Goal: Task Accomplishment & Management: Manage account settings

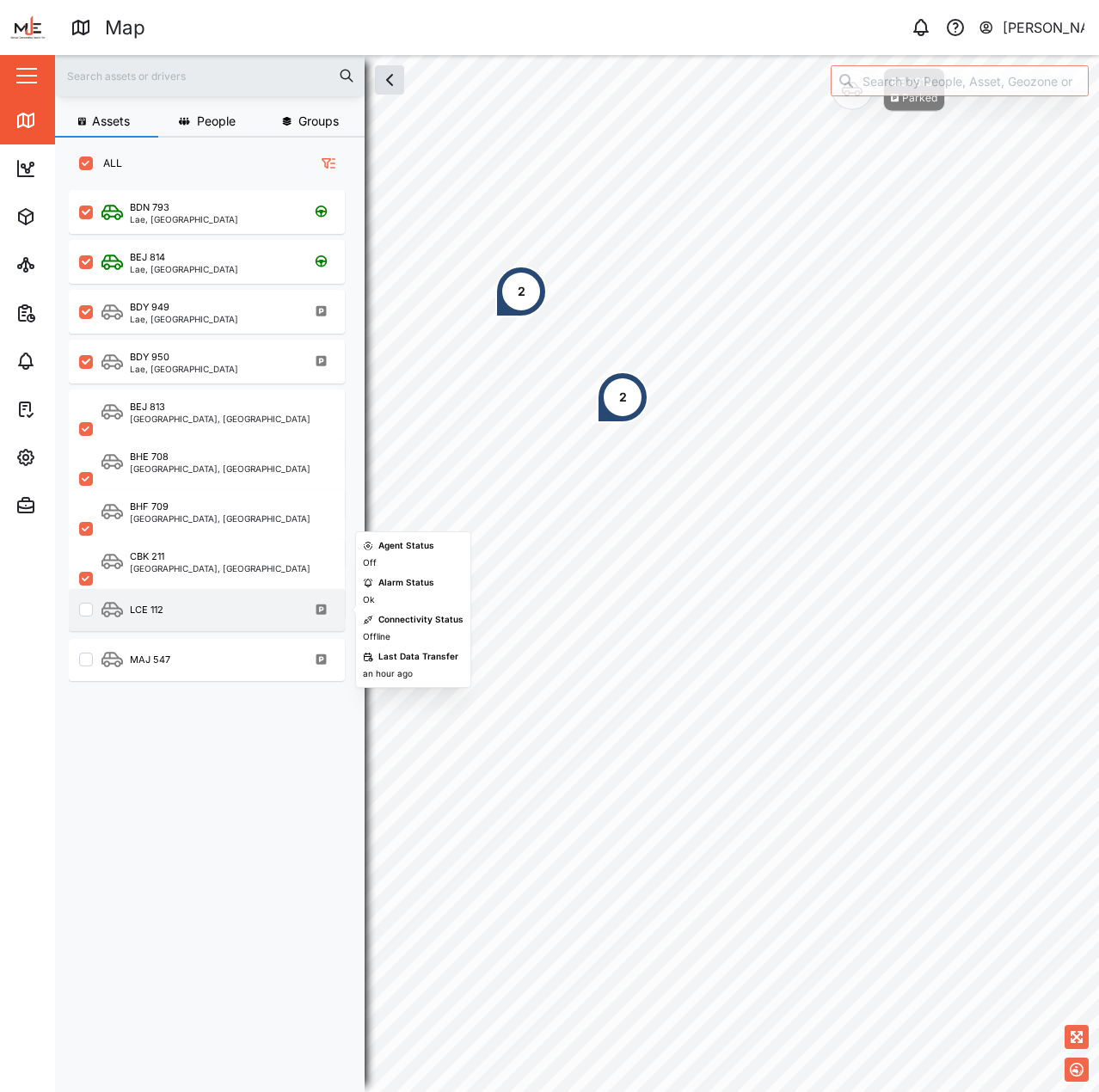
click at [210, 620] on div "LCE 112" at bounding box center [218, 610] width 233 height 21
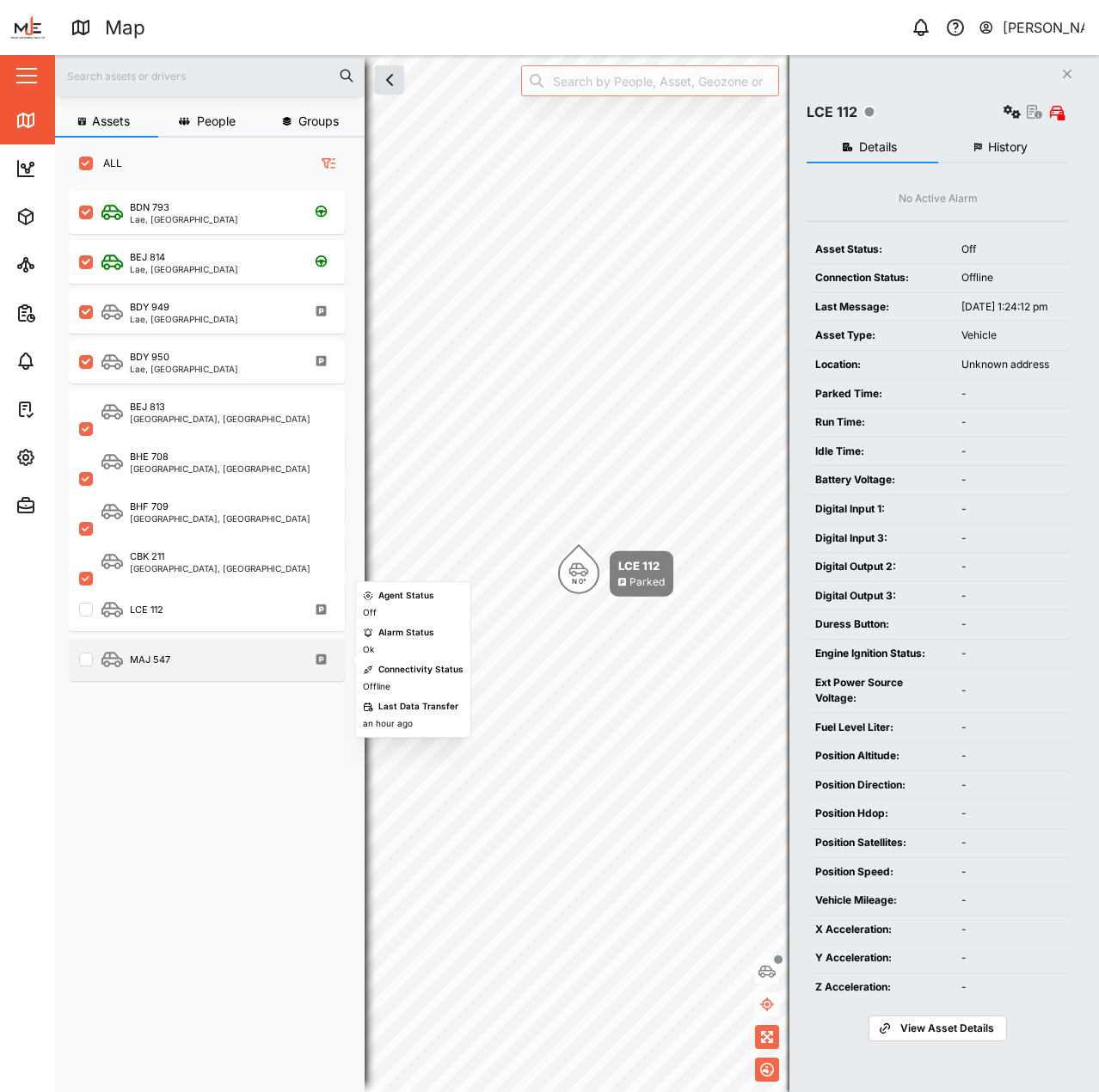
click at [193, 657] on div "MAJ 547" at bounding box center [218, 660] width 233 height 21
click at [90, 662] on input "grid" at bounding box center [86, 660] width 13 height 13
checkbox input "true"
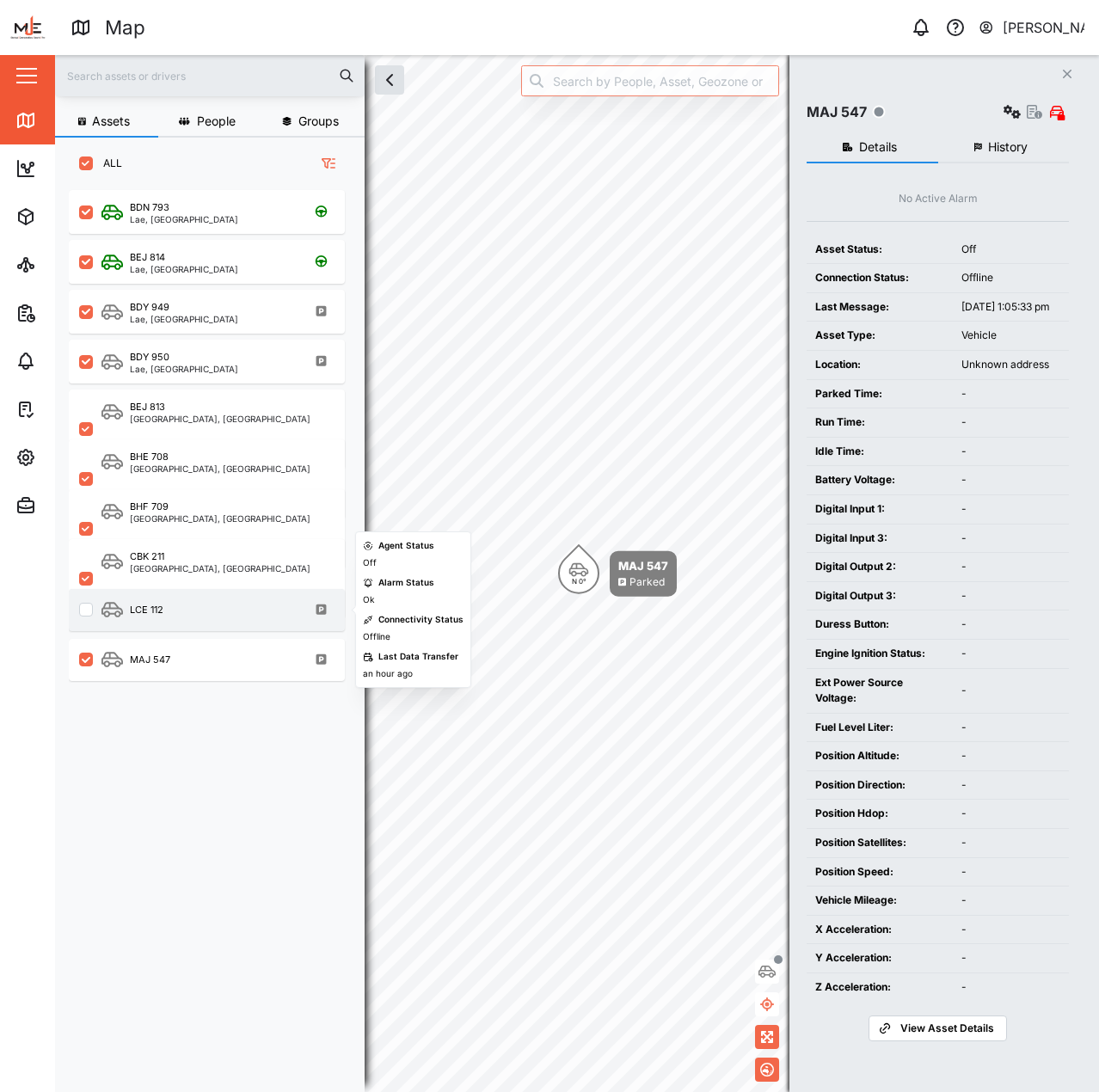
click at [90, 611] on input "grid" at bounding box center [86, 609] width 13 height 13
checkbox input "true"
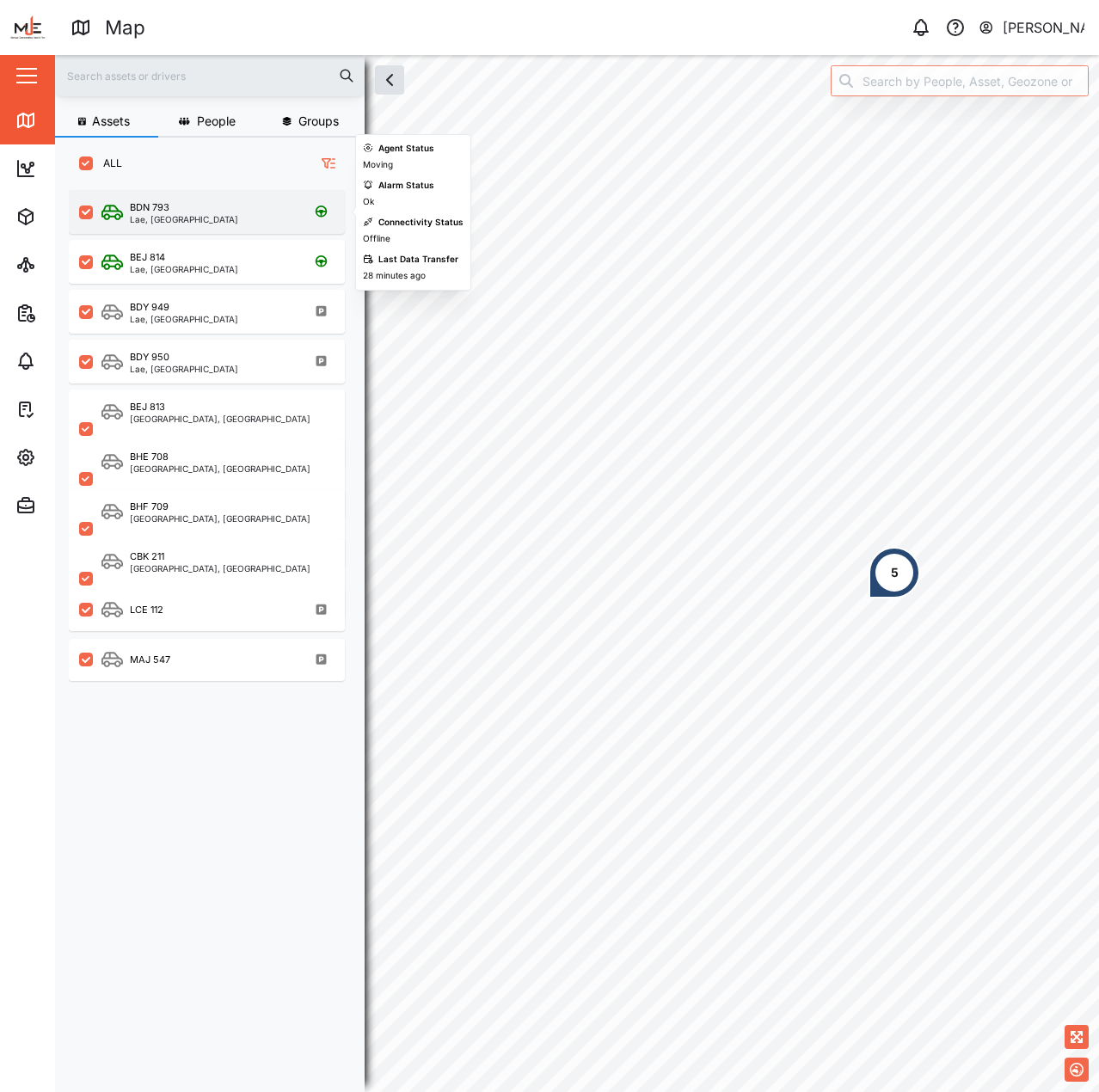
click at [195, 210] on div "BDN 793" at bounding box center [184, 207] width 108 height 14
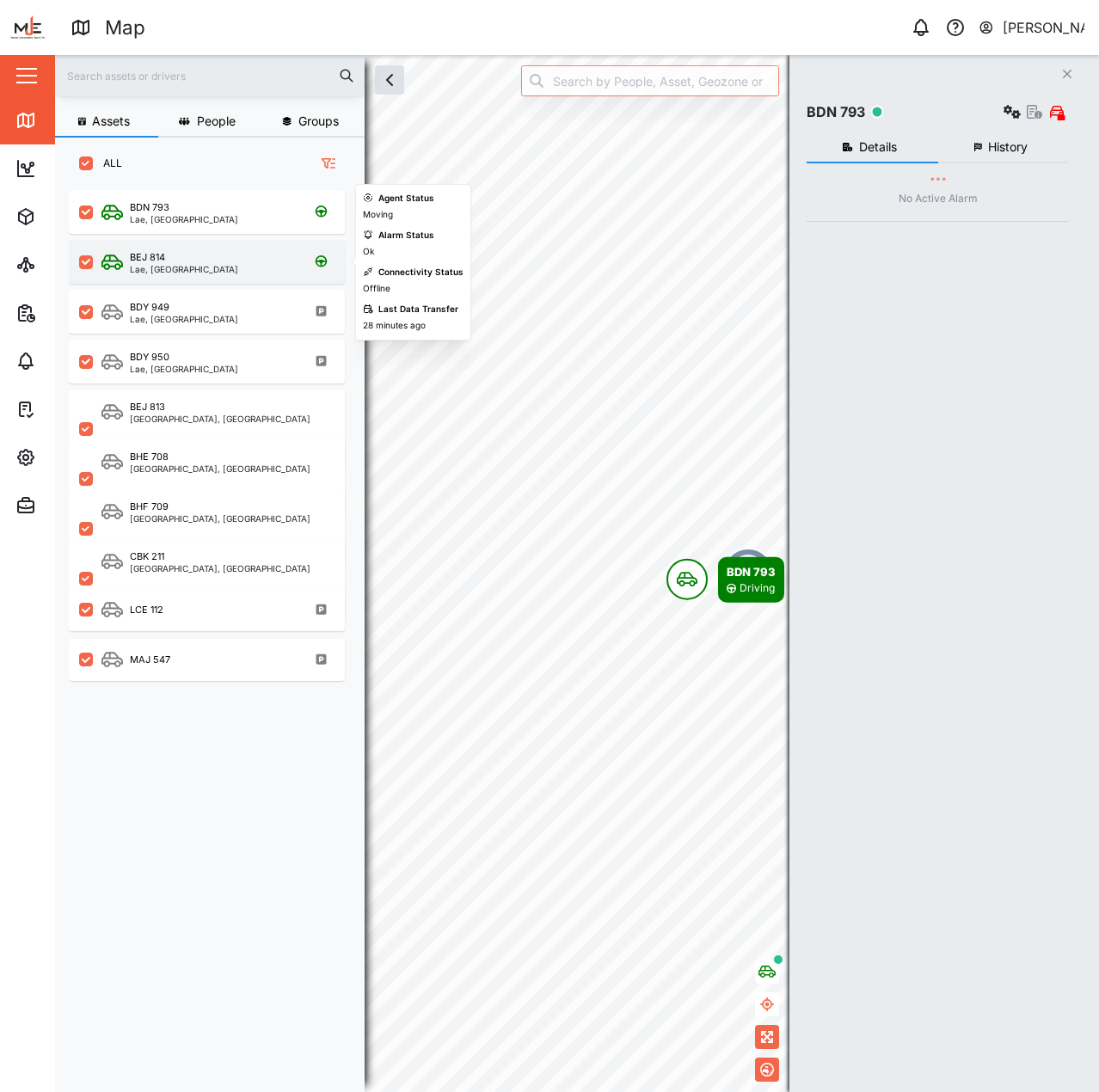
click at [212, 267] on div "Lae, [GEOGRAPHIC_DATA]" at bounding box center [184, 269] width 108 height 9
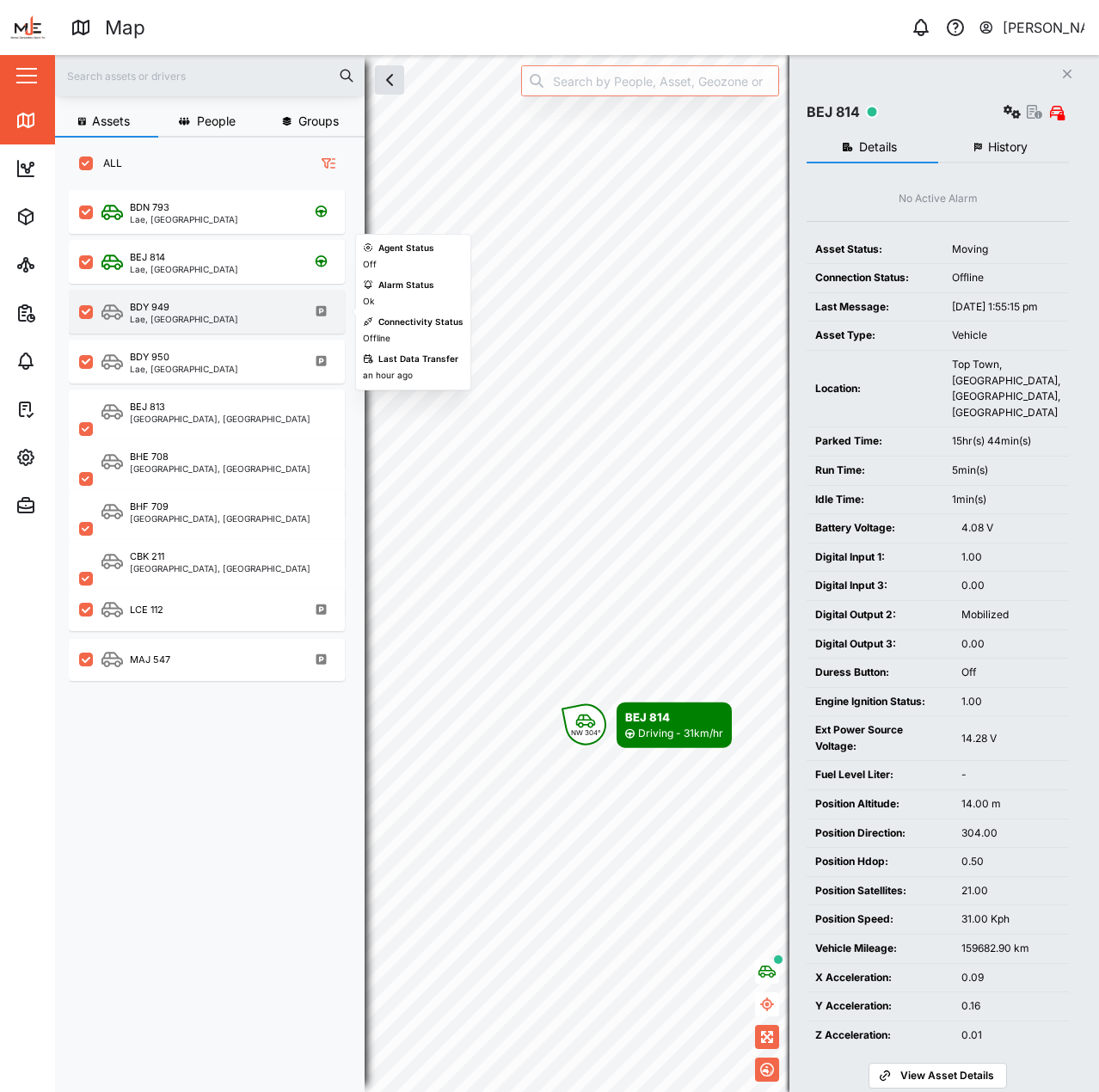
click at [209, 310] on div "BDY 949" at bounding box center [184, 307] width 108 height 14
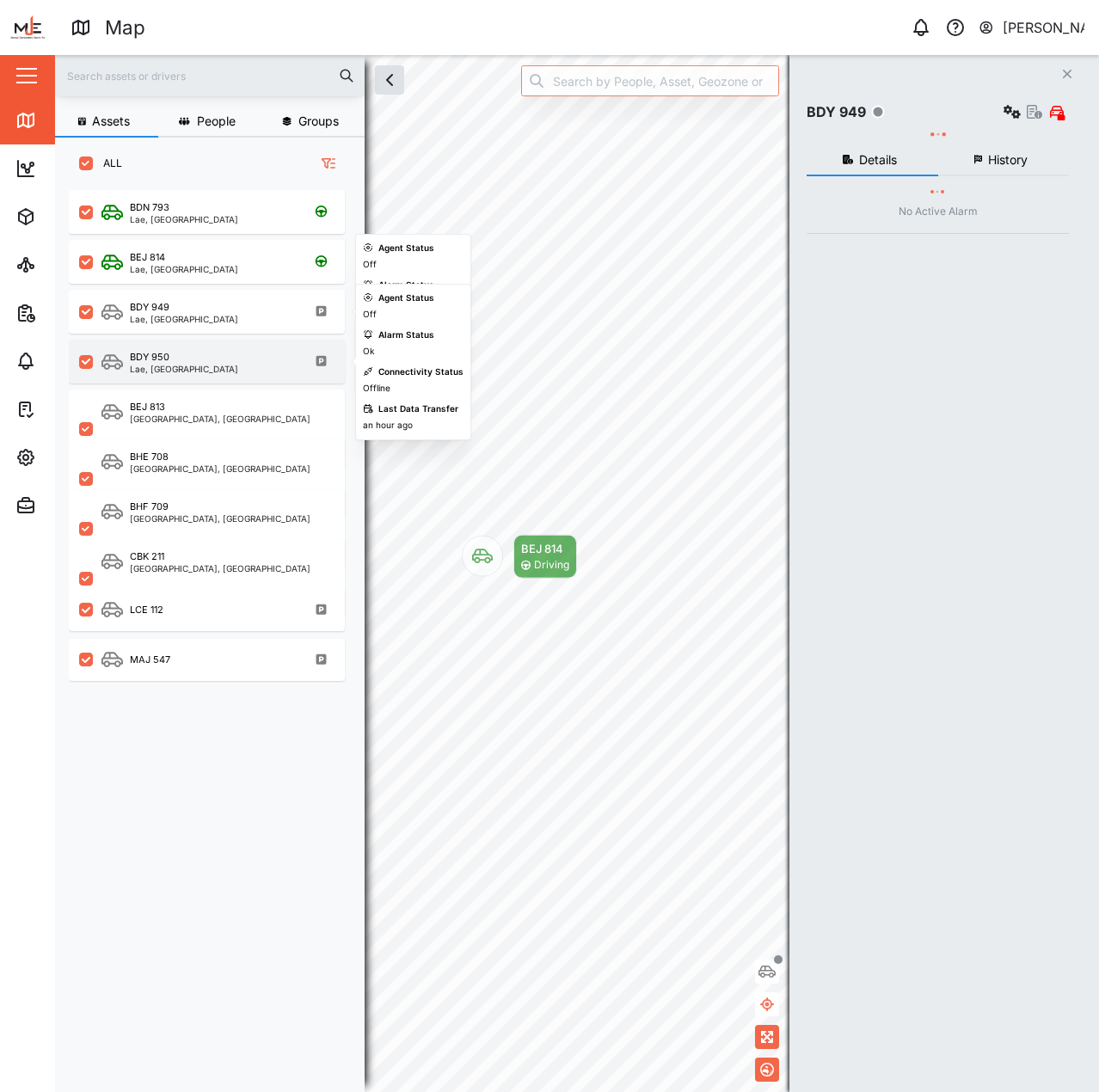
click at [209, 360] on div "BDY 950" at bounding box center [184, 357] width 108 height 14
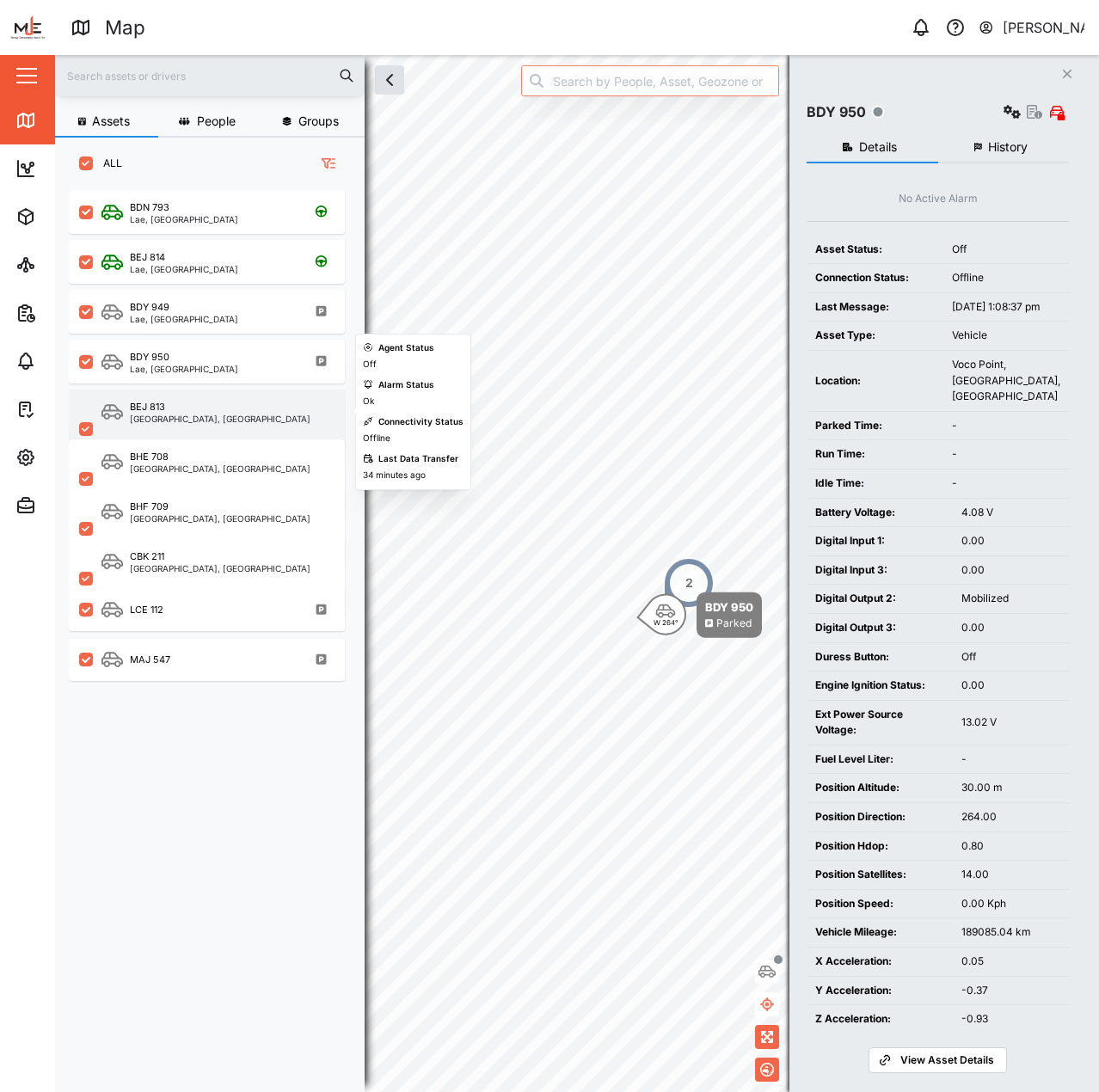
click at [179, 398] on div "BEJ [GEOGRAPHIC_DATA], [GEOGRAPHIC_DATA]" at bounding box center [207, 428] width 276 height 79
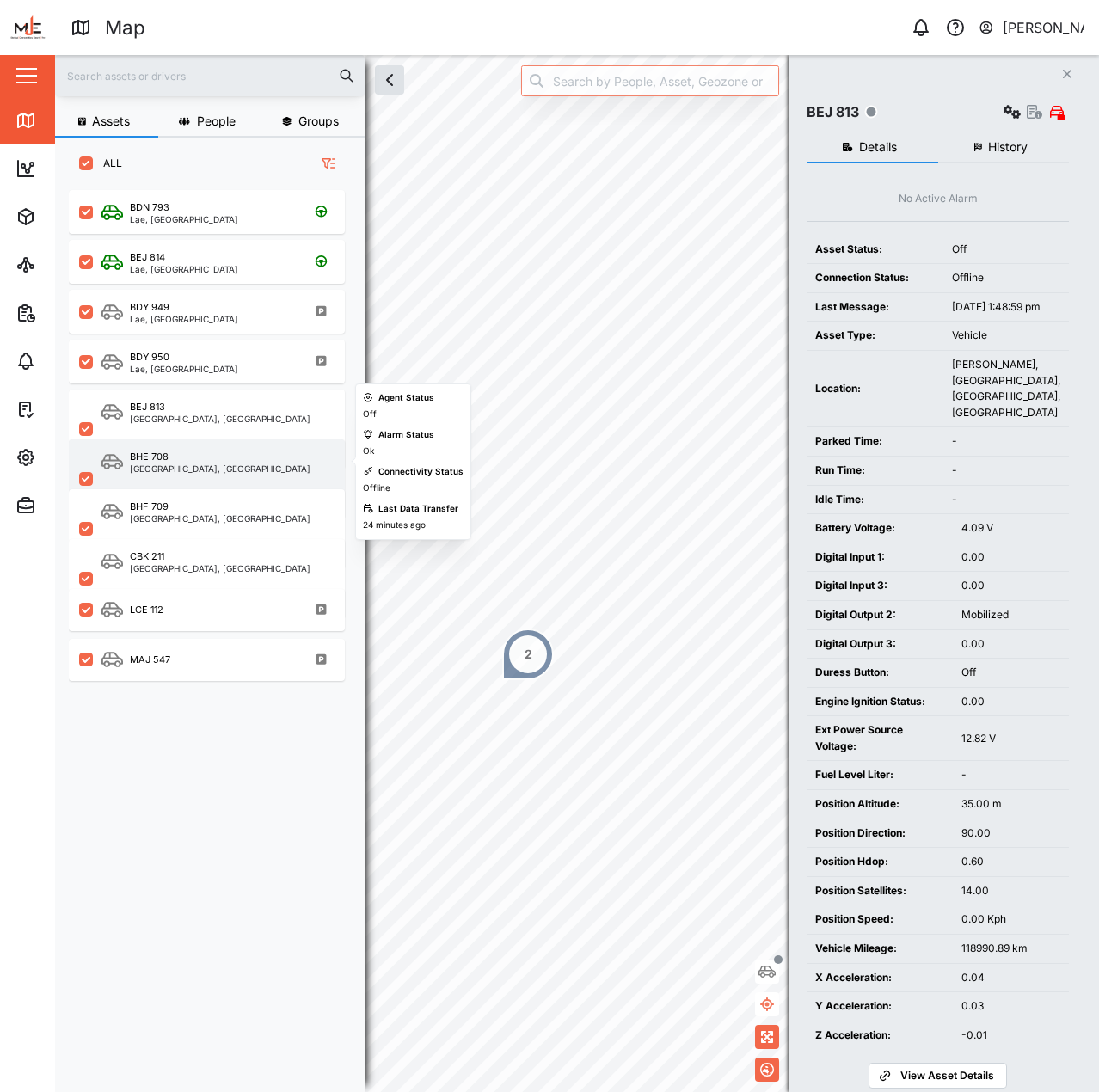
click at [189, 453] on div "BHE 708" at bounding box center [220, 456] width 181 height 14
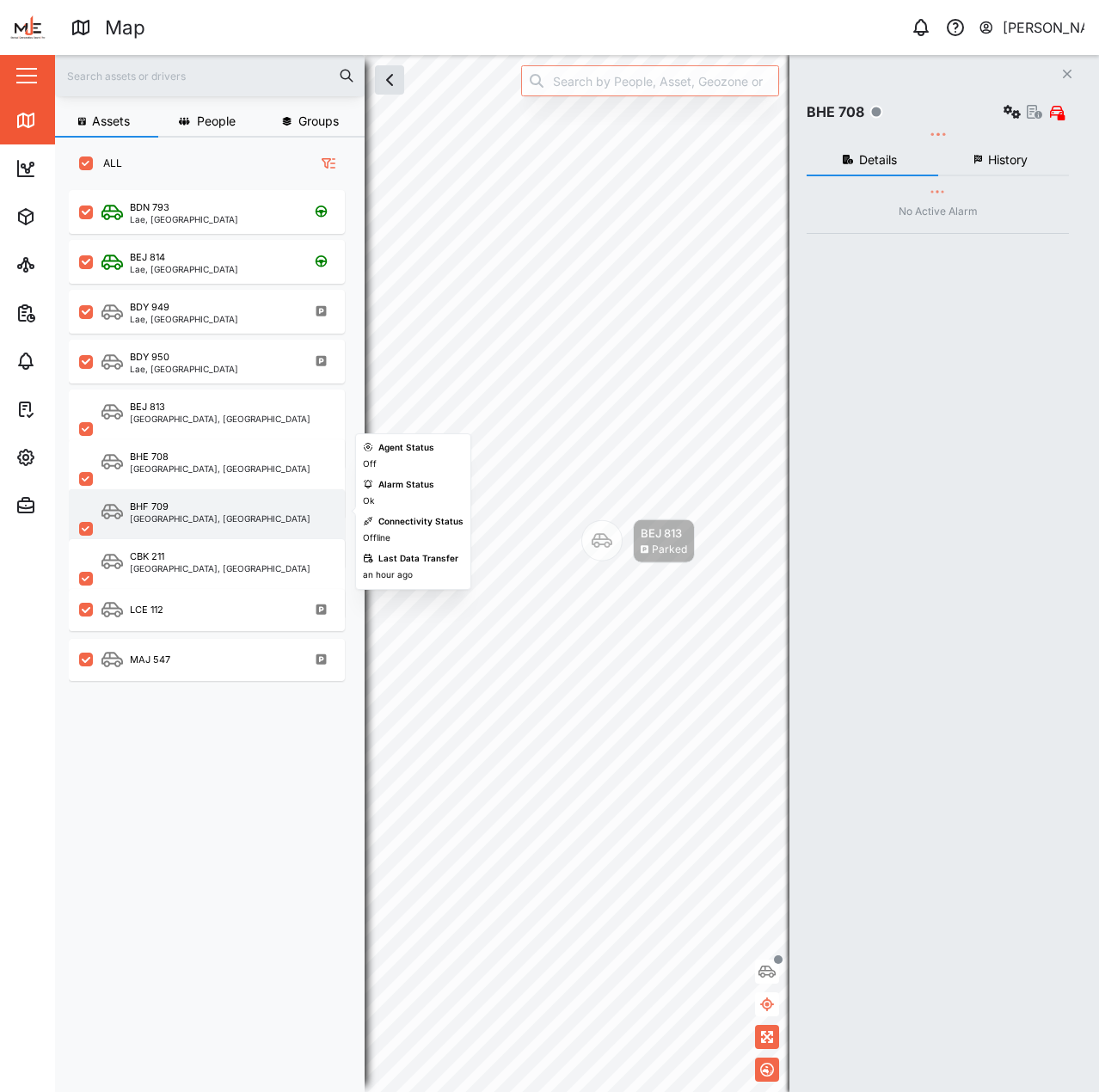
click at [191, 507] on div "BHF 709" at bounding box center [220, 507] width 181 height 14
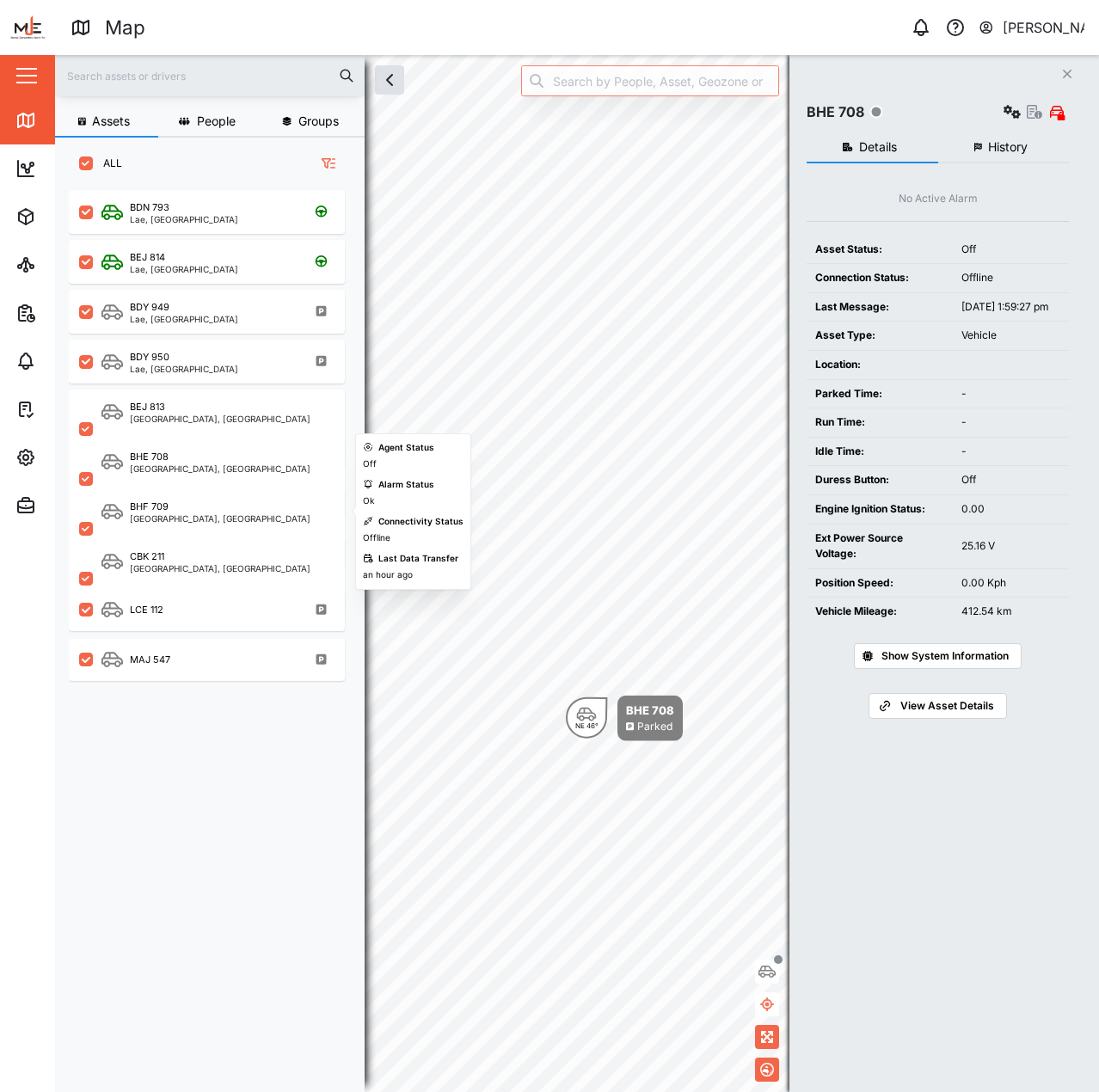
click at [182, 538] on div "CBK 211 [GEOGRAPHIC_DATA], [GEOGRAPHIC_DATA]" at bounding box center [207, 558] width 276 height 50
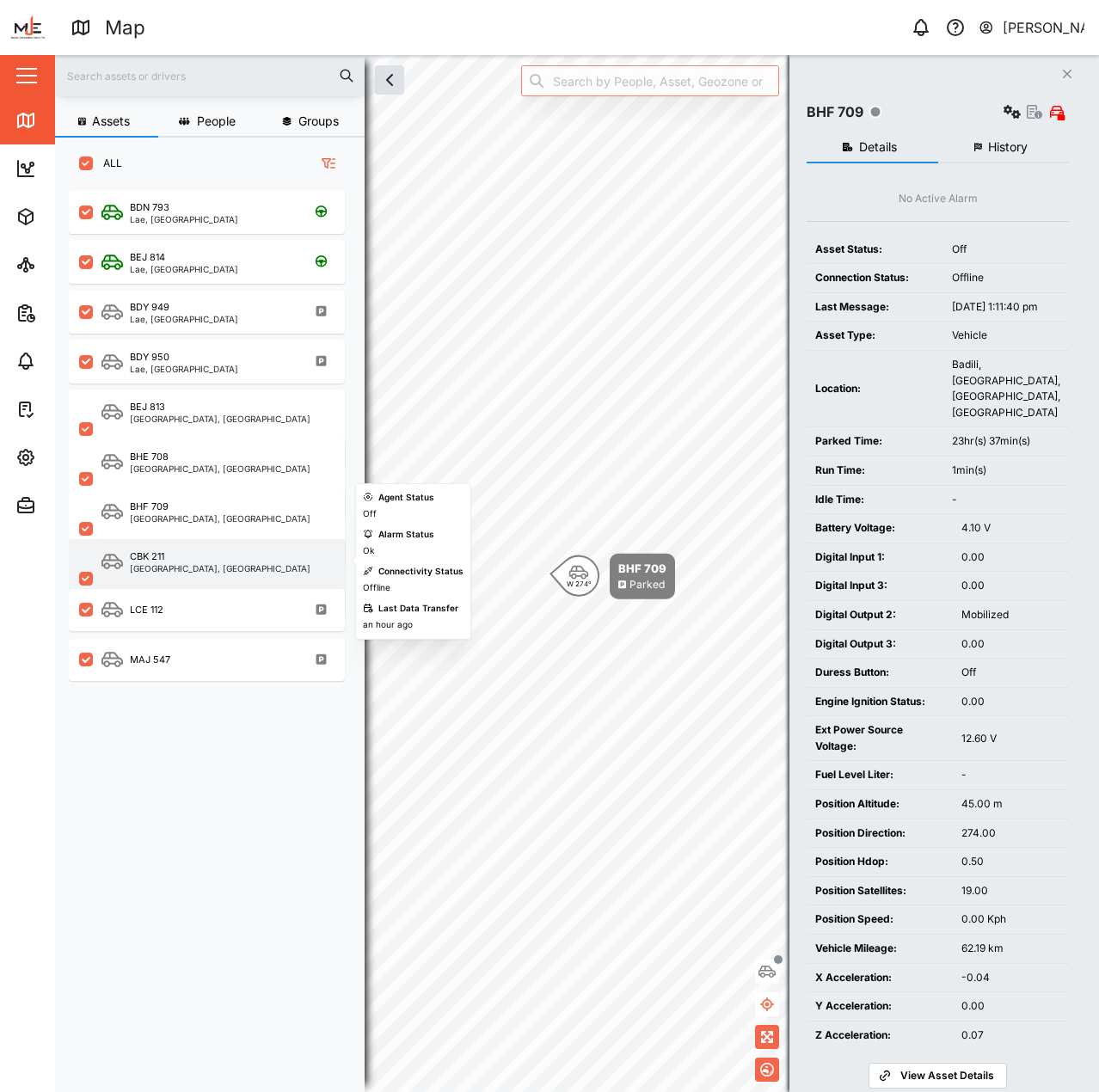
click at [201, 562] on div "CBK 211" at bounding box center [220, 557] width 181 height 14
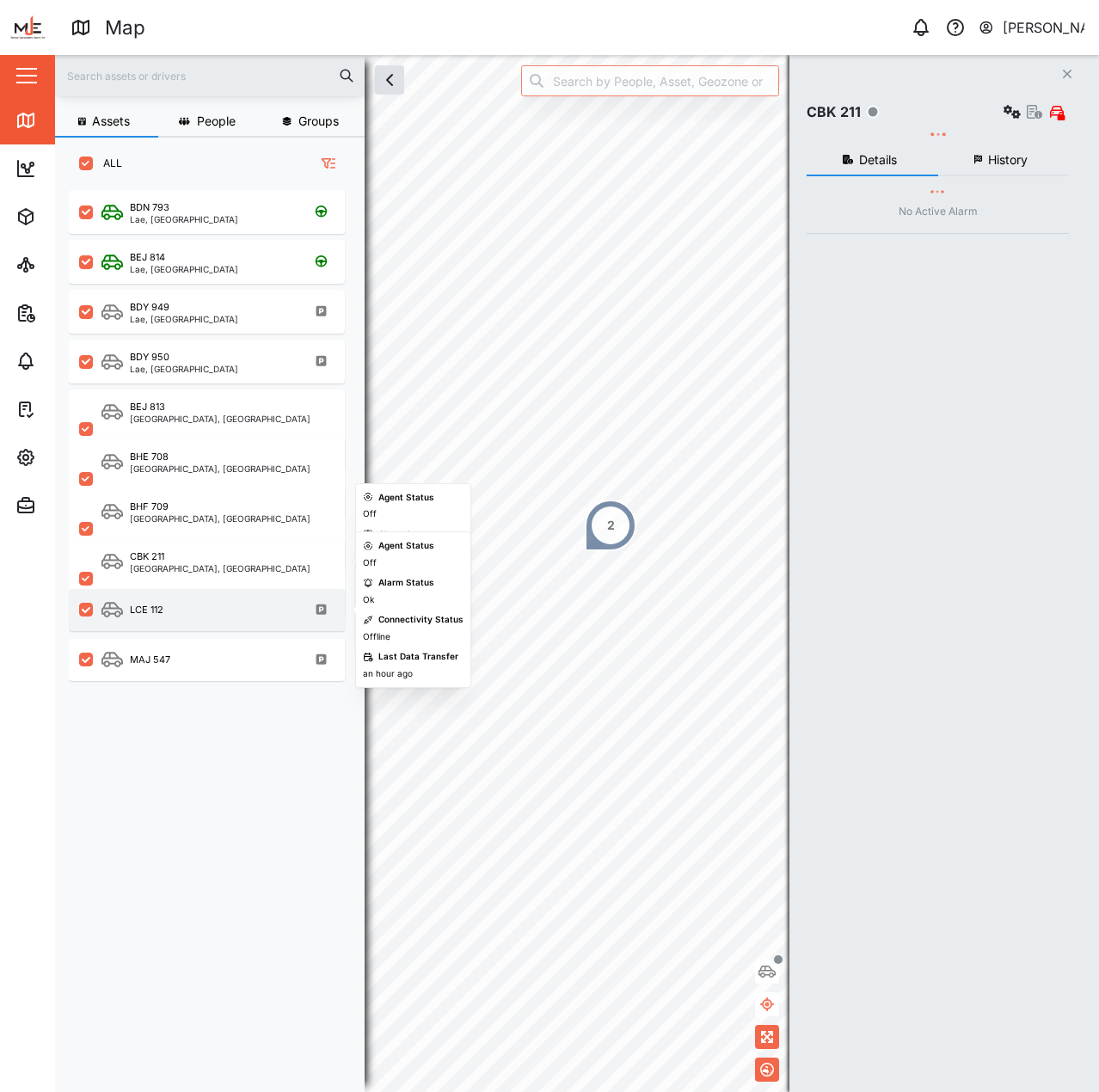
click at [202, 597] on div "LCE 112" at bounding box center [207, 610] width 276 height 42
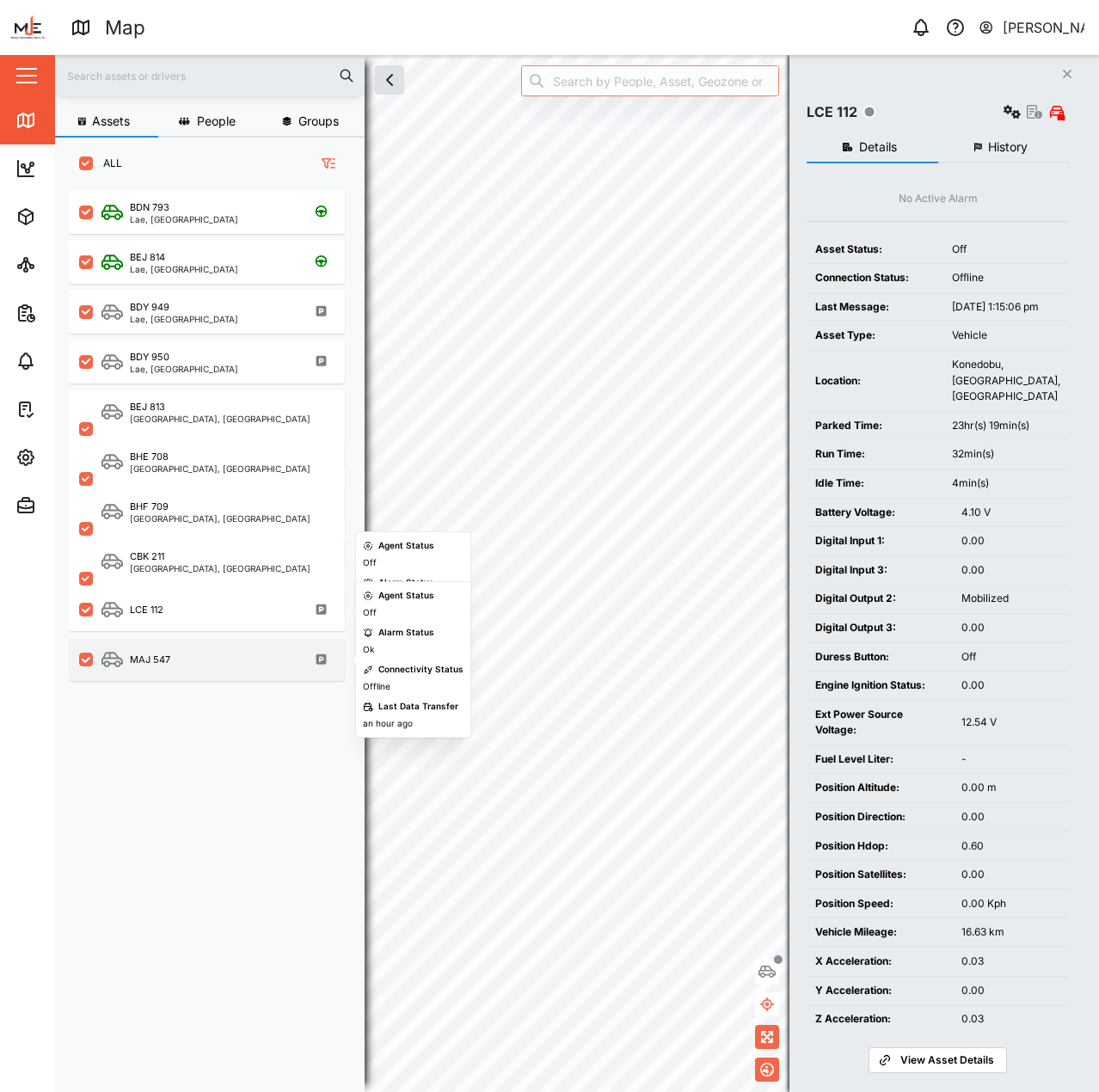
click at [223, 655] on div "MAJ 547" at bounding box center [218, 660] width 233 height 21
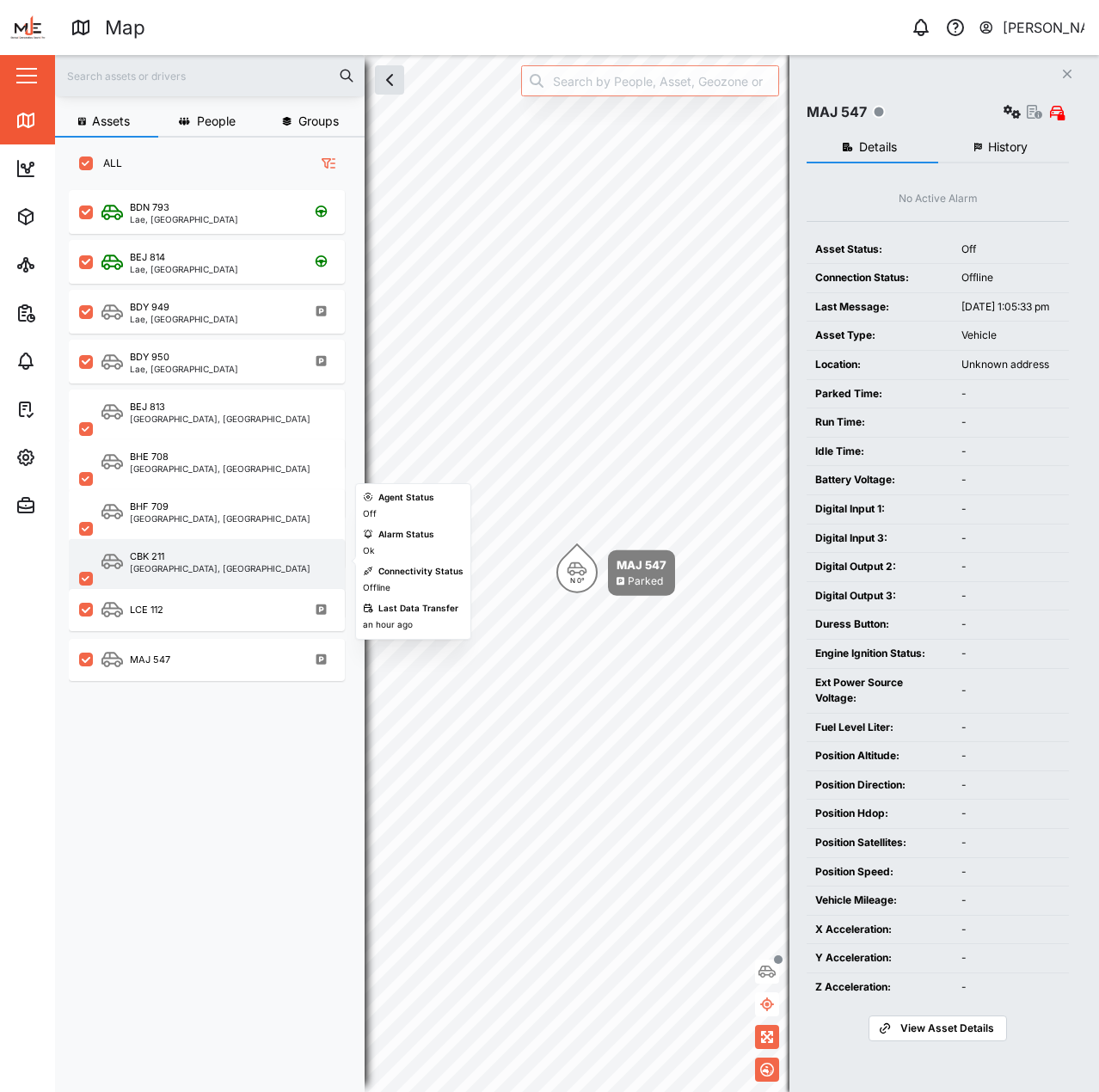
click at [187, 539] on div "CBK 211 [GEOGRAPHIC_DATA], [GEOGRAPHIC_DATA]" at bounding box center [207, 579] width 276 height 79
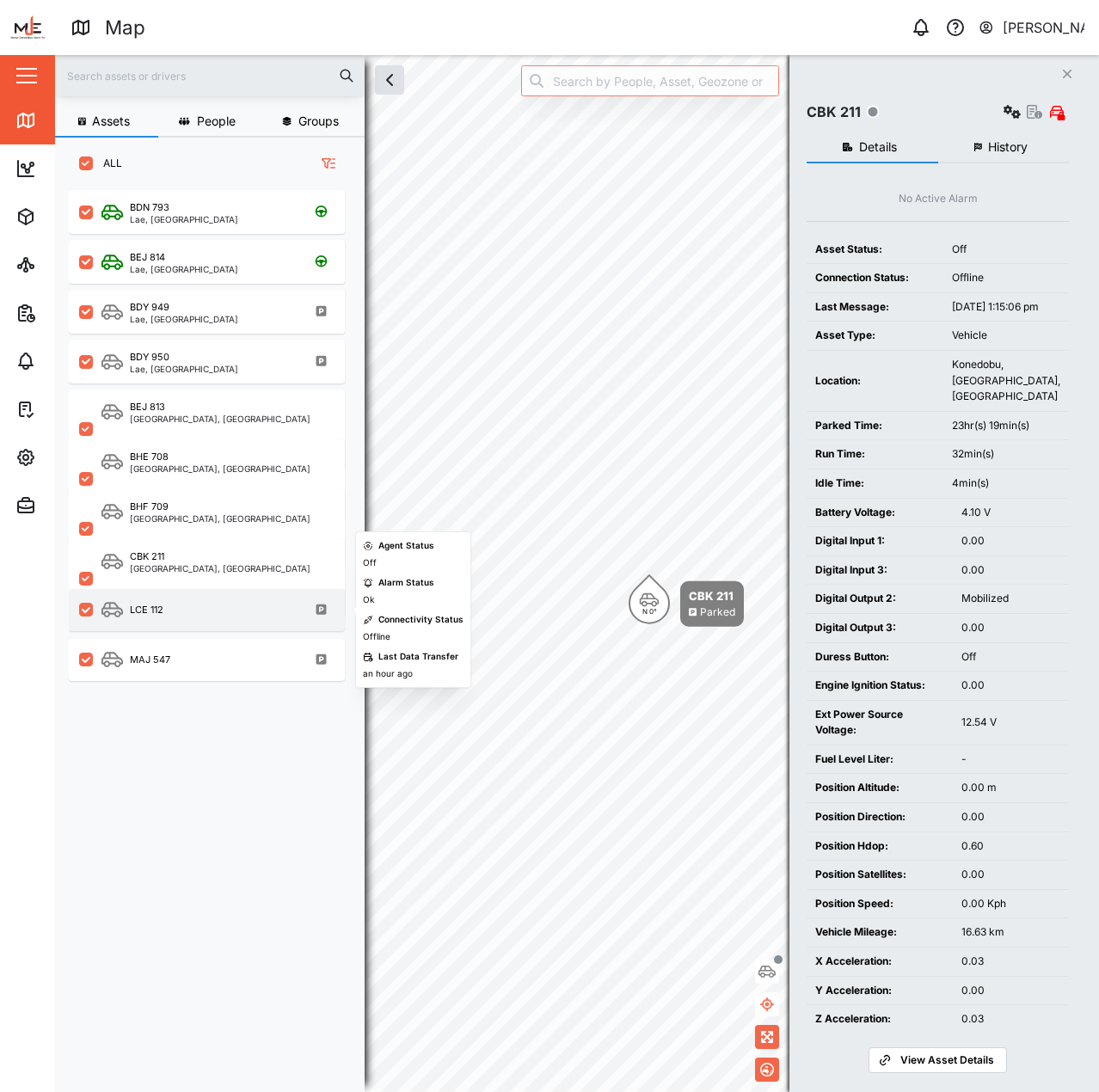
click at [206, 601] on div "LCE 112" at bounding box center [218, 610] width 233 height 21
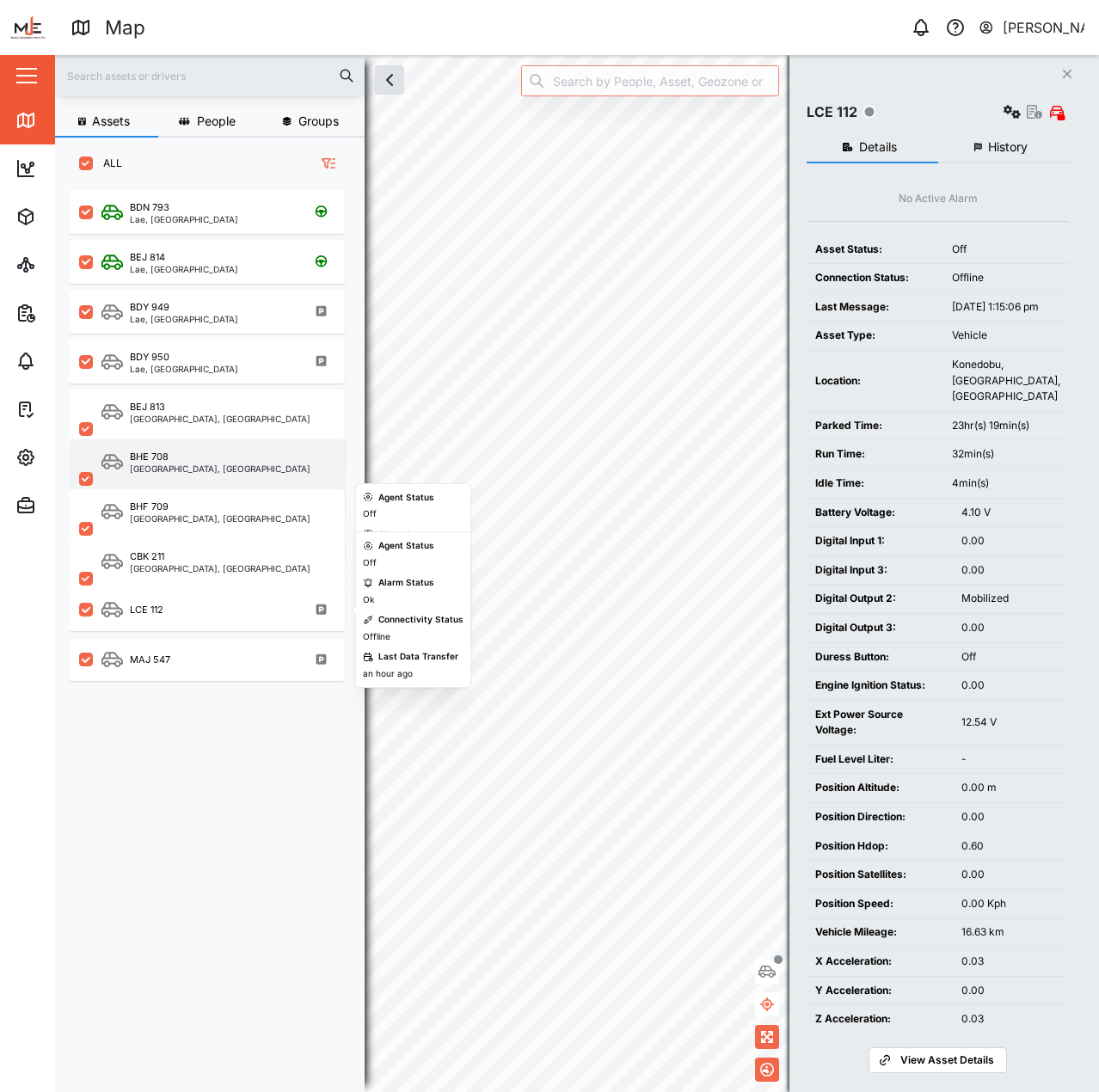
click at [192, 483] on div "BHE 708 Port Moresby, Southern Region" at bounding box center [207, 479] width 276 height 79
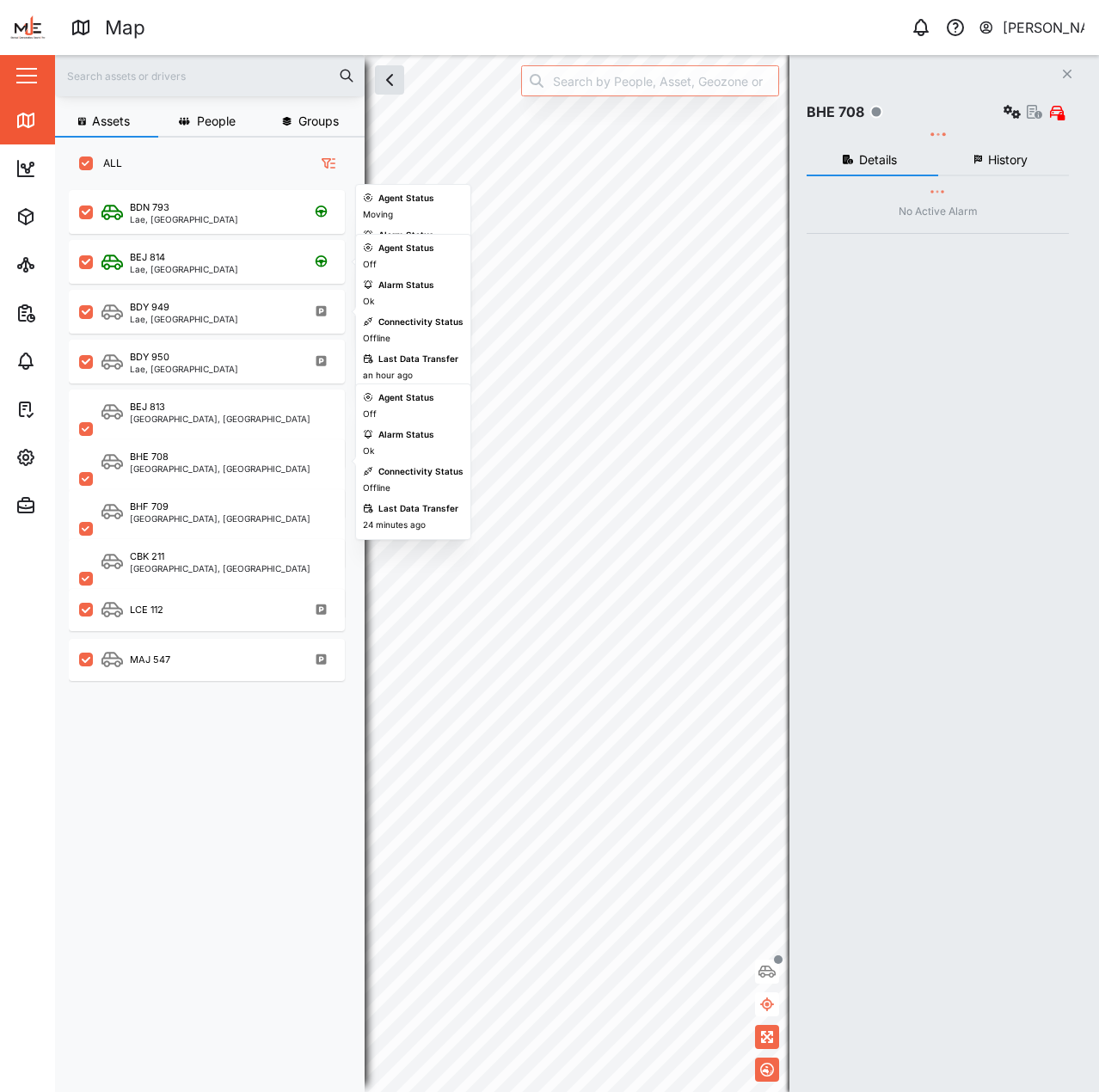
click at [168, 235] on div "BEJ 814 Lae, Momase Region" at bounding box center [207, 259] width 276 height 50
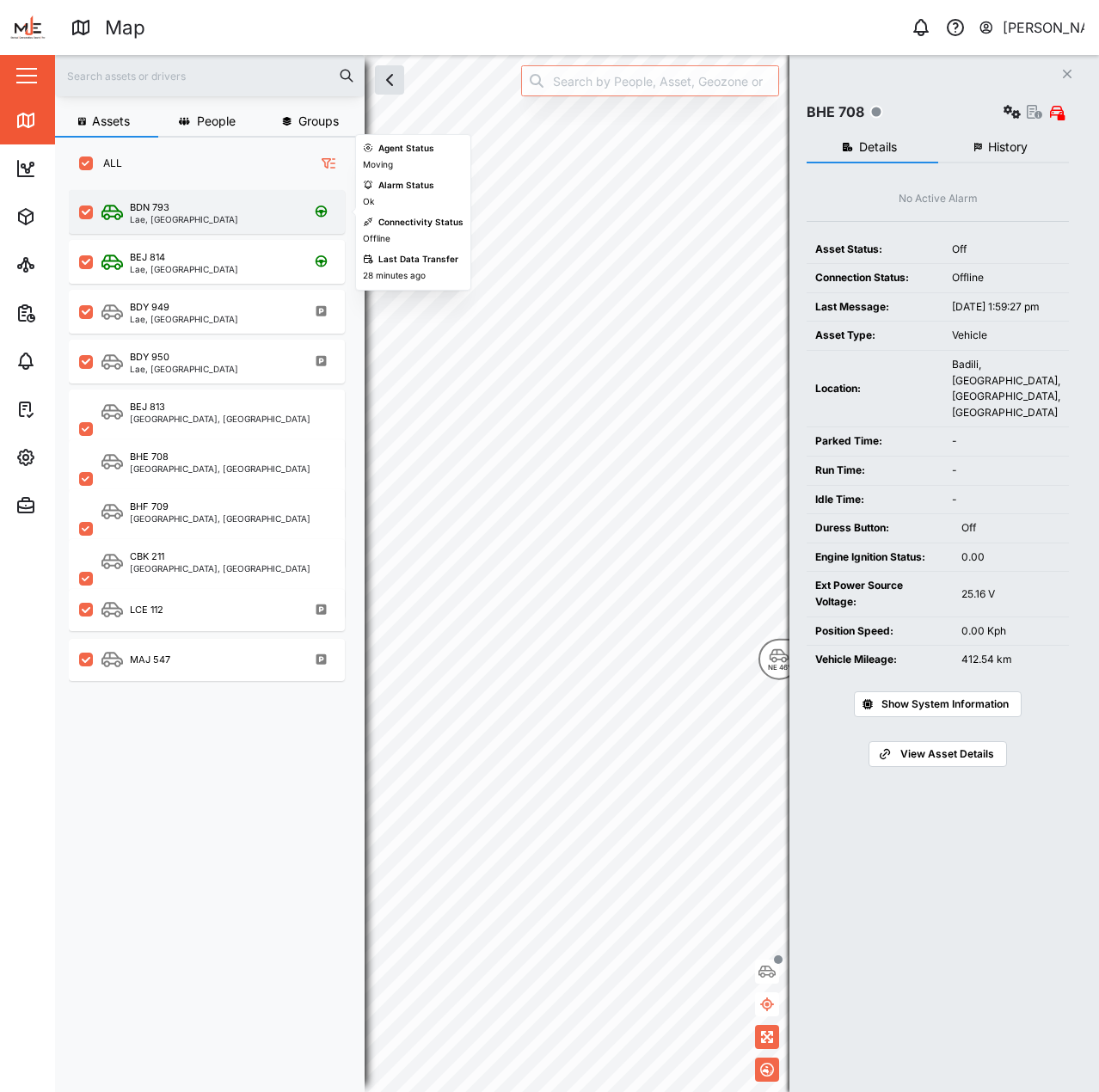
click at [179, 215] on div "Lae, [GEOGRAPHIC_DATA]" at bounding box center [184, 219] width 108 height 9
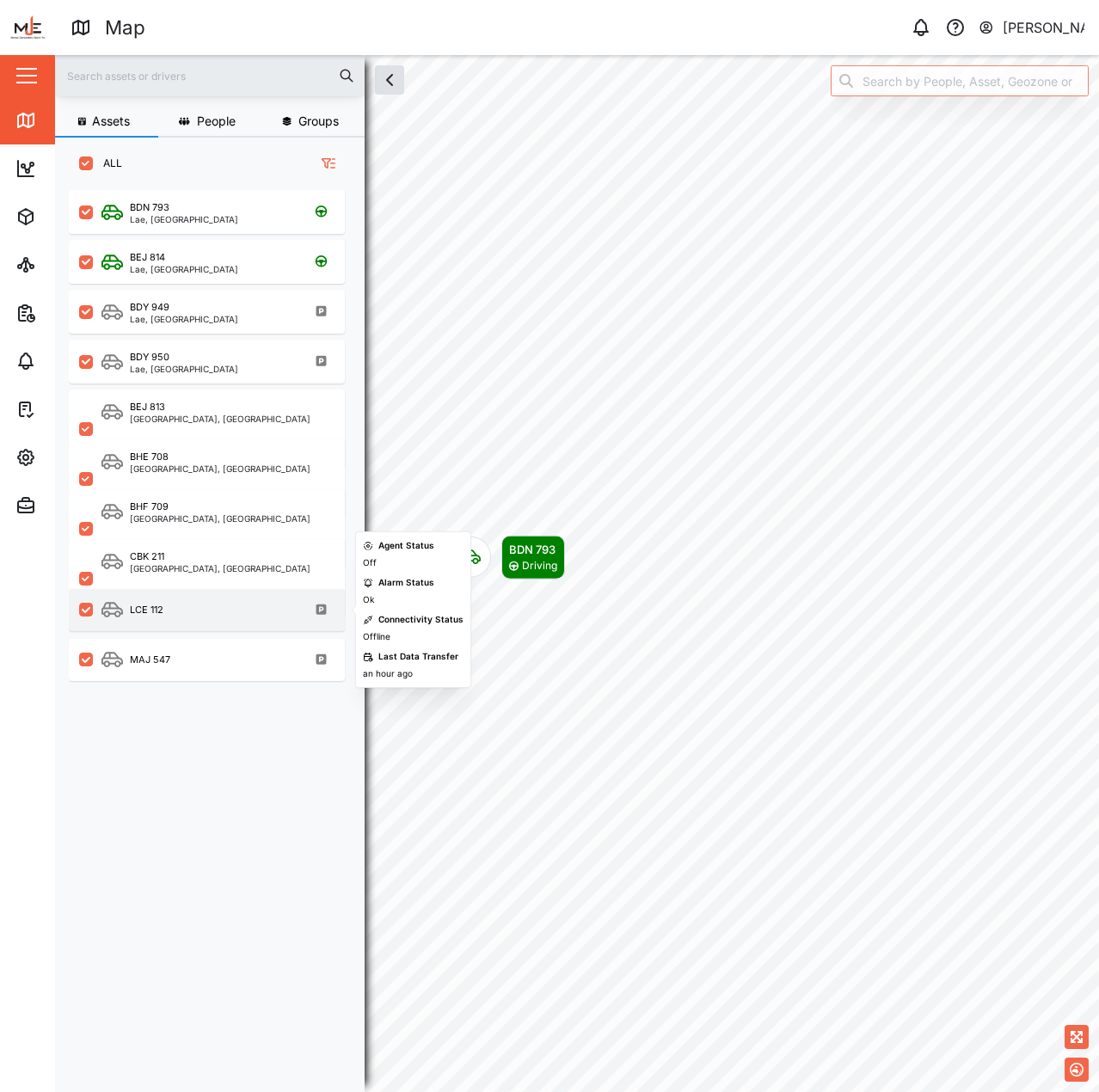
click at [206, 602] on div "LCE 112" at bounding box center [218, 610] width 233 height 21
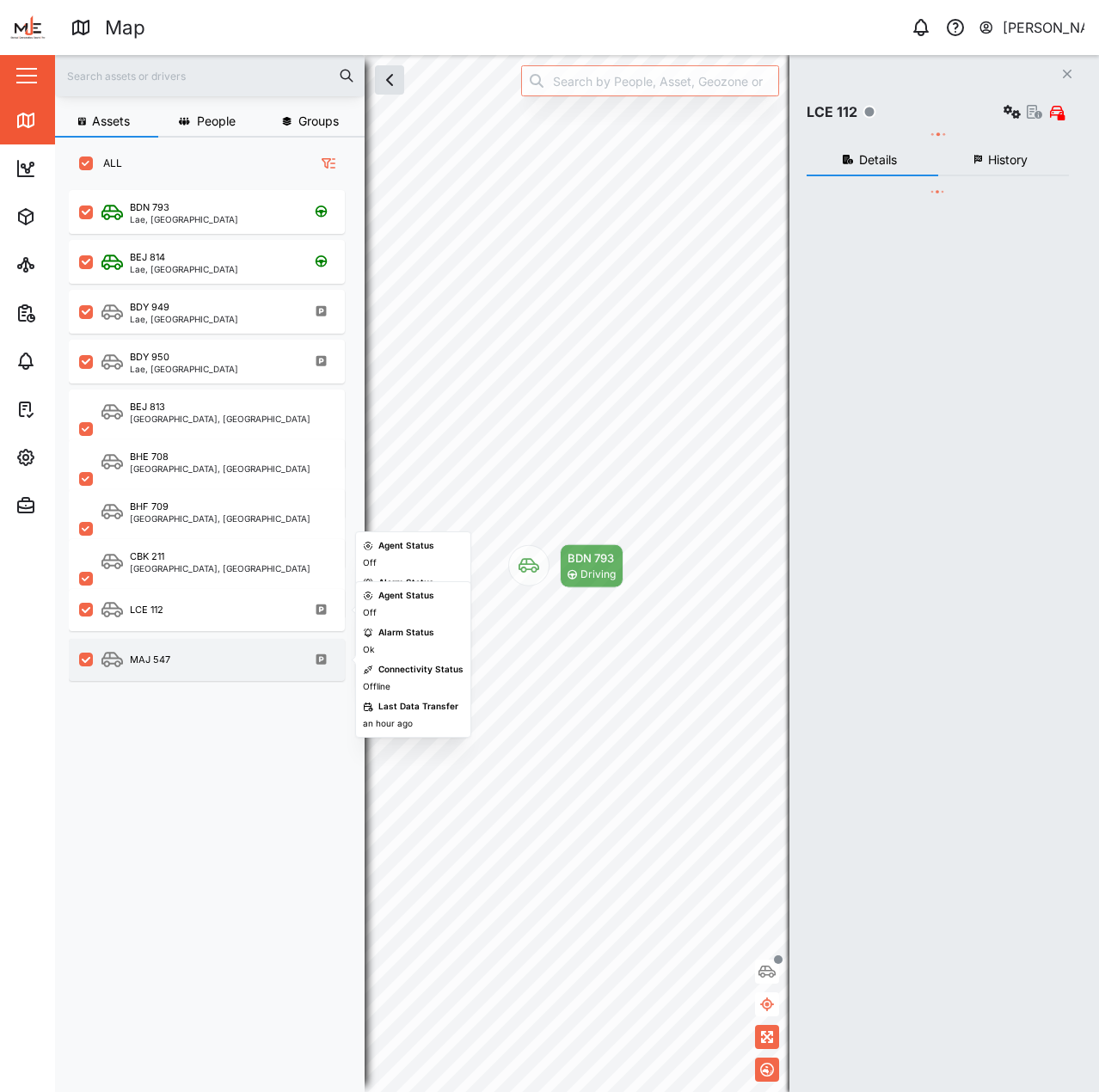
click at [202, 656] on div "MAJ 547" at bounding box center [218, 660] width 233 height 21
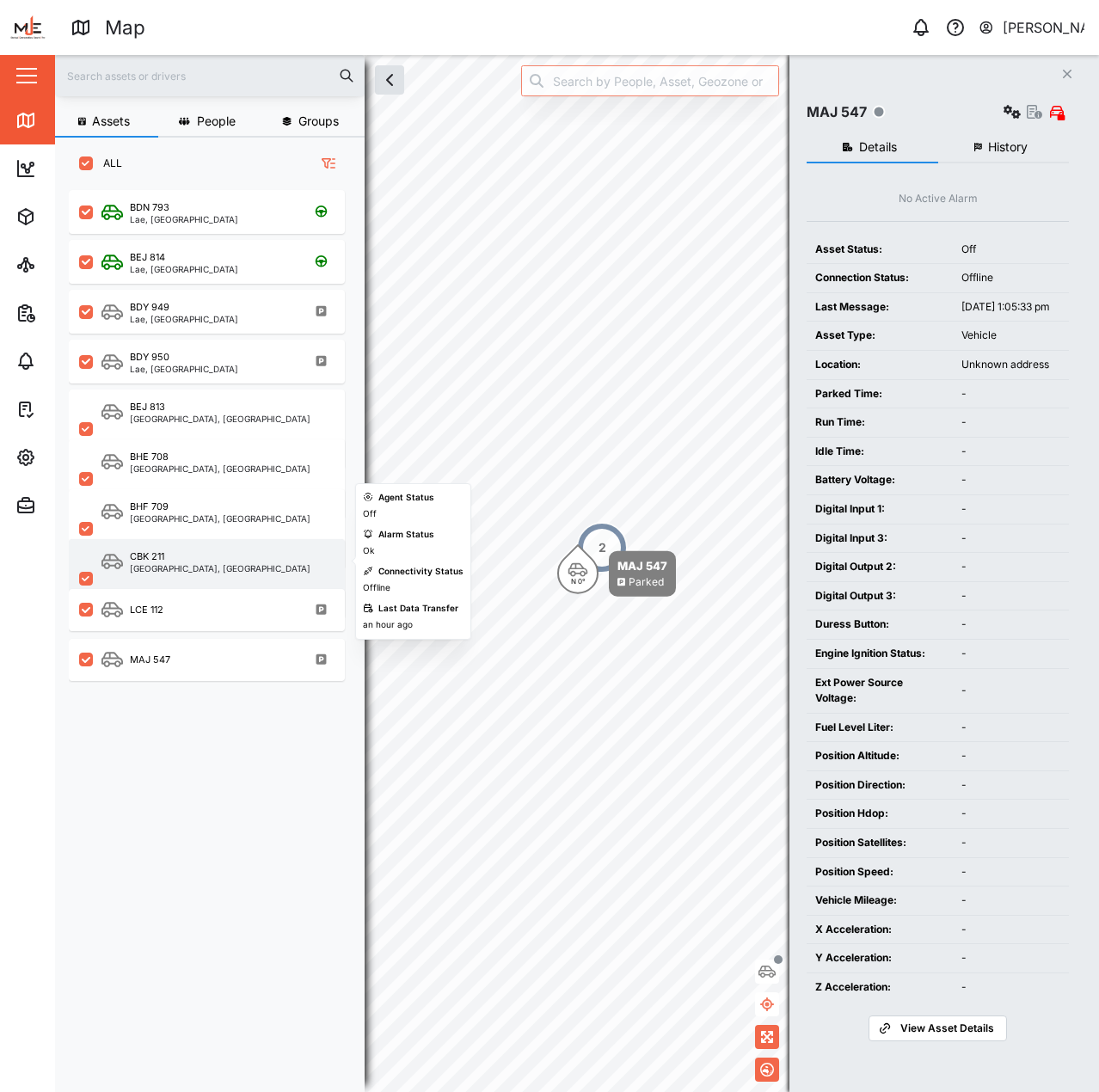
click at [199, 578] on div "CBK 211 Port Moresby, Southern Region" at bounding box center [207, 579] width 276 height 79
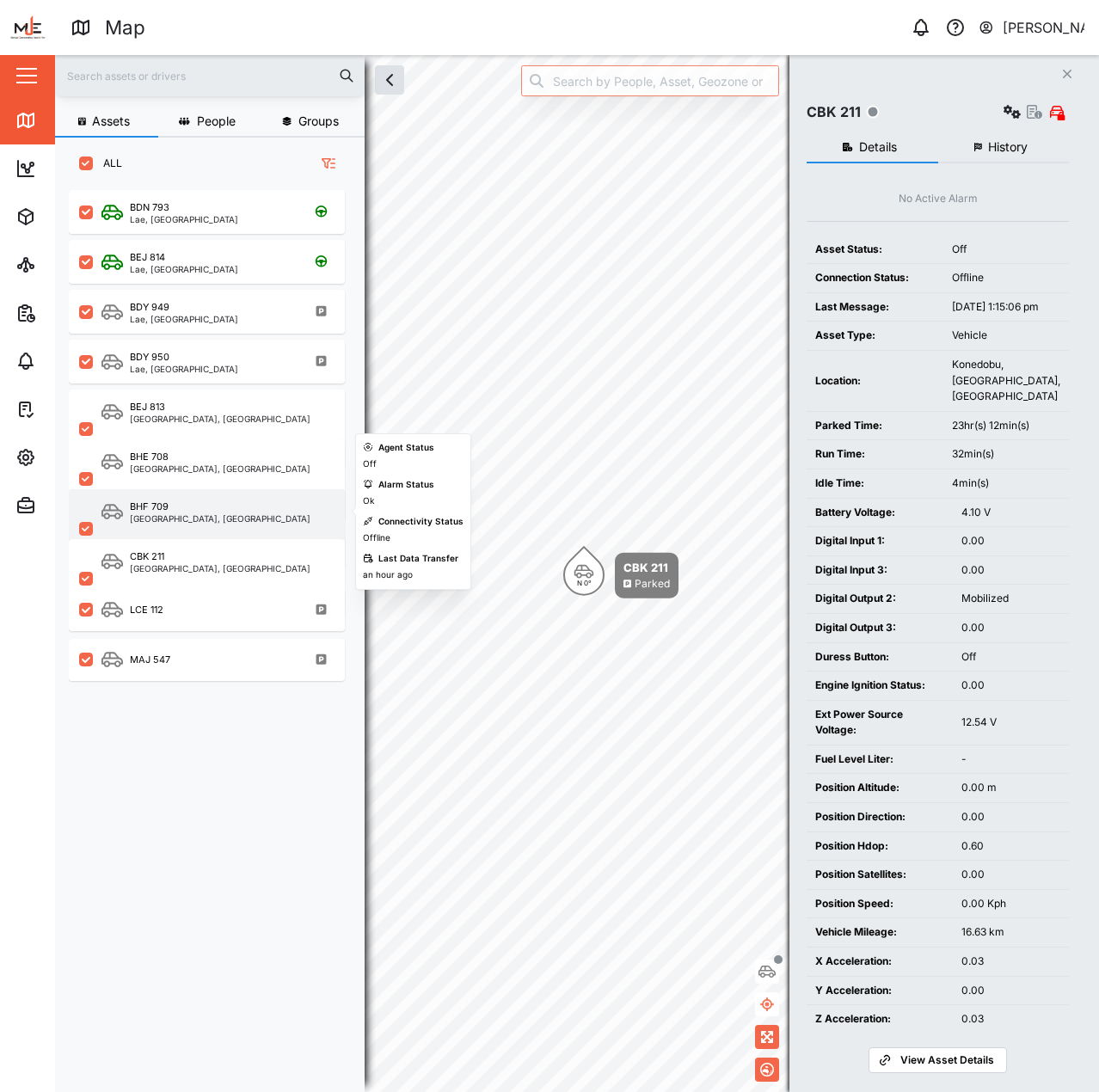
click at [175, 515] on div "[GEOGRAPHIC_DATA], [GEOGRAPHIC_DATA]" at bounding box center [220, 518] width 181 height 9
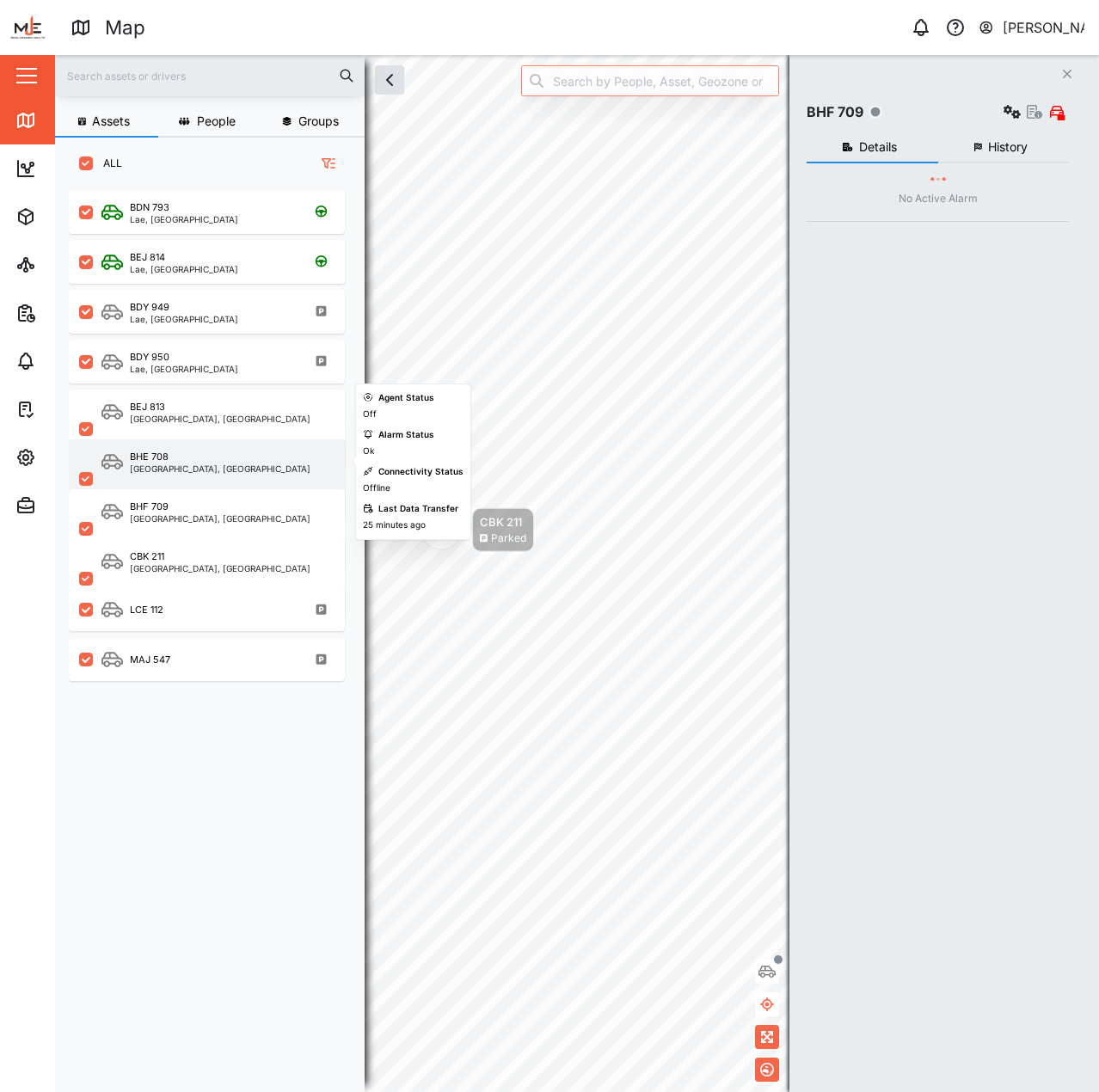
click at [179, 473] on div "[GEOGRAPHIC_DATA], [GEOGRAPHIC_DATA]" at bounding box center [220, 469] width 181 height 9
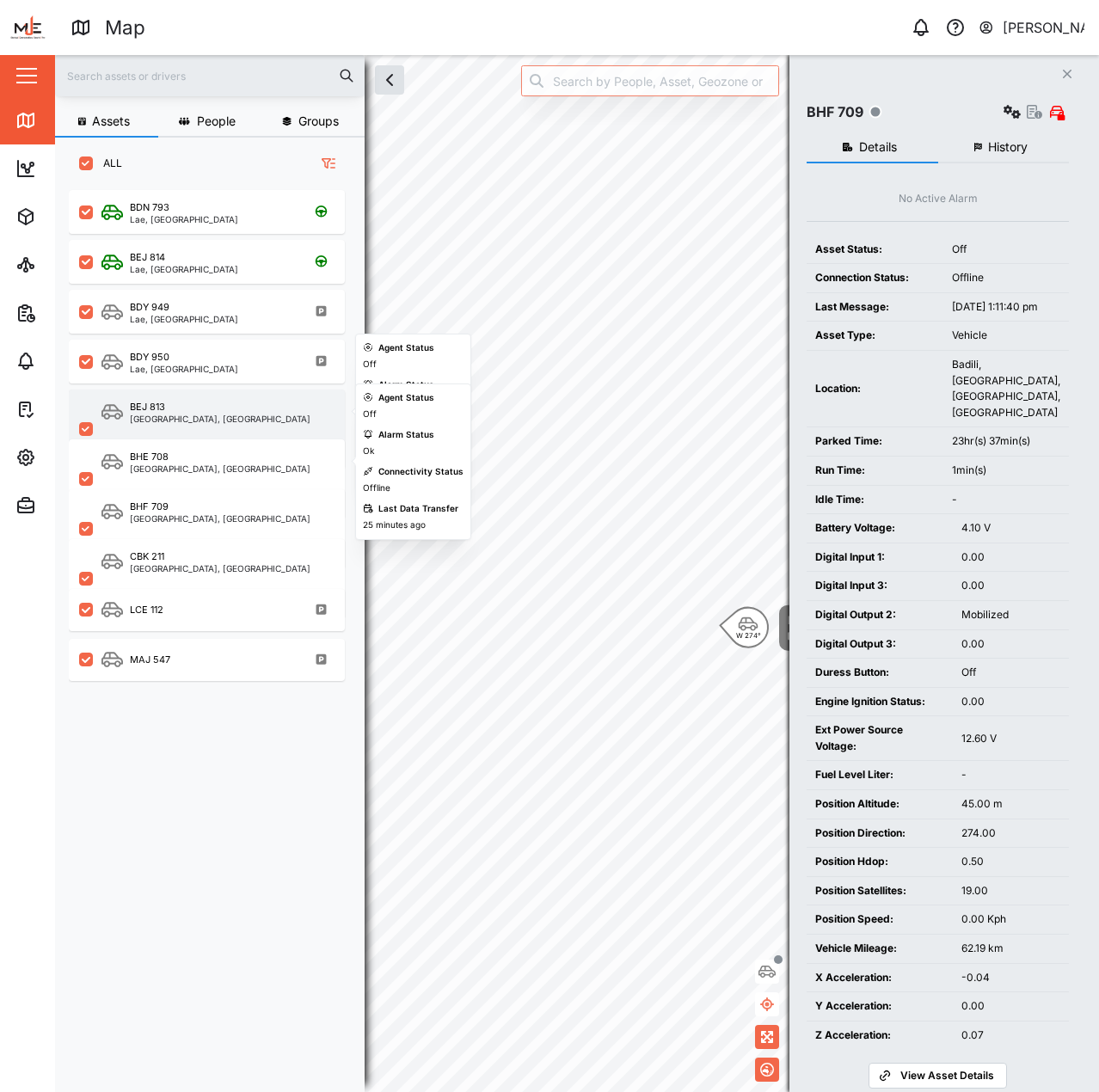
click at [176, 412] on div "BEJ 813" at bounding box center [220, 406] width 181 height 14
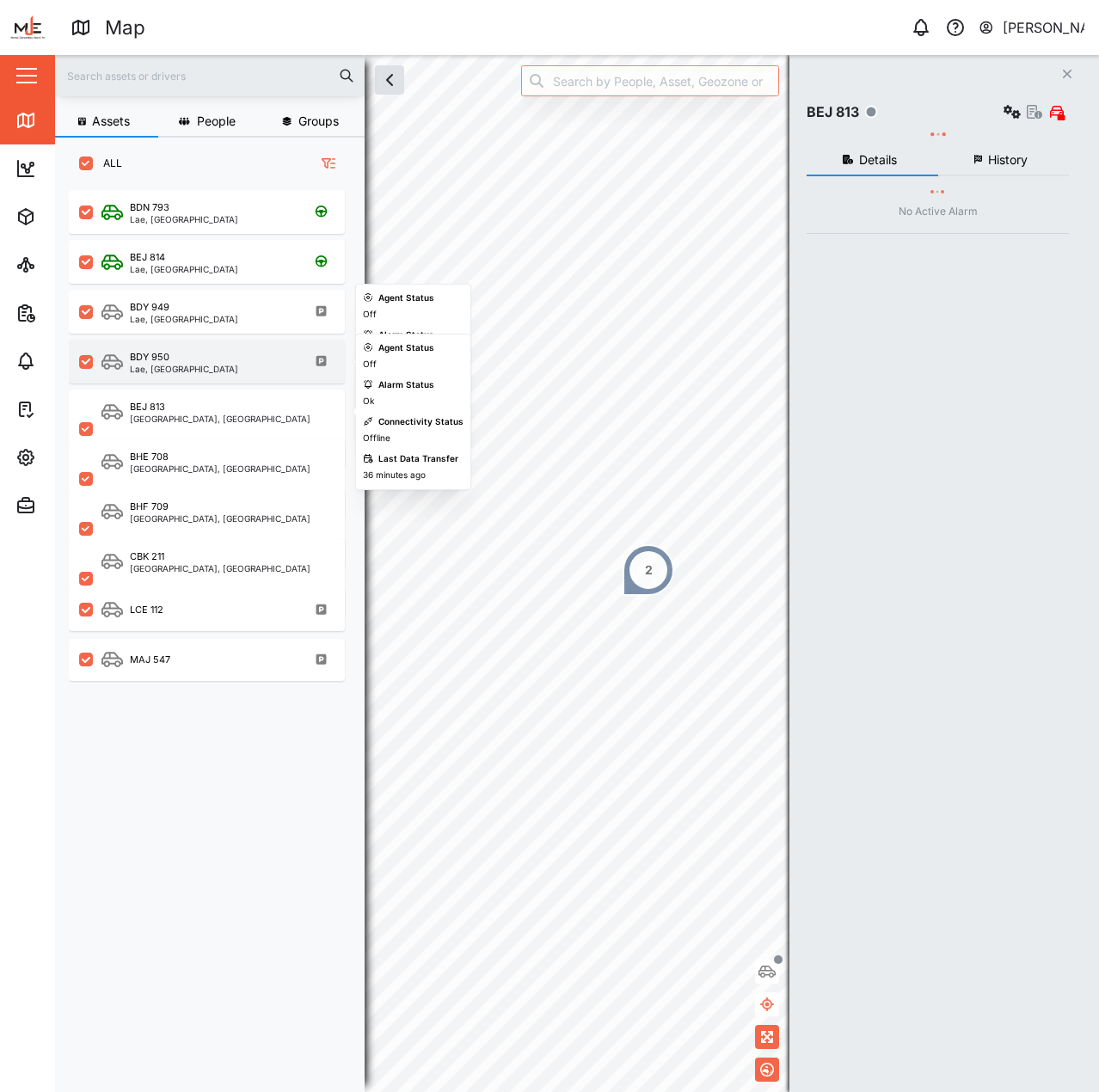
click at [166, 352] on div "BDY 950" at bounding box center [149, 357] width 39 height 14
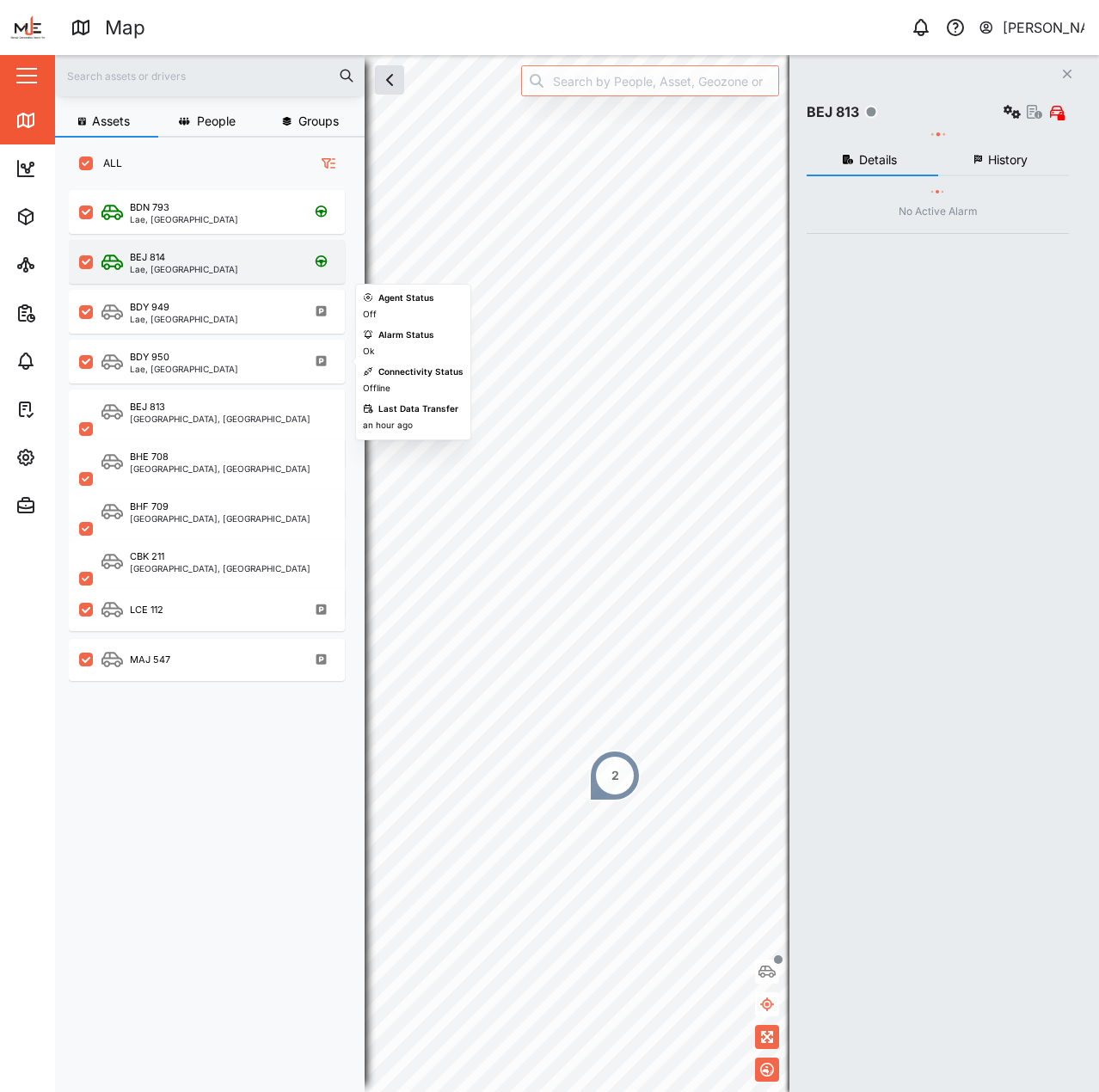
click at [162, 278] on div "BEJ 814 Lae, Momase Region" at bounding box center [207, 262] width 276 height 44
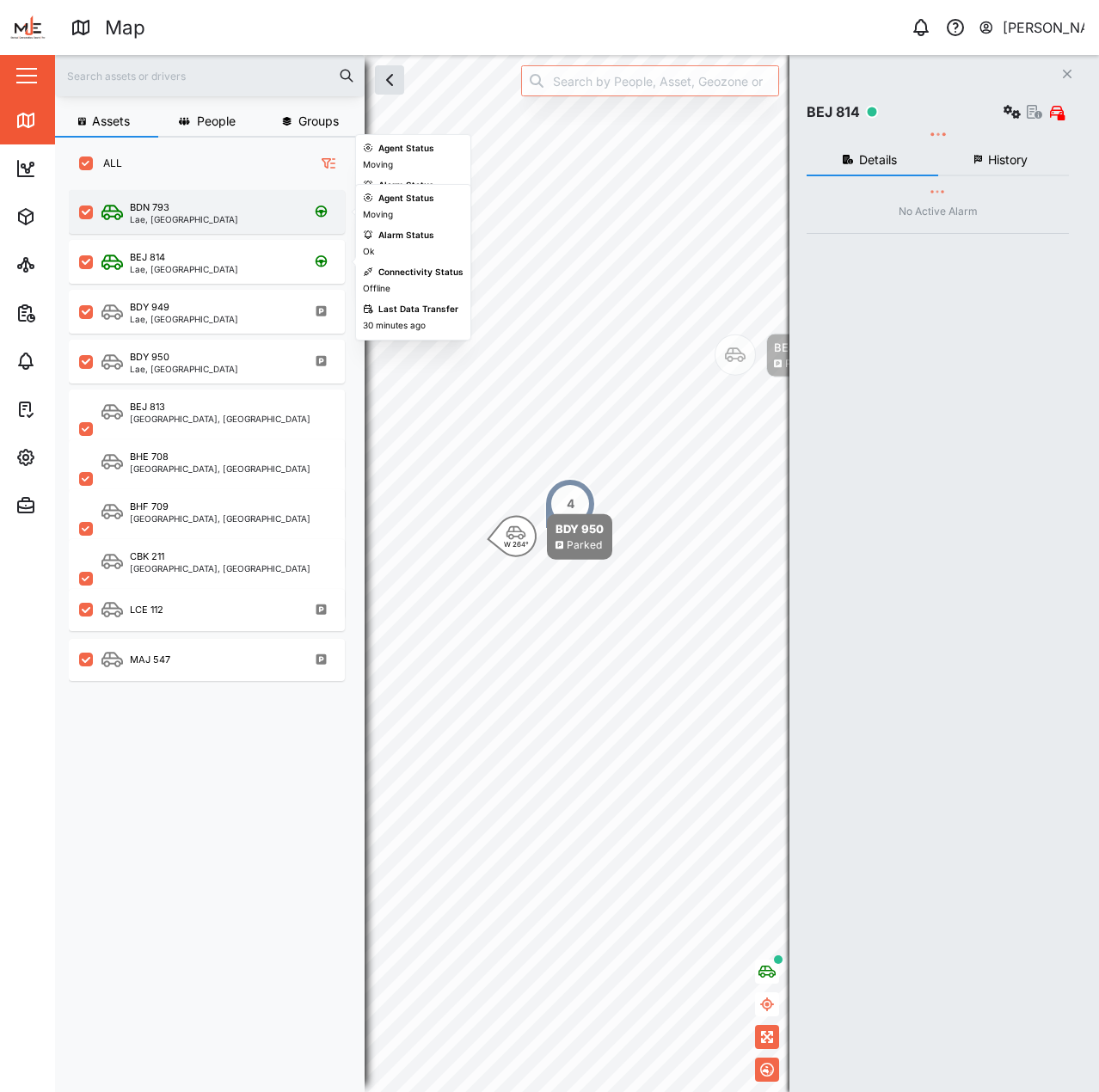
click at [165, 215] on div "Lae, [GEOGRAPHIC_DATA]" at bounding box center [184, 219] width 108 height 9
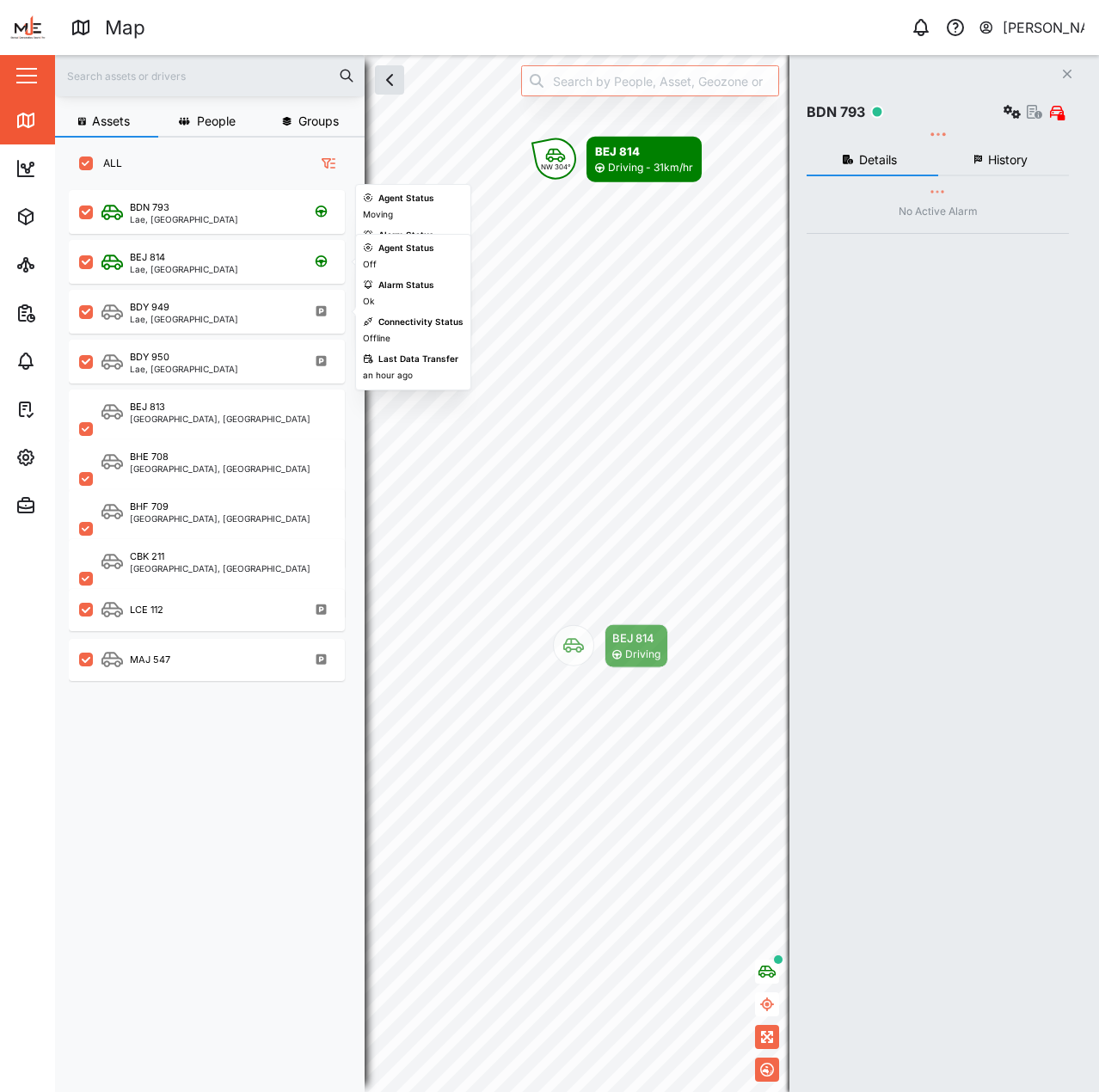
click at [186, 334] on div "BDY 950 Lae, Momase Region" at bounding box center [207, 359] width 276 height 50
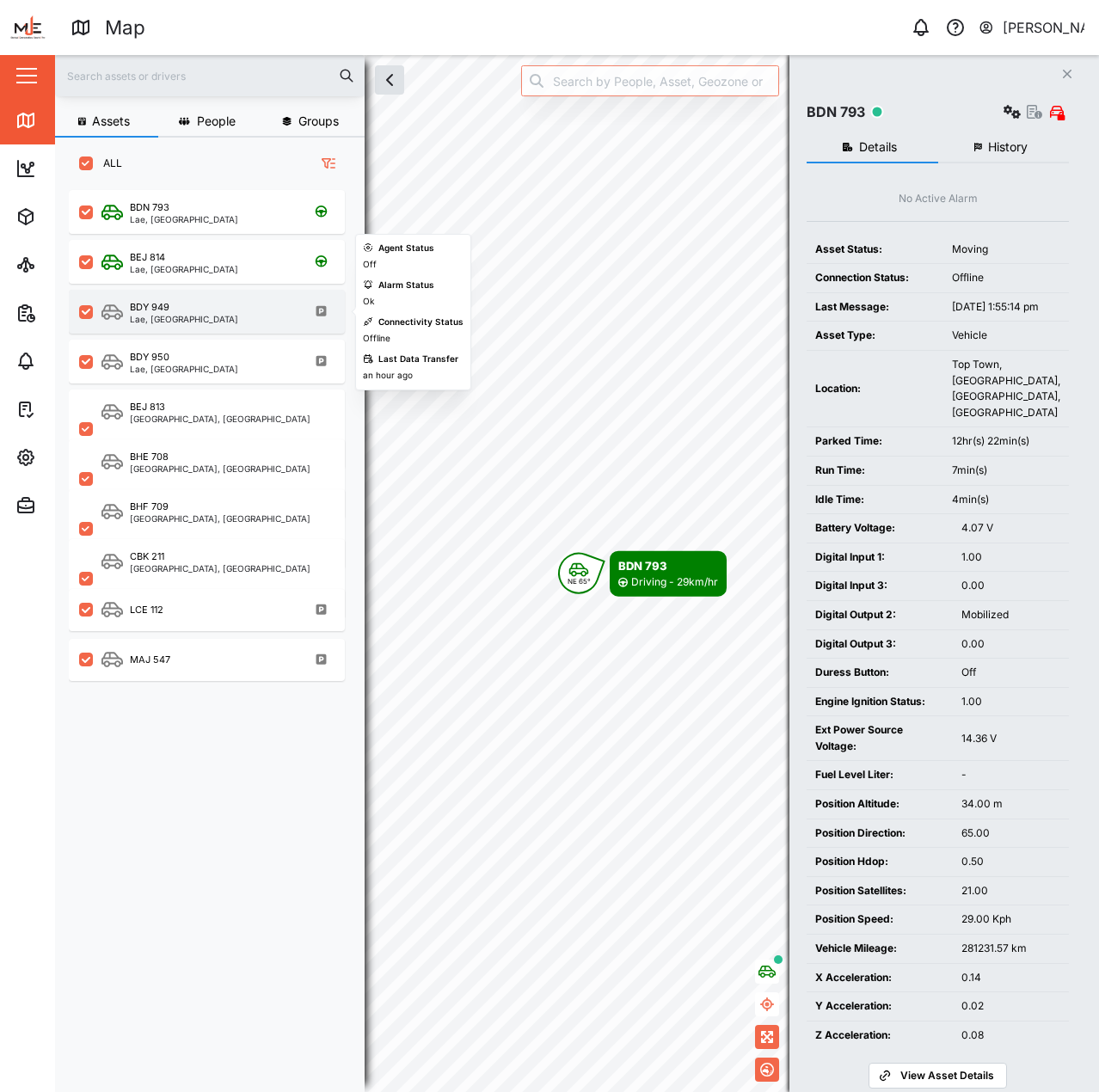
click at [186, 320] on div "Lae, [GEOGRAPHIC_DATA]" at bounding box center [184, 318] width 108 height 9
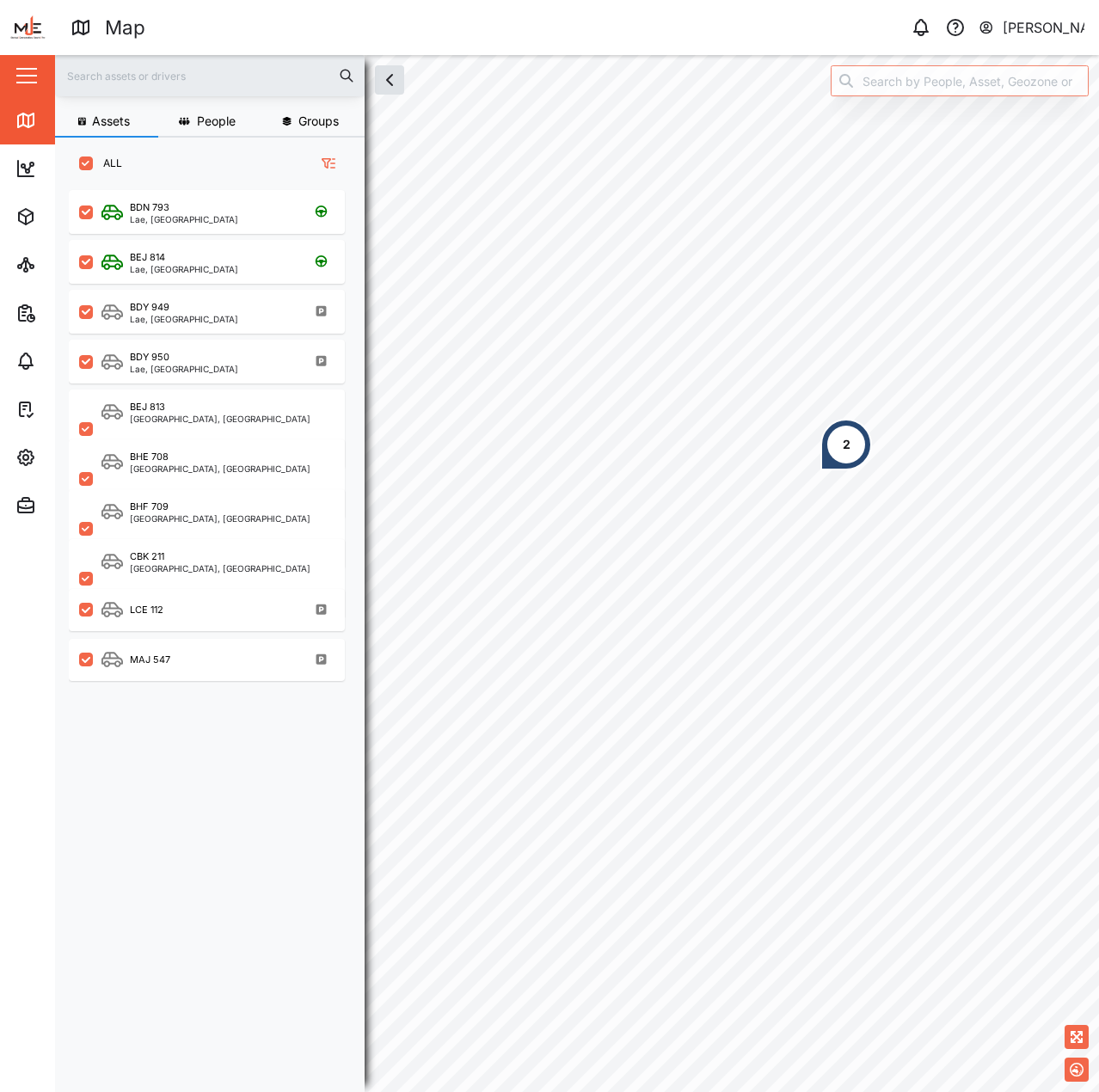
click at [237, 839] on div "BDN 793 Lae, [GEOGRAPHIC_DATA] BEJ 814 [GEOGRAPHIC_DATA], [GEOGRAPHIC_DATA] [GE…" at bounding box center [216, 630] width 295 height 894
drag, startPoint x: 779, startPoint y: 779, endPoint x: 706, endPoint y: 644, distance: 153.5
click at [698, 652] on div "3" at bounding box center [717, 678] width 52 height 52
click at [706, 644] on div "3" at bounding box center [689, 629] width 52 height 52
click at [782, 55] on div "2 CBK 211 Parked" at bounding box center [578, 55] width 1044 height 0
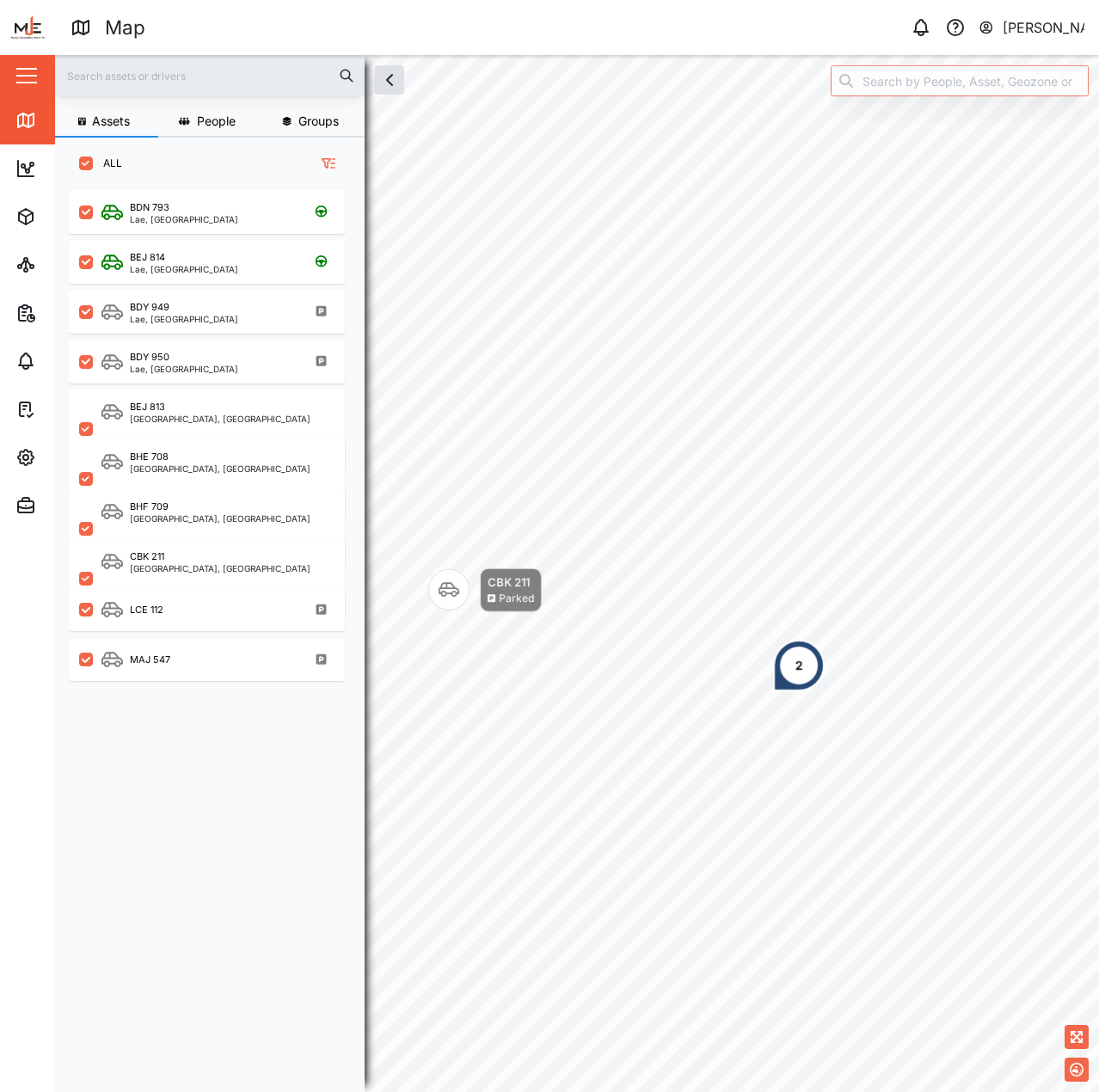
click at [782, 643] on div "2" at bounding box center [800, 666] width 52 height 52
click at [781, 389] on div "5" at bounding box center [786, 371] width 52 height 52
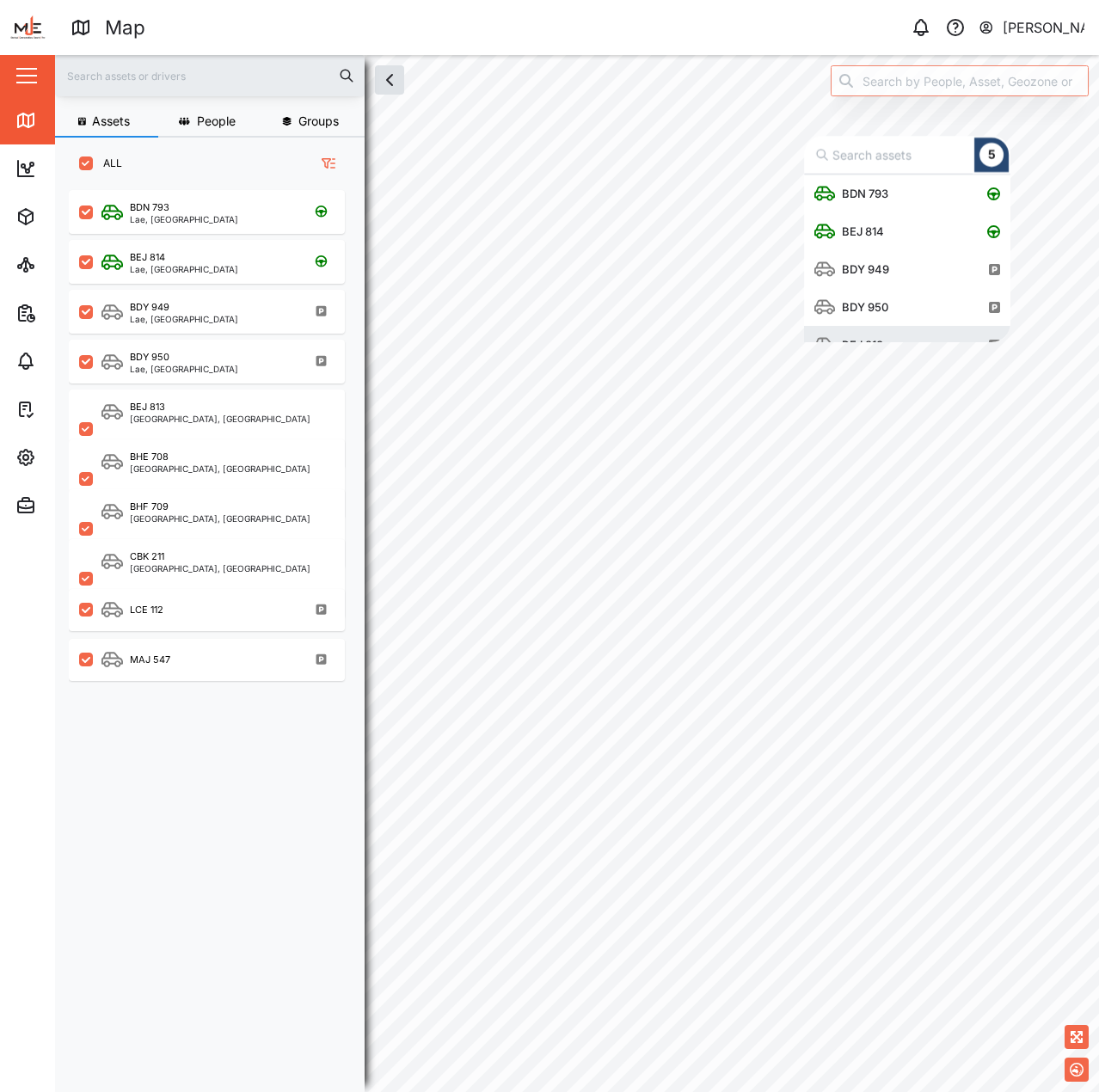
click at [782, 55] on div "BDN 793 BEJ 814 BDY 949 BDY 950 BEJ 813 5" at bounding box center [578, 55] width 1044 height 0
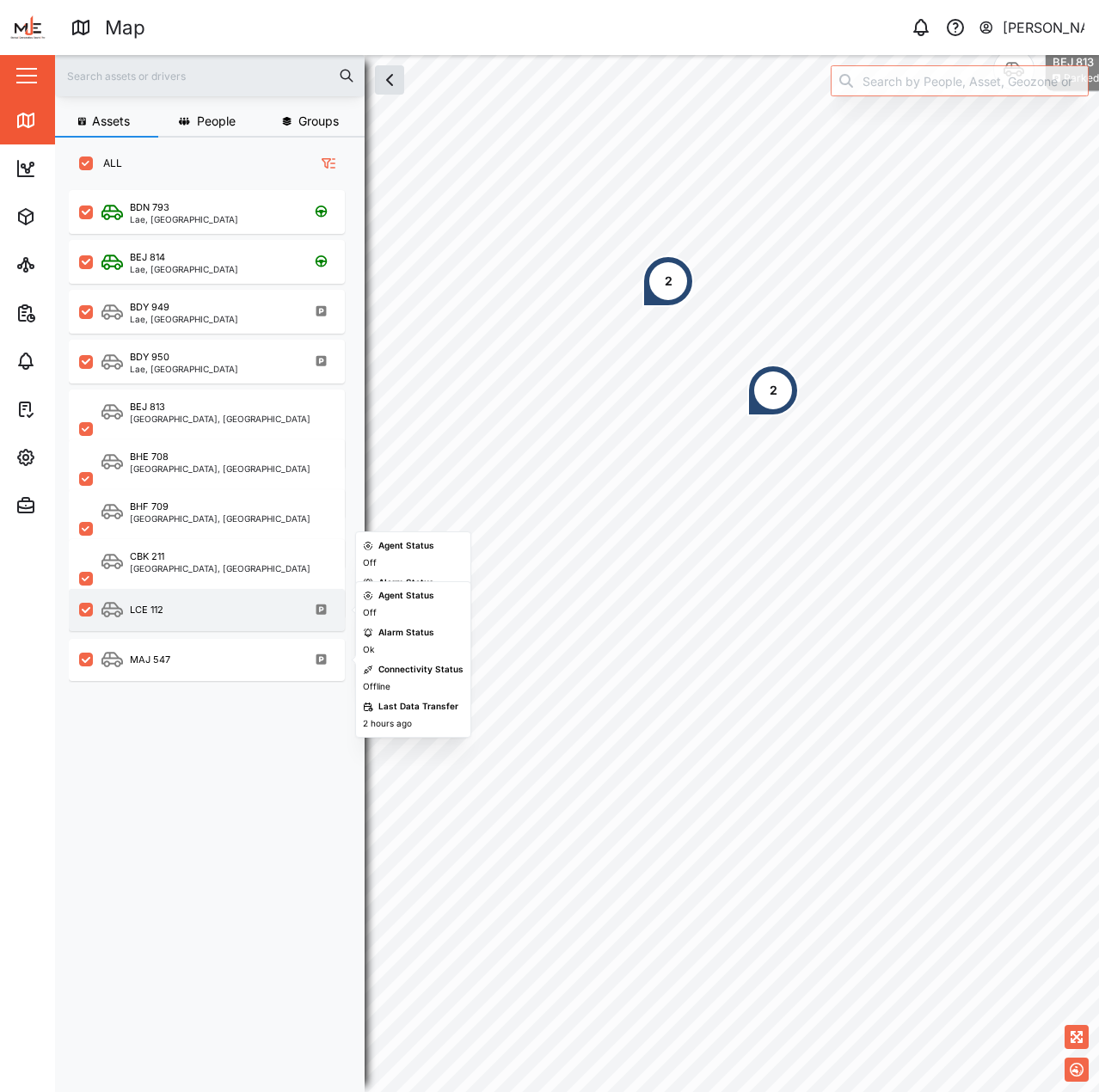
click at [198, 591] on div "LCE 112" at bounding box center [207, 610] width 276 height 42
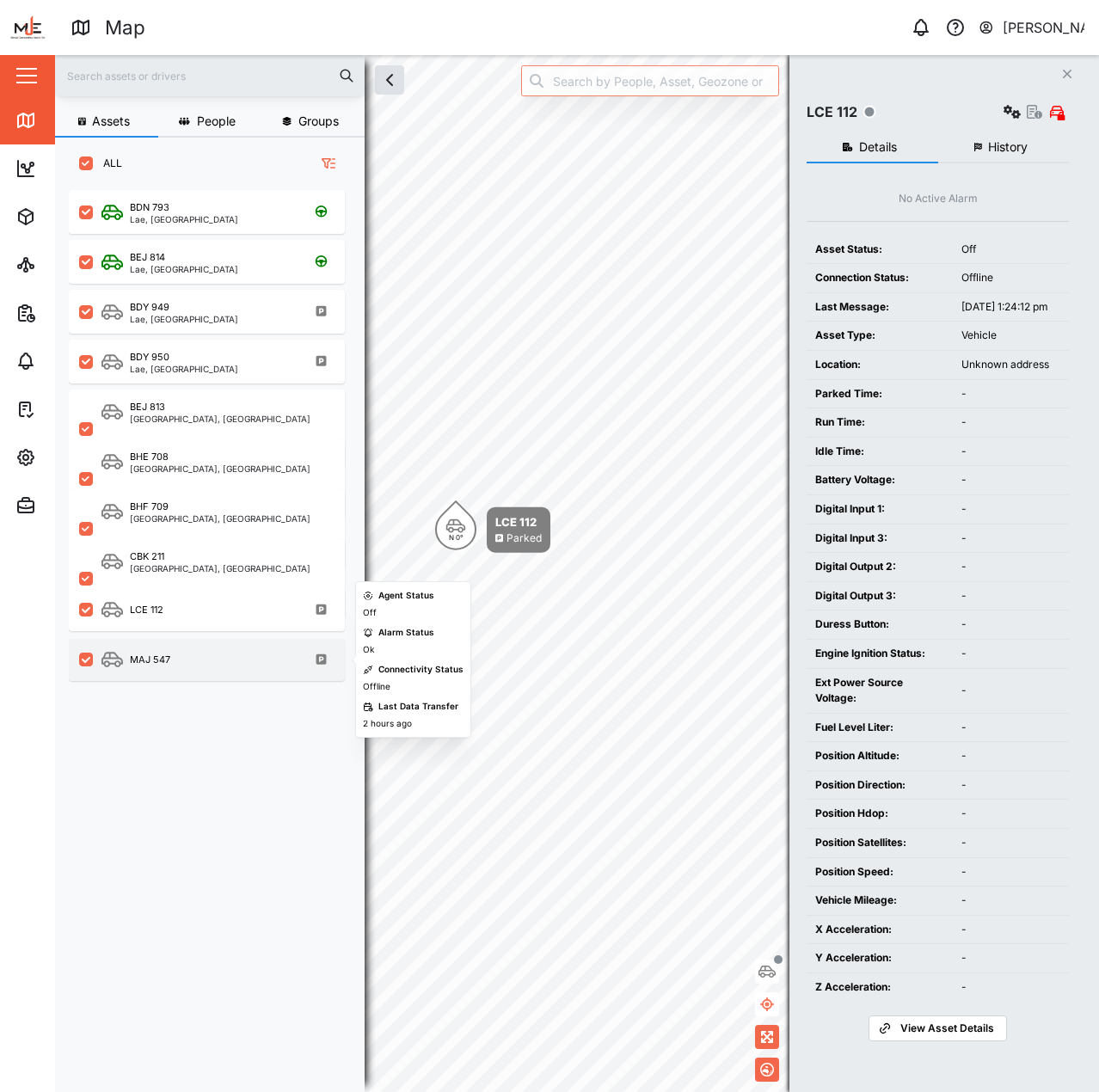
click at [209, 648] on div "MAJ 547" at bounding box center [207, 660] width 276 height 42
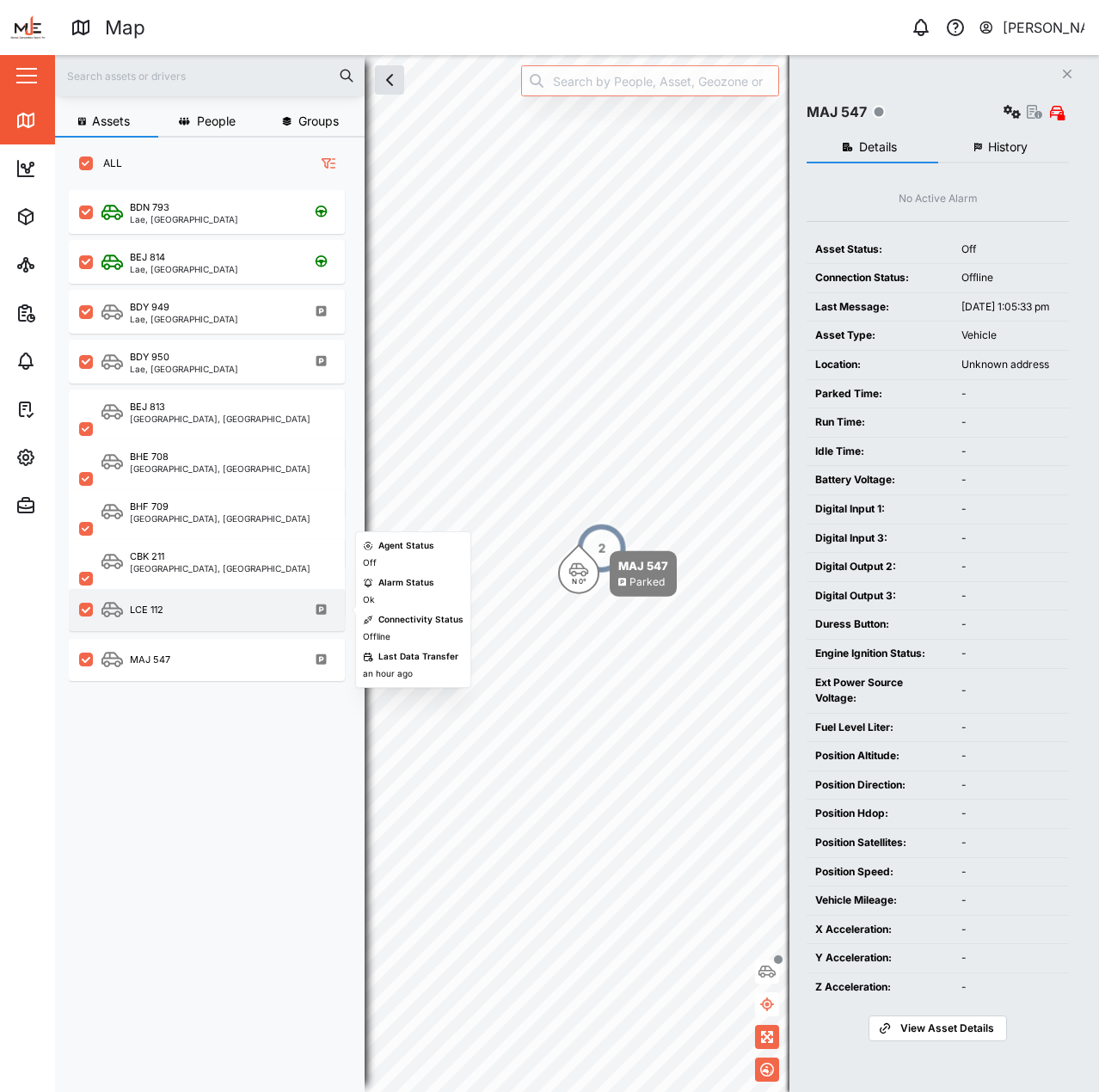
click at [270, 597] on div "LCE 112" at bounding box center [207, 610] width 276 height 42
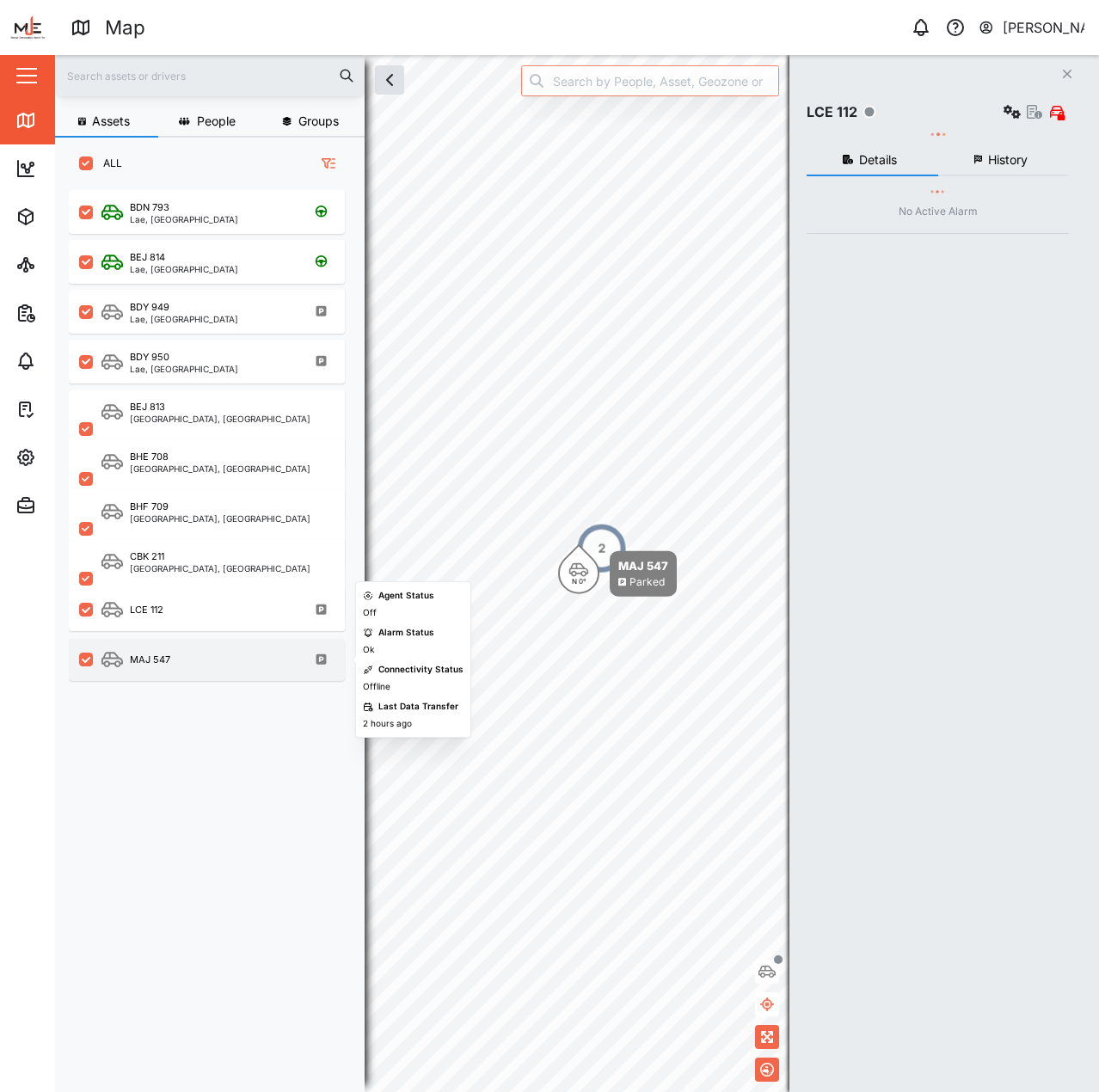
click at [249, 668] on div "MAJ 547" at bounding box center [218, 660] width 233 height 21
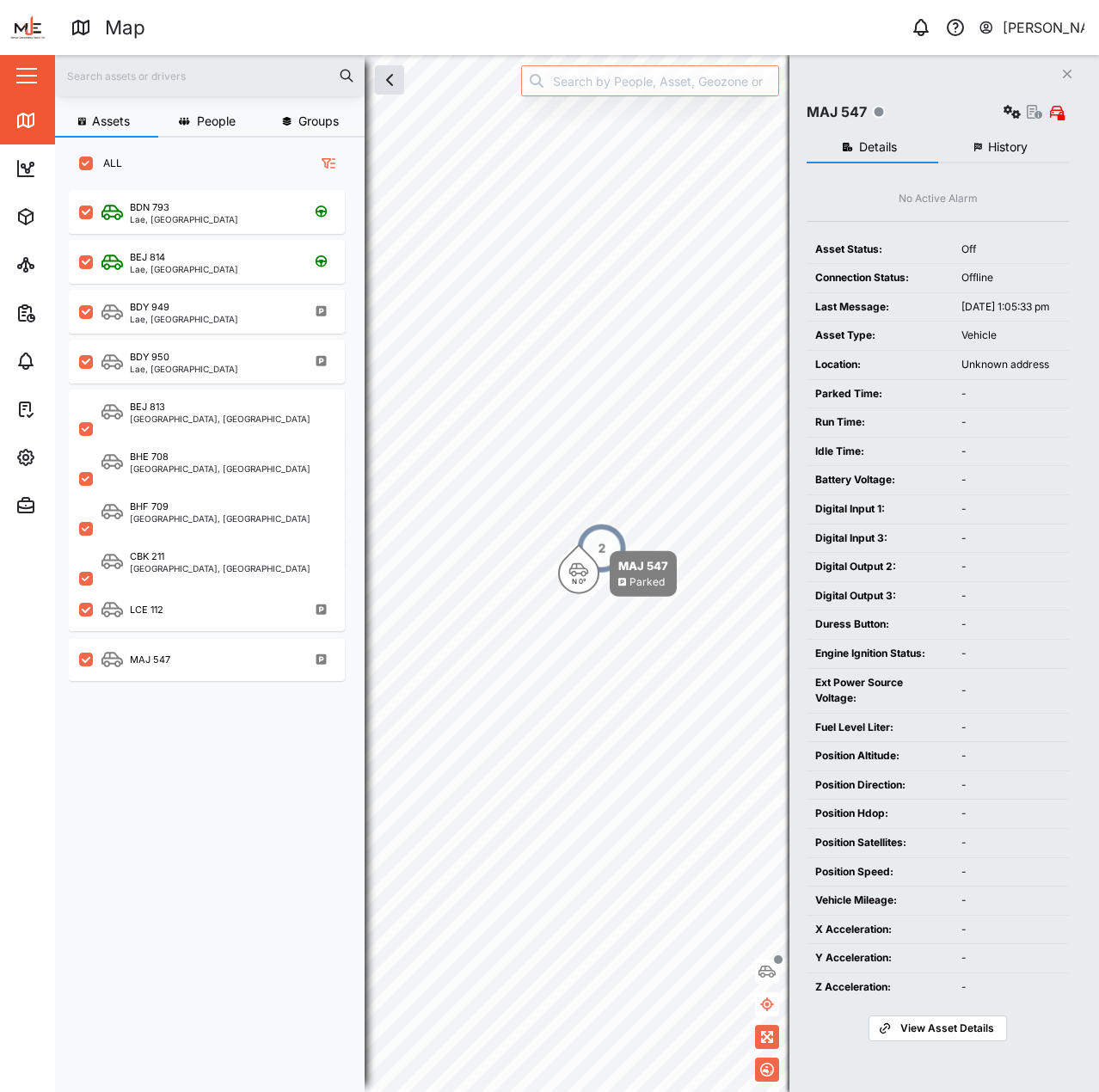
click at [926, 321] on td "Last Message:" at bounding box center [880, 307] width 146 height 30
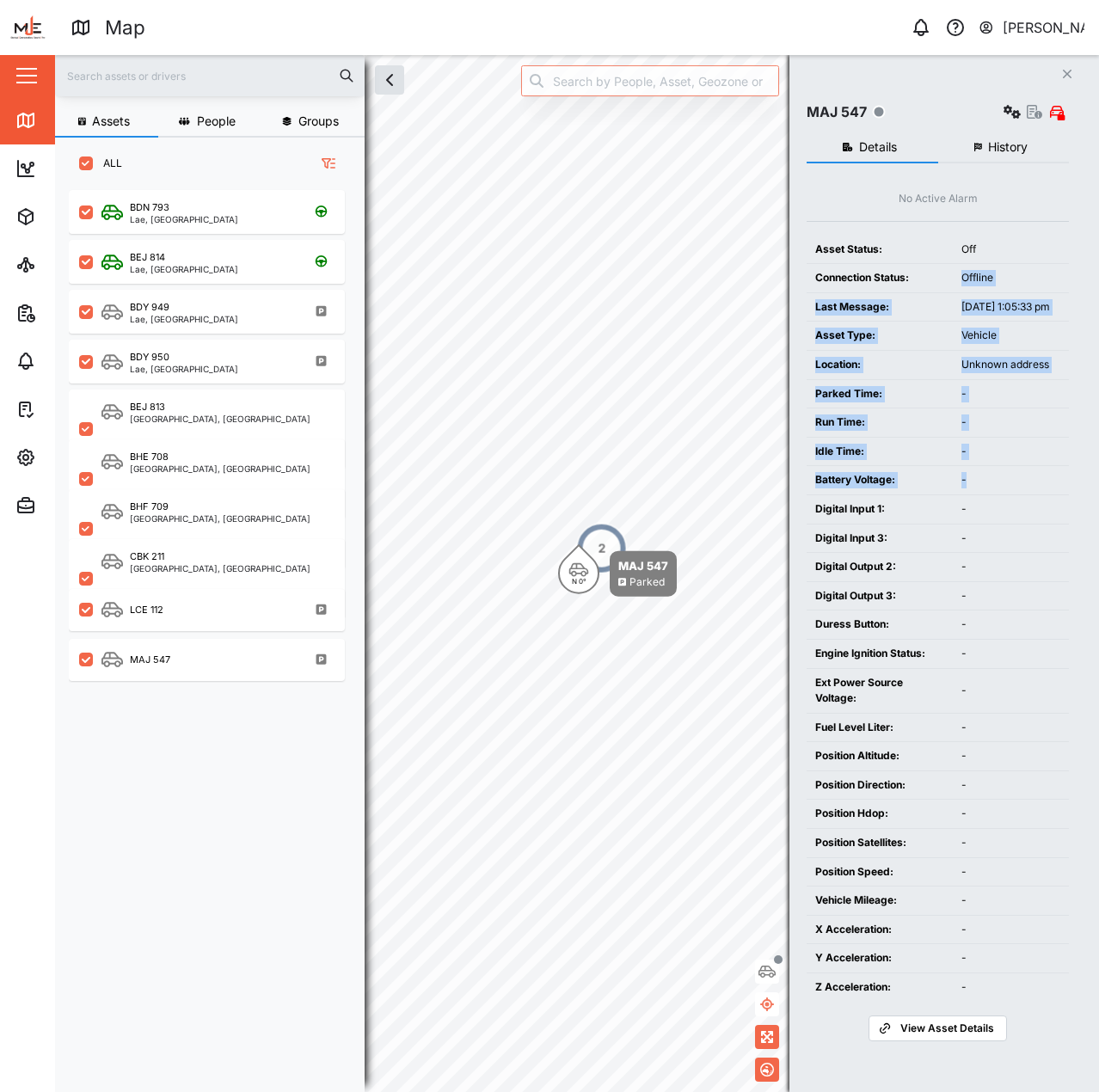
drag, startPoint x: 968, startPoint y: 346, endPoint x: 994, endPoint y: 507, distance: 163.1
click at [1006, 503] on div "Asset Status: Off Connection Status: Offline Last Message: Oct 2, 2025, 1:05:33…" at bounding box center [938, 618] width 262 height 766
click at [992, 494] on td "-" at bounding box center [1011, 480] width 116 height 29
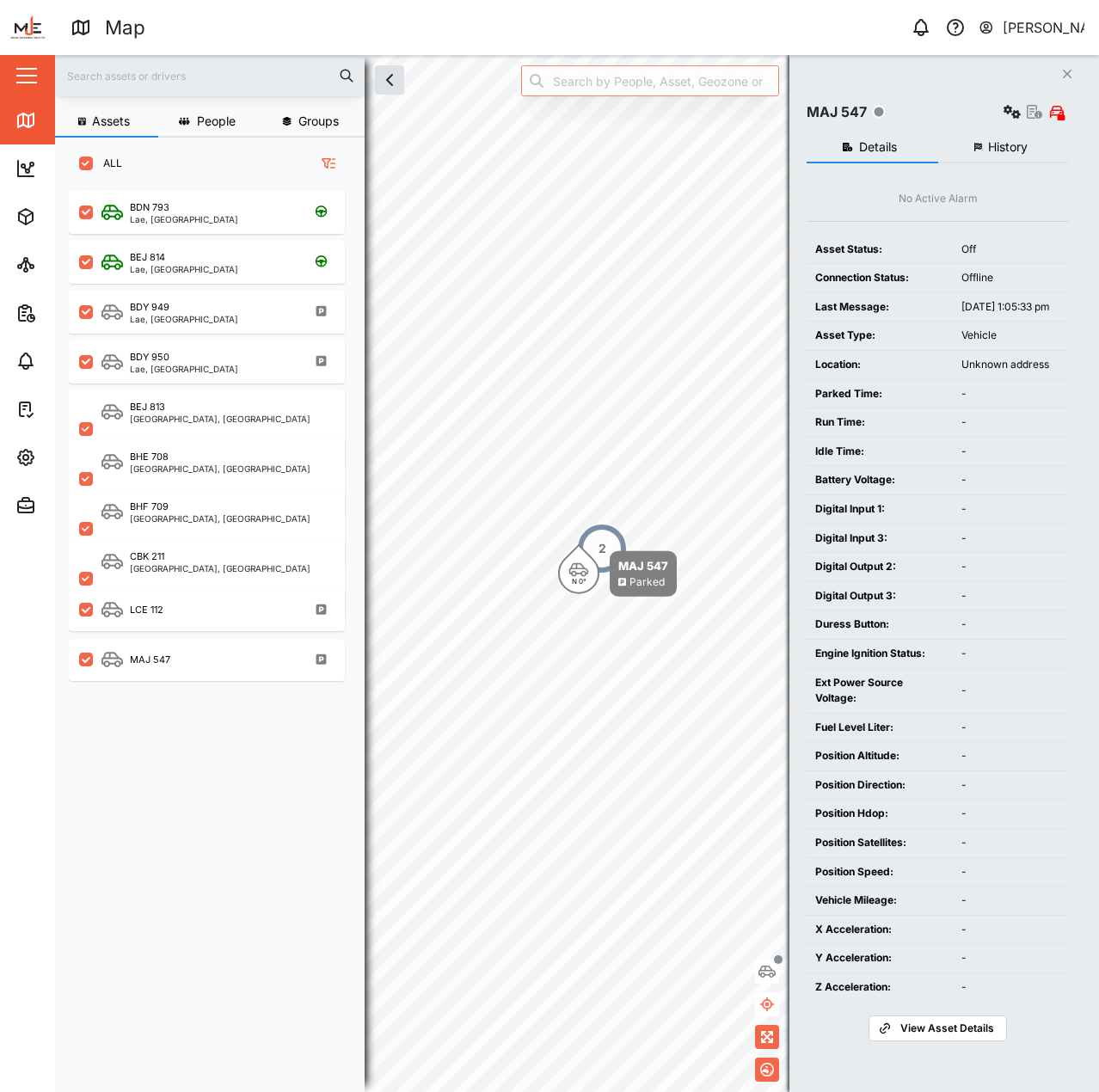
click at [976, 489] on div "-" at bounding box center [1011, 480] width 99 height 16
click at [972, 489] on div "-" at bounding box center [1011, 480] width 99 height 16
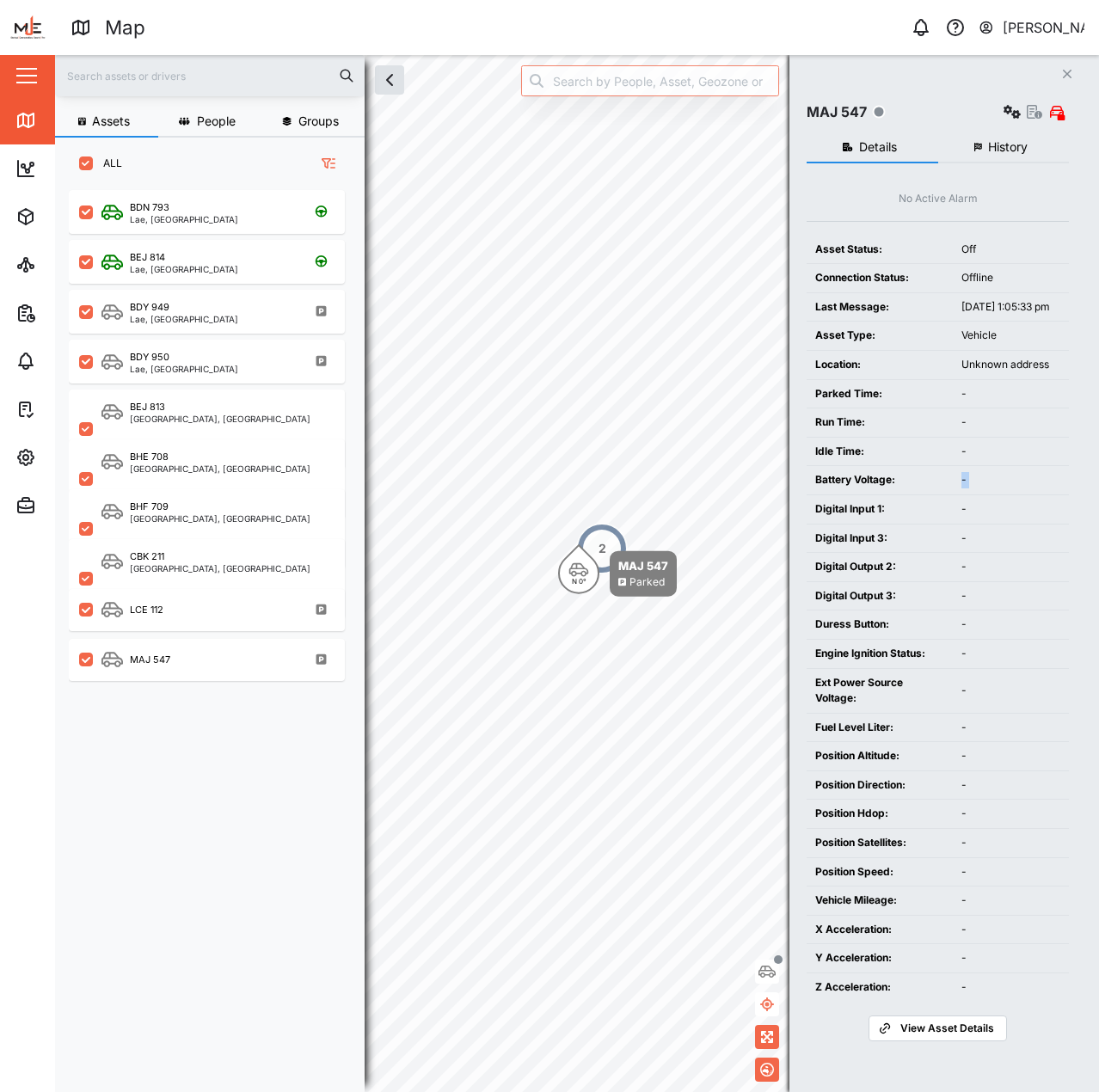
click at [972, 489] on div "-" at bounding box center [1011, 480] width 99 height 16
click at [913, 489] on div "Battery Voltage:" at bounding box center [880, 480] width 129 height 16
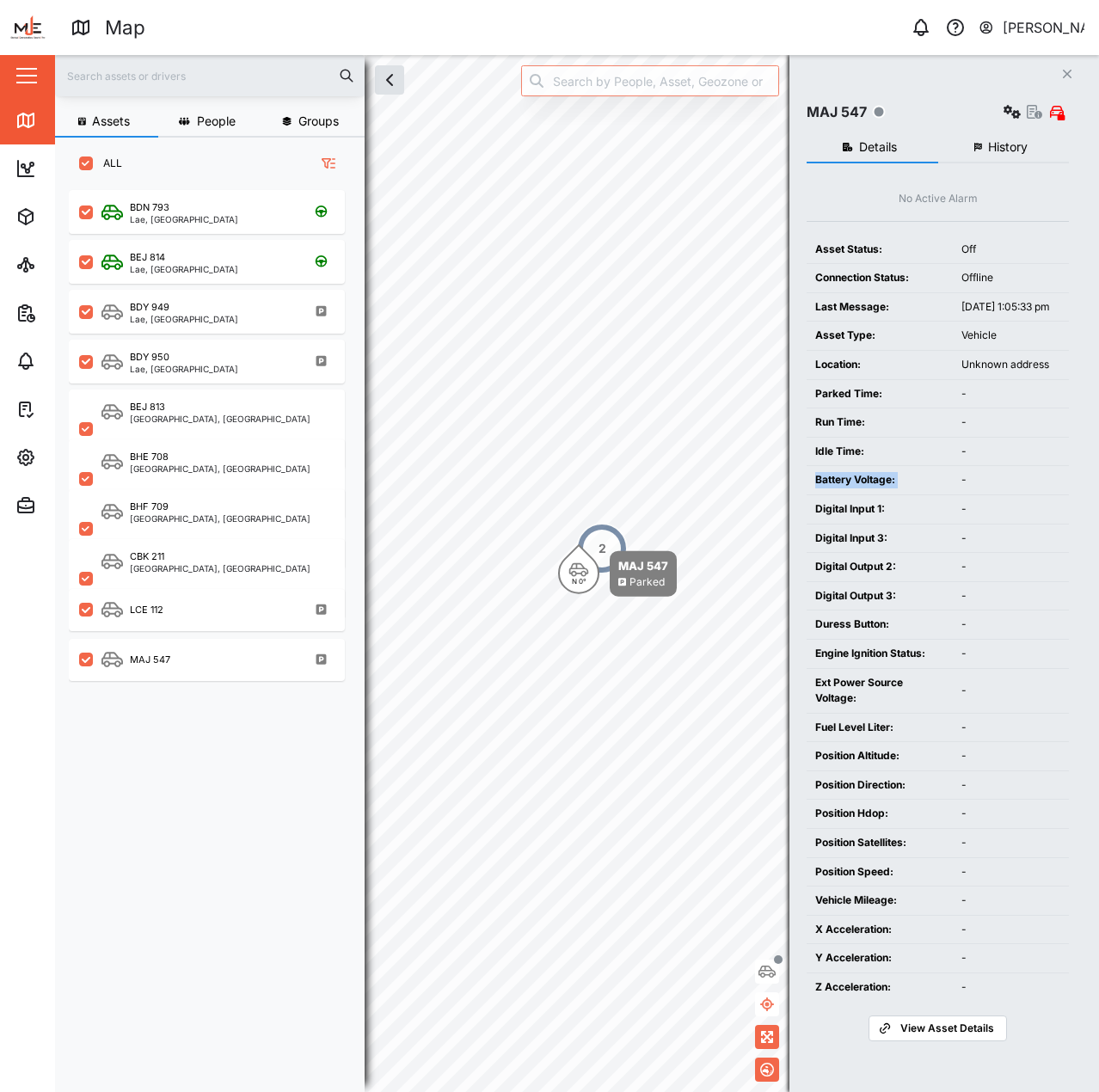
click at [913, 489] on div "Battery Voltage:" at bounding box center [880, 480] width 129 height 16
click at [930, 460] on div "Idle Time:" at bounding box center [880, 451] width 129 height 16
drag, startPoint x: 894, startPoint y: 369, endPoint x: 960, endPoint y: 578, distance: 219.2
click at [964, 578] on div "Asset Status: Off Connection Status: Offline Last Message: Oct 2, 2025, 1:05:33…" at bounding box center [938, 618] width 262 height 766
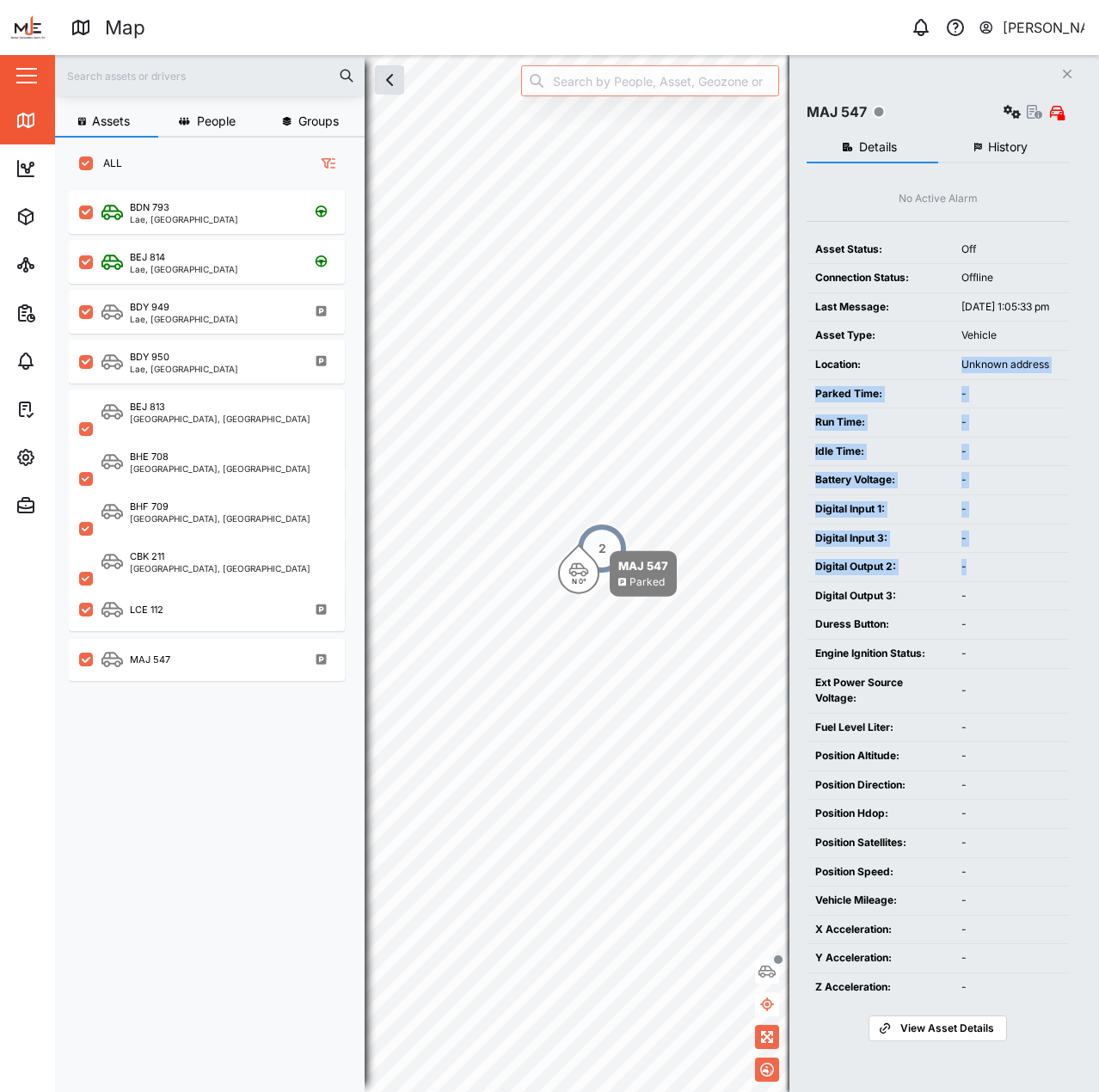
click at [960, 578] on td "-" at bounding box center [1011, 567] width 116 height 30
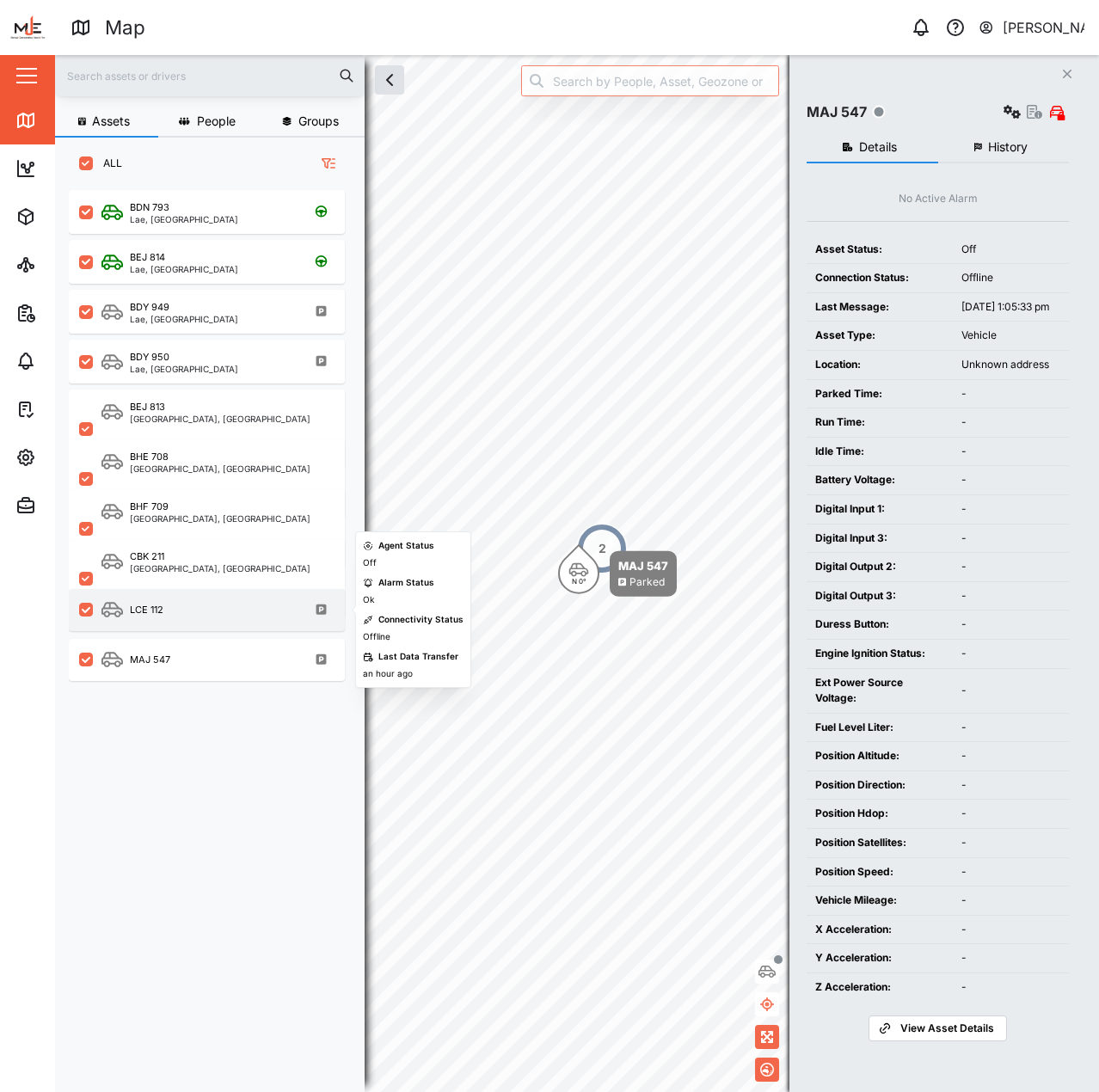
click at [261, 623] on div "LCE 112" at bounding box center [207, 610] width 276 height 42
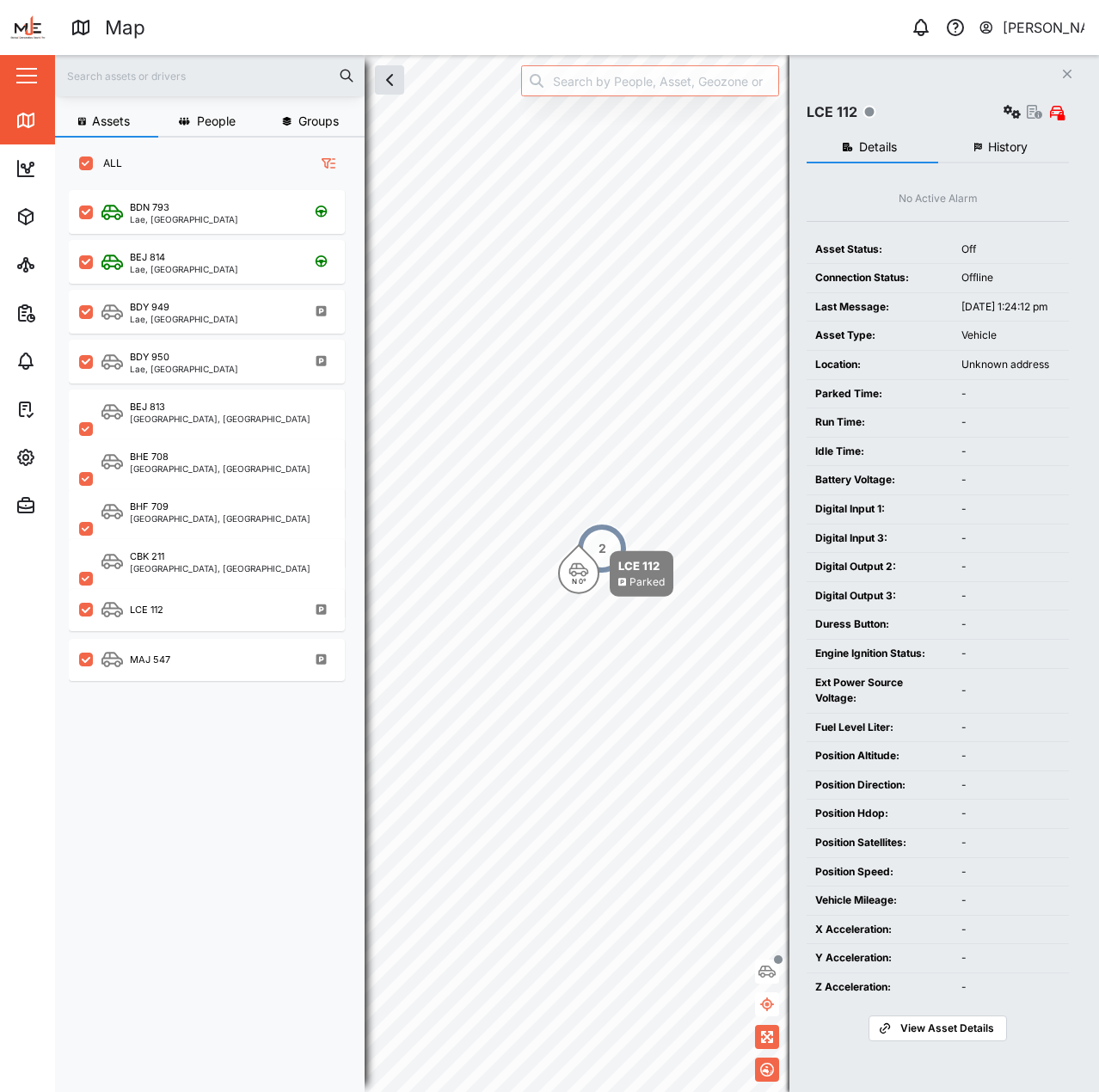
drag, startPoint x: 855, startPoint y: 505, endPoint x: 805, endPoint y: 505, distance: 50.0
click at [854, 494] on td "Battery Voltage:" at bounding box center [880, 480] width 146 height 29
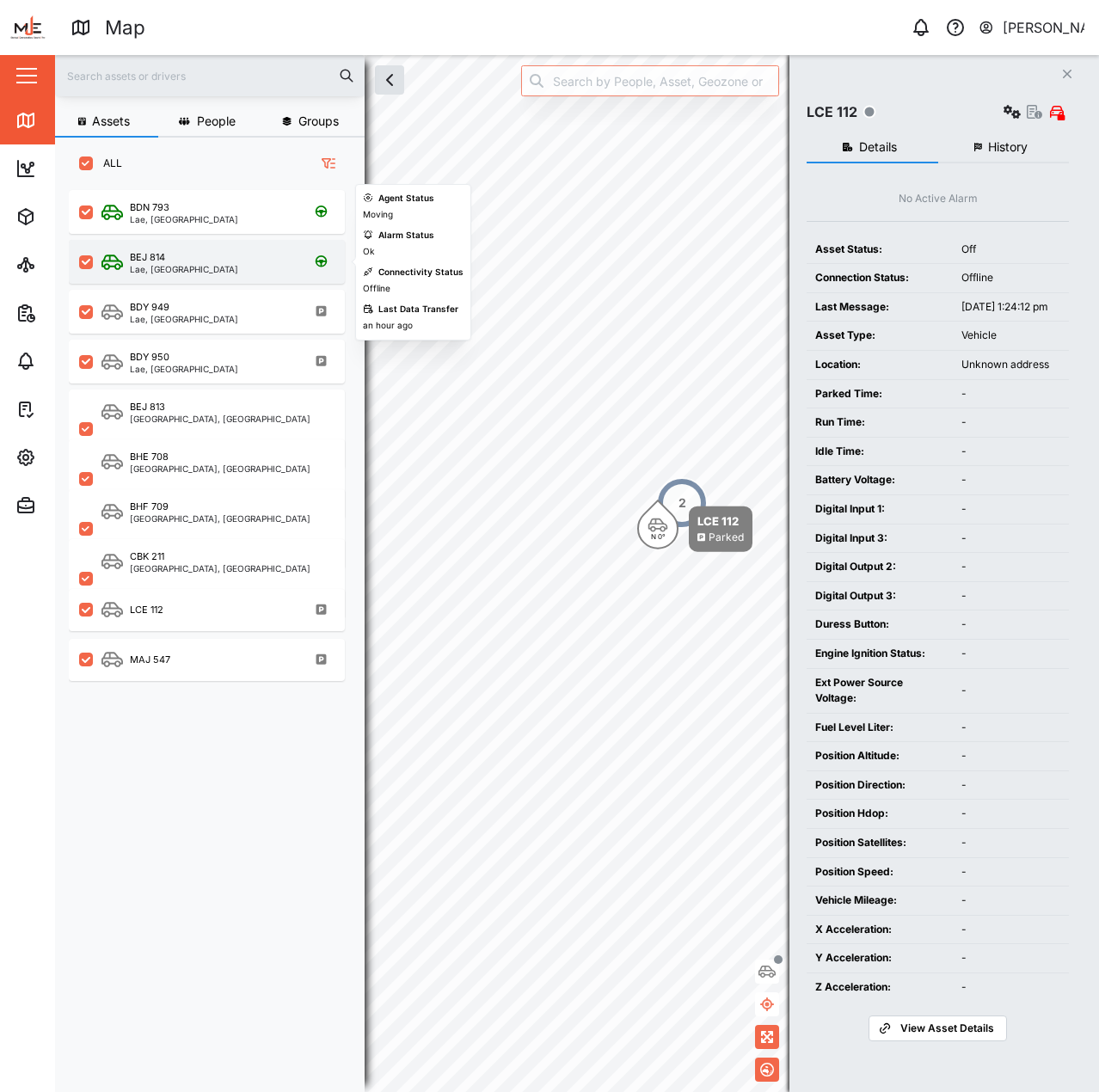
click at [166, 258] on div "BEJ 814" at bounding box center [184, 257] width 108 height 14
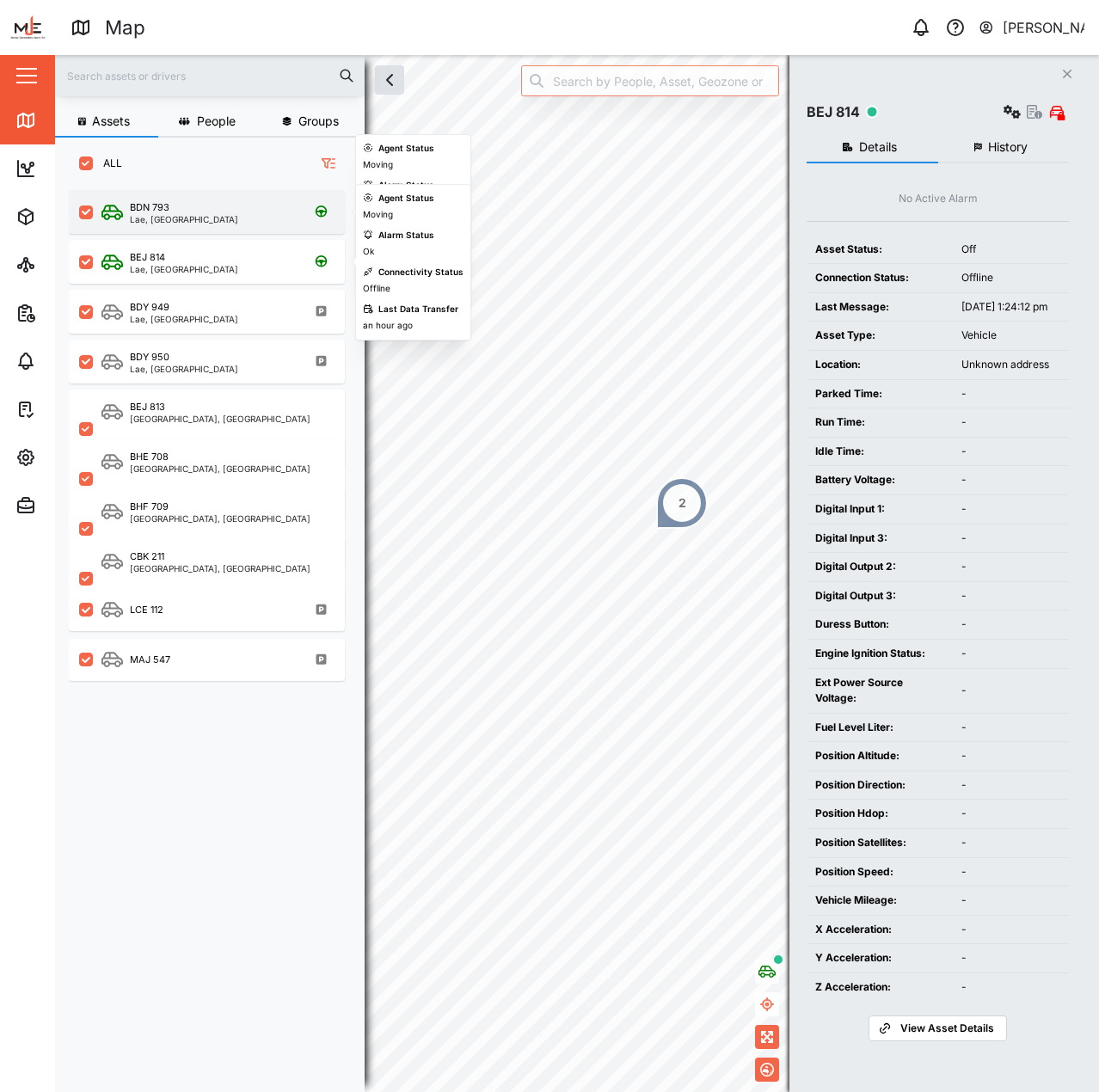
click at [186, 211] on div "BDN 793" at bounding box center [184, 207] width 108 height 14
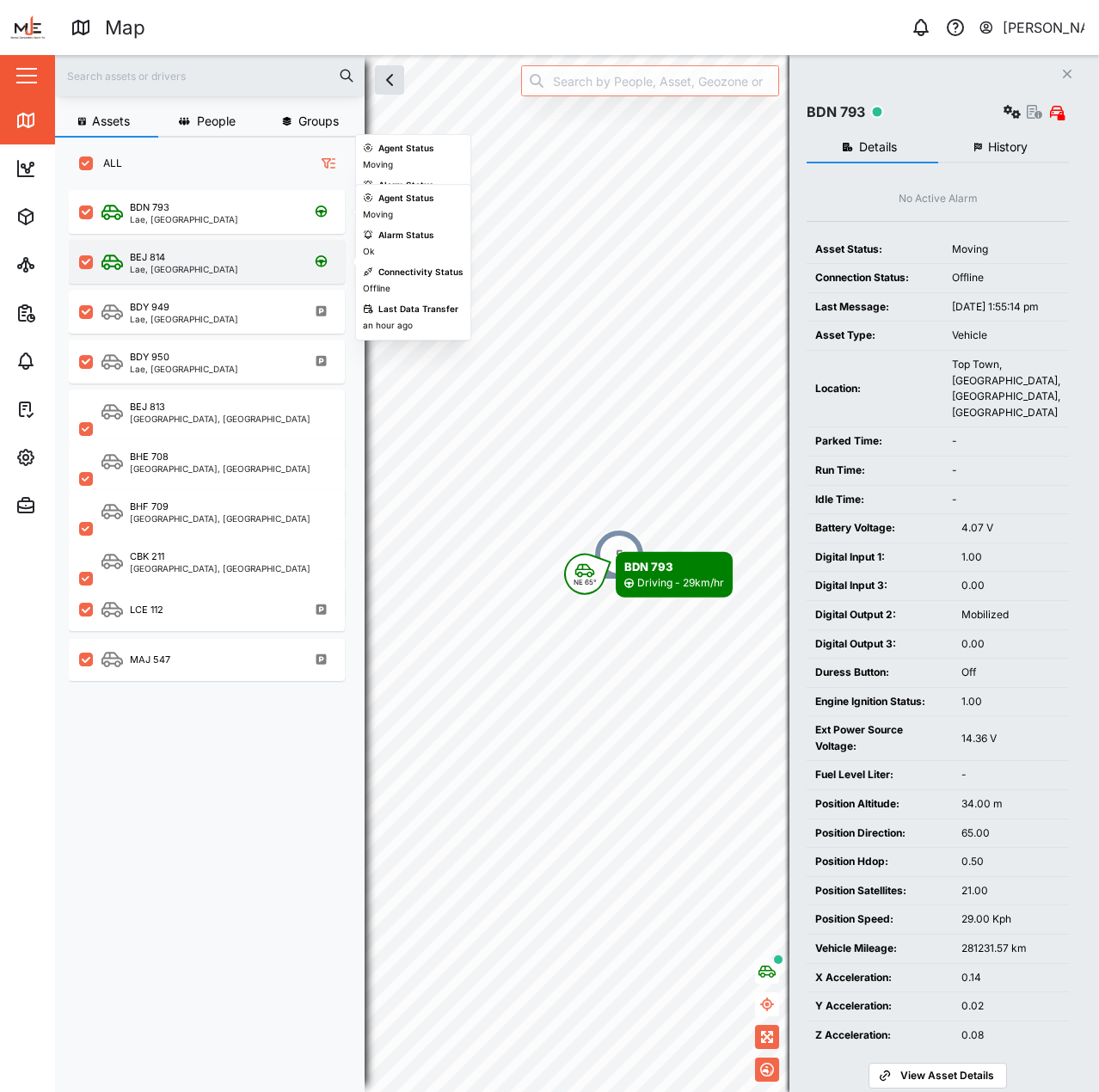
click at [187, 270] on div "Lae, [GEOGRAPHIC_DATA]" at bounding box center [184, 269] width 108 height 9
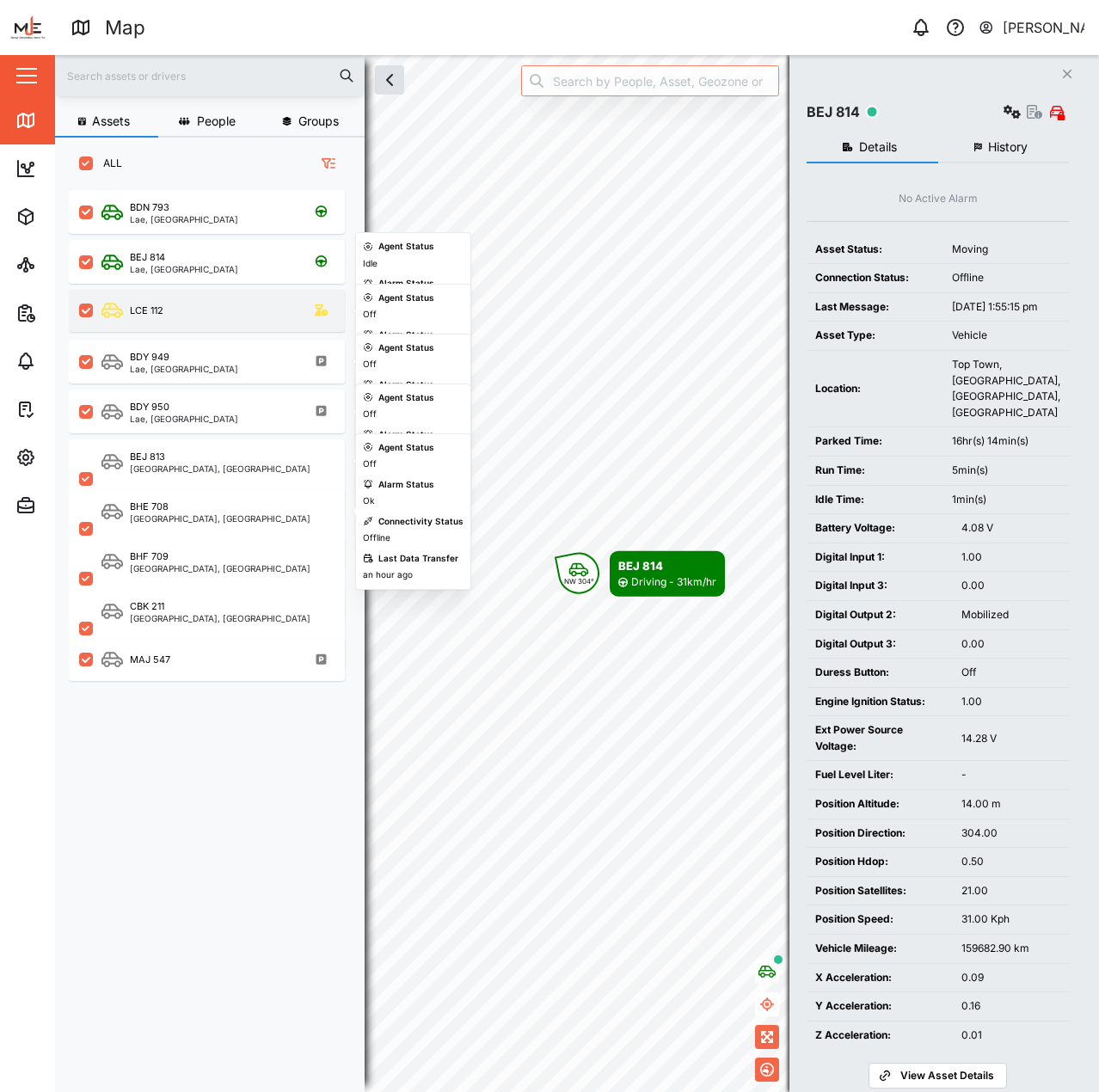
click at [185, 325] on div "LCE 112" at bounding box center [207, 311] width 276 height 42
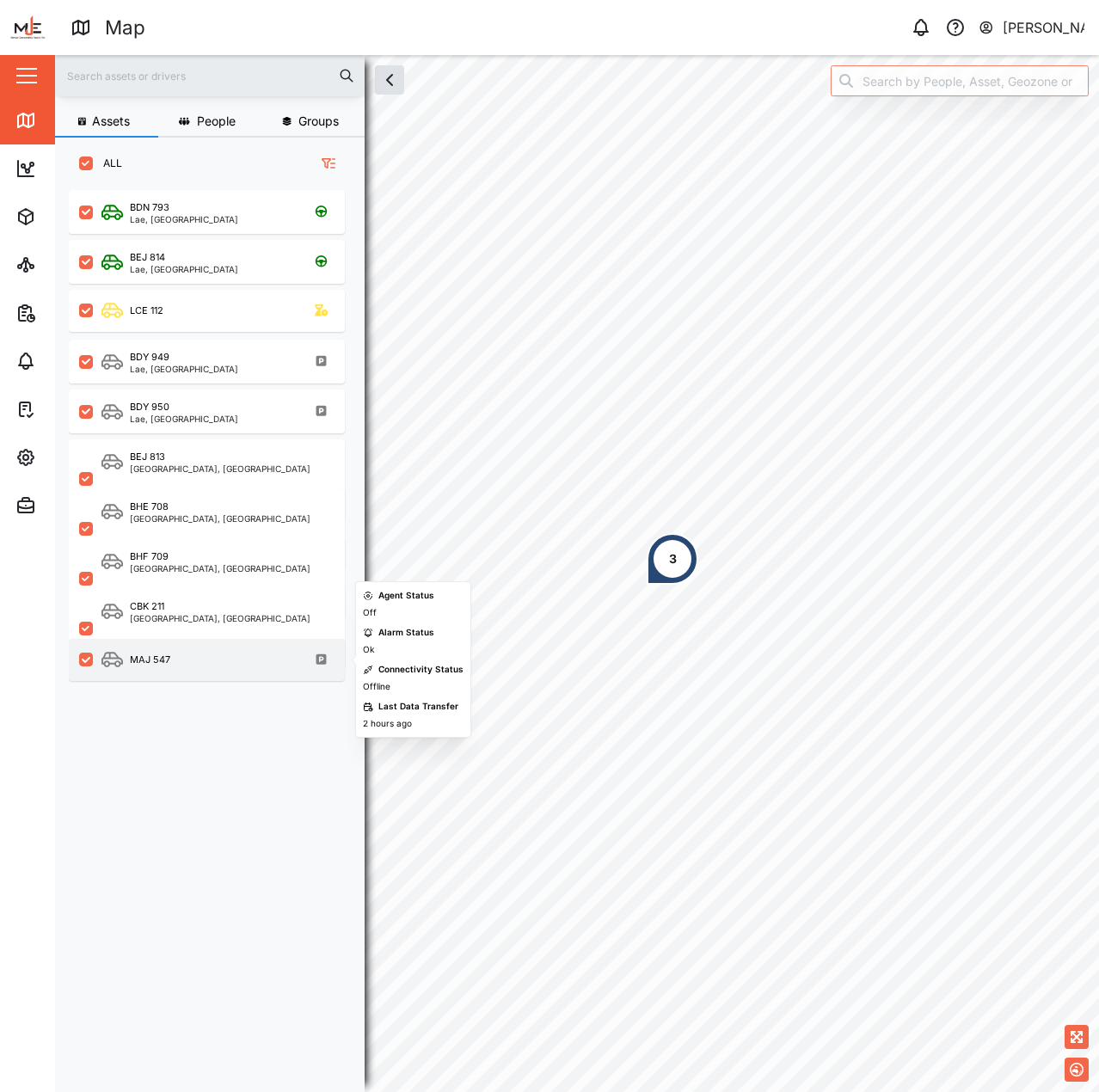
click at [258, 666] on div "MAJ 547" at bounding box center [218, 660] width 233 height 21
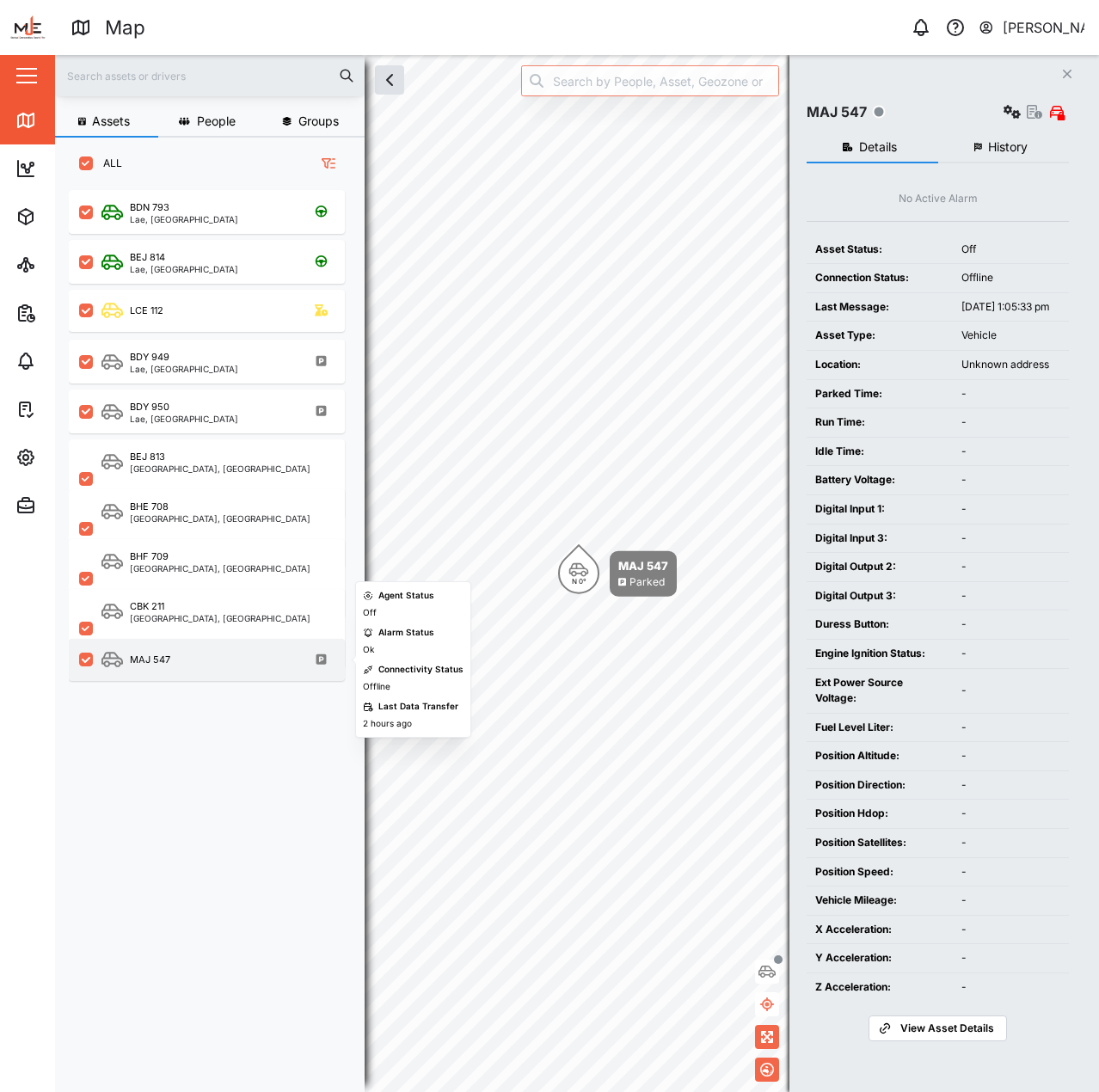
click at [250, 648] on div "MAJ 547" at bounding box center [207, 660] width 276 height 42
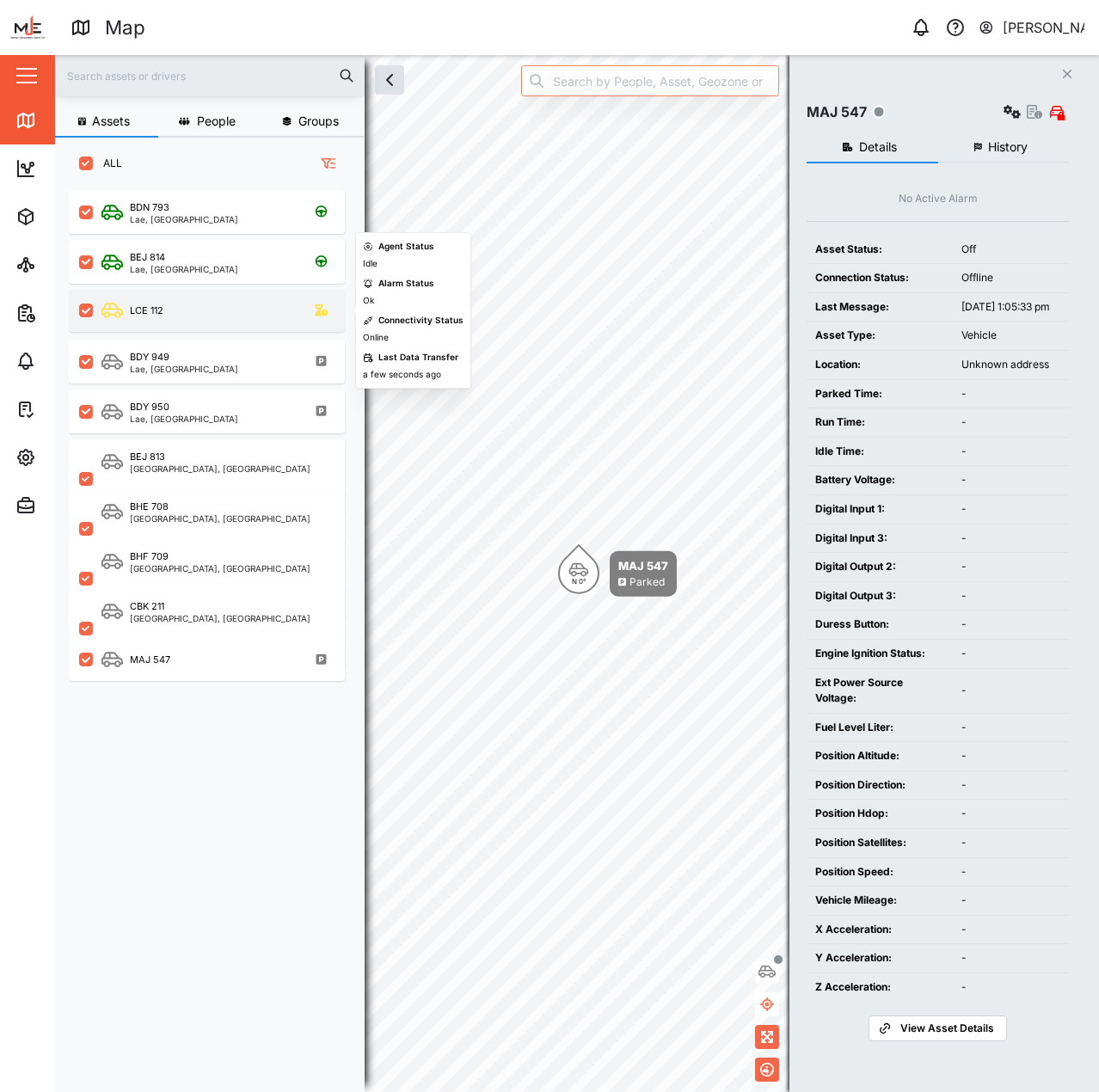
click at [222, 302] on div "LCE 112" at bounding box center [218, 311] width 233 height 21
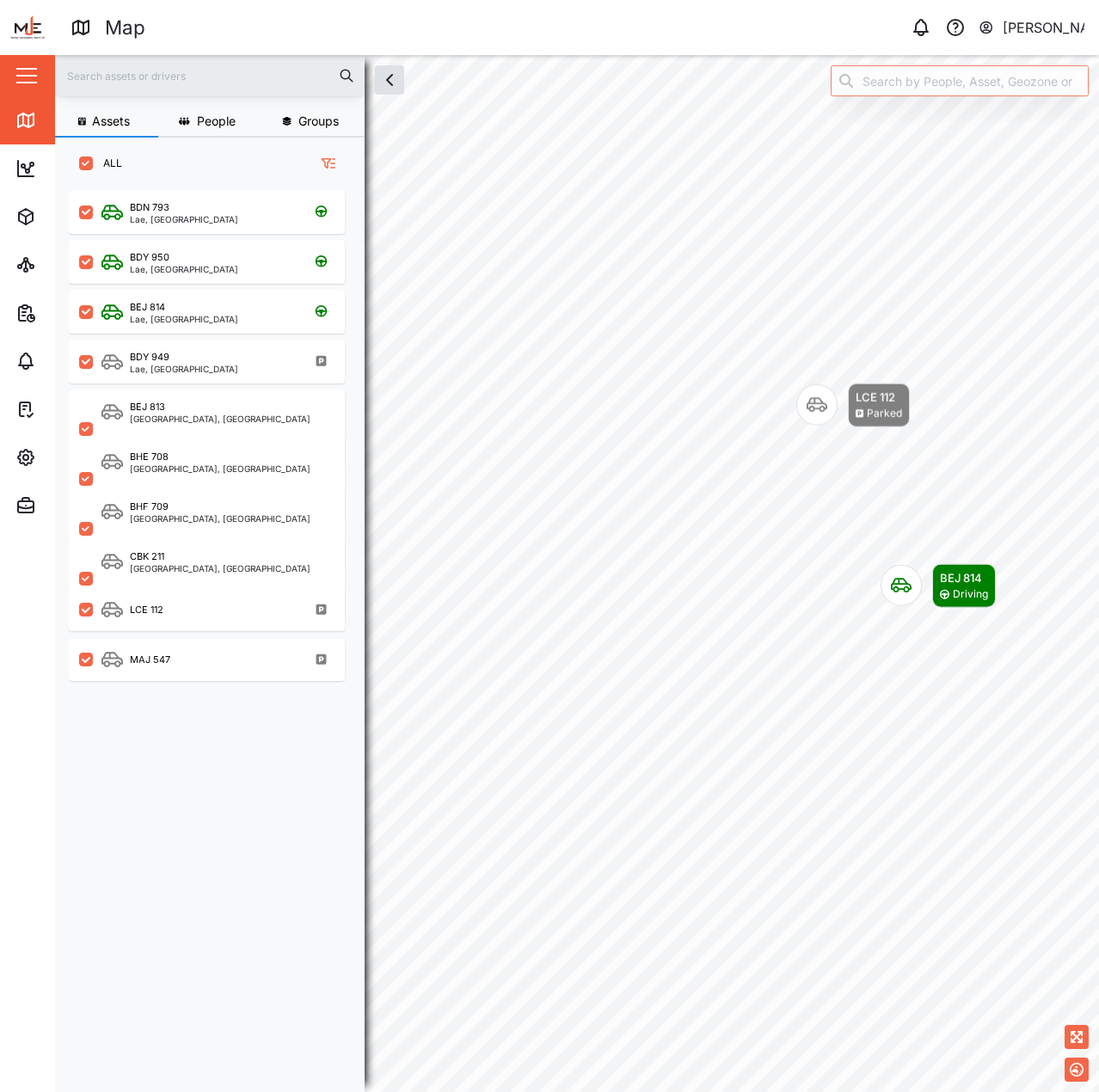
click at [937, 55] on div "LCE 112 Parked BEJ 814 Driving" at bounding box center [578, 55] width 1044 height 0
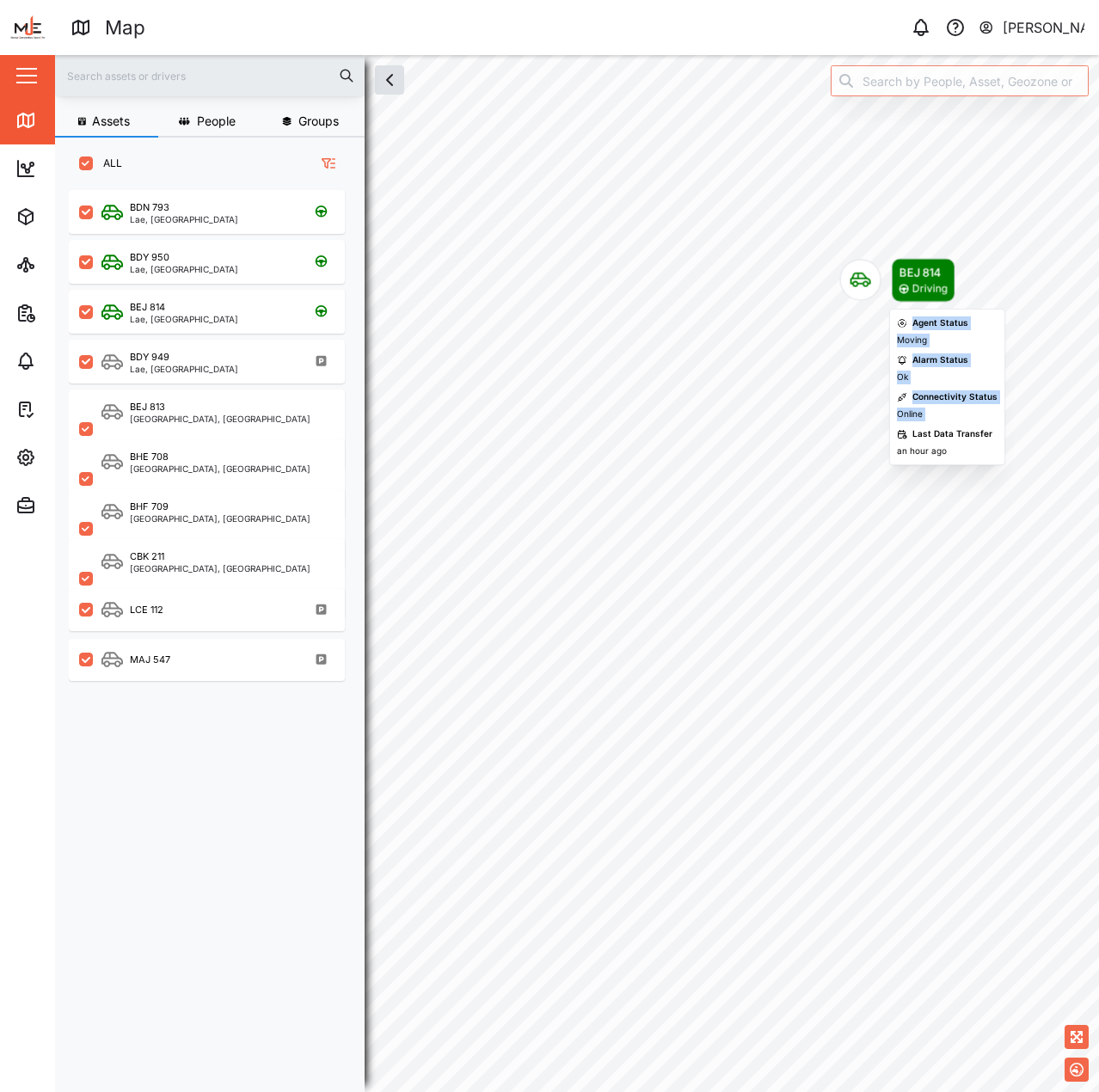
click at [885, 546] on body "Map 0 Declan Delahunty Close Map Dashboard Assets ATS Camera Generator Personne…" at bounding box center [549, 546] width 1099 height 1092
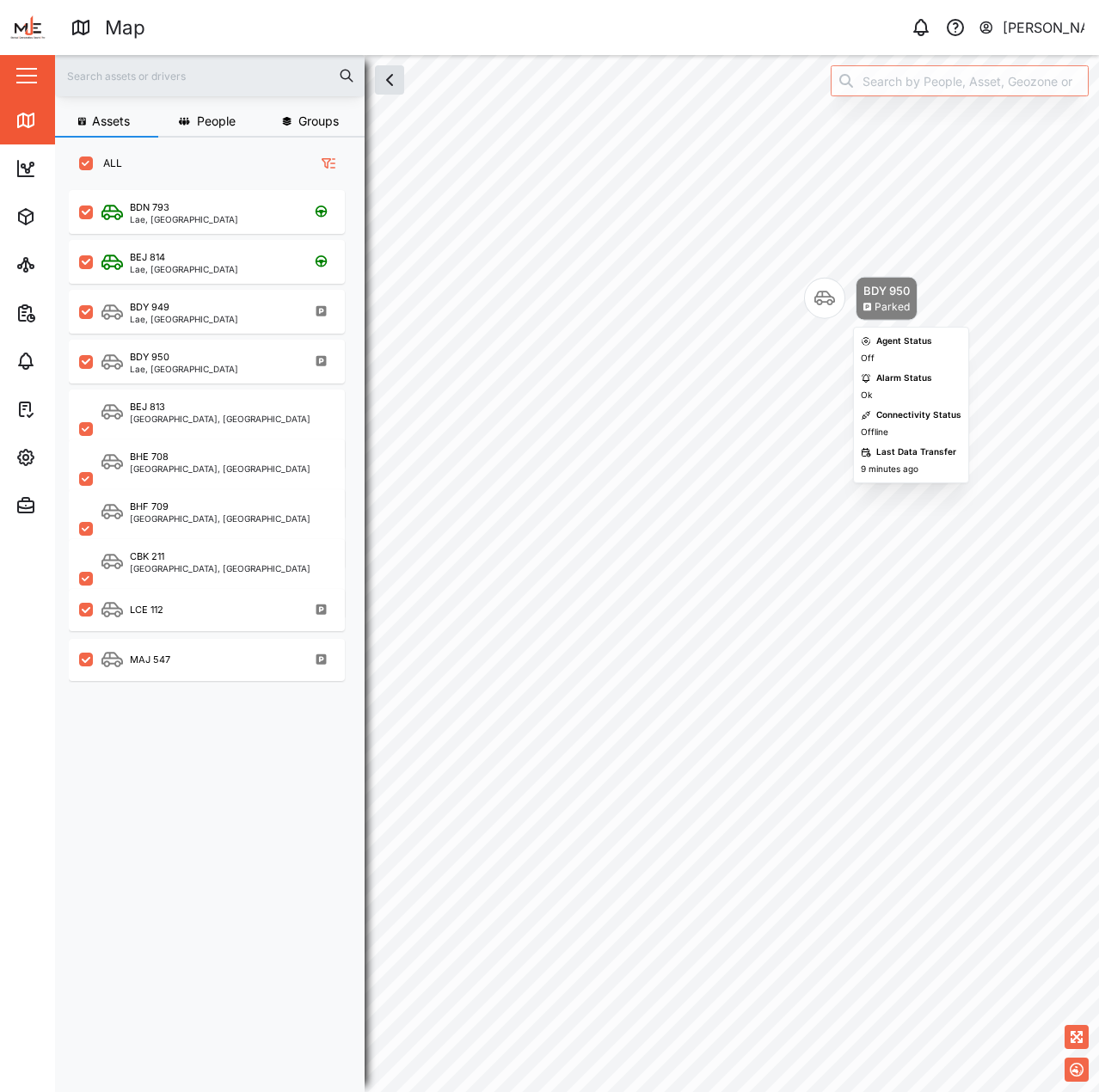
click at [804, 285] on div "Map marker" at bounding box center [824, 298] width 41 height 41
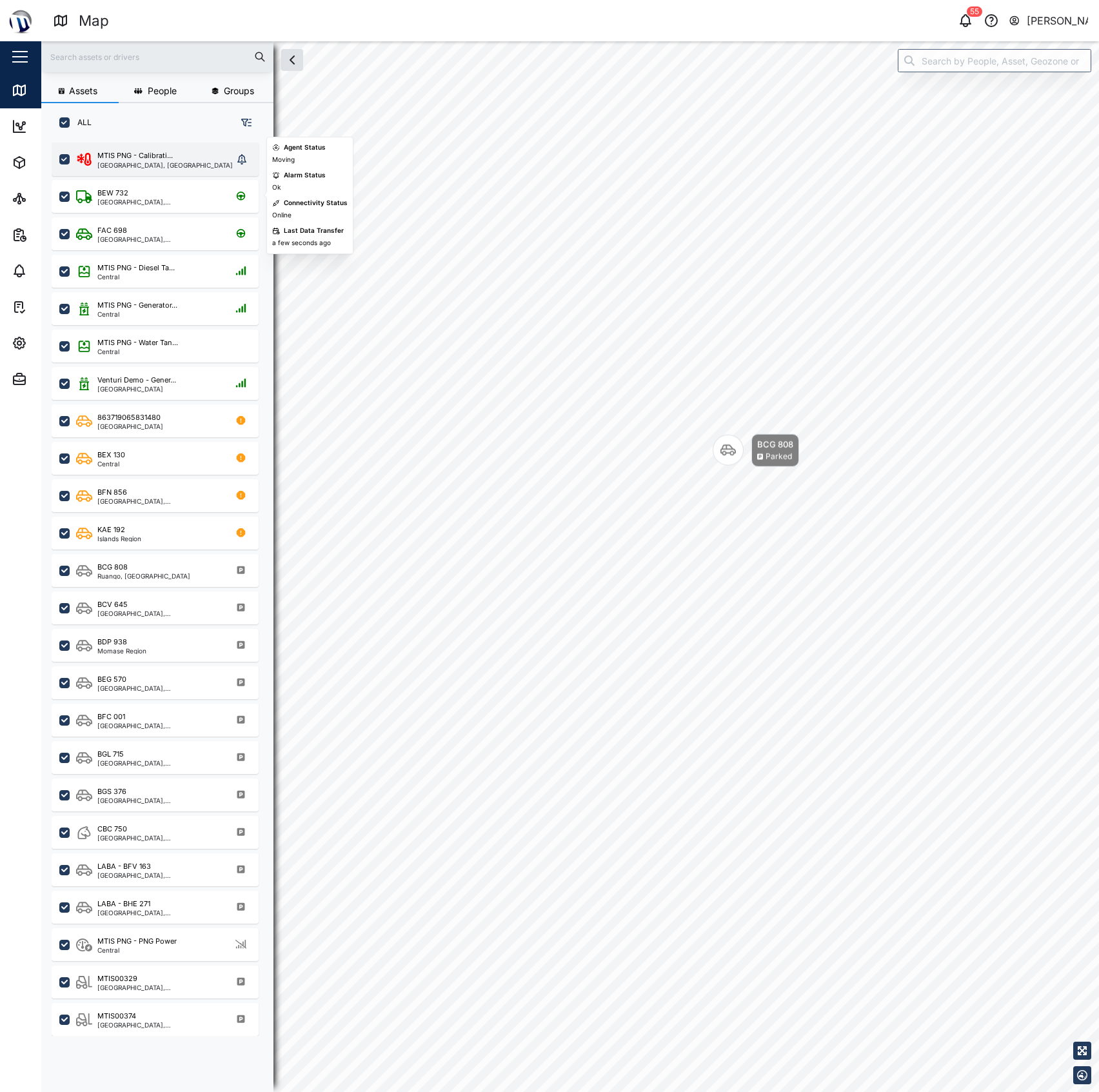
click at [143, 163] on div "National Capital District, Southern Region" at bounding box center [165, 165] width 135 height 6
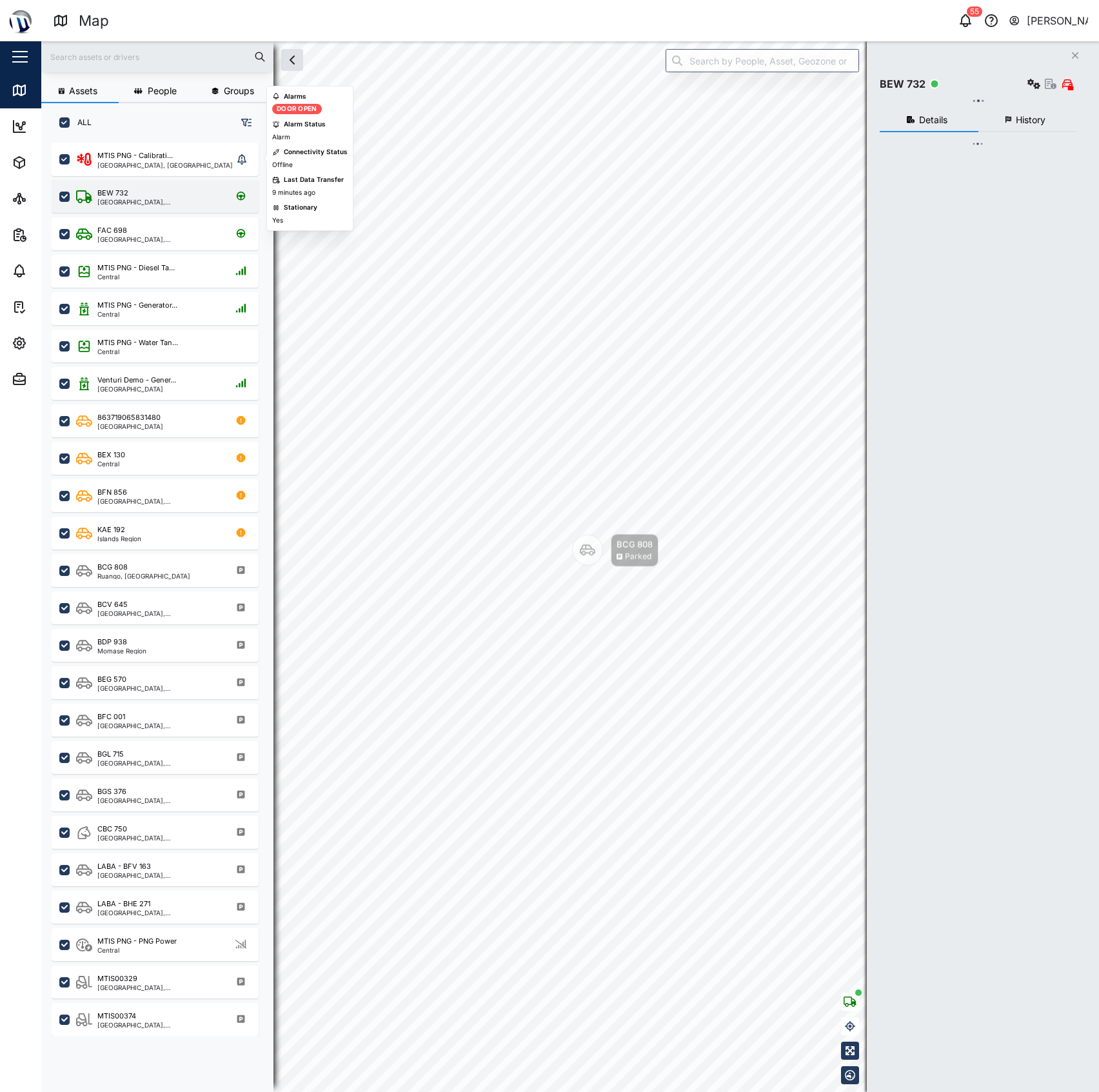
scroll to position [930, 199]
click at [143, 189] on div "BEW 732" at bounding box center [159, 193] width 123 height 11
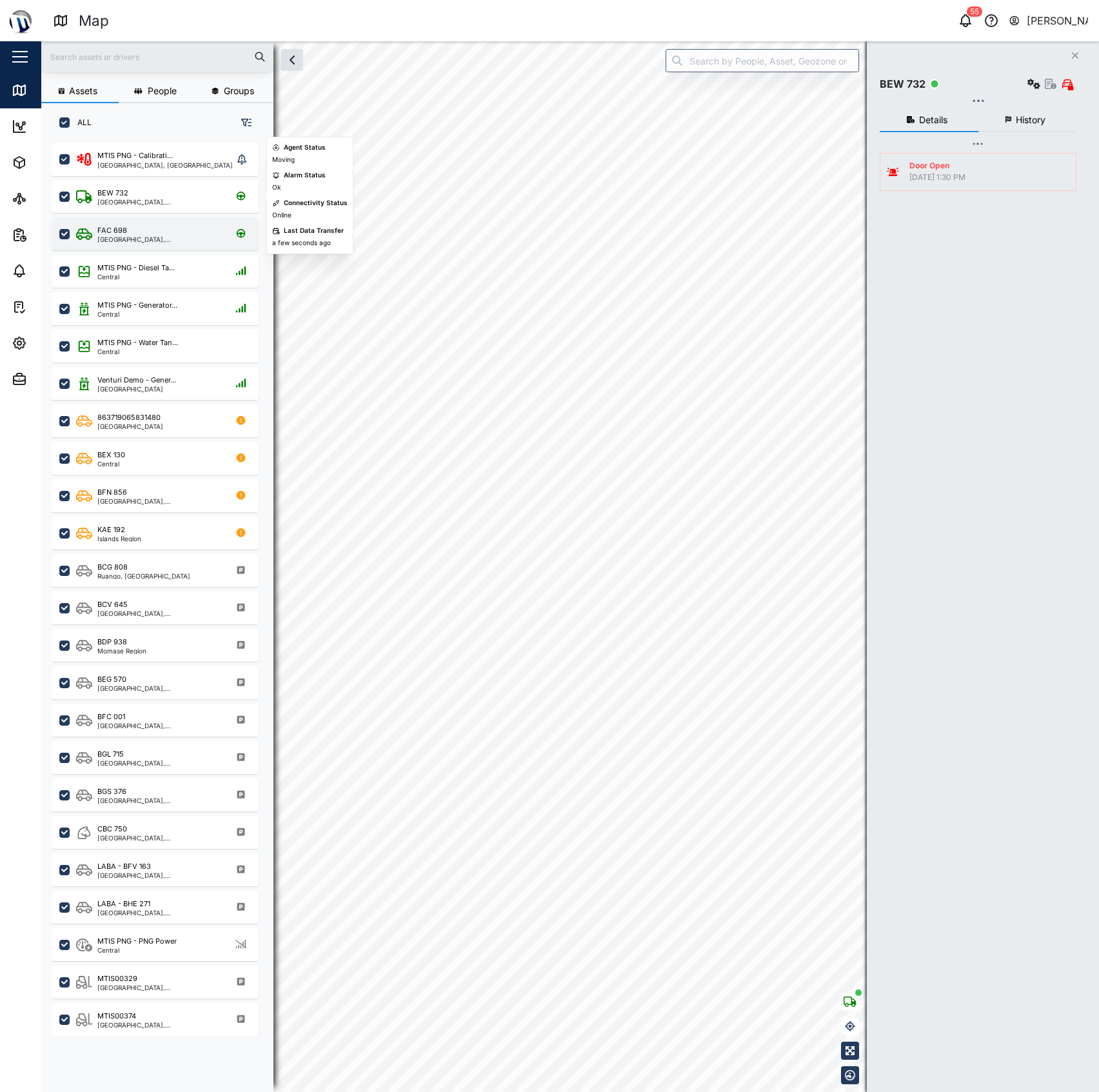
click at [153, 234] on div "FAC 698" at bounding box center [159, 230] width 123 height 11
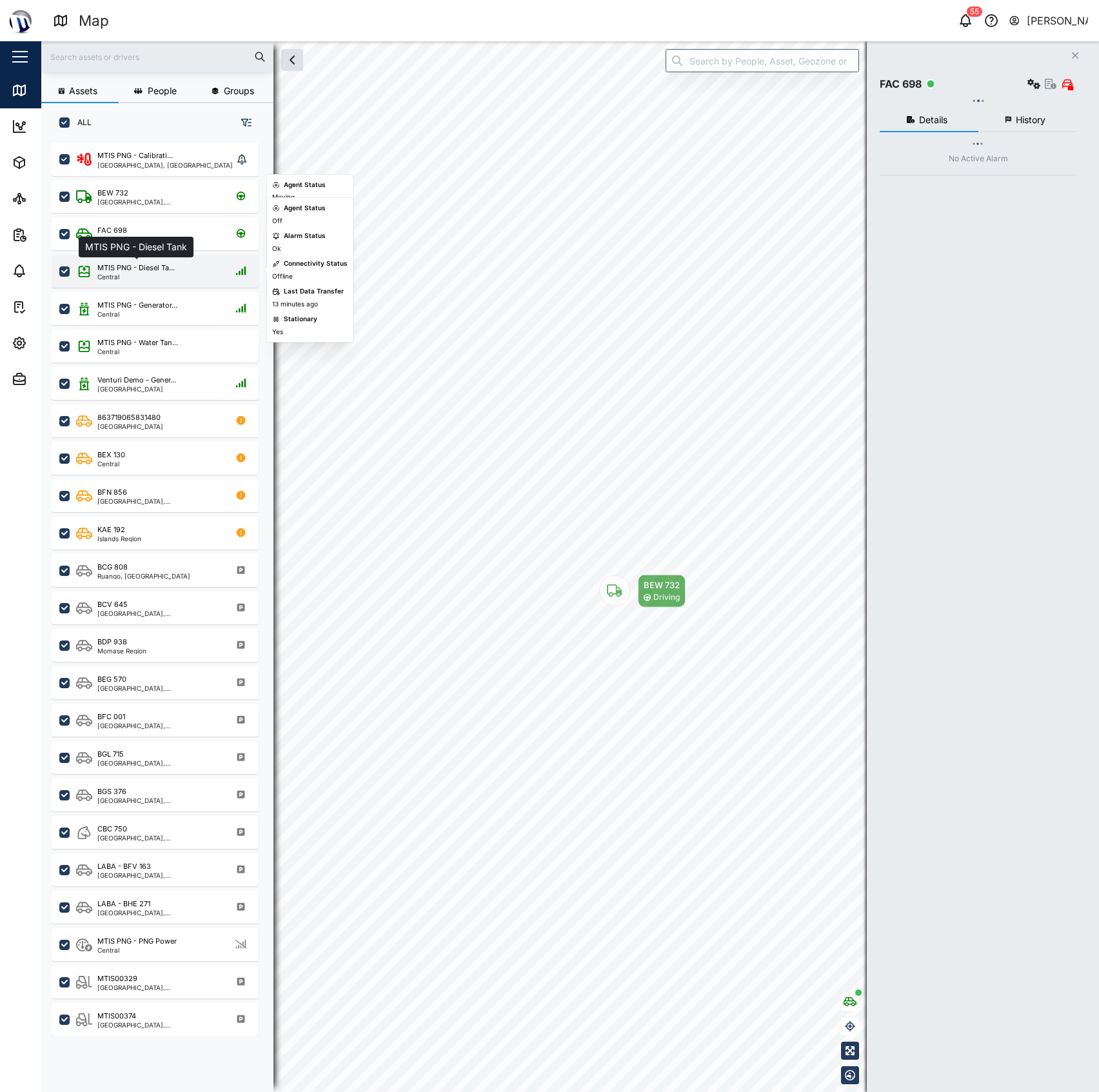
click at [152, 273] on div "Central" at bounding box center [136, 276] width 77 height 6
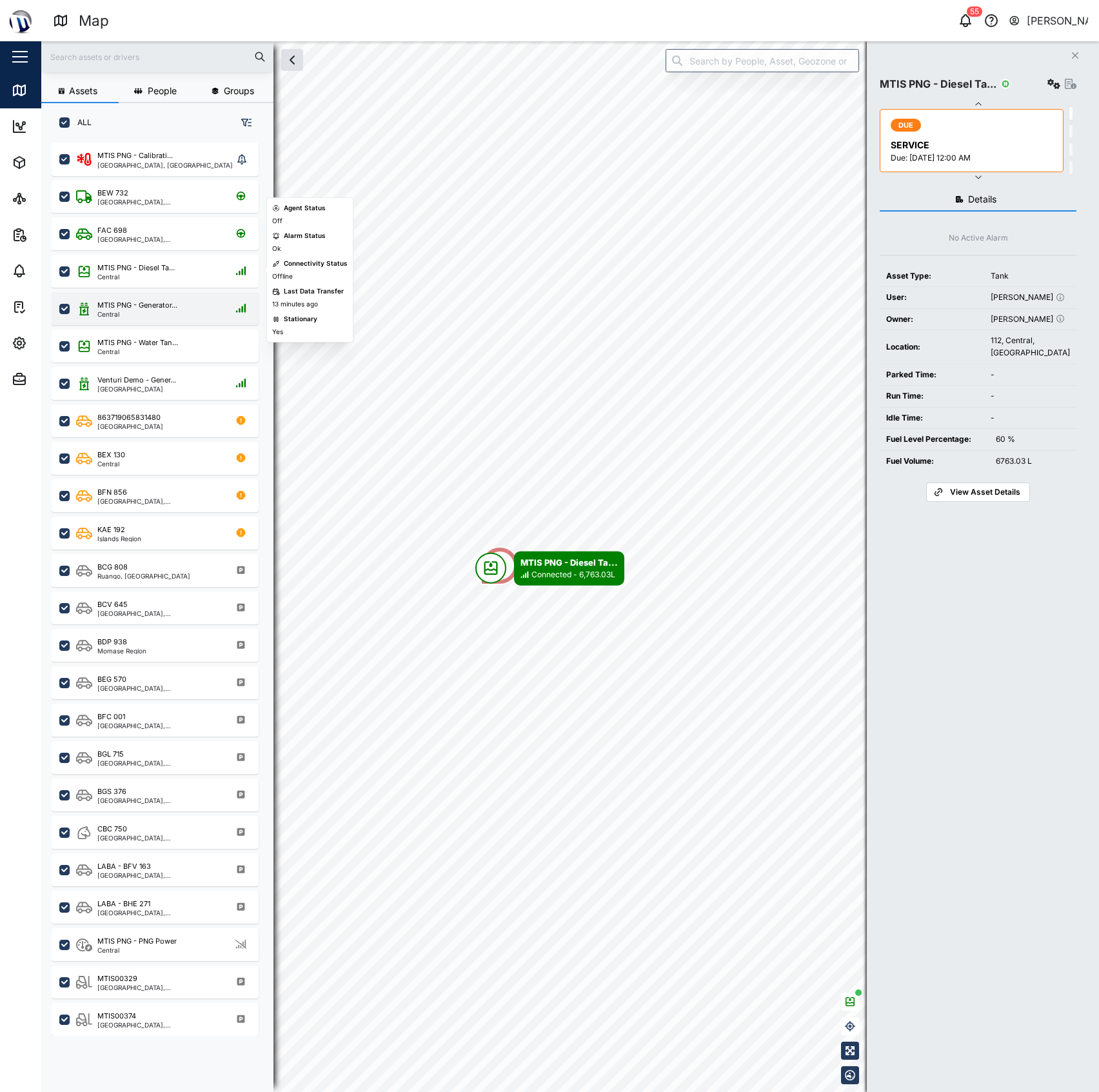
click at [158, 300] on div "MTIS PNG - Generator..." at bounding box center [138, 305] width 80 height 11
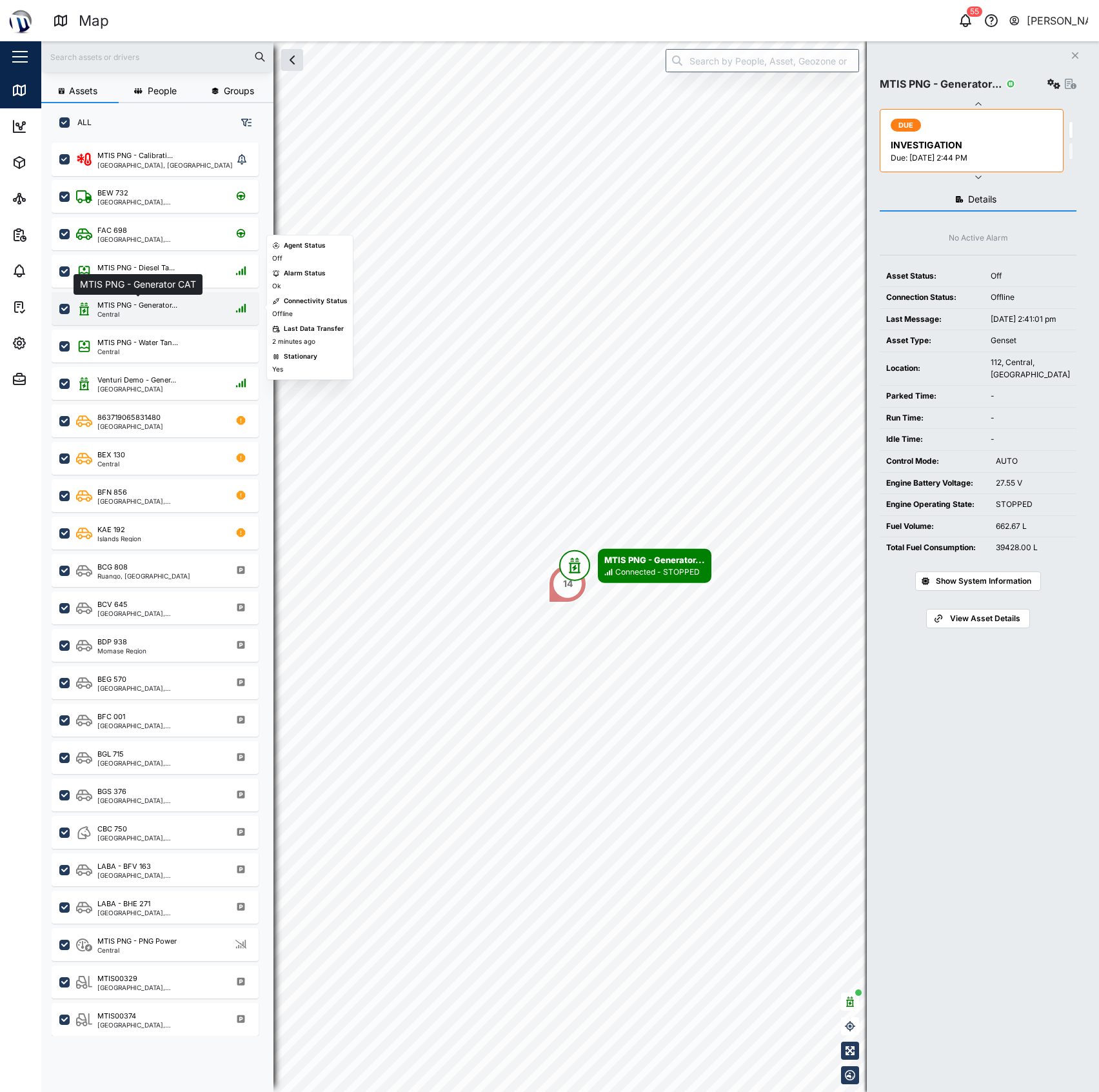
click at [158, 303] on div "MTIS PNG - Generator..." at bounding box center [138, 305] width 80 height 11
click at [187, 354] on div "MTIS PNG - Water Tan... Central" at bounding box center [163, 346] width 175 height 17
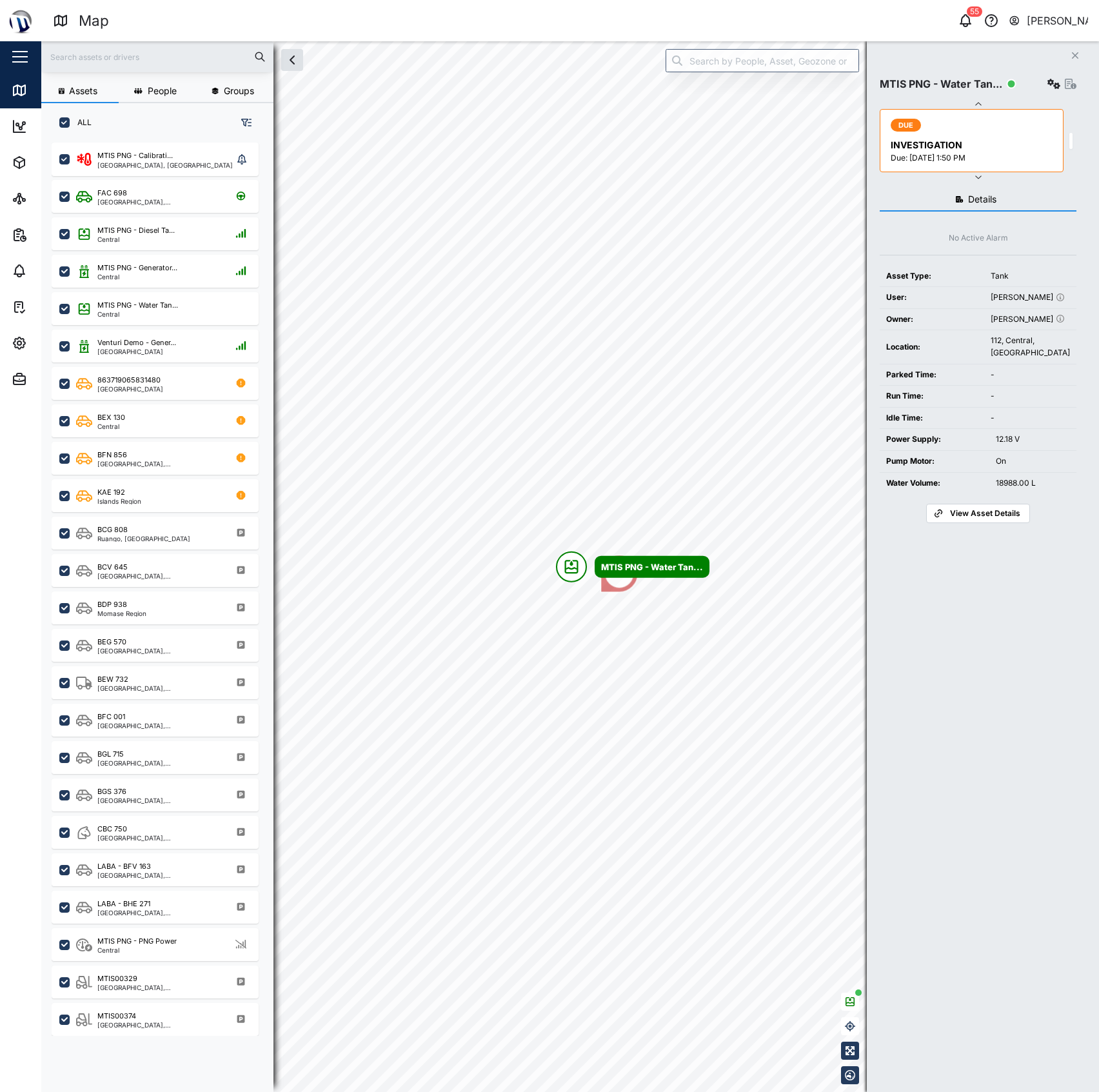
click at [1012, 429] on td "-" at bounding box center [1030, 418] width 92 height 22
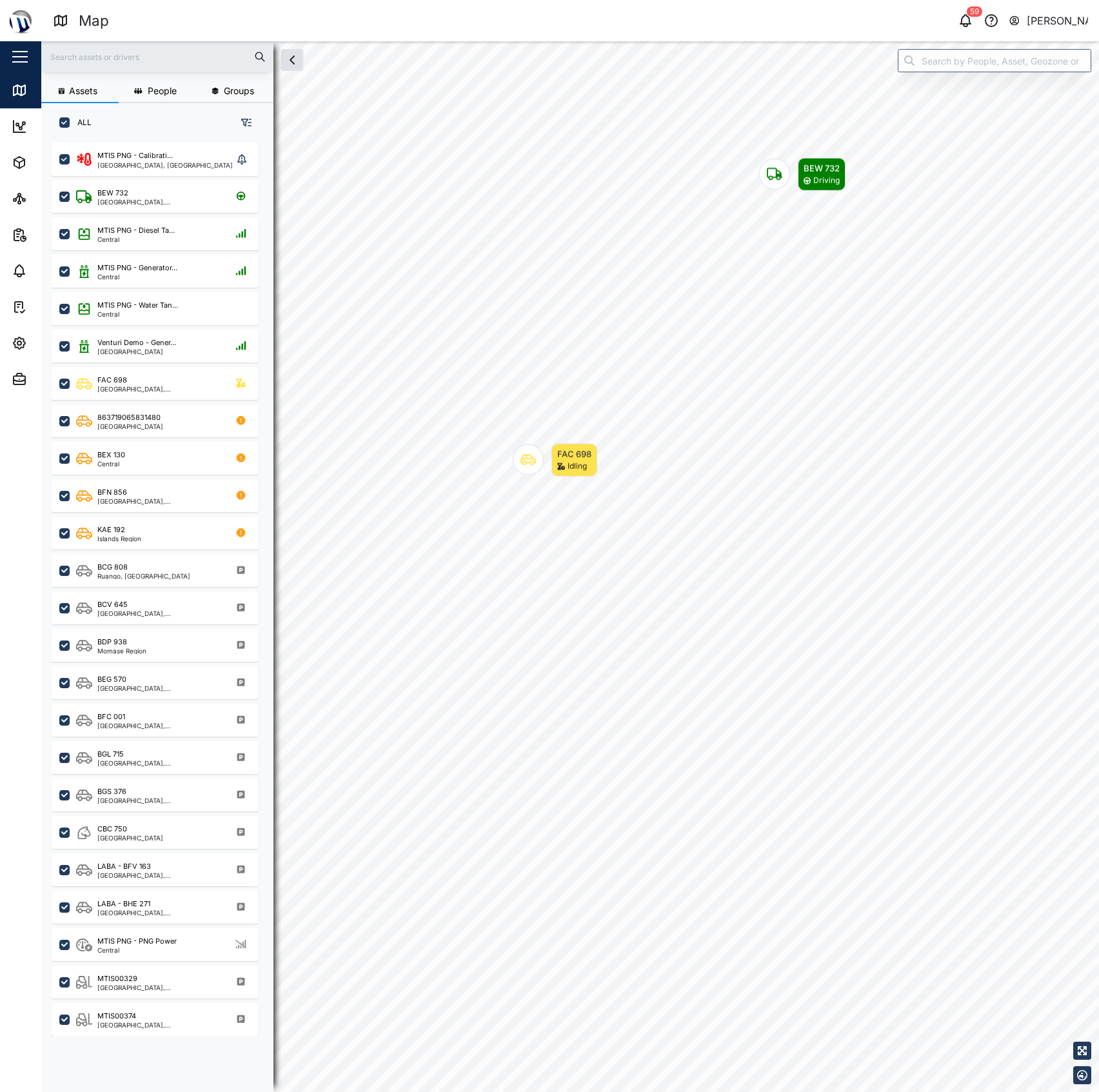
scroll to position [930, 199]
click at [952, 54] on input "search" at bounding box center [994, 60] width 194 height 23
type input "D"
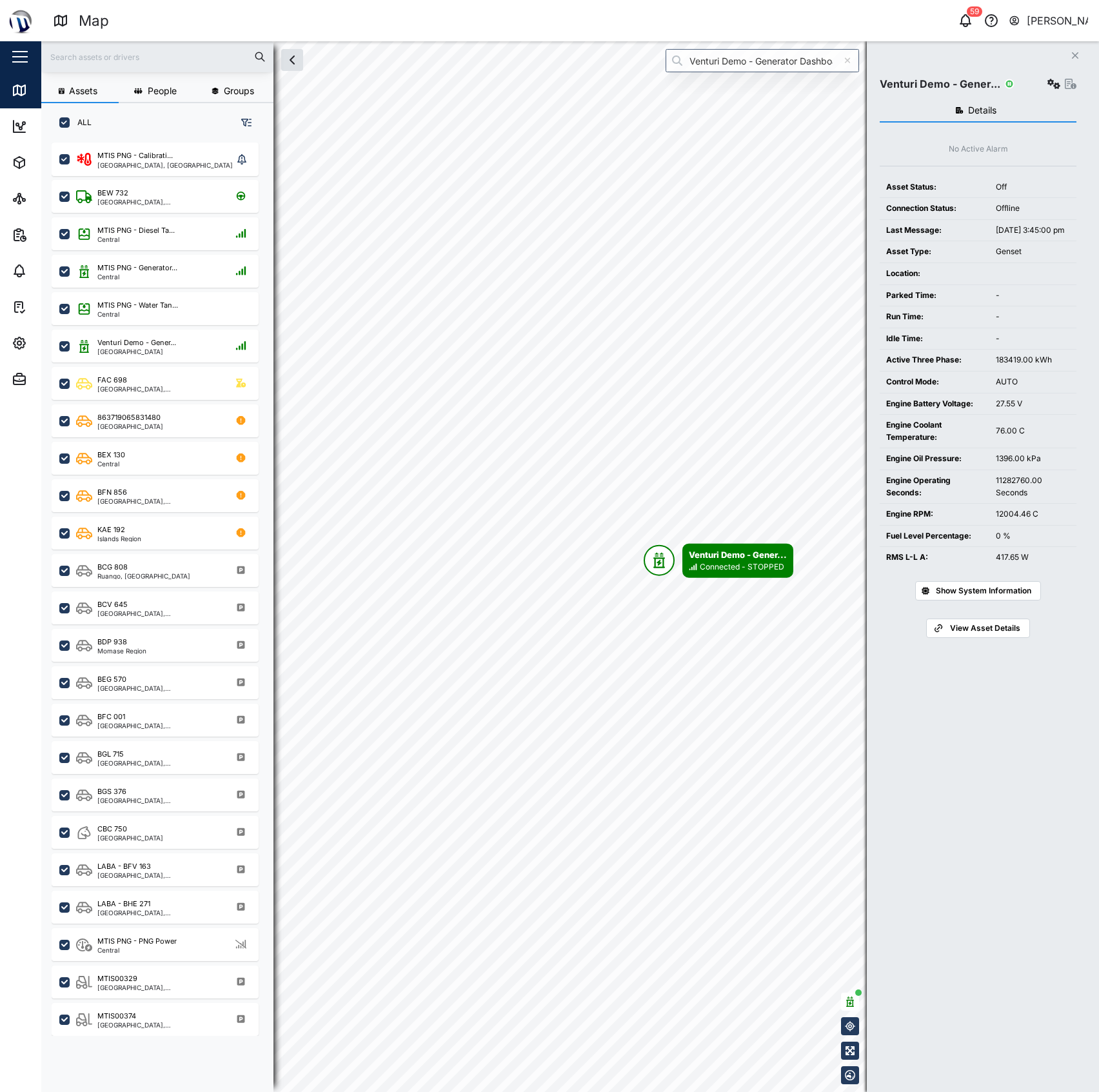
drag, startPoint x: 962, startPoint y: 87, endPoint x: 952, endPoint y: 57, distance: 31.6
click at [952, 57] on div "Assets People Groups ALL MTIS PNG - Calibrati... National Capital District, Sou…" at bounding box center [570, 566] width 1057 height 1050
click at [952, 57] on div "Close Venturi Demo - Gener... Details No Active Alarm Asset Status: Off Connect…" at bounding box center [983, 566] width 232 height 1050
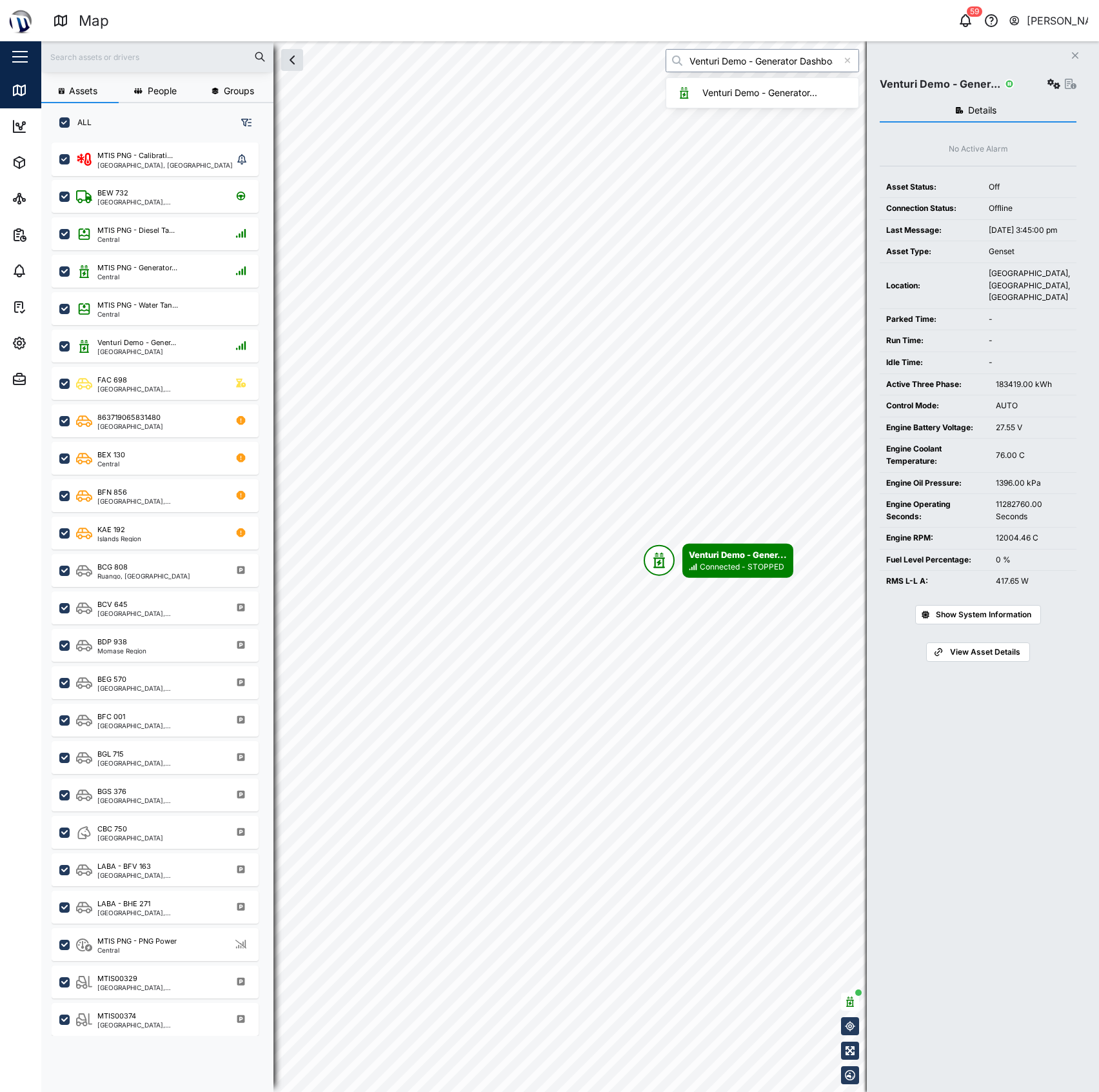
click at [815, 63] on input "Venturi Demo - Generator Dashboard" at bounding box center [762, 60] width 194 height 23
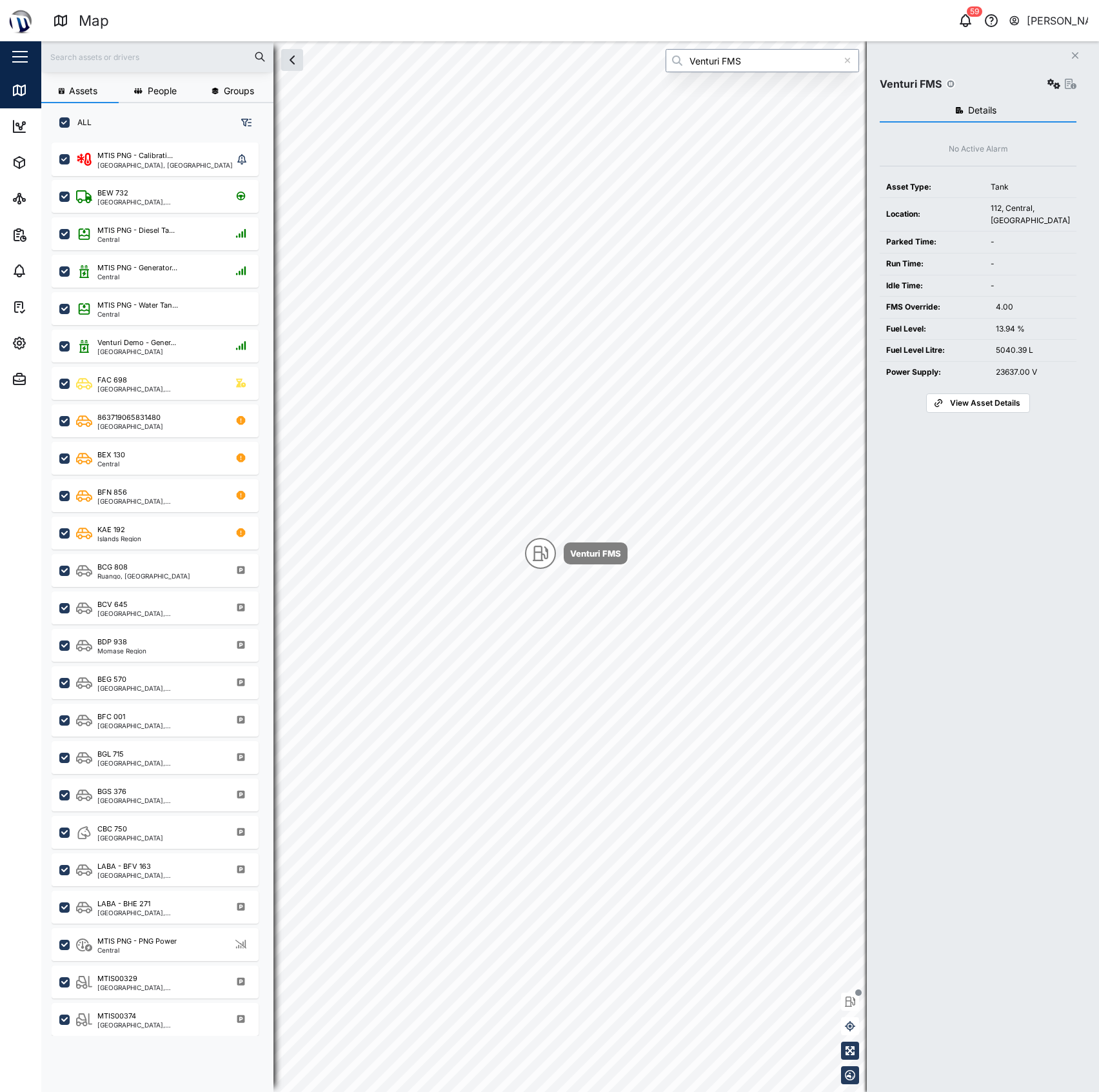
type input "Venturi FMS"
click at [1045, 85] on button "button" at bounding box center [1053, 83] width 18 height 18
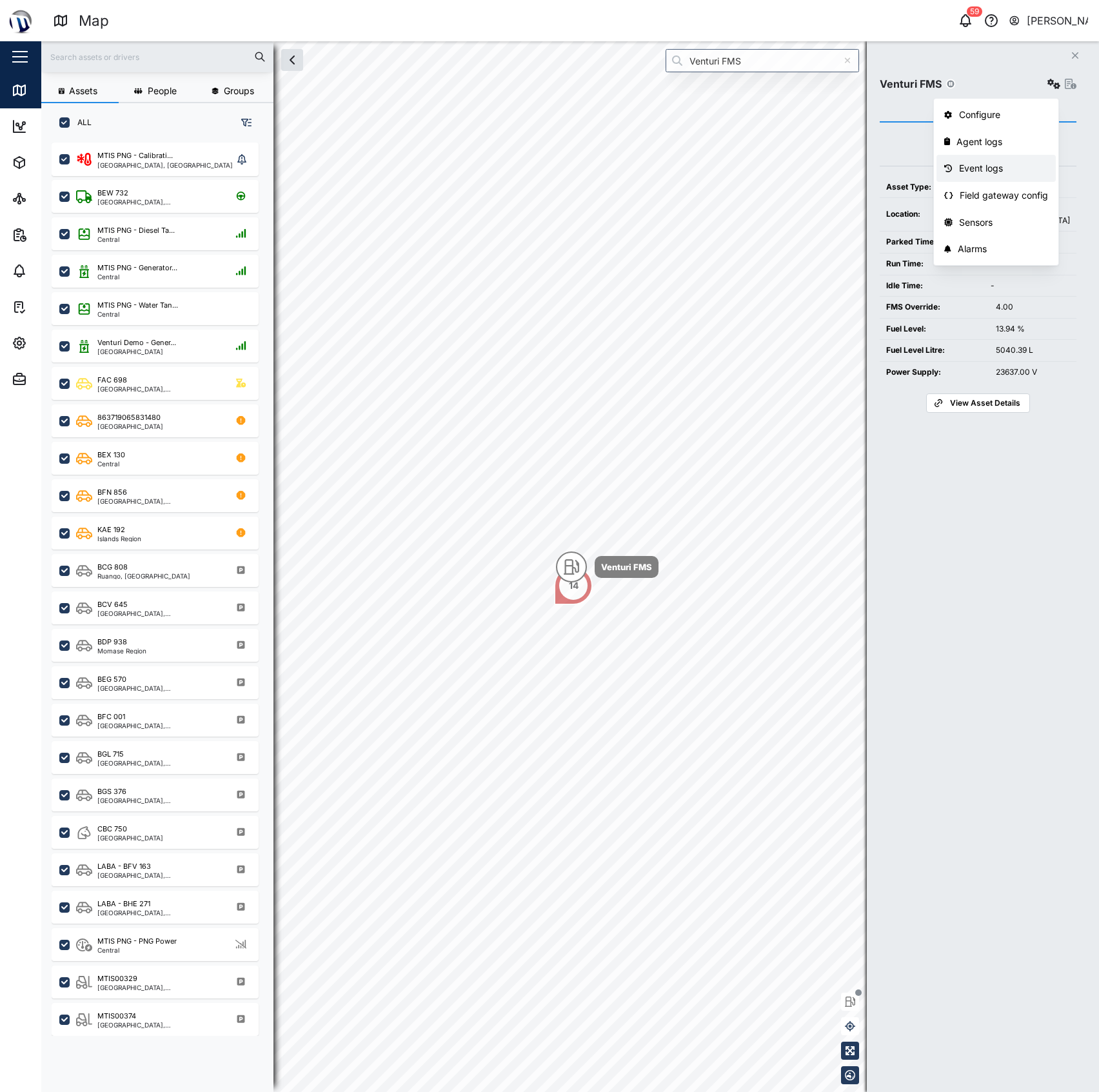
click at [996, 163] on div "Event logs" at bounding box center [1003, 168] width 90 height 14
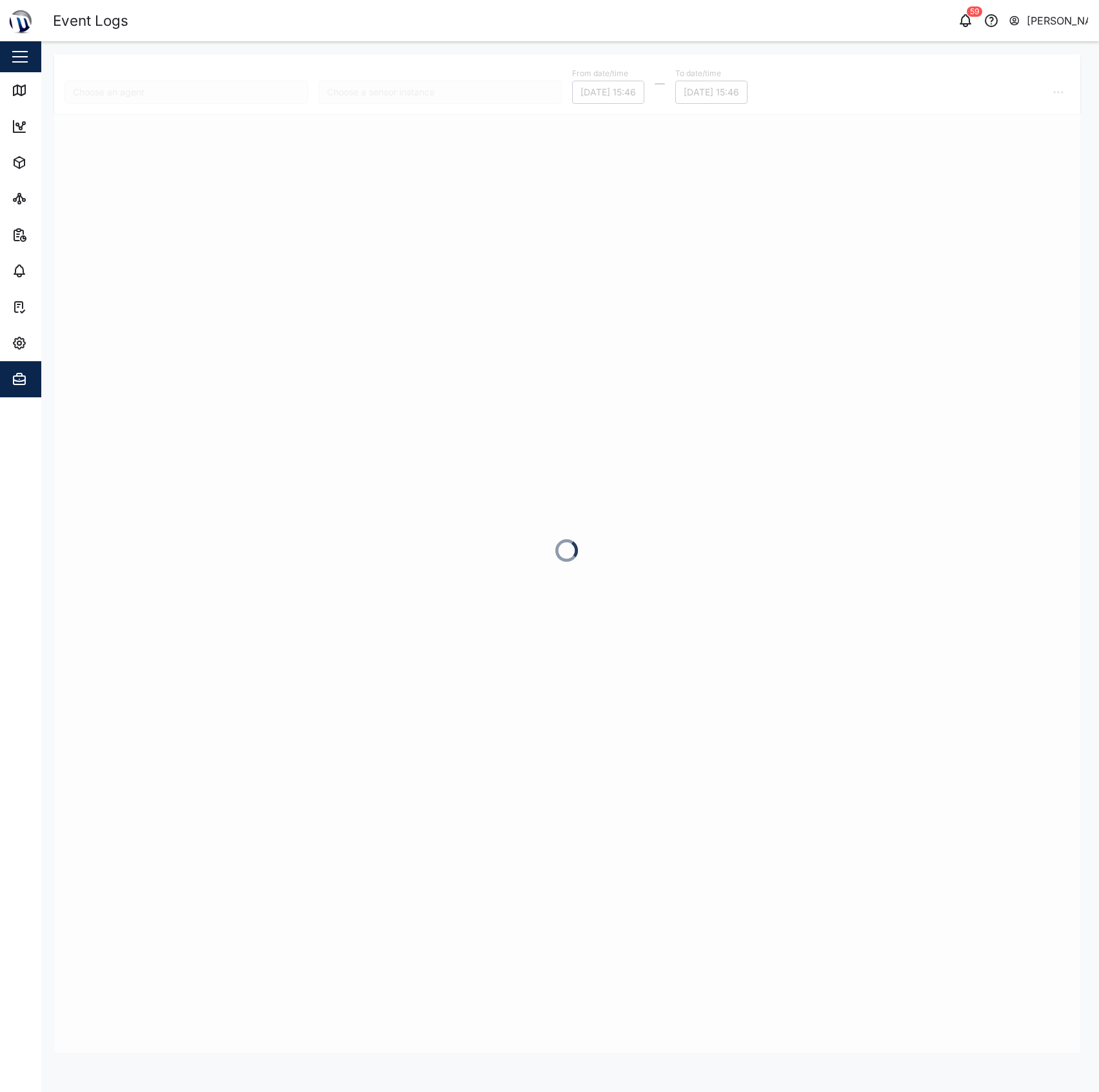
type input "Venturi FMS"
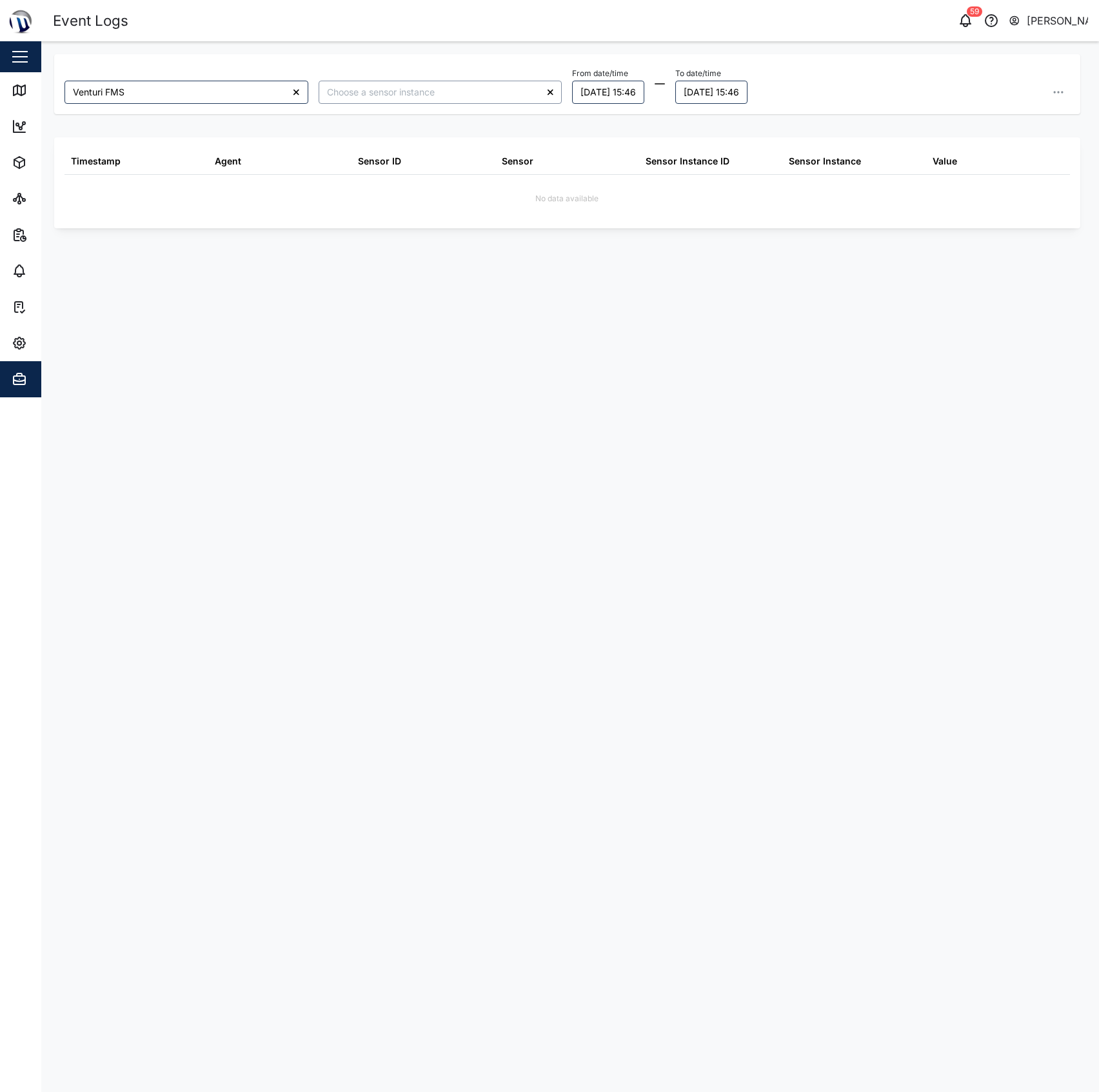
click at [518, 95] on input "search" at bounding box center [440, 92] width 244 height 23
type input "Fuel Level Litre"
click at [599, 194] on div "No data available" at bounding box center [567, 196] width 1005 height 43
drag, startPoint x: 29, startPoint y: 83, endPoint x: 6, endPoint y: 83, distance: 23.0
click at [29, 83] on div "Map" at bounding box center [37, 90] width 51 height 16
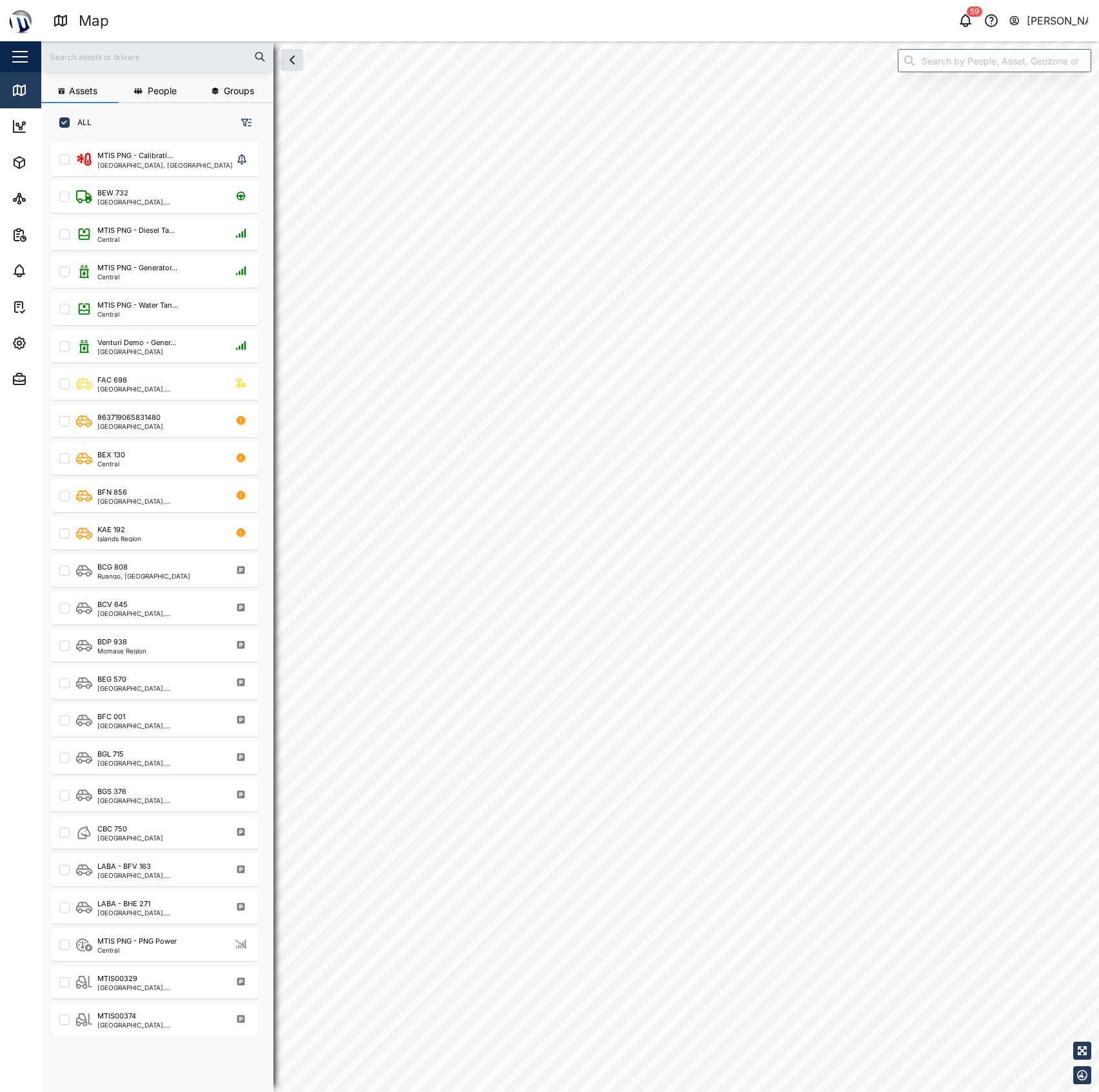
scroll to position [13, 14]
checkbox input "true"
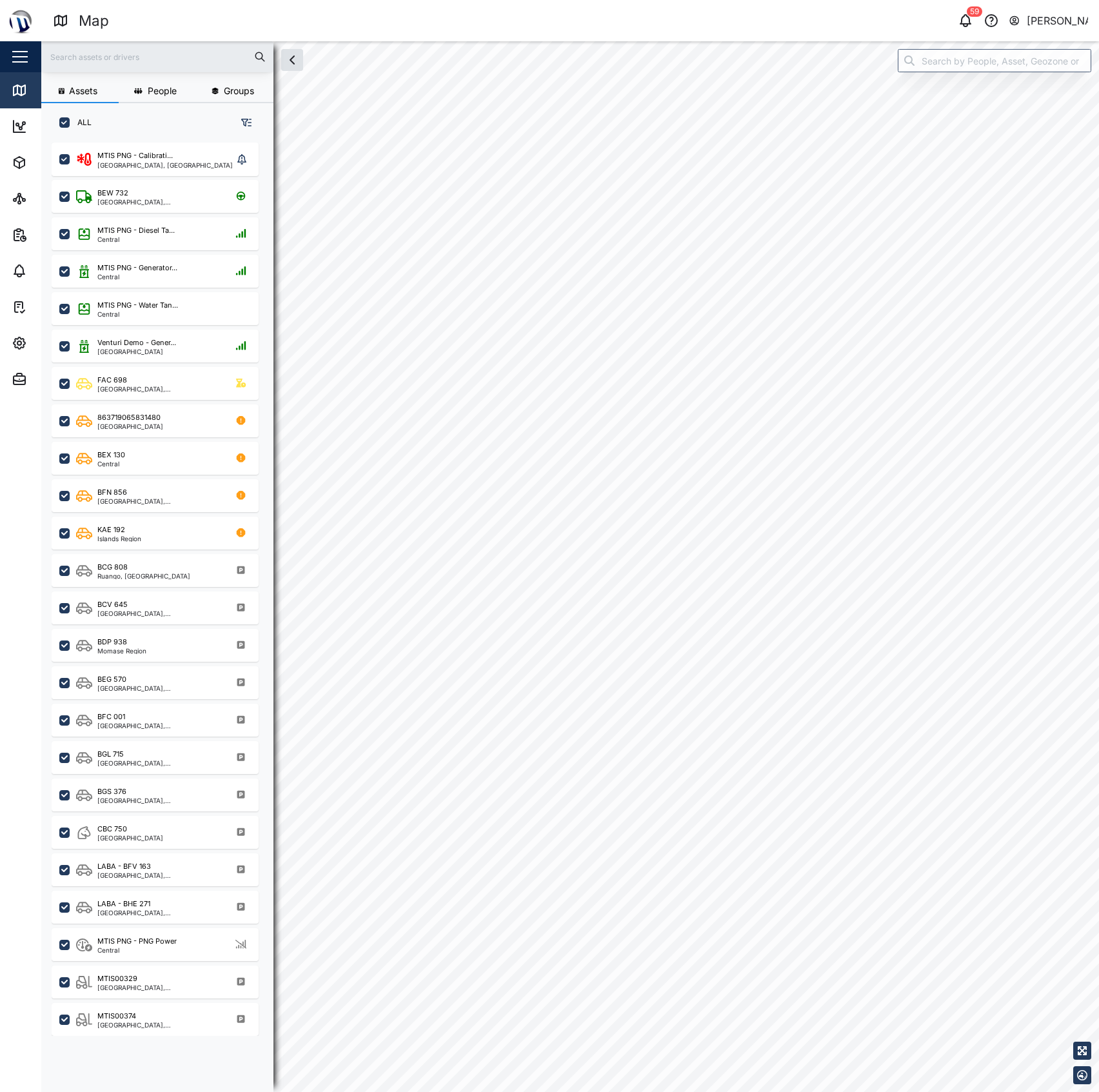
checkbox input "true"
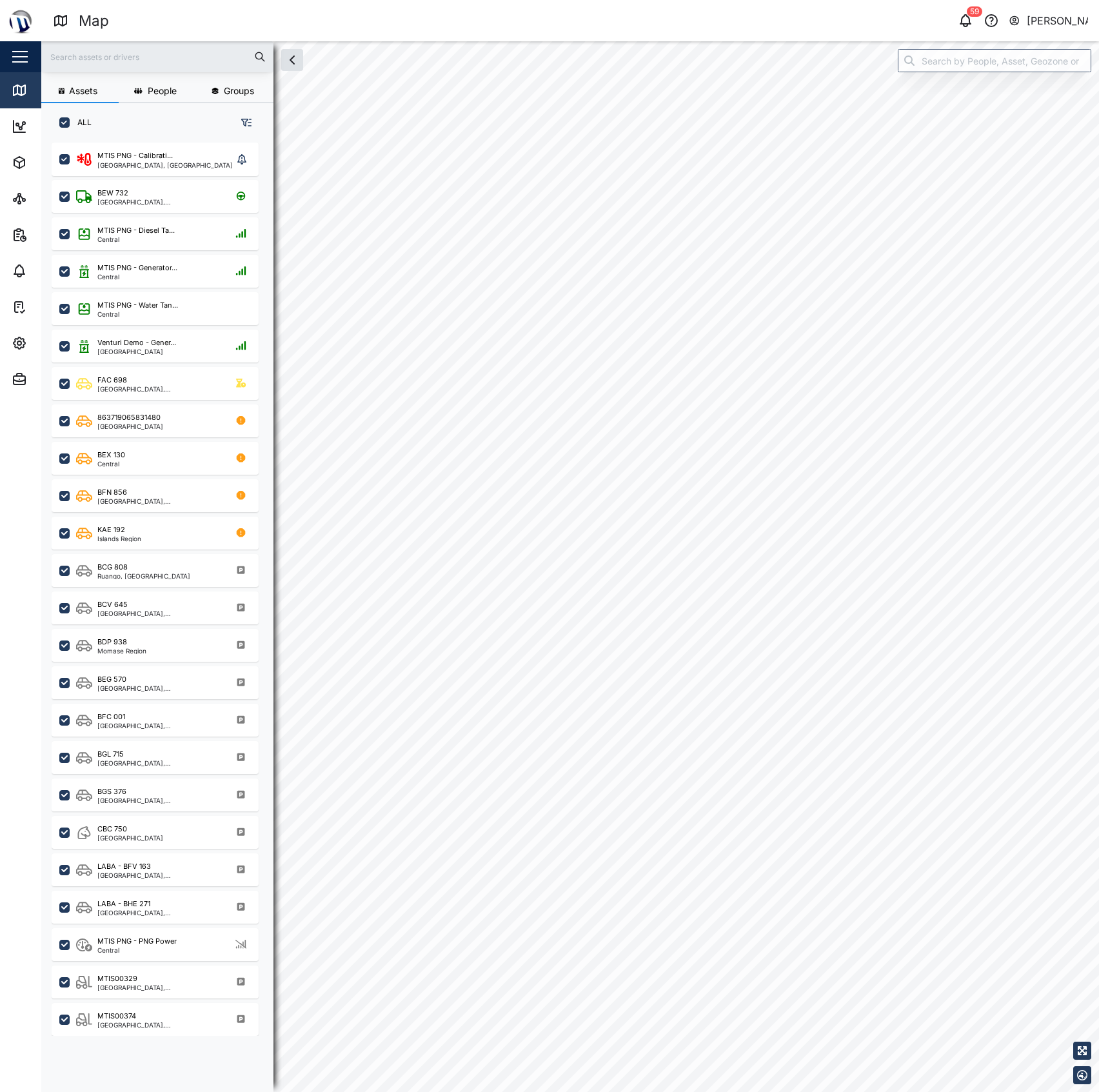
checkbox input "true"
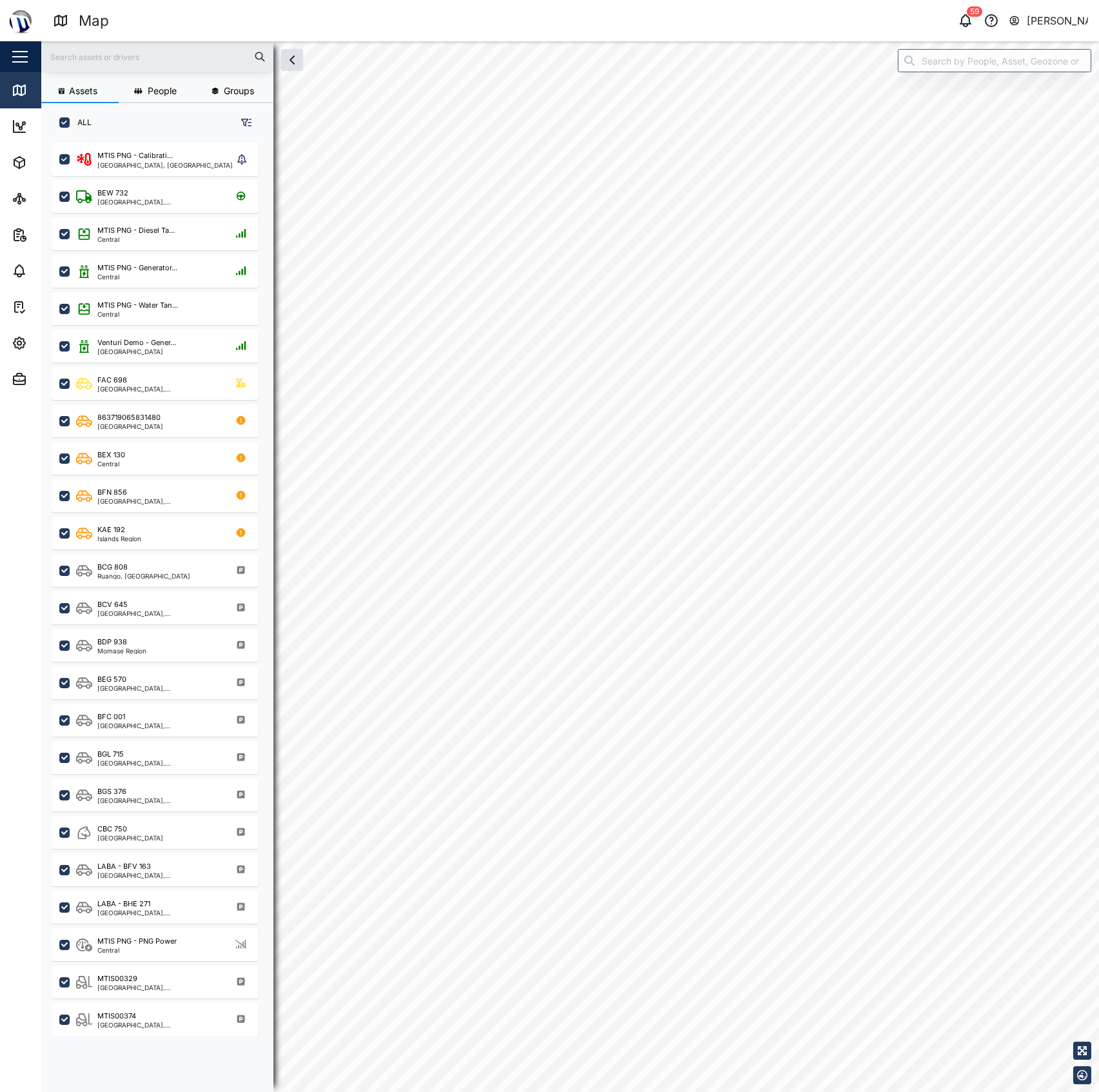
checkbox input "true"
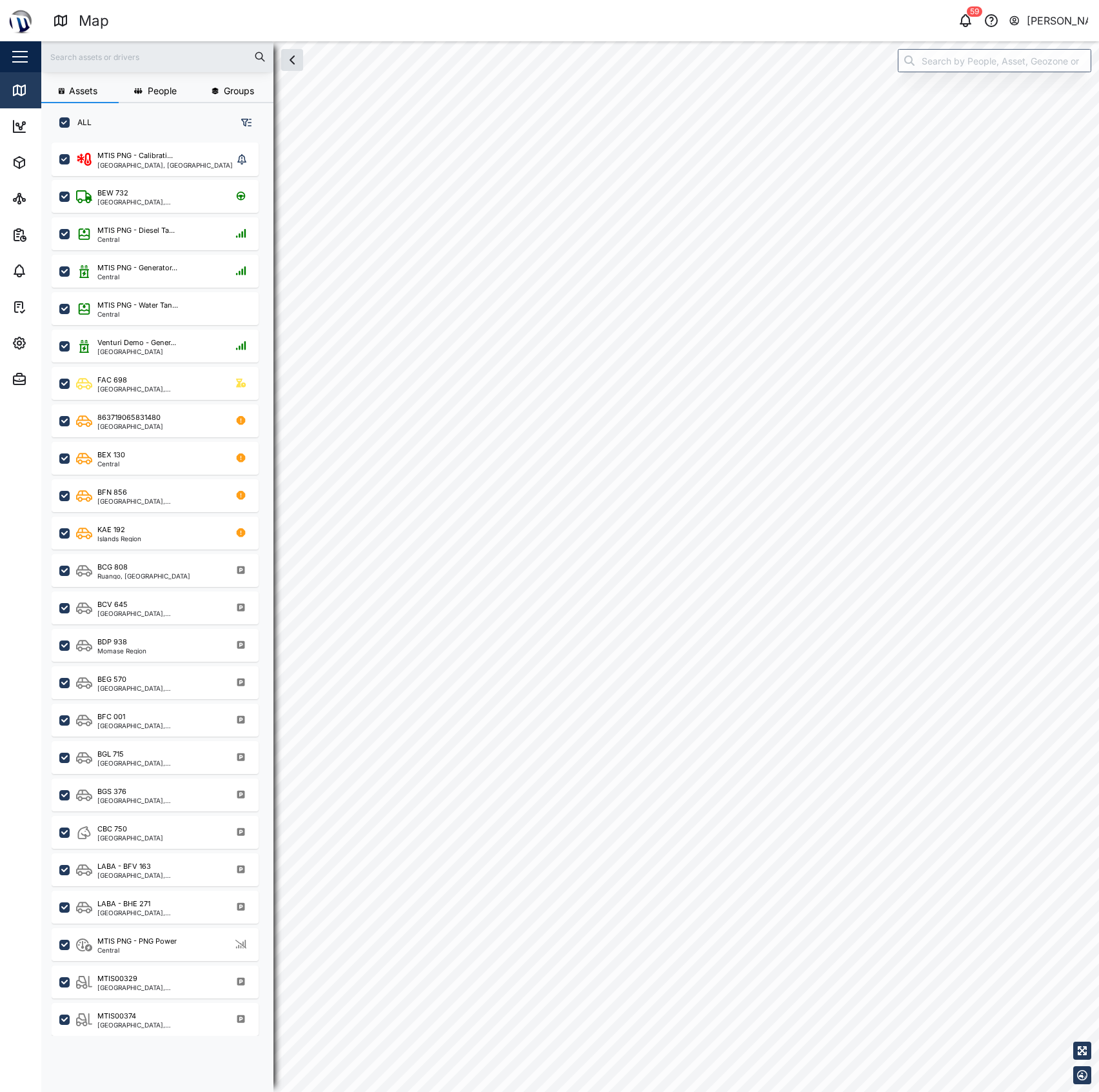
checkbox input "true"
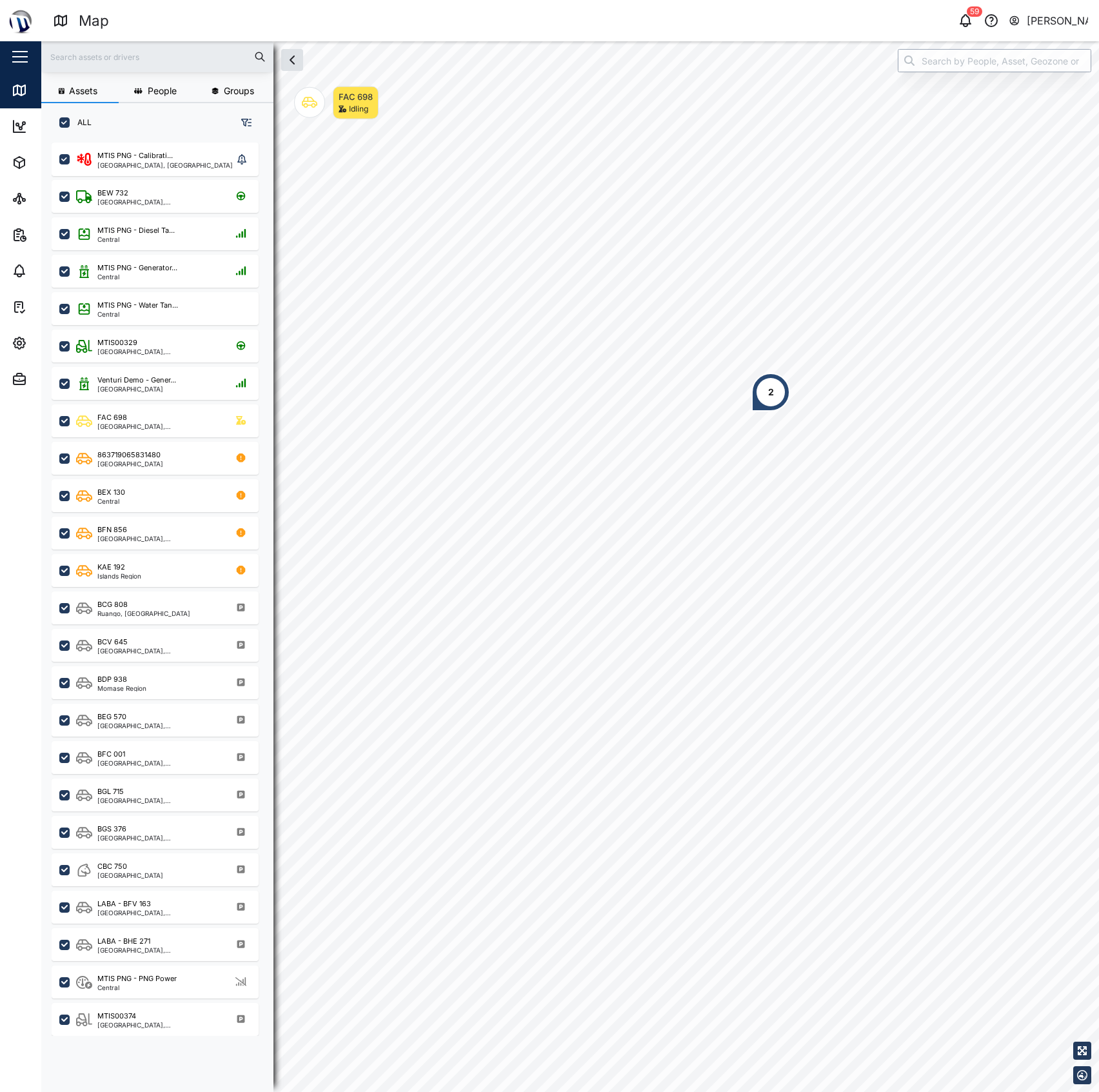
click at [925, 53] on input "search" at bounding box center [994, 60] width 194 height 23
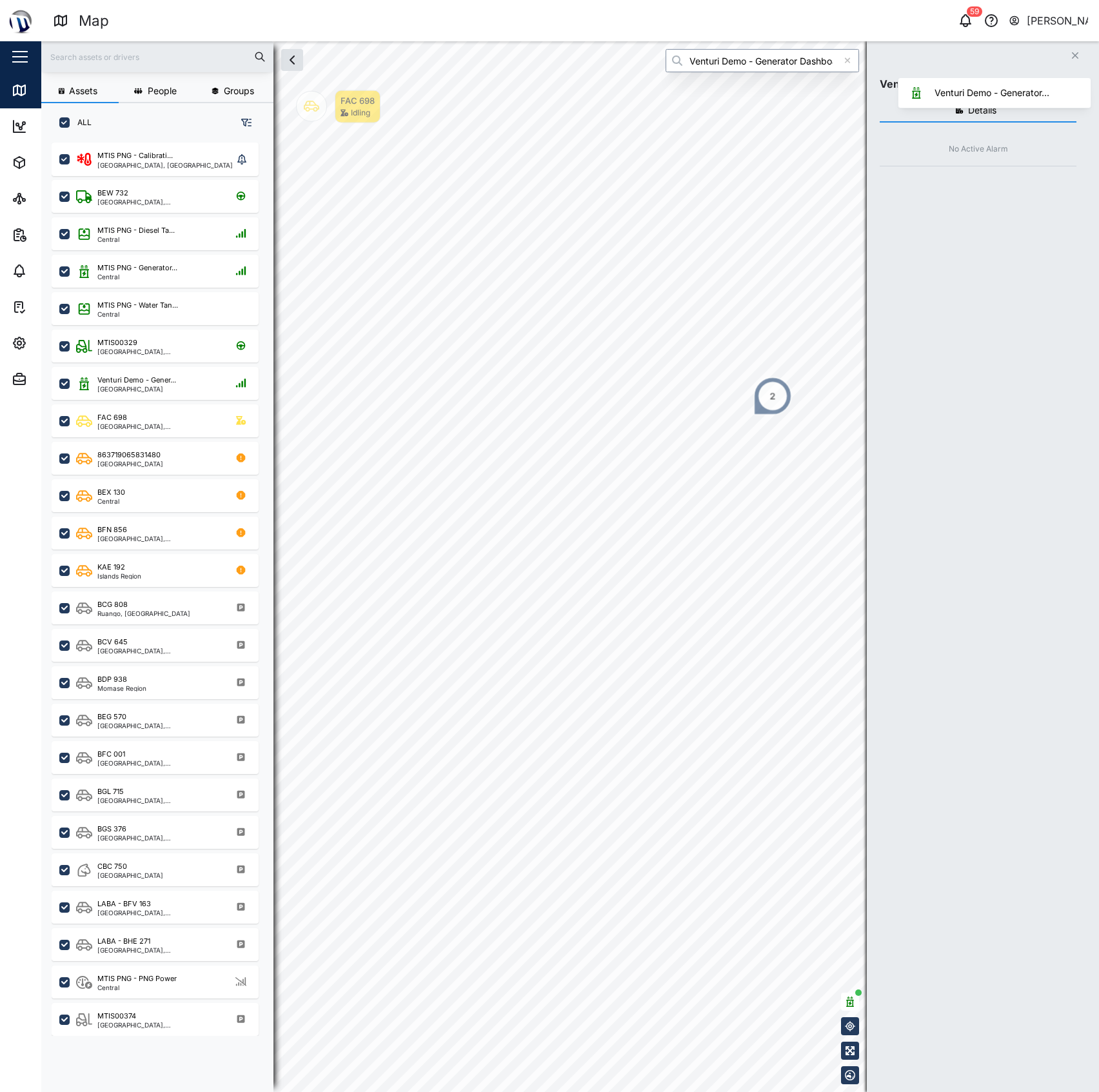
click at [859, 65] on div "Venturi Demo - Generator Dashboard" at bounding box center [762, 60] width 194 height 23
click at [954, 65] on div "Close Venturi Demo - Gener... Details No Active Alarm" at bounding box center [983, 566] width 232 height 1050
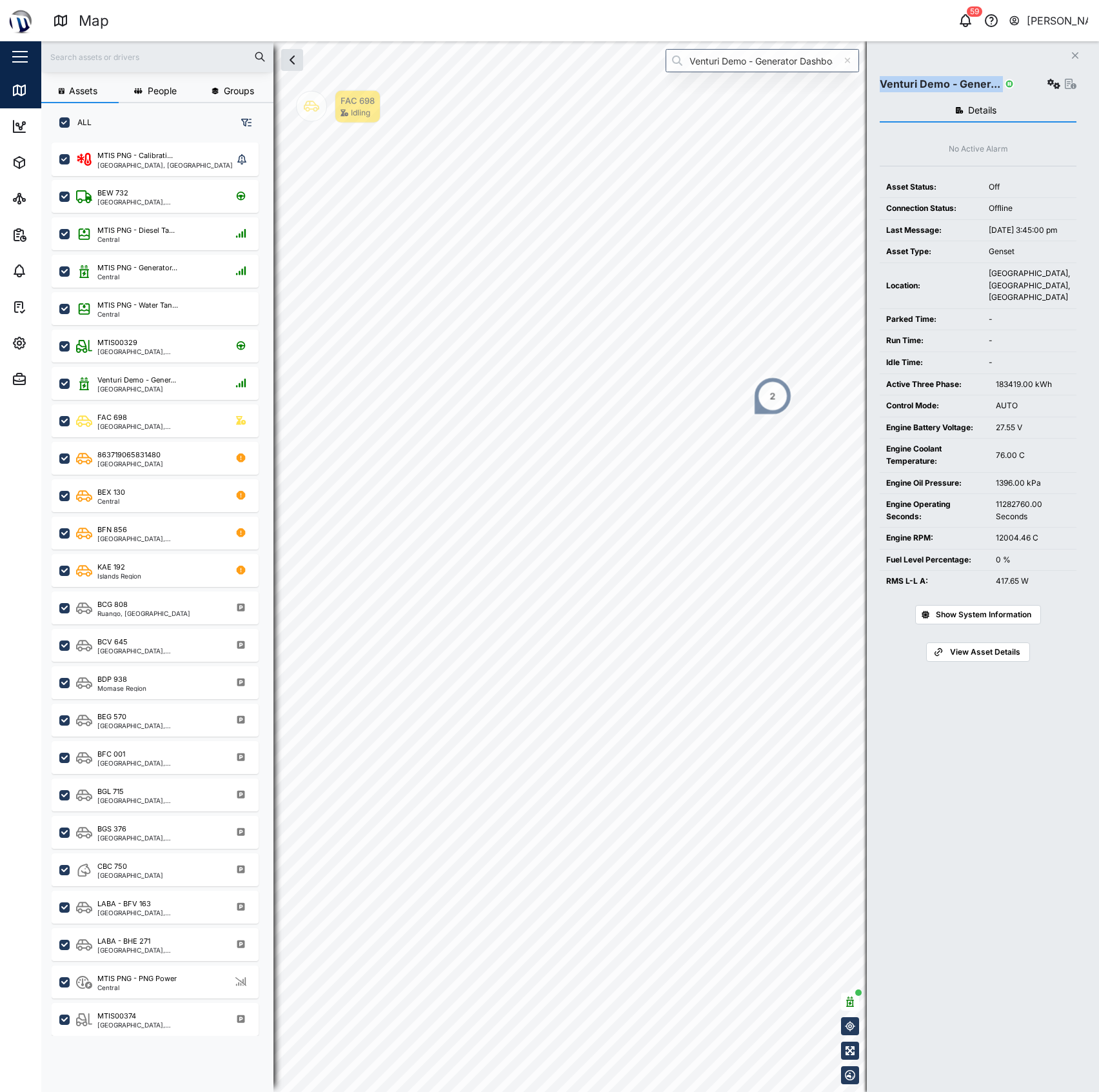
click at [954, 65] on div "Close Venturi Demo - Gener... Details No Active Alarm Asset Status: Off Connect…" at bounding box center [983, 566] width 232 height 1050
click at [759, 68] on input "Venturi Demo - Generator Dashboard" at bounding box center [762, 60] width 194 height 23
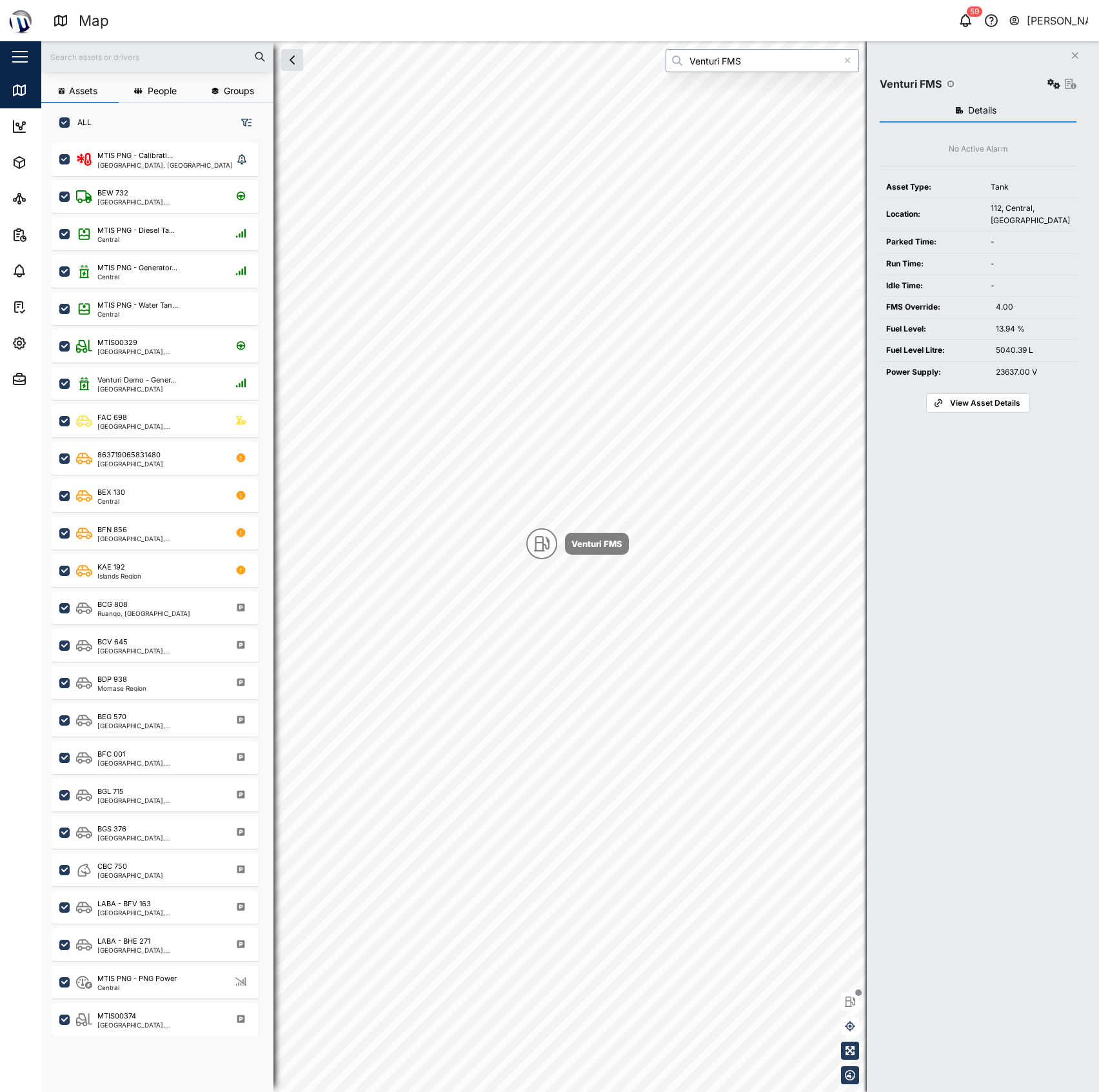
type input "Venturi FMS"
click at [1045, 75] on button "button" at bounding box center [1053, 83] width 18 height 18
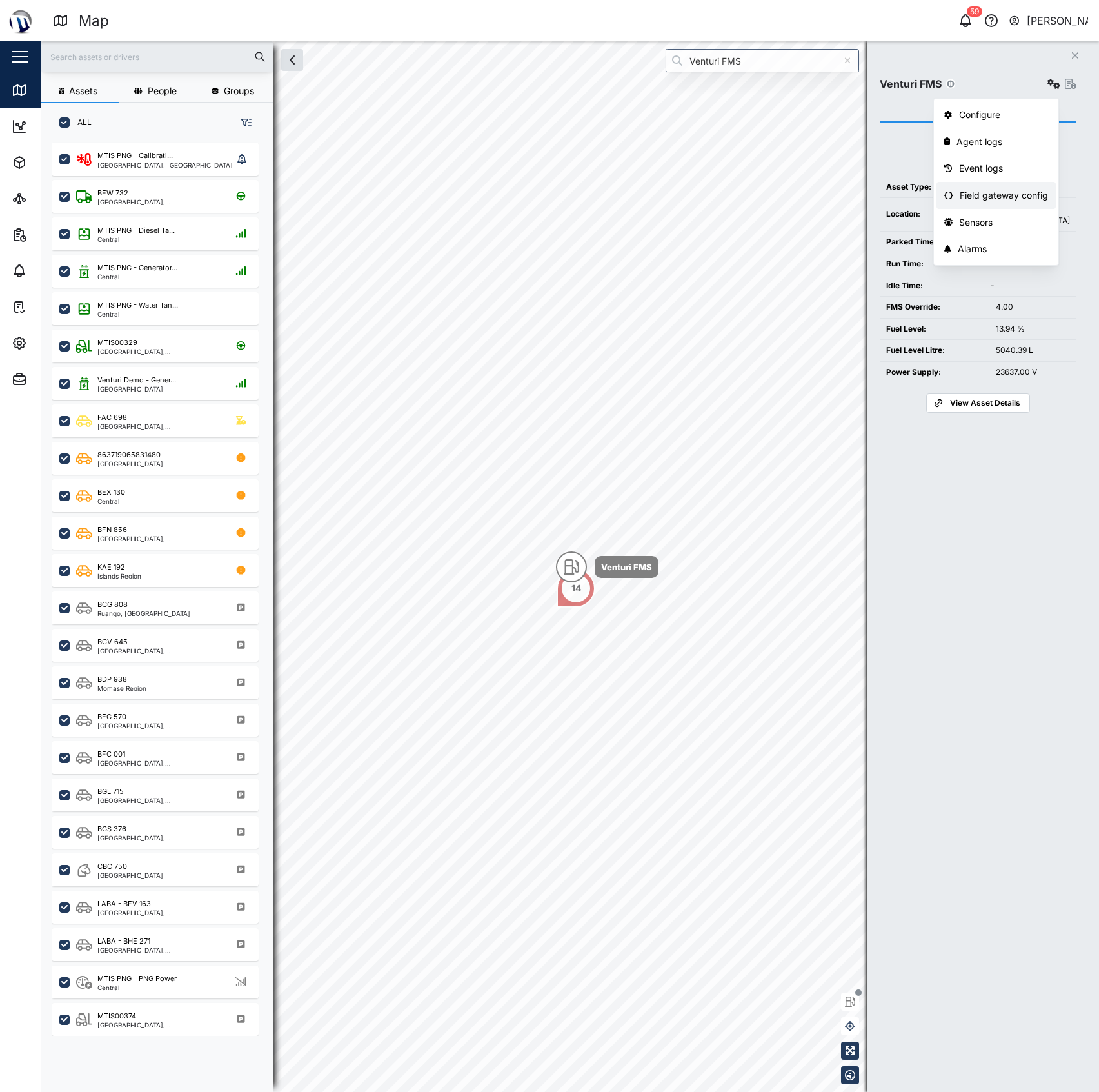
click at [989, 186] on link "Field gateway config" at bounding box center [996, 196] width 119 height 27
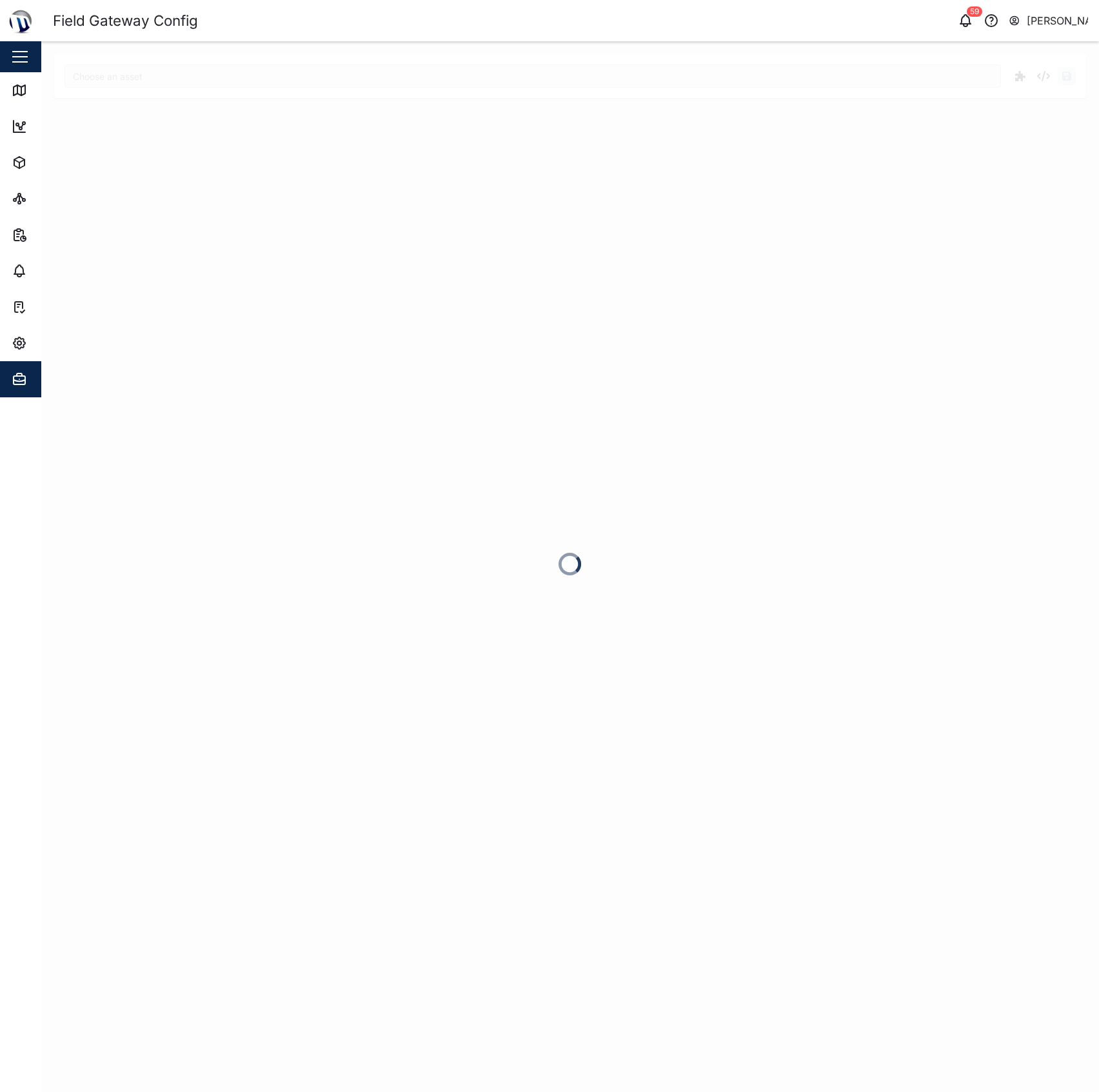
type input "Venturi FMS"
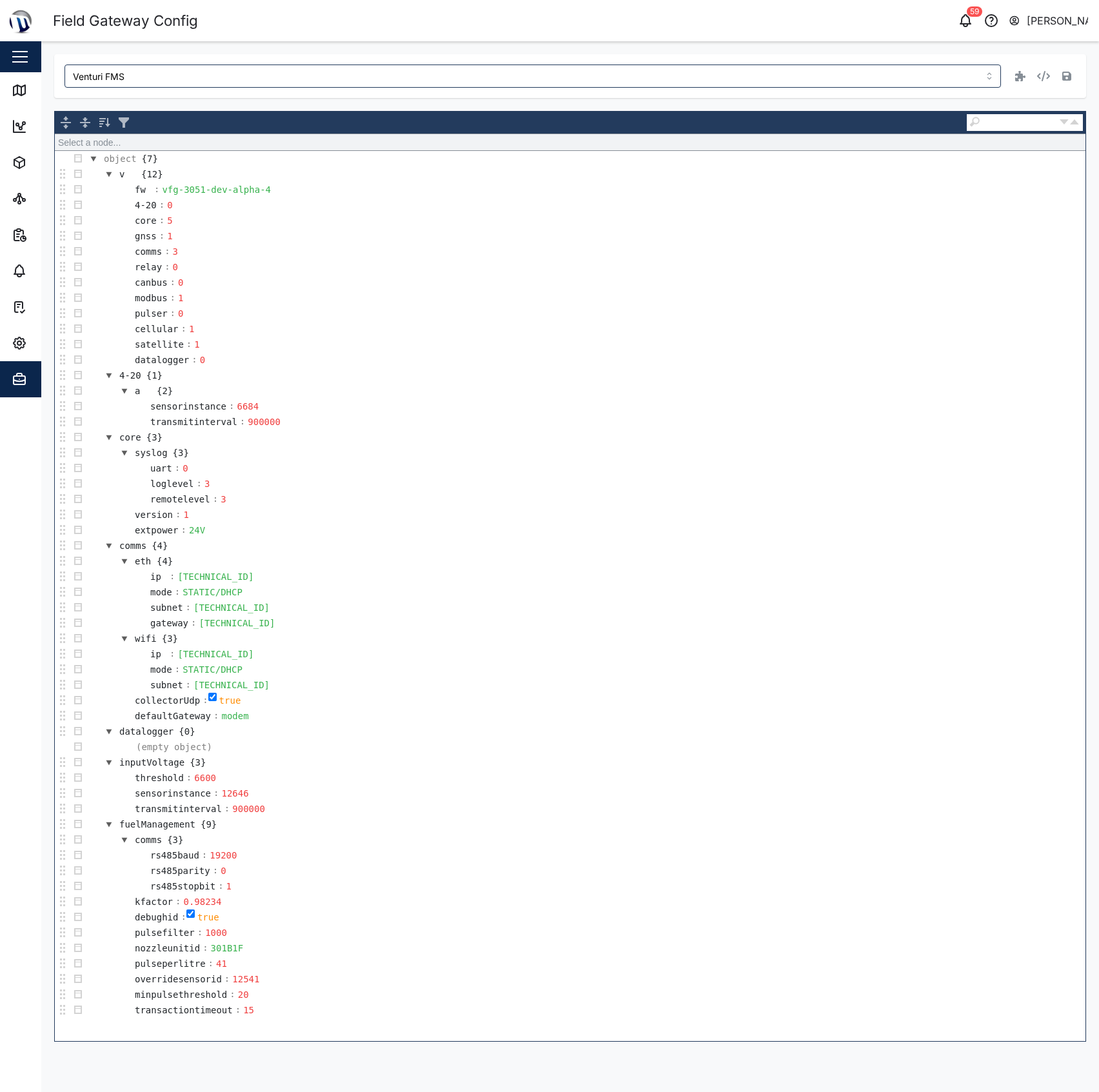
scroll to position [1, 0]
click at [19, 88] on icon at bounding box center [19, 90] width 16 height 16
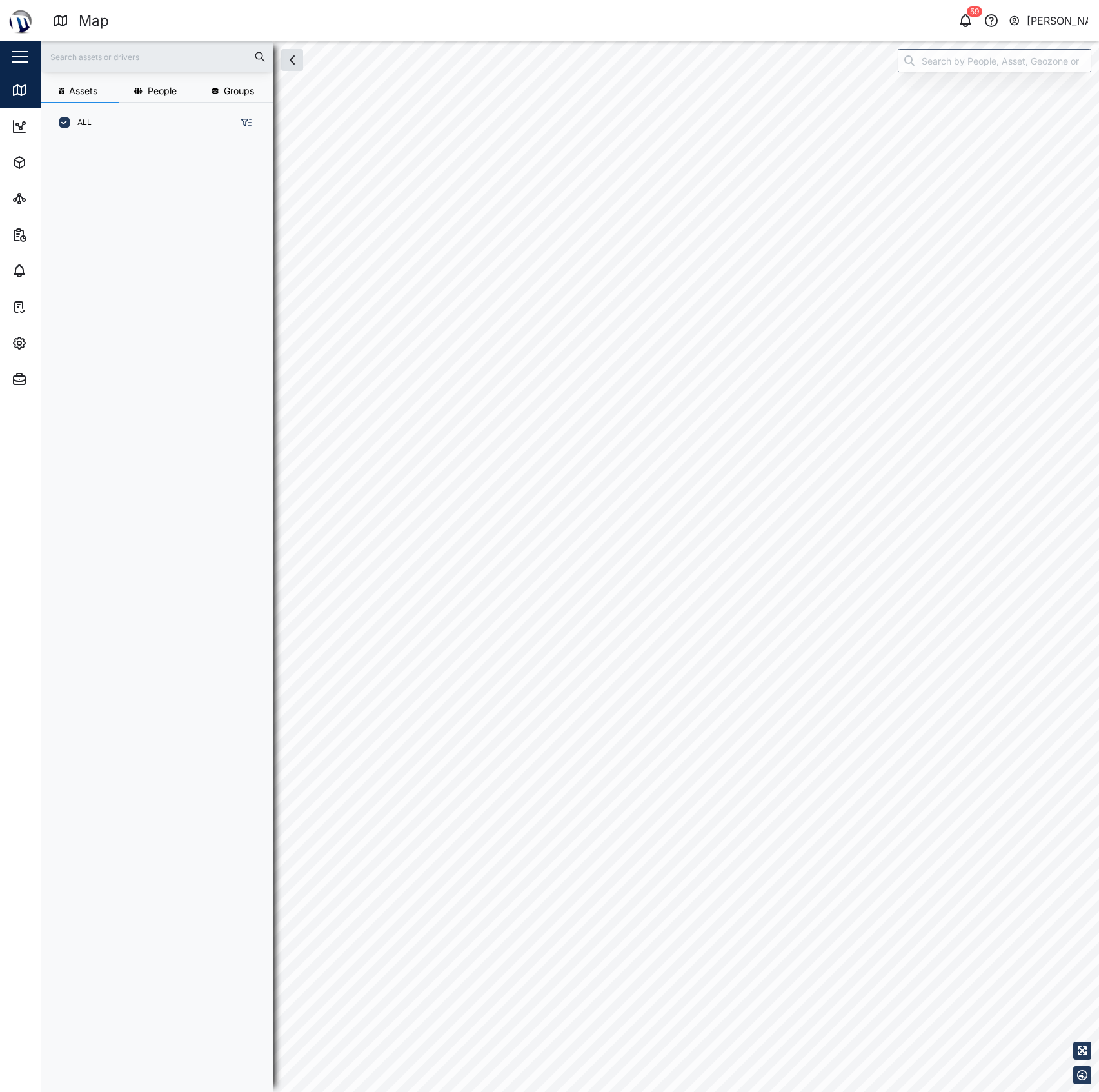
scroll to position [13, 14]
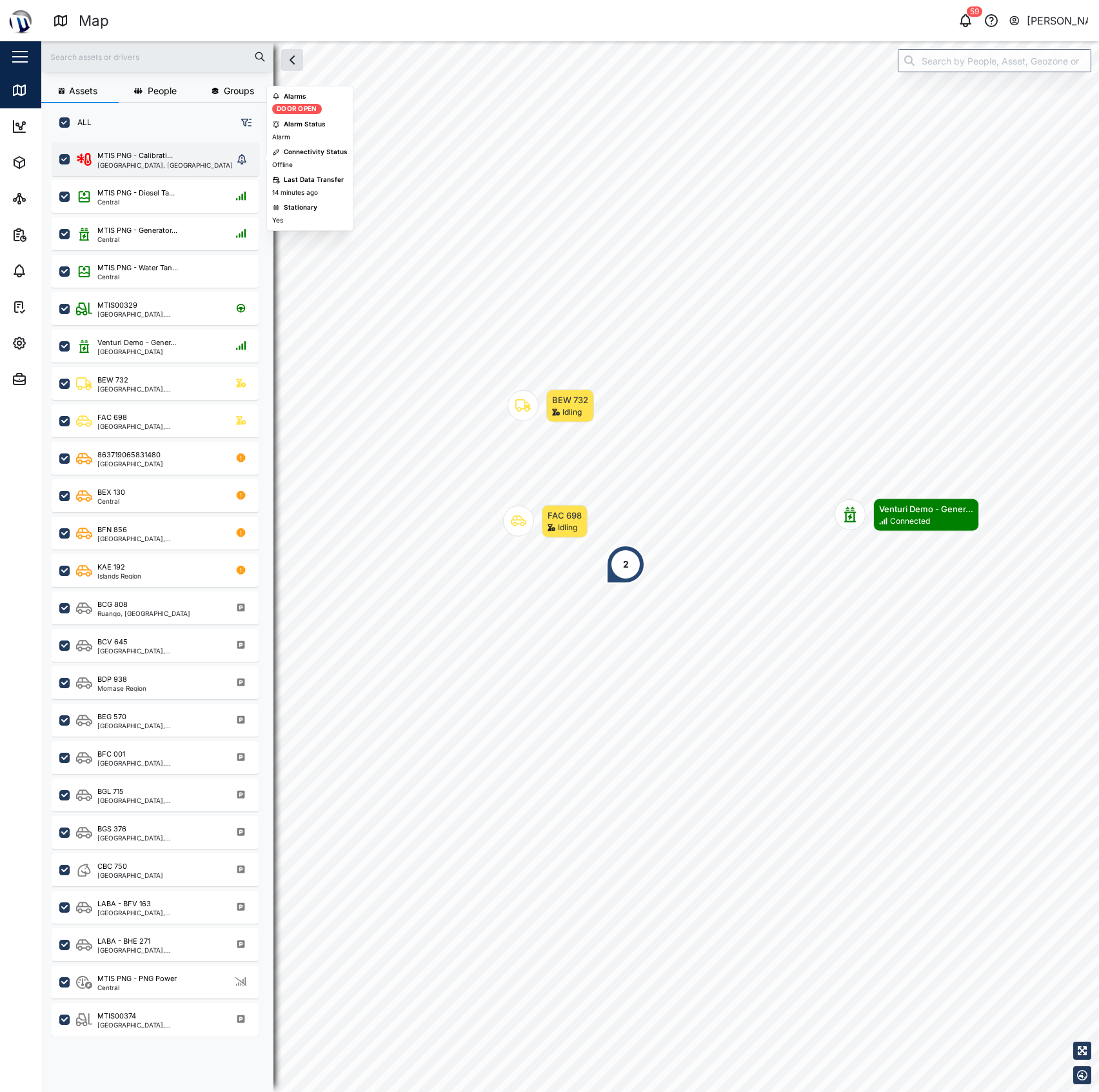
click at [183, 162] on div "National Capital District, Southern Region" at bounding box center [165, 165] width 135 height 6
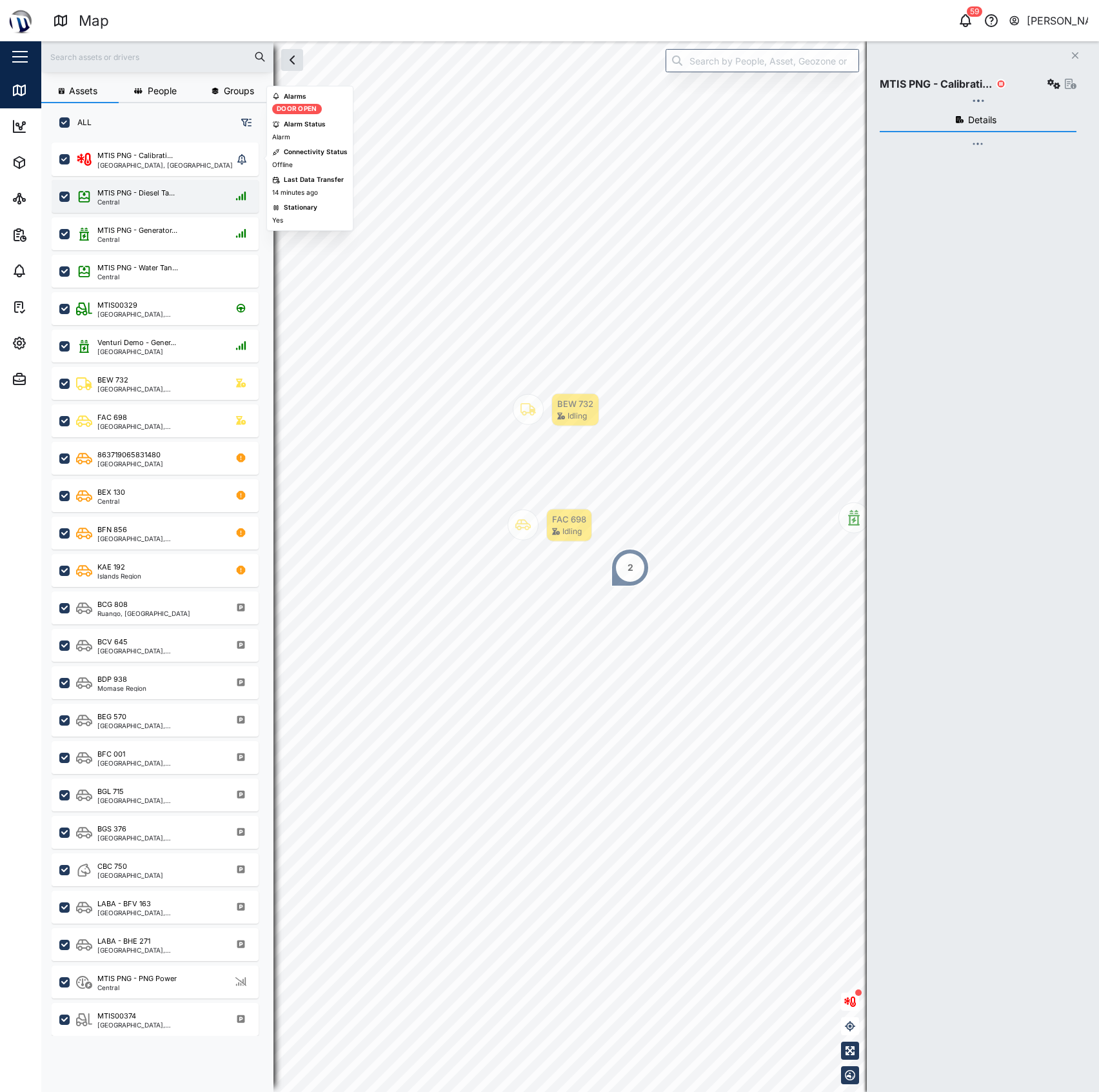
click at [158, 186] on div "MTIS PNG - Diesel Ta... Central" at bounding box center [155, 196] width 207 height 33
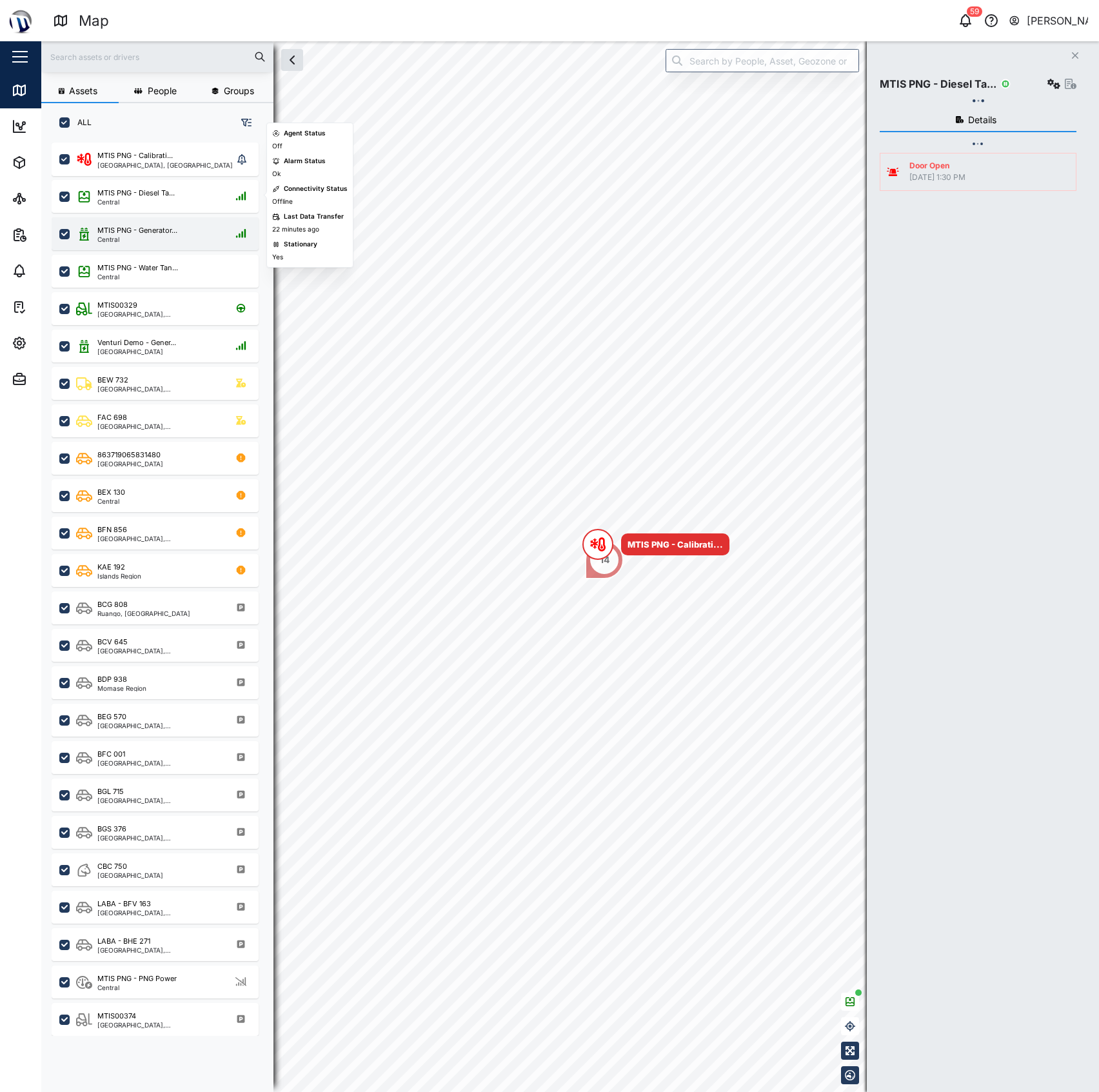
click at [150, 239] on div "Central" at bounding box center [138, 239] width 80 height 6
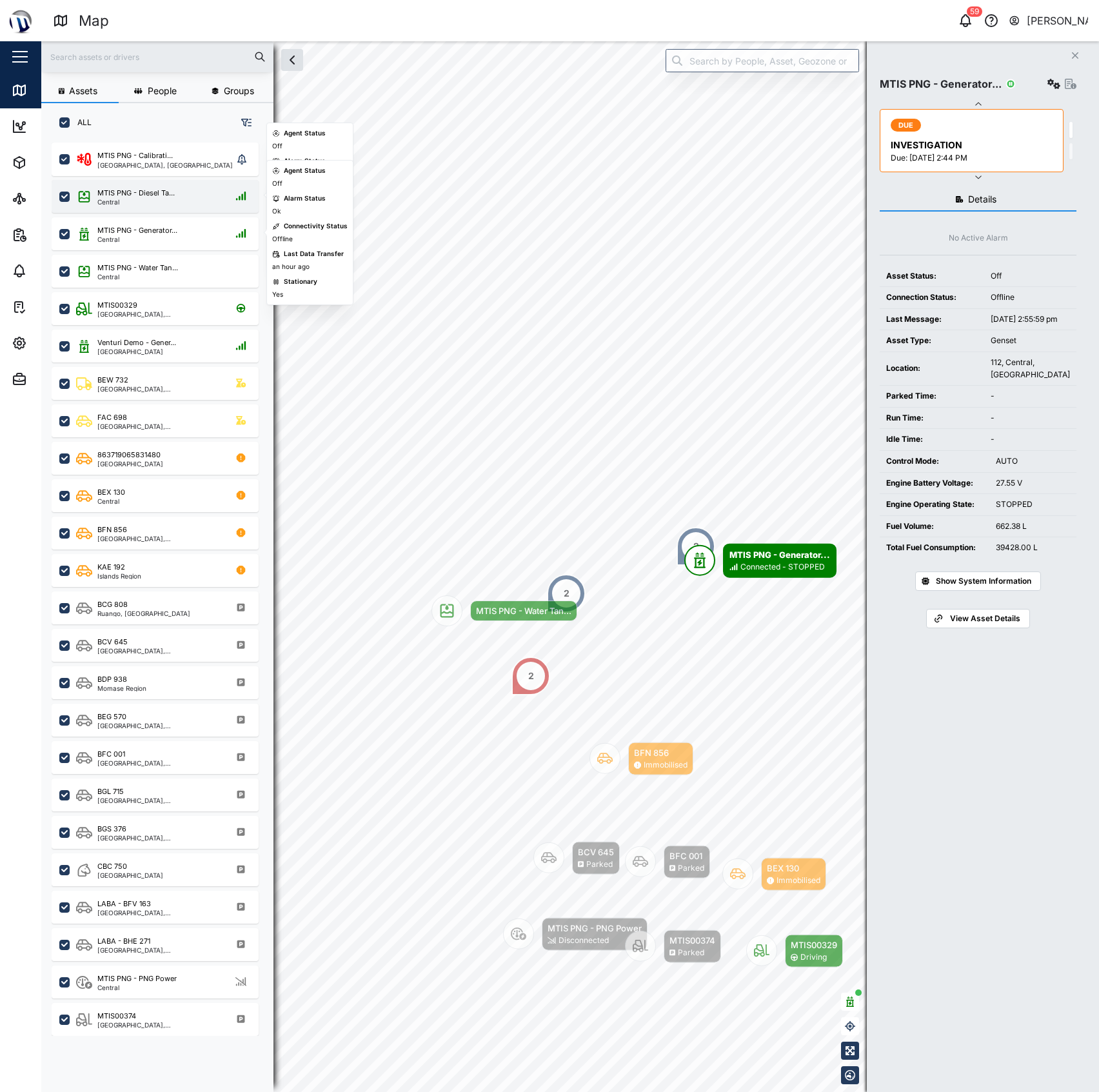
click at [163, 199] on div "Central" at bounding box center [136, 201] width 77 height 6
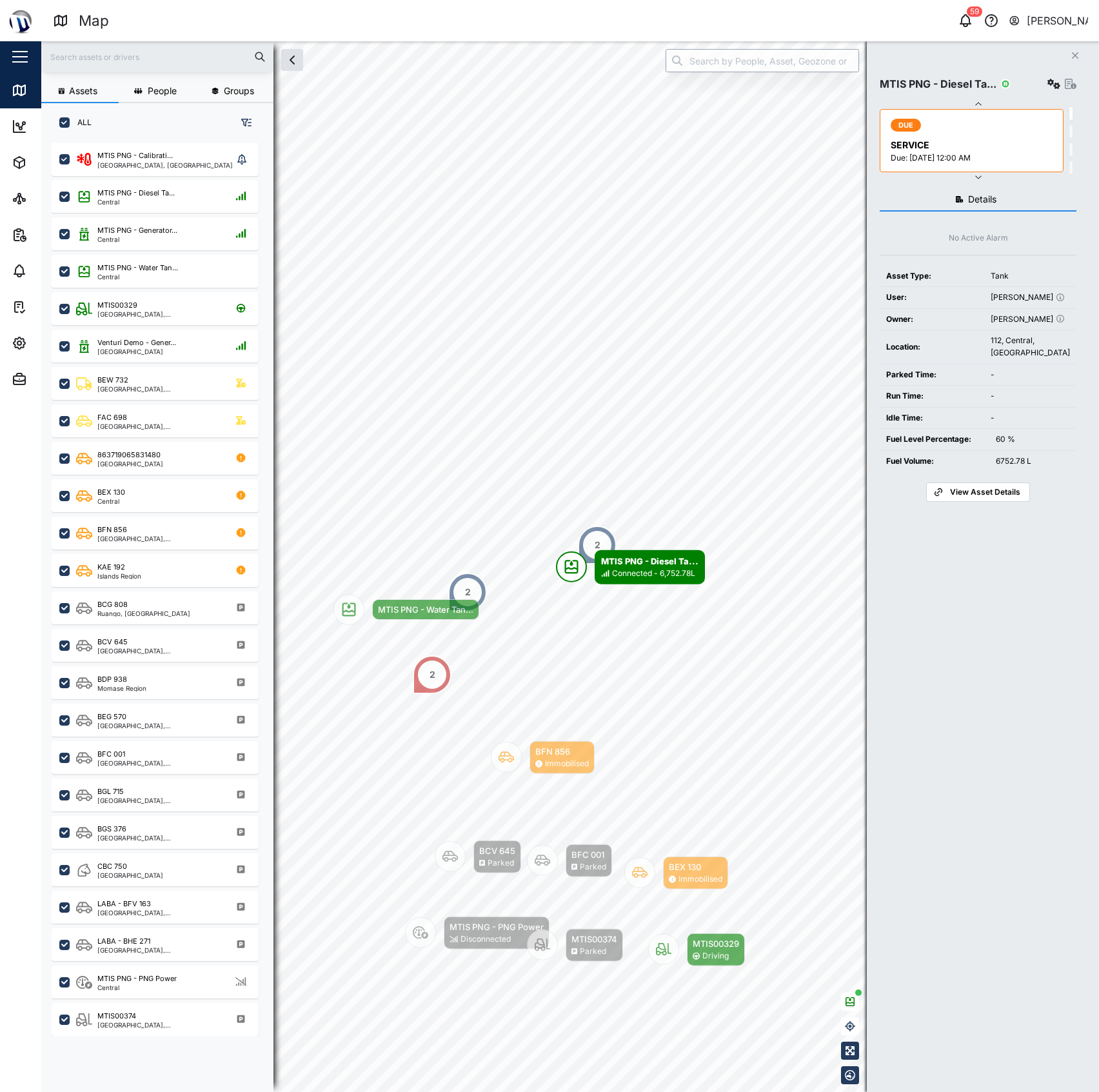
click at [720, 62] on input "search" at bounding box center [762, 60] width 194 height 23
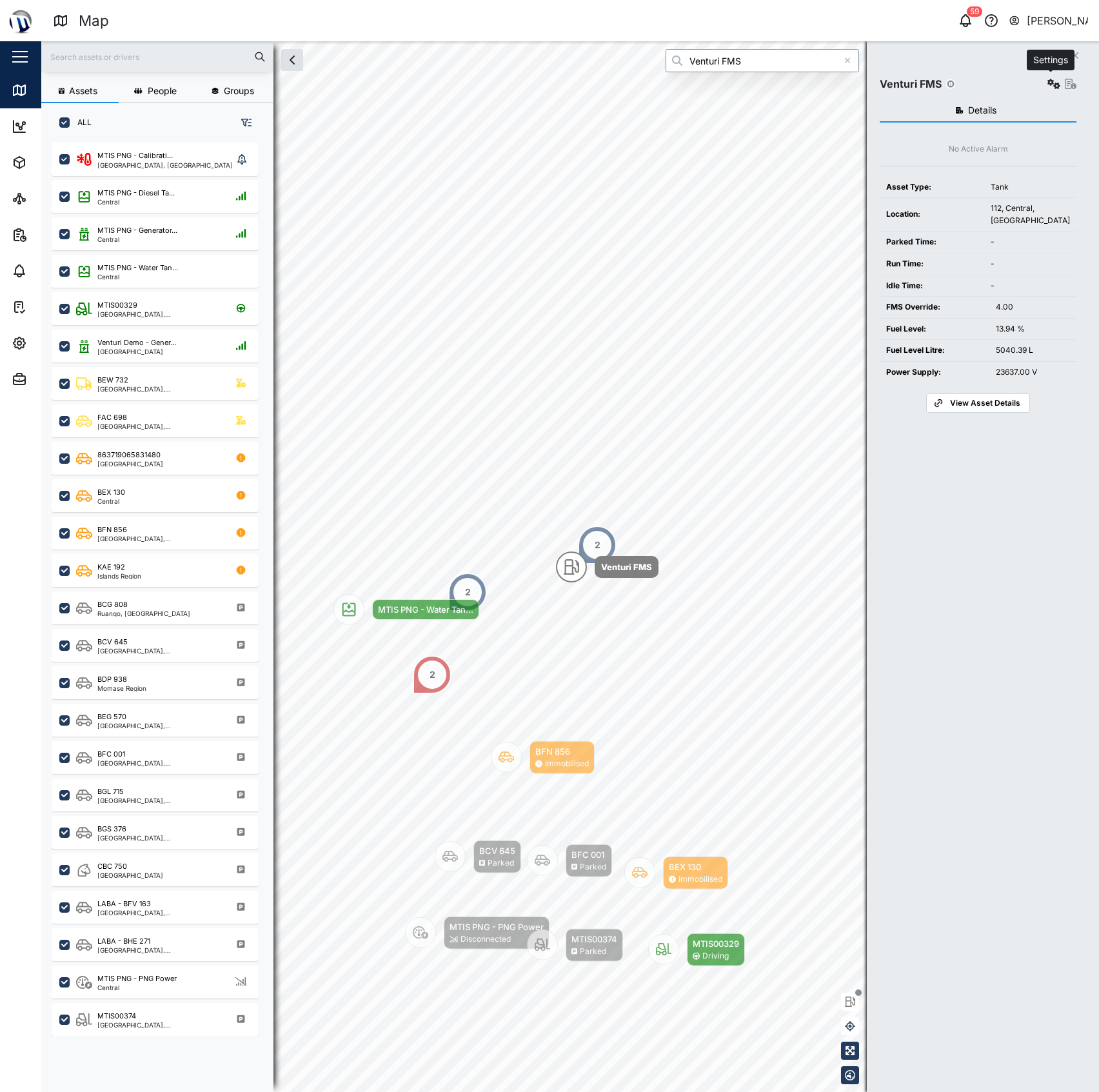
type input "Venturi FMS"
click at [1047, 86] on icon "button" at bounding box center [1054, 84] width 13 height 10
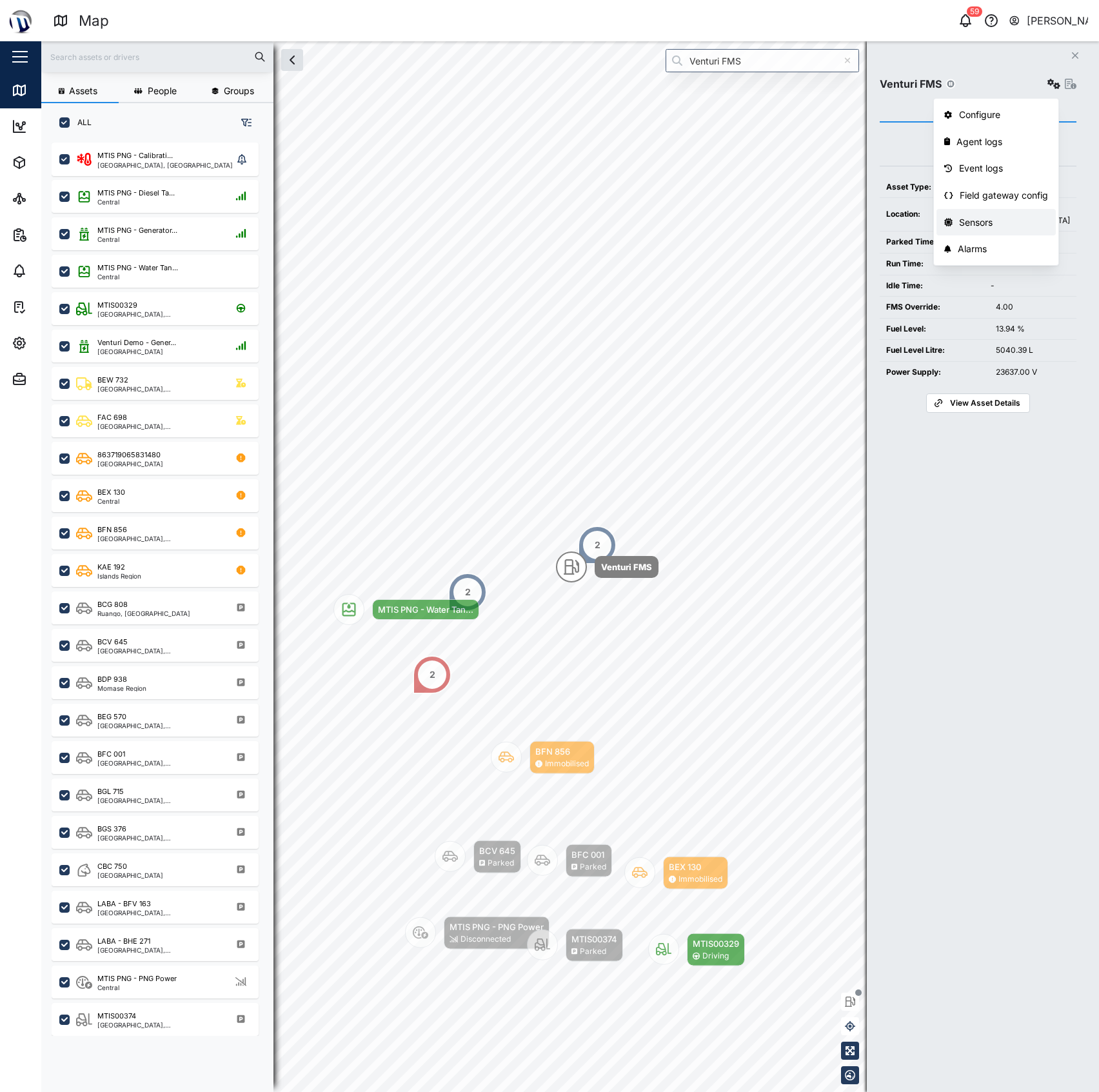
click at [979, 222] on div "Sensors" at bounding box center [1003, 222] width 90 height 14
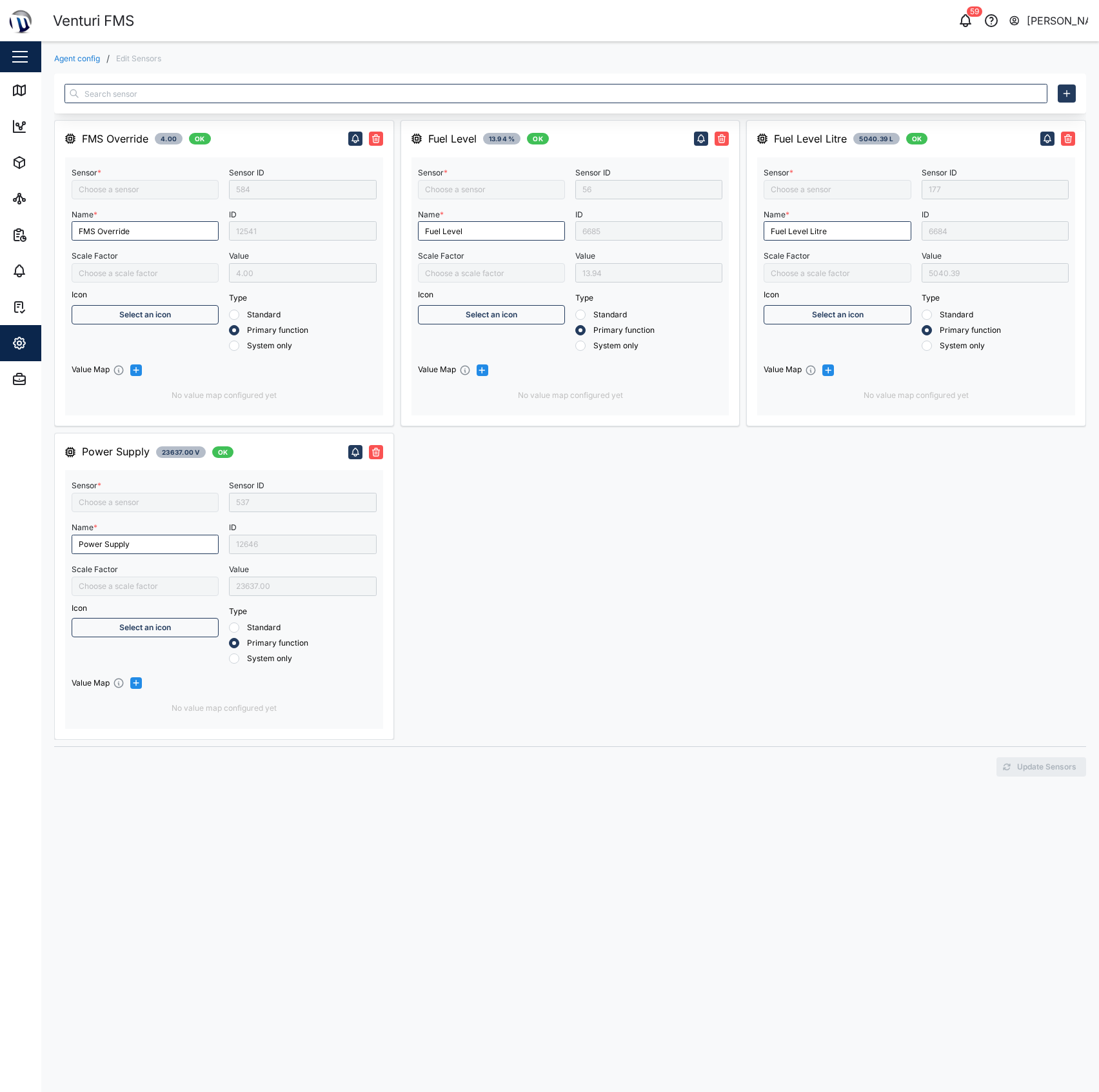
type input "FMS Override"
type input "Vega C11 MTIS"
type input "Fuel level"
type input "Fuel Level Liter"
type input "Ext Power Source Voltage"
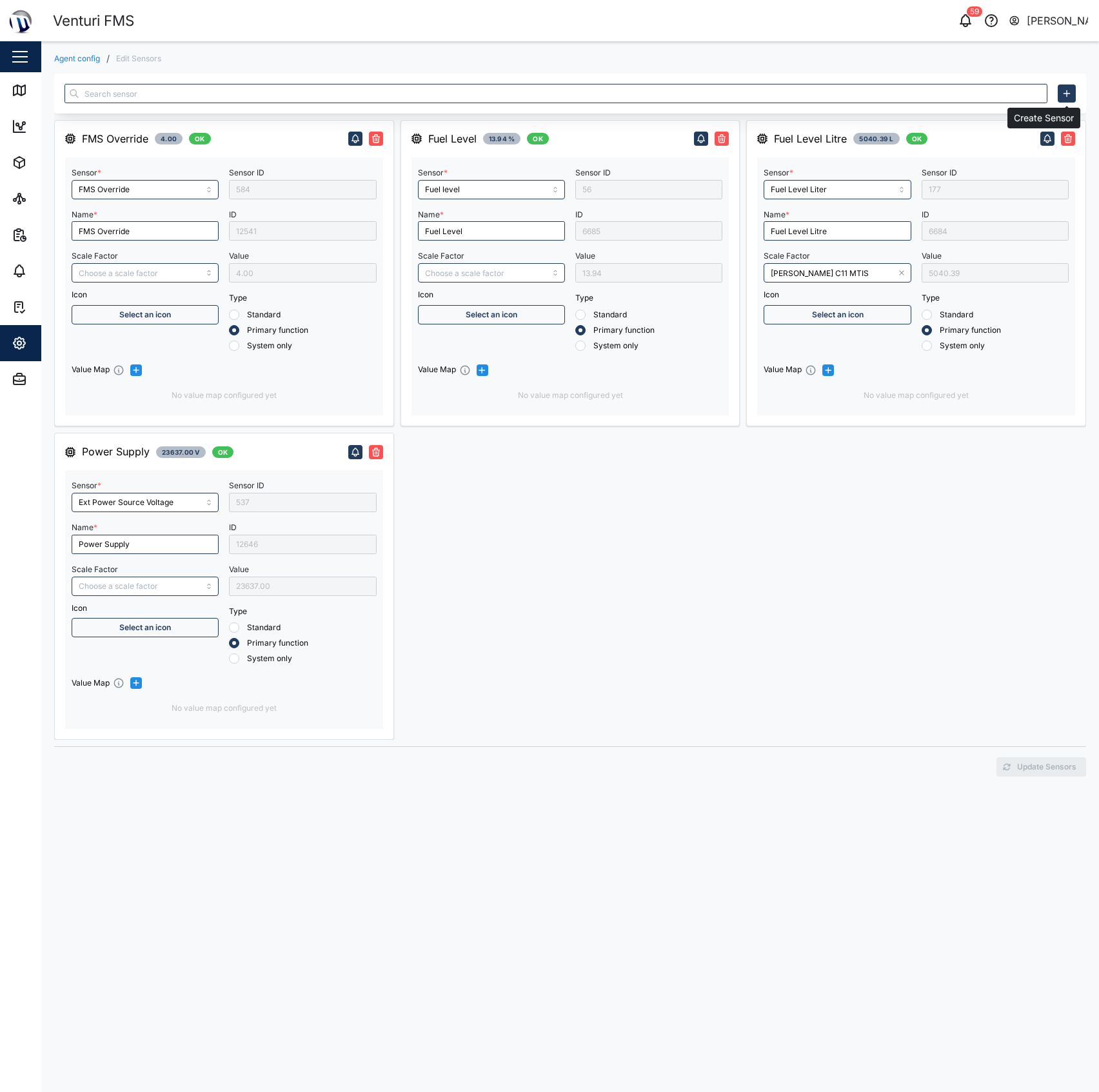
click at [1068, 90] on icon "button" at bounding box center [1066, 93] width 10 height 10
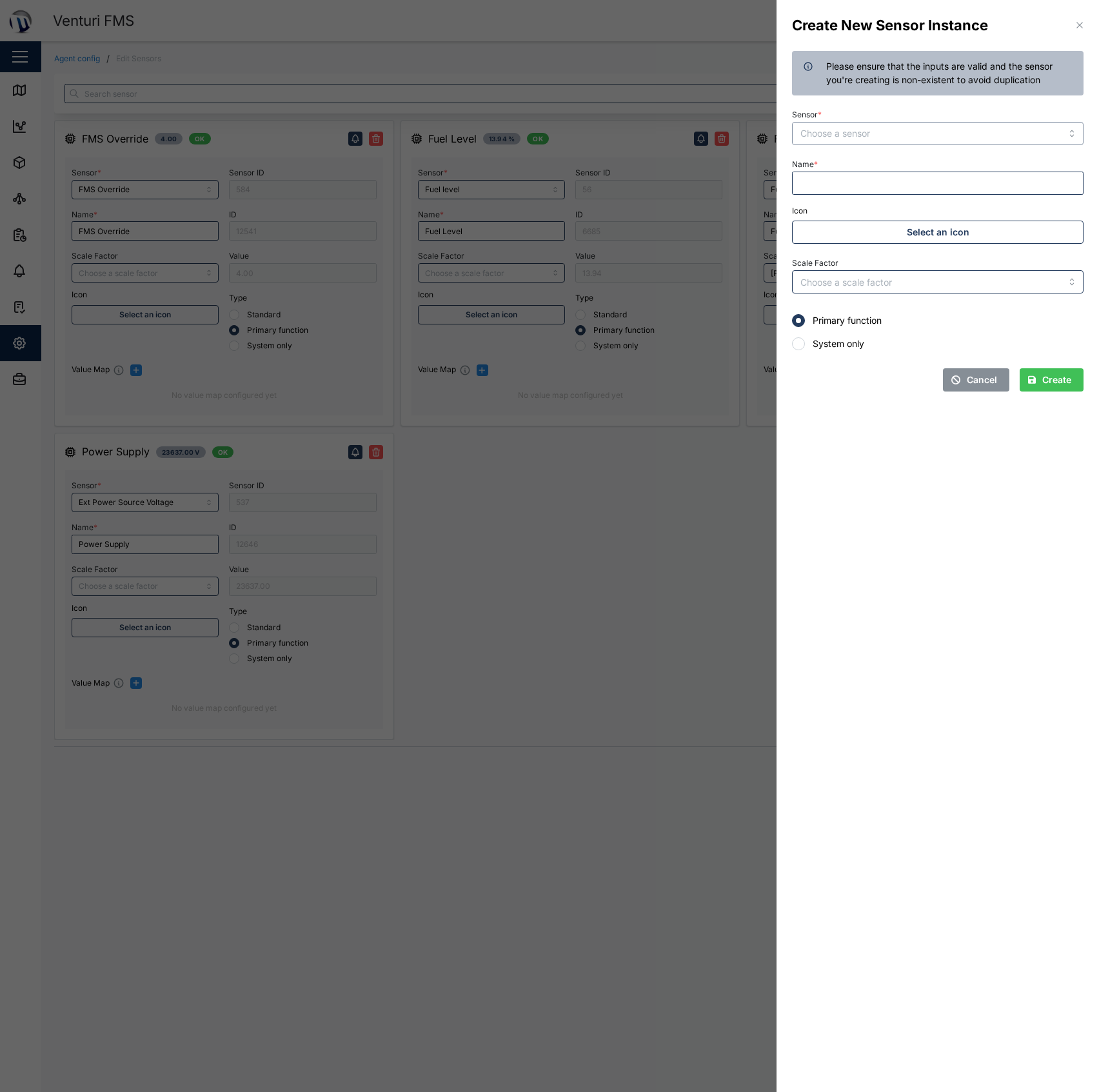
click at [918, 122] on input "Sensor *" at bounding box center [937, 133] width 292 height 23
type input "Fuel level liter 2"
click at [842, 189] on input "Name *" at bounding box center [937, 183] width 292 height 23
click at [826, 184] on input "0.1% Modbus" at bounding box center [937, 183] width 292 height 23
type input "0.1% via Modbus"
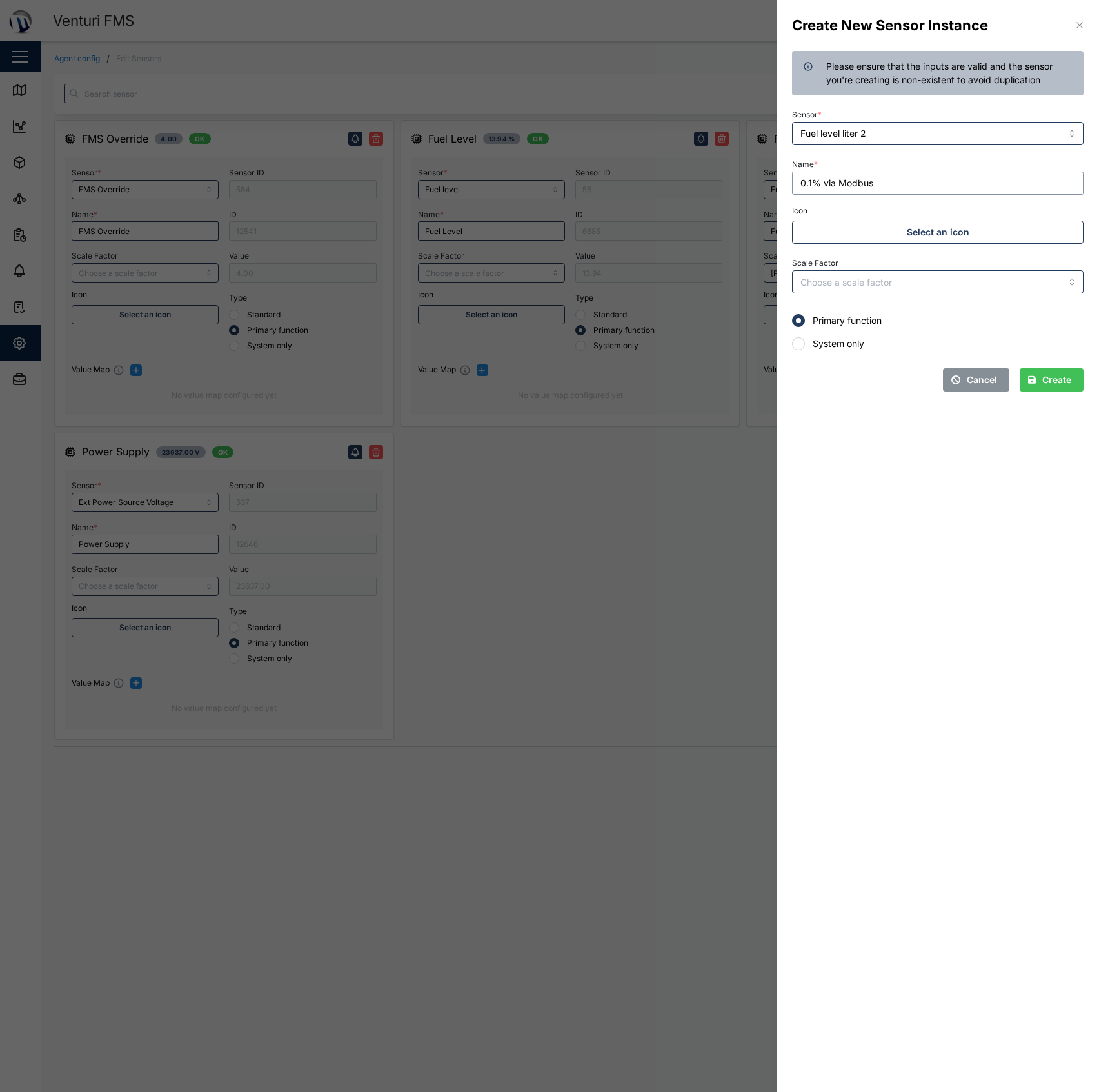
click at [1019, 369] on button "Create" at bounding box center [1051, 380] width 64 height 23
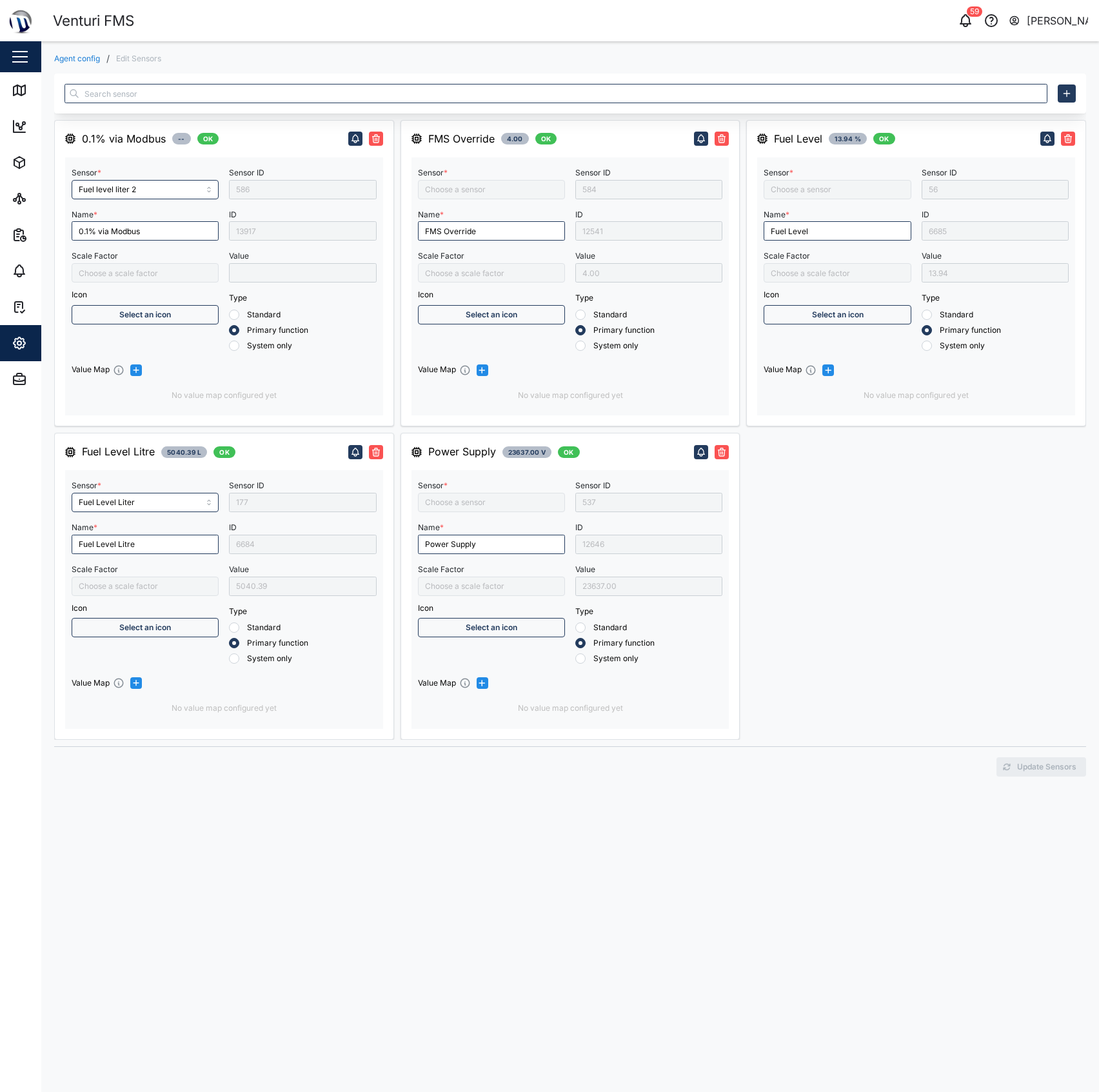
type input "Vega C11 MTIS"
type input "FMS Override"
type input "Fuel level"
type input "Ext Power Source Voltage"
click at [831, 231] on input "Fuel Level" at bounding box center [837, 230] width 147 height 19
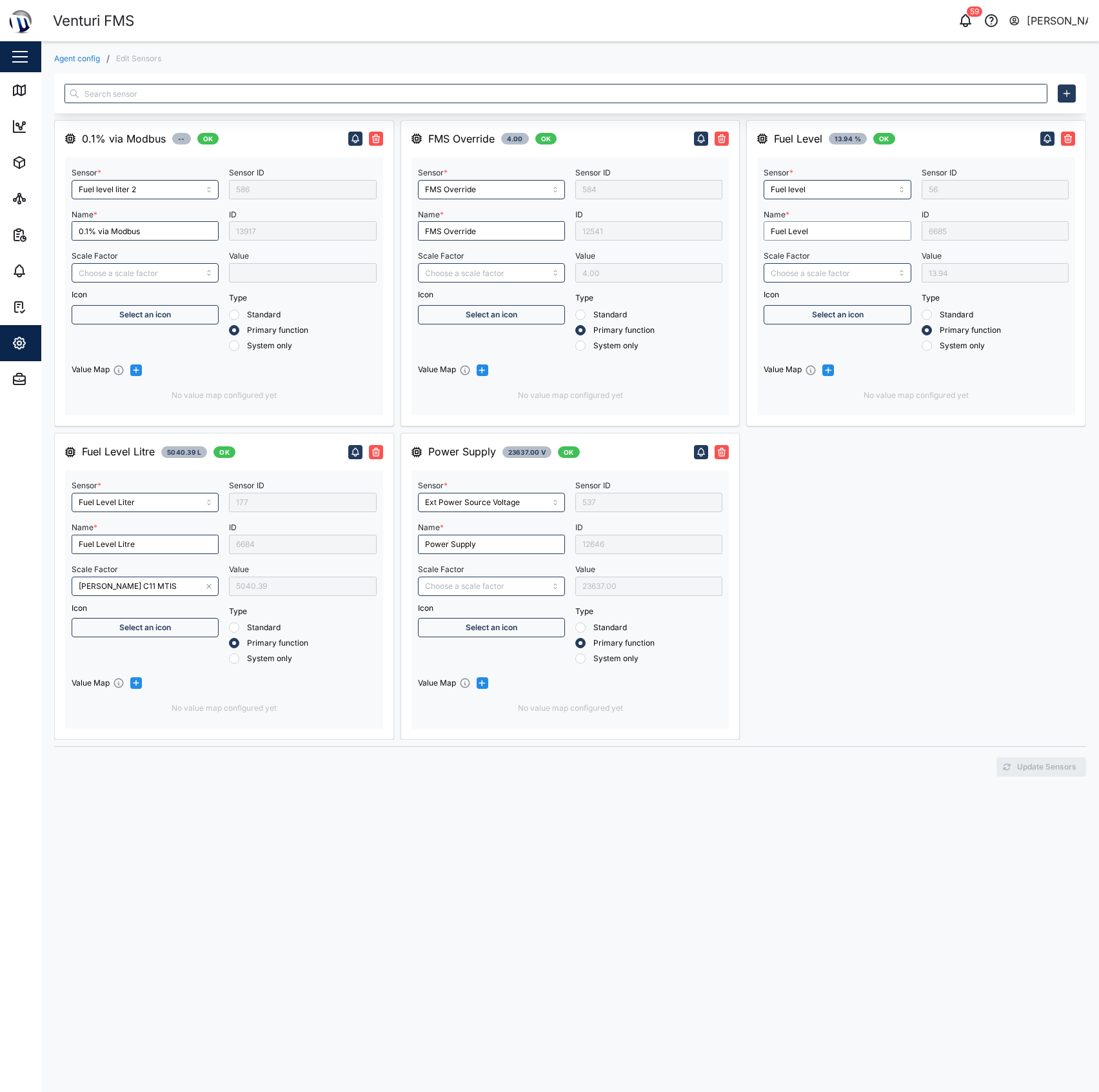
click at [831, 231] on input "Fuel Level" at bounding box center [837, 230] width 147 height 19
click at [830, 231] on input "Fuel Level" at bounding box center [837, 230] width 147 height 19
type input "0.1% via 4-20"
click at [1038, 774] on span "Update Sensors" at bounding box center [1046, 766] width 60 height 18
type input "Fuel level"
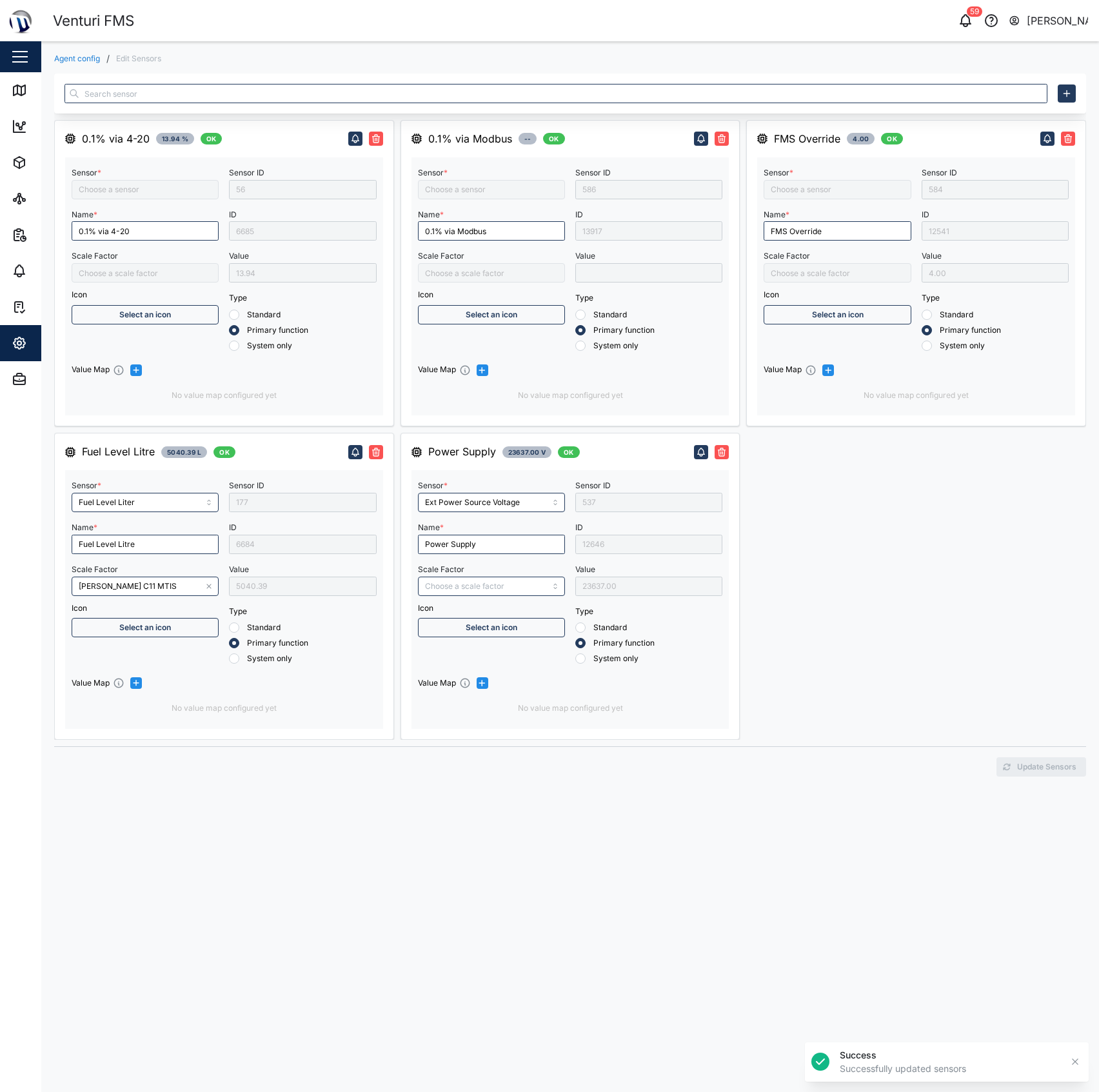
type input "FMS Override"
type input "Fuel level liter 2"
click at [819, 540] on div "FMS Override 4.00 OK Sensor * FMS Override Name * FMS Override Scale Factor Ico…" at bounding box center [916, 429] width 340 height 619
click at [477, 240] on input "0.1% via Modbus" at bounding box center [491, 230] width 147 height 19
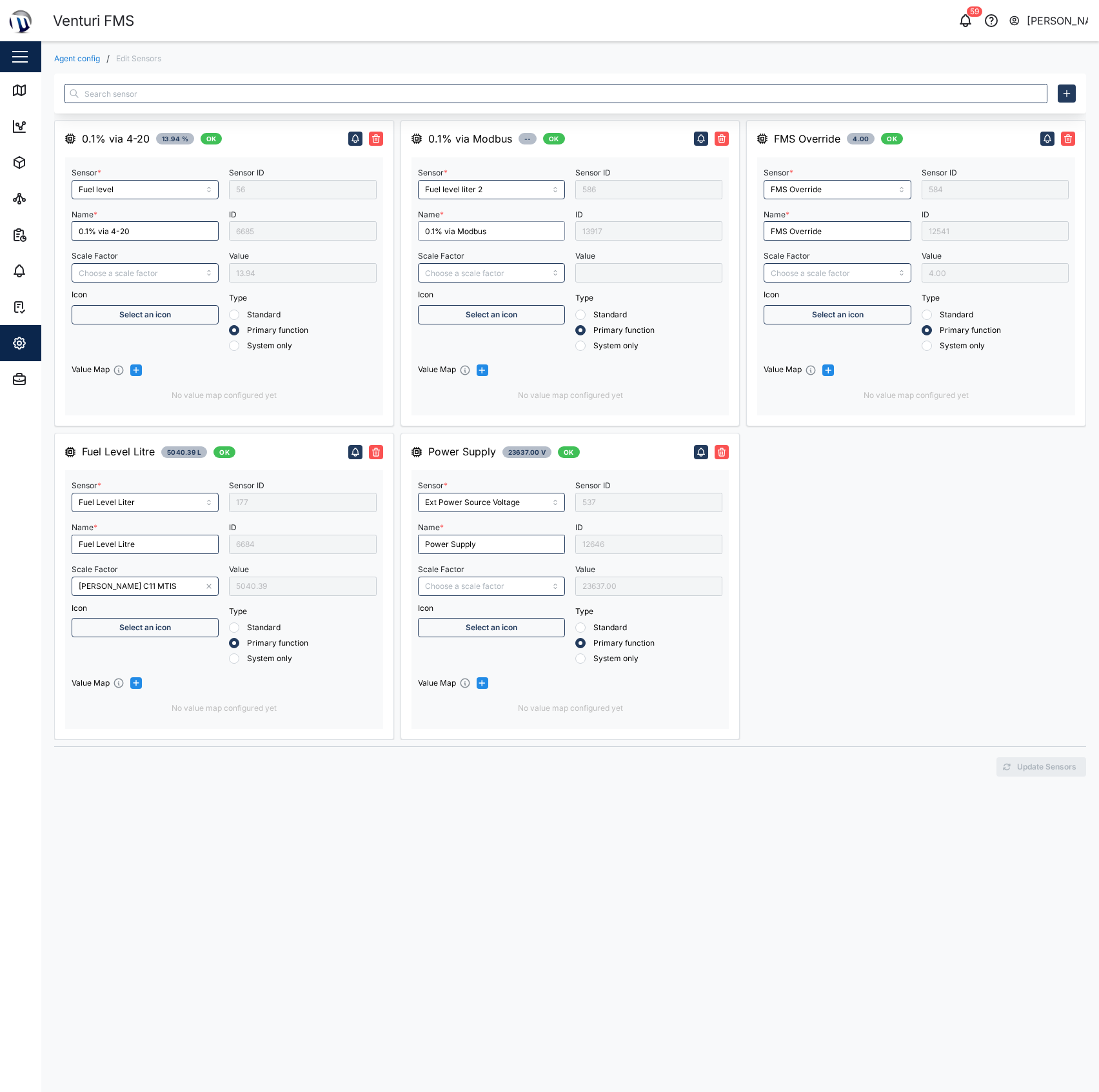
click at [477, 240] on input "0.1% via Modbus" at bounding box center [491, 230] width 147 height 19
click at [160, 543] on input "Fuel Level Litre" at bounding box center [145, 544] width 147 height 19
type input "0"
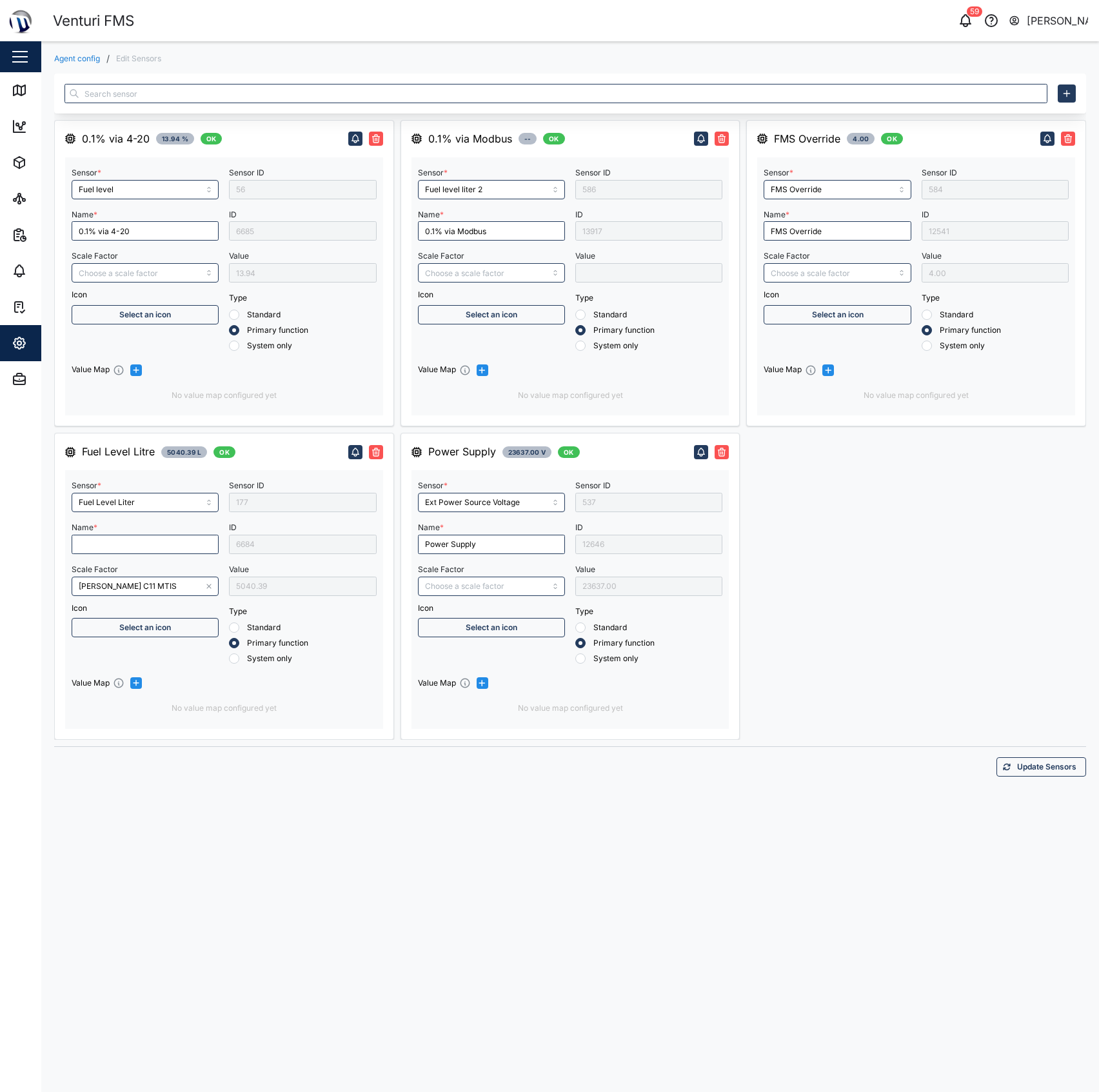
click at [205, 434] on div "Fuel Level Litre 5040.39 L OK Sensor * Fuel Level Liter Name * Scale Factor Veg…" at bounding box center [224, 586] width 340 height 306
click at [428, 240] on input "0.1% via Modbus" at bounding box center [491, 230] width 147 height 19
click at [144, 553] on input "Name *" at bounding box center [145, 544] width 147 height 19
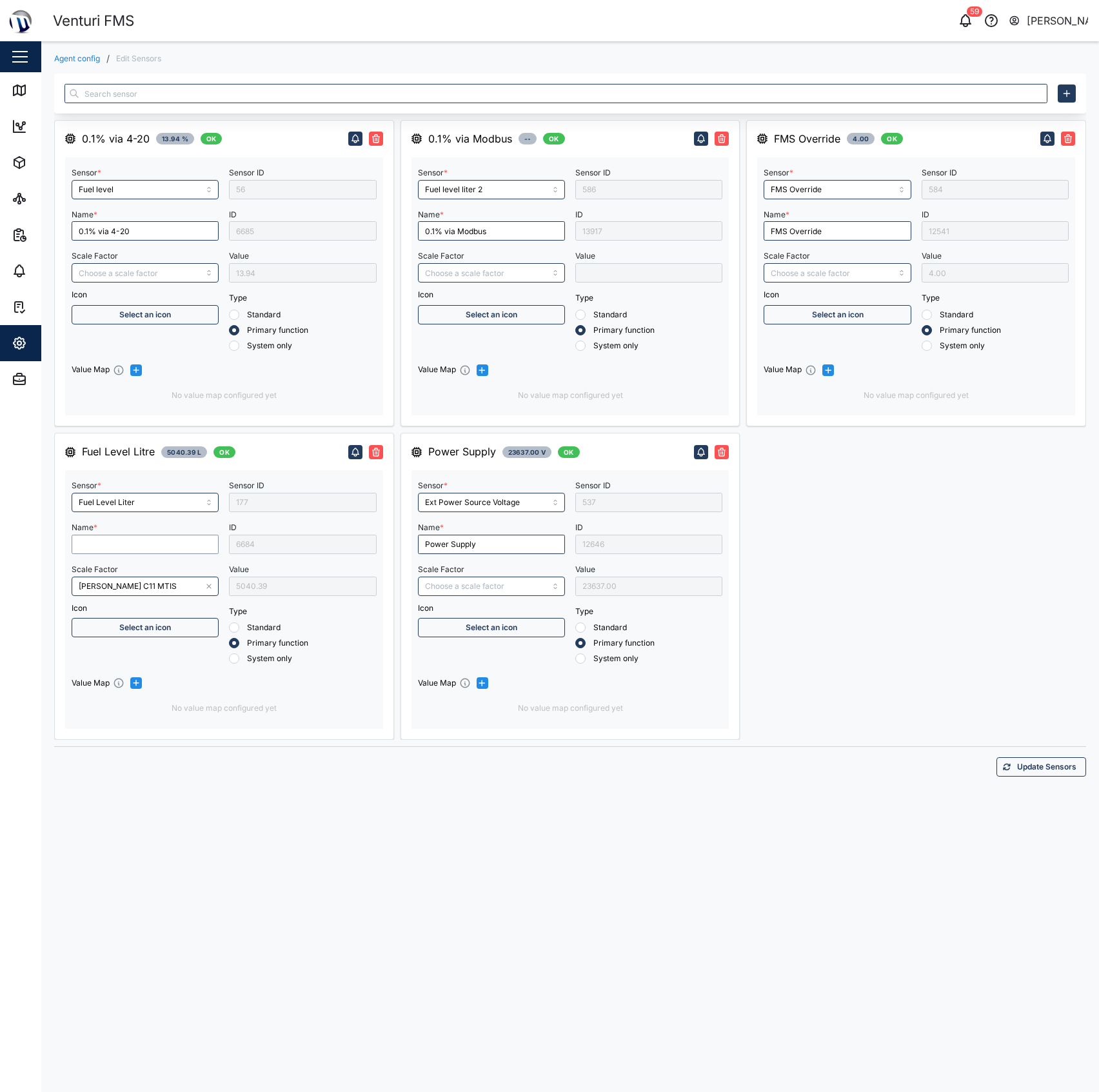
paste input "0.1% via Modbus"
drag, startPoint x: 168, startPoint y: 549, endPoint x: 112, endPoint y: 549, distance: 56.0
click at [112, 549] on input "0.1% via Modbus" at bounding box center [145, 544] width 147 height 19
type input "0.1% via 4-20"
click at [106, 230] on input "0.1% via 4-20" at bounding box center [145, 230] width 147 height 19
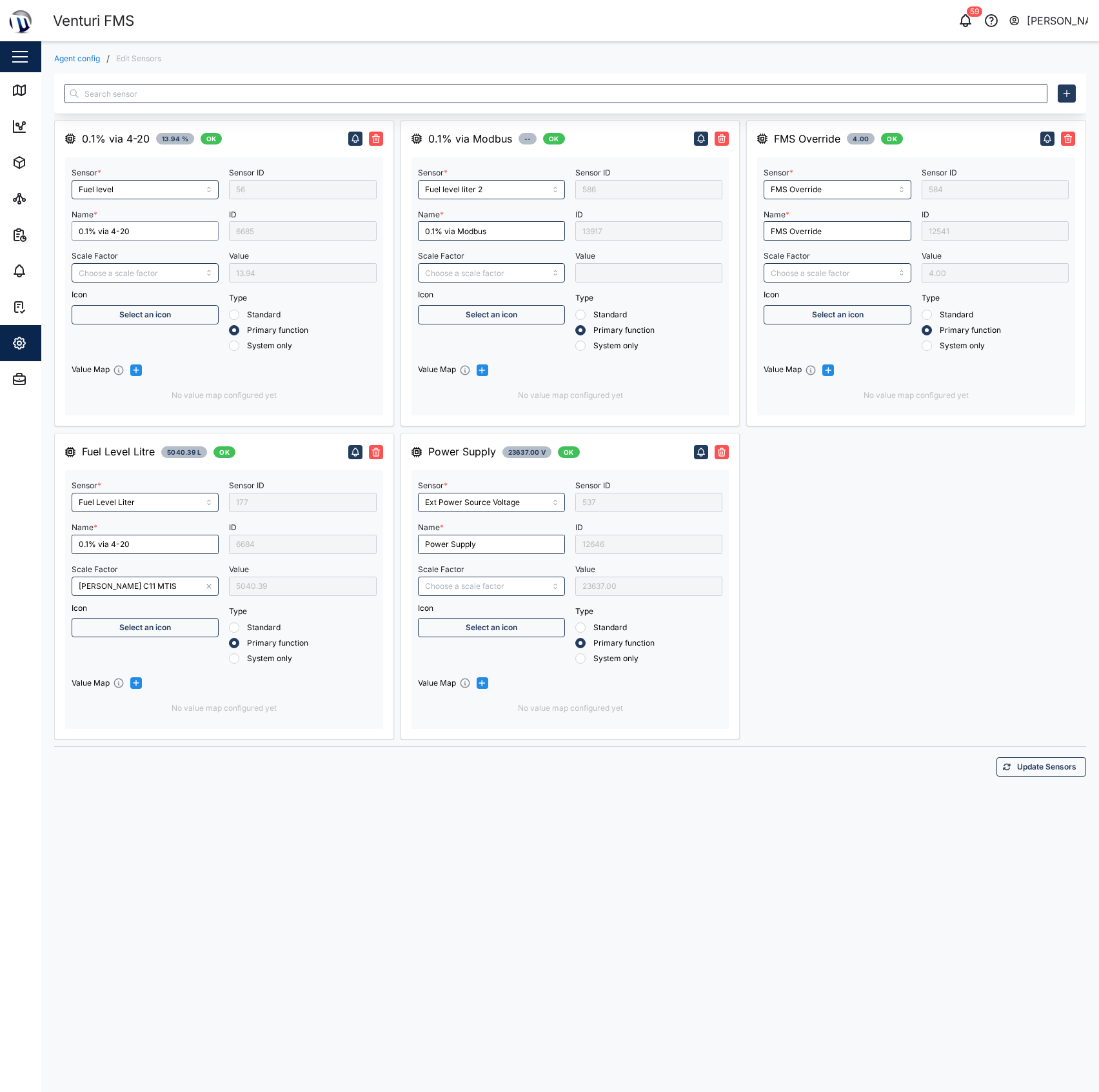
click at [106, 230] on input "0.1% via 4-20" at bounding box center [145, 230] width 147 height 19
type input "r"
type input "Rosemount"
click at [890, 560] on div "FMS Override 4.00 OK Sensor * FMS Override Name * FMS Override Scale Factor Ico…" at bounding box center [916, 429] width 340 height 619
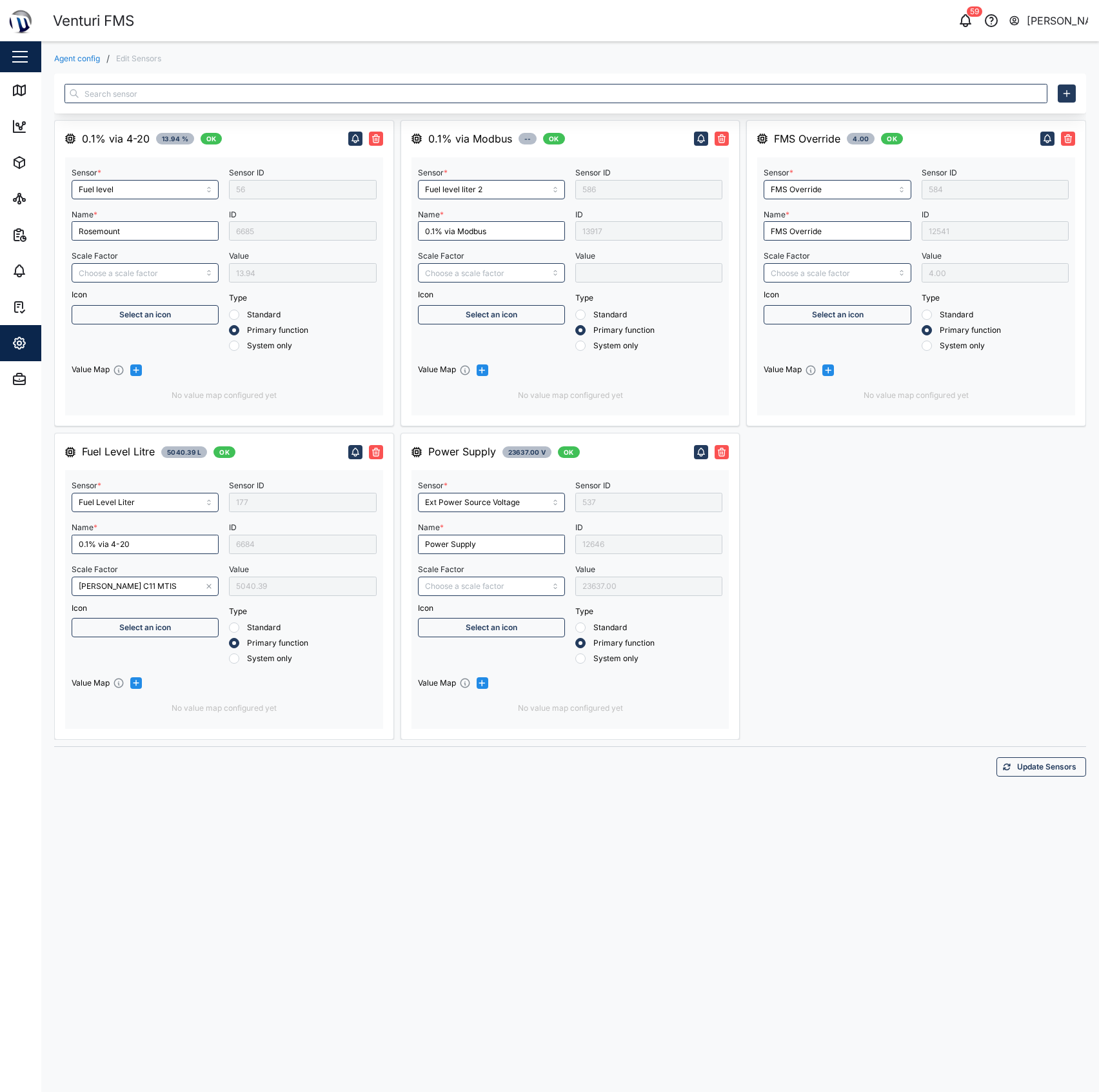
click at [1035, 771] on span "Update Sensors" at bounding box center [1046, 766] width 60 height 18
type input "Vega C11 MTIS"
type input "Fuel level"
type input "Ext Power Source Voltage"
type input "Fuel Level Liter"
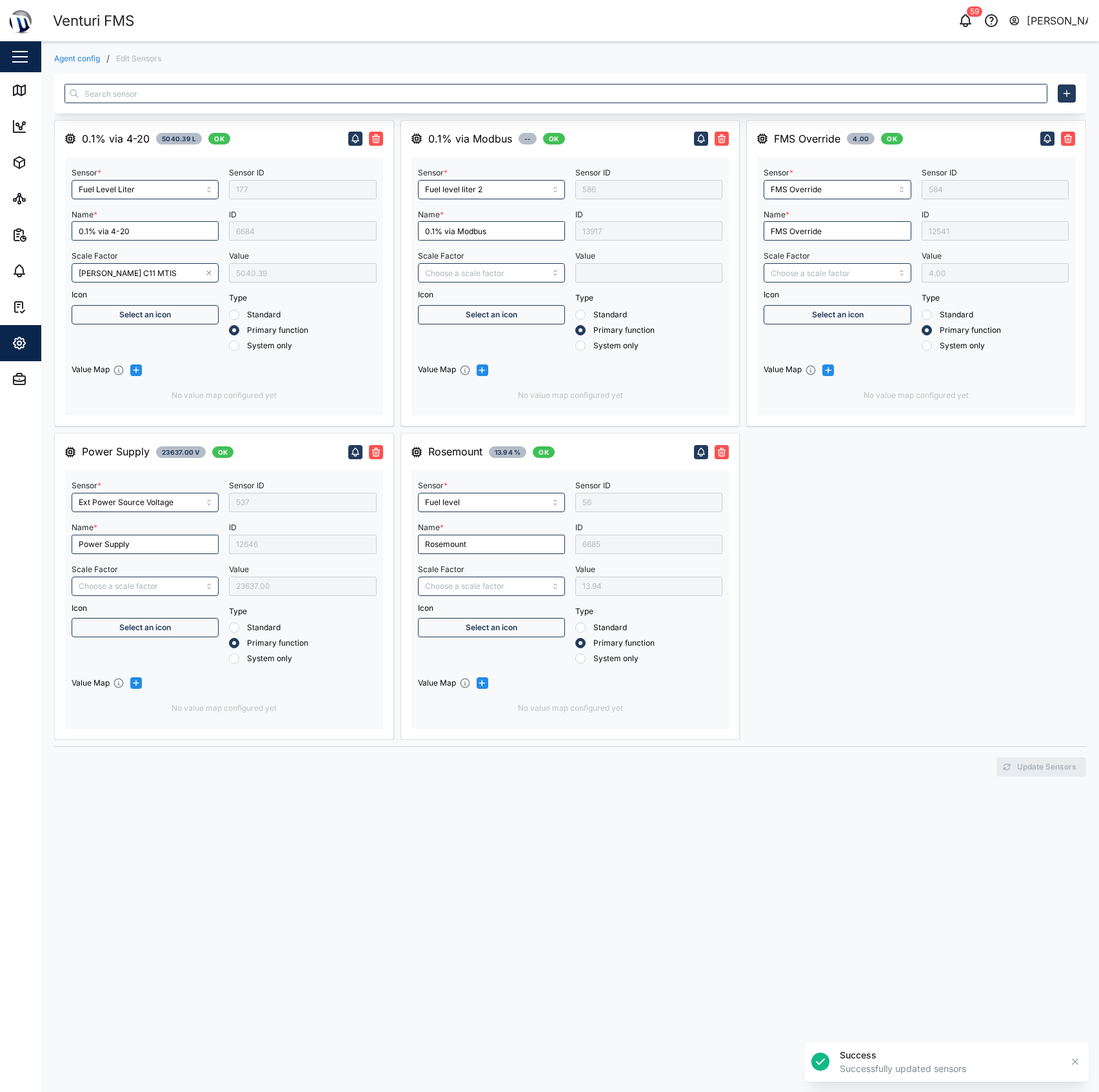
click at [945, 606] on div "FMS Override 4.00 OK Sensor * FMS Override Name * FMS Override Scale Factor Ico…" at bounding box center [916, 429] width 340 height 619
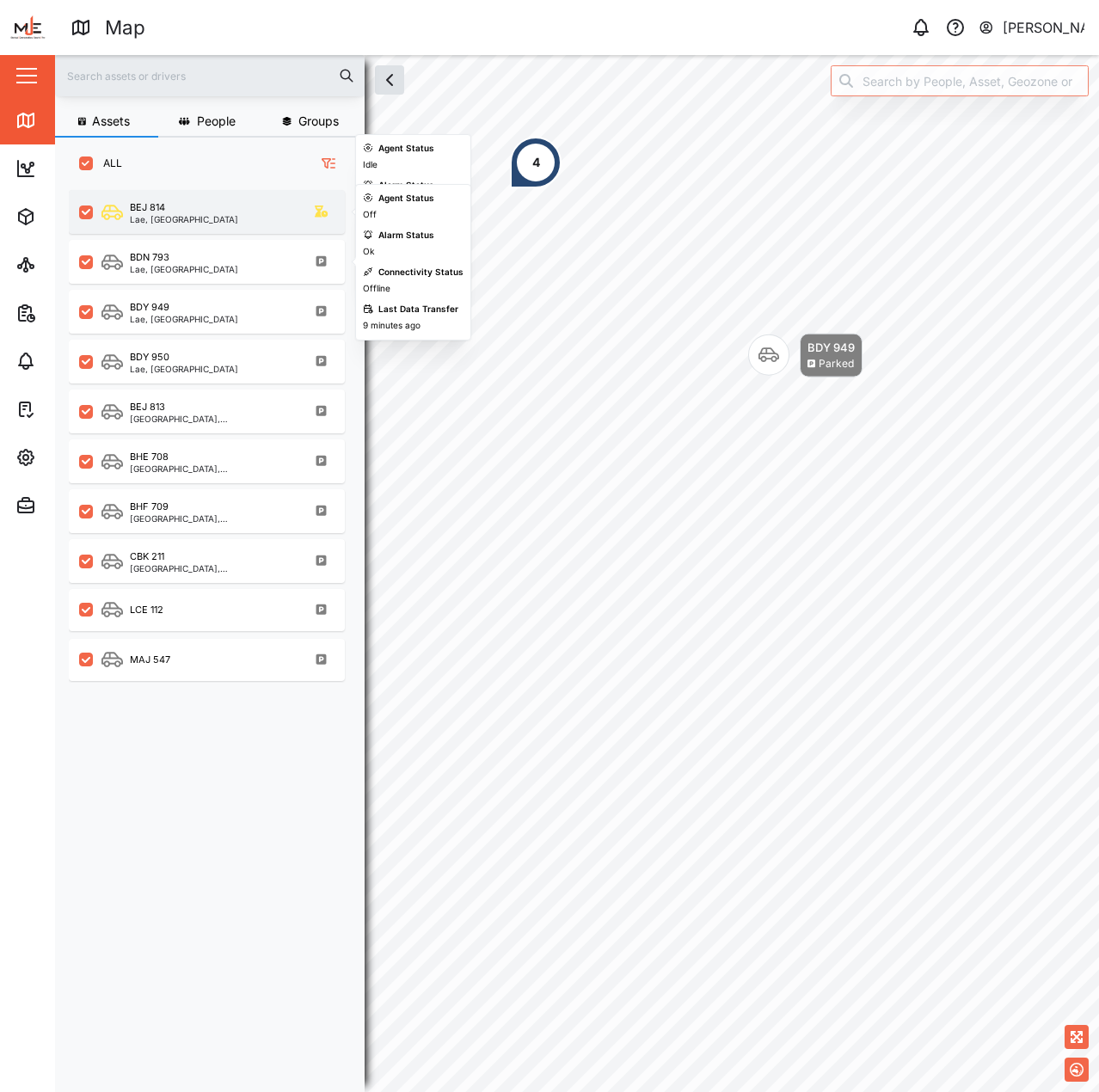
click at [194, 206] on div "BEJ 814" at bounding box center [184, 207] width 108 height 14
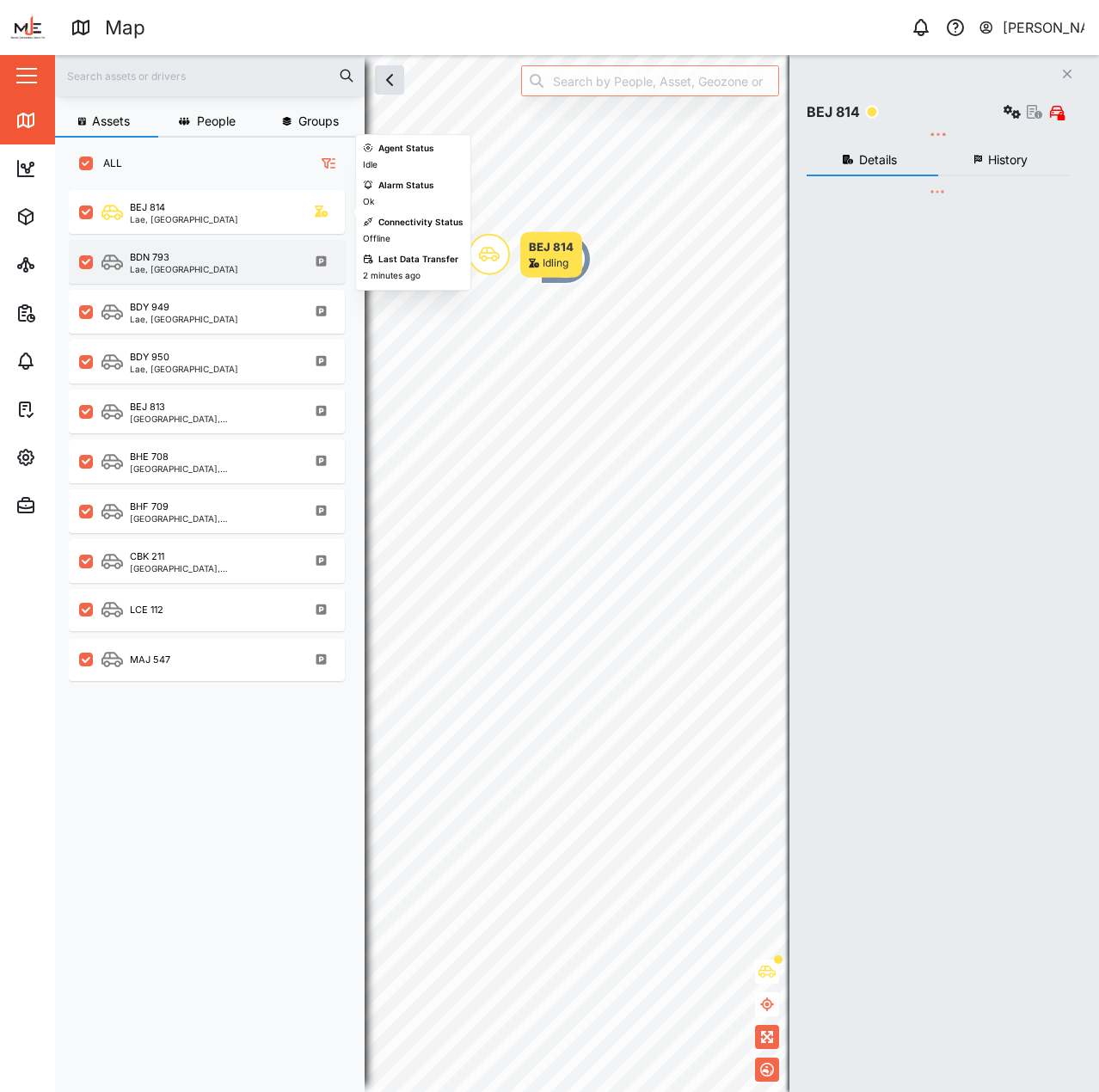
click at [184, 242] on div "BDN 793 Lae, [GEOGRAPHIC_DATA] Region" at bounding box center [207, 262] width 276 height 44
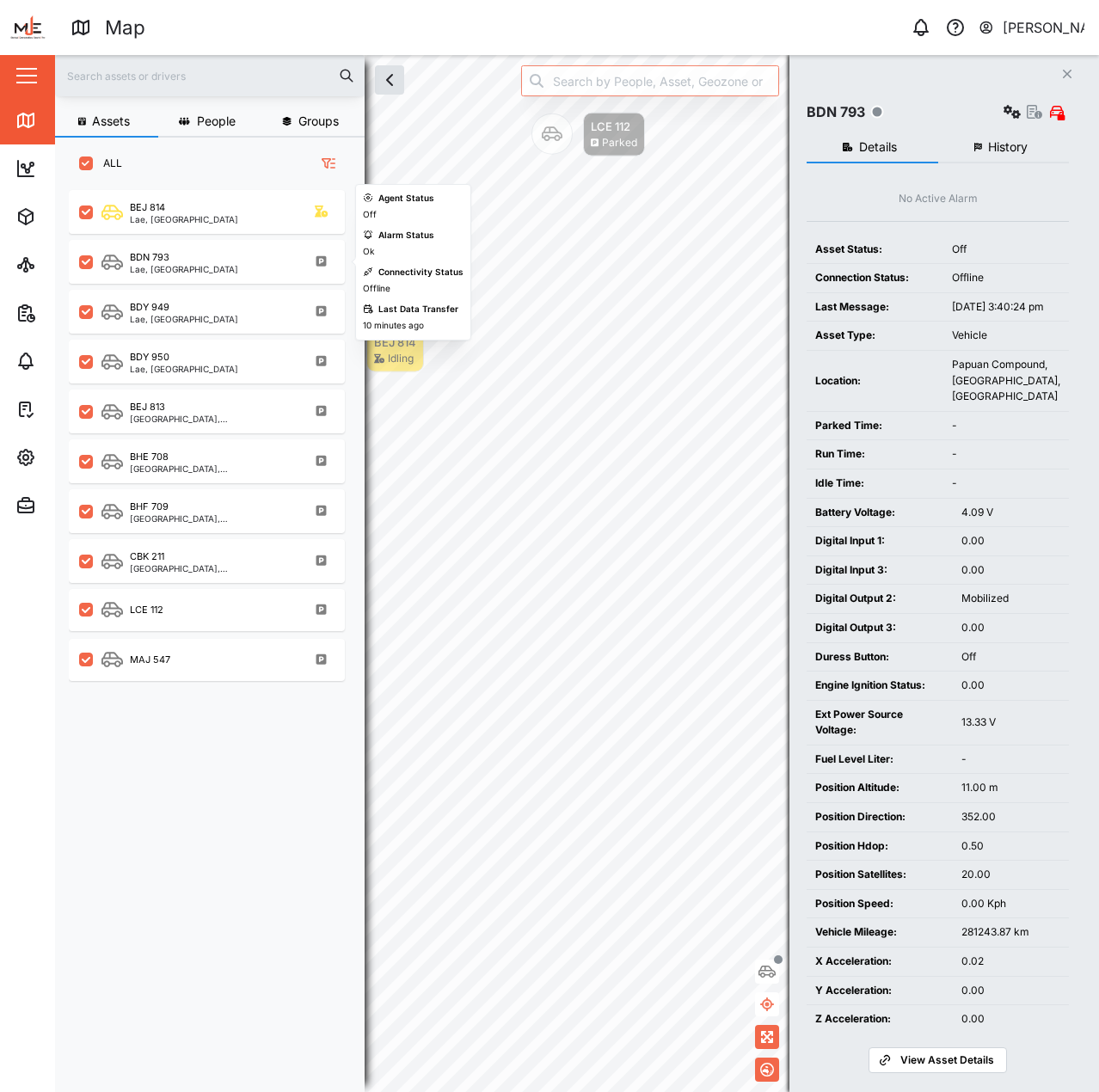
click at [146, 288] on div "BDY 949 Lae, [GEOGRAPHIC_DATA] Region" at bounding box center [207, 309] width 276 height 50
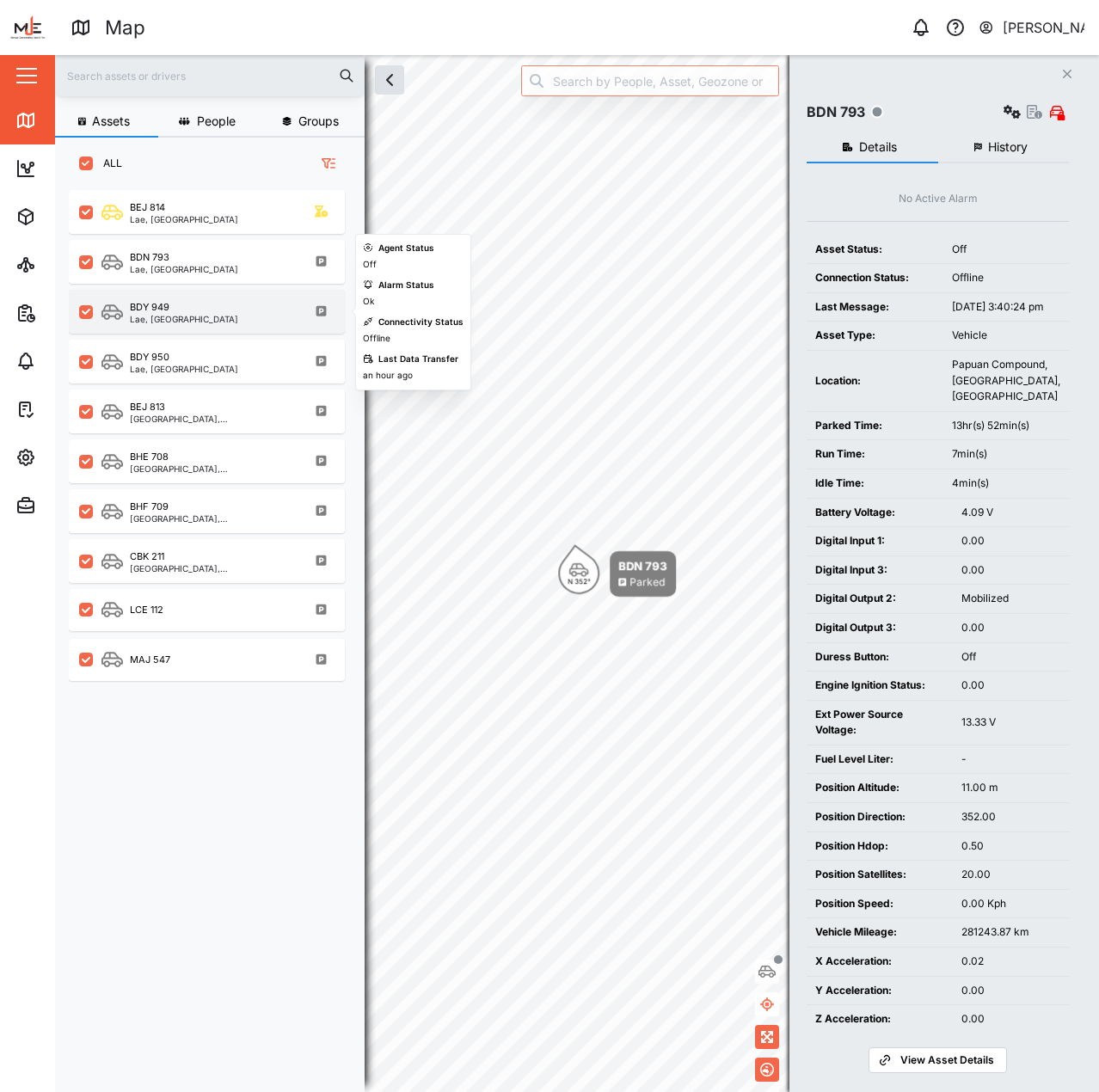
click at [157, 309] on div "BDY 949" at bounding box center [149, 307] width 39 height 14
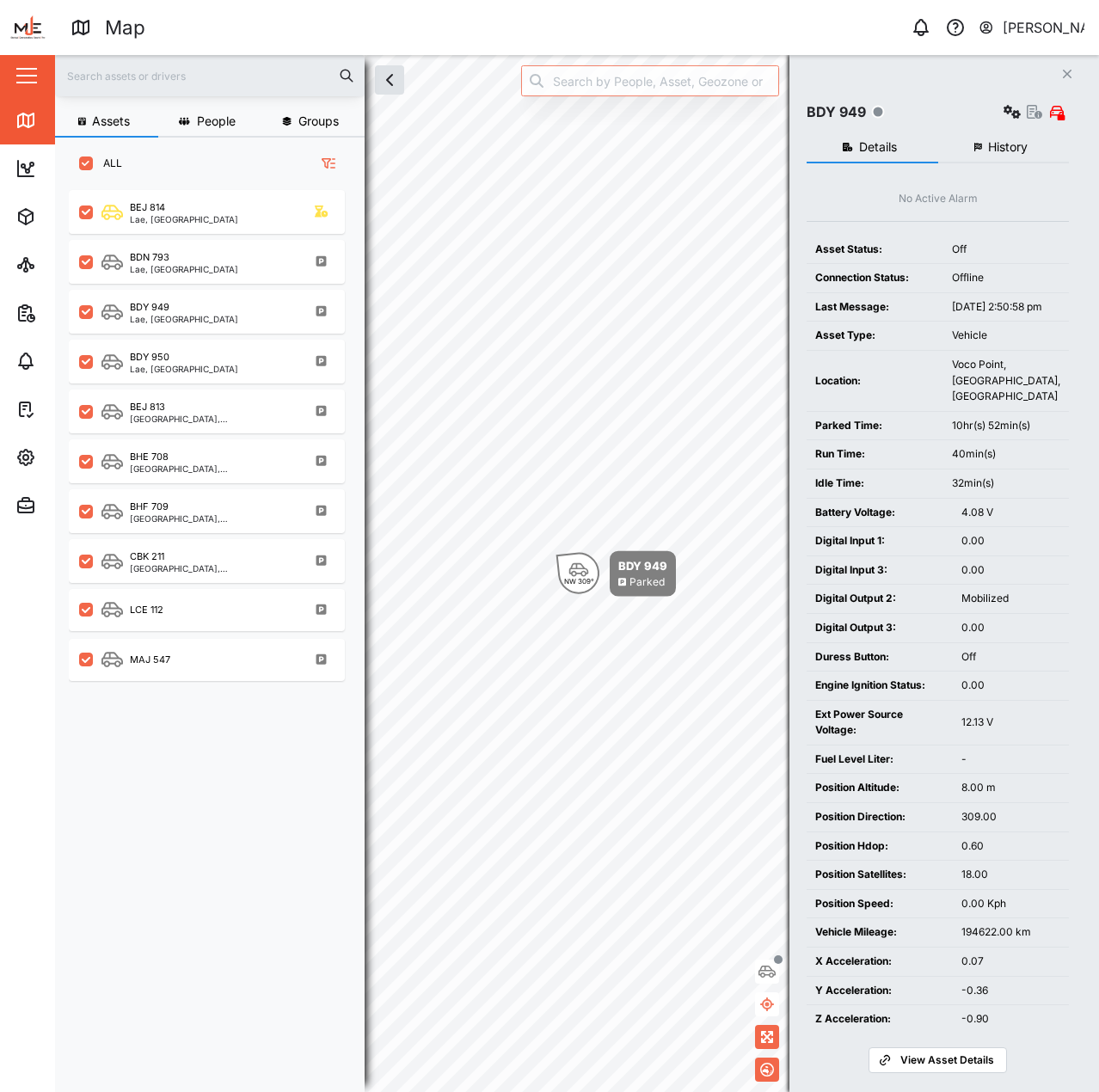
click at [931, 252] on div "Asset Status:" at bounding box center [875, 250] width 120 height 16
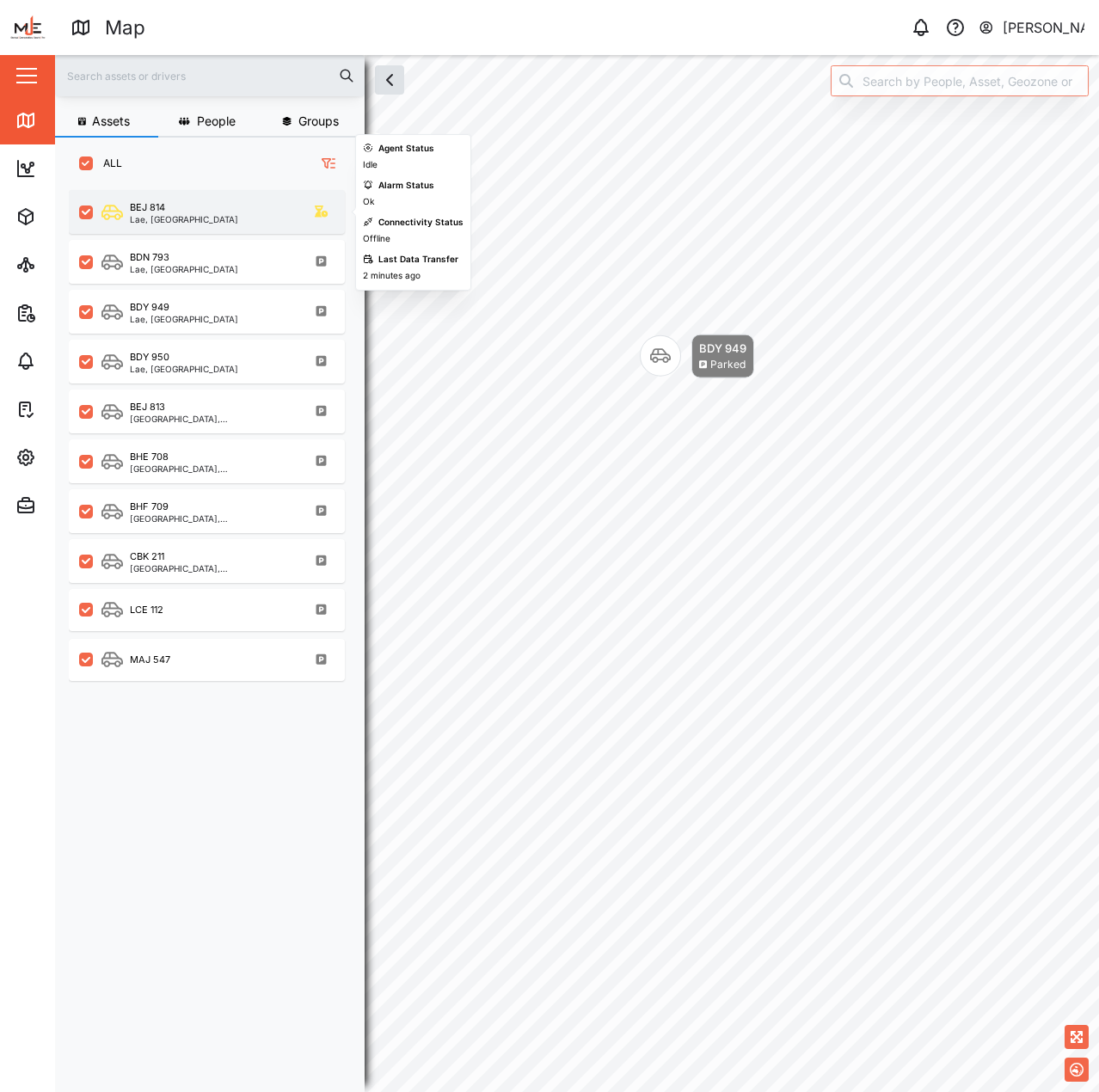
click at [203, 228] on div "BEJ 814 Lae, [GEOGRAPHIC_DATA]" at bounding box center [207, 212] width 276 height 44
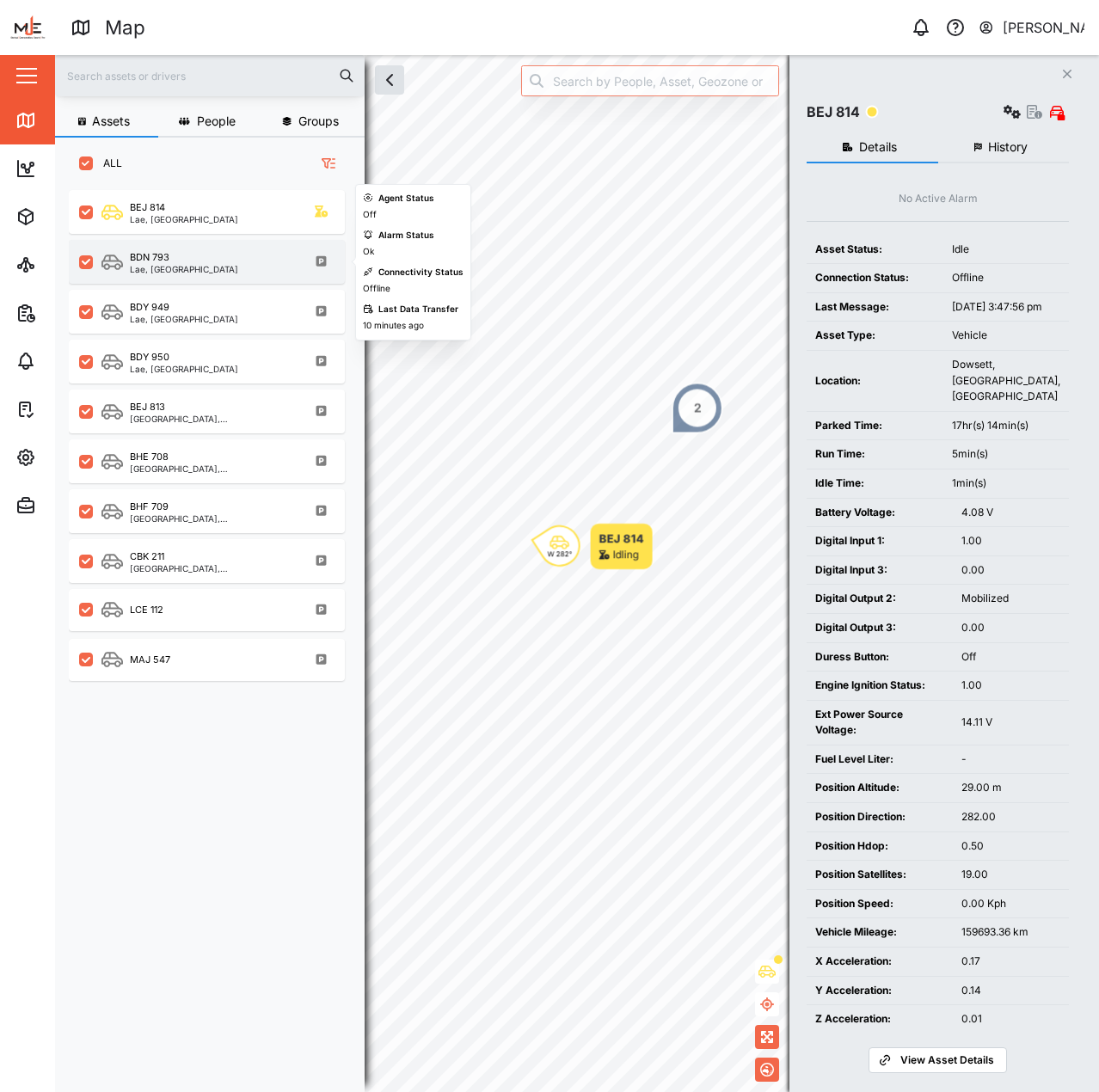
click at [205, 269] on div "Lae, [GEOGRAPHIC_DATA]" at bounding box center [184, 269] width 108 height 9
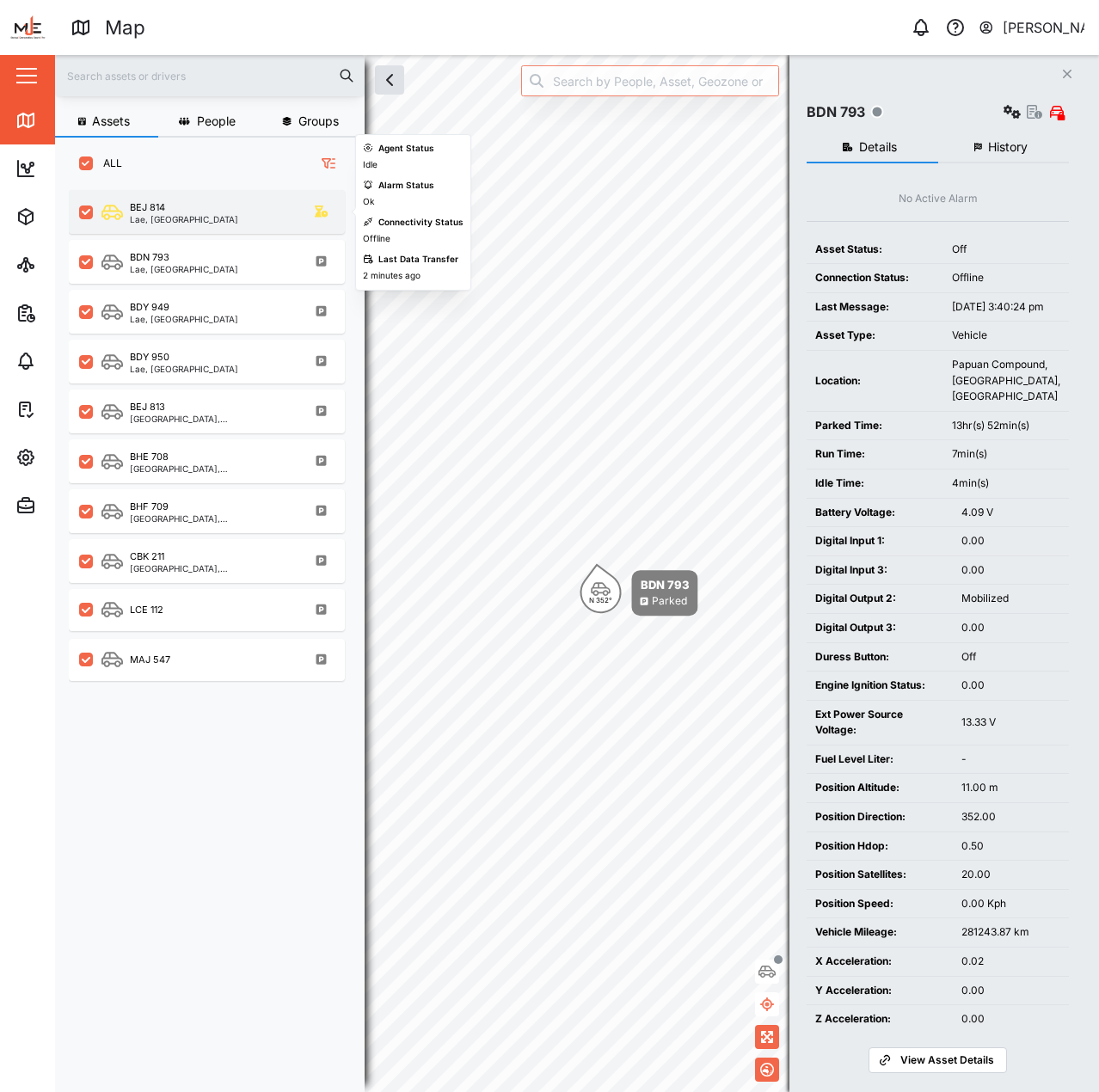
click at [232, 213] on div "BEJ 814 Lae, [GEOGRAPHIC_DATA]" at bounding box center [218, 212] width 233 height 23
drag, startPoint x: 232, startPoint y: 217, endPoint x: 224, endPoint y: 231, distance: 16.1
click at [230, 227] on div "BEJ 814 Lae, [GEOGRAPHIC_DATA]" at bounding box center [207, 212] width 276 height 44
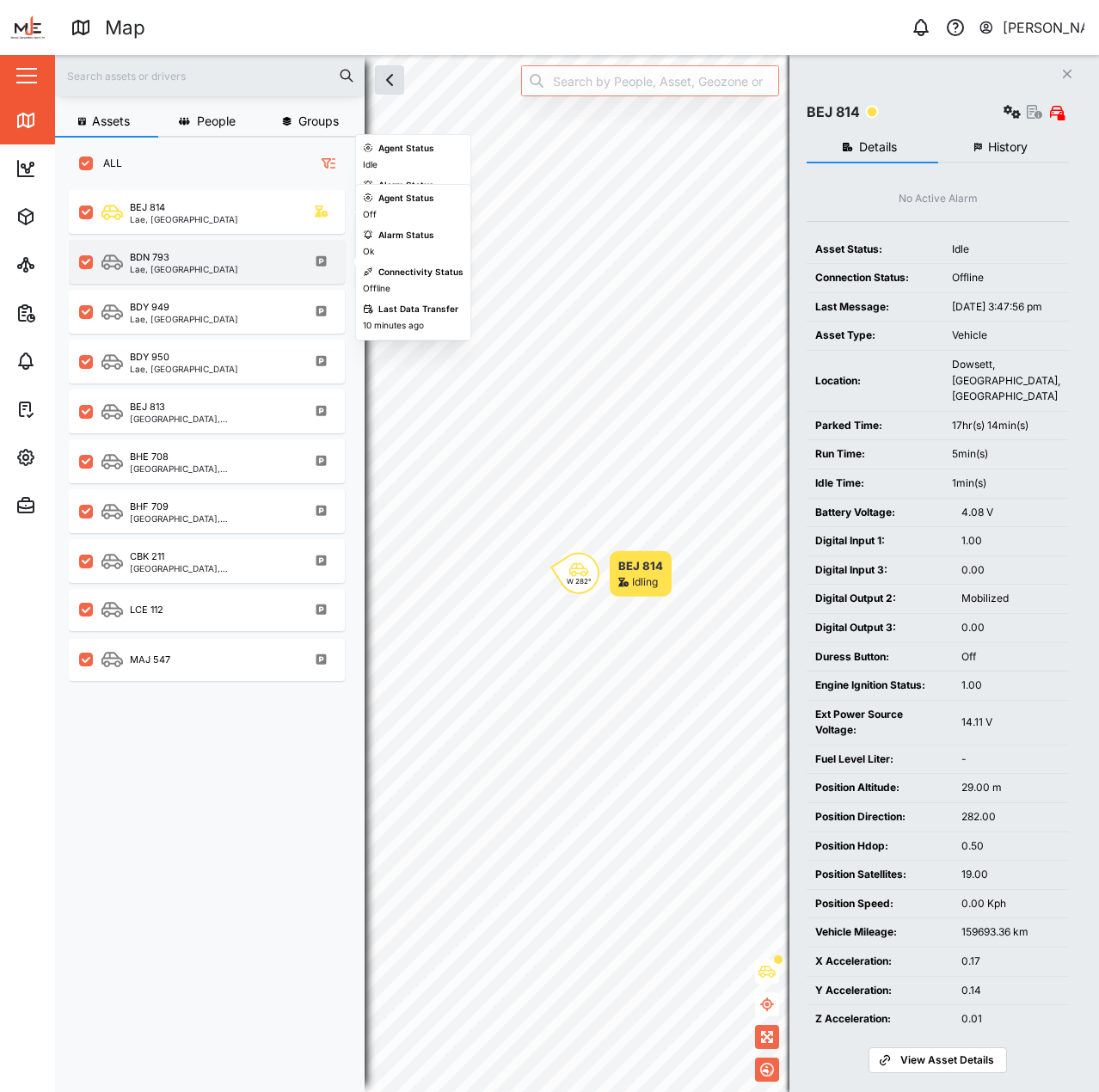
click at [197, 262] on div "BDN 793" at bounding box center [184, 257] width 108 height 14
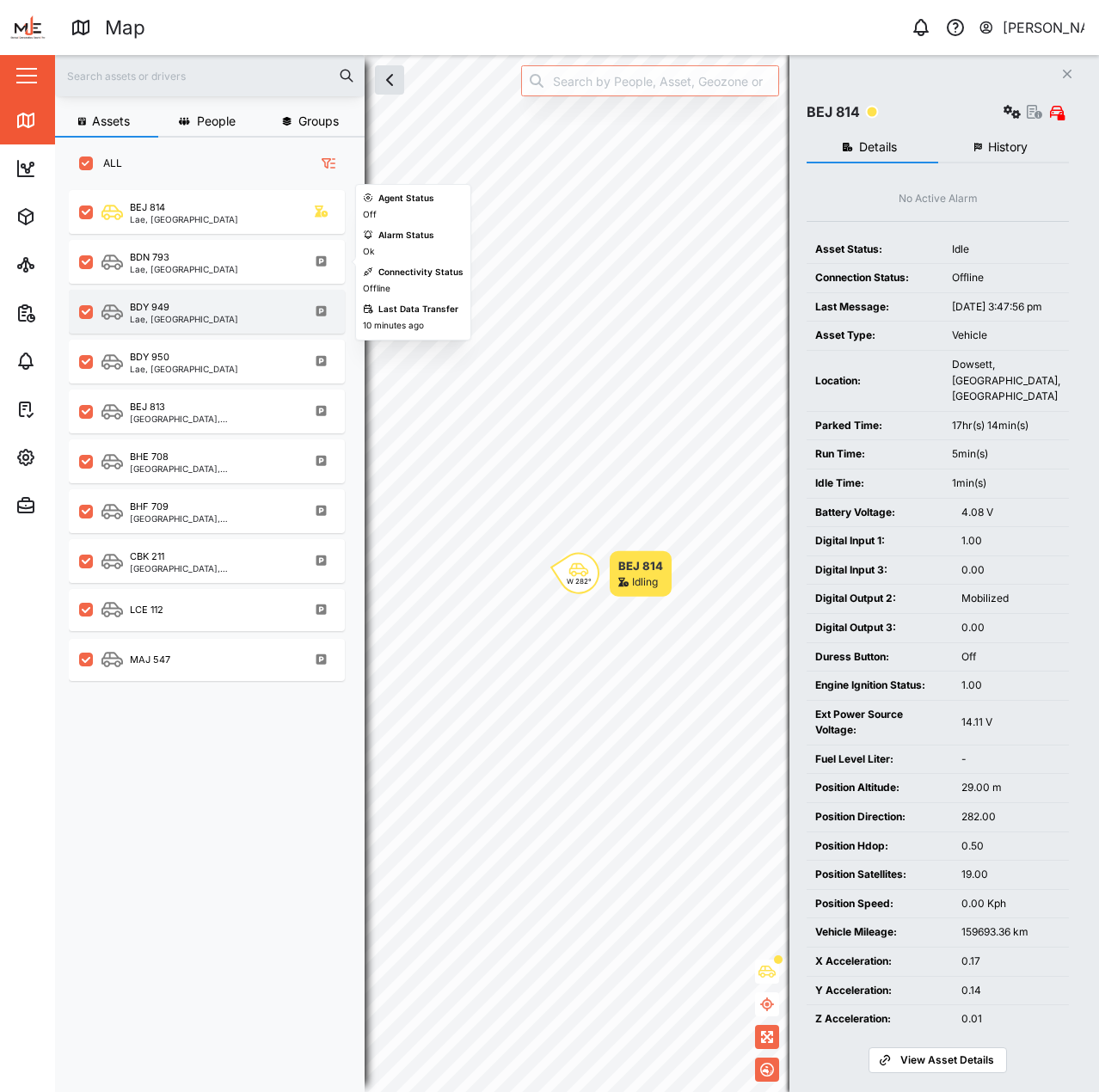
click at [167, 302] on div "BDY 949" at bounding box center [149, 307] width 39 height 14
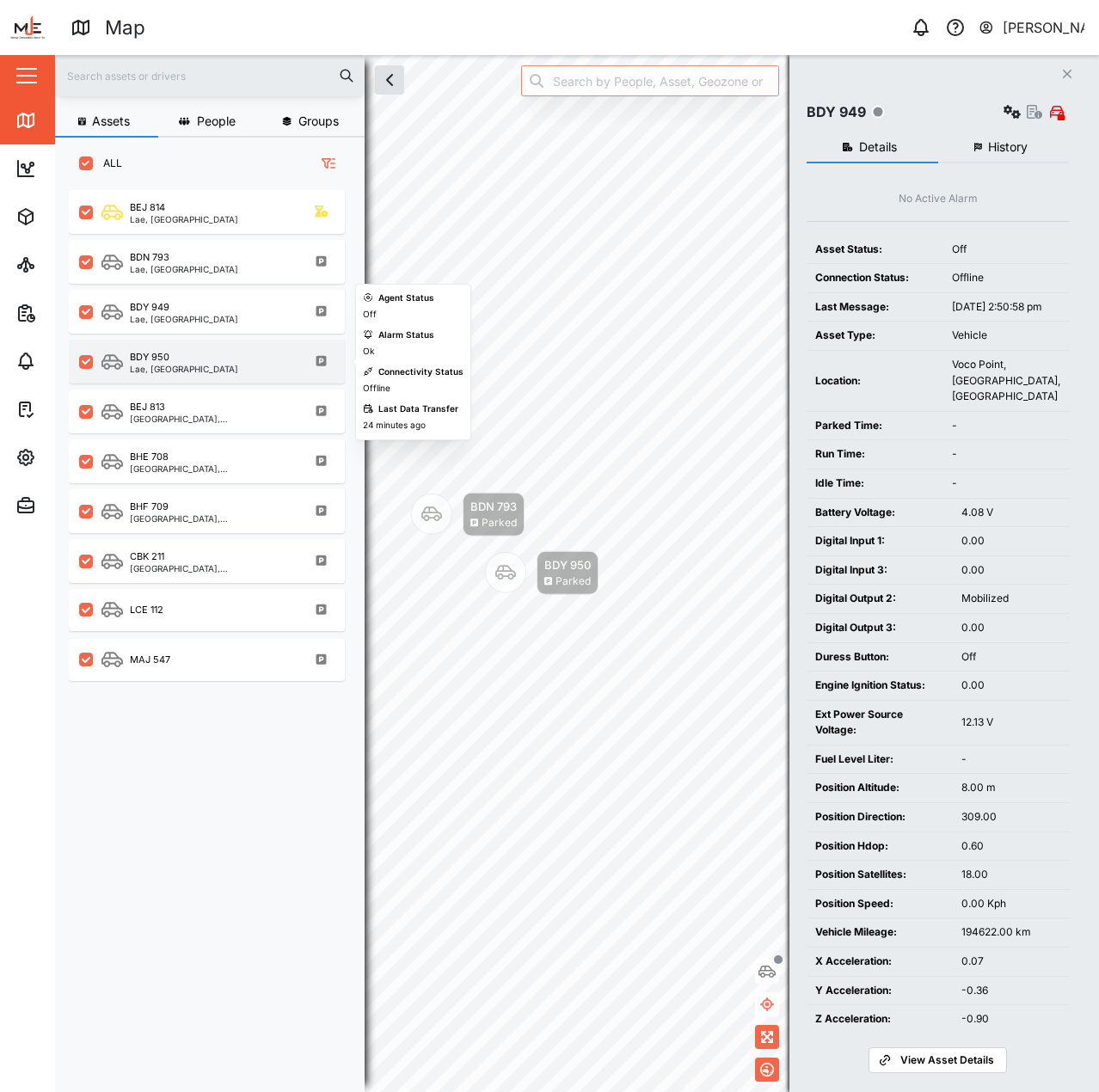
click at [164, 363] on div "BDY 950" at bounding box center [149, 357] width 39 height 14
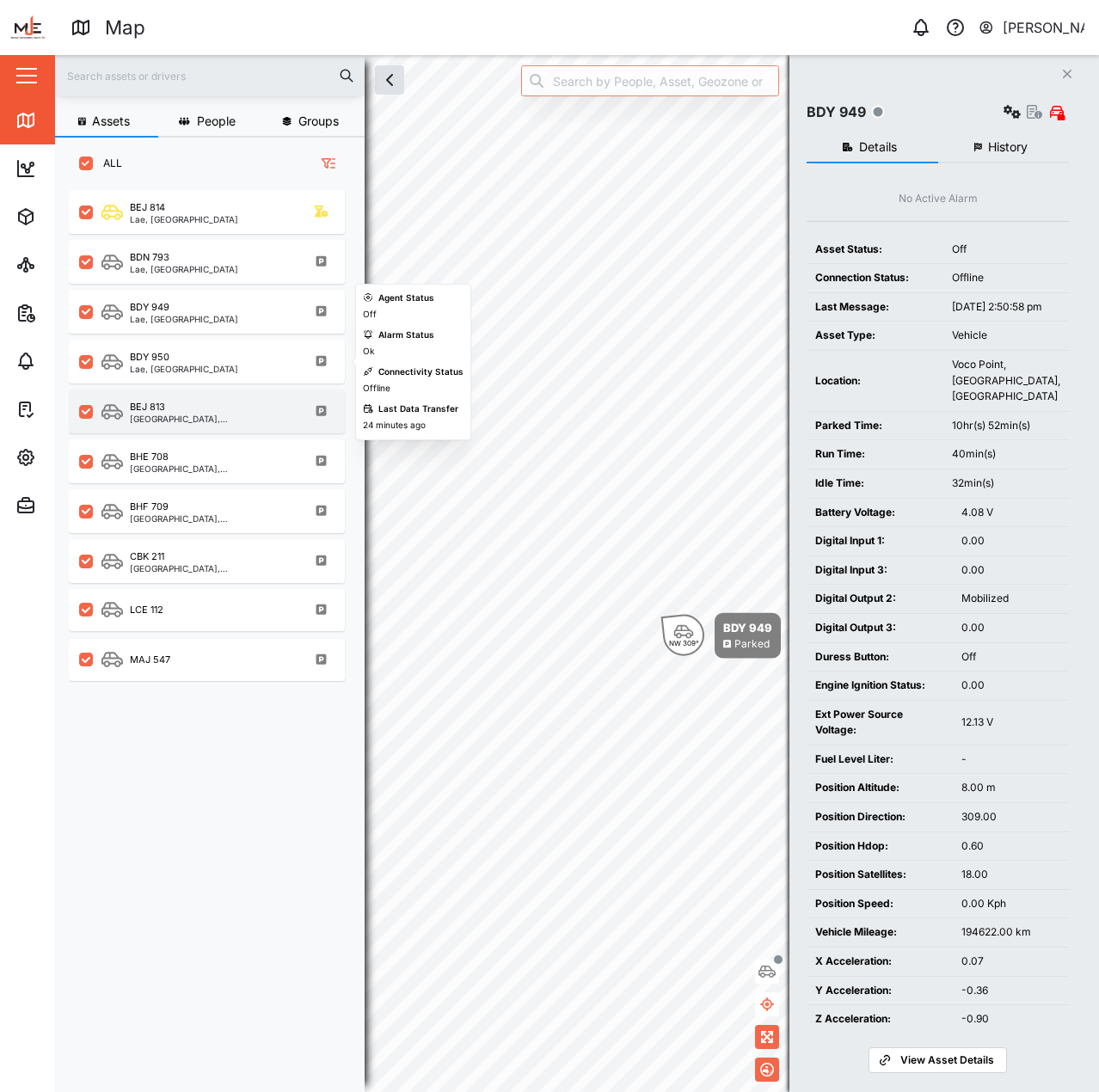
click at [180, 399] on div "BEJ [GEOGRAPHIC_DATA], [GEOGRAPHIC_DATA]" at bounding box center [207, 411] width 276 height 44
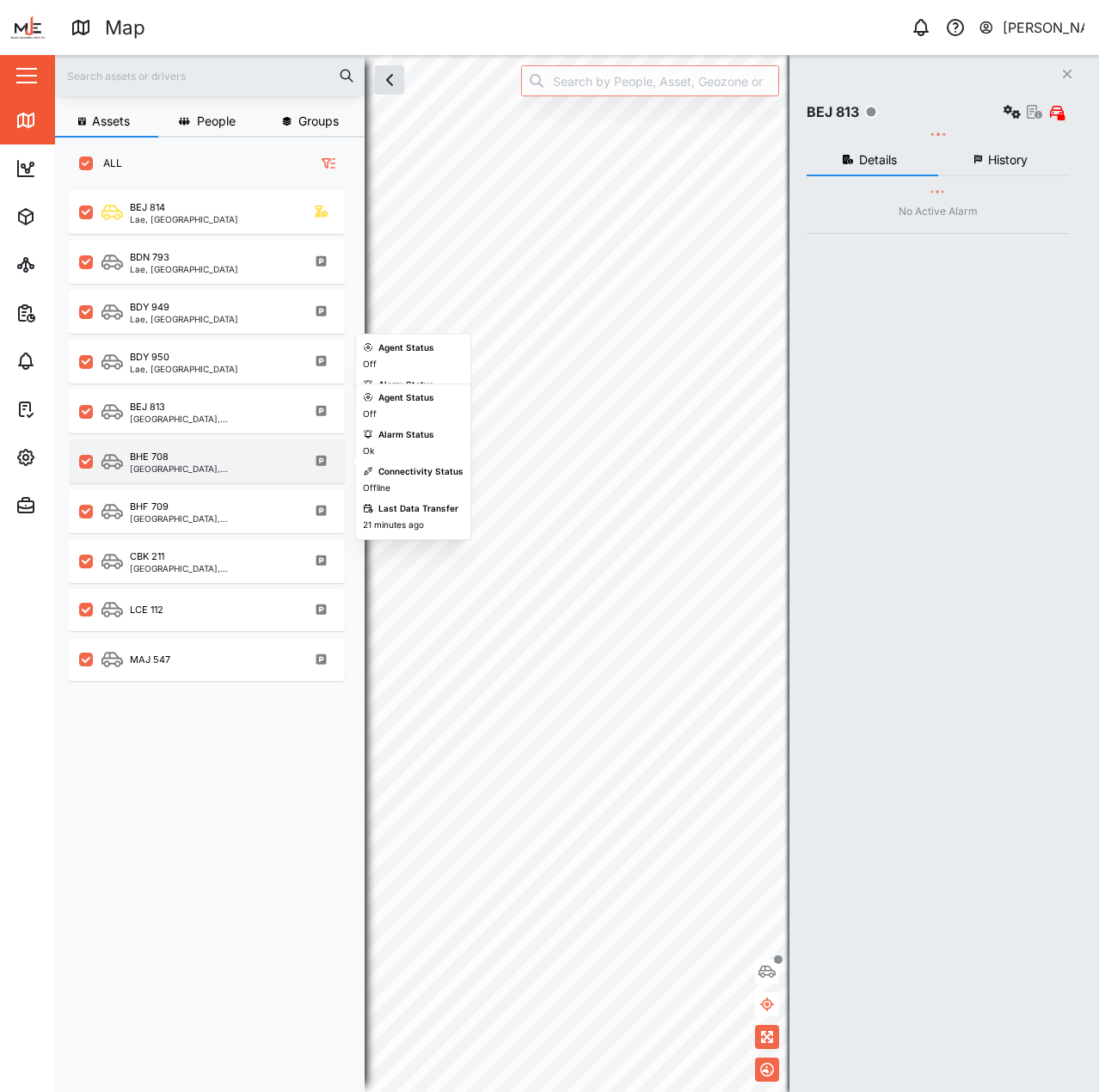
click at [205, 454] on div "BHE 708" at bounding box center [212, 456] width 165 height 14
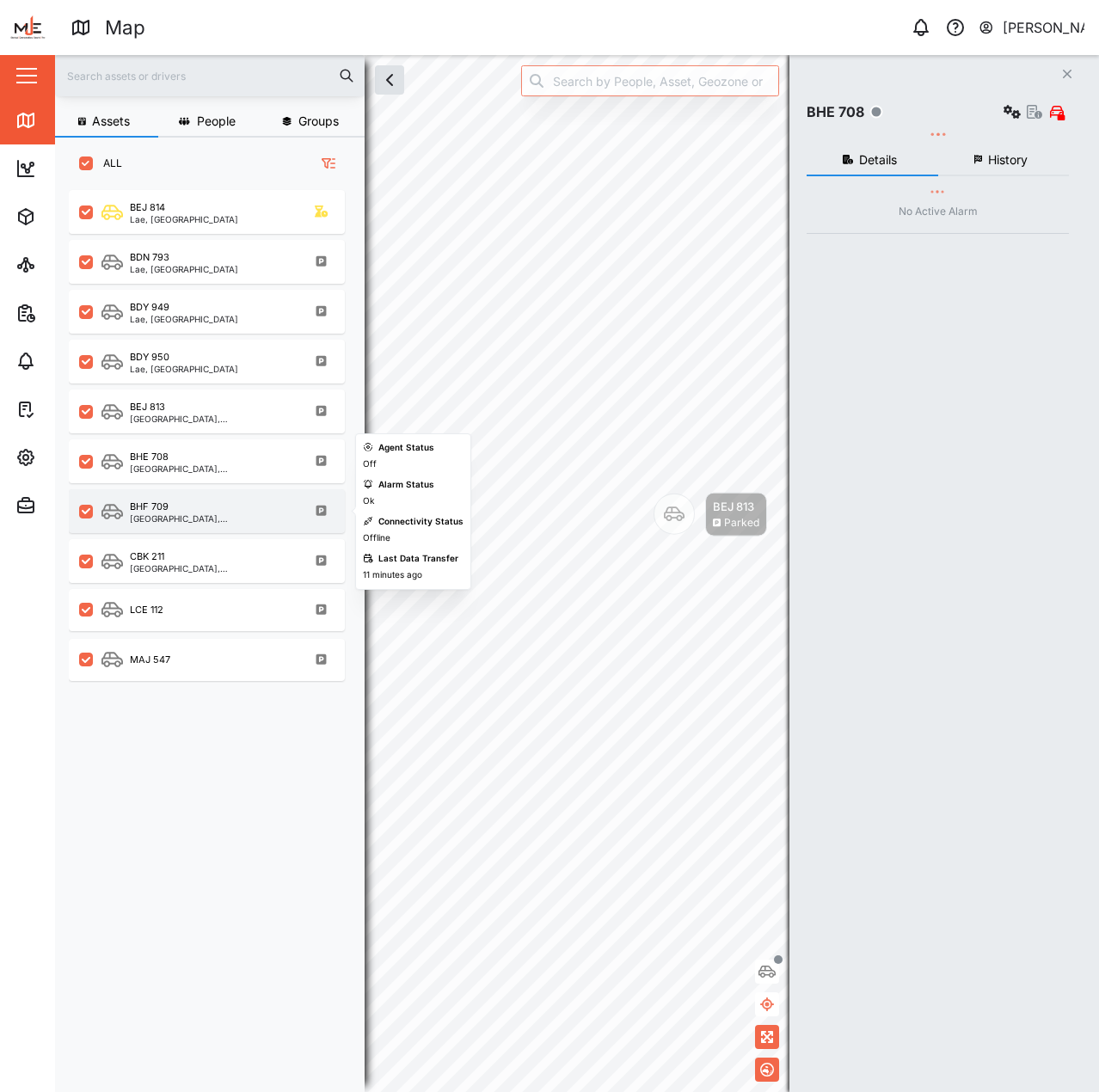
click at [224, 511] on div "BHF 709" at bounding box center [212, 507] width 165 height 14
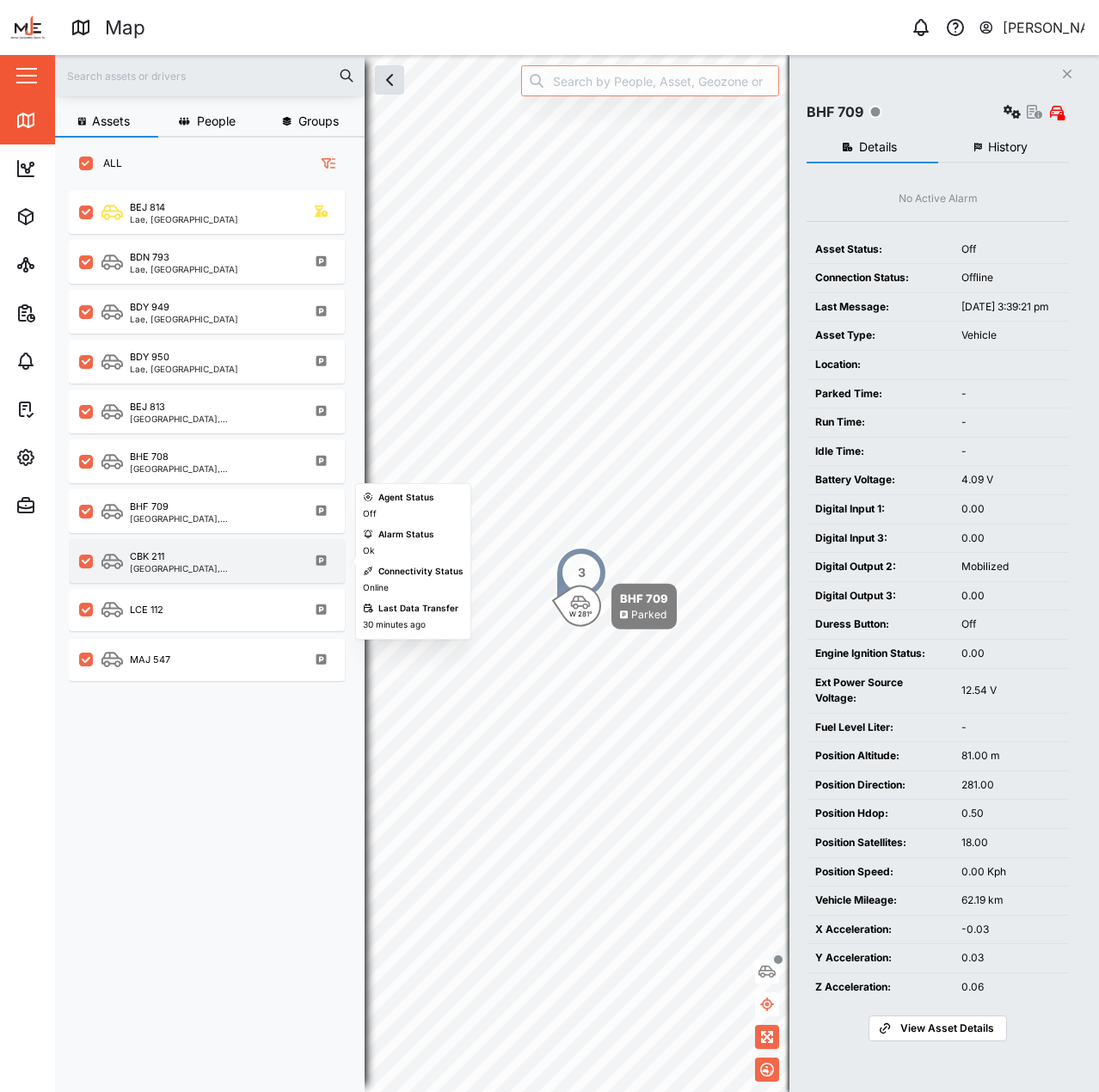
click at [227, 549] on div "CBK 211 [GEOGRAPHIC_DATA], [GEOGRAPHIC_DATA]" at bounding box center [207, 561] width 276 height 44
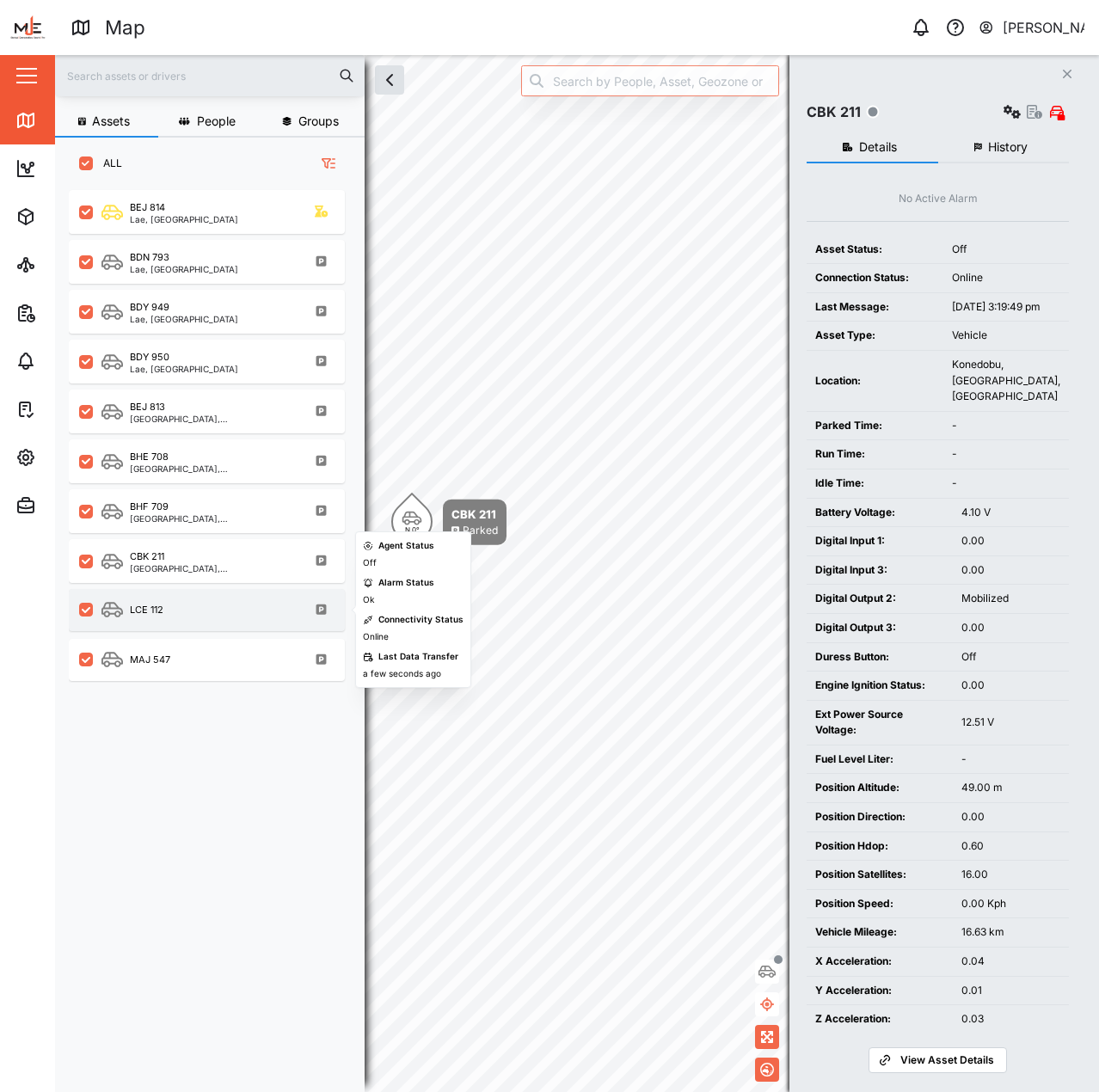
click at [249, 626] on div "LCE 112" at bounding box center [207, 610] width 276 height 42
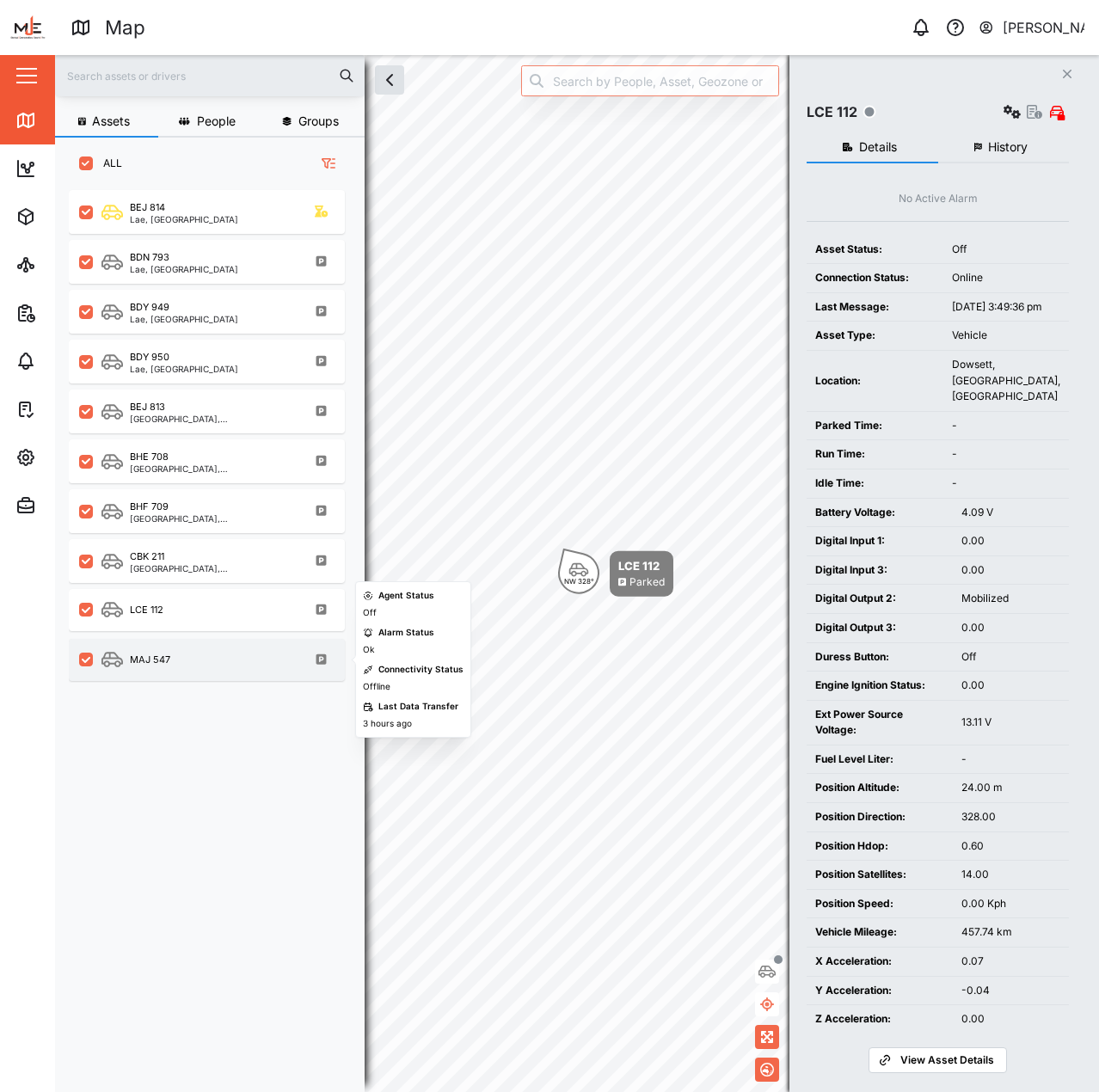
click at [246, 651] on div "MAJ 547" at bounding box center [218, 660] width 233 height 21
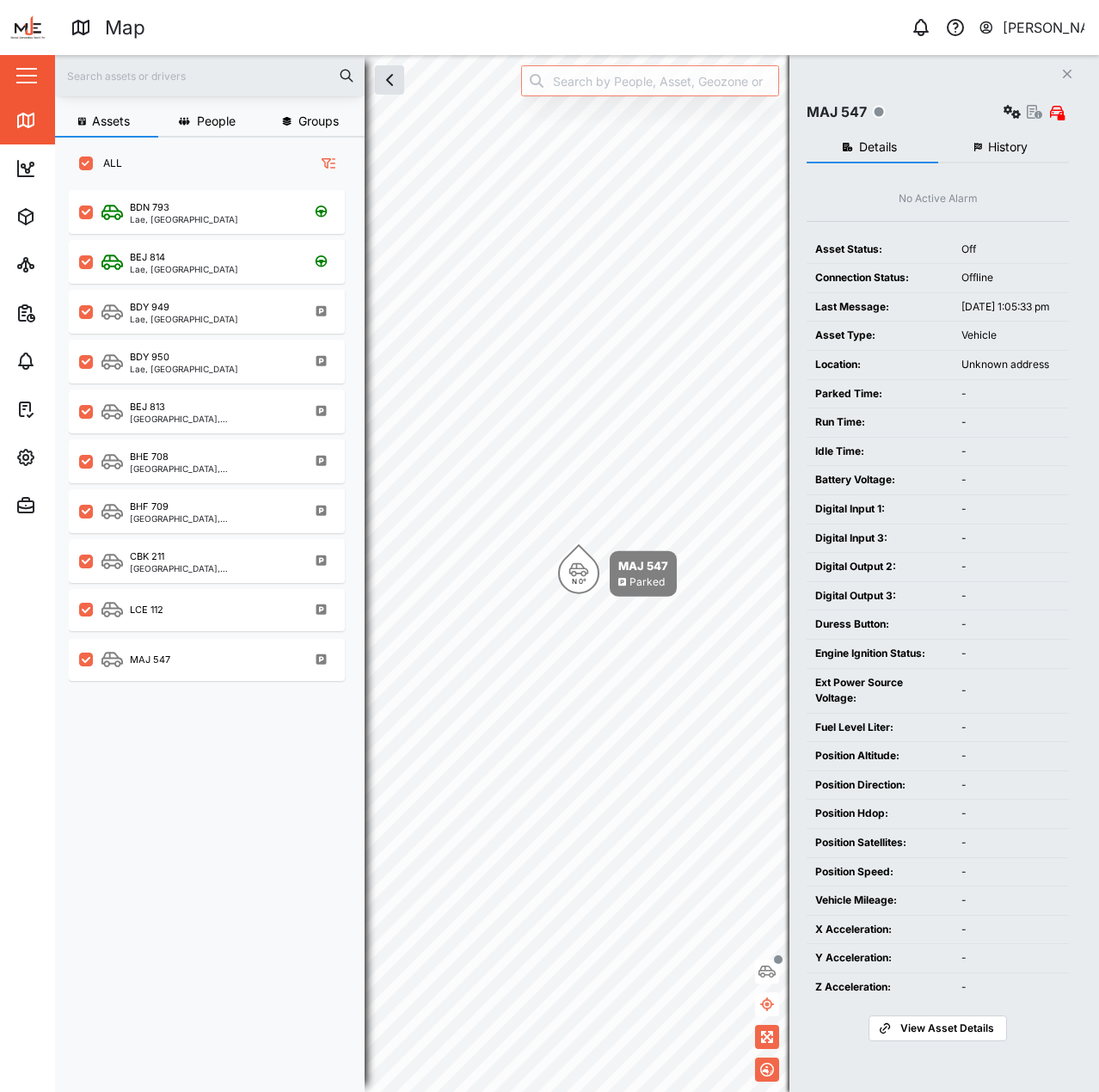
click at [983, 219] on div "No Active Alarm Asset Status: Off Connection Status: Offline Last Message: [DAT…" at bounding box center [938, 617] width 262 height 851
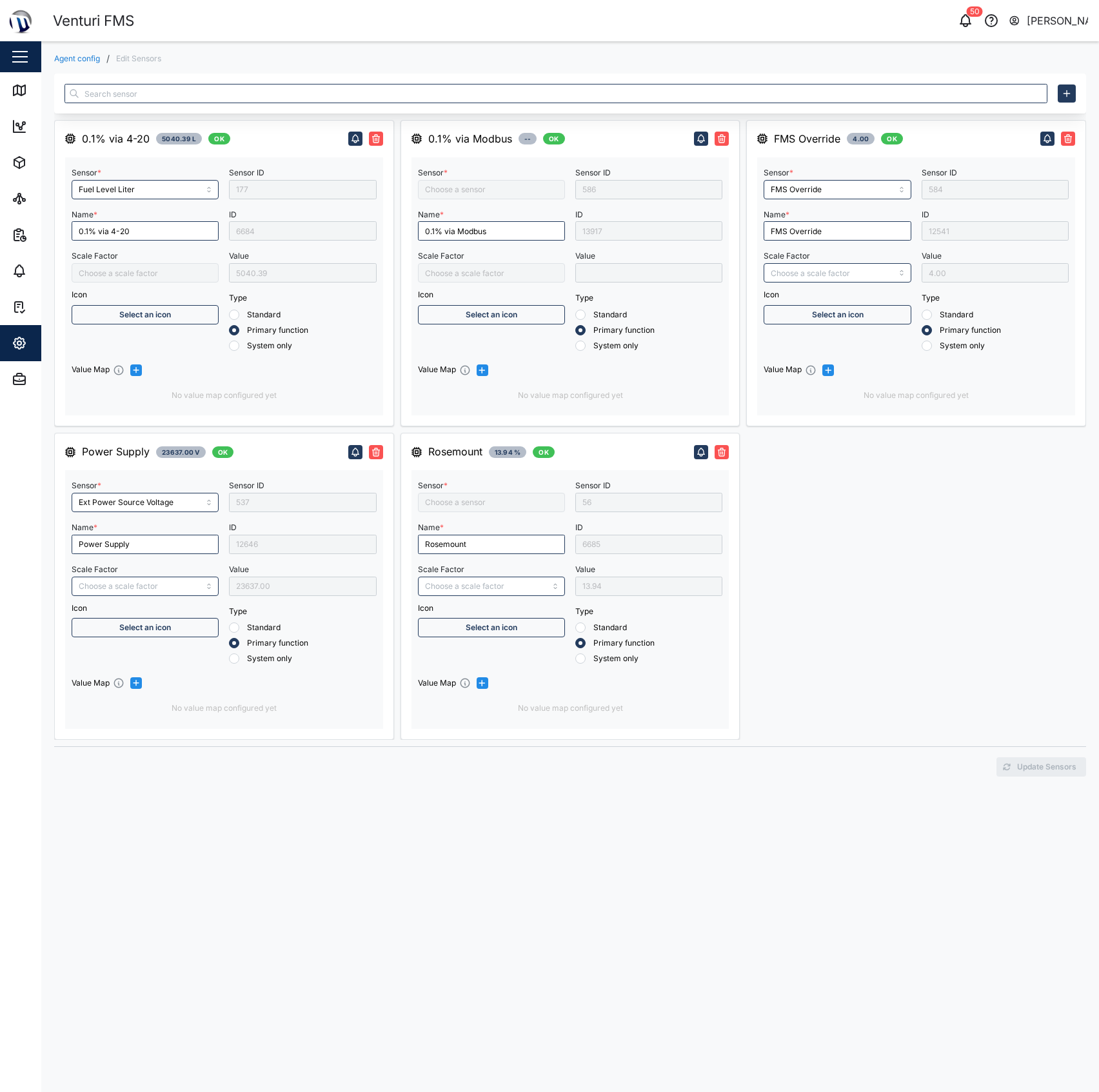
type input "[PERSON_NAME] C11 MTIS"
type input "Fuel level liter 2"
type input "Fuel level"
click at [24, 349] on icon "button" at bounding box center [19, 343] width 16 height 16
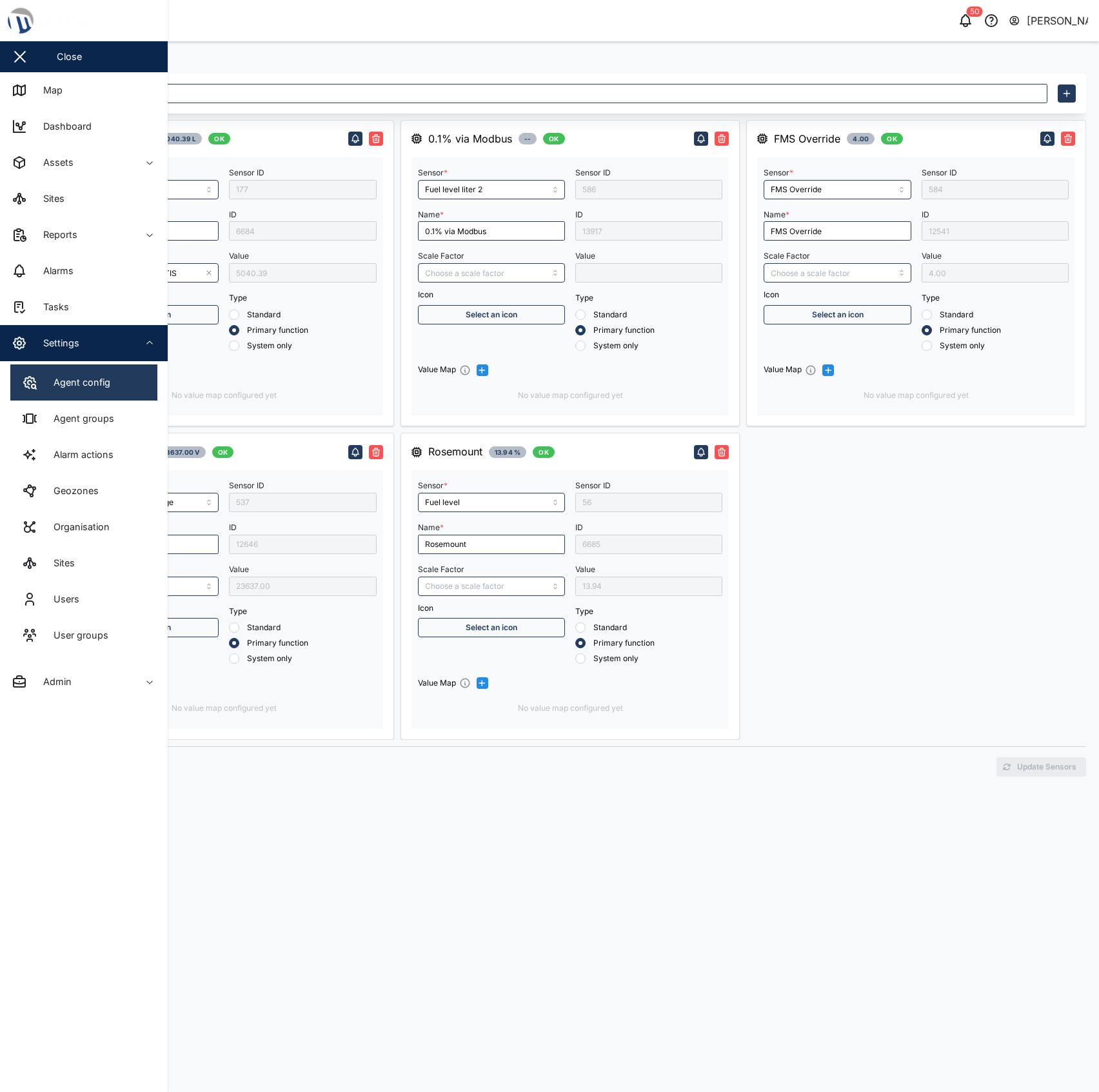
click at [77, 387] on div "Agent config" at bounding box center [77, 382] width 67 height 14
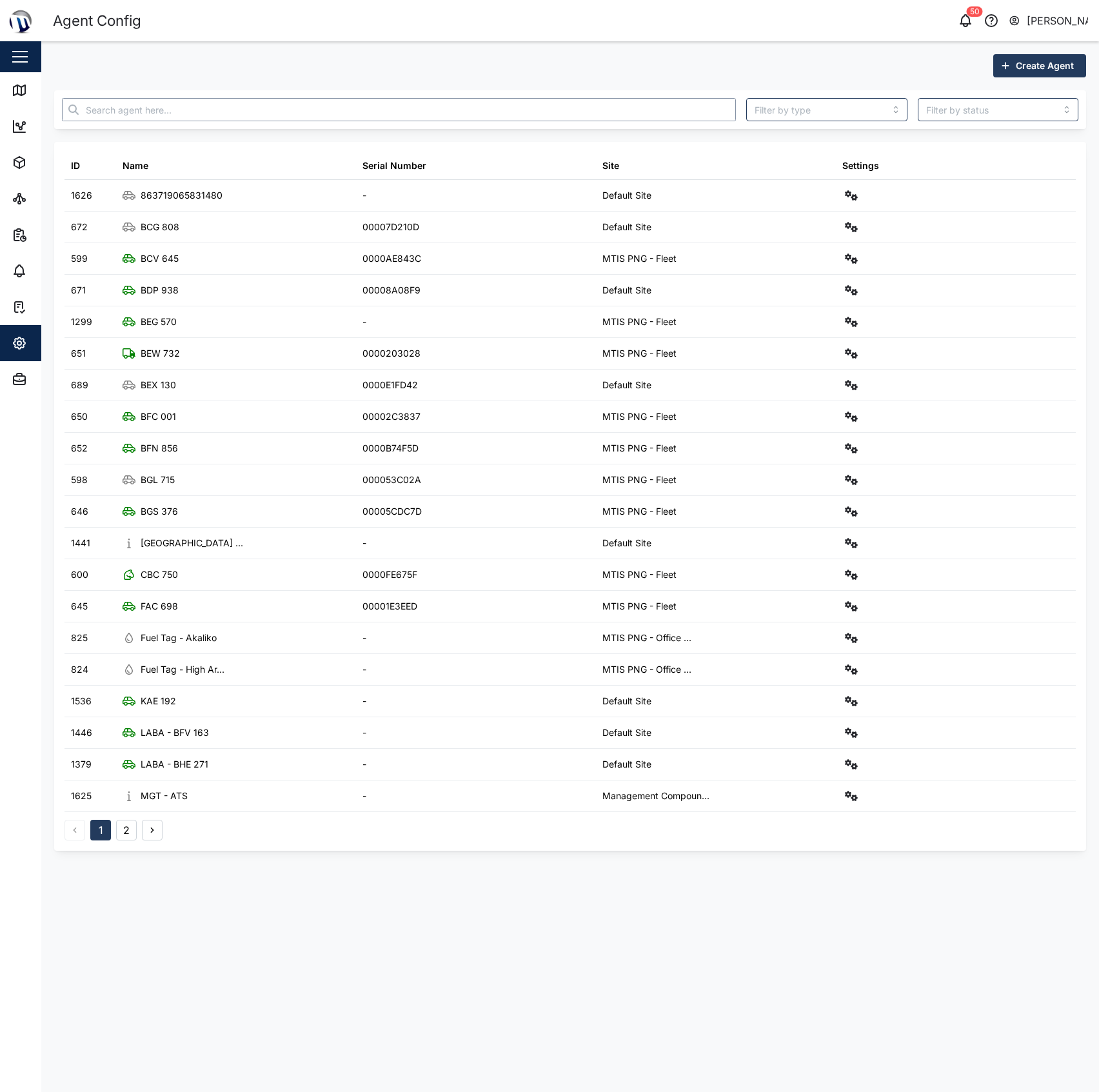
click at [204, 107] on input "text" at bounding box center [399, 110] width 674 height 23
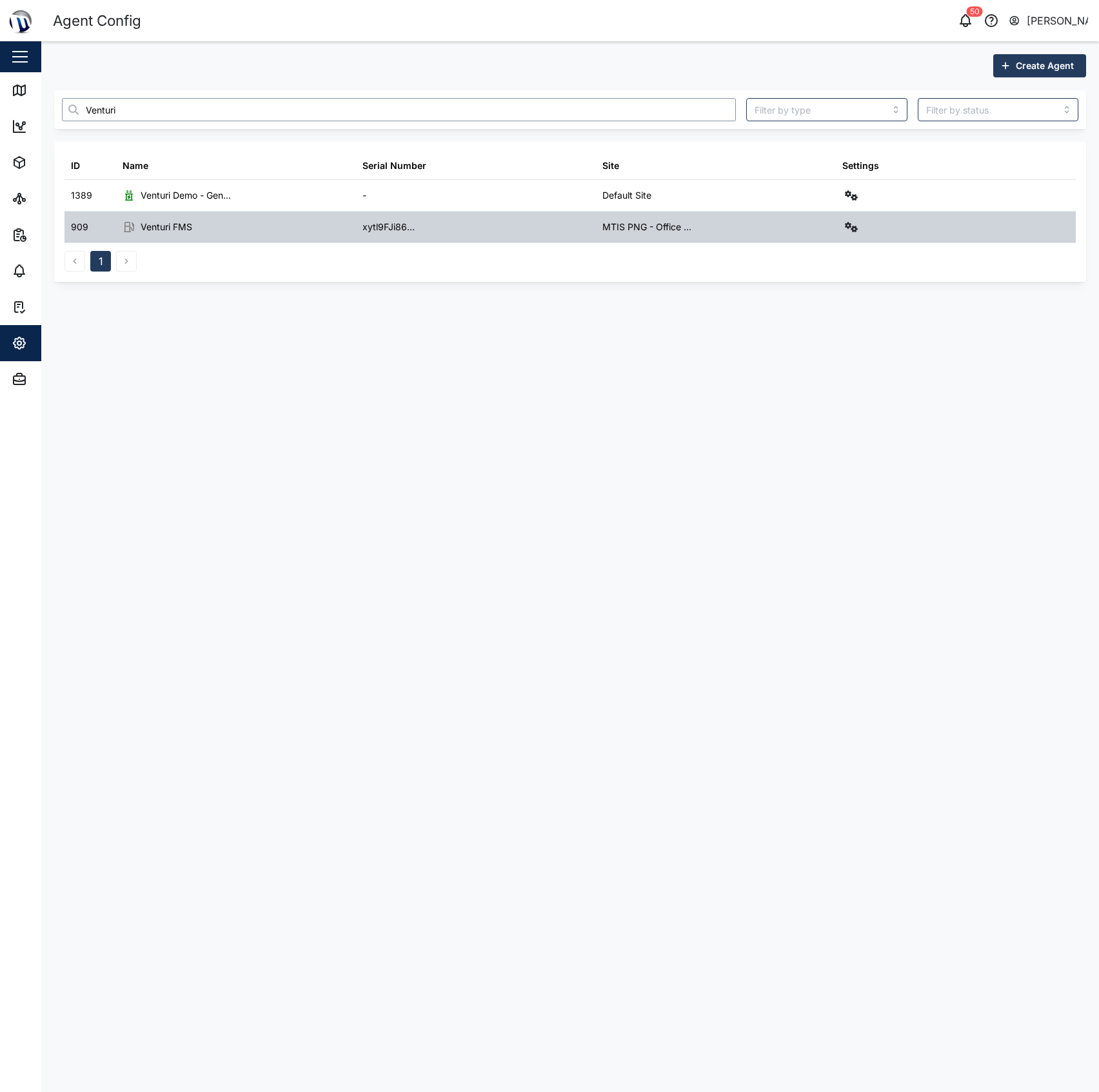
type input "Venturi"
click at [855, 226] on icon "button" at bounding box center [851, 227] width 13 height 10
click at [810, 338] on div "Field gateway config" at bounding box center [804, 338] width 88 height 14
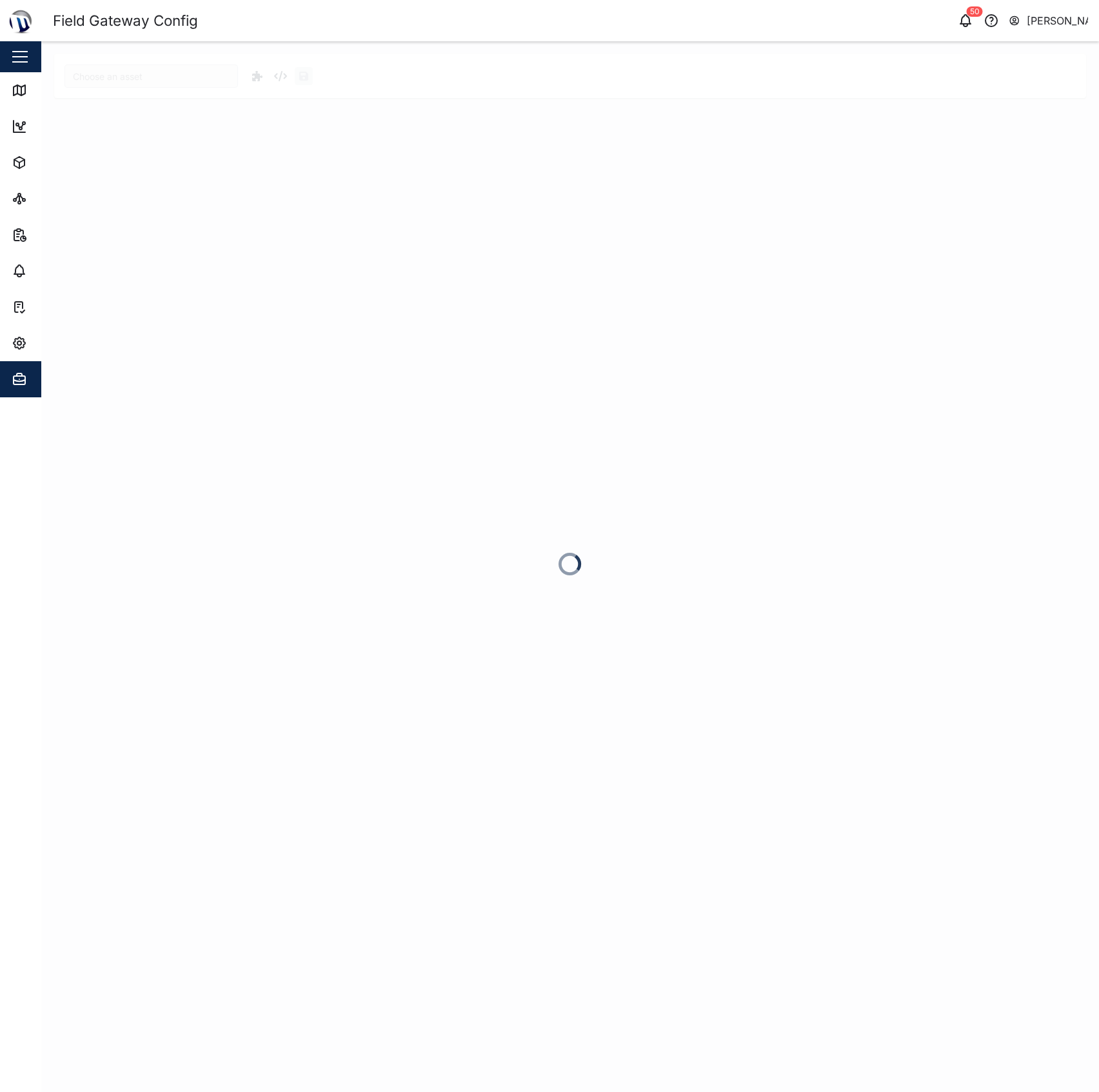
type input "Venturi FMS"
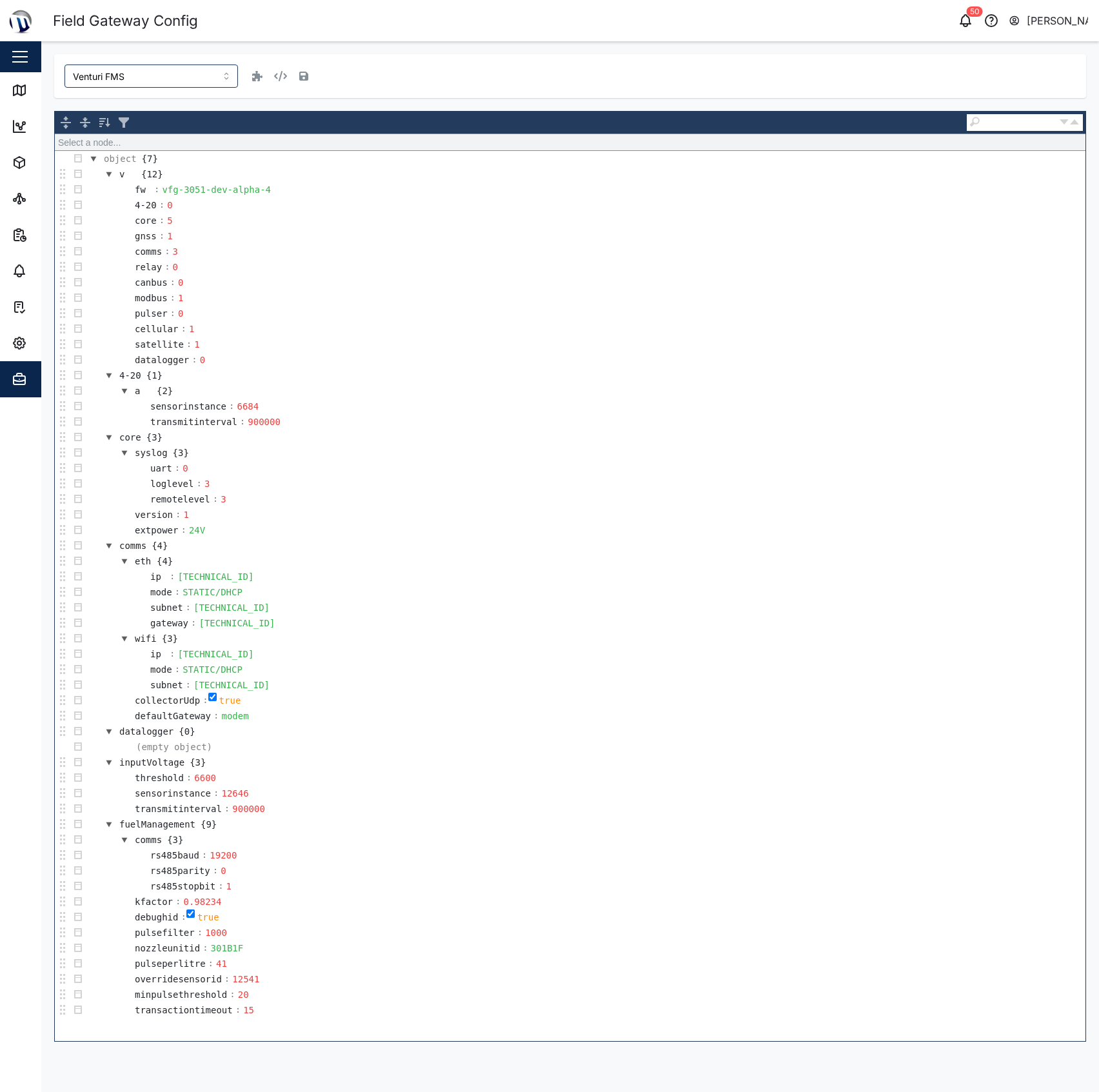
click at [277, 414] on td "sensorinstance : 6684" at bounding box center [586, 407] width 999 height 16
click at [99, 414] on td "sensorinstance : 6684" at bounding box center [586, 407] width 999 height 16
click at [462, 83] on div "Venturi FMS" at bounding box center [570, 76] width 1011 height 23
click at [22, 85] on icon at bounding box center [19, 90] width 16 height 16
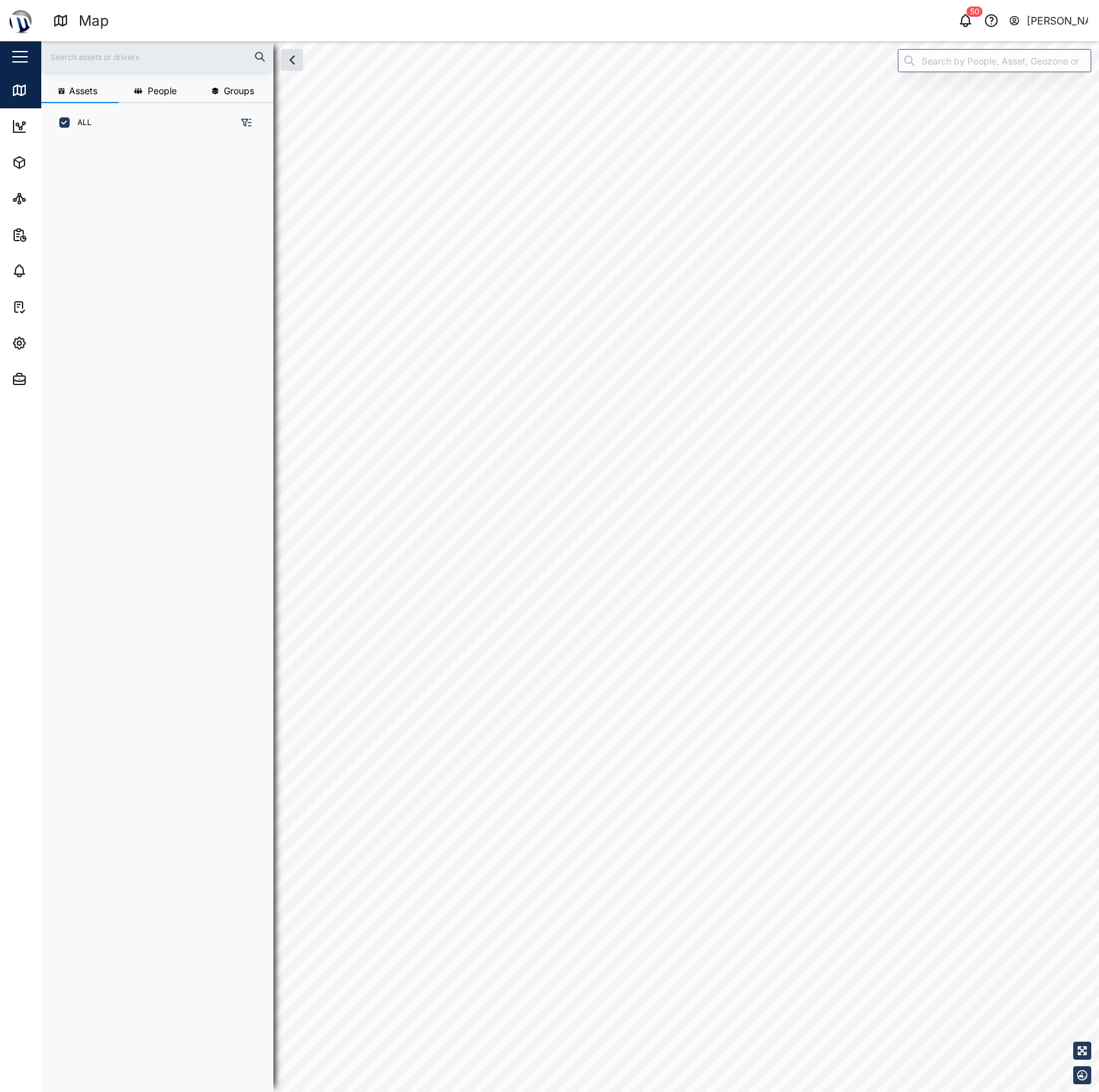
scroll to position [930, 199]
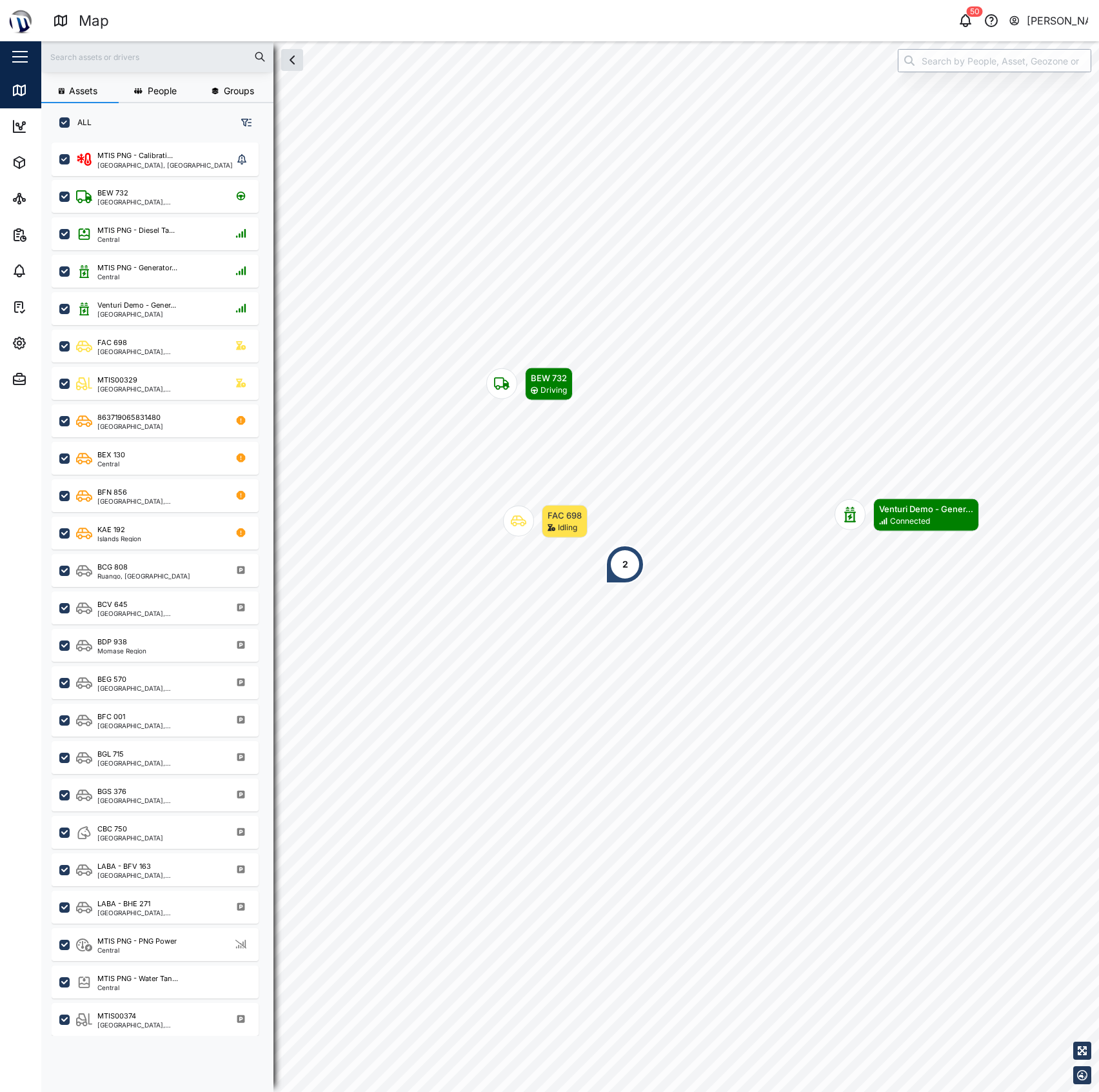
click at [953, 62] on input "search" at bounding box center [994, 60] width 194 height 23
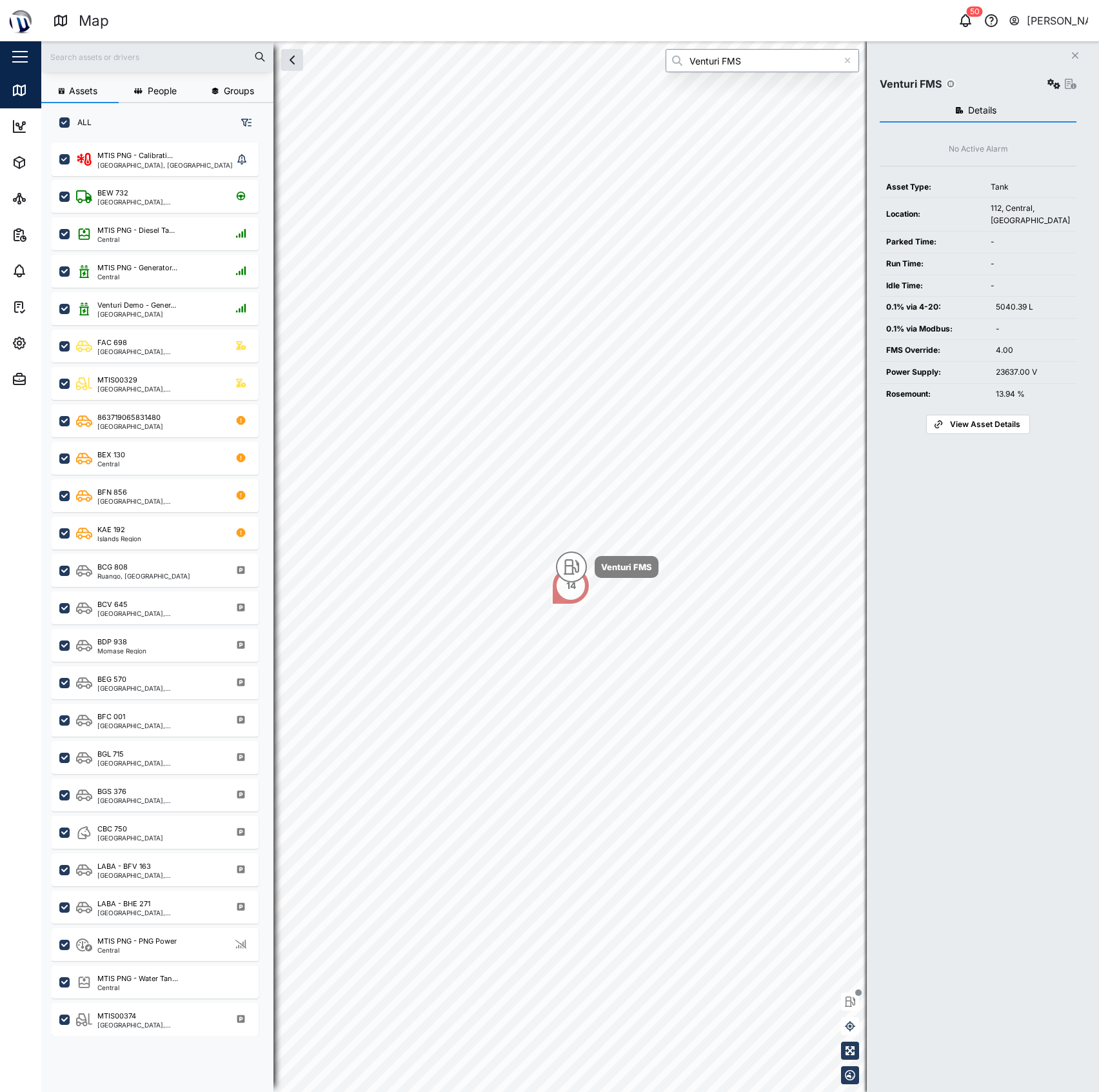
type input "Venturi FMS"
click at [1053, 85] on icon "button" at bounding box center [1054, 84] width 13 height 10
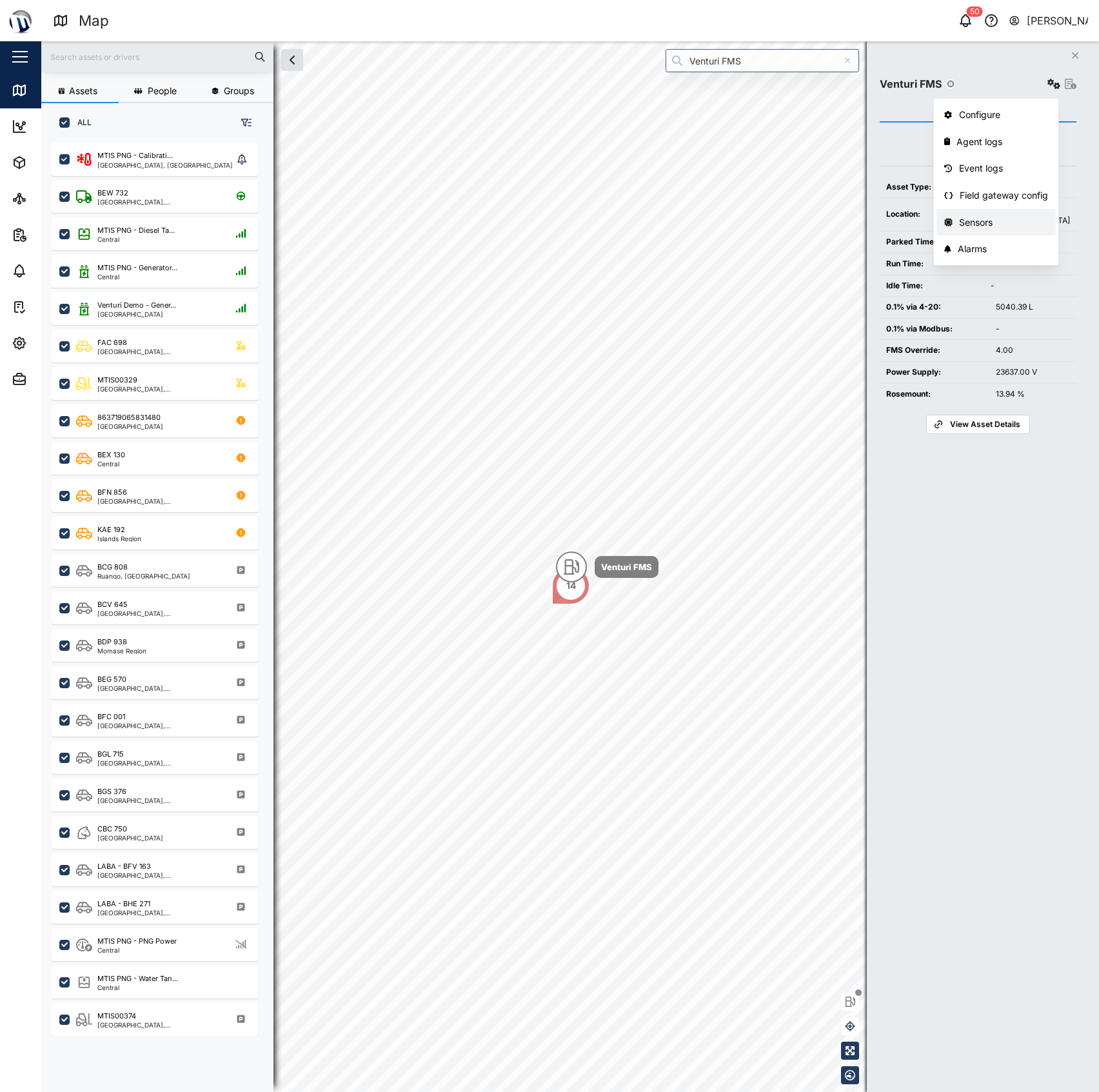
click at [983, 217] on div "Sensors" at bounding box center [1003, 222] width 90 height 14
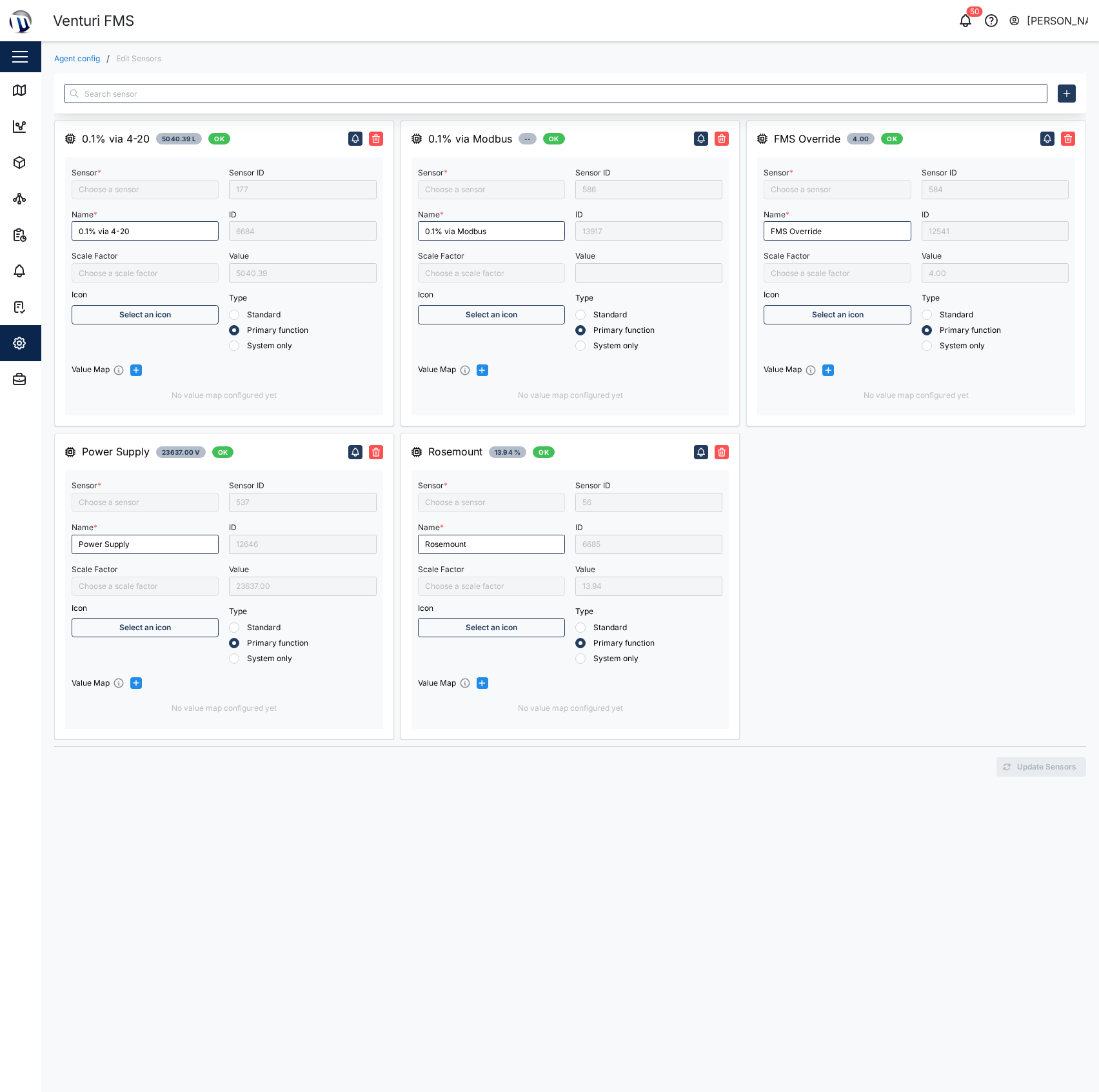
type input "Vega C11 MTIS"
type input "Ext Power Source Voltage"
type input "Fuel level liter 2"
type input "Fuel level"
type input "Fuel Level Liter"
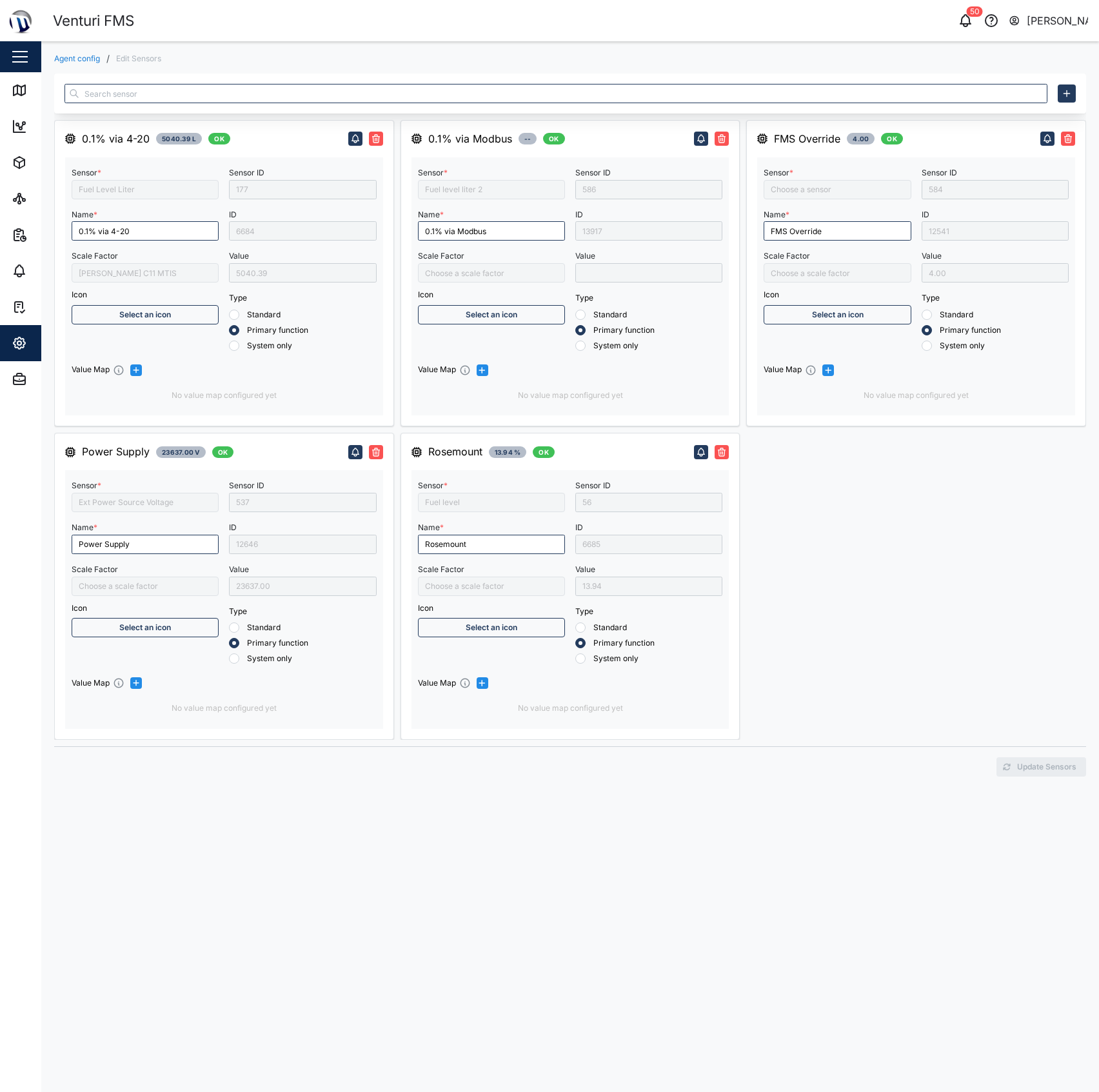
type input "FMS Override"
click at [251, 227] on div "6684" at bounding box center [302, 230] width 147 height 19
click at [258, 227] on div "6684" at bounding box center [302, 230] width 147 height 19
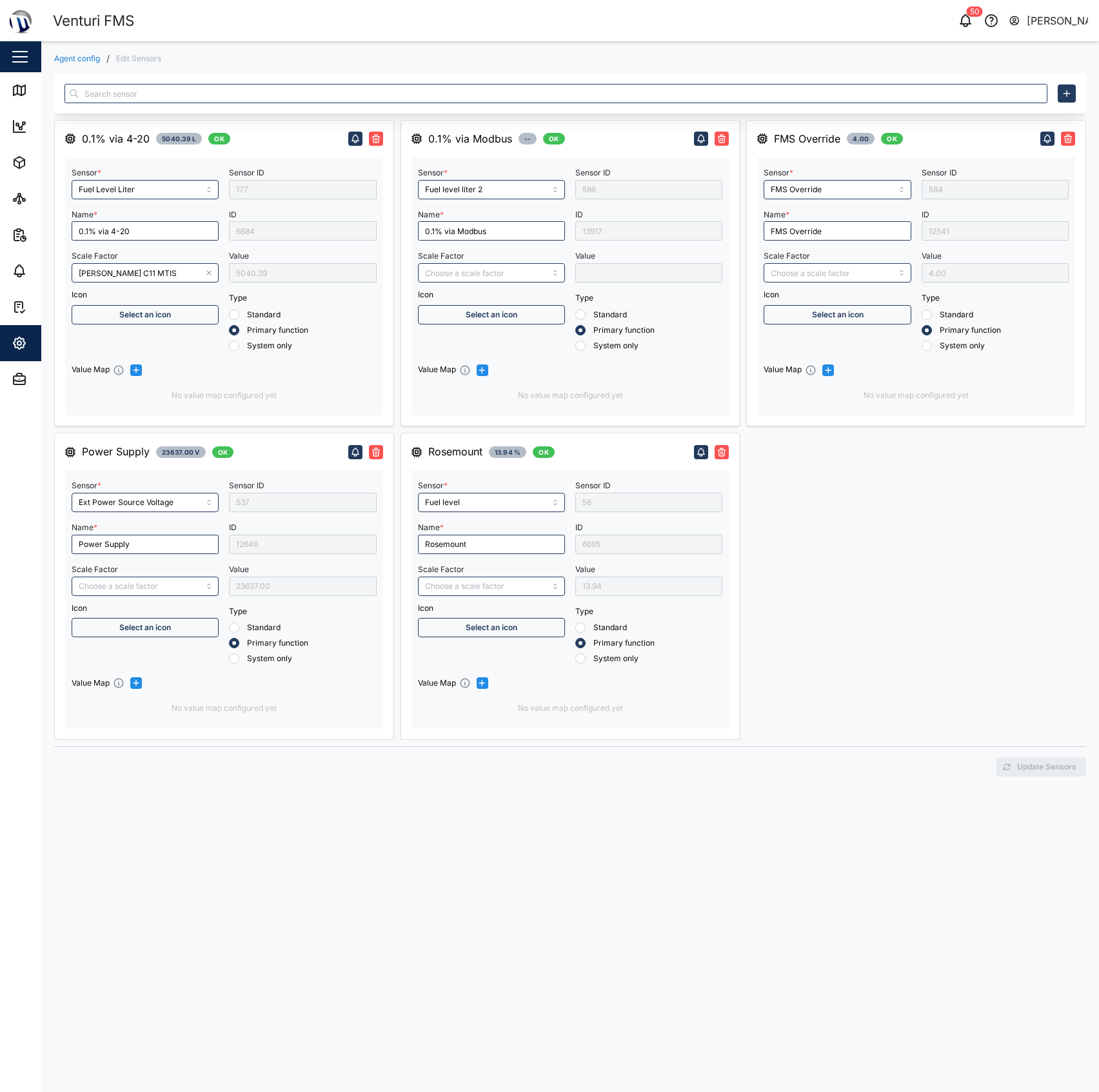
click at [258, 227] on div "6684" at bounding box center [302, 230] width 147 height 19
click at [264, 229] on div "6684" at bounding box center [302, 230] width 147 height 19
click at [263, 240] on div "6684" at bounding box center [302, 230] width 147 height 19
click at [271, 557] on div "Sensor ID 537 ID 12646 Value 23637.00 Type Standard Primary function System only" at bounding box center [302, 570] width 147 height 187
click at [625, 548] on div "6685" at bounding box center [648, 544] width 147 height 19
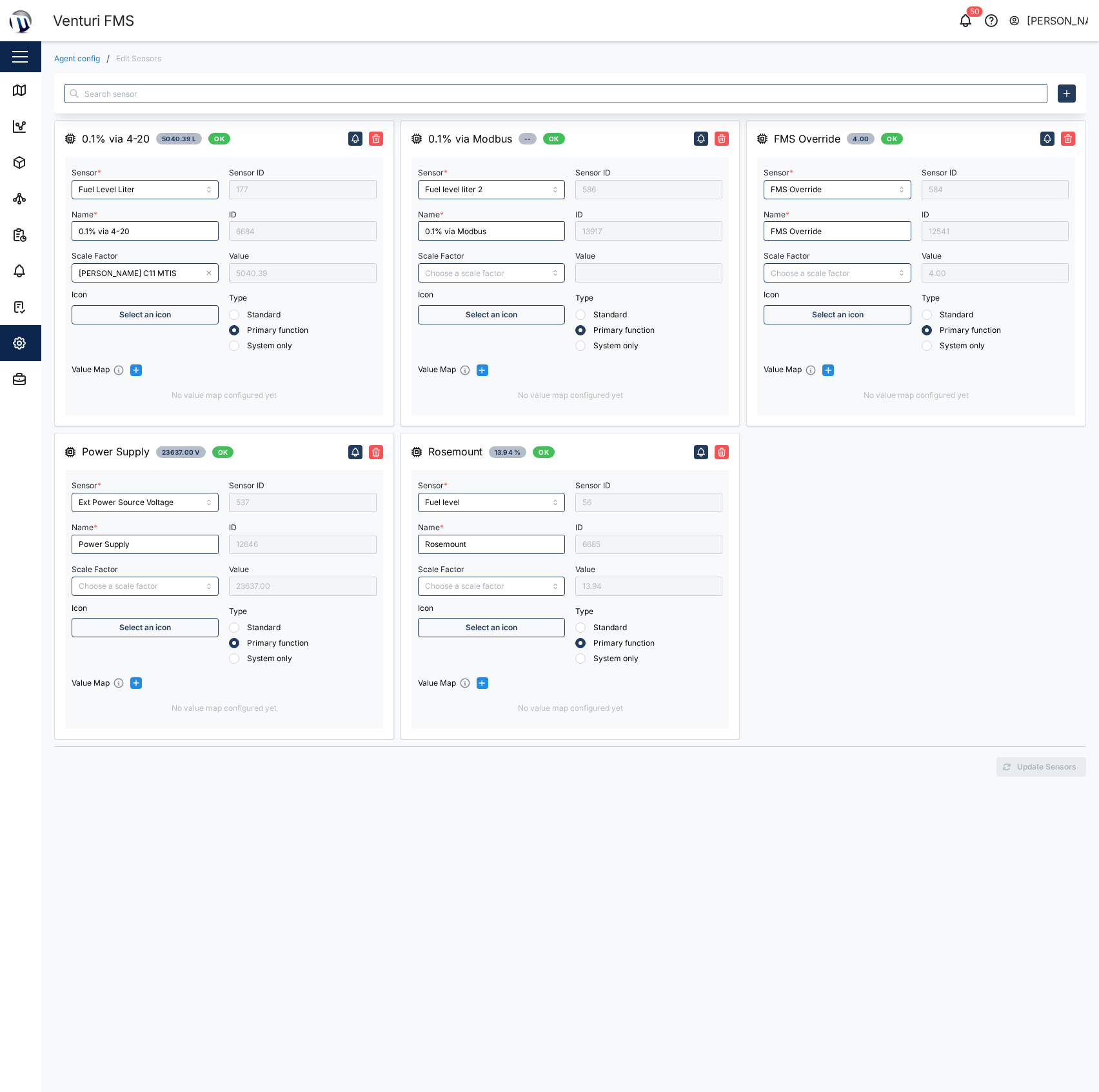
click at [625, 548] on div "6685" at bounding box center [648, 544] width 147 height 19
click at [72, 60] on link "Agent config" at bounding box center [77, 58] width 46 height 8
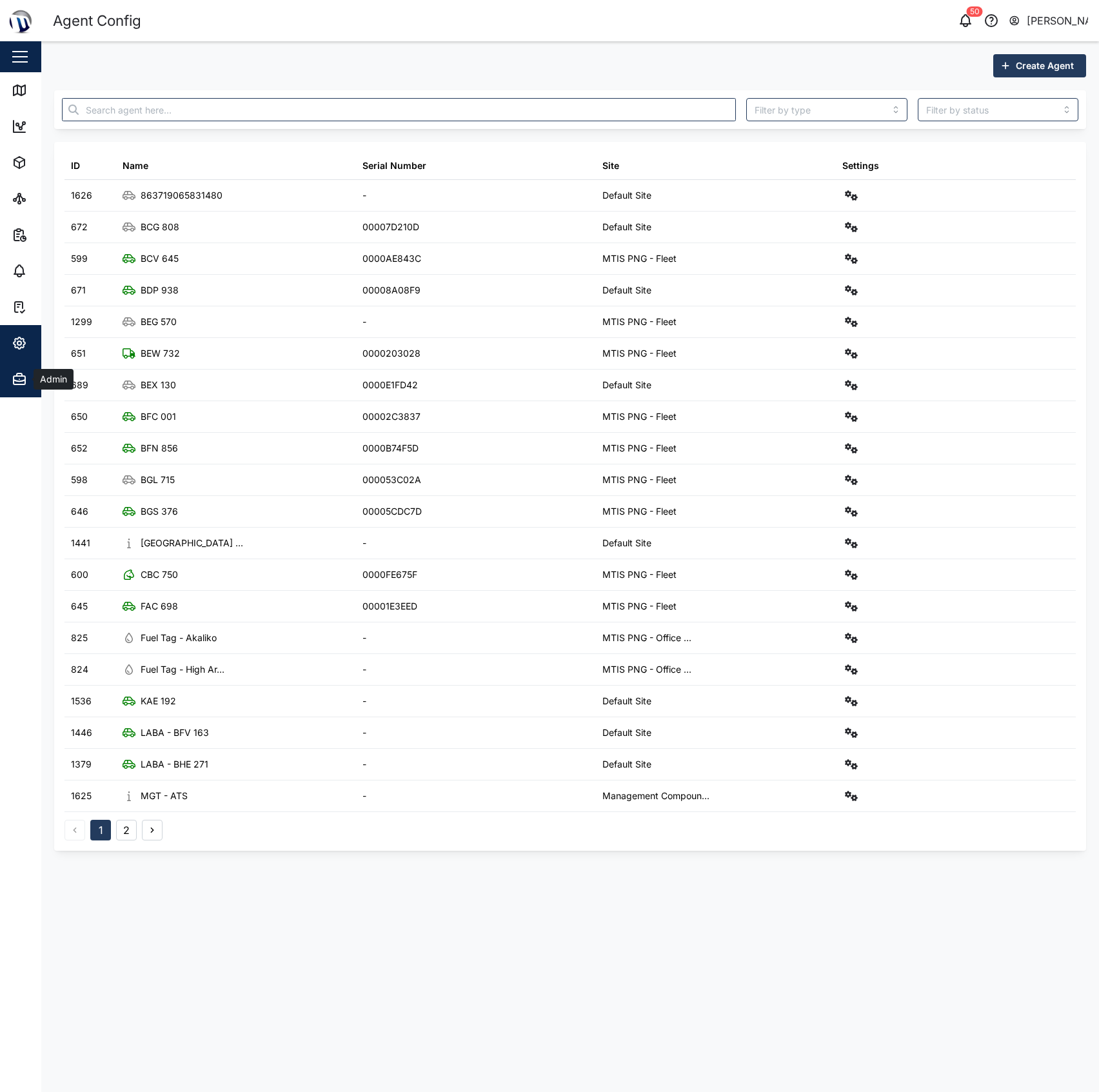
click at [29, 362] on span "Admin" at bounding box center [70, 379] width 118 height 36
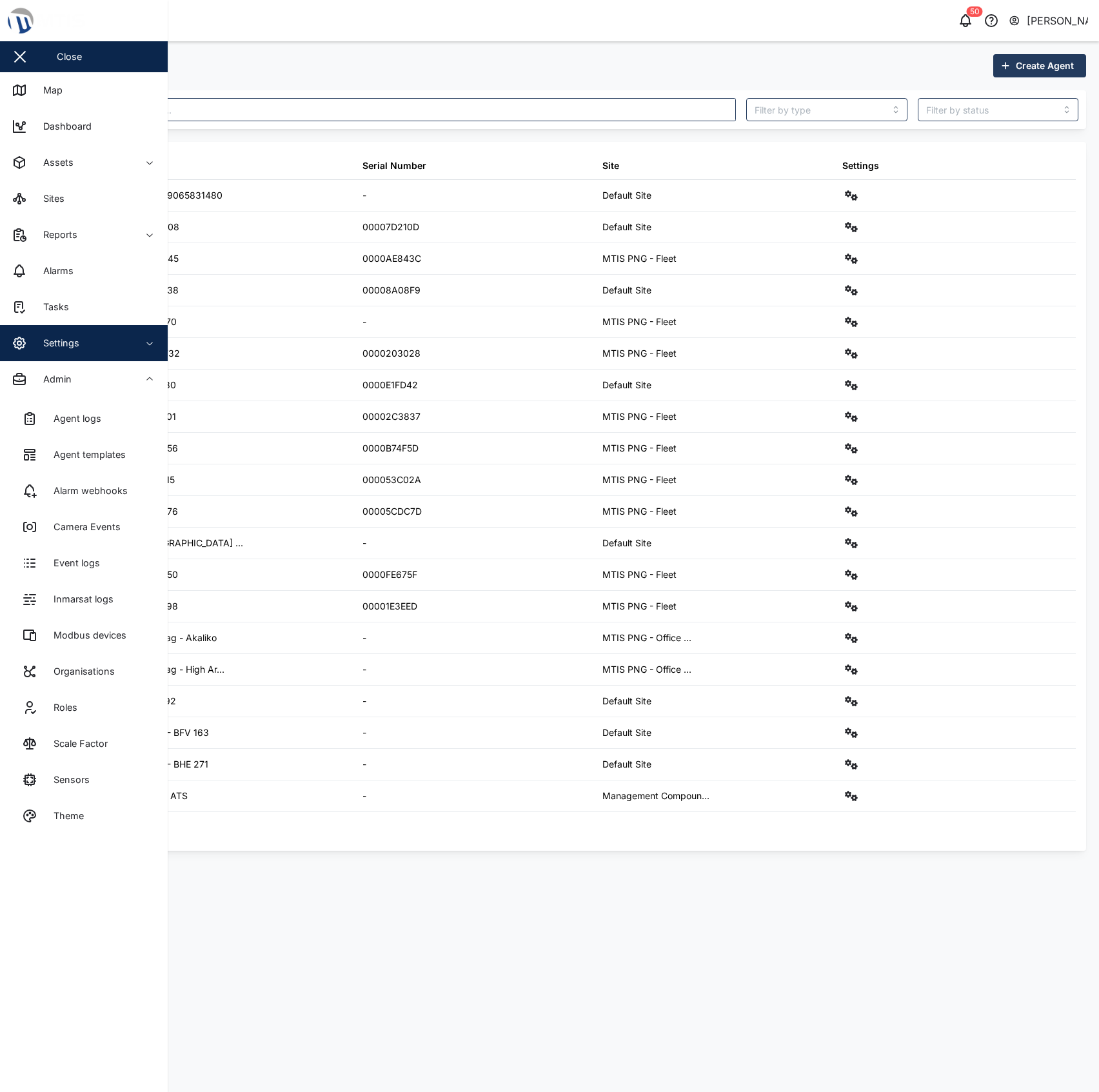
click at [29, 346] on div "Settings" at bounding box center [70, 343] width 118 height 16
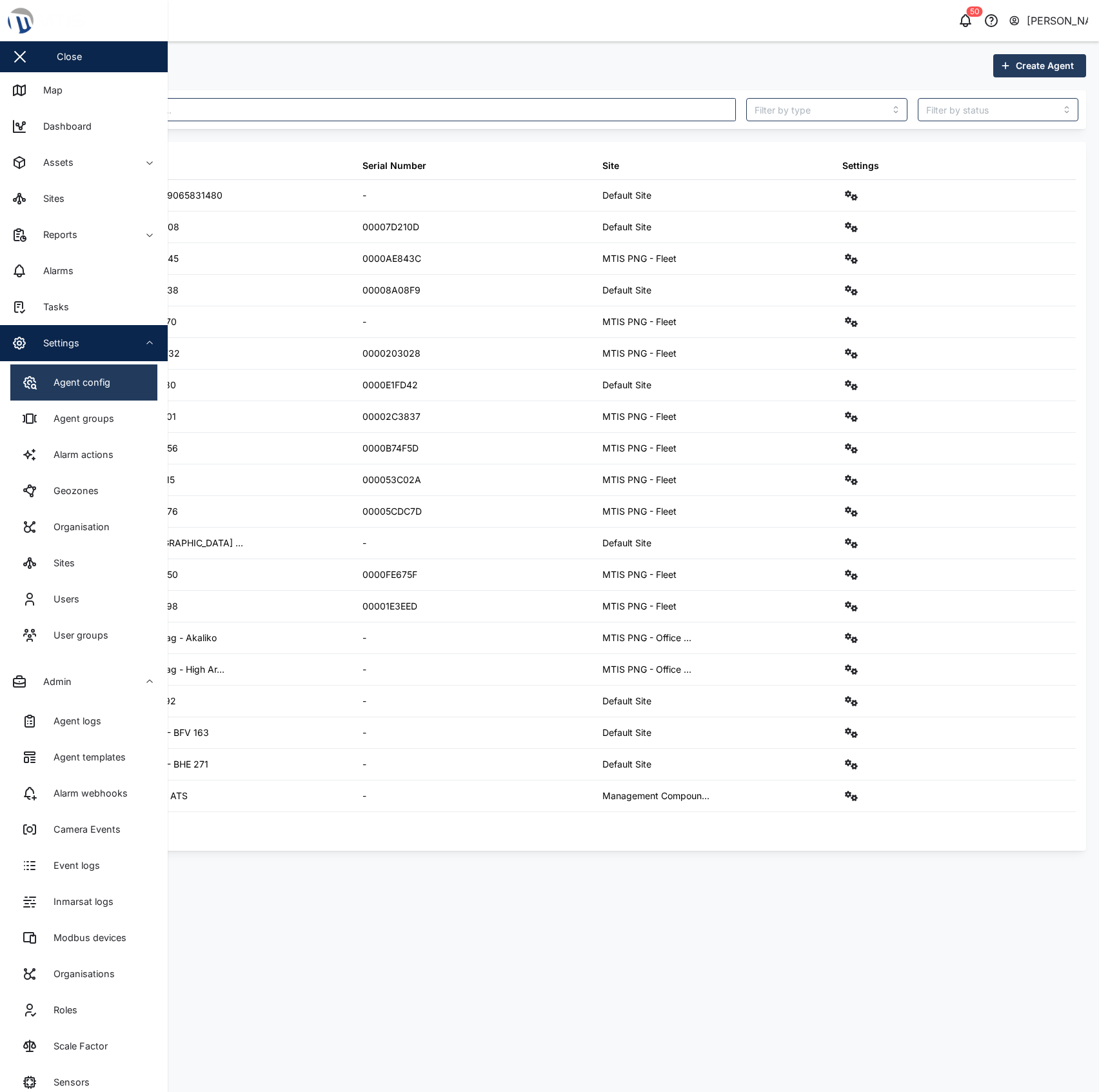
click at [100, 385] on div "Agent config" at bounding box center [77, 382] width 67 height 14
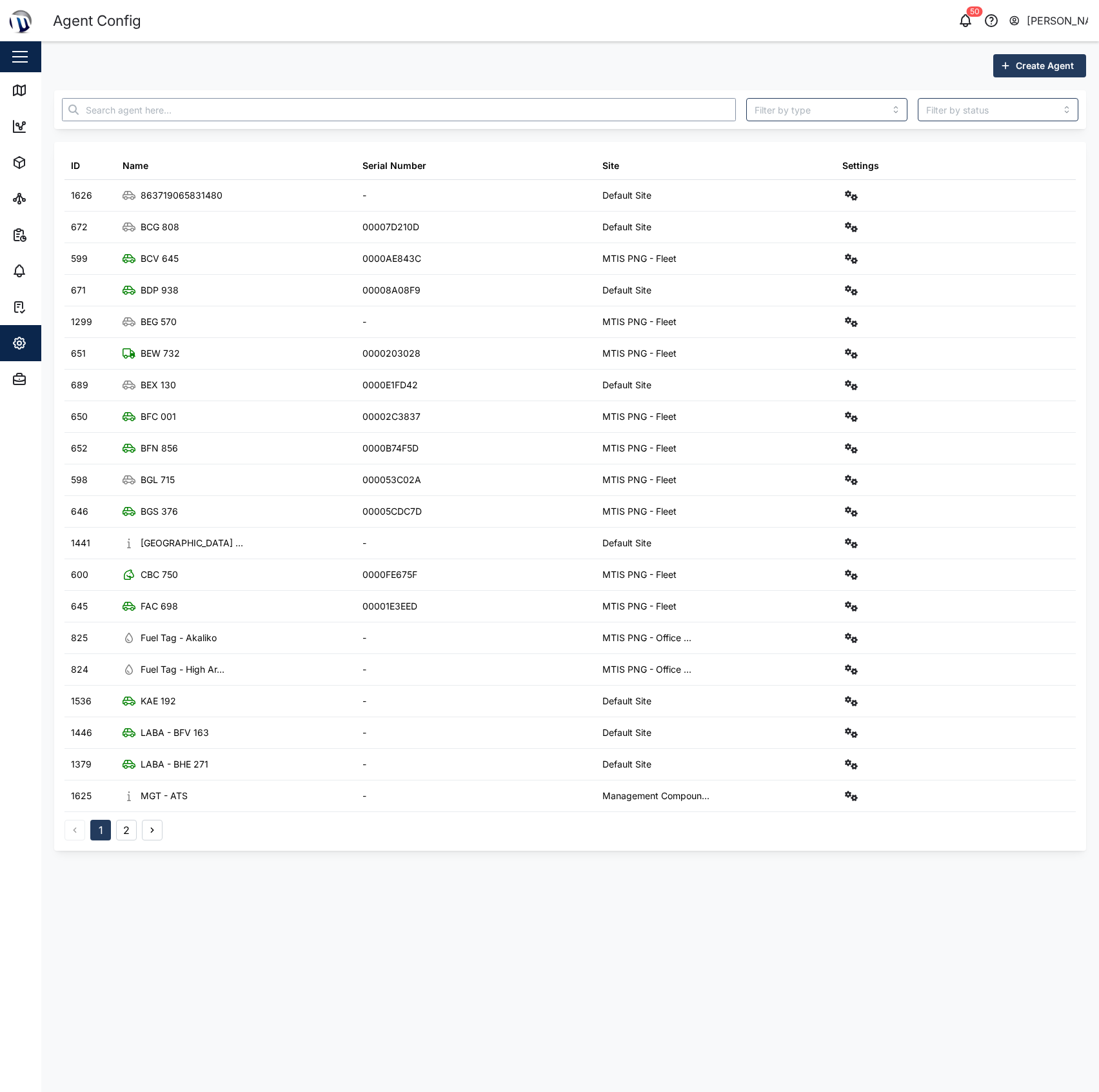
click at [102, 106] on input "text" at bounding box center [399, 110] width 674 height 23
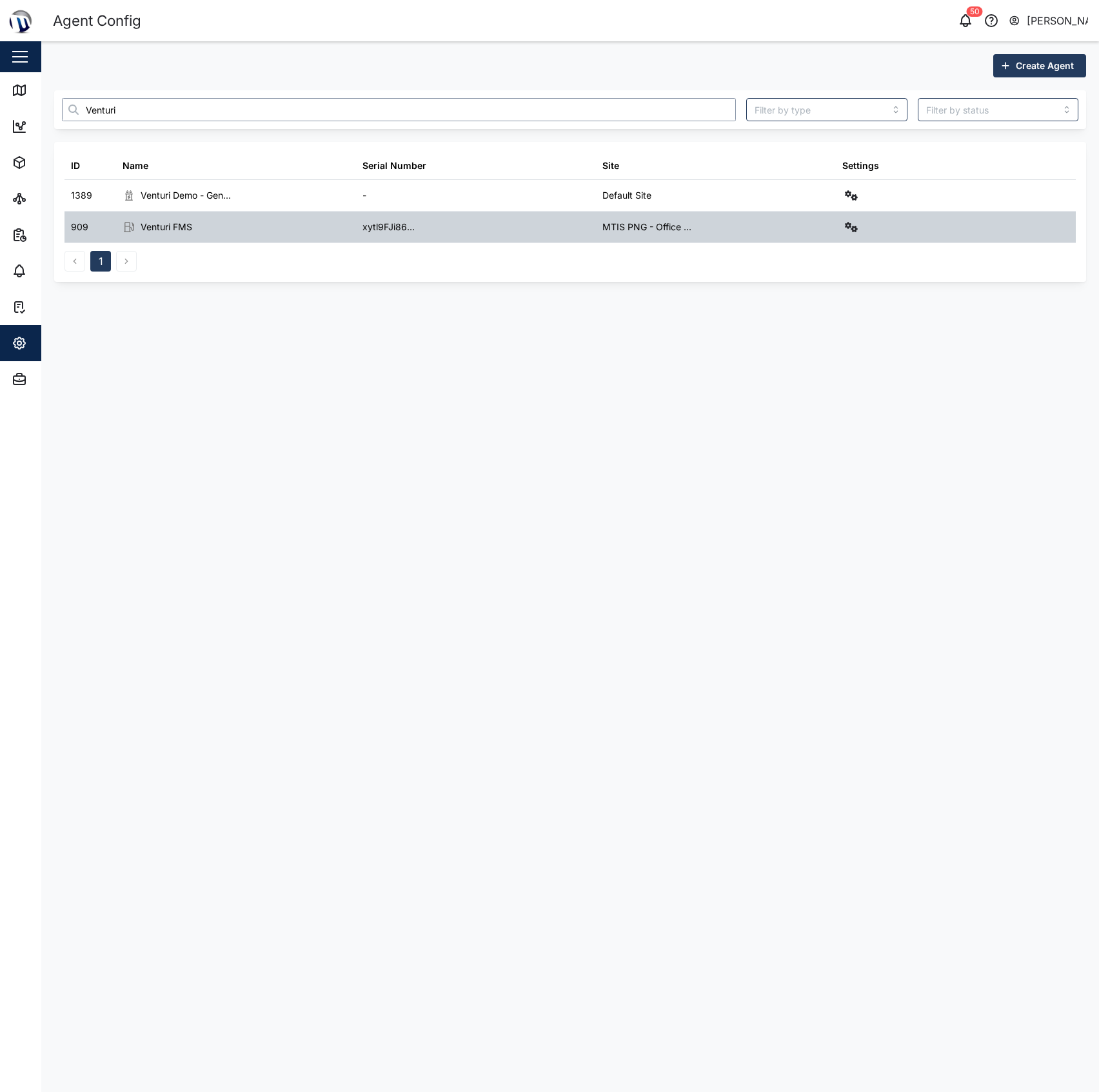
type input "Venturi"
click at [845, 217] on div at bounding box center [956, 227] width 240 height 31
click at [852, 230] on icon "button" at bounding box center [851, 227] width 13 height 10
click at [801, 331] on div "Field gateway config" at bounding box center [804, 338] width 88 height 14
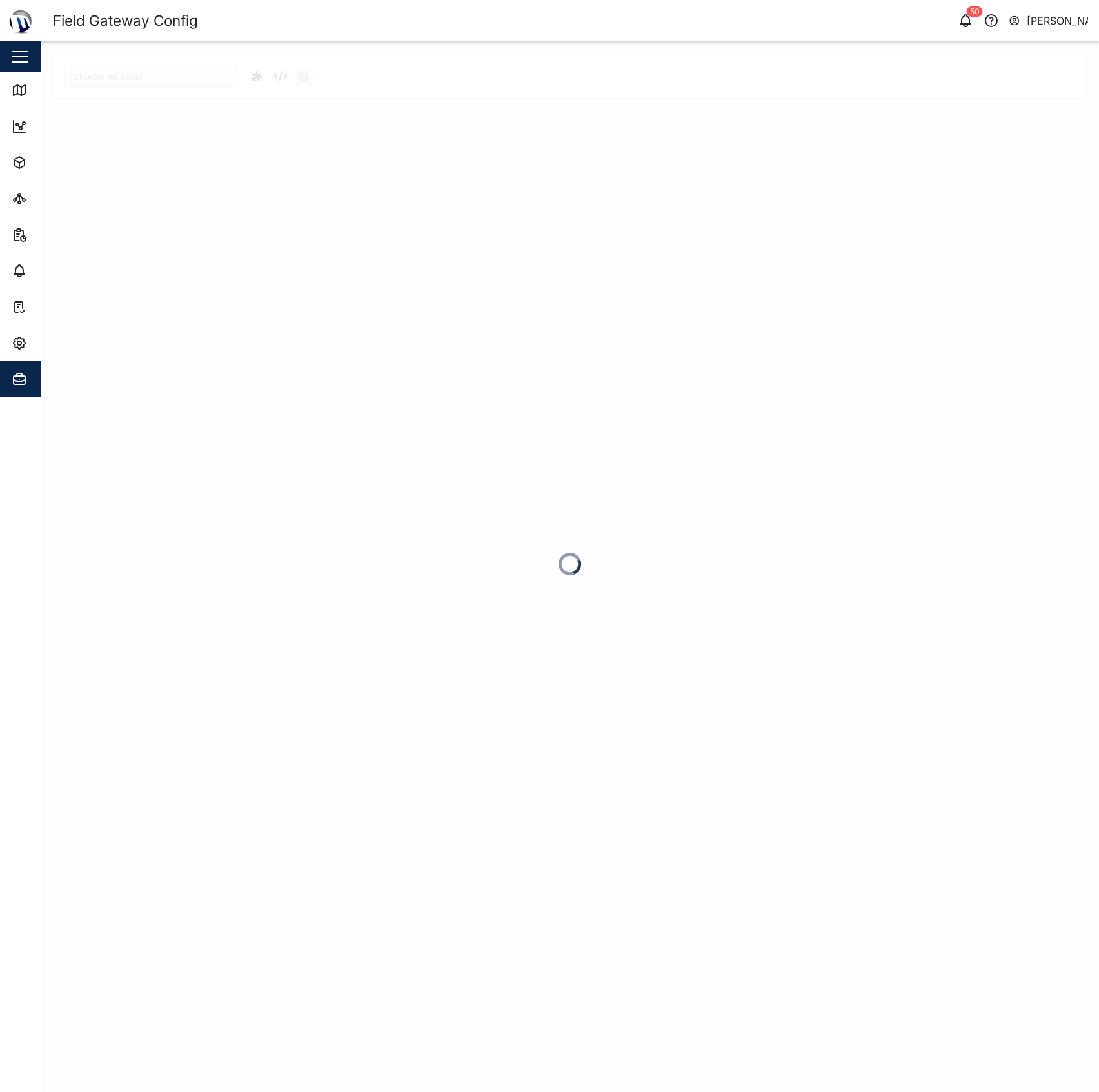
type input "Venturi FMS"
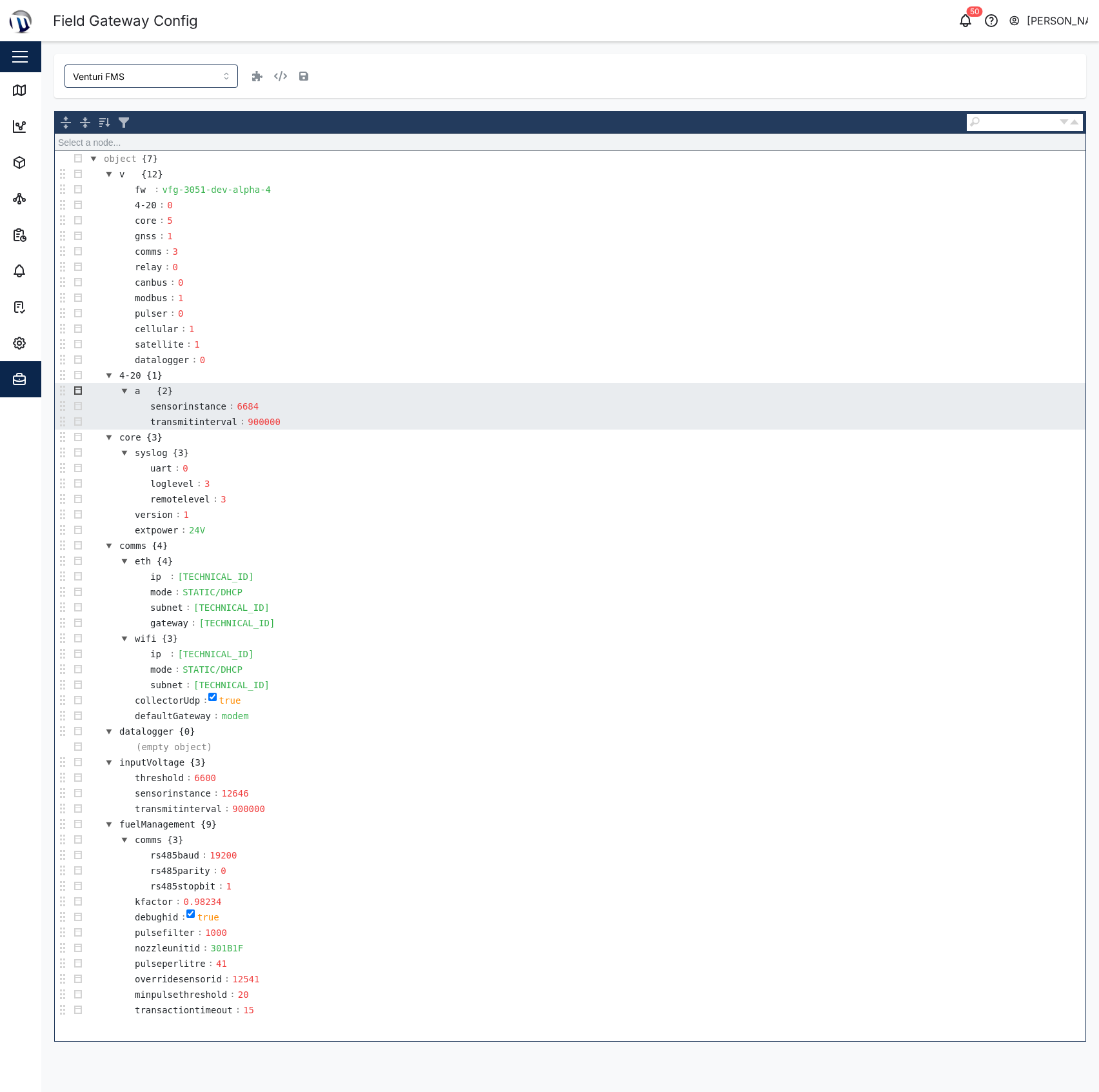
click at [84, 397] on button "button" at bounding box center [78, 391] width 16 height 16
click at [96, 516] on div "Duplicate" at bounding box center [110, 515] width 77 height 16
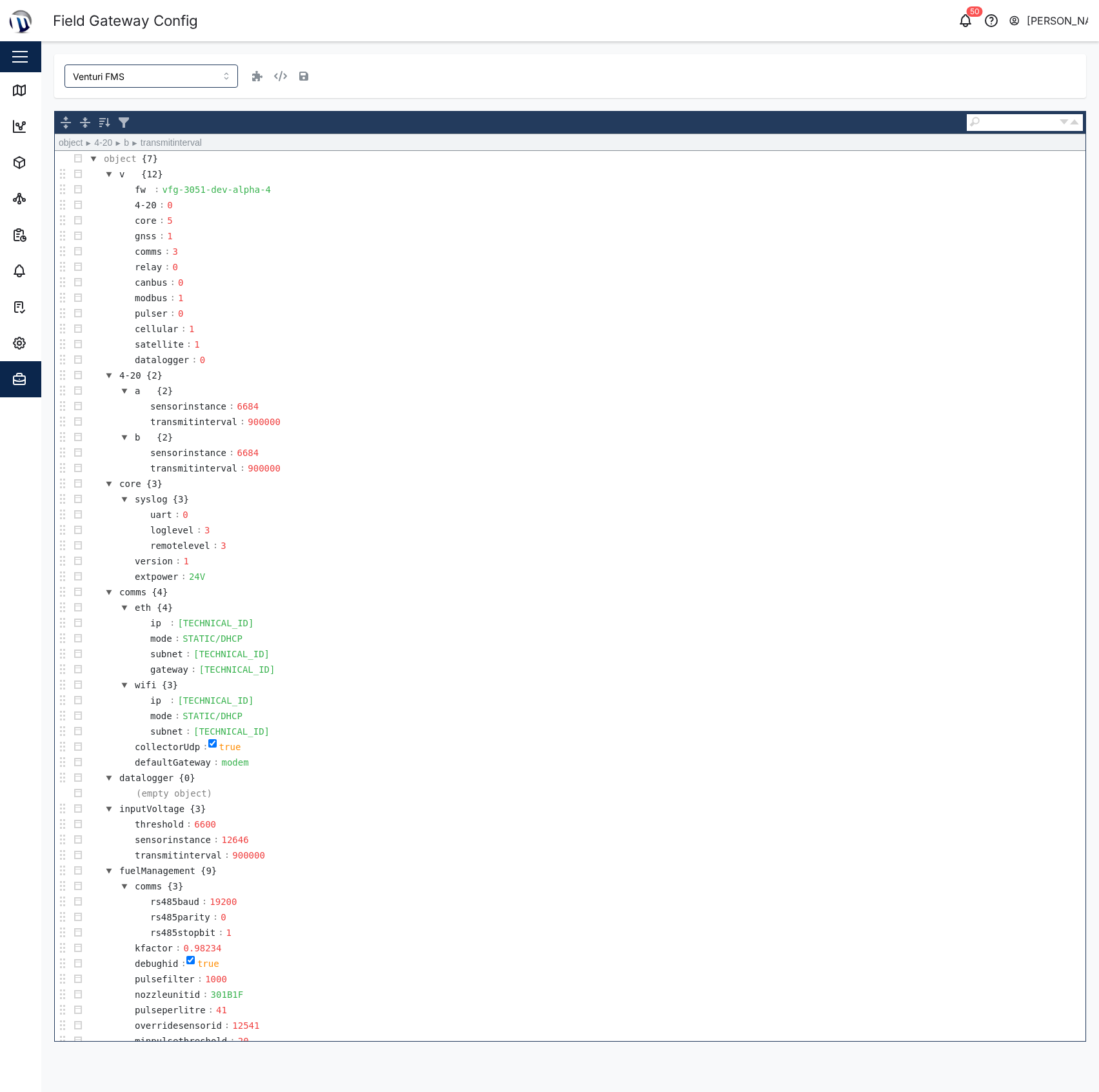
click at [383, 476] on td "transmitinterval : 900000" at bounding box center [586, 468] width 999 height 16
click at [251, 454] on div "6684" at bounding box center [247, 452] width 26 height 14
click at [401, 476] on td "transmitinterval : 900000" at bounding box center [586, 468] width 999 height 16
click at [408, 538] on td "loglevel : 3" at bounding box center [586, 531] width 999 height 16
click at [480, 413] on td "sensorinstance : 6684" at bounding box center [586, 407] width 999 height 16
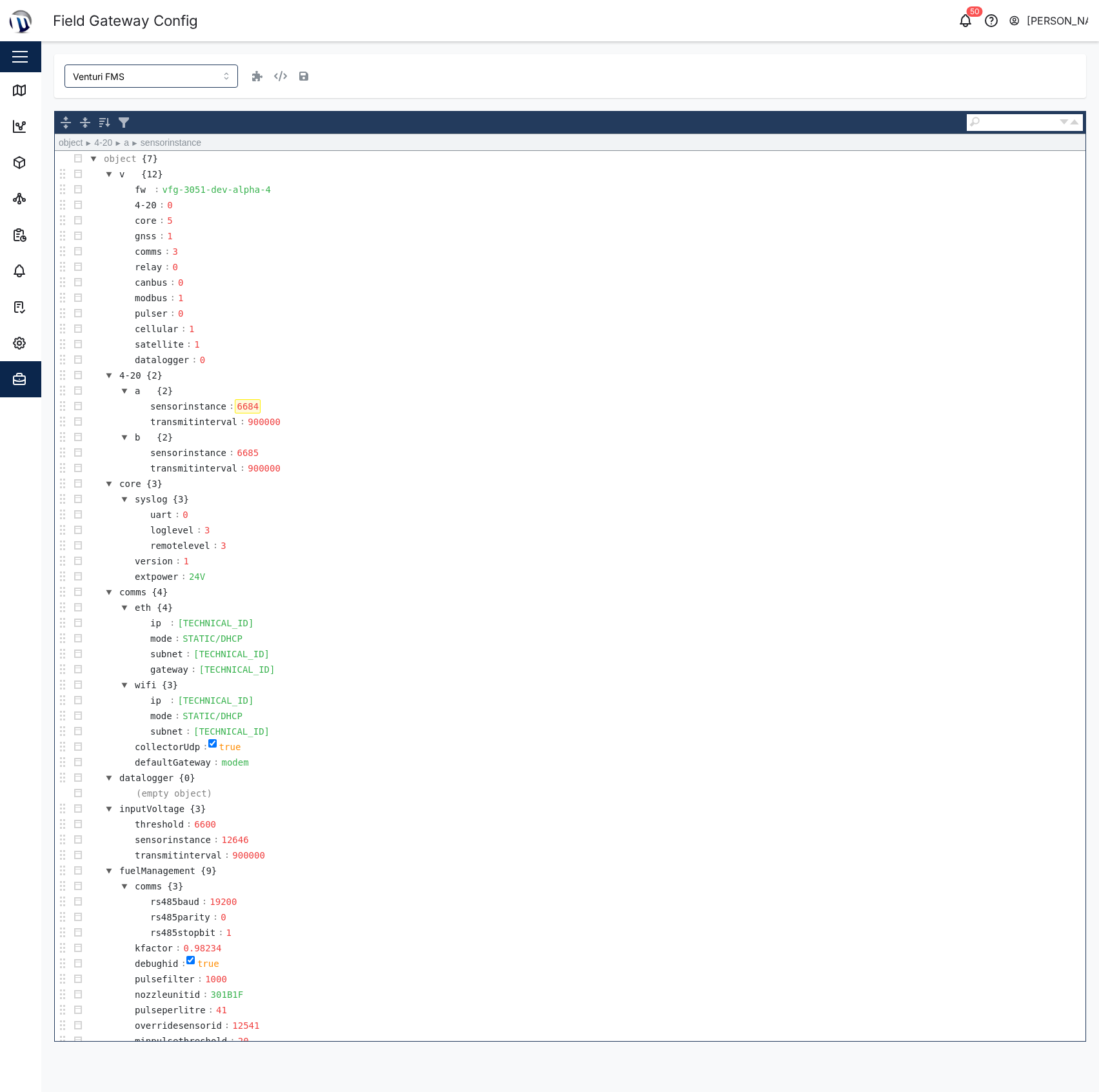
click at [689, 287] on td "canbus : 0" at bounding box center [586, 283] width 999 height 16
drag, startPoint x: 480, startPoint y: 68, endPoint x: 324, endPoint y: 68, distance: 156.0
click at [472, 68] on div "Venturi FMS" at bounding box center [570, 76] width 1011 height 23
click at [295, 67] on button "button" at bounding box center [303, 76] width 18 height 18
click at [423, 67] on div "Venturi FMS" at bounding box center [570, 76] width 1011 height 23
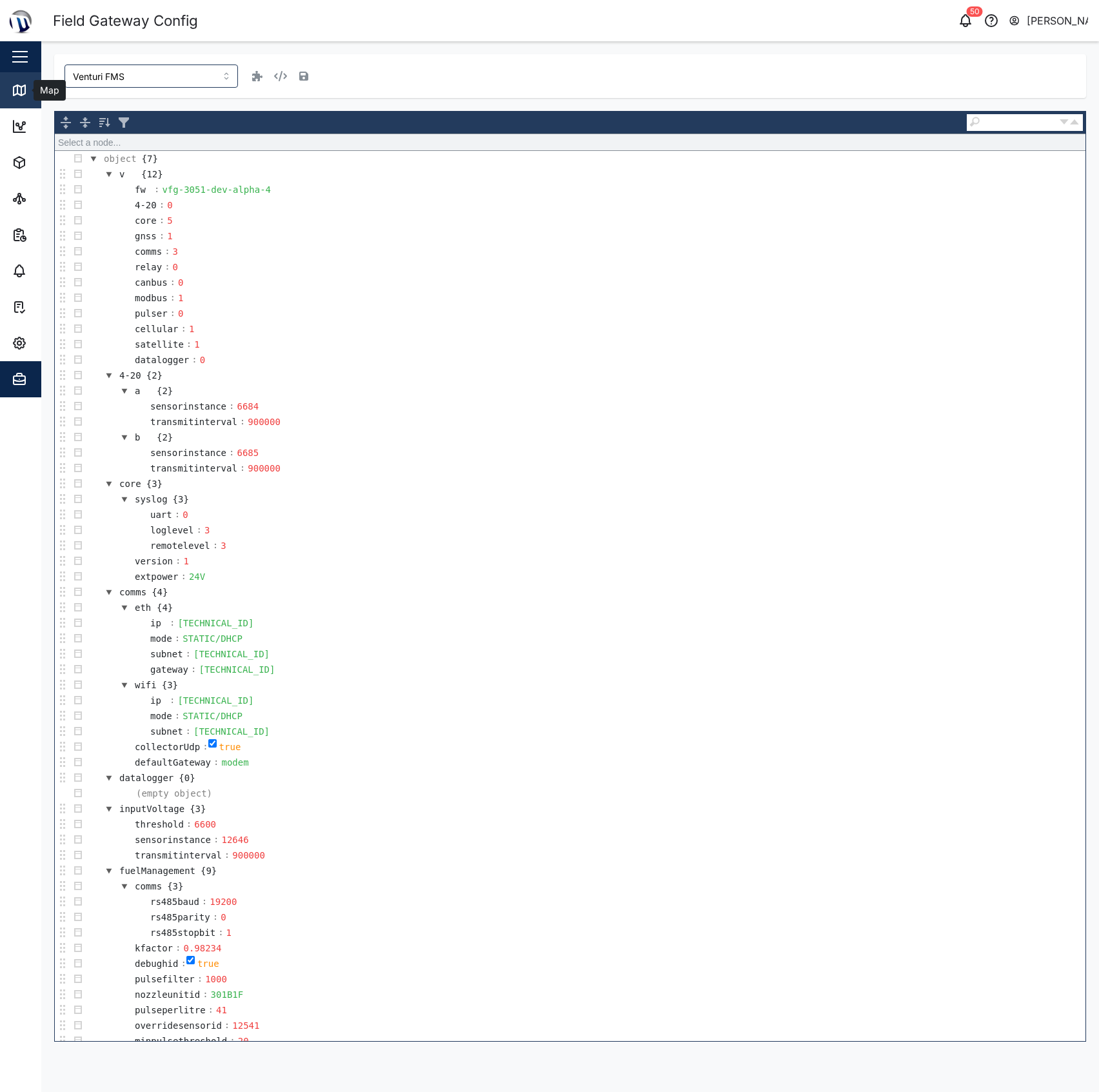
click at [22, 86] on icon at bounding box center [19, 90] width 16 height 16
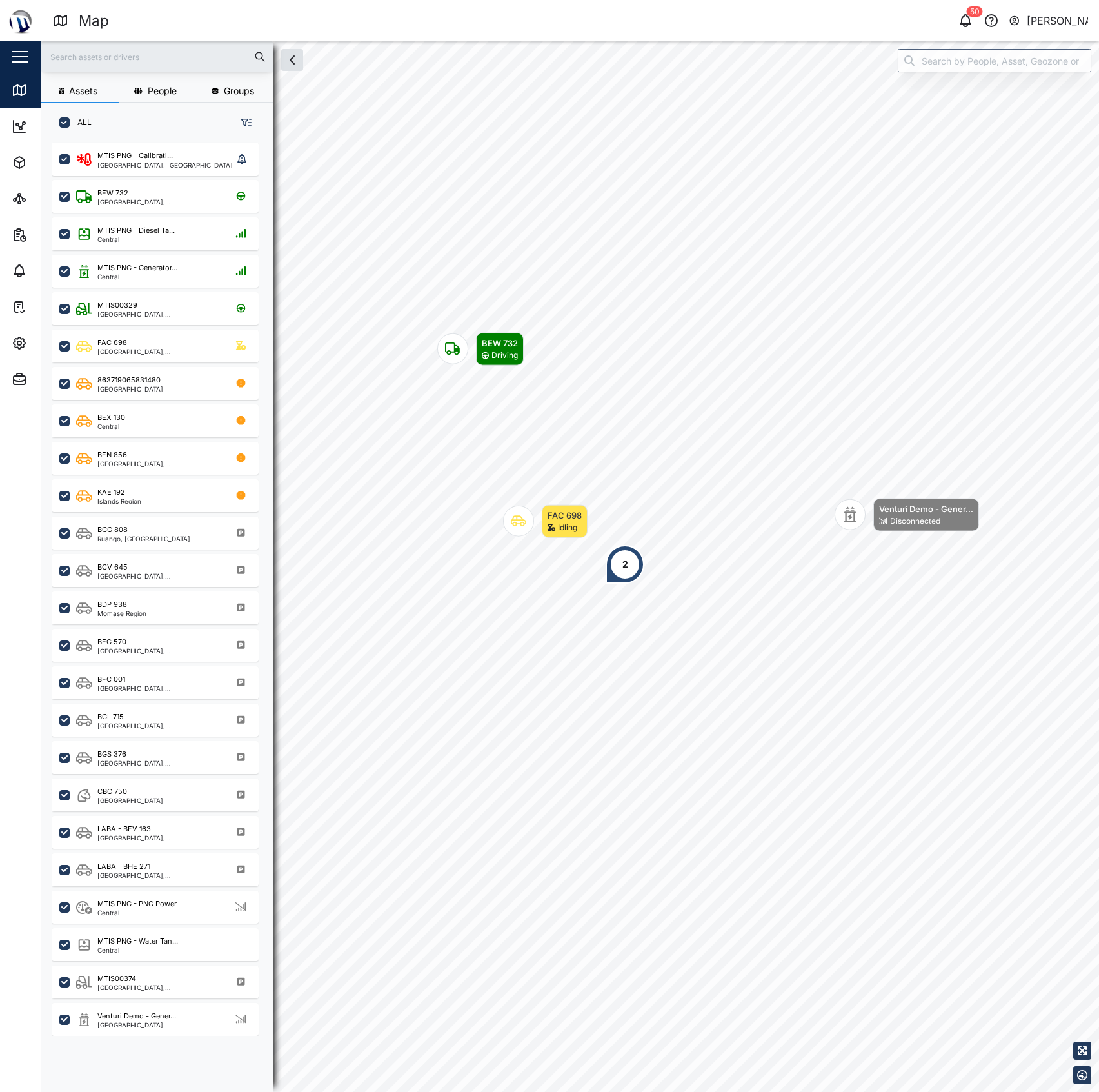
scroll to position [930, 199]
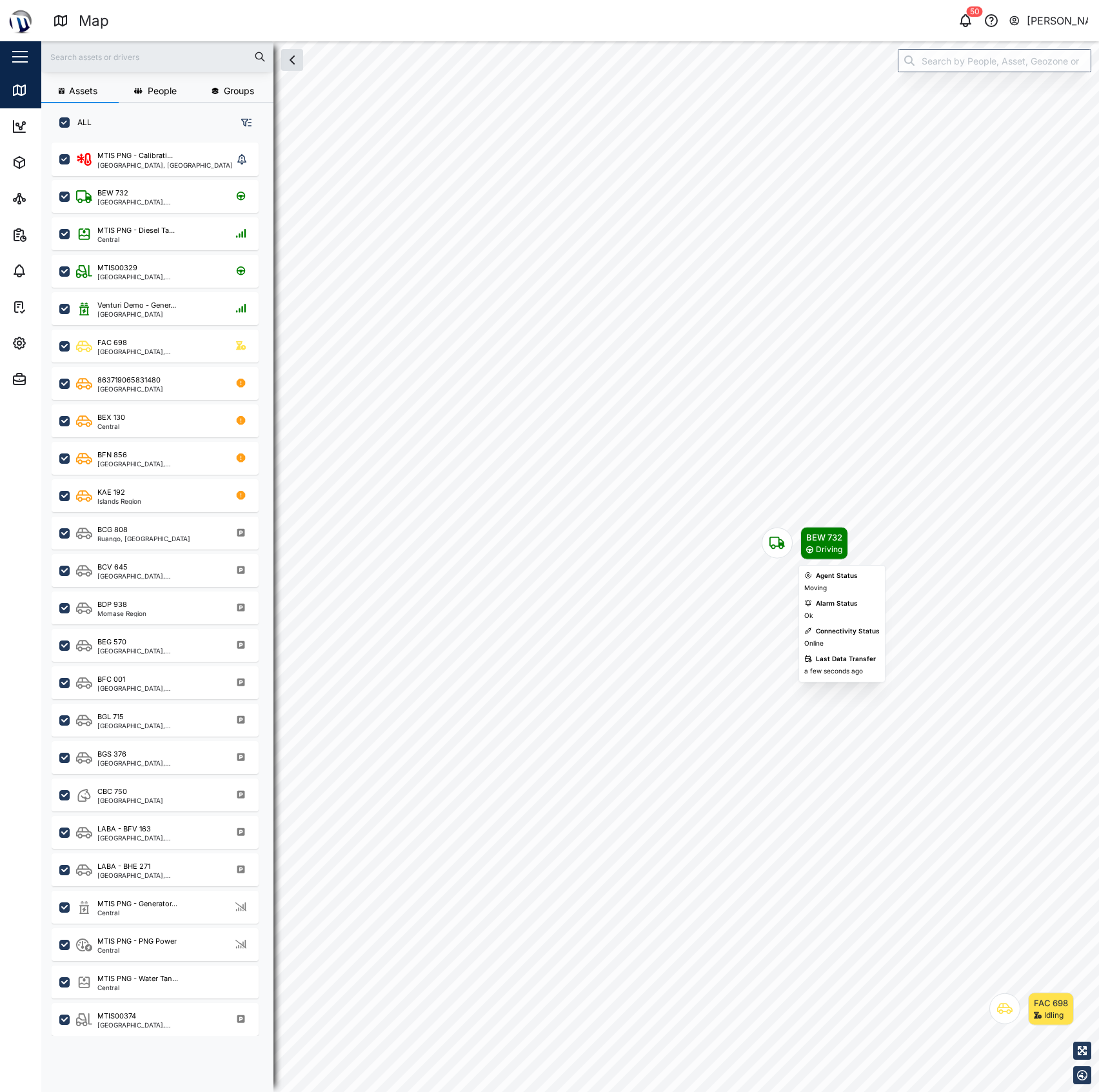
click at [770, 42] on div "BEW 732 Driving FAC 698 Idling" at bounding box center [570, 42] width 1057 height 0
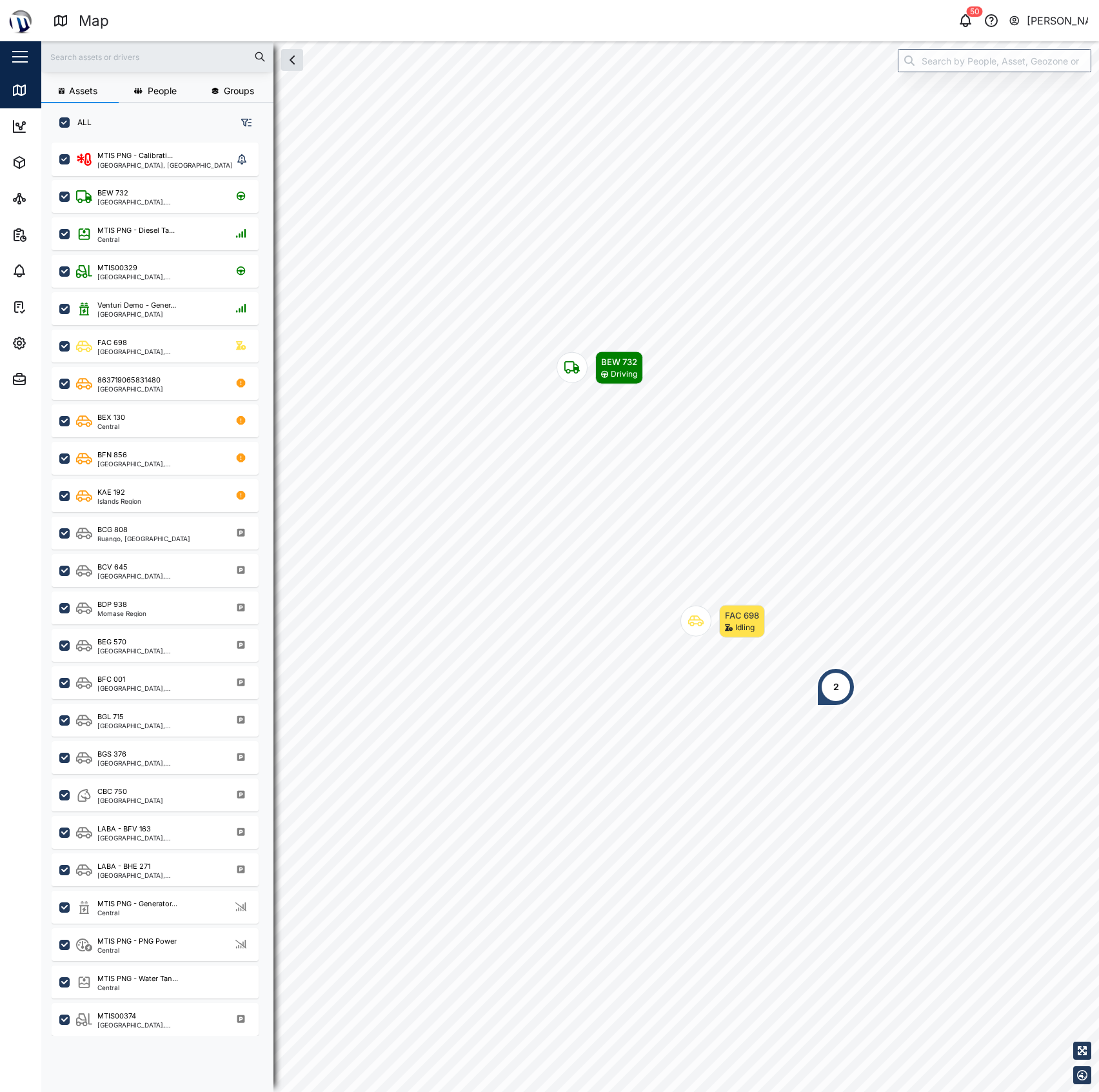
click at [838, 691] on div "2" at bounding box center [836, 687] width 6 height 14
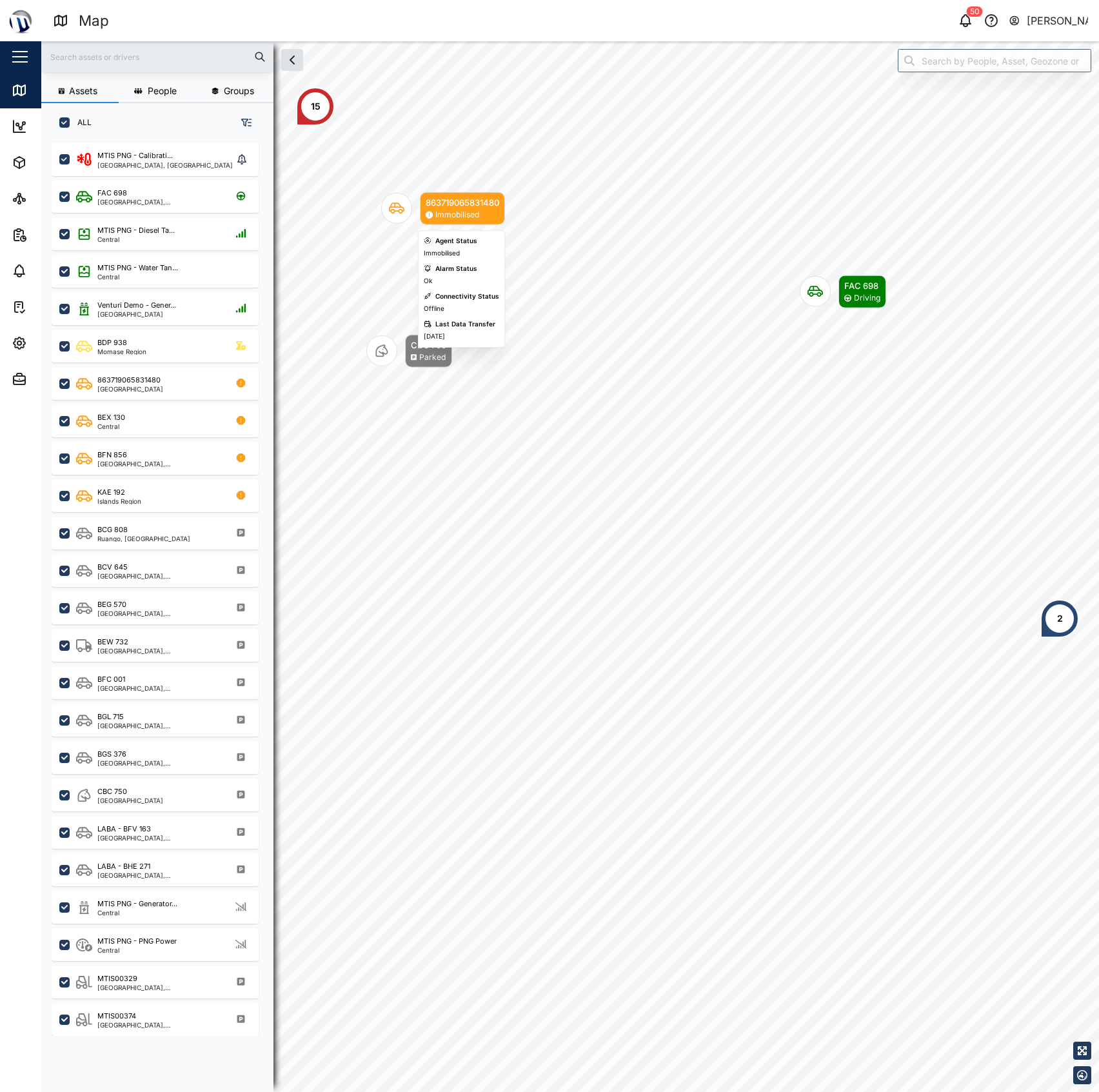
click at [465, 206] on div "863719065831480" at bounding box center [462, 202] width 74 height 13
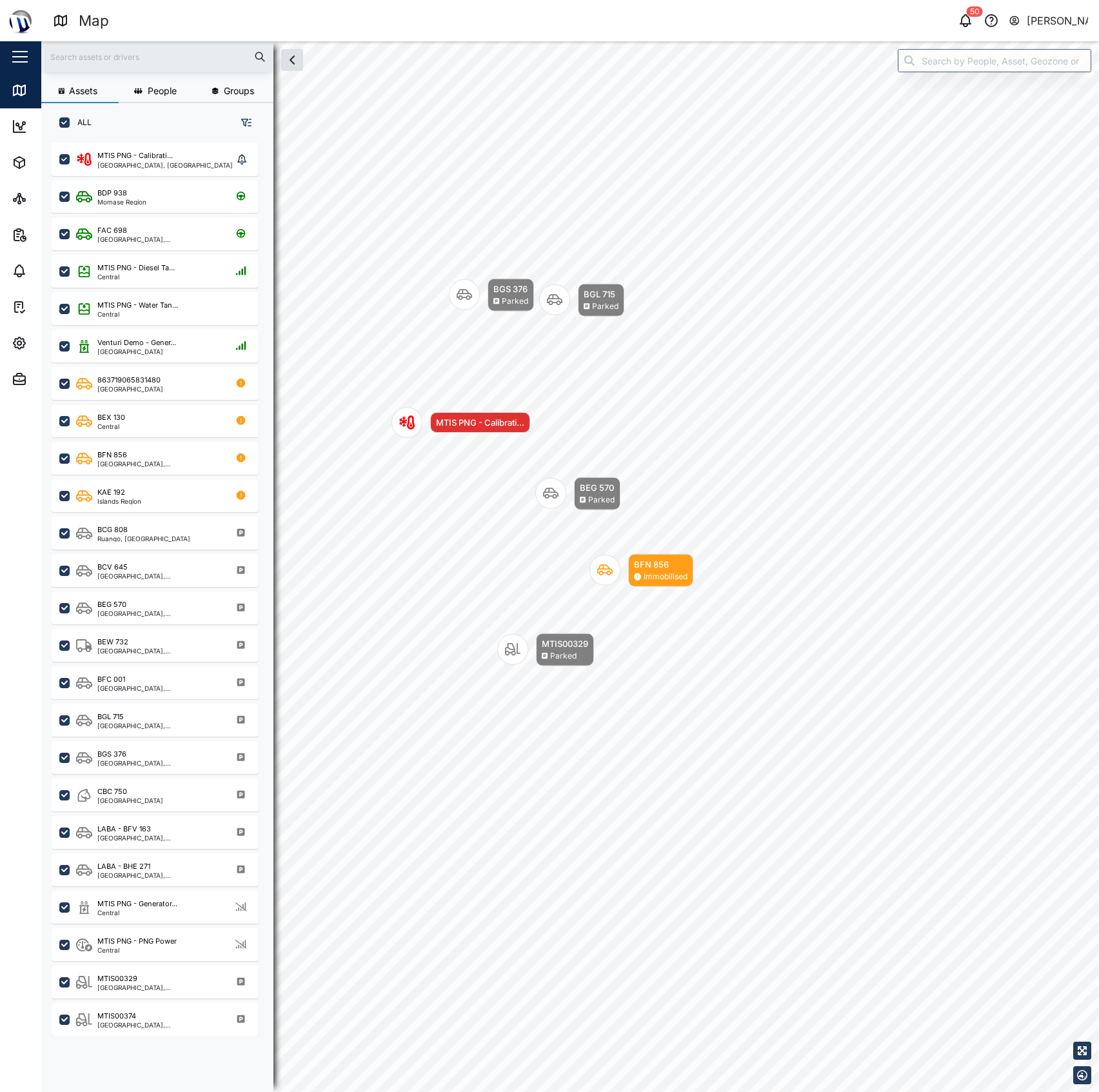
click at [617, 42] on div "BEG 570 Parked BFN 856 Immobilised MTIS PNG - Calibrati... MTIS00329 Parked BGL…" at bounding box center [570, 42] width 1057 height 0
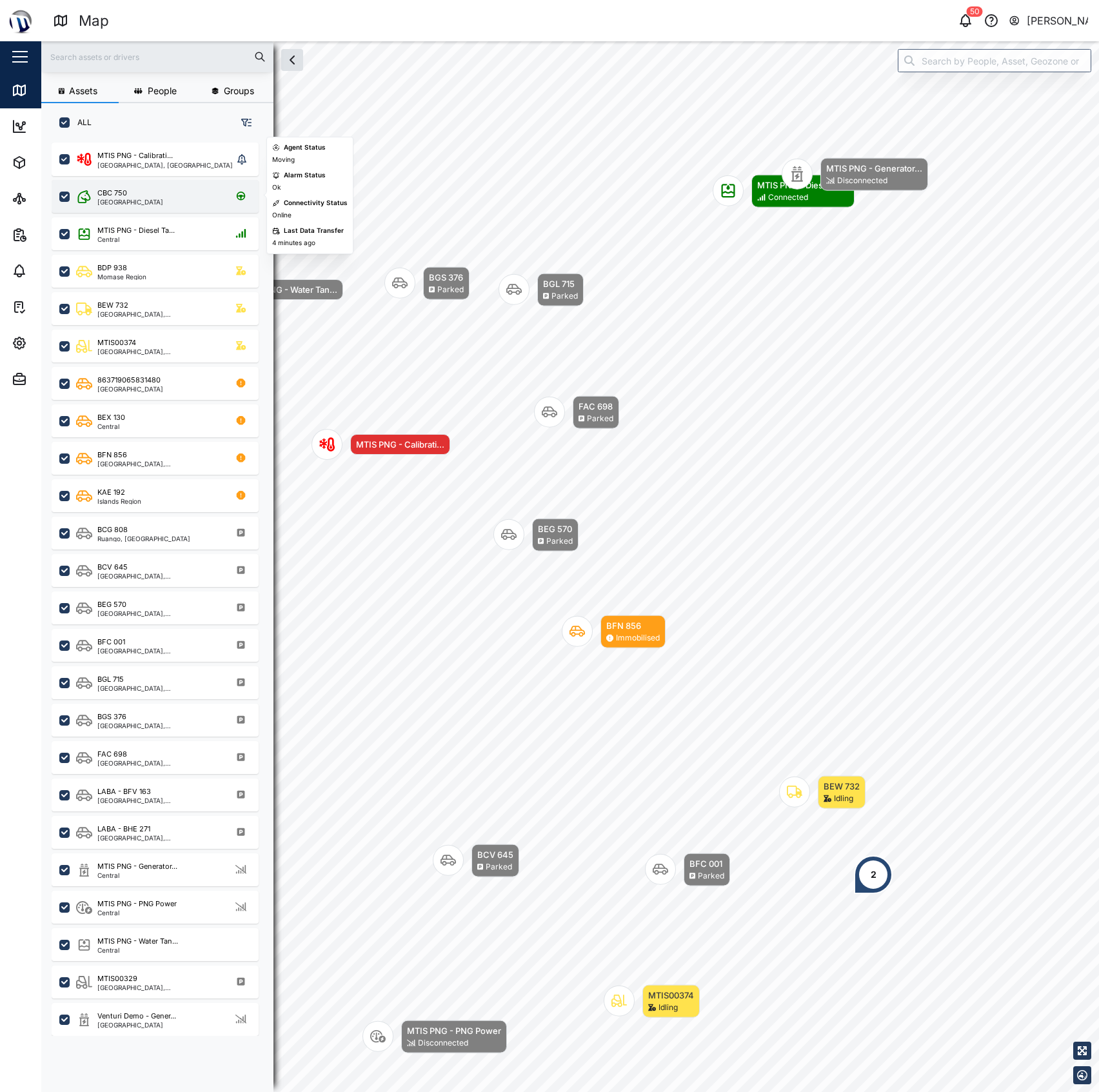
click at [179, 194] on div "CBC 750 Southern Region" at bounding box center [163, 196] width 175 height 17
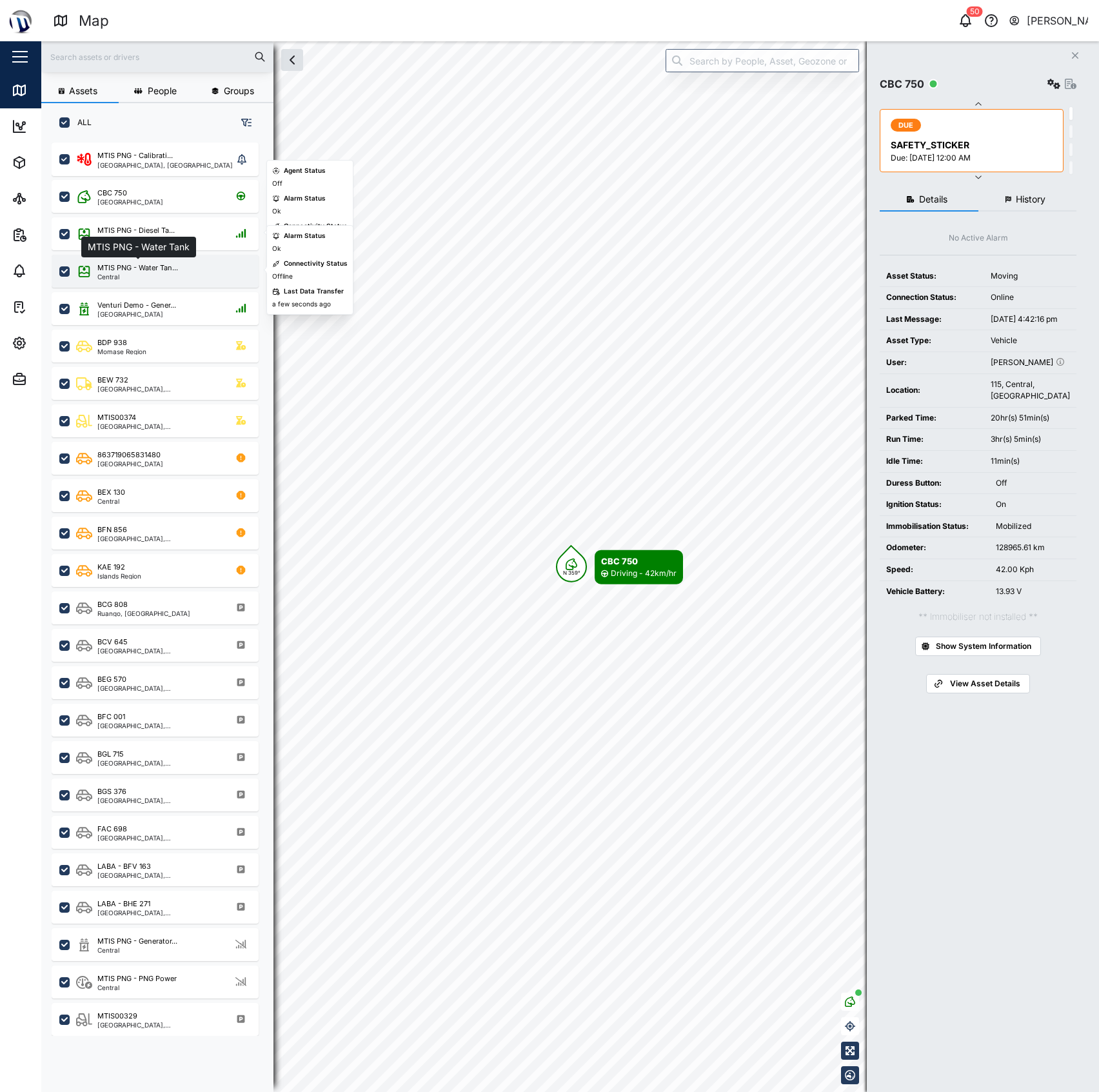
click at [153, 262] on div "MTIS PNG - Water Tan..." at bounding box center [138, 267] width 80 height 11
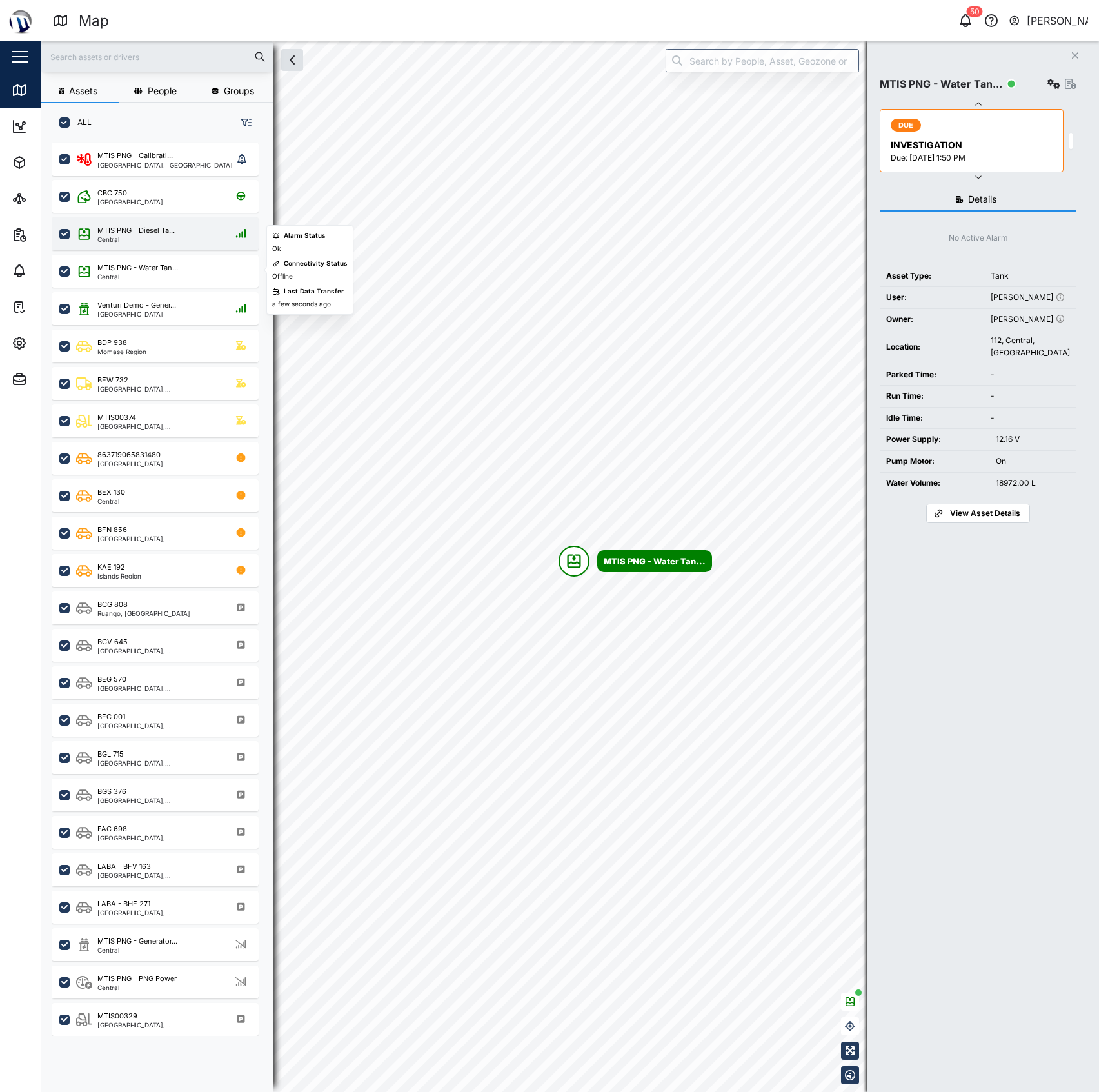
click at [170, 240] on div "Central" at bounding box center [136, 239] width 77 height 6
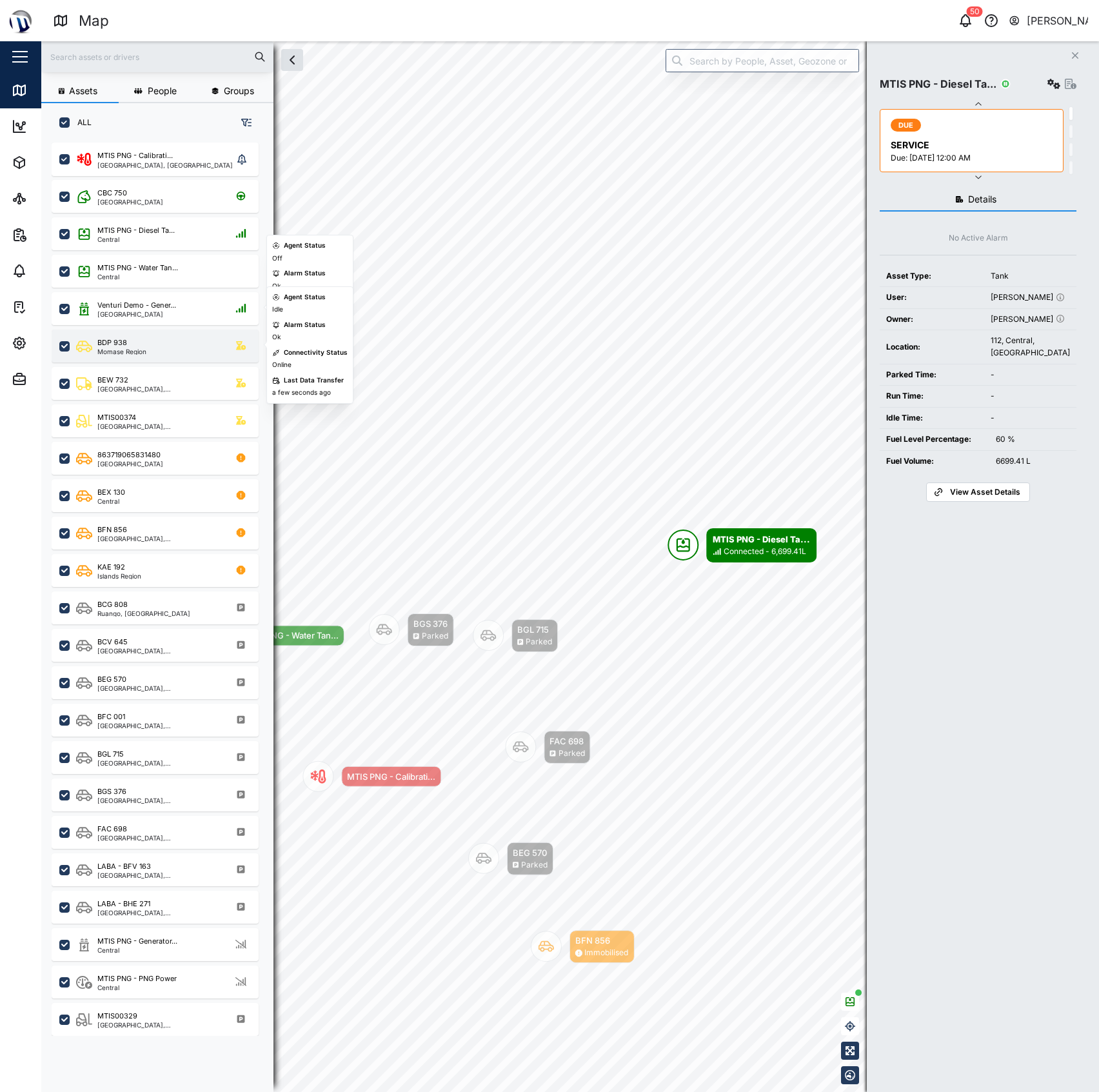
click at [163, 344] on div "BDP 938 Momase Region" at bounding box center [163, 346] width 175 height 17
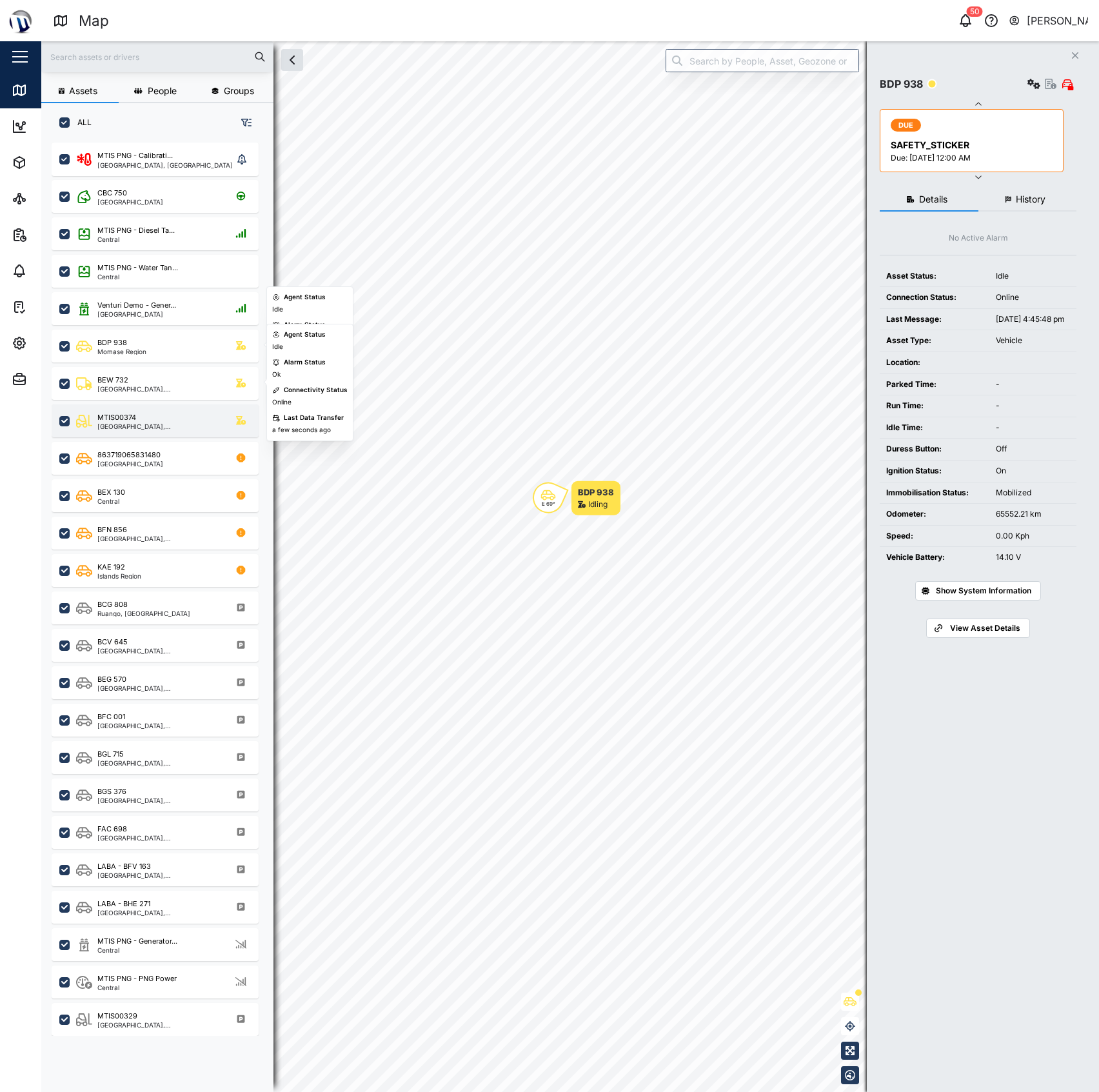
click at [146, 407] on div "MTIS00374 National Capital District, Southern Region" at bounding box center [155, 421] width 207 height 33
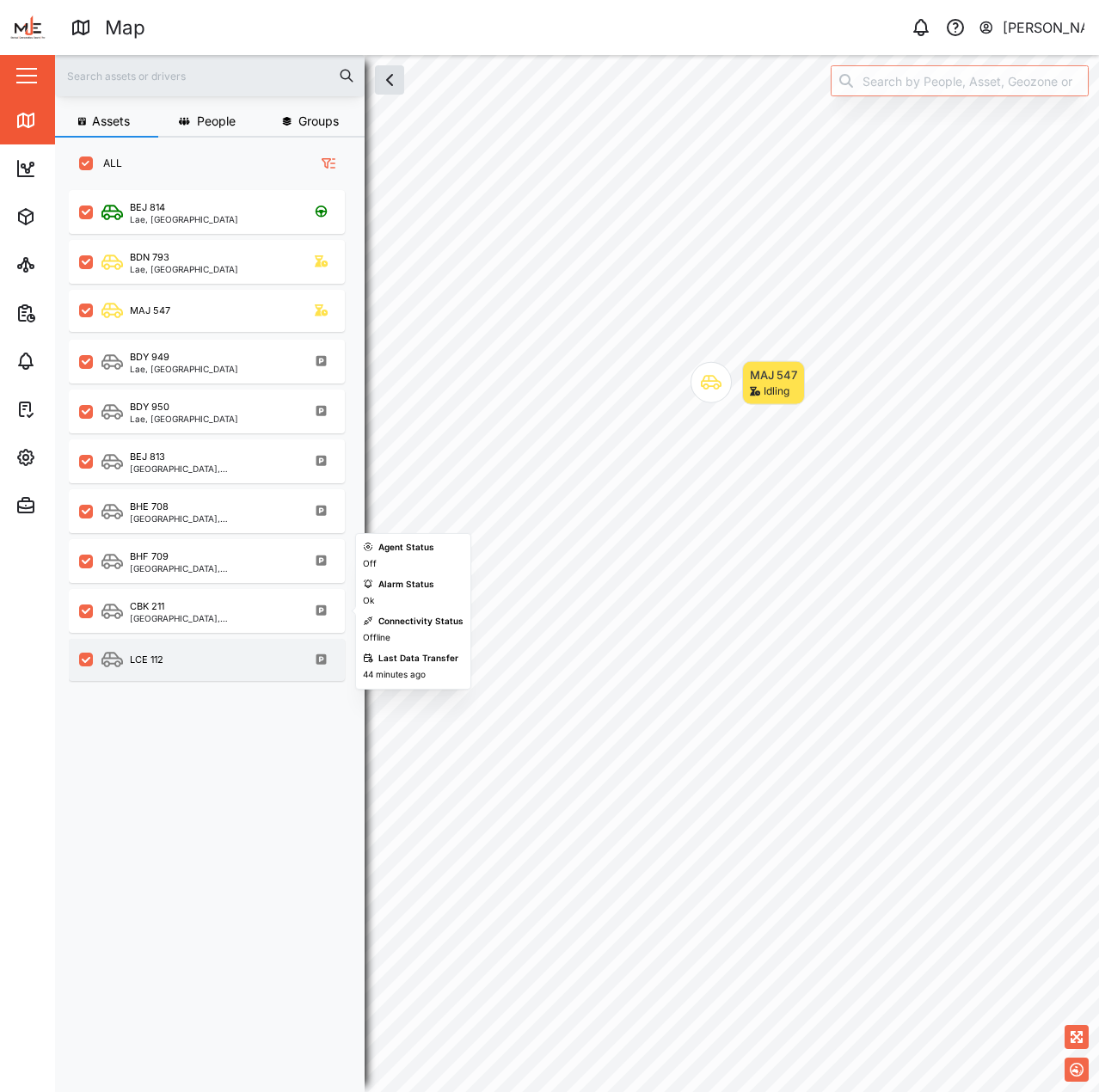
click at [226, 660] on div "LCE 112" at bounding box center [218, 660] width 233 height 21
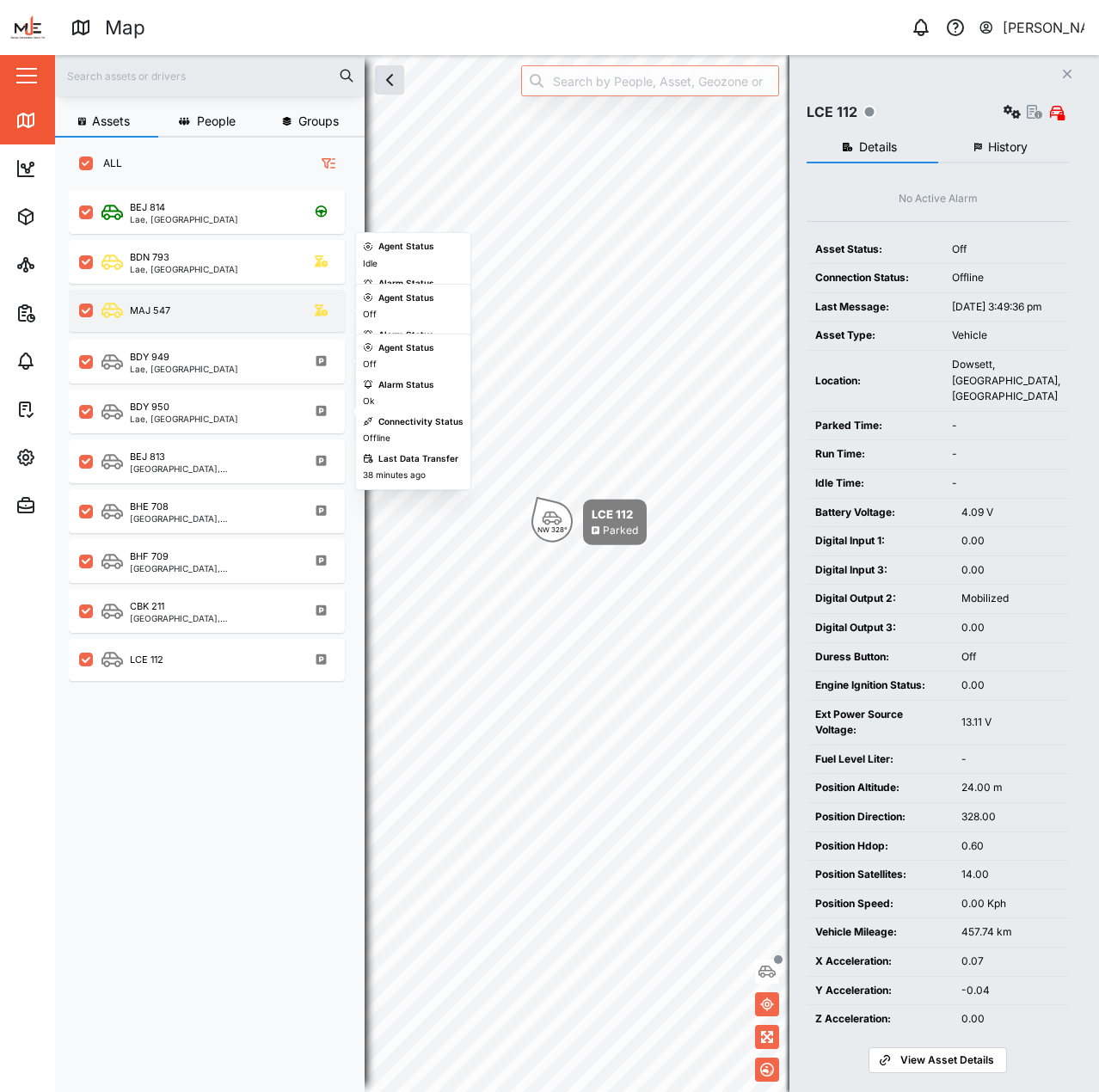
click at [137, 302] on div "MAJ 547" at bounding box center [136, 311] width 69 height 17
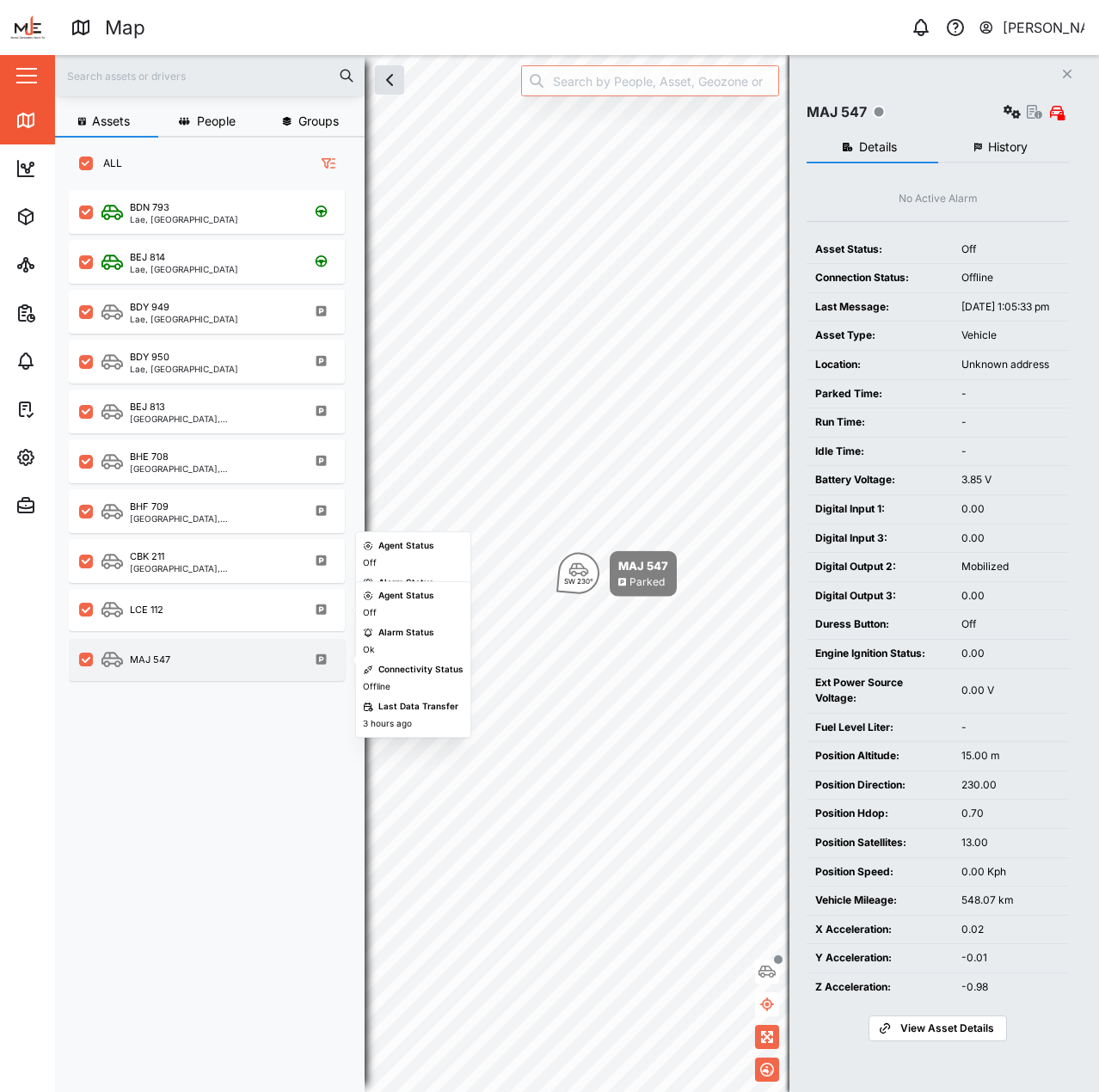
click at [229, 660] on div "MAJ 547" at bounding box center [218, 660] width 233 height 21
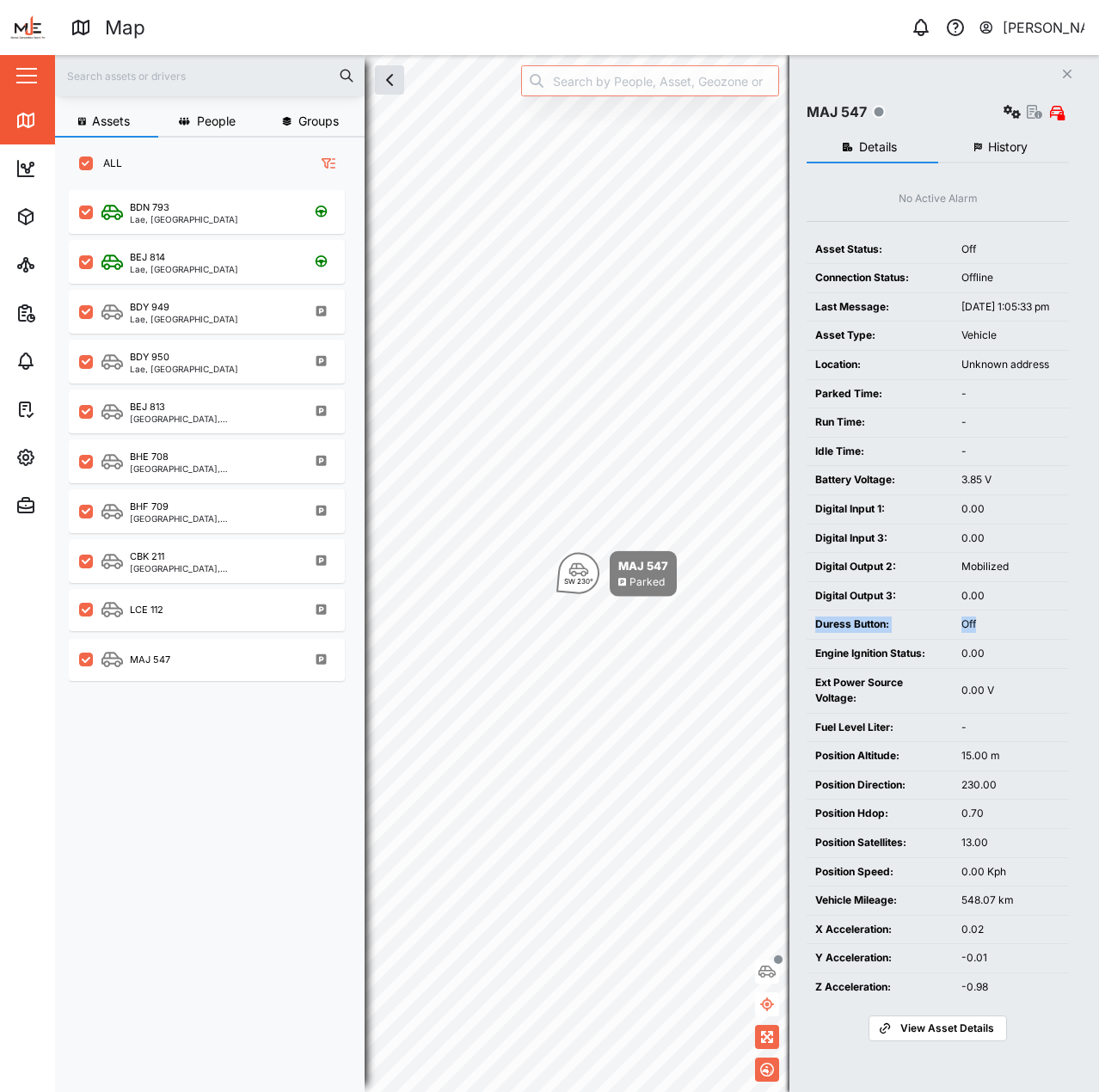
click at [1008, 631] on tbody "Battery Voltage: 3.85 V Digital Input 1: 0.00 Digital Input 3: 0.00 Digital Out…" at bounding box center [938, 732] width 262 height 535
click at [977, 705] on tbody "Battery Voltage: 3.85 V Digital Input 1: 0.00 Digital Input 3: 0.00 Digital Out…" at bounding box center [938, 732] width 262 height 535
click at [977, 699] on div "0.00 V" at bounding box center [1011, 690] width 99 height 16
click at [971, 713] on td "0.00 V" at bounding box center [1011, 690] width 116 height 45
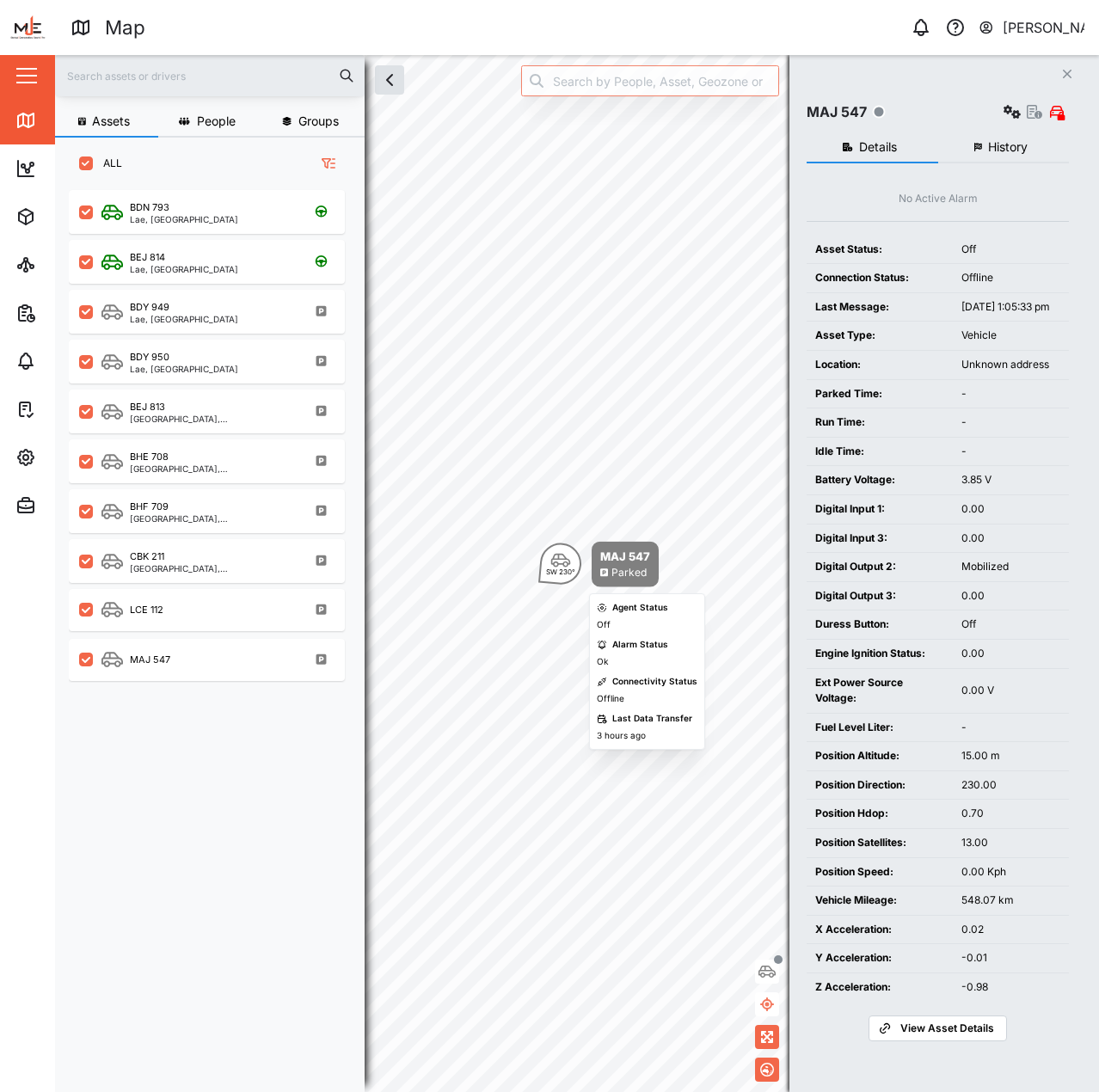
drag, startPoint x: 575, startPoint y: 582, endPoint x: 572, endPoint y: 573, distance: 9.5
click at [573, 576] on div "SW 230°" at bounding box center [560, 563] width 41 height 41
click at [560, 560] on div "SW 230°" at bounding box center [559, 563] width 30 height 7
click at [602, 552] on div "MAJ 547" at bounding box center [624, 548] width 50 height 17
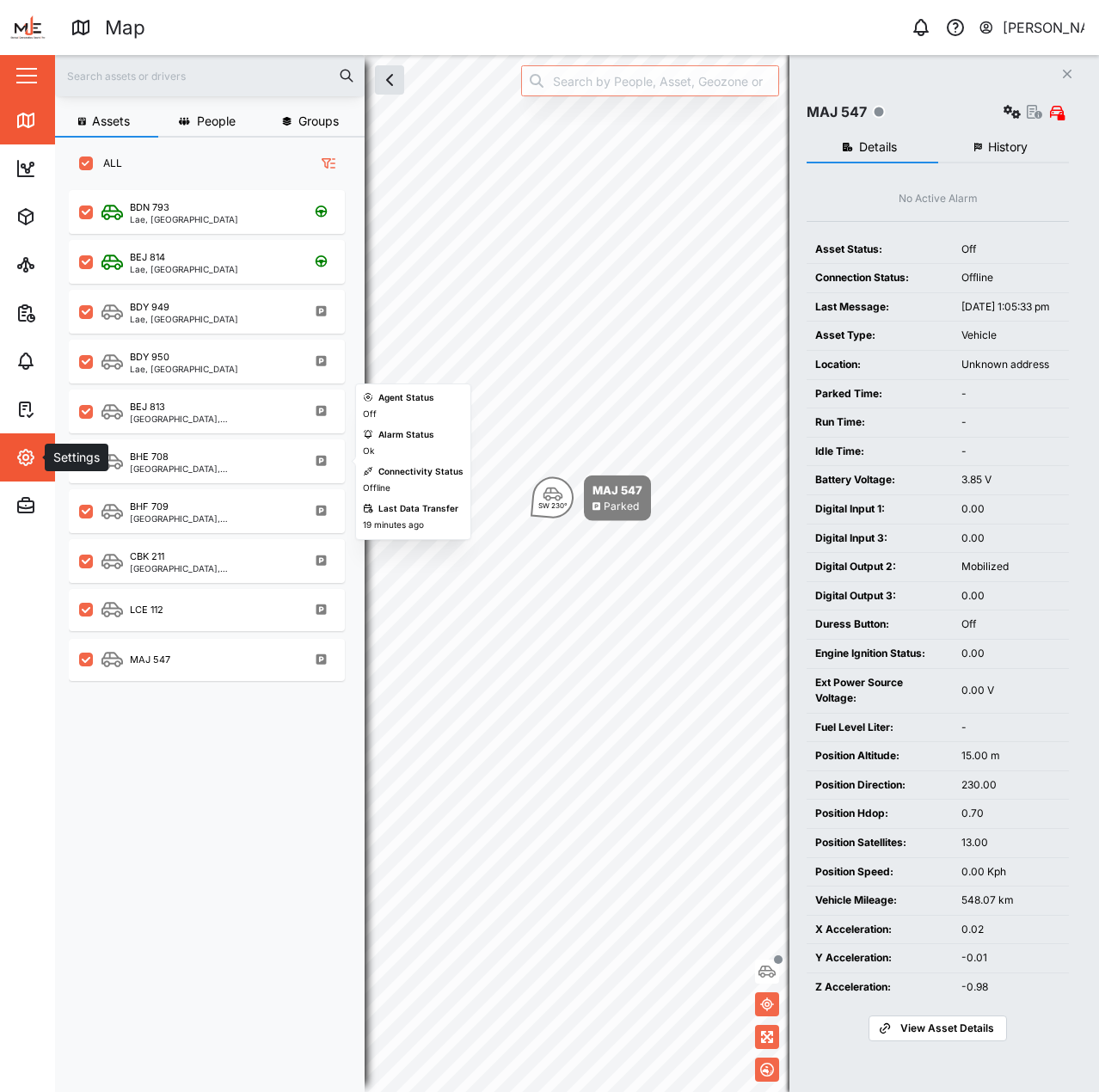
click at [41, 459] on div "Settings" at bounding box center [94, 458] width 157 height 21
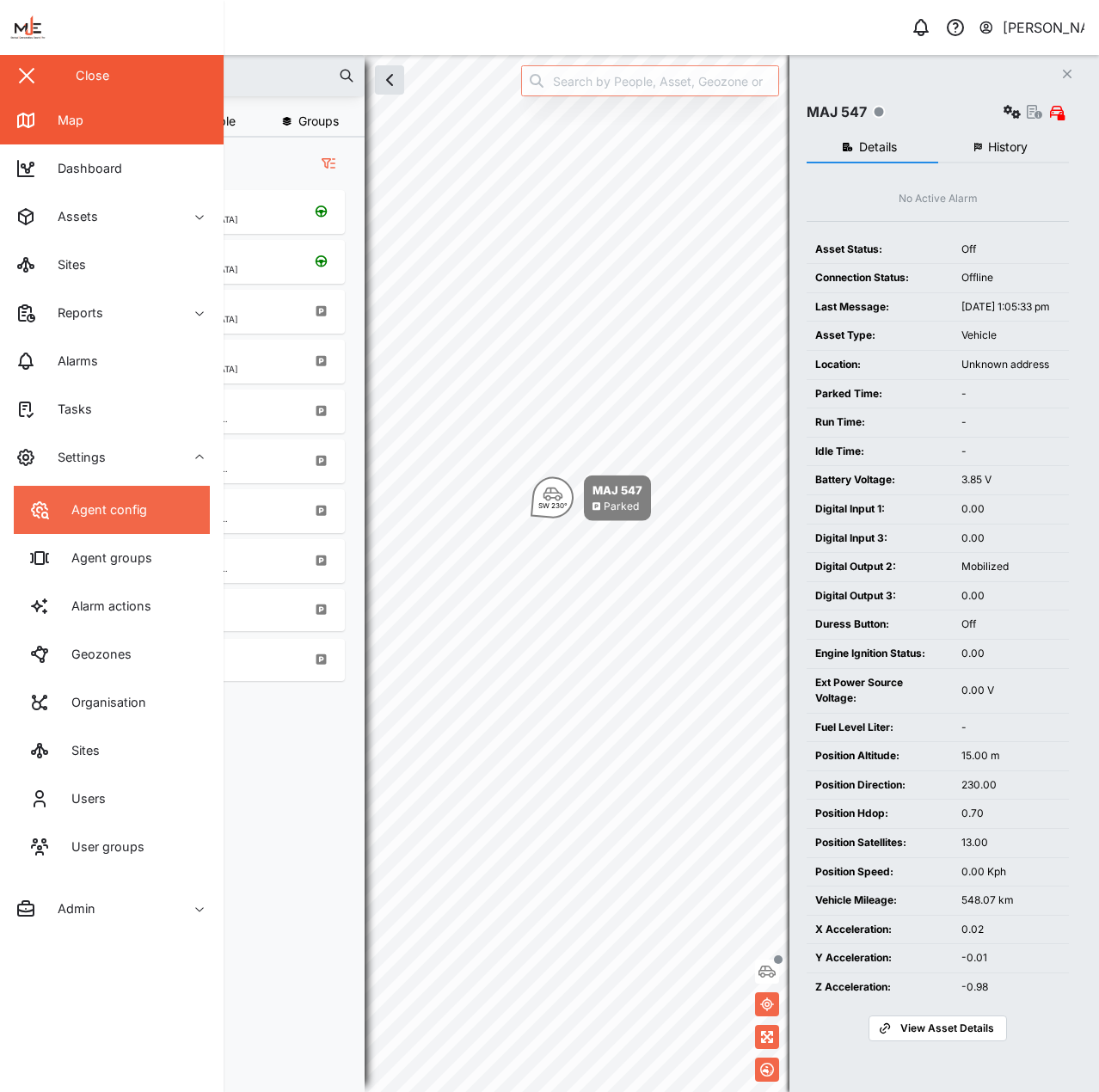
click at [83, 499] on link "Agent config" at bounding box center [111, 510] width 196 height 48
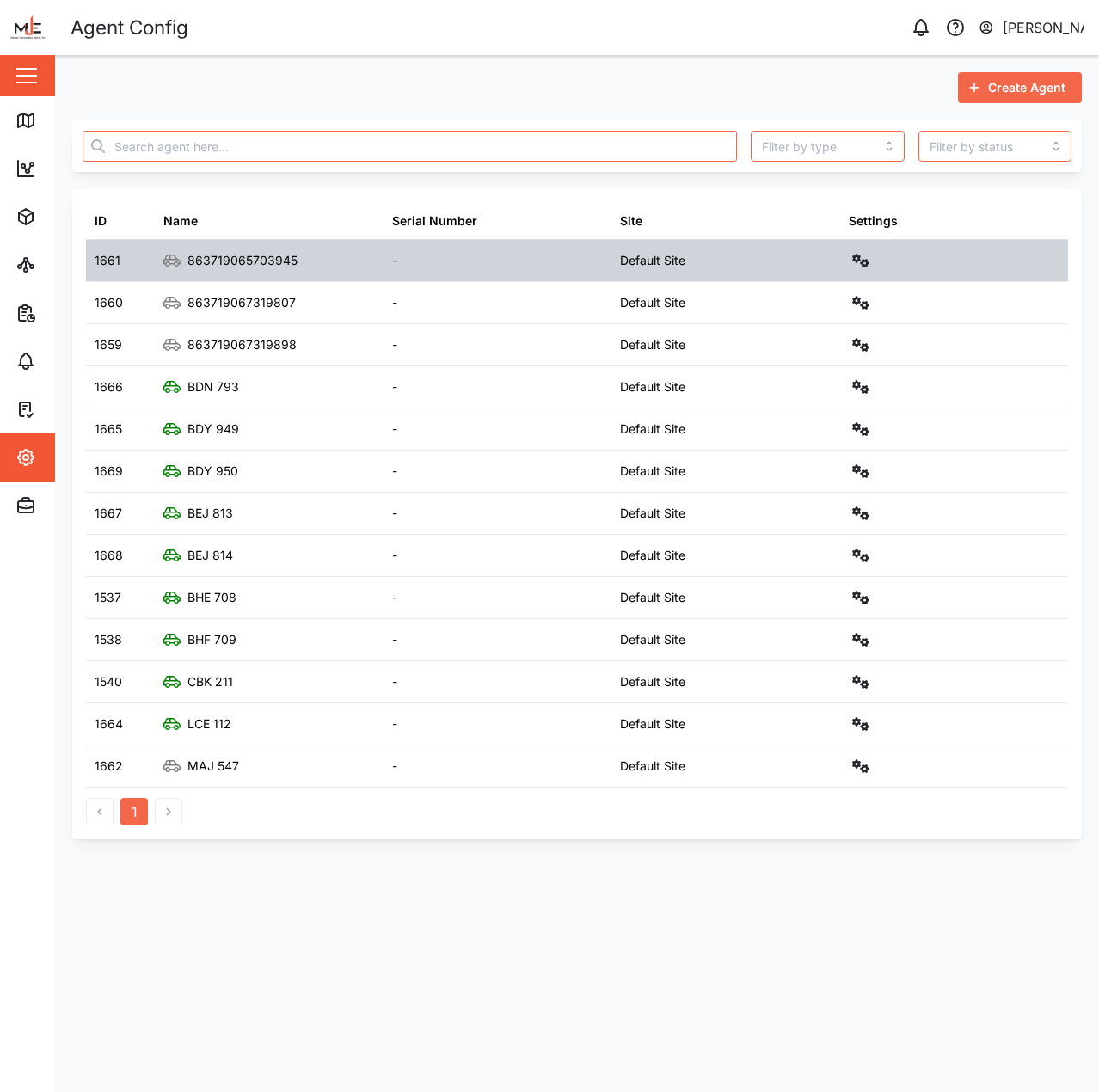
click at [240, 256] on div "863719065703945" at bounding box center [242, 261] width 110 height 19
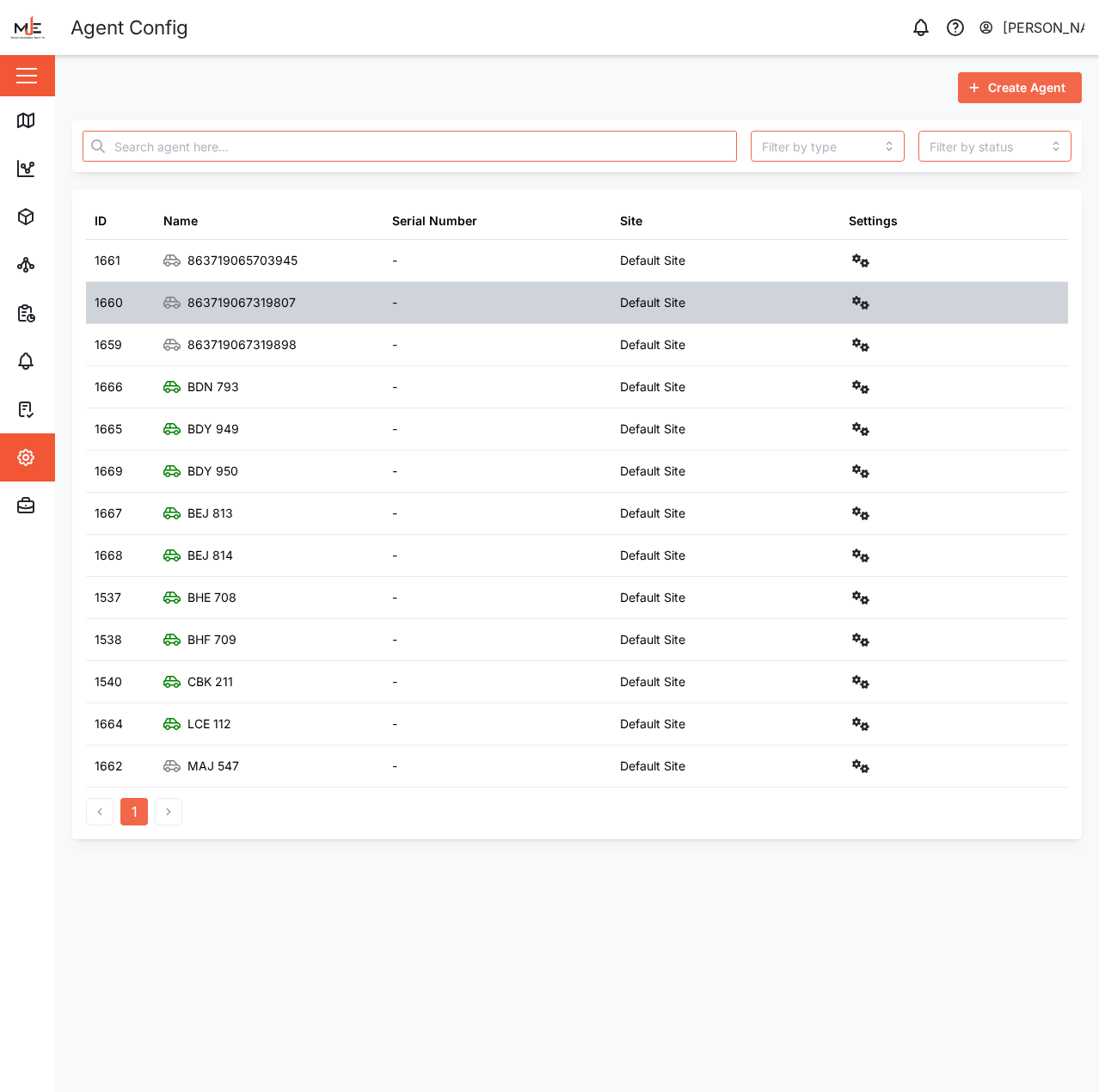
click at [256, 308] on div "863719067319807" at bounding box center [241, 303] width 108 height 19
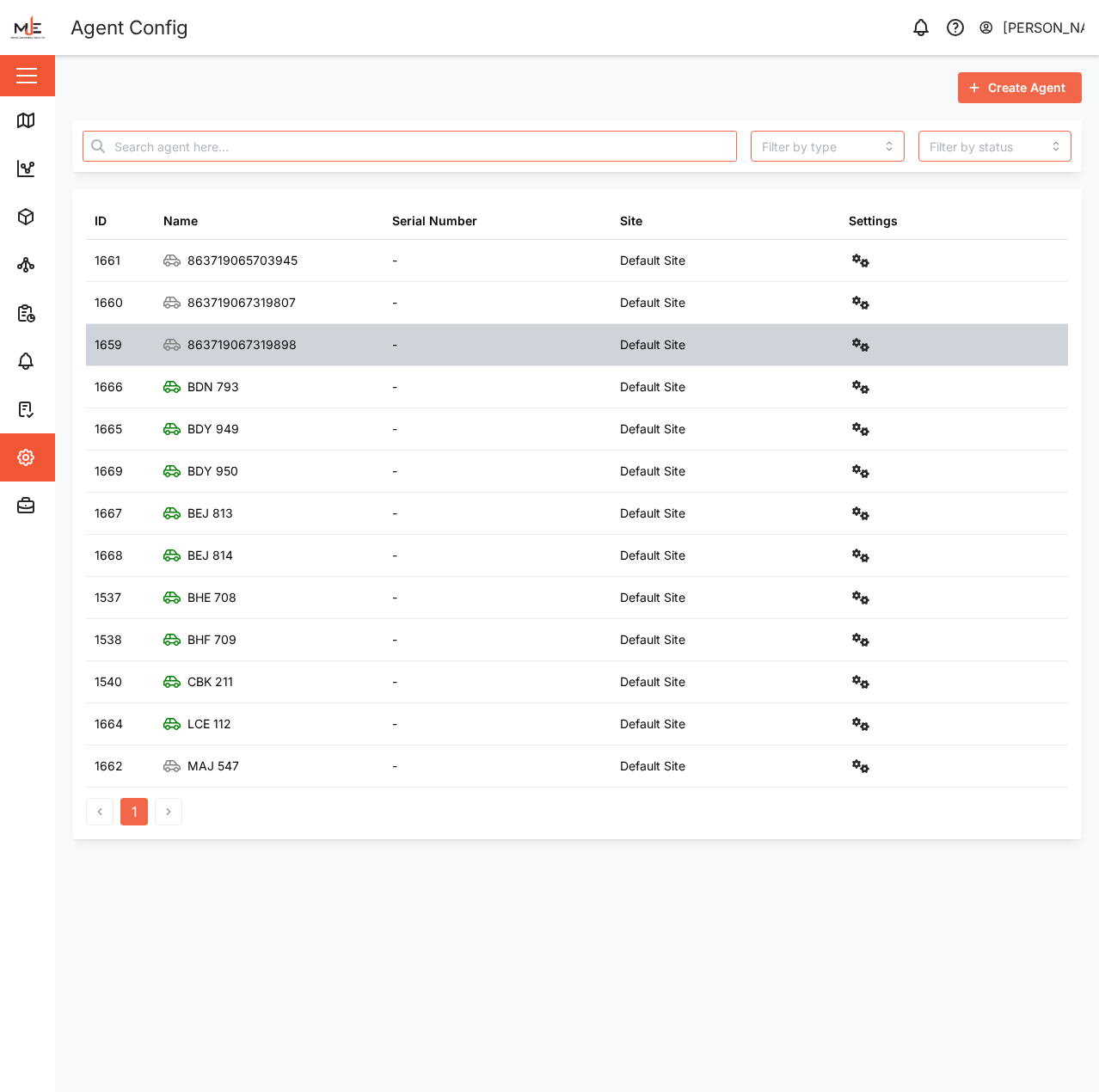
click at [258, 359] on div "863719067319898" at bounding box center [269, 344] width 229 height 41
click at [254, 356] on div "863719067319898" at bounding box center [269, 344] width 229 height 41
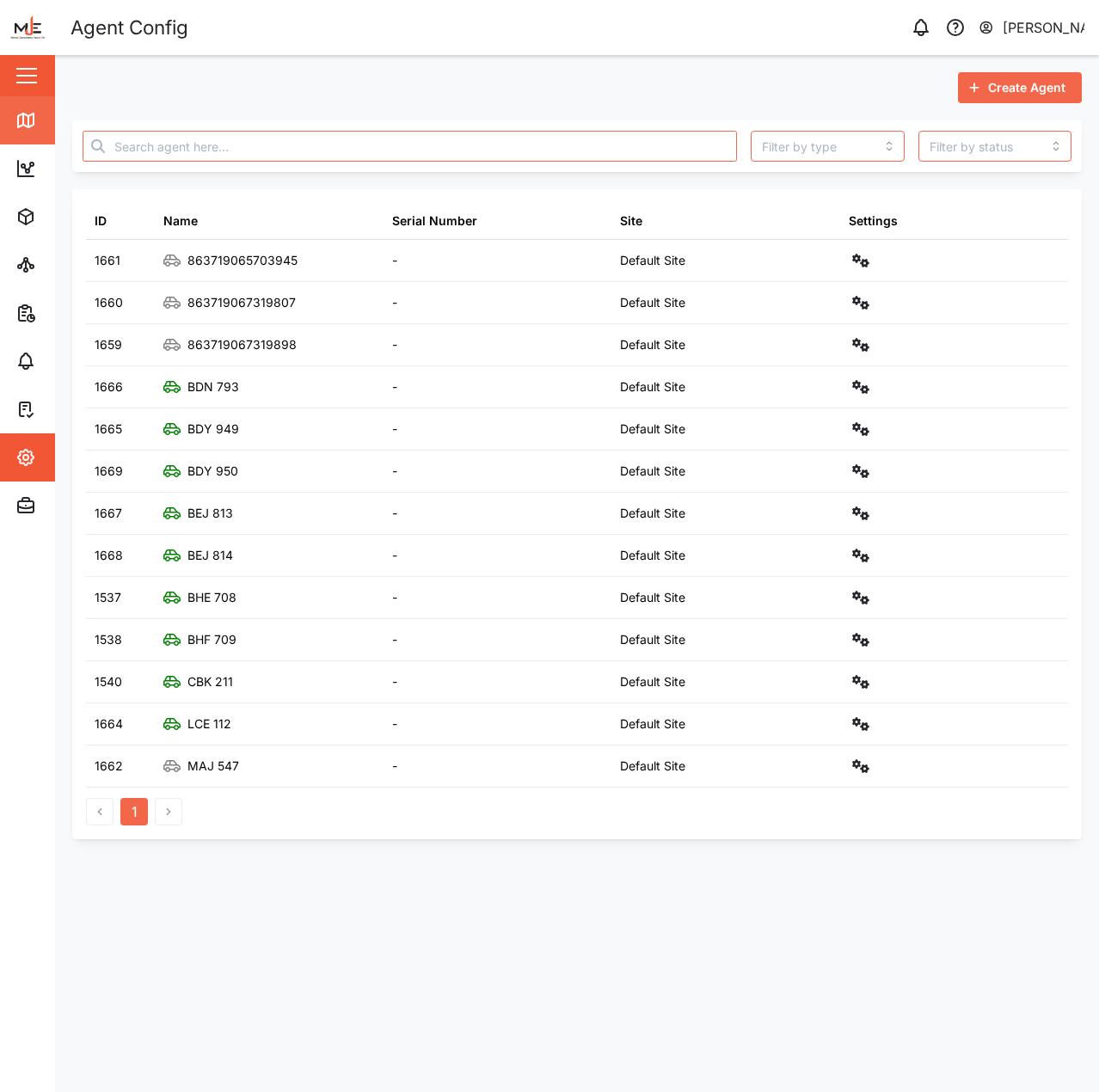
drag, startPoint x: 30, startPoint y: 121, endPoint x: 49, endPoint y: 122, distance: 19.0
click at [29, 121] on icon at bounding box center [29, 121] width 0 height 11
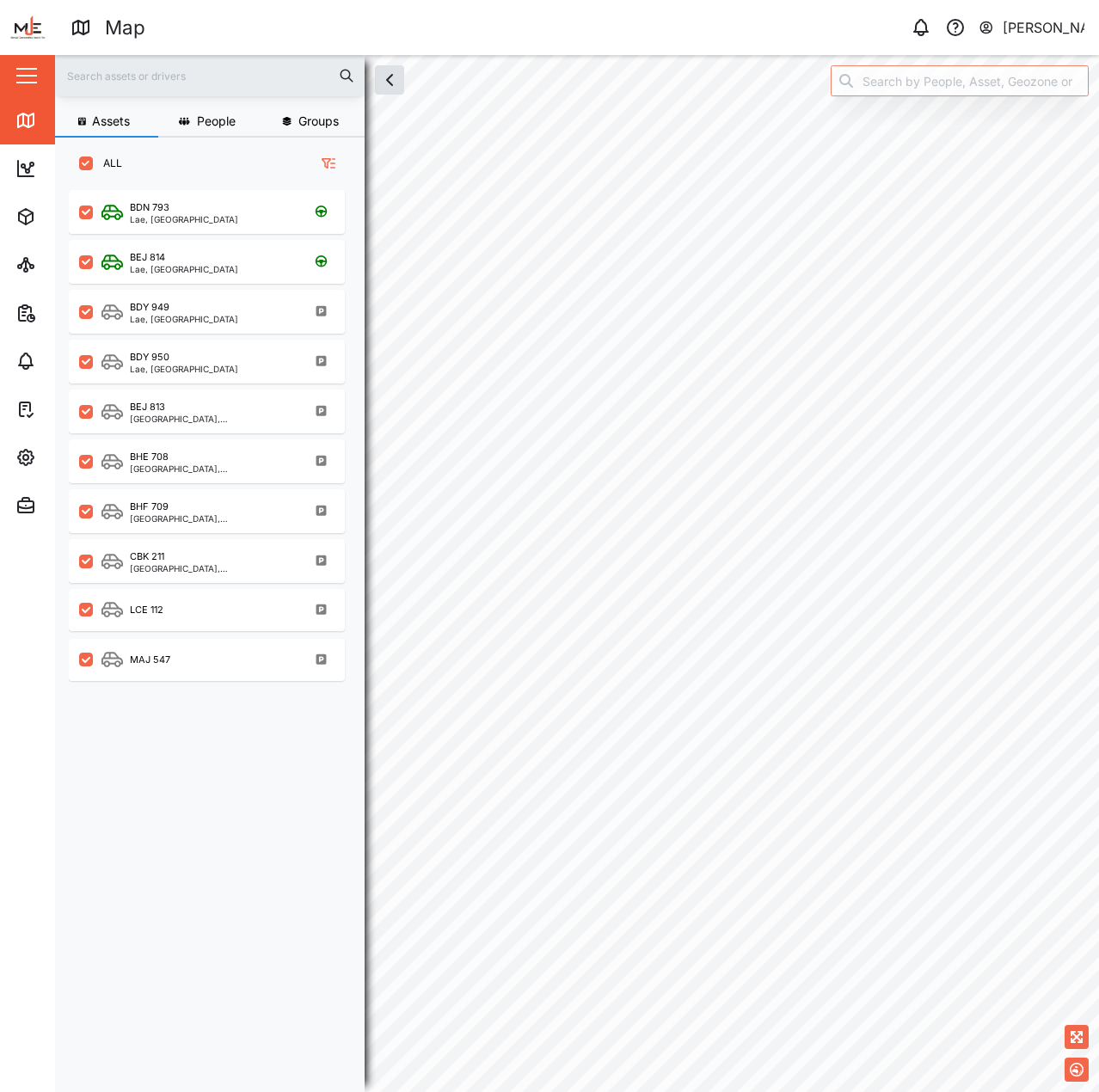
checkbox input "true"
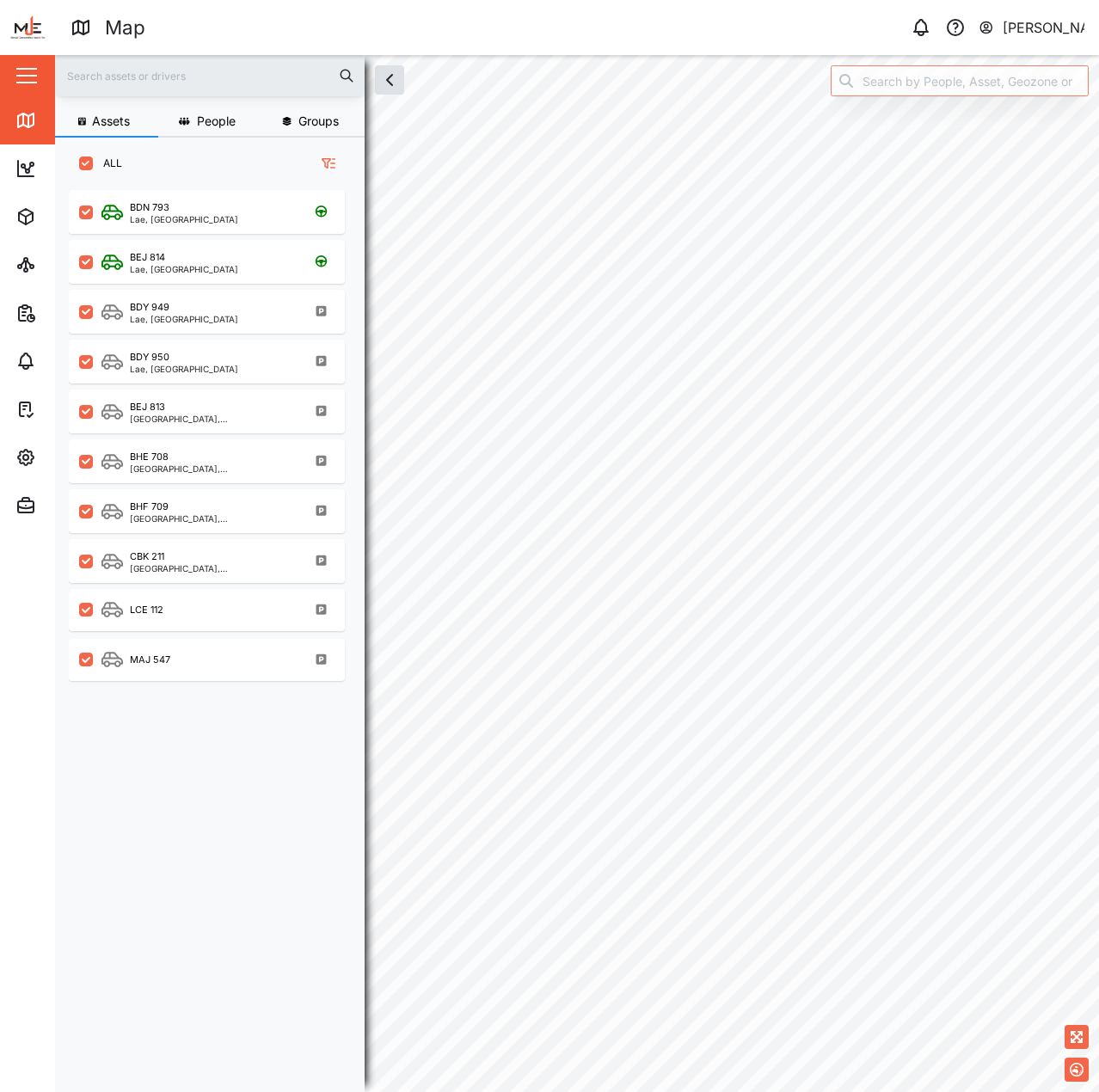
checkbox input "true"
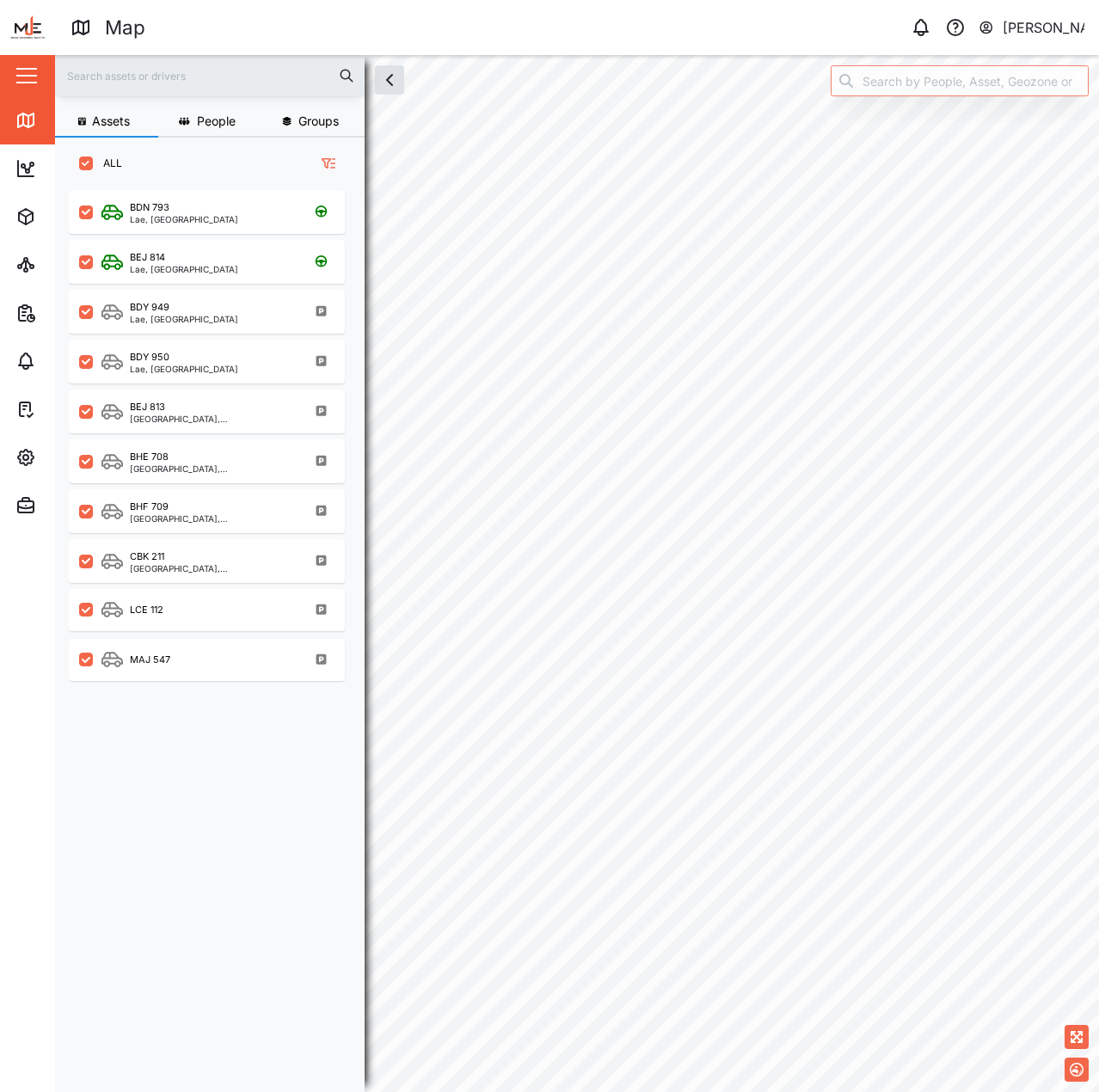
scroll to position [882, 270]
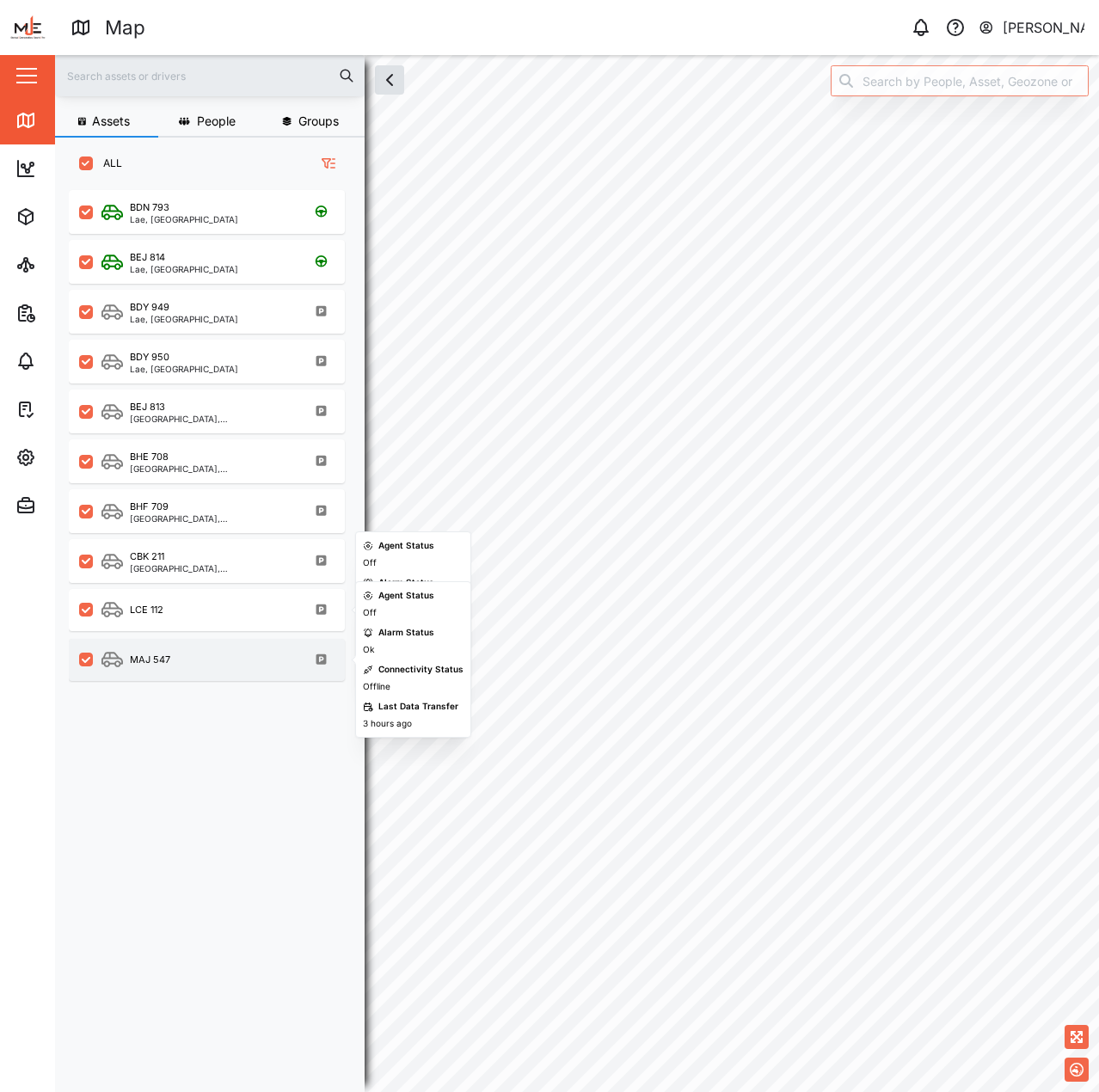
click at [185, 655] on div "MAJ 547" at bounding box center [218, 660] width 233 height 21
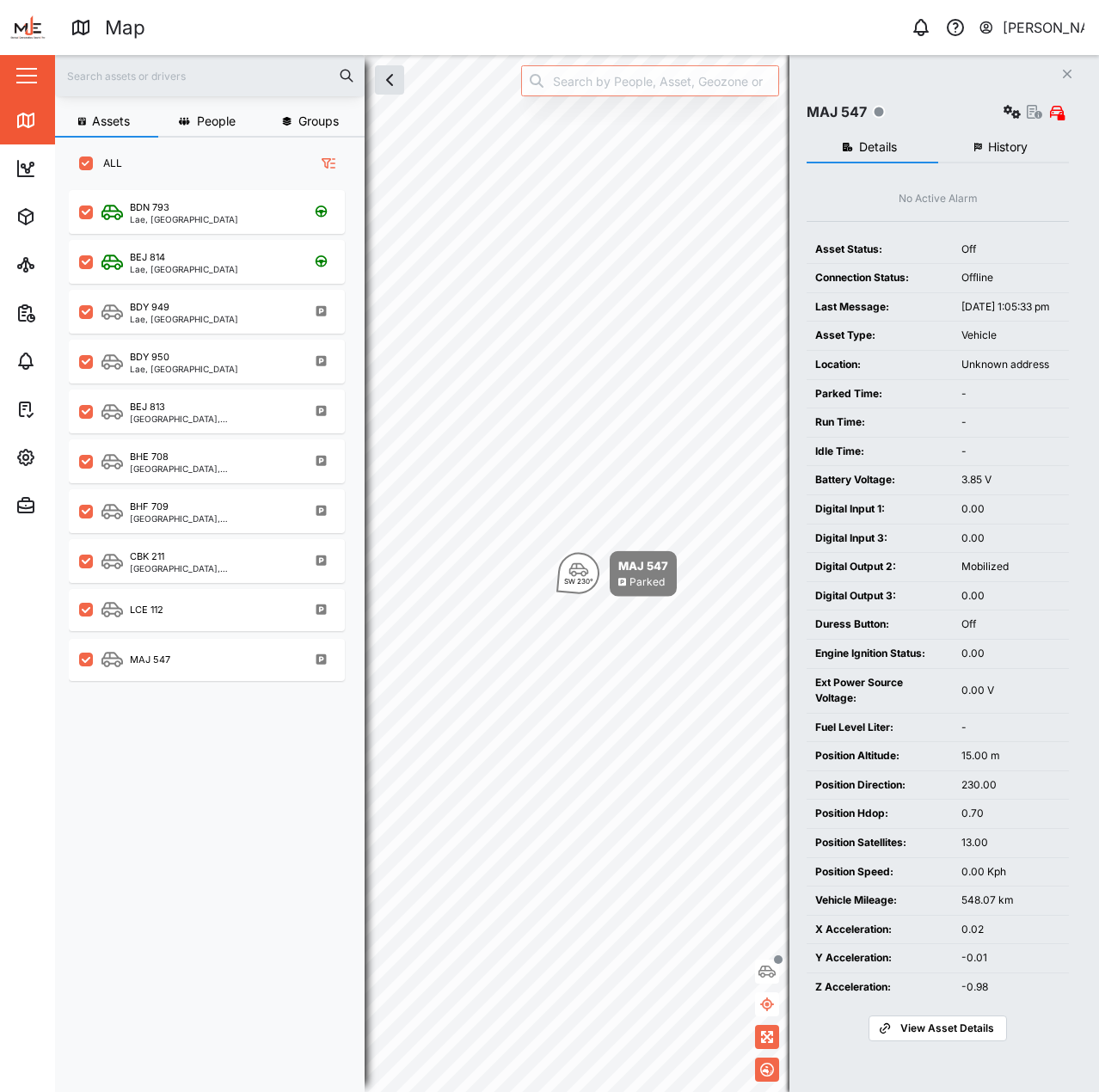
drag, startPoint x: 1001, startPoint y: 762, endPoint x: 796, endPoint y: 710, distance: 211.5
click at [999, 761] on td "15.00 m" at bounding box center [1011, 756] width 116 height 30
click at [977, 247] on div "Off" at bounding box center [1011, 250] width 99 height 16
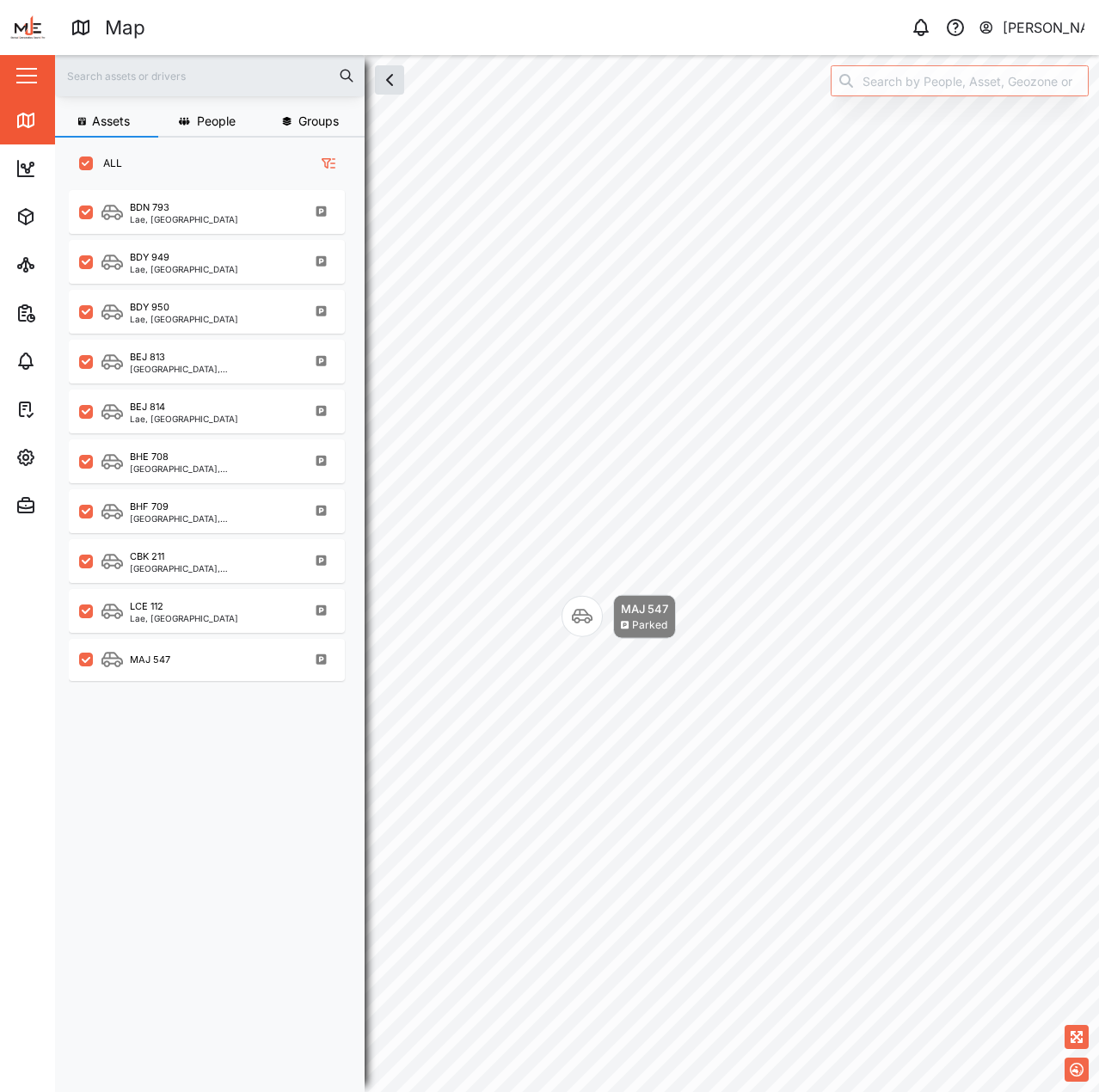
scroll to position [882, 270]
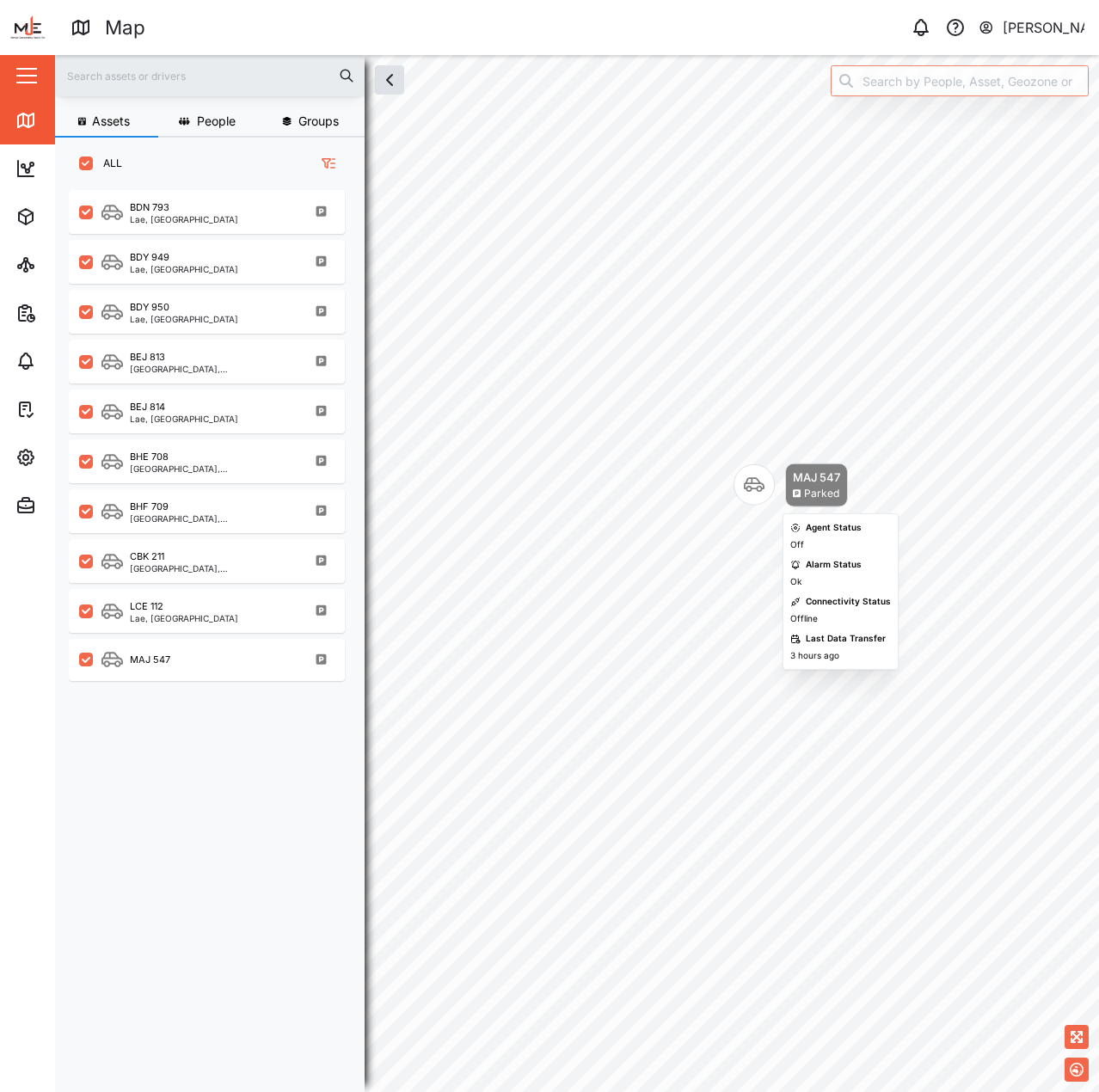
click at [790, 491] on div "MAJ 547 Parked" at bounding box center [817, 486] width 63 height 44
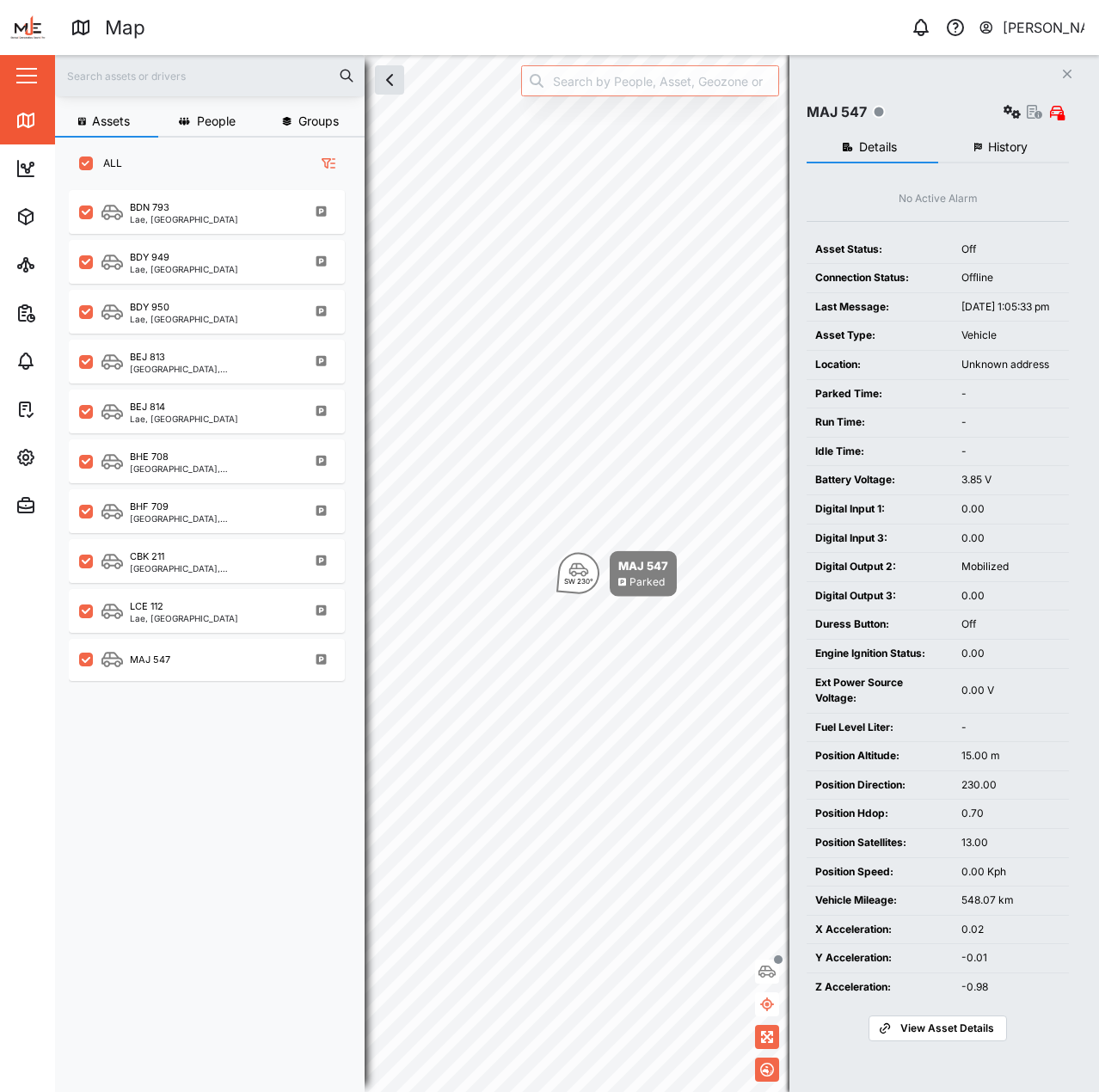
click at [956, 317] on td "[DATE] 1:05:33 pm" at bounding box center [1011, 307] width 116 height 30
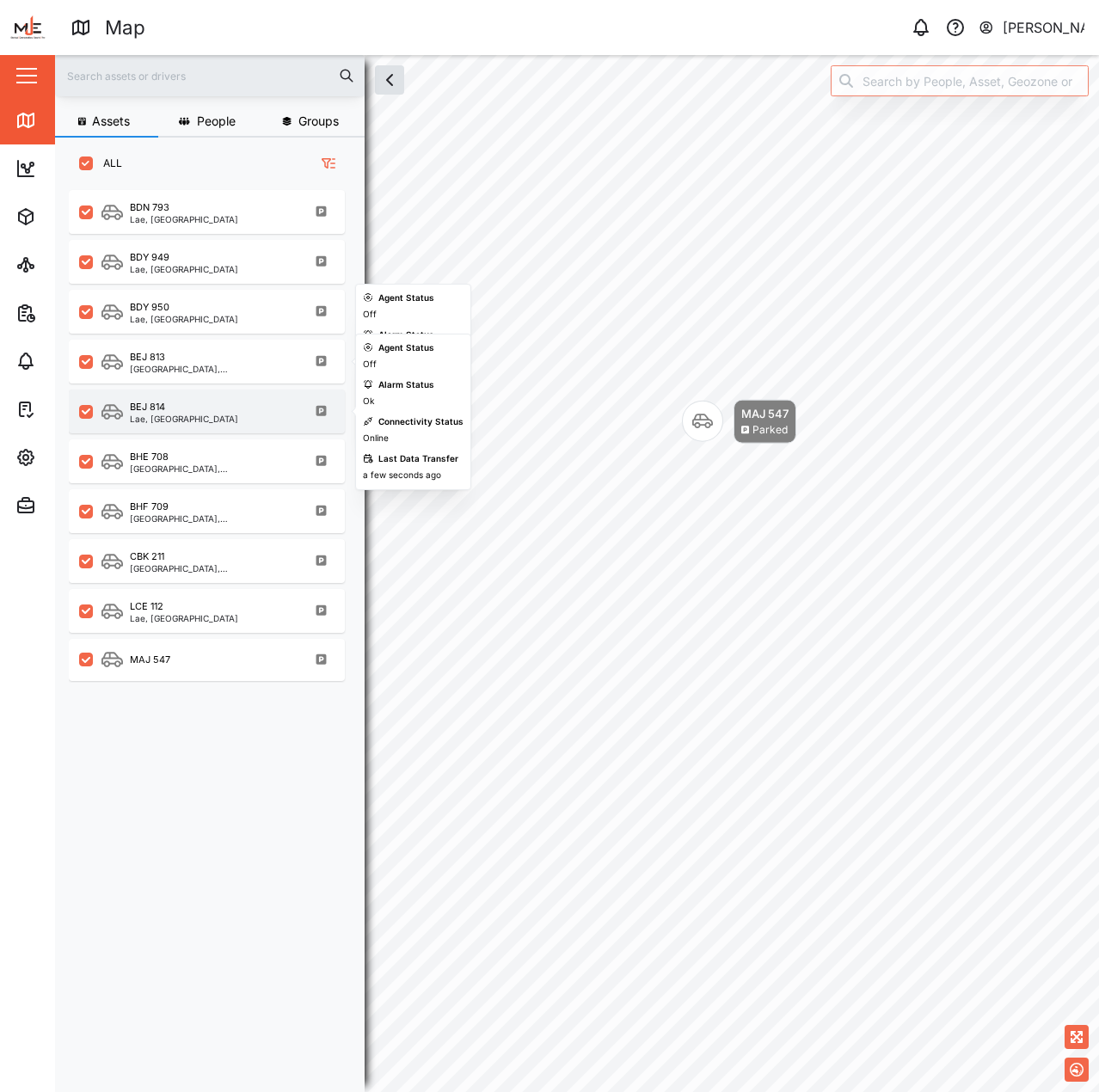
click at [207, 424] on div "BEJ 814 Lae, [GEOGRAPHIC_DATA]" at bounding box center [207, 411] width 276 height 44
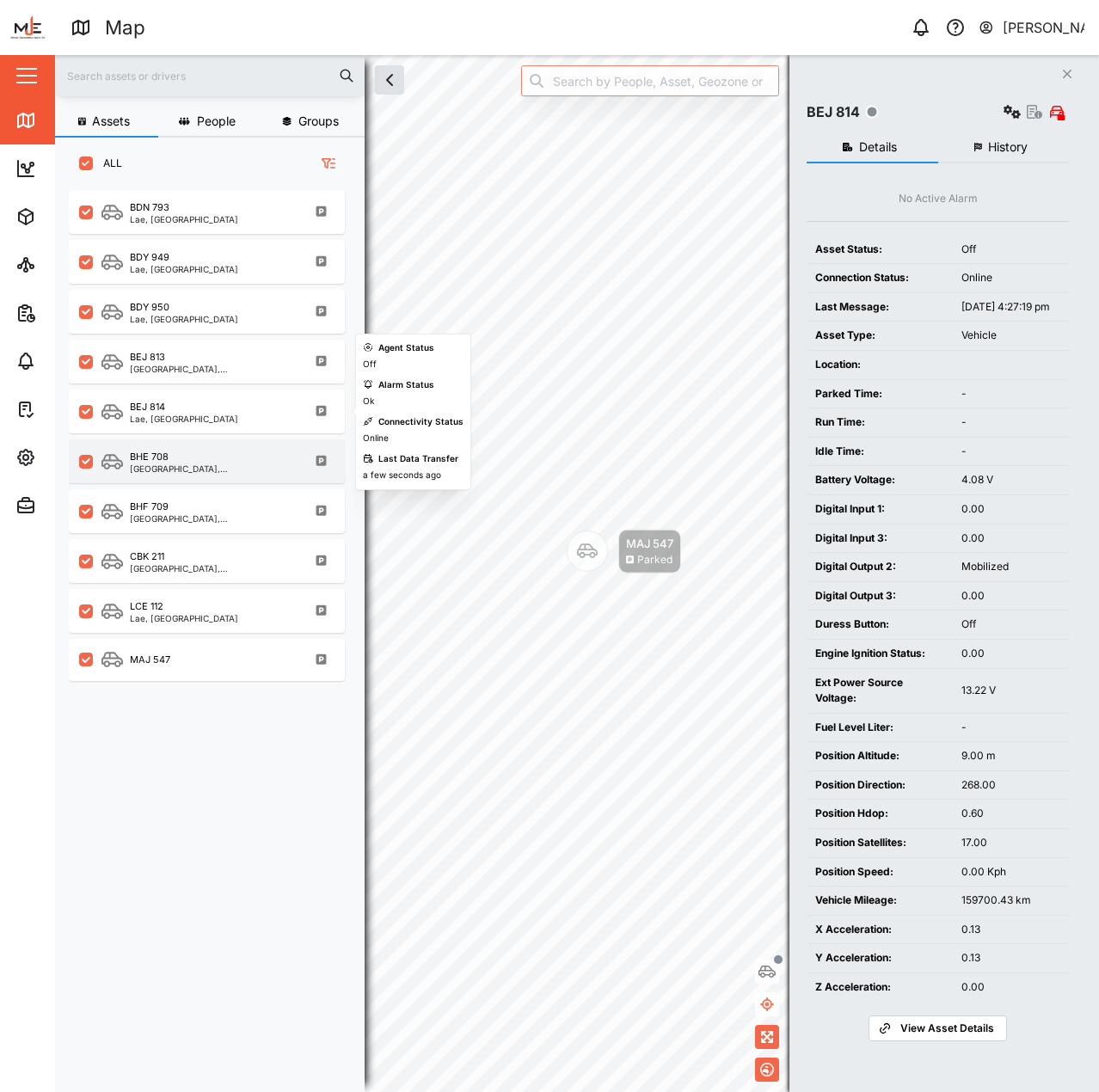
click at [206, 463] on div "BHE 708" at bounding box center [212, 456] width 165 height 14
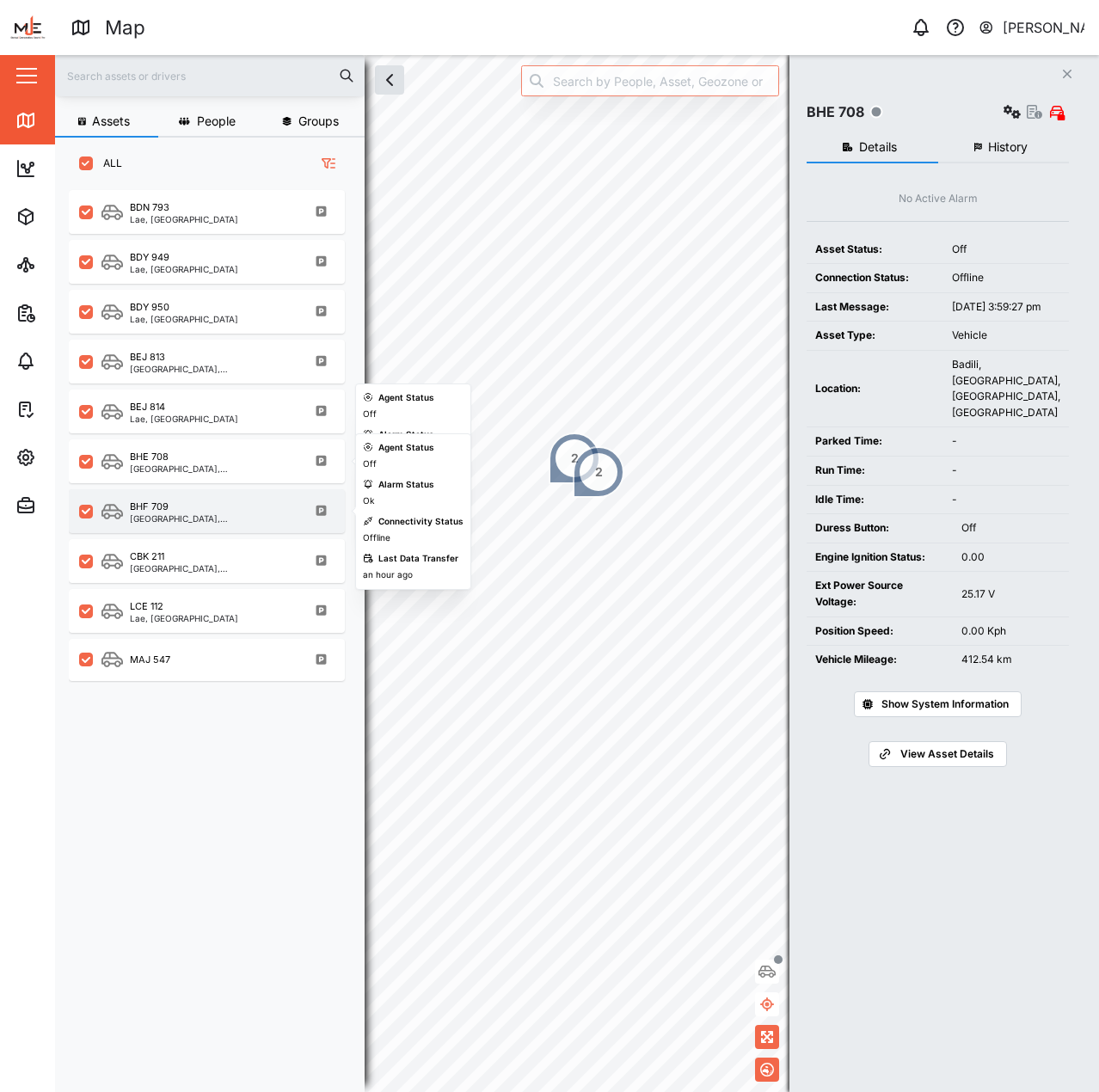
click at [209, 520] on div "[GEOGRAPHIC_DATA], [GEOGRAPHIC_DATA]" at bounding box center [212, 518] width 165 height 9
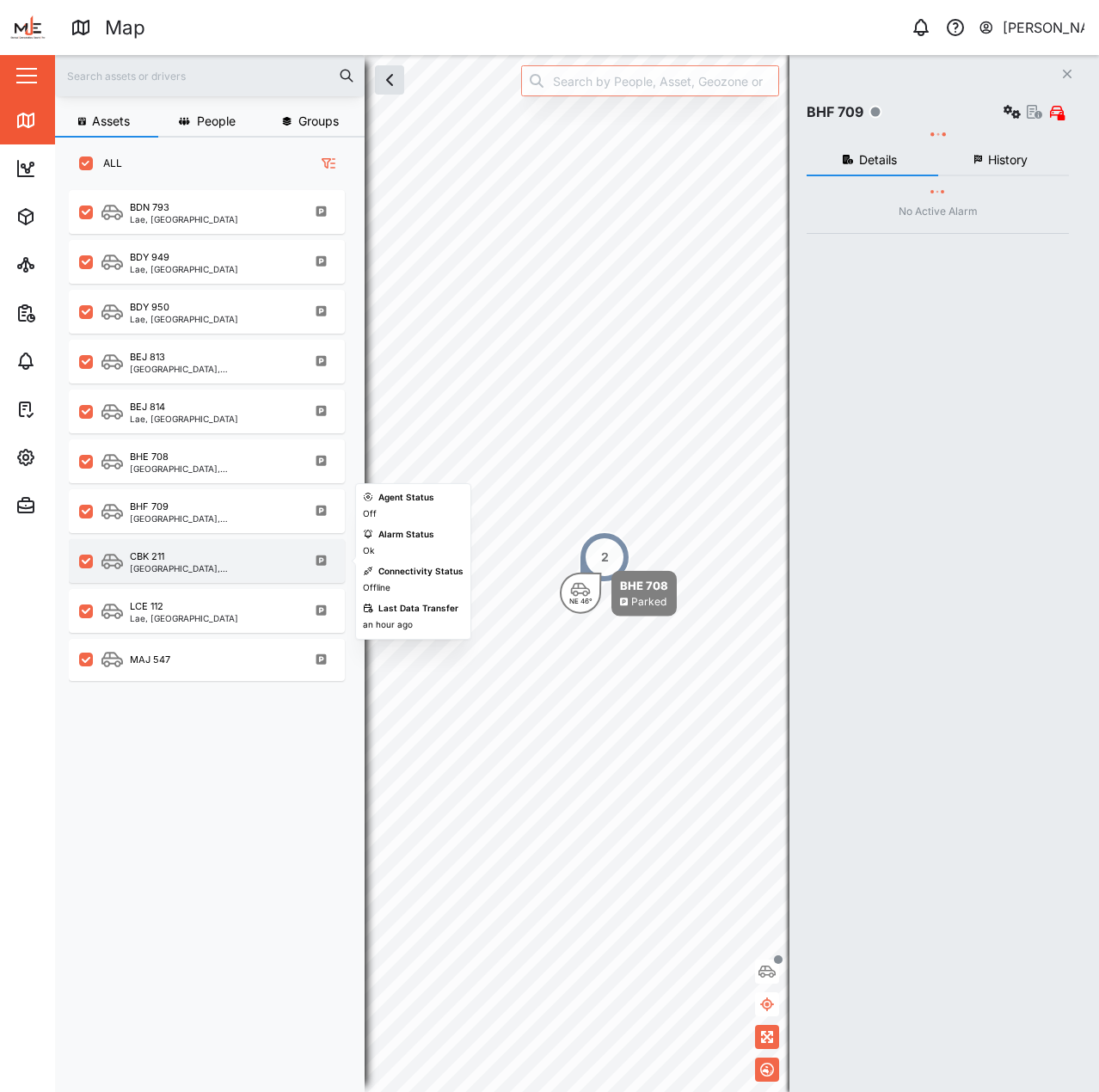
click at [217, 578] on div "CBK 211 [GEOGRAPHIC_DATA], [GEOGRAPHIC_DATA]" at bounding box center [207, 561] width 276 height 44
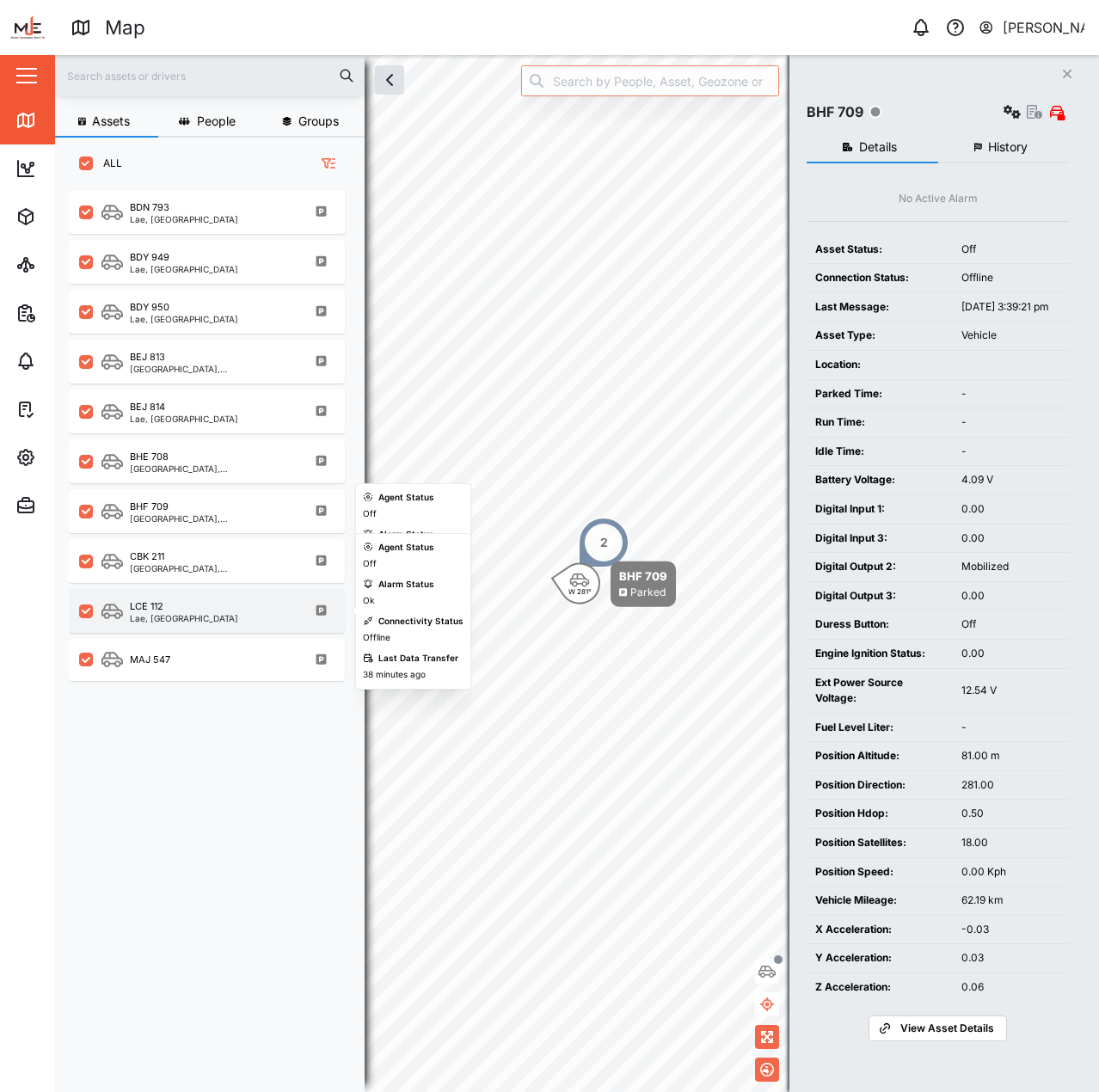
click at [230, 631] on div "LCE 112 Lae, [GEOGRAPHIC_DATA] Region" at bounding box center [207, 611] width 276 height 44
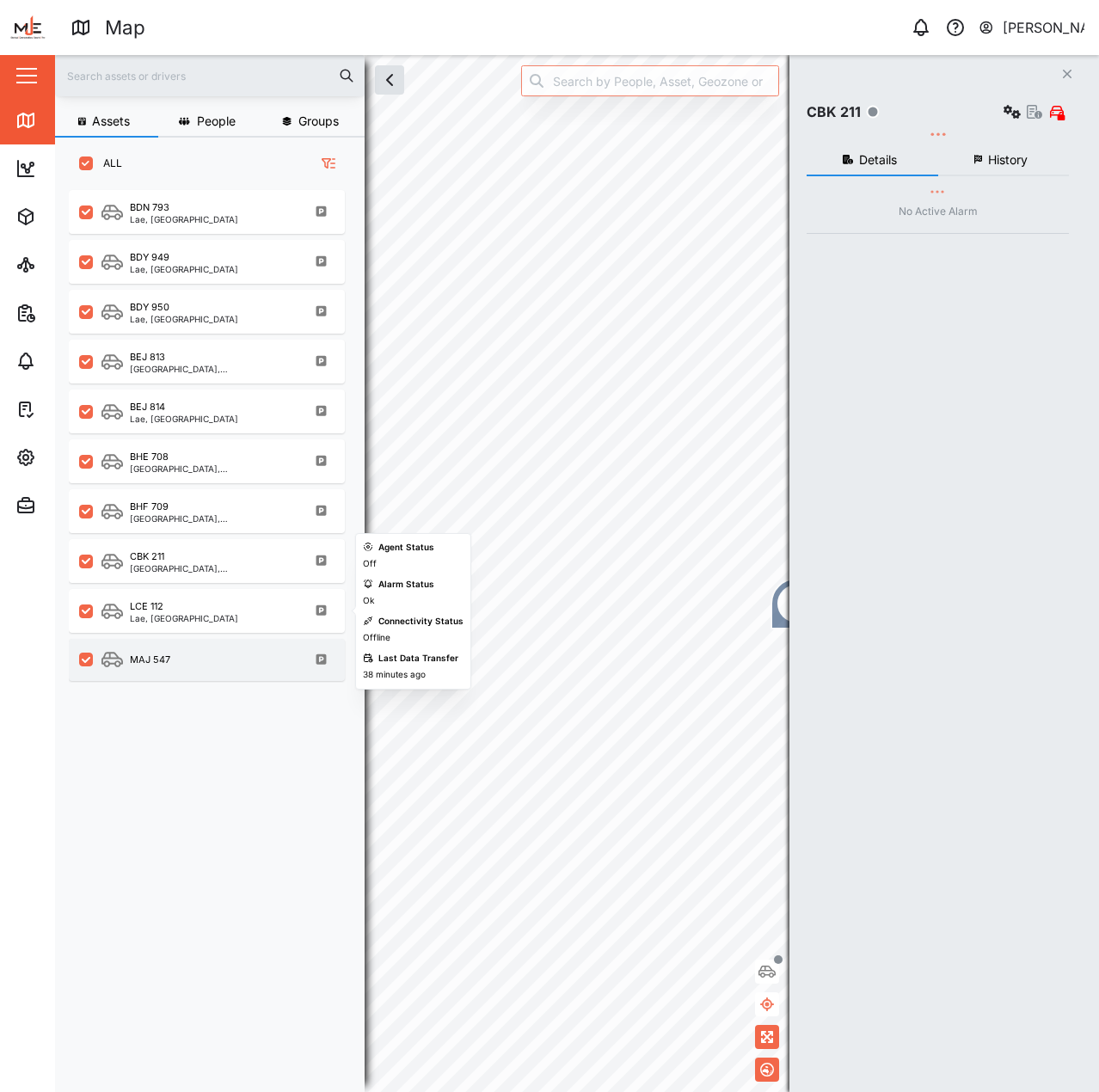
click at [230, 674] on div "MAJ 547" at bounding box center [207, 660] width 276 height 42
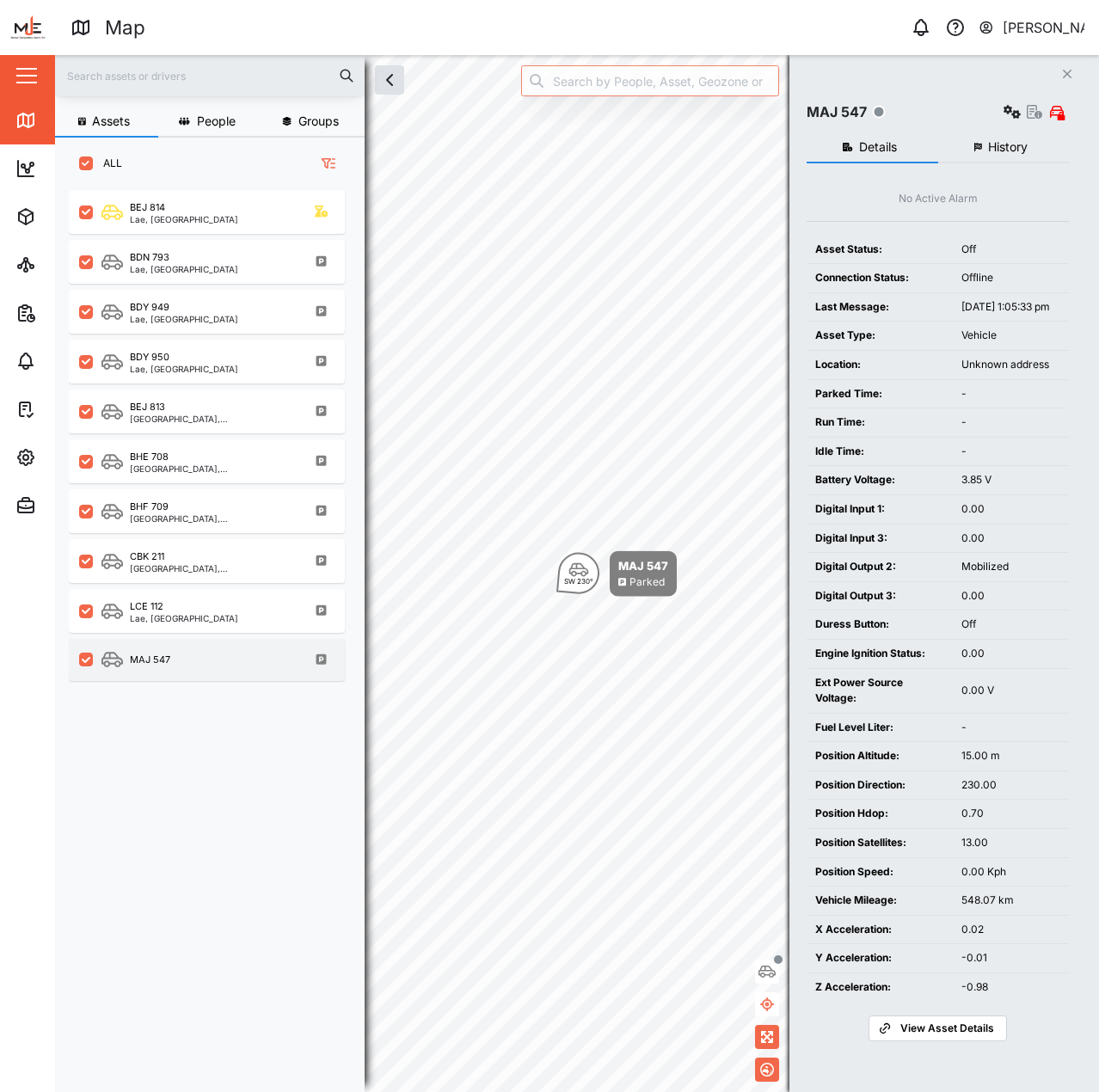
click at [252, 669] on div "MAJ 547" at bounding box center [218, 660] width 233 height 21
click at [253, 666] on div "MAJ 547" at bounding box center [218, 660] width 233 height 21
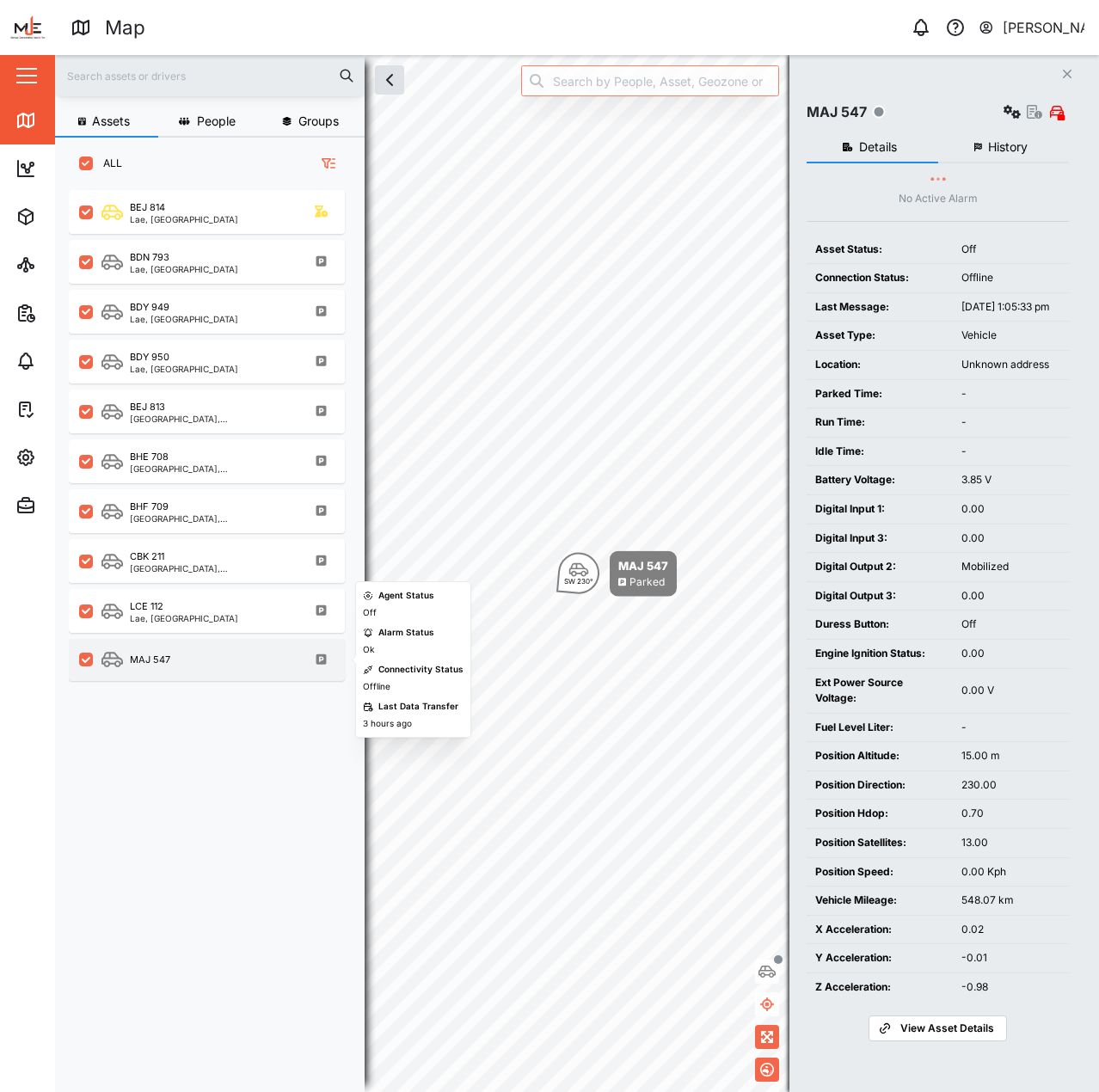
click at [253, 666] on div "MAJ 547" at bounding box center [218, 660] width 233 height 21
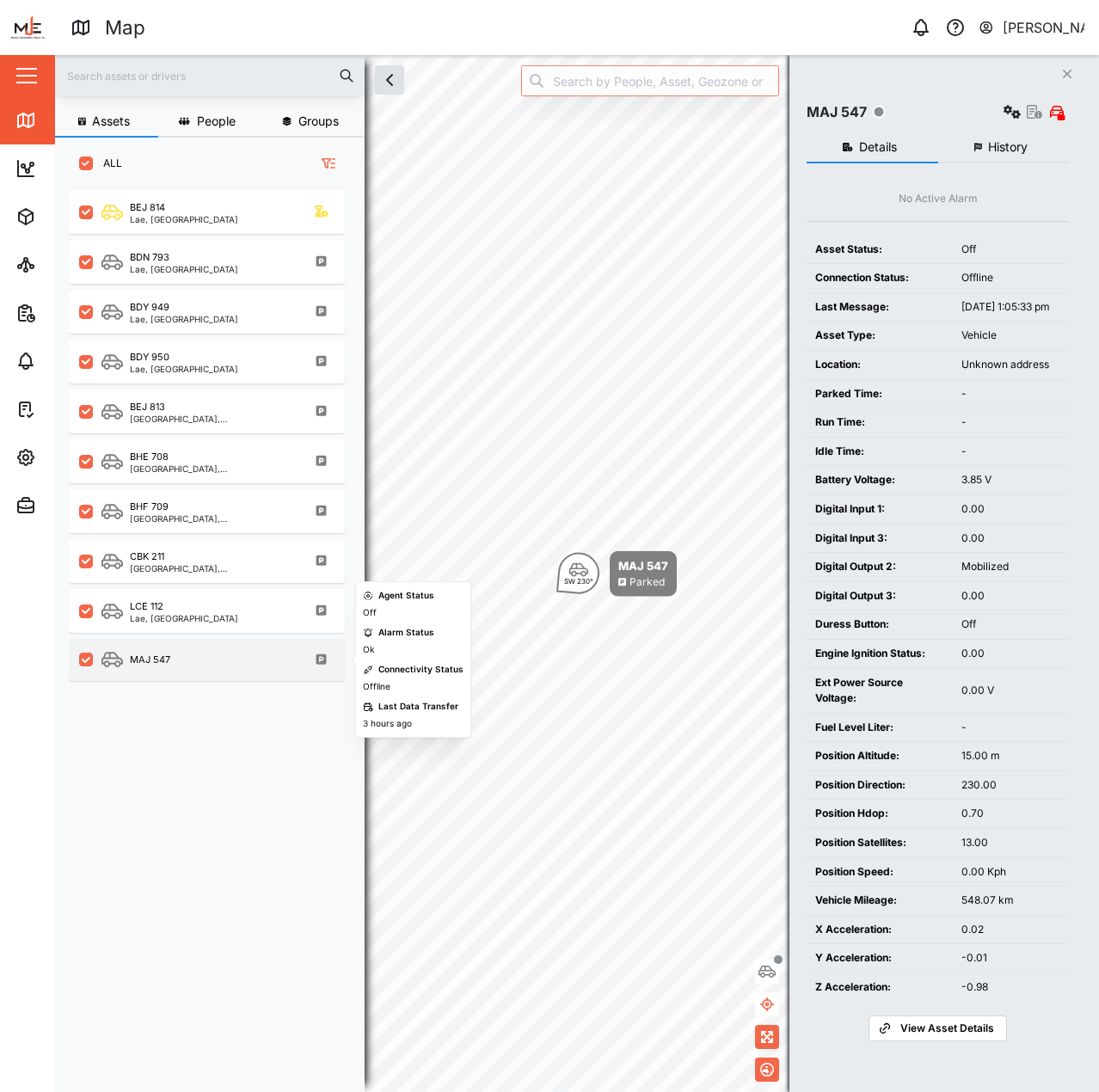
click at [253, 666] on div "MAJ 547" at bounding box center [218, 660] width 233 height 21
click at [174, 647] on div "MAJ 547" at bounding box center [207, 660] width 276 height 42
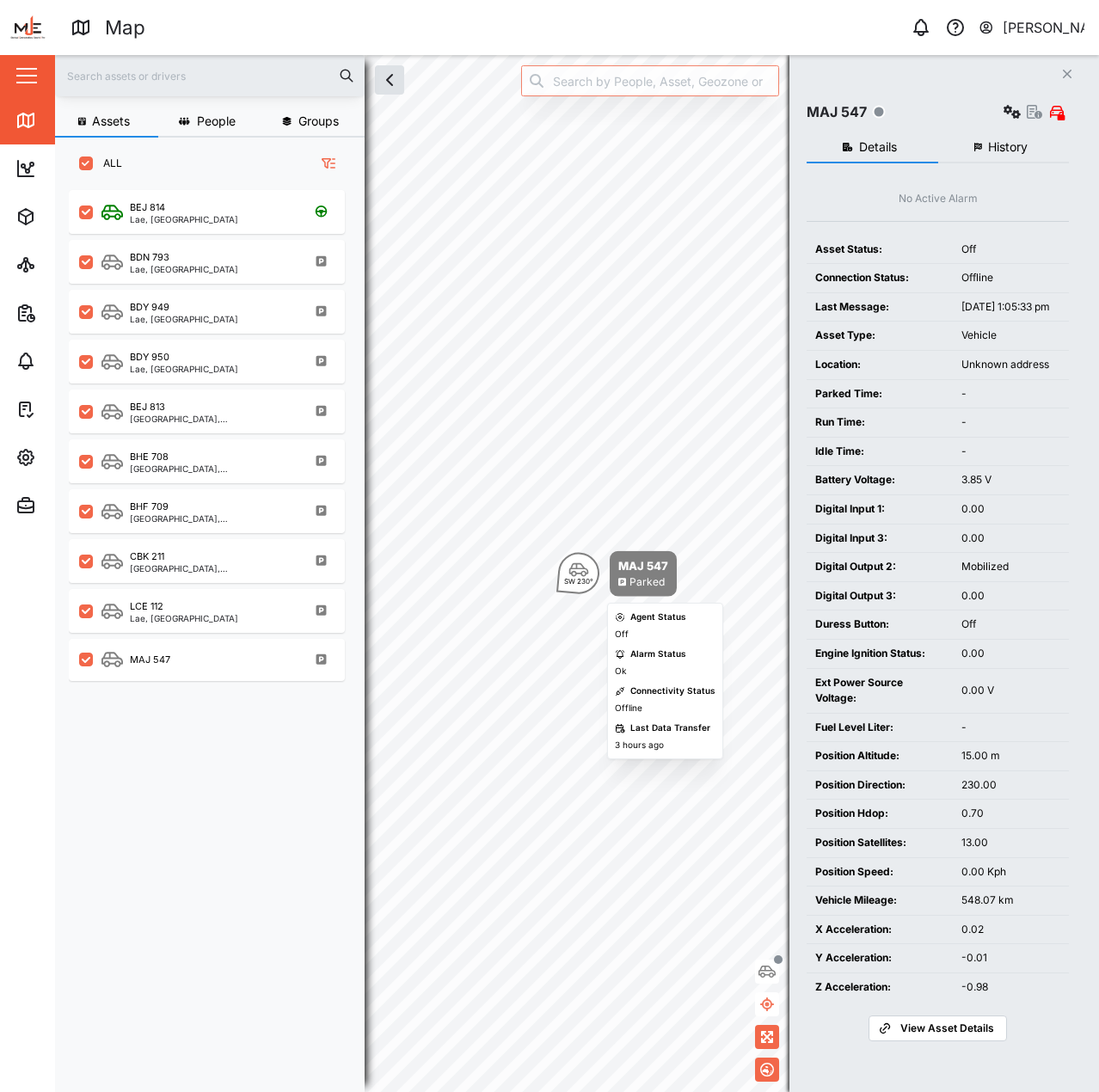
click at [627, 583] on div "Parked" at bounding box center [644, 582] width 50 height 16
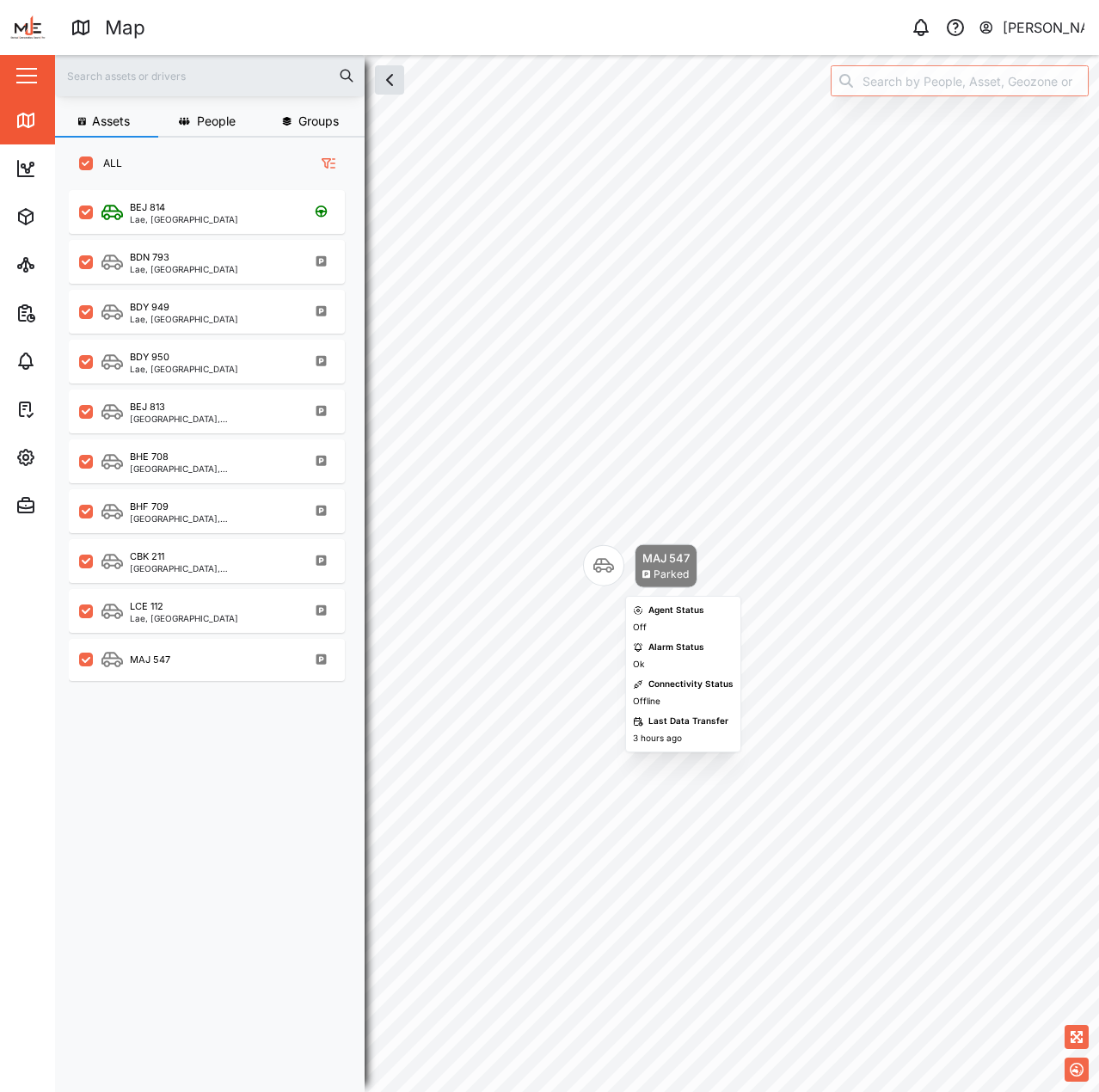
click at [598, 568] on icon "Map marker" at bounding box center [604, 566] width 21 height 14
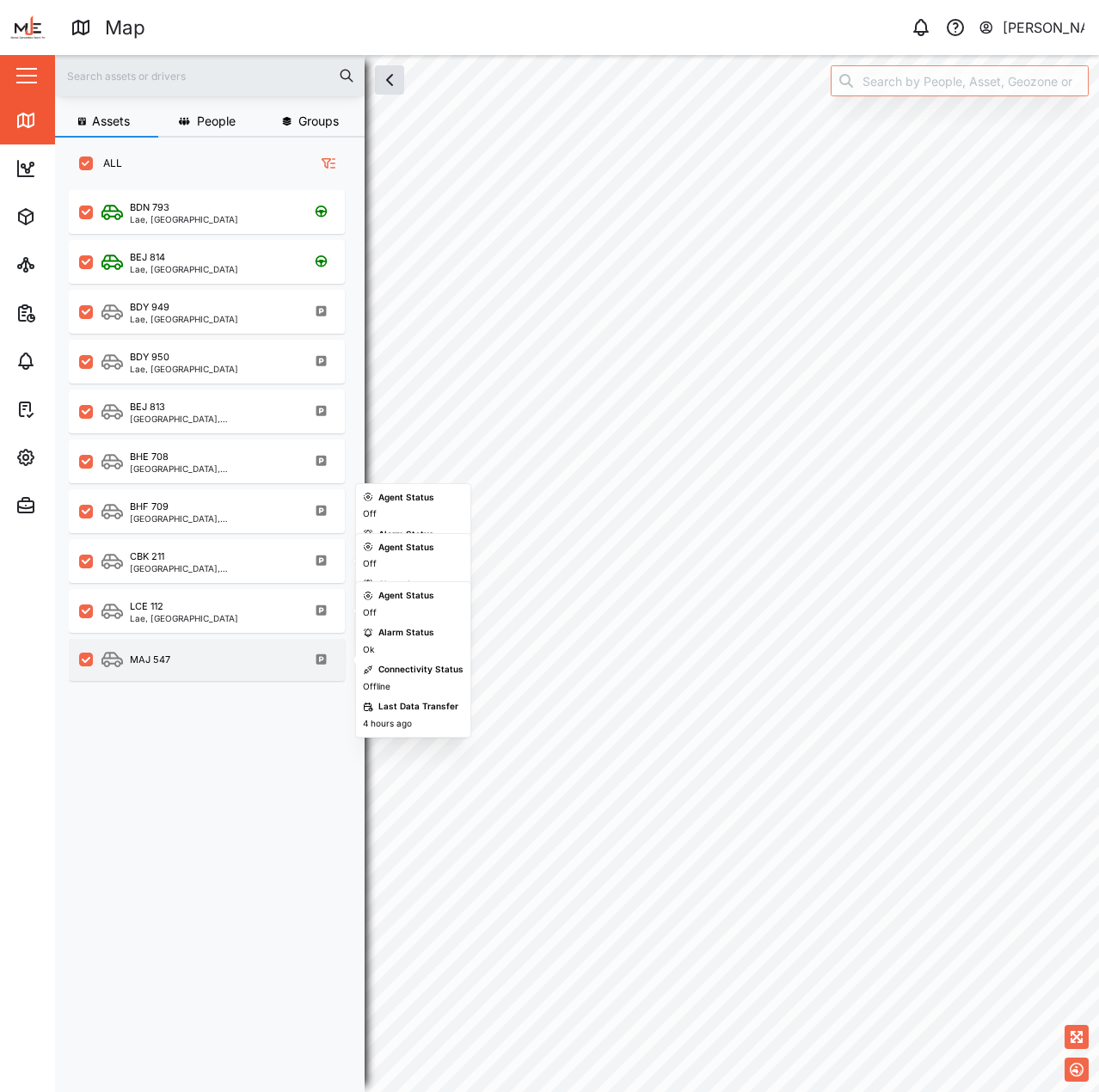
click at [259, 655] on div "MAJ 547" at bounding box center [218, 660] width 233 height 21
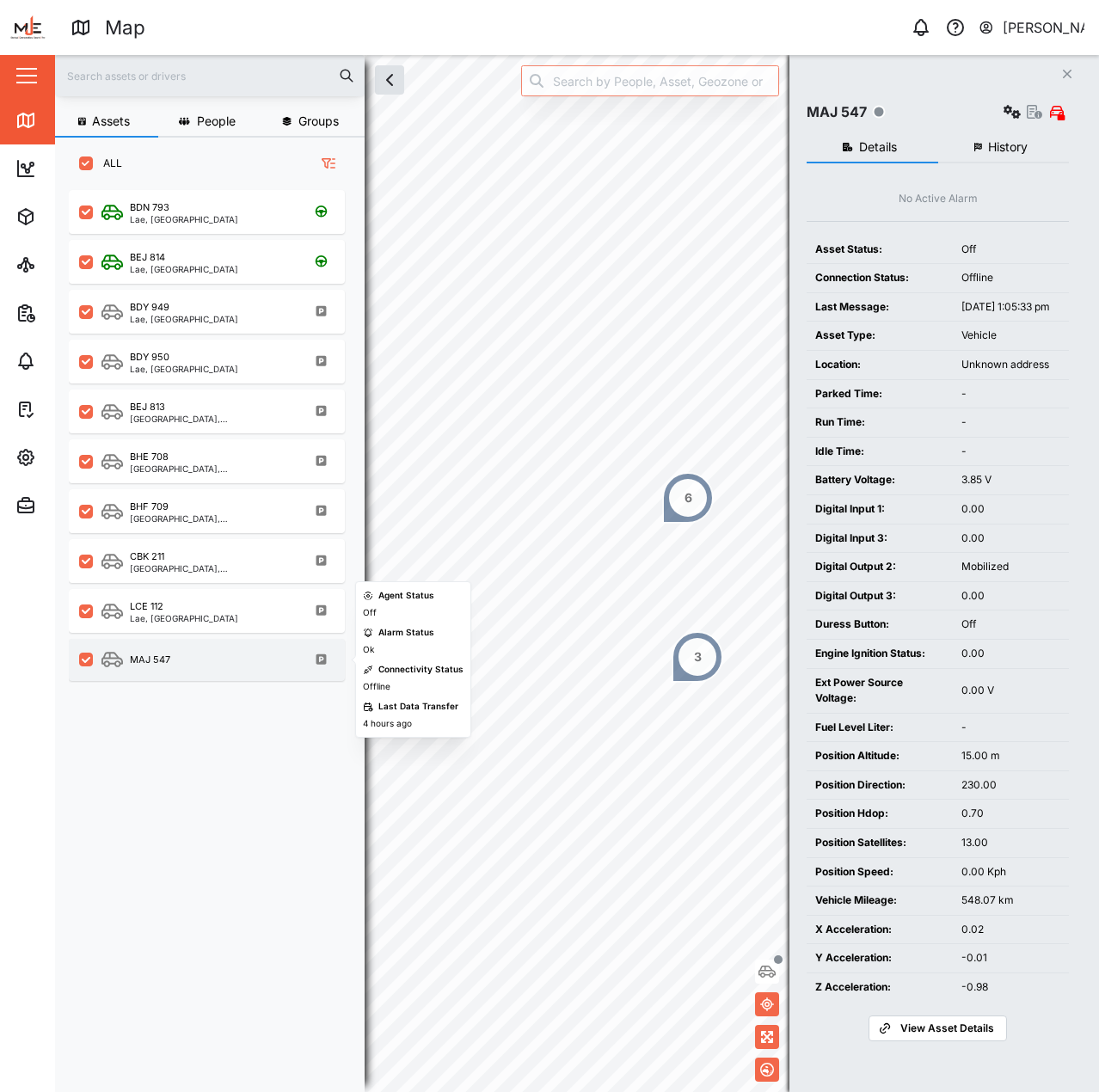
click at [175, 661] on div "MAJ 547" at bounding box center [218, 660] width 233 height 21
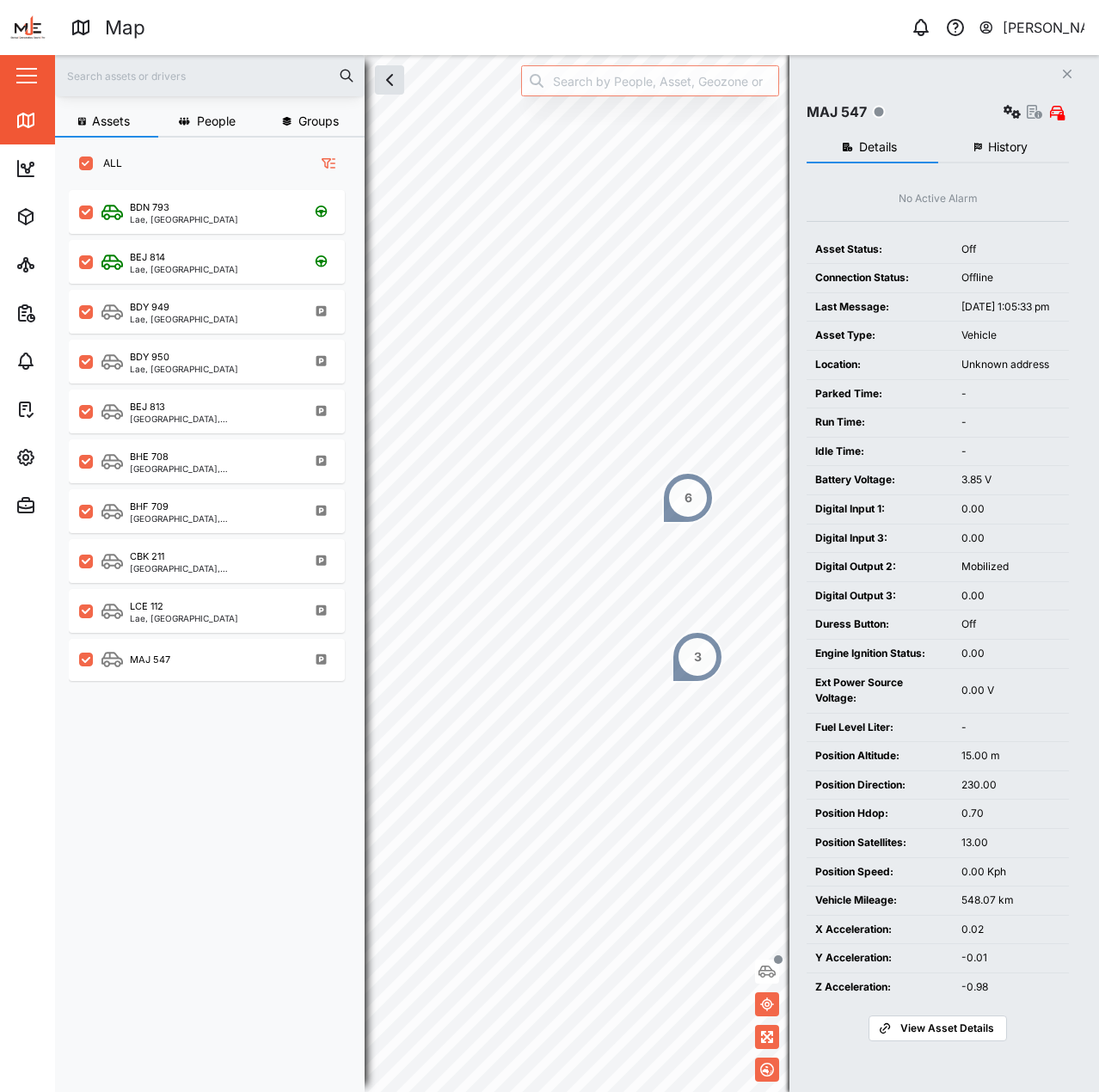
click at [855, 460] on div "Idle Time:" at bounding box center [880, 451] width 129 height 16
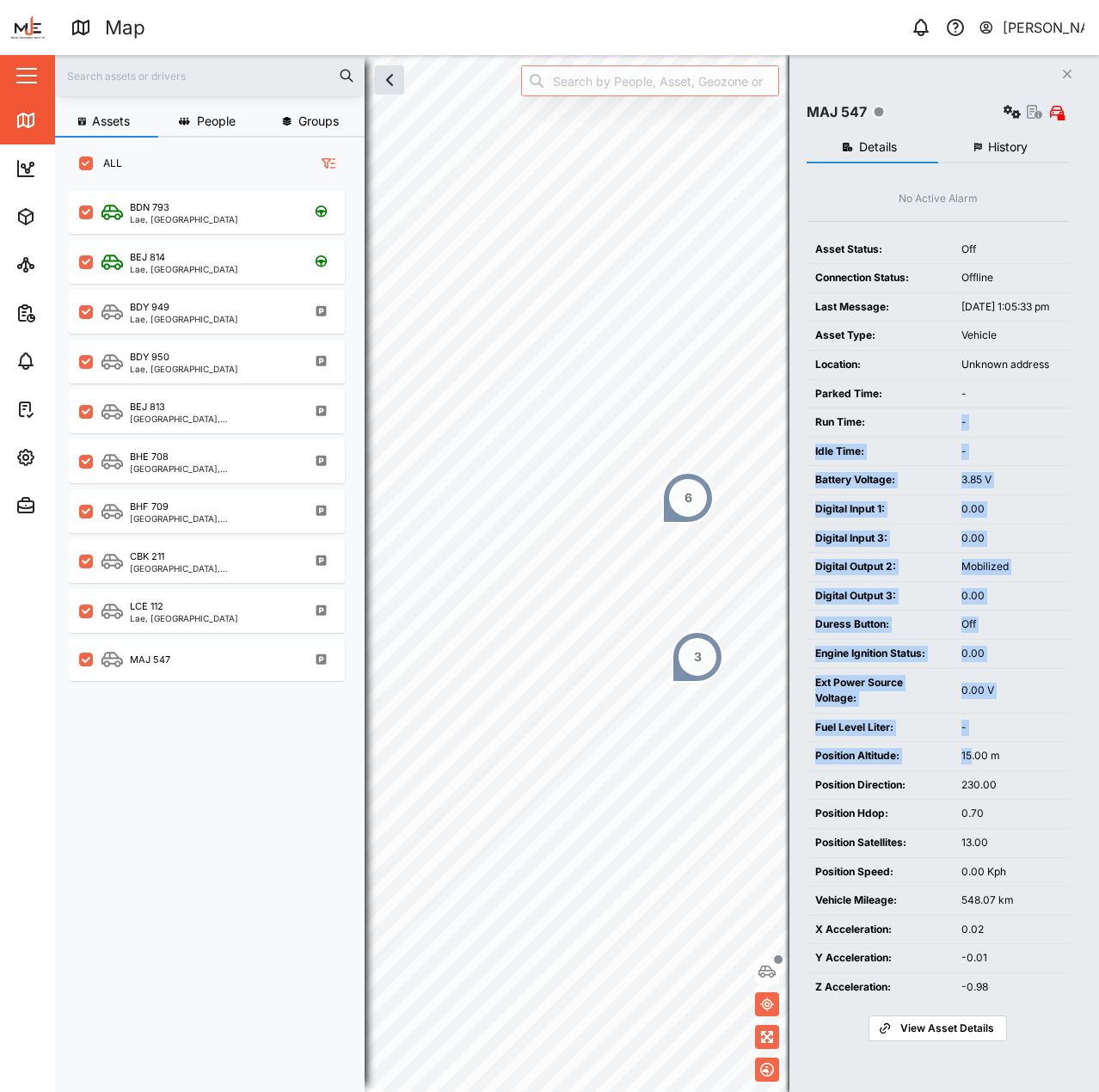
drag, startPoint x: 870, startPoint y: 442, endPoint x: 971, endPoint y: 759, distance: 332.7
click at [971, 759] on div "Asset Status: Off Connection Status: Offline Last Message: Oct 2, 2025, 1:05:33…" at bounding box center [938, 618] width 262 height 766
click at [949, 742] on td "Fuel Level Liter:" at bounding box center [880, 728] width 146 height 30
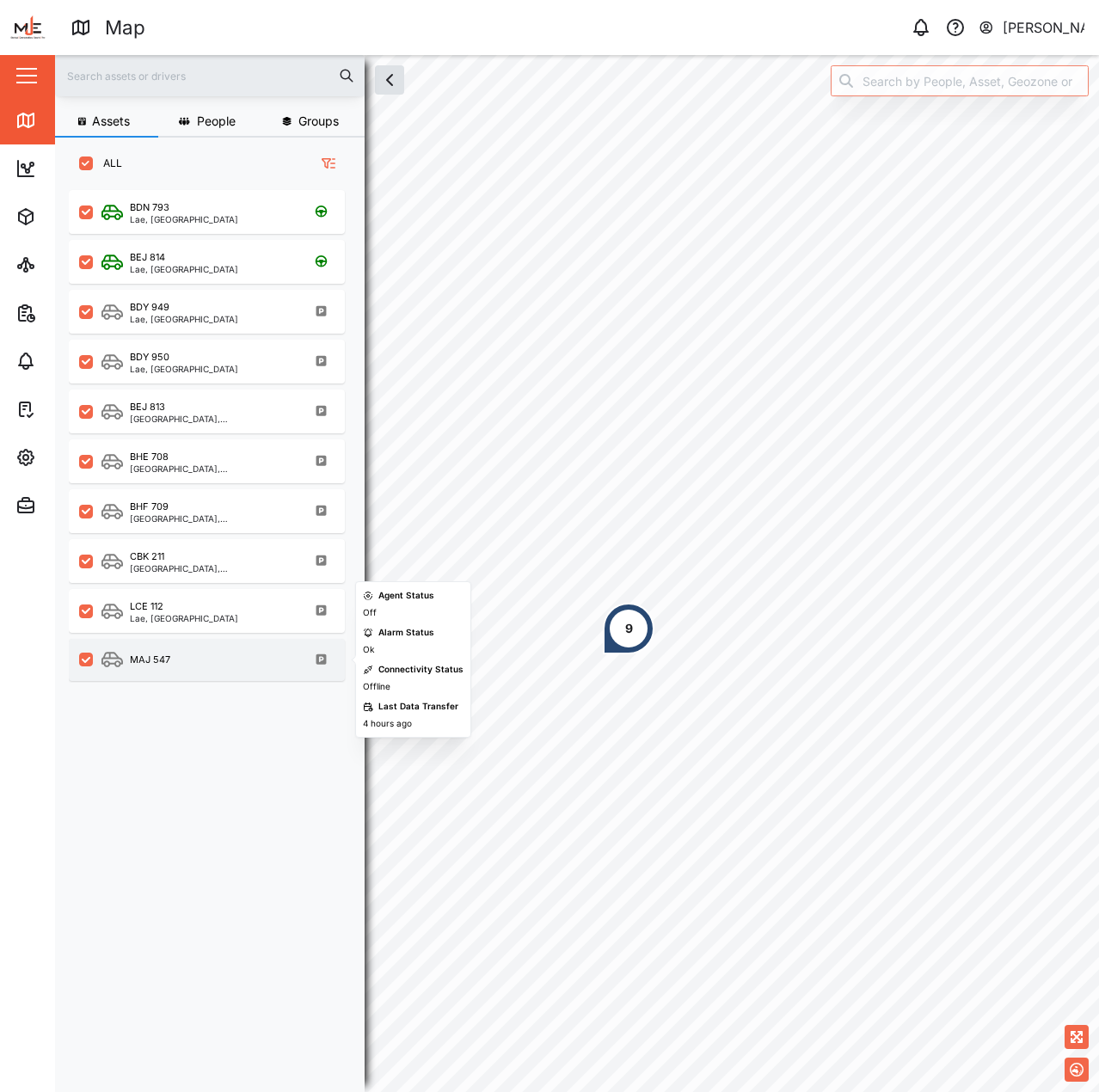
click at [169, 649] on div "MAJ 547" at bounding box center [207, 660] width 276 height 42
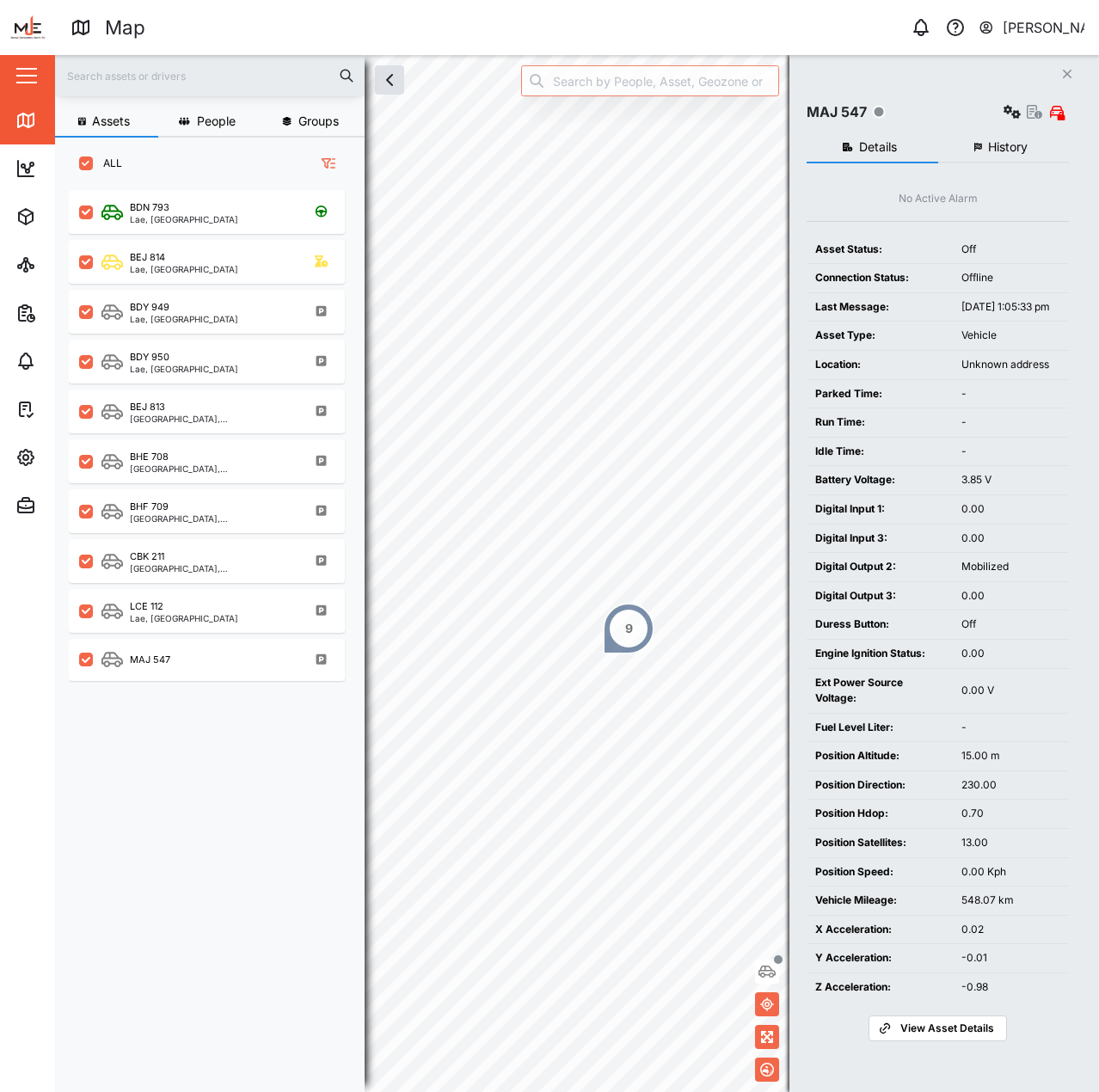
drag, startPoint x: 866, startPoint y: 483, endPoint x: 850, endPoint y: 483, distance: 16.0
click at [863, 483] on td "Battery Voltage:" at bounding box center [880, 480] width 146 height 29
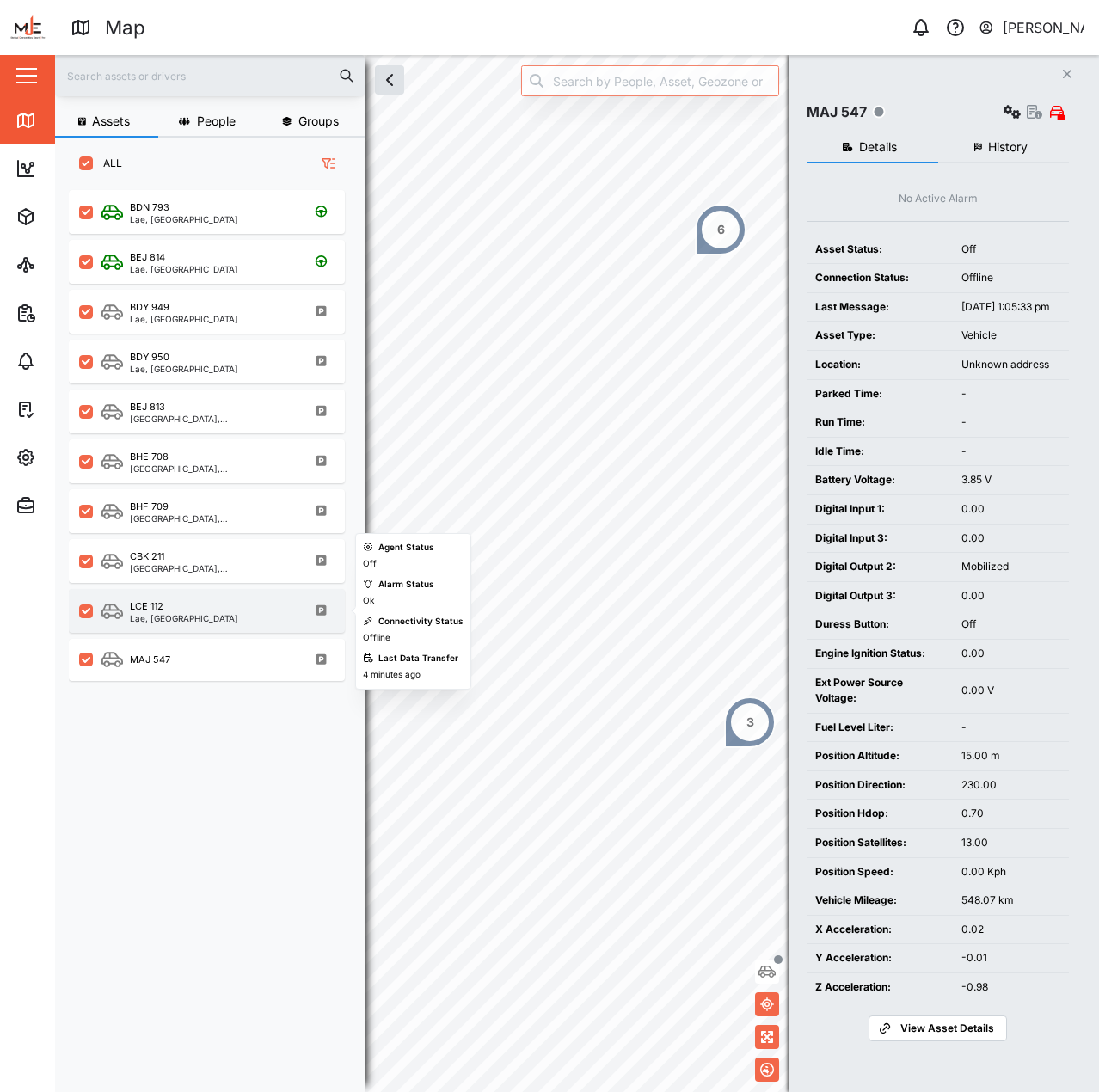
click at [244, 627] on div "LCE 112 Lae, [GEOGRAPHIC_DATA] Region" at bounding box center [207, 611] width 276 height 44
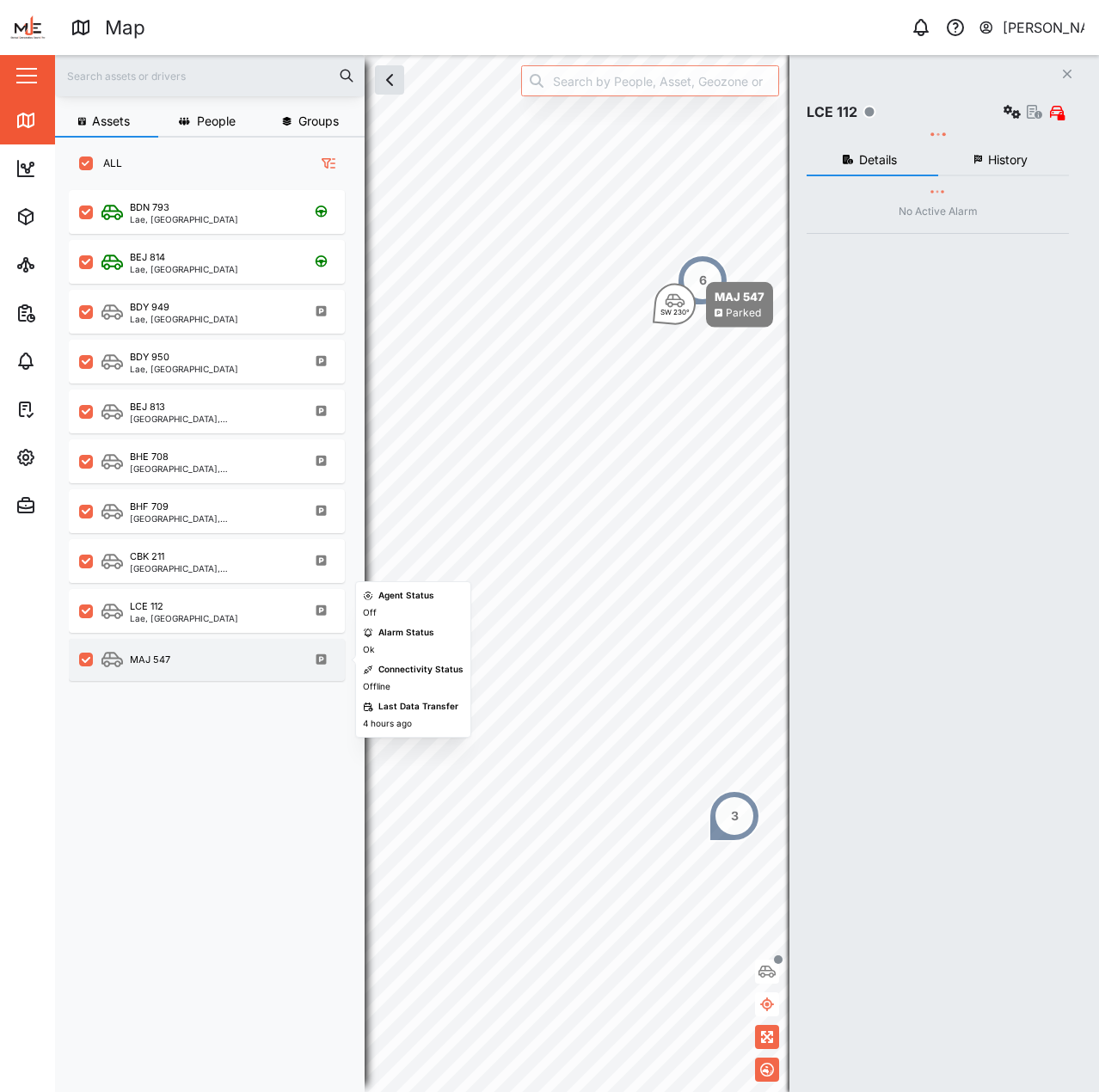
click at [239, 650] on div "MAJ 547" at bounding box center [207, 660] width 276 height 42
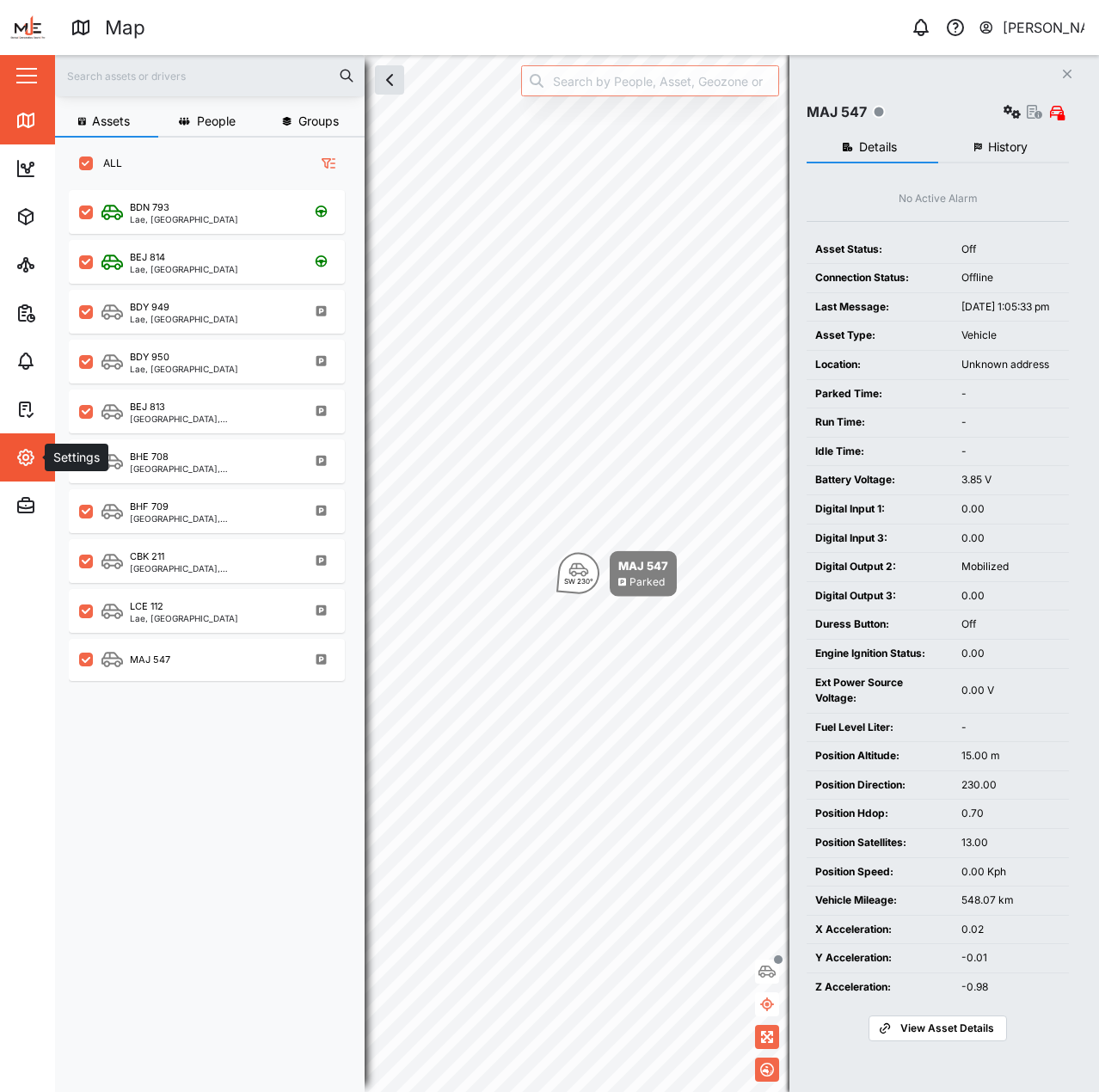
click at [21, 443] on span "Settings" at bounding box center [94, 457] width 157 height 48
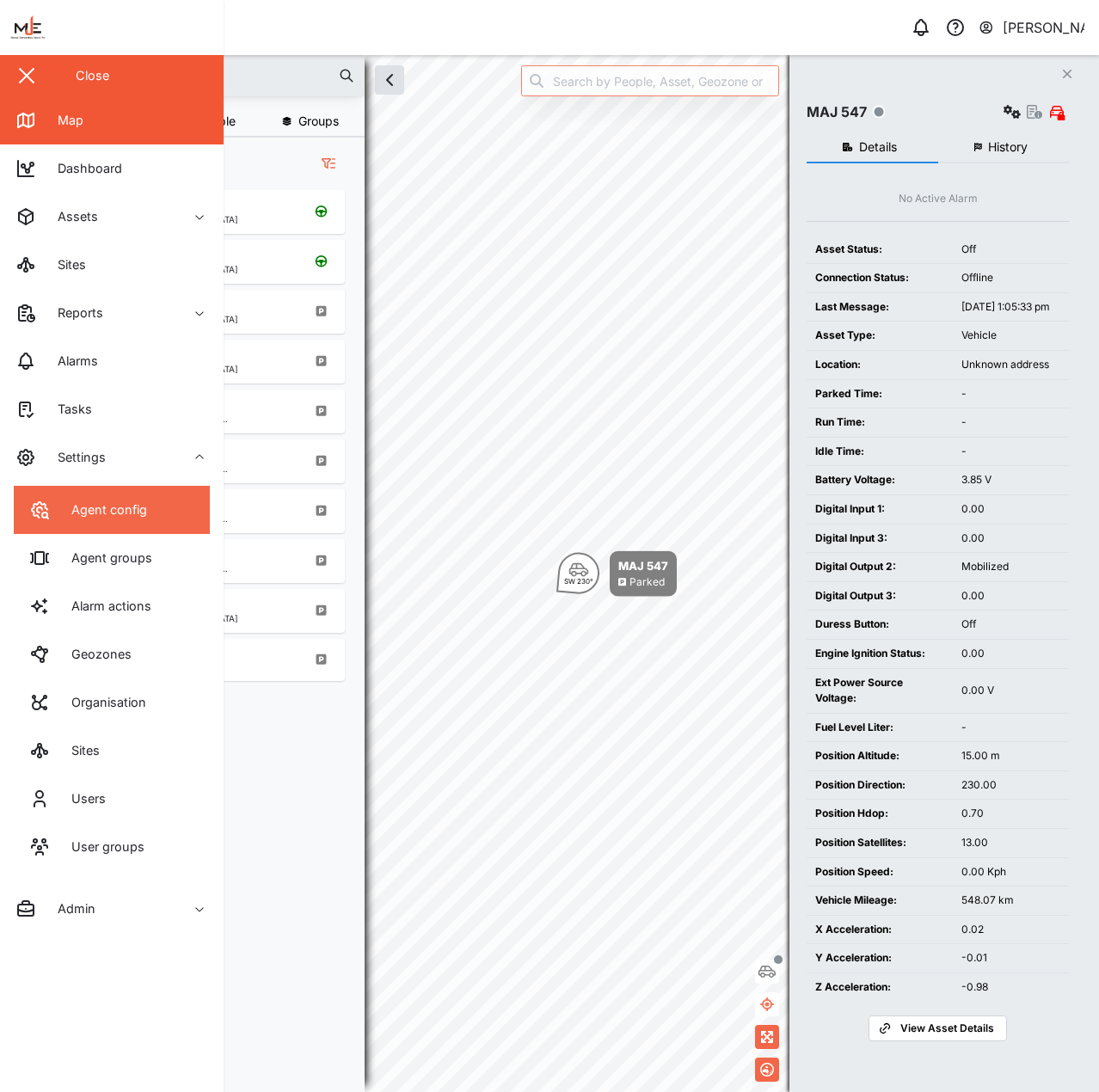
click at [109, 508] on div "Agent config" at bounding box center [102, 510] width 89 height 19
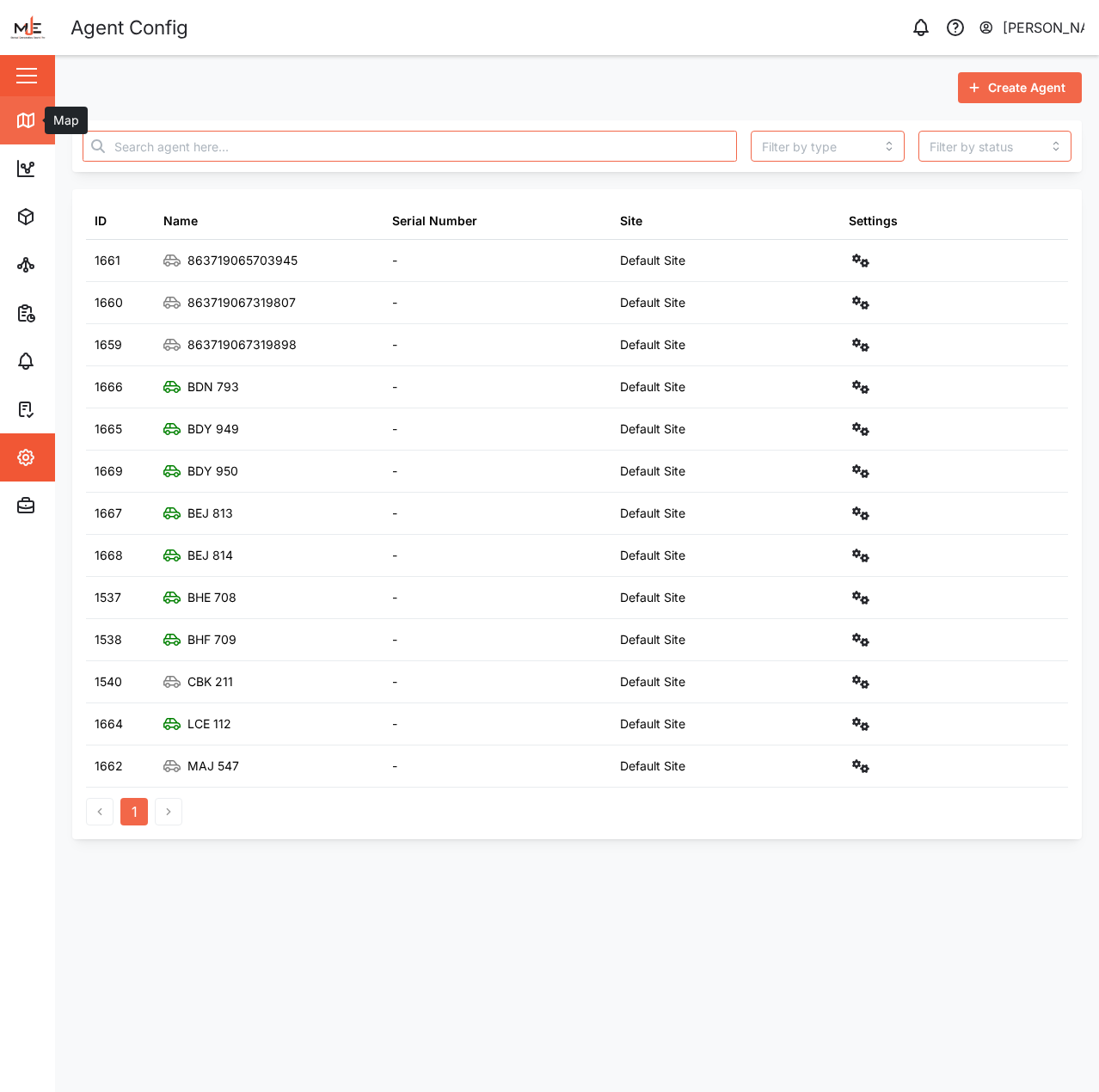
click at [37, 122] on div "Map" at bounding box center [49, 120] width 68 height 21
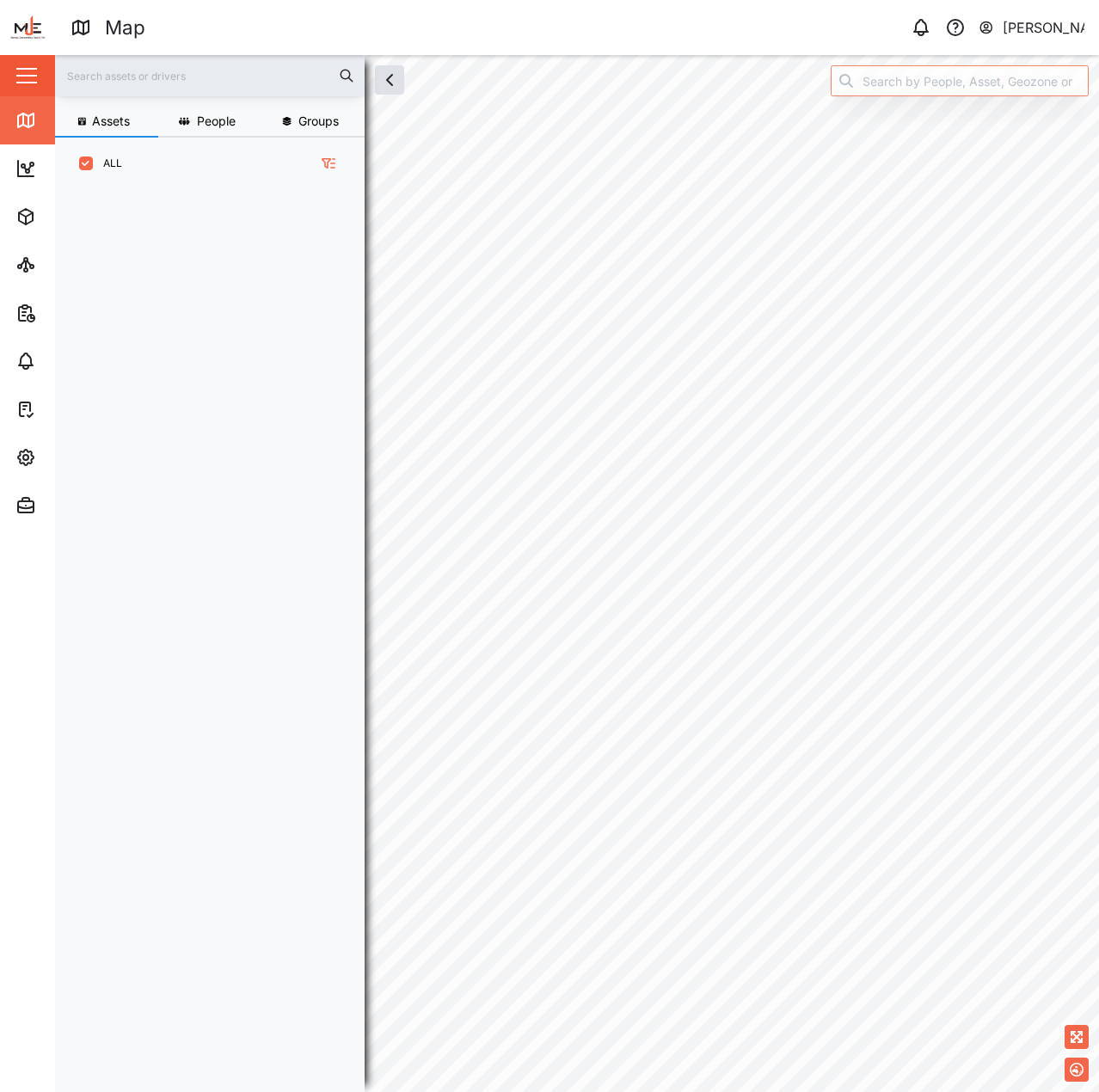
scroll to position [882, 270]
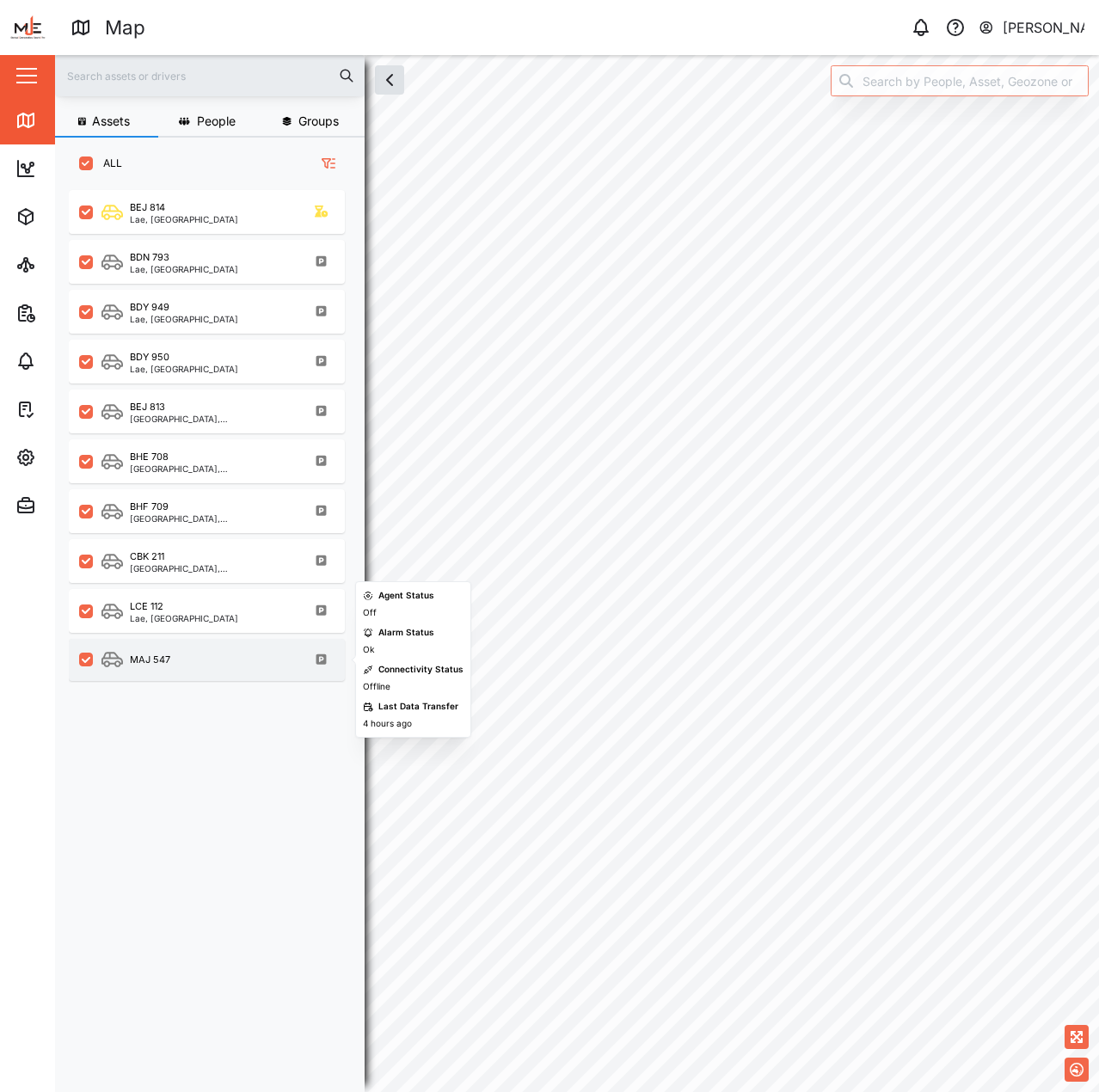
click at [251, 678] on div "MAJ 547" at bounding box center [207, 660] width 276 height 42
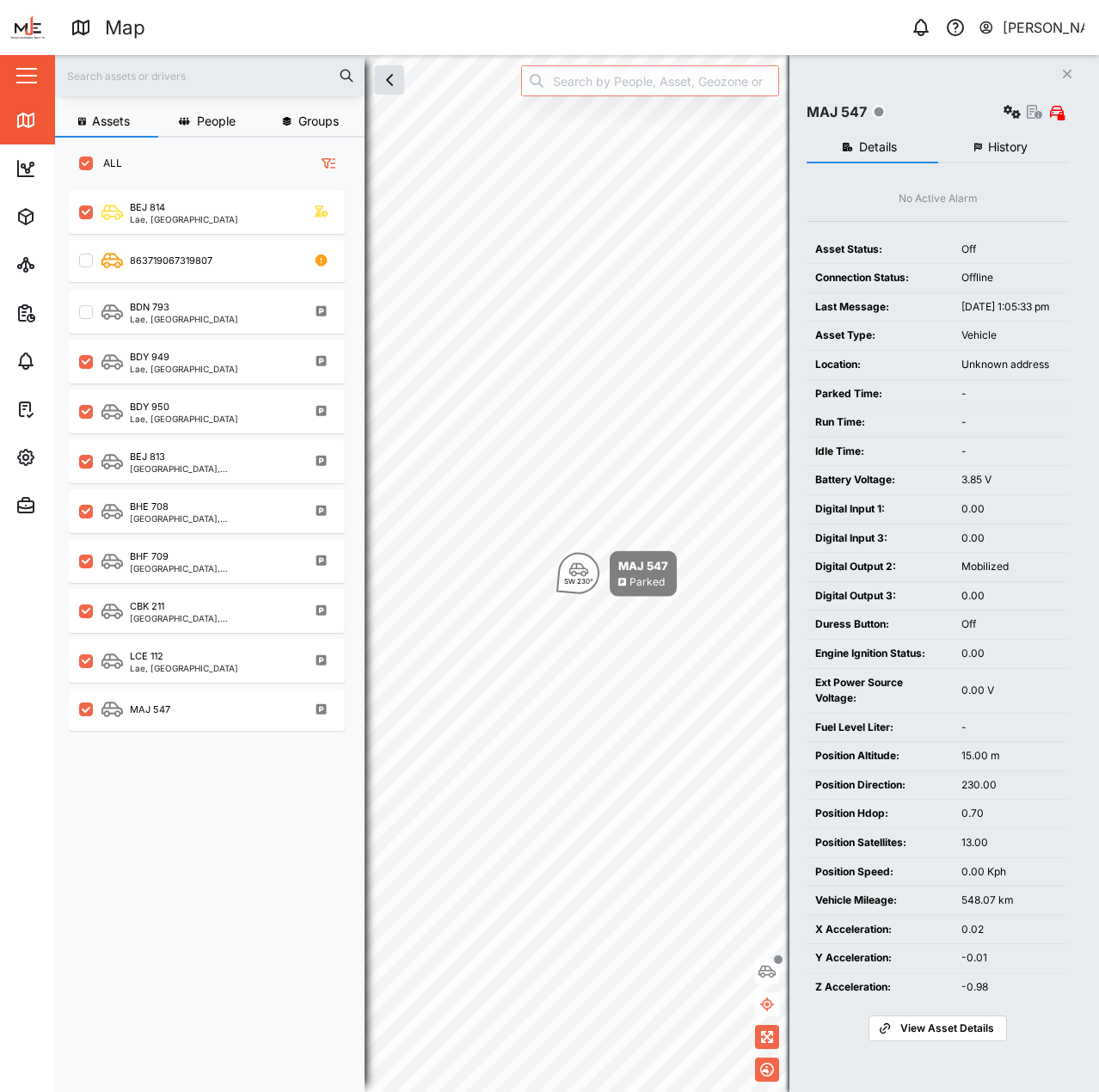
checkbox input "true"
checkbox input "false"
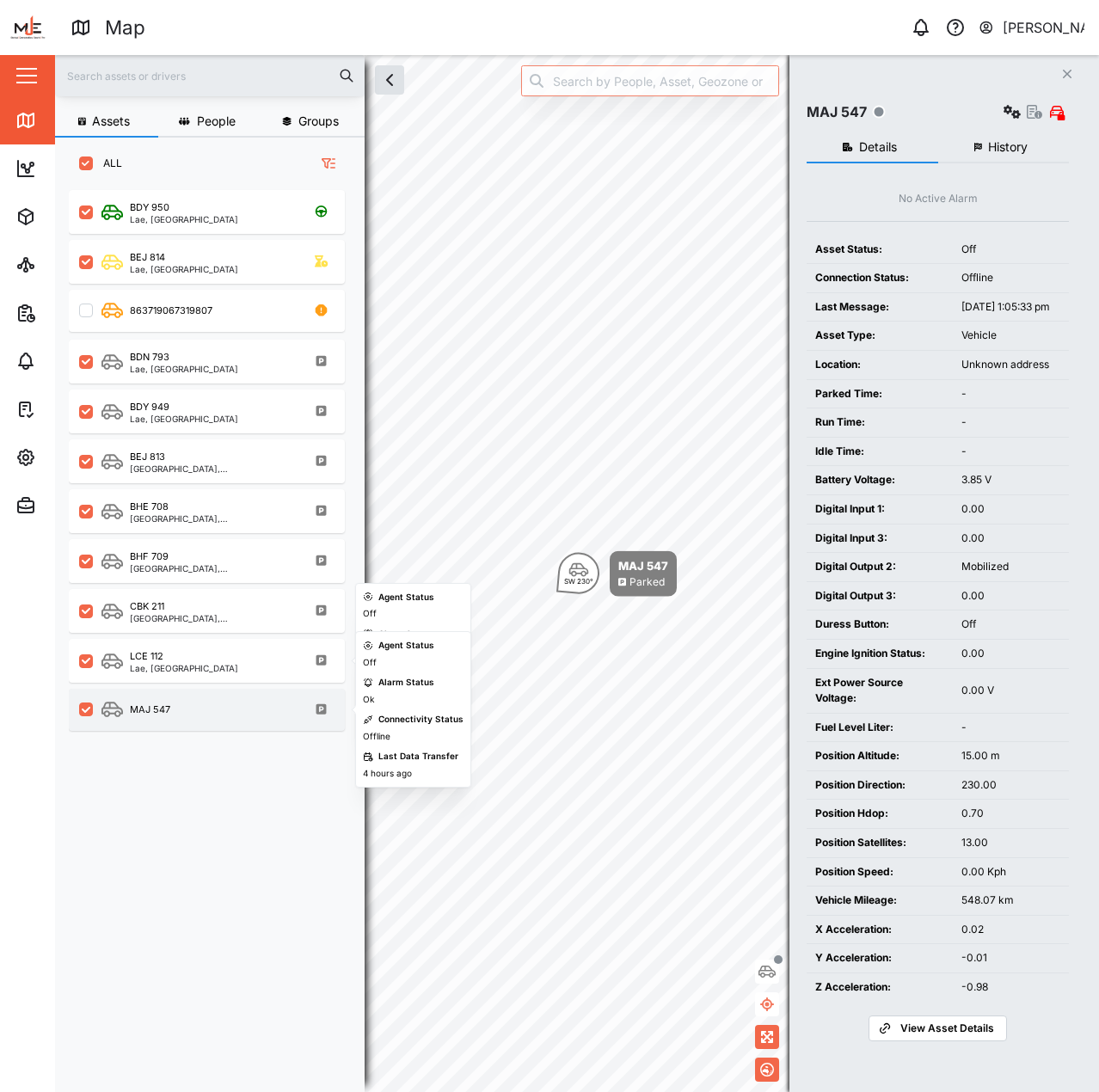
click at [224, 691] on div "MAJ 547" at bounding box center [207, 710] width 276 height 42
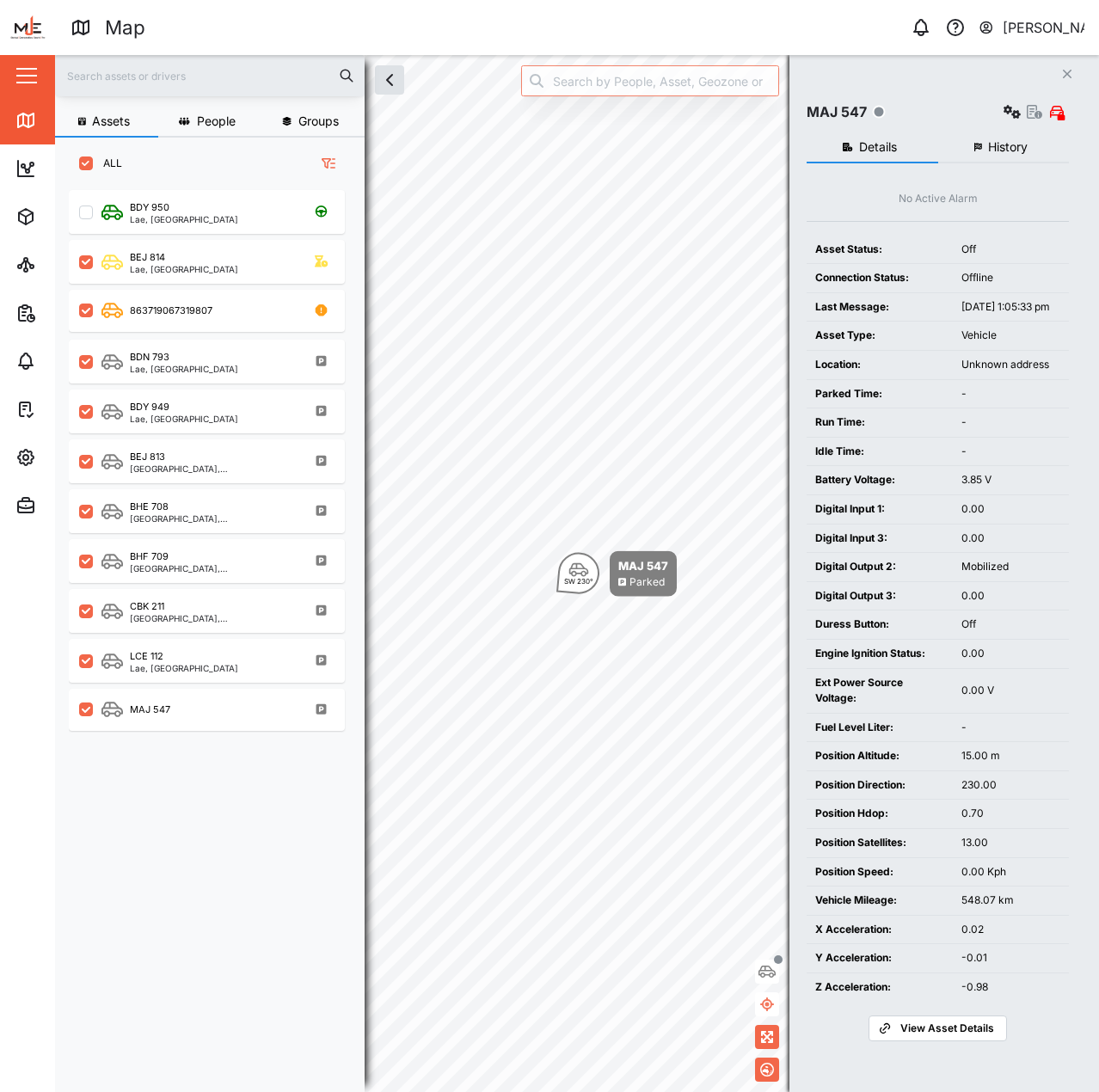
checkbox input "false"
checkbox input "true"
checkbox input "false"
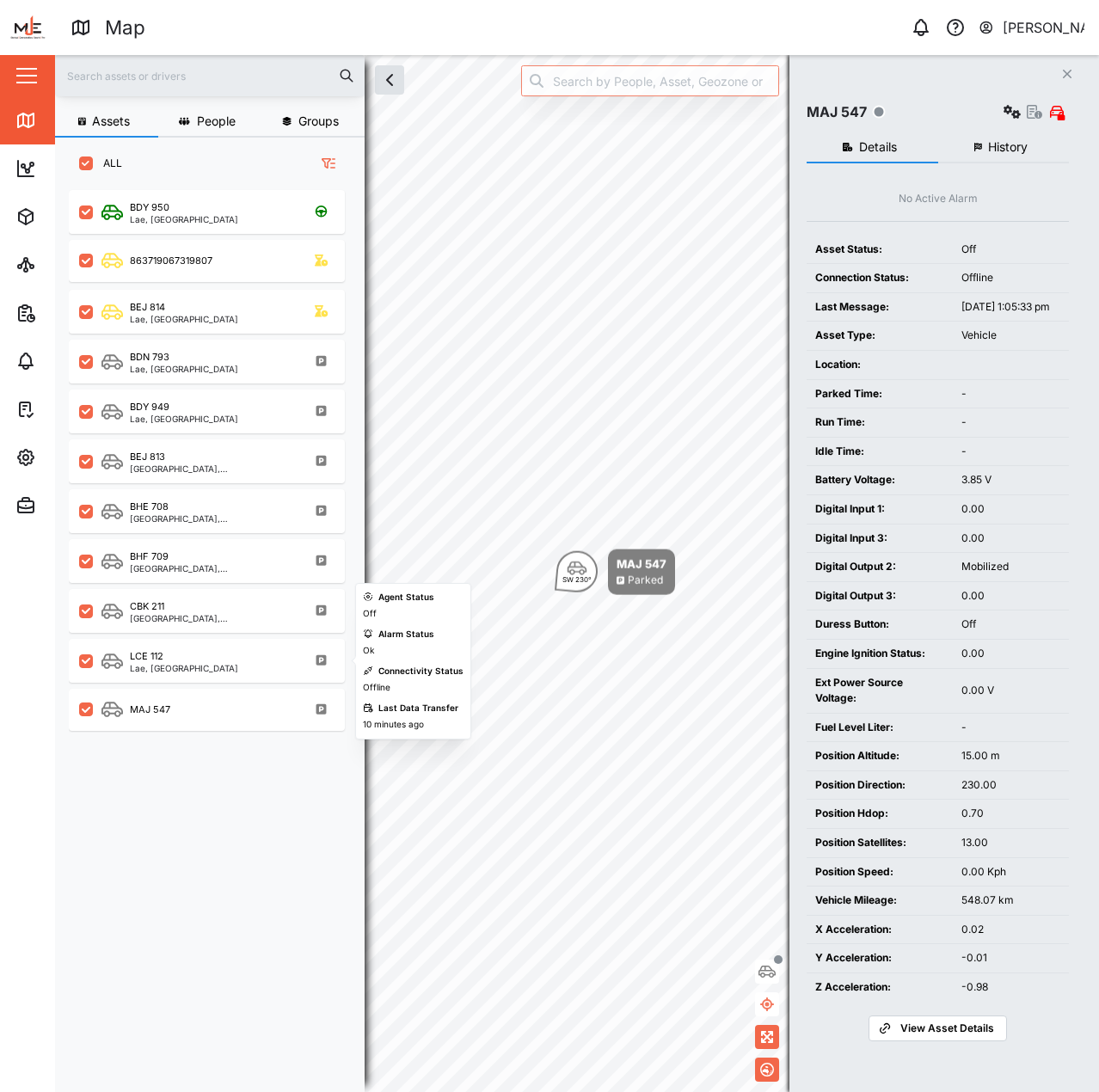
scroll to position [882, 270]
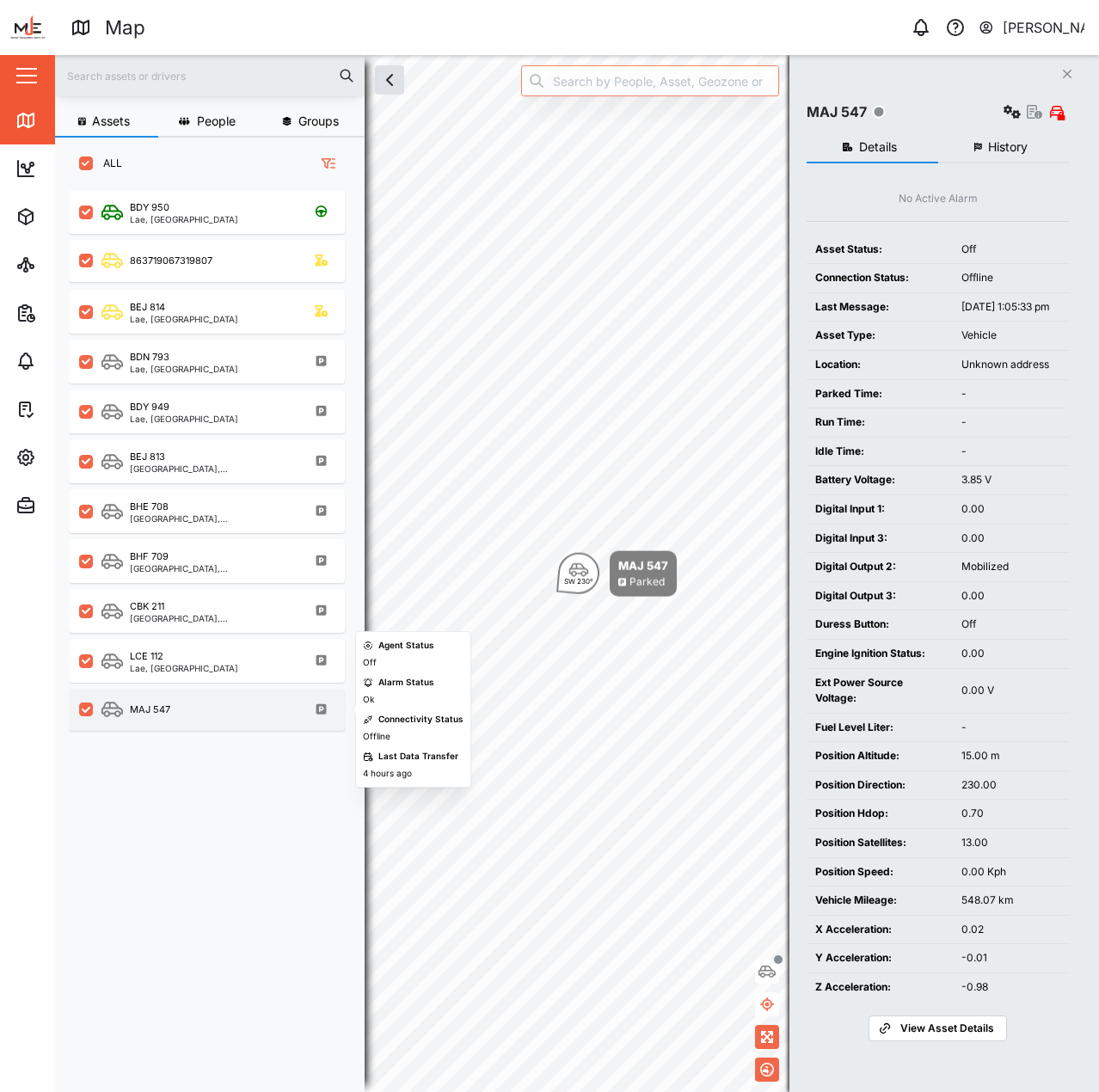
click at [203, 716] on div "MAJ 547" at bounding box center [218, 710] width 233 height 21
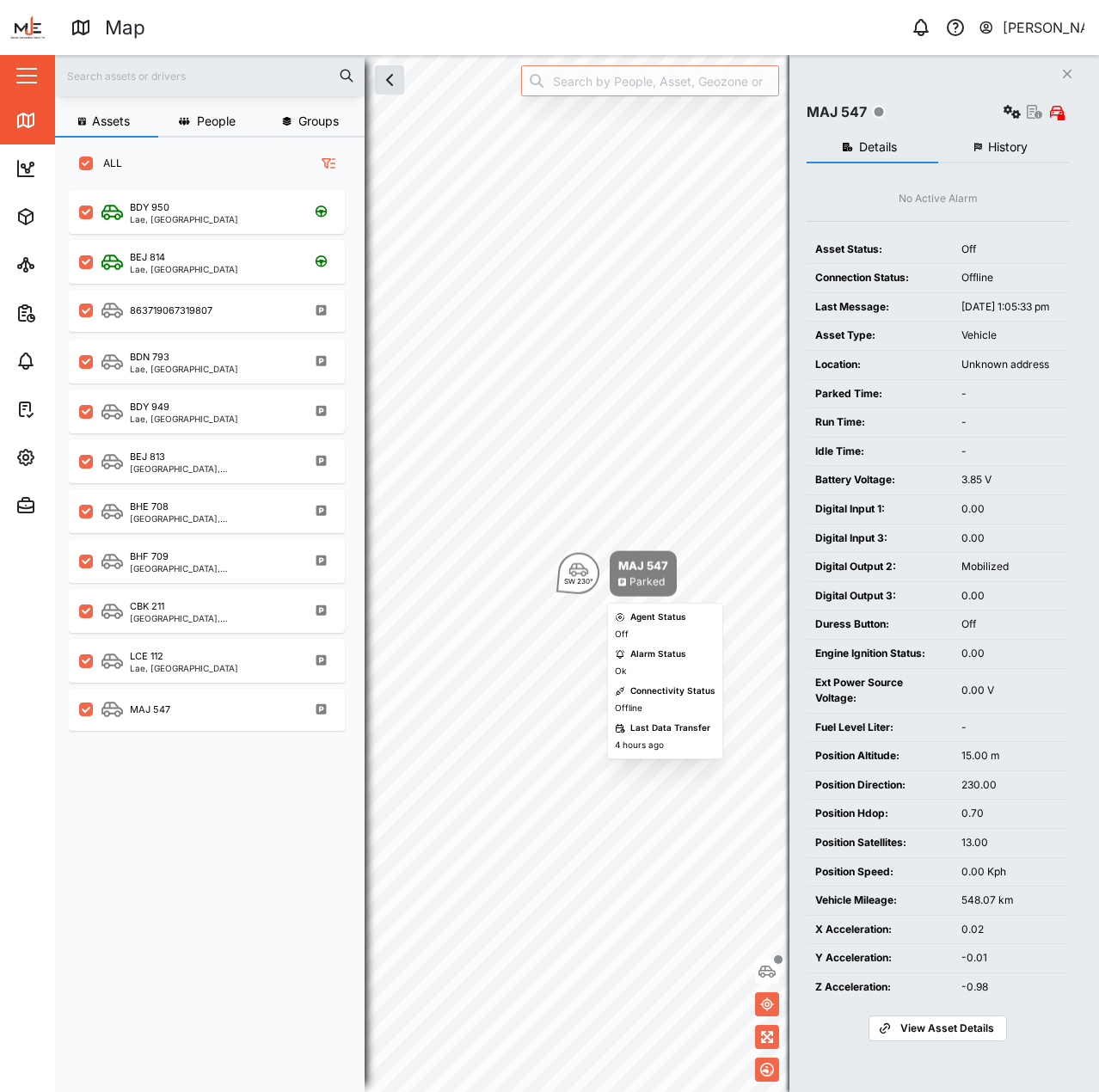
click at [613, 564] on div "MAJ 547 Parked" at bounding box center [644, 575] width 67 height 46
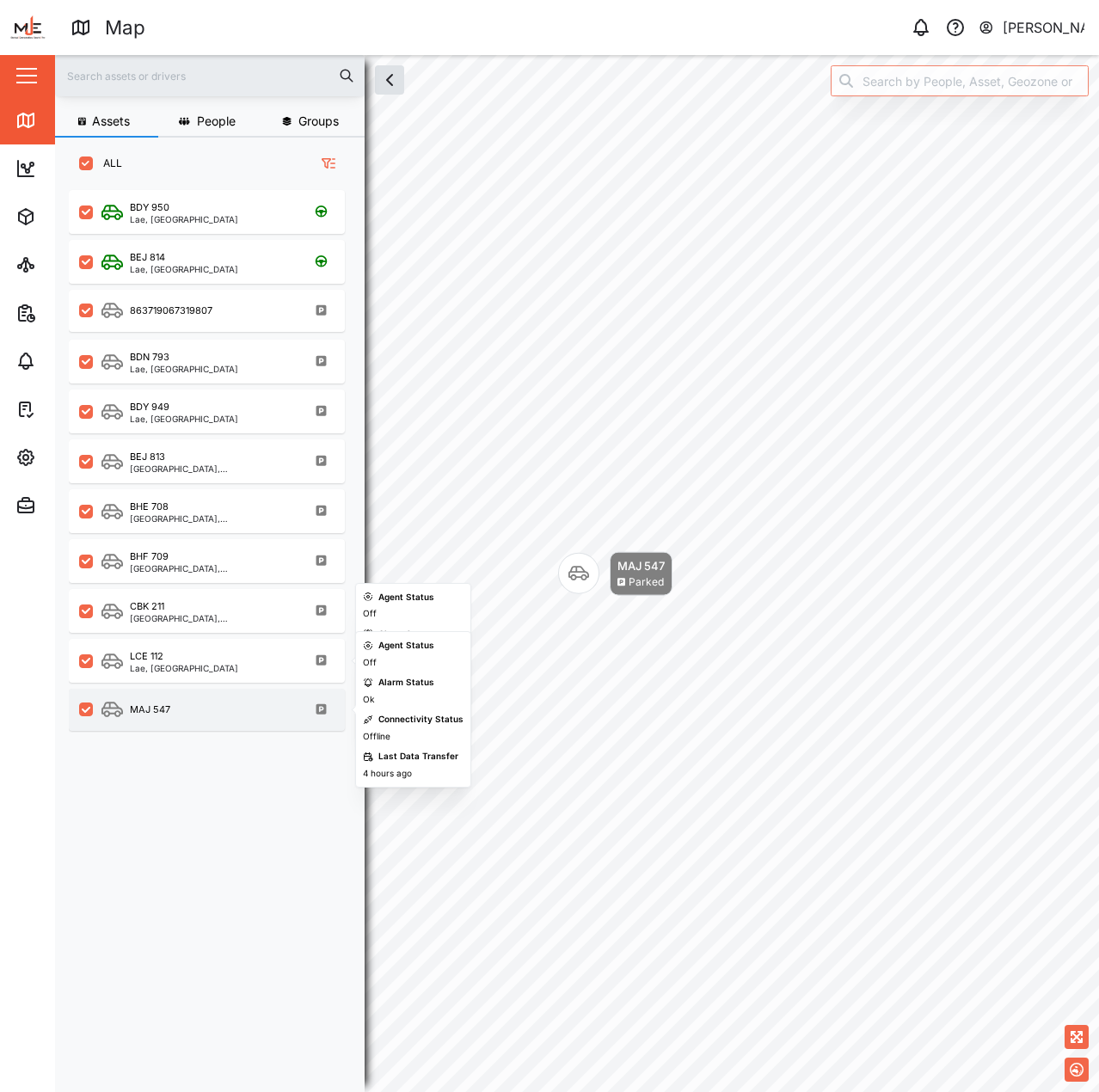
click at [205, 698] on div "MAJ 547" at bounding box center [207, 710] width 276 height 42
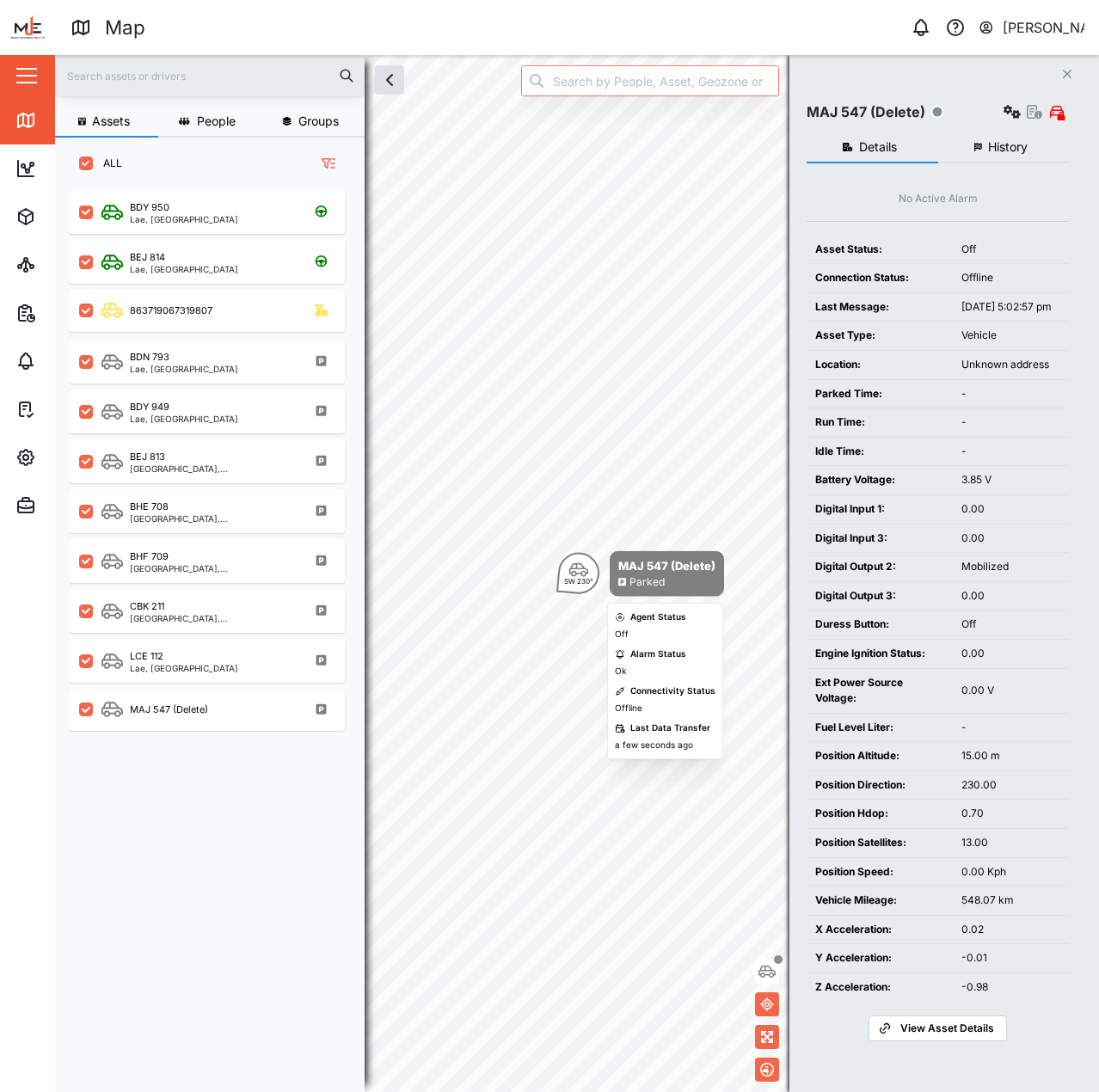
click at [594, 572] on div "SW 230°" at bounding box center [579, 573] width 41 height 41
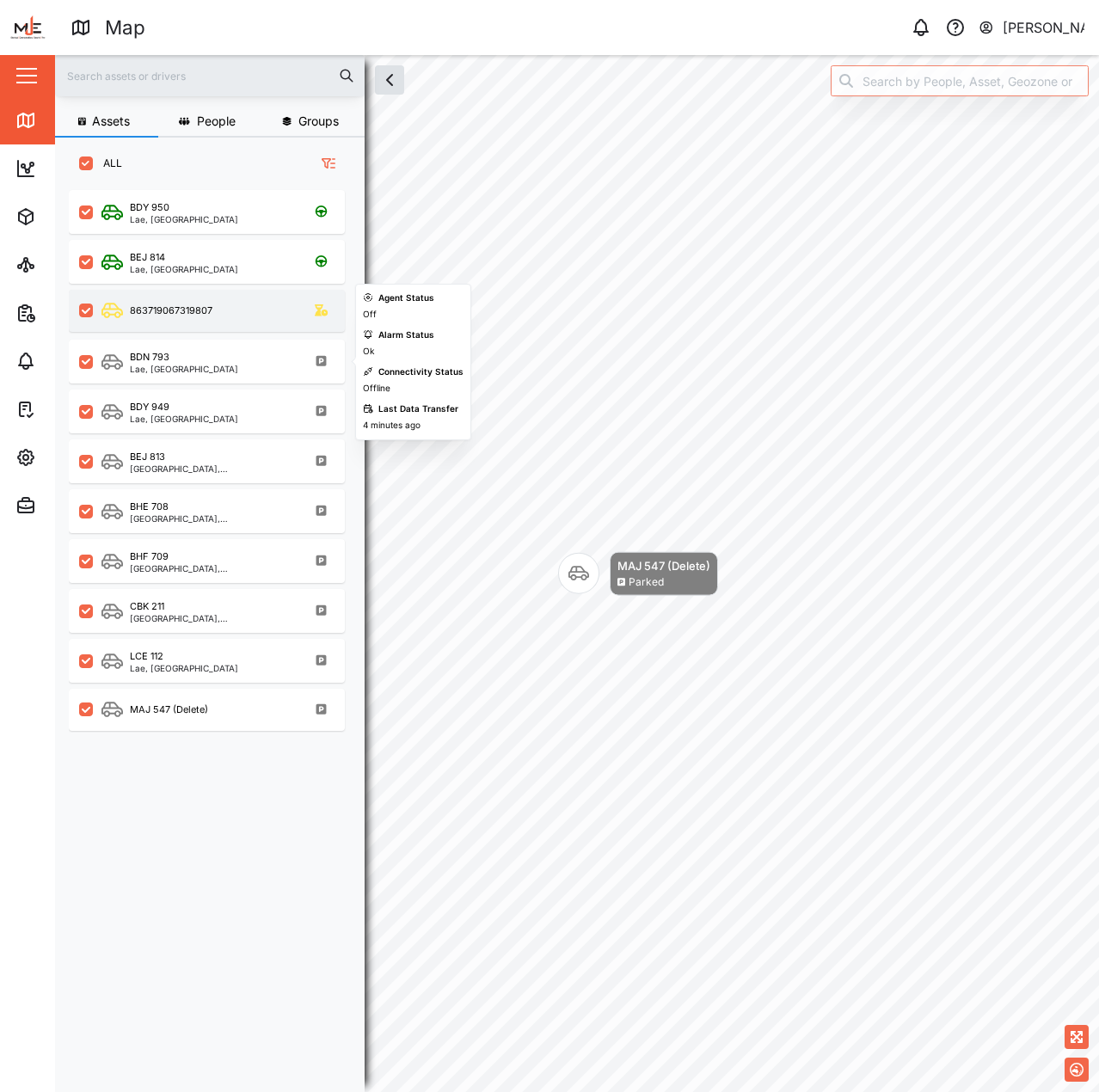
click at [252, 319] on div "863719067319807" at bounding box center [218, 311] width 233 height 21
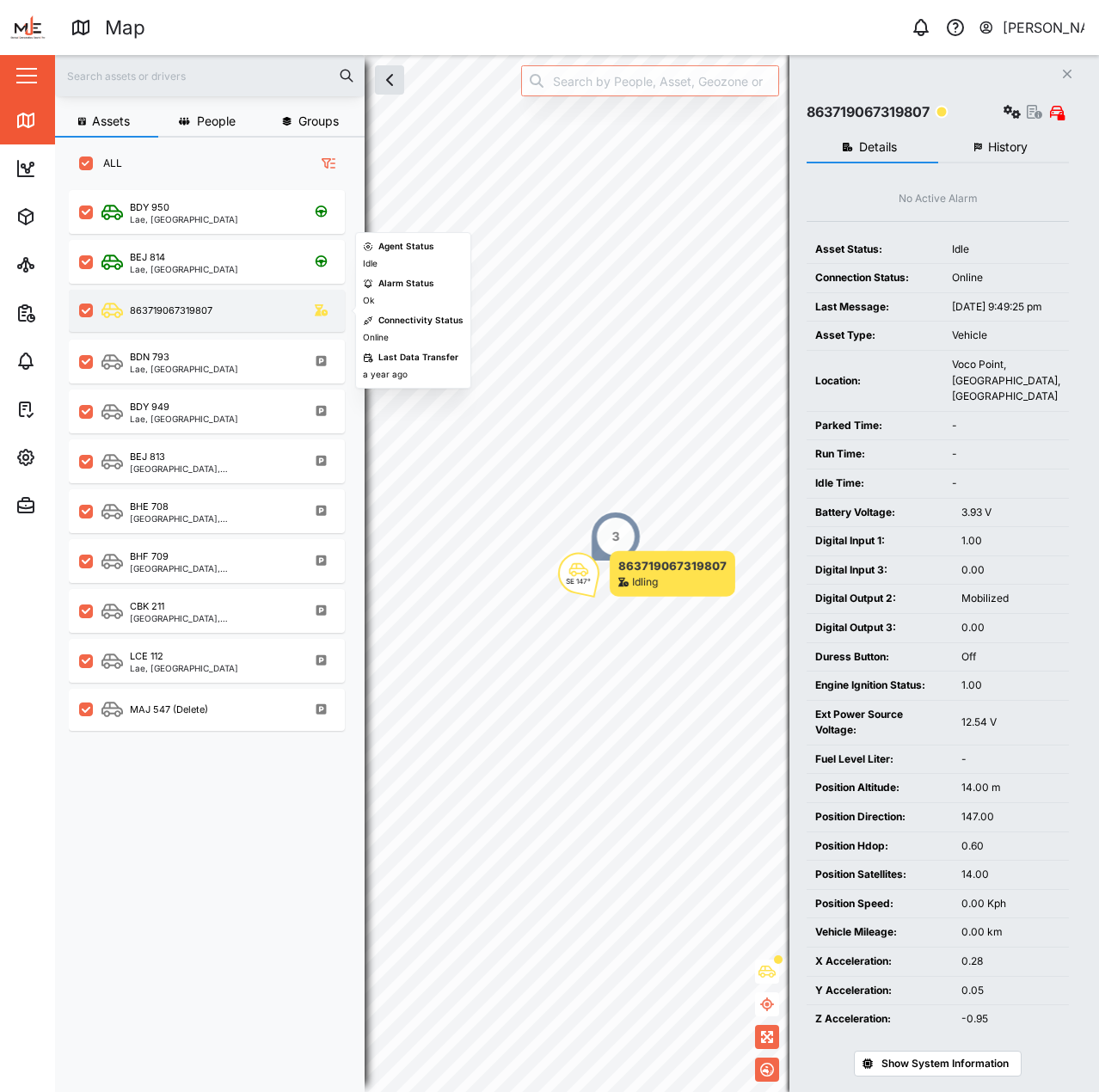
click at [252, 319] on div "863719067319807" at bounding box center [218, 311] width 233 height 21
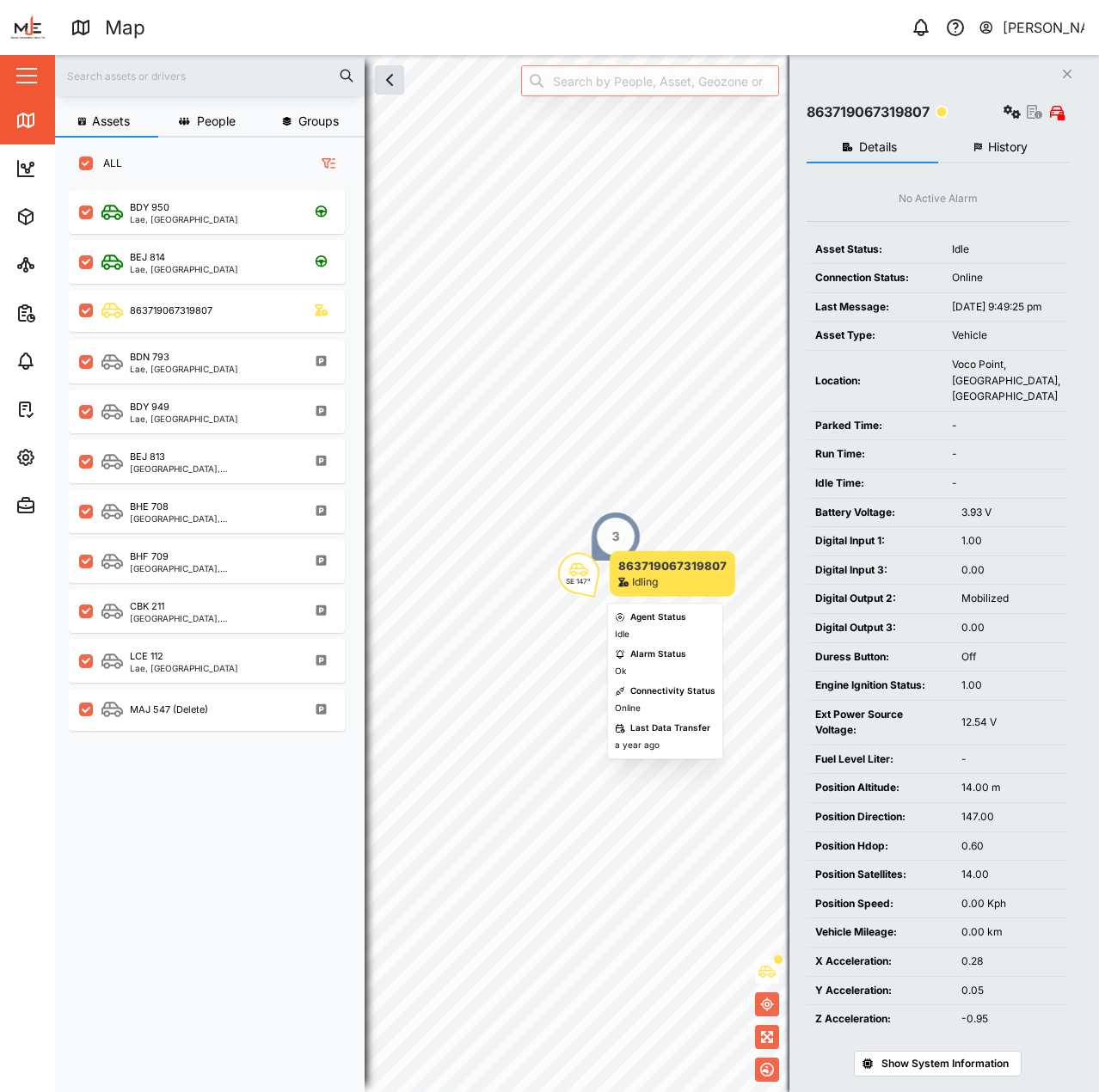
click at [654, 584] on div "Idling" at bounding box center [645, 582] width 26 height 16
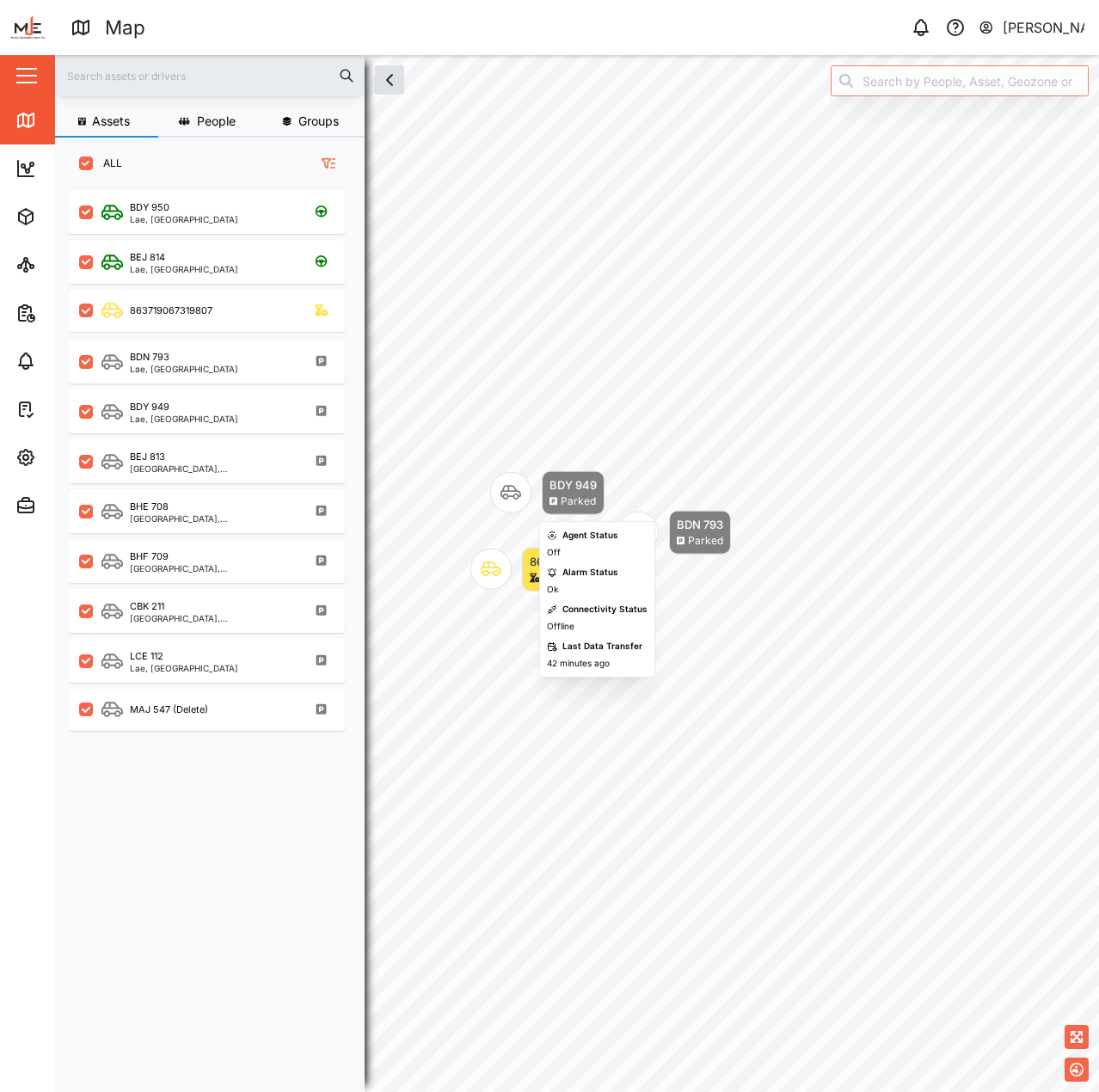
click at [561, 560] on div "Agent Status Off Alarm Status Ok Connectivity Status Offline Last Data Transfer…" at bounding box center [597, 600] width 100 height 142
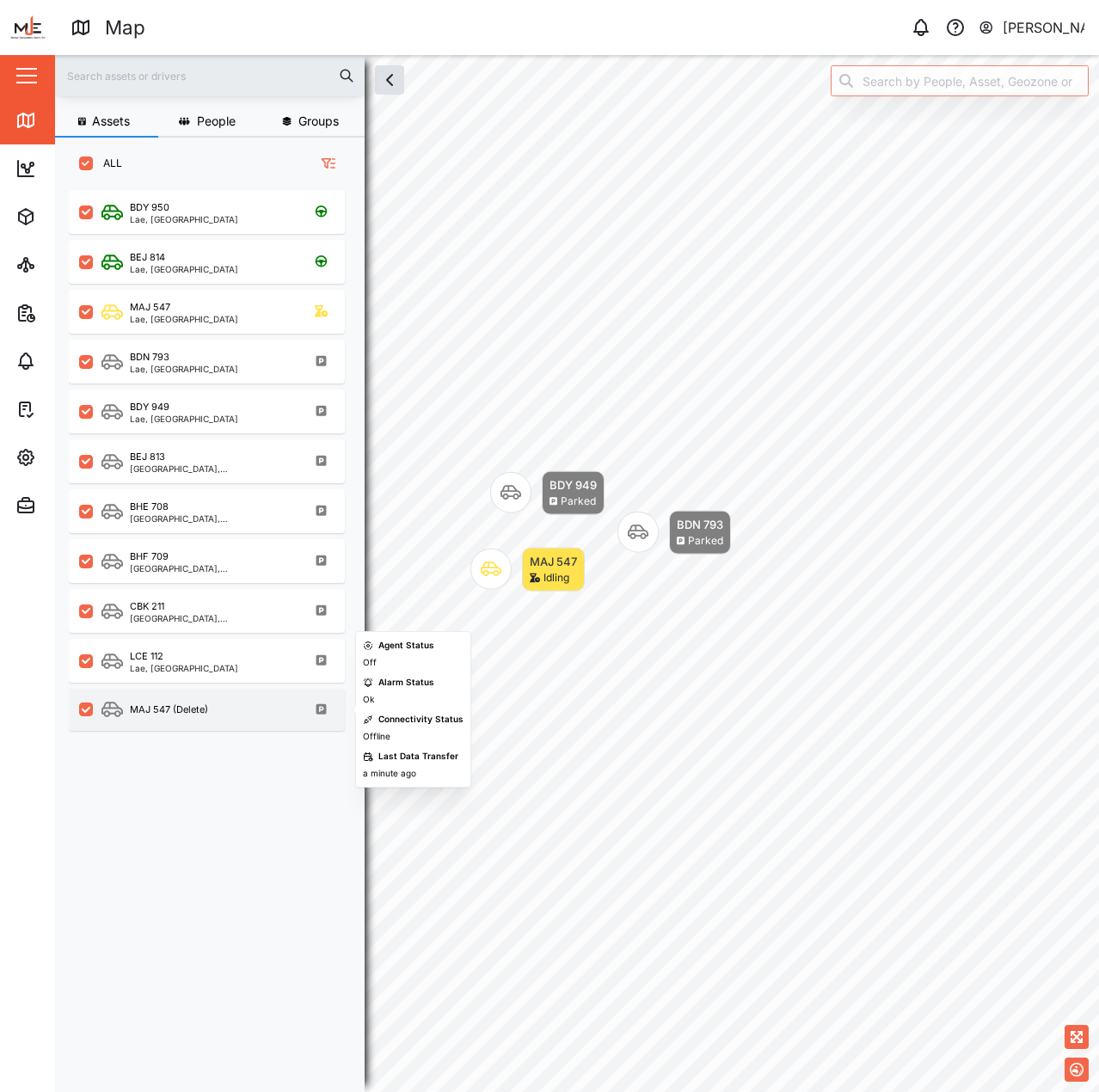
click at [191, 706] on div "MAJ 547 (Delete)" at bounding box center [169, 710] width 78 height 14
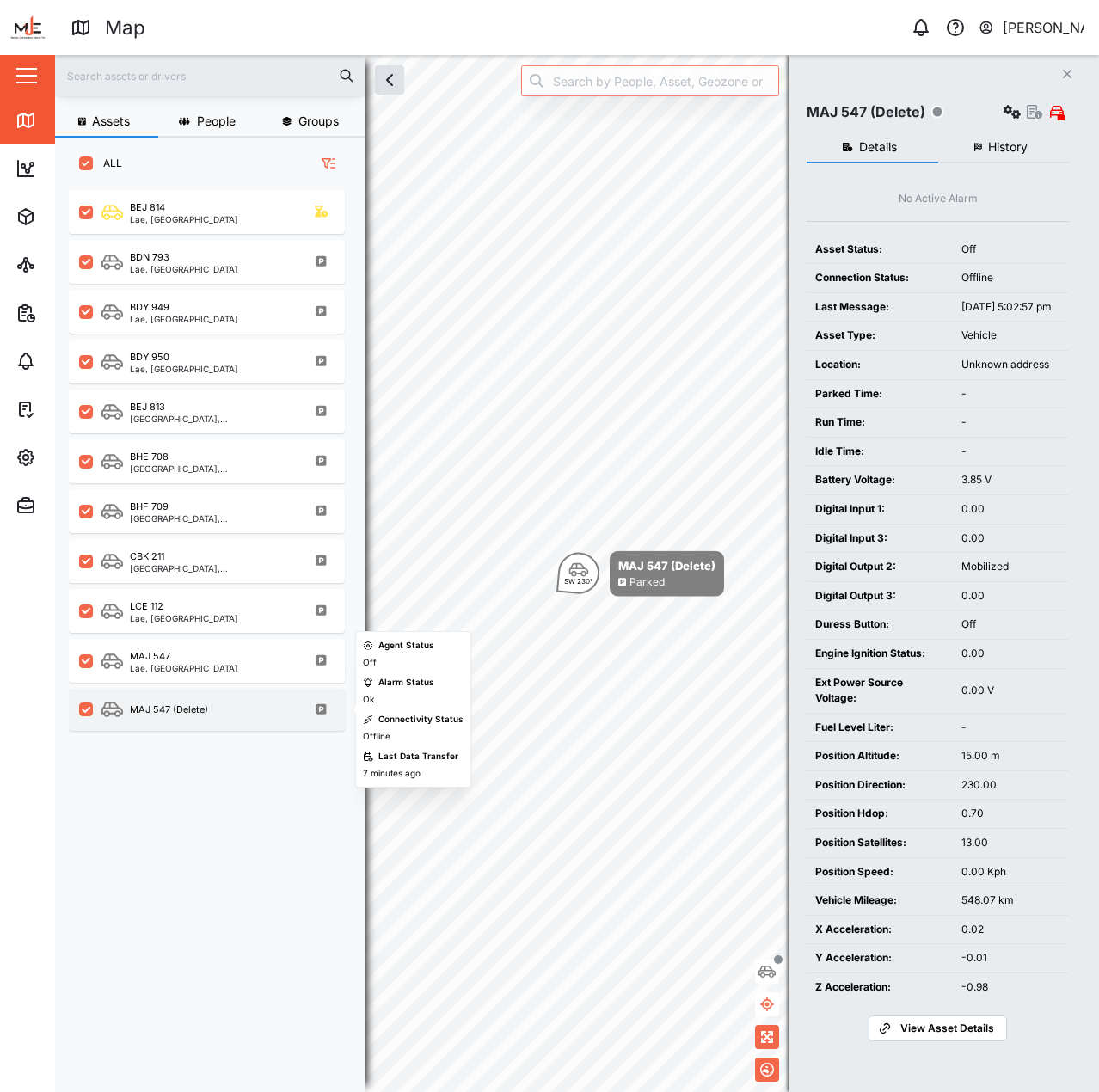
click at [215, 704] on div "MAJ 547 (Delete)" at bounding box center [218, 710] width 233 height 21
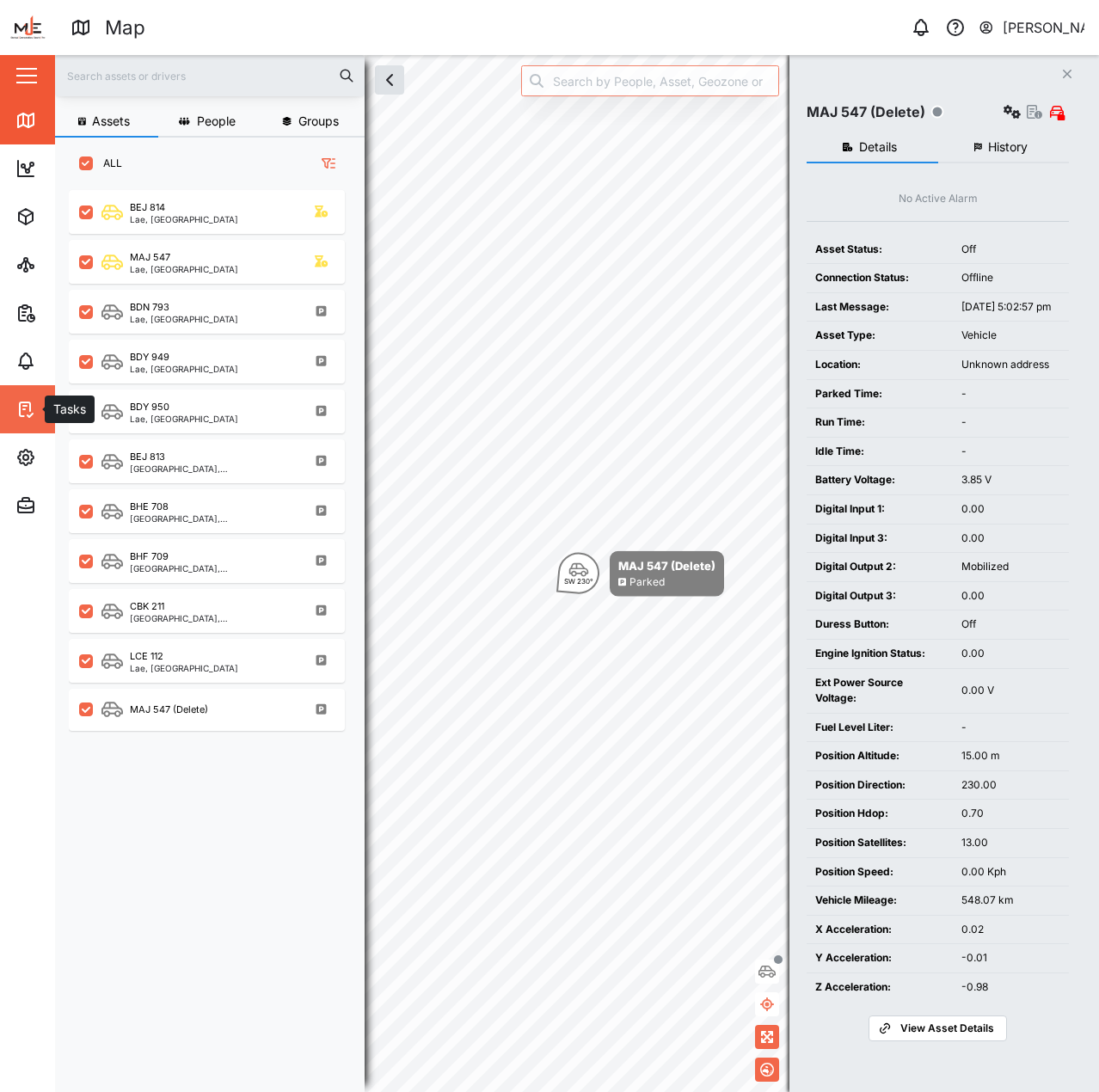
click at [18, 431] on link "Tasks" at bounding box center [112, 409] width 224 height 48
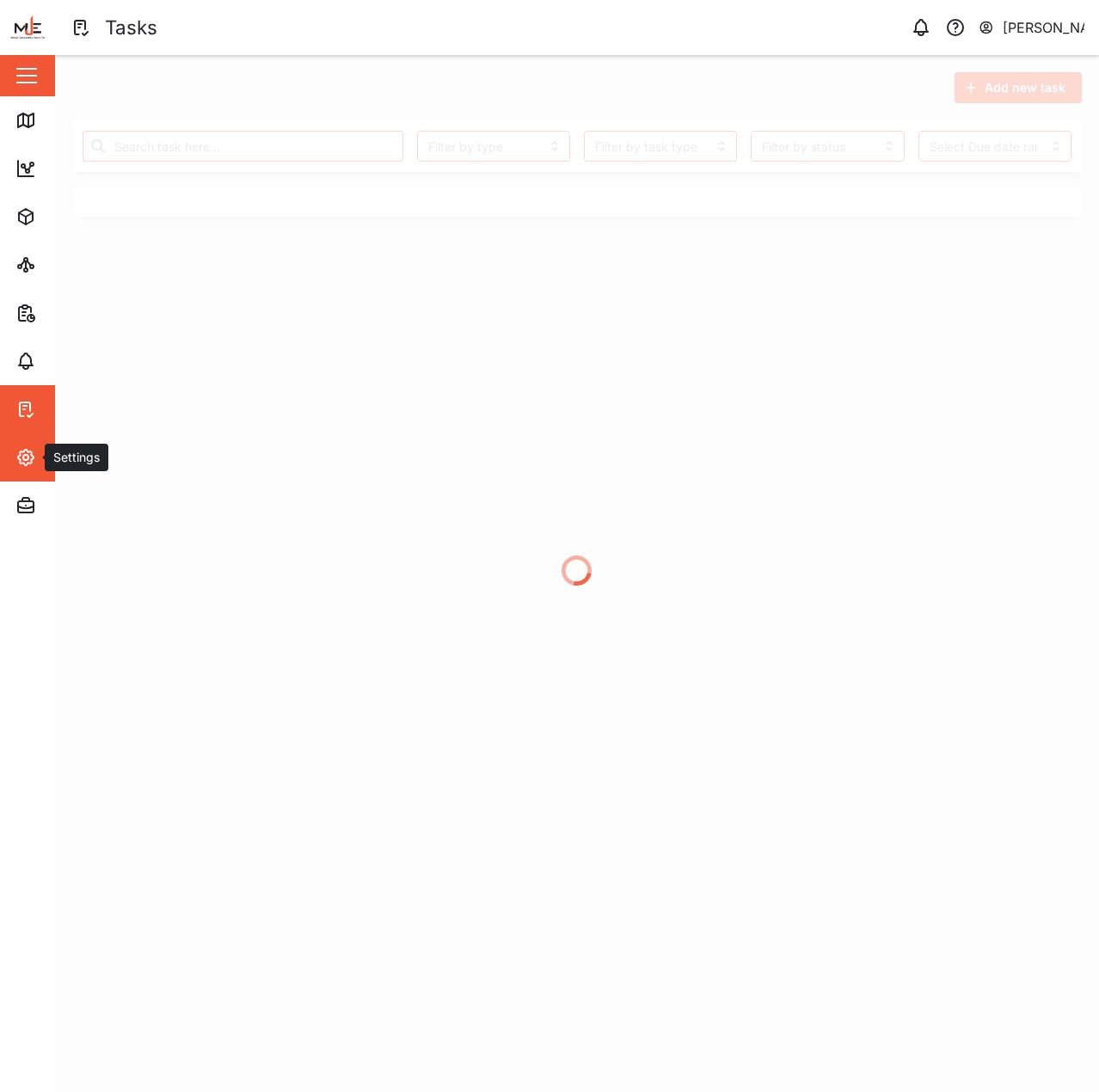
click at [34, 464] on icon "button" at bounding box center [26, 458] width 21 height 21
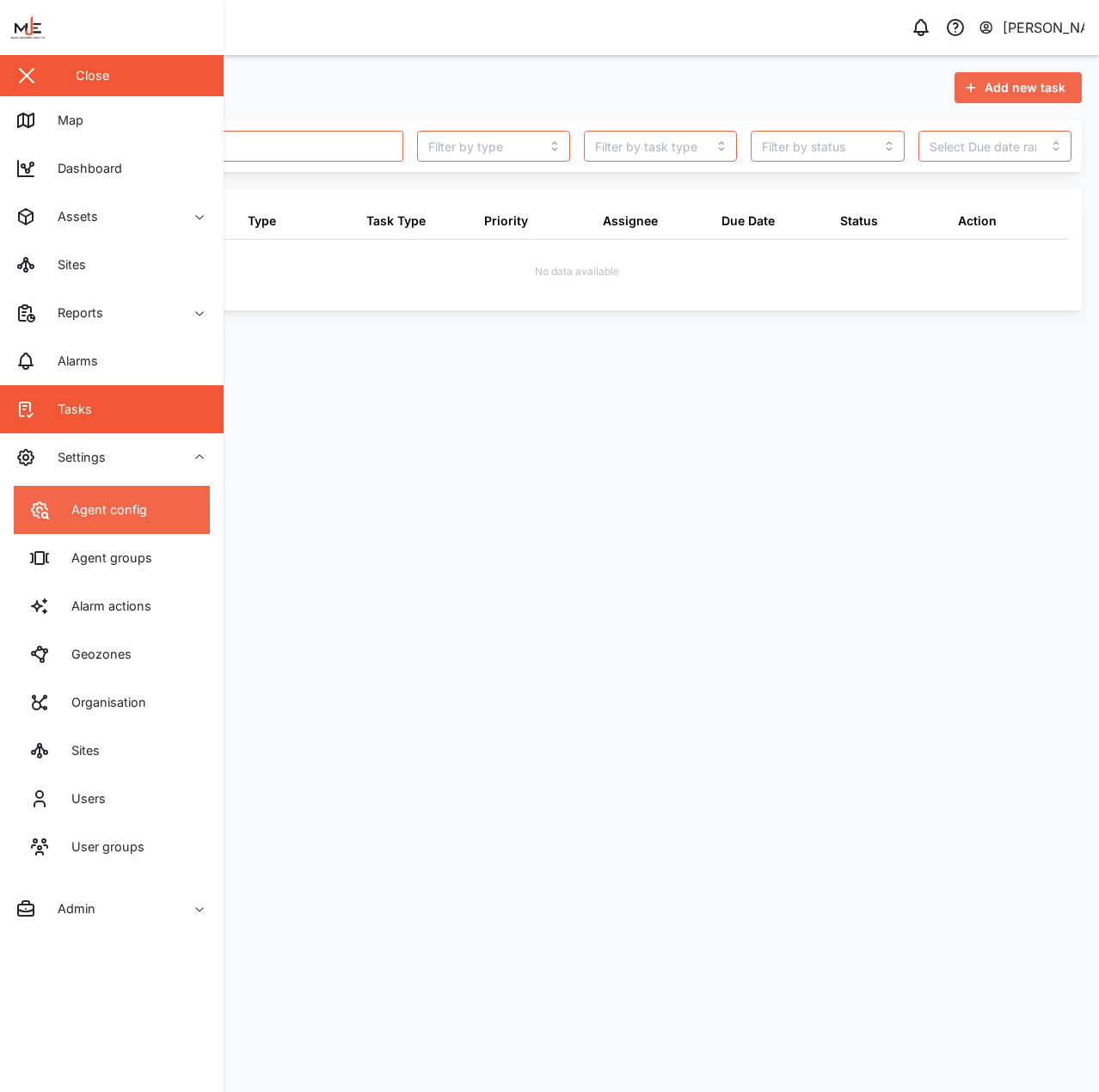
click at [127, 501] on div "Agent config" at bounding box center [102, 510] width 89 height 19
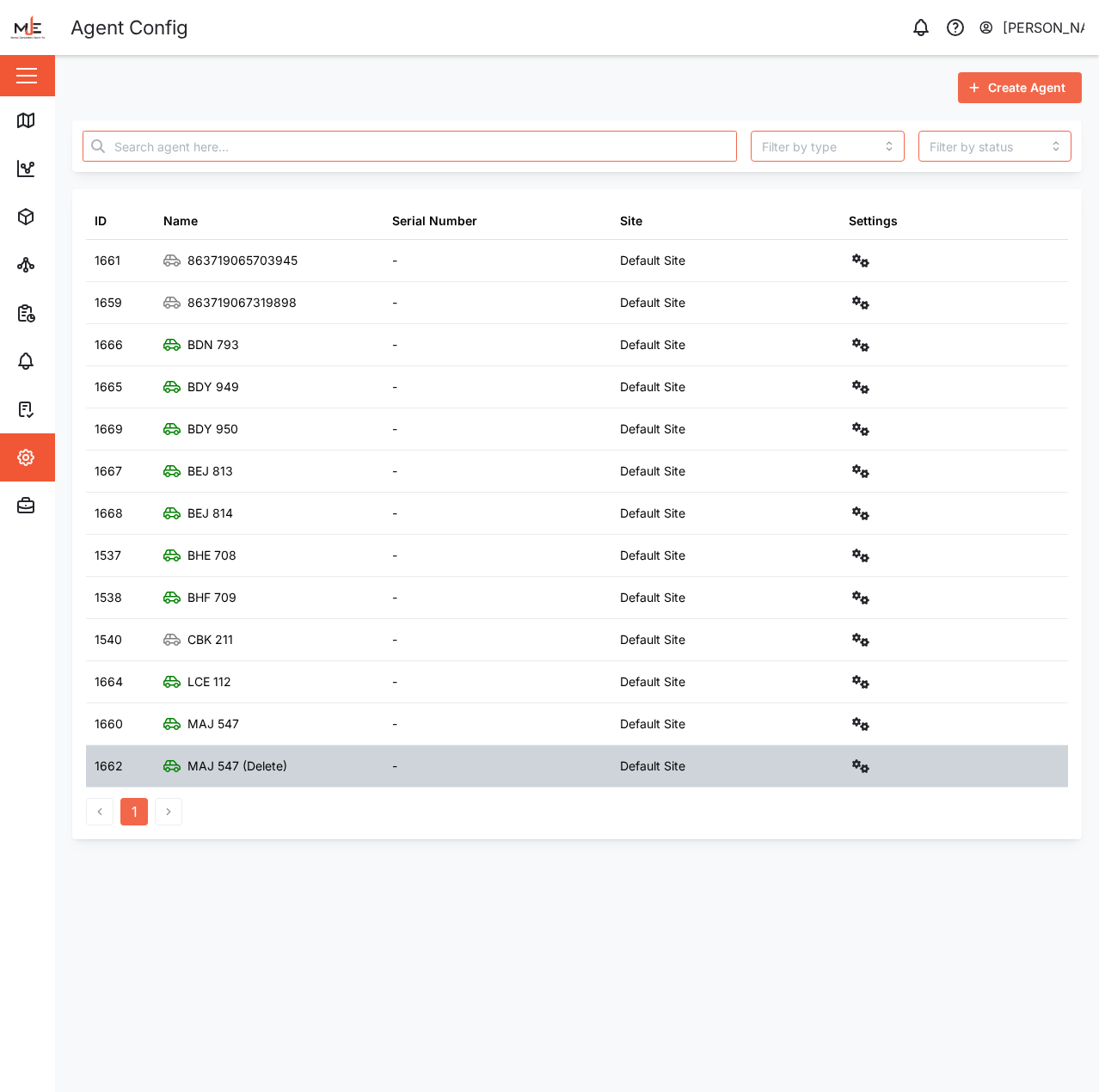
click at [843, 766] on div at bounding box center [955, 766] width 229 height 41
click at [867, 764] on icon "button" at bounding box center [861, 766] width 17 height 13
click at [841, 1016] on div "Delete Agent" at bounding box center [798, 1020] width 121 height 13
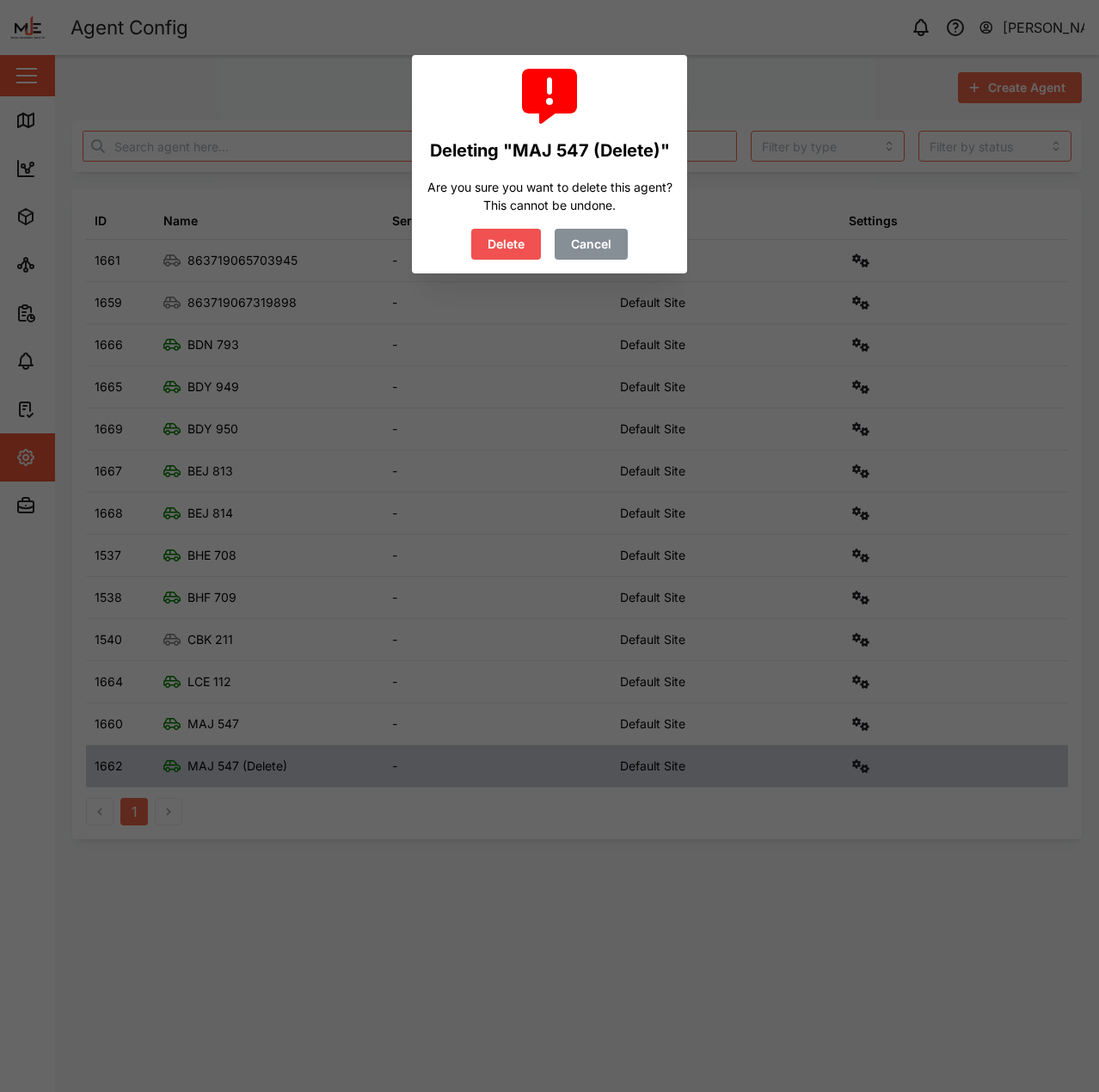
click at [516, 240] on span "Delete" at bounding box center [506, 244] width 37 height 30
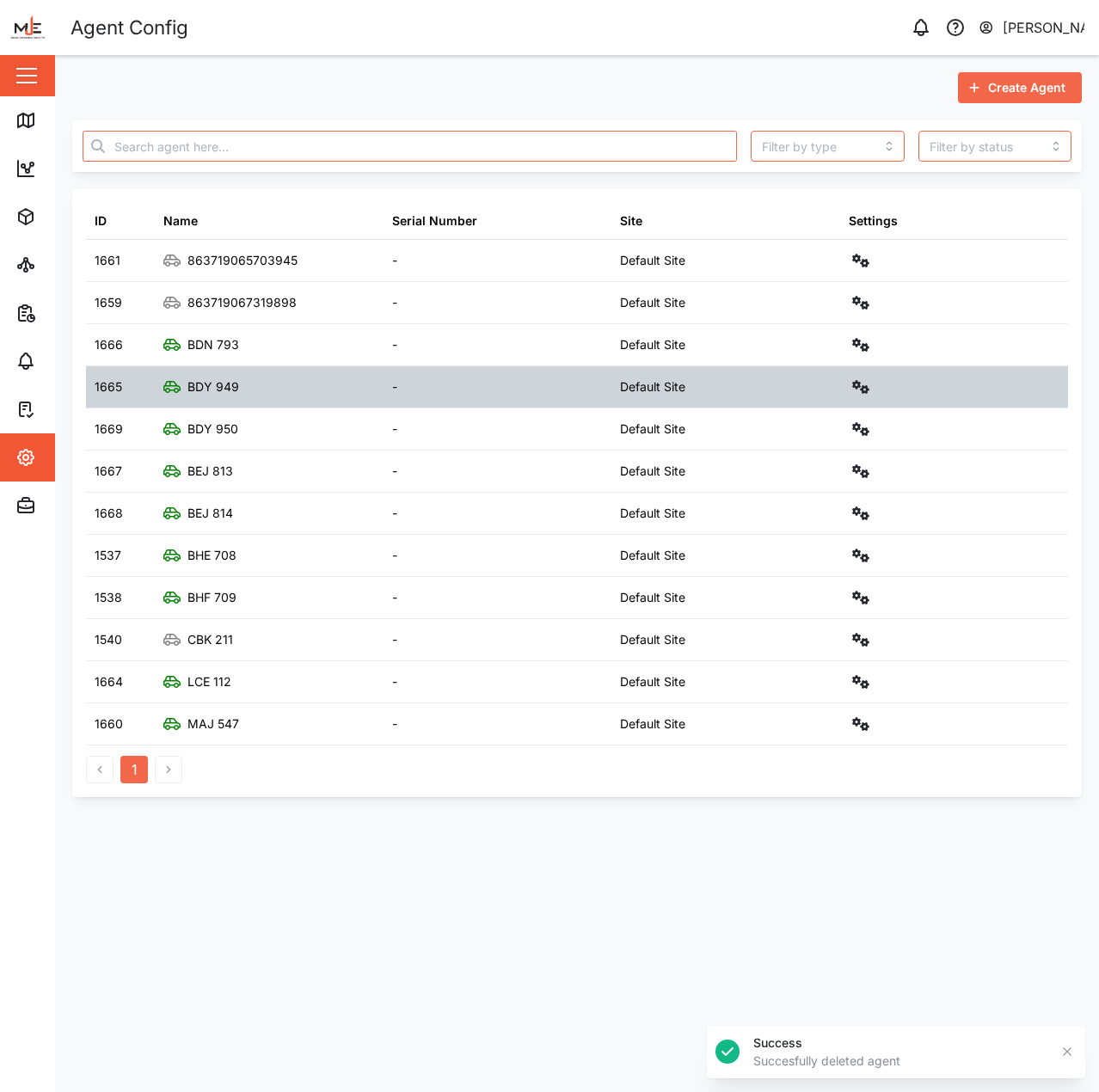
click at [584, 346] on div "-" at bounding box center [497, 344] width 229 height 41
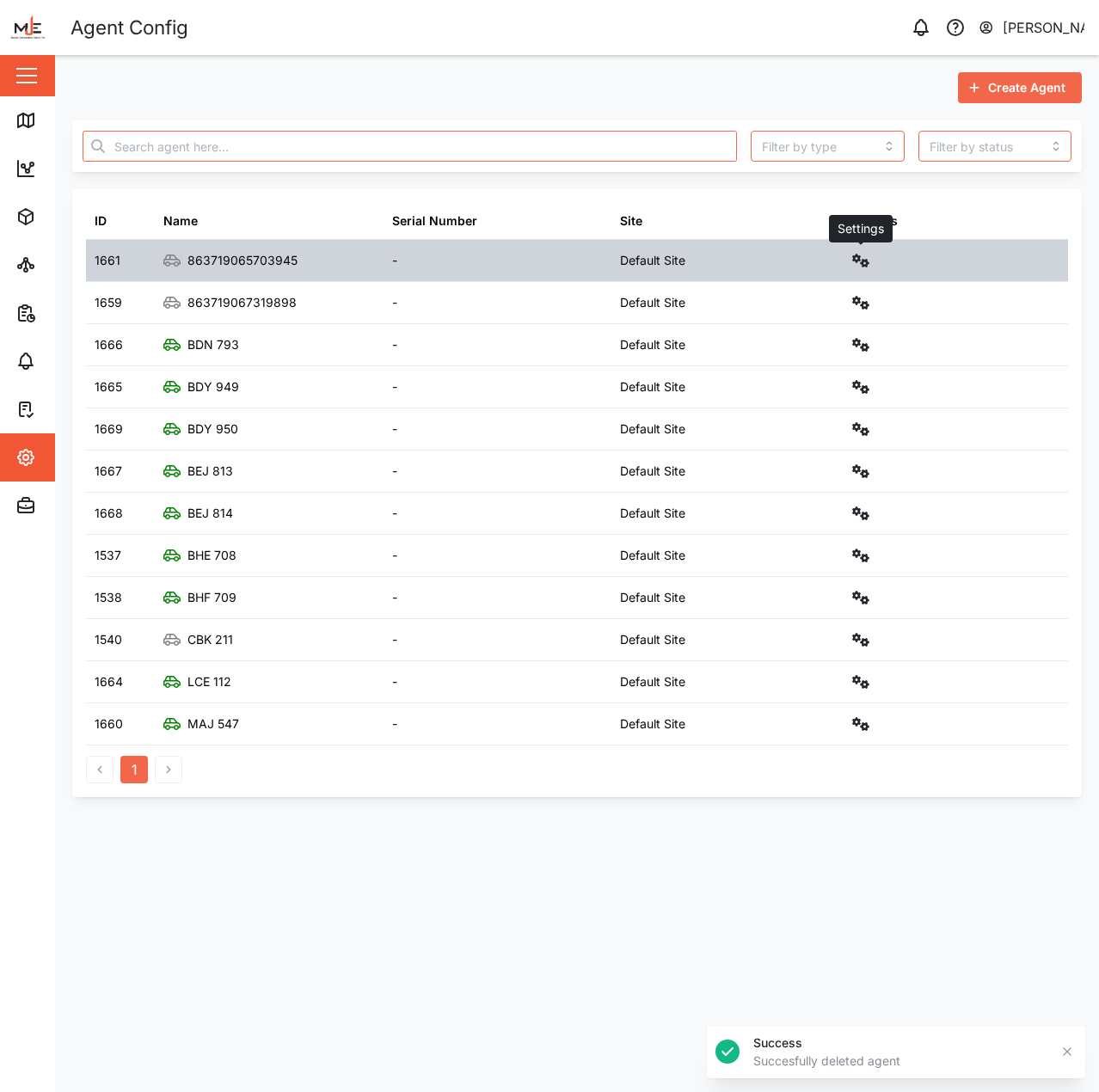
click at [865, 251] on button "button" at bounding box center [861, 260] width 24 height 24
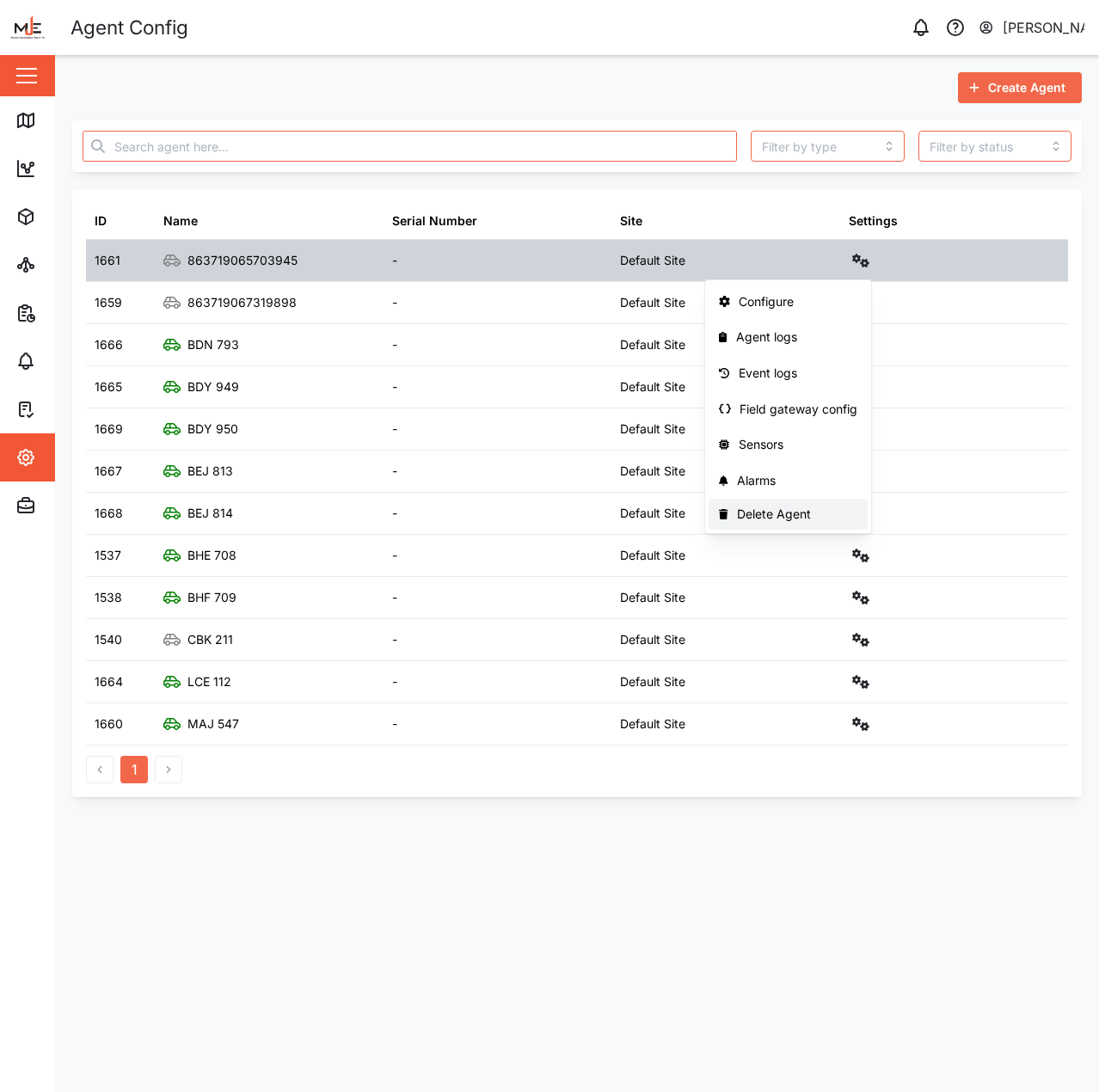
click at [816, 510] on div "Delete Agent" at bounding box center [798, 514] width 121 height 13
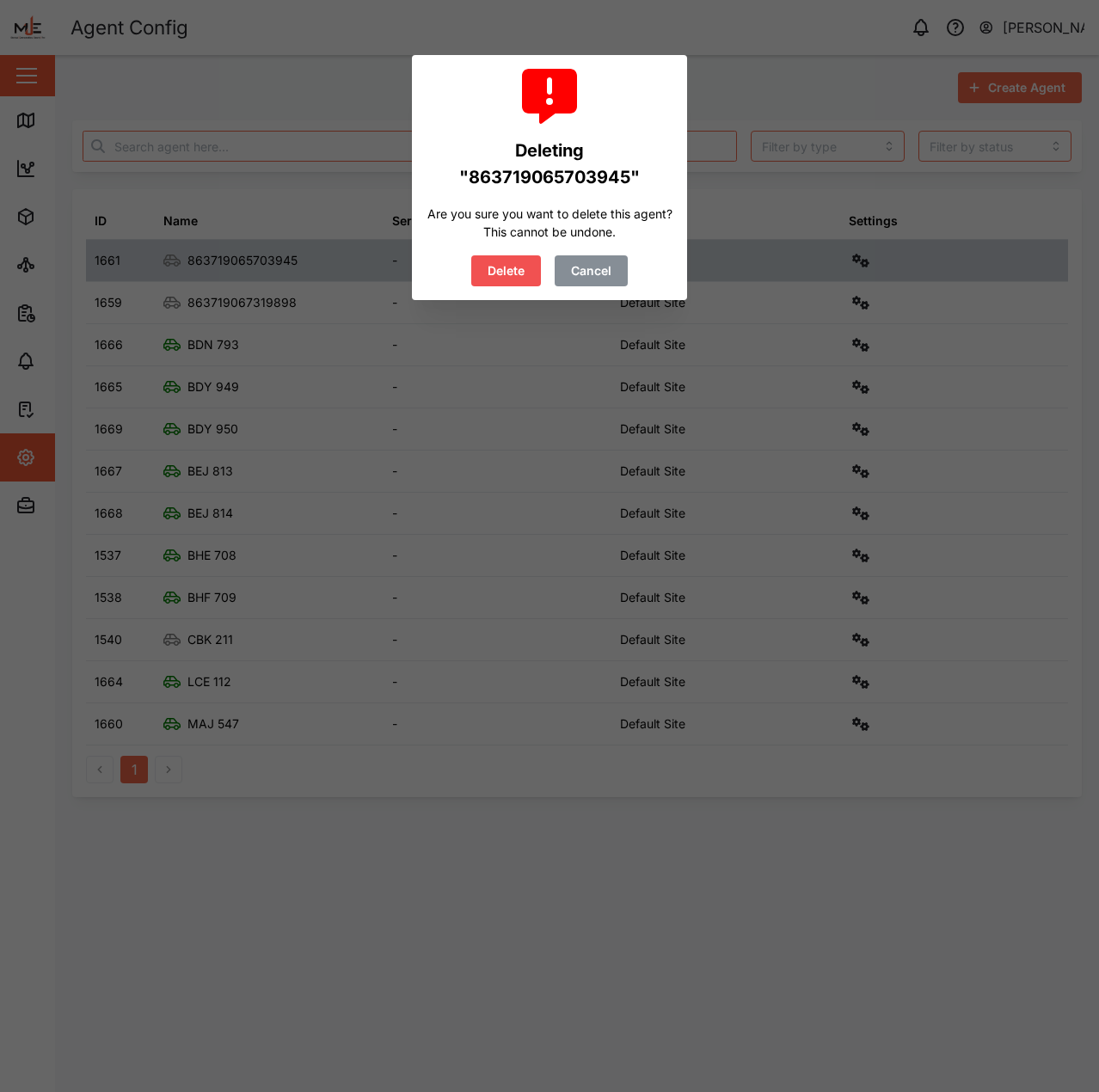
click at [484, 267] on button "Delete" at bounding box center [506, 271] width 70 height 31
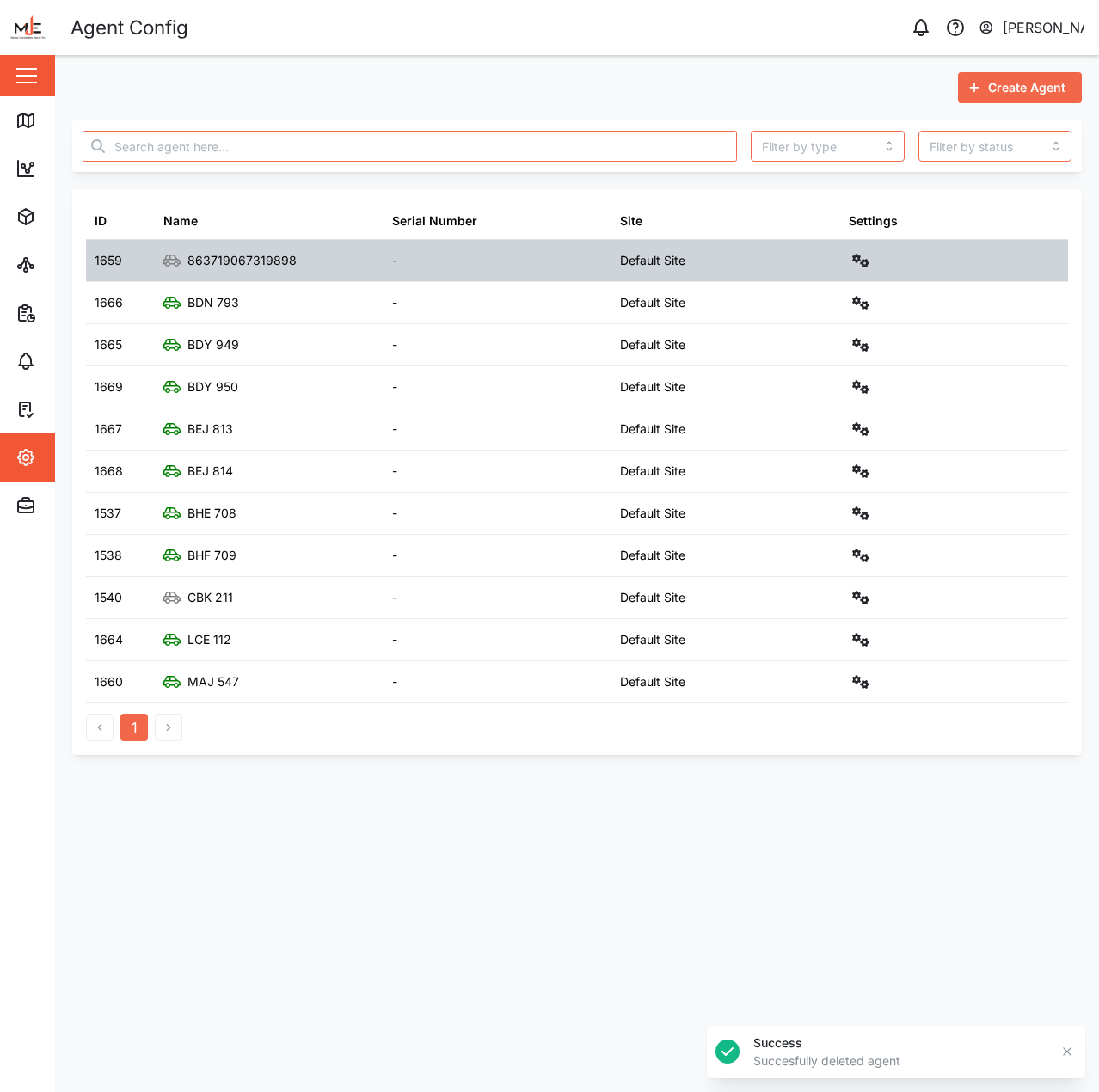
click at [882, 270] on div at bounding box center [955, 260] width 229 height 41
click at [856, 265] on icon "button" at bounding box center [861, 260] width 17 height 13
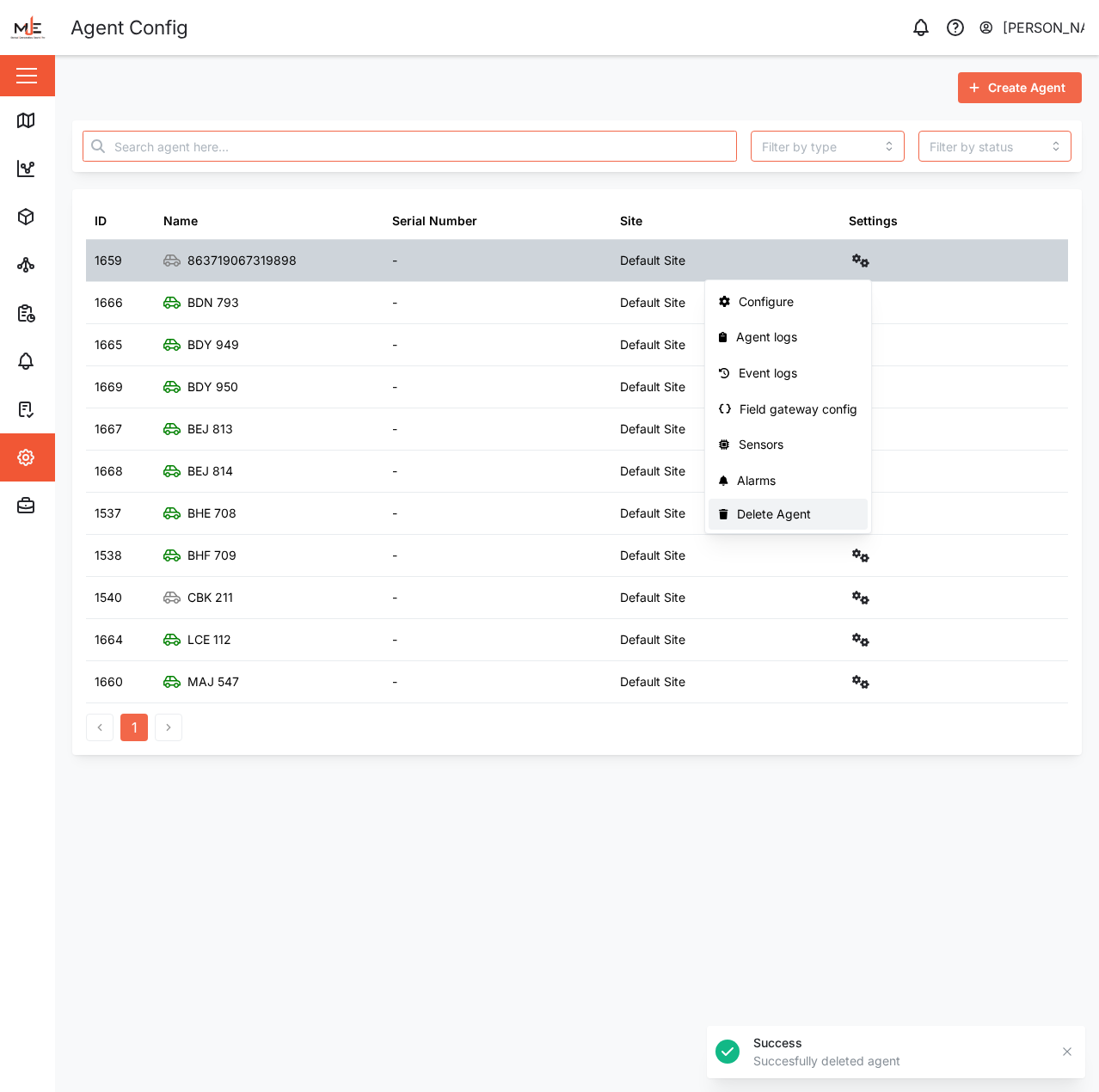
click at [780, 510] on div "Delete Agent" at bounding box center [798, 514] width 121 height 13
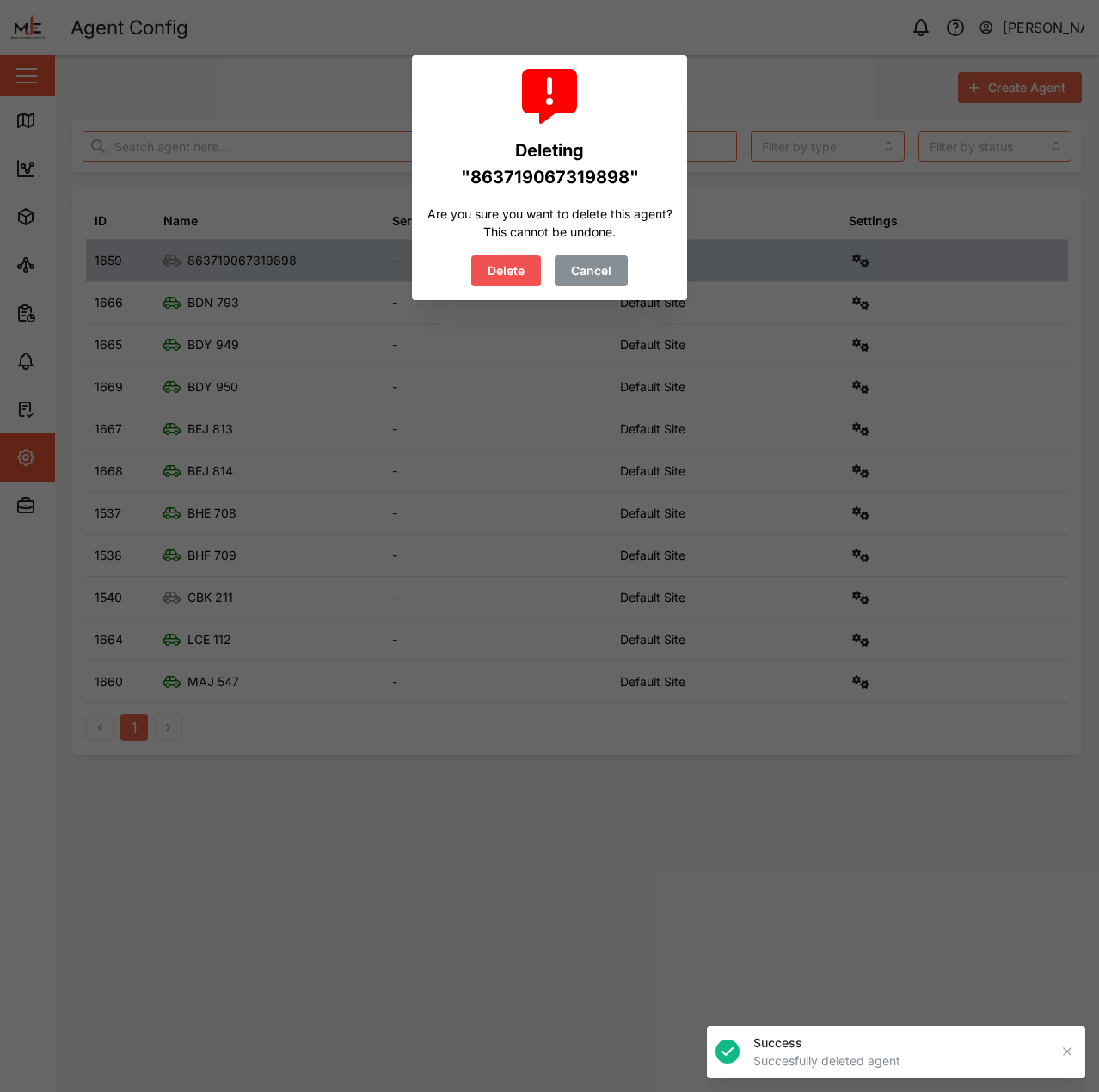
click at [516, 266] on span "Delete" at bounding box center [506, 271] width 37 height 30
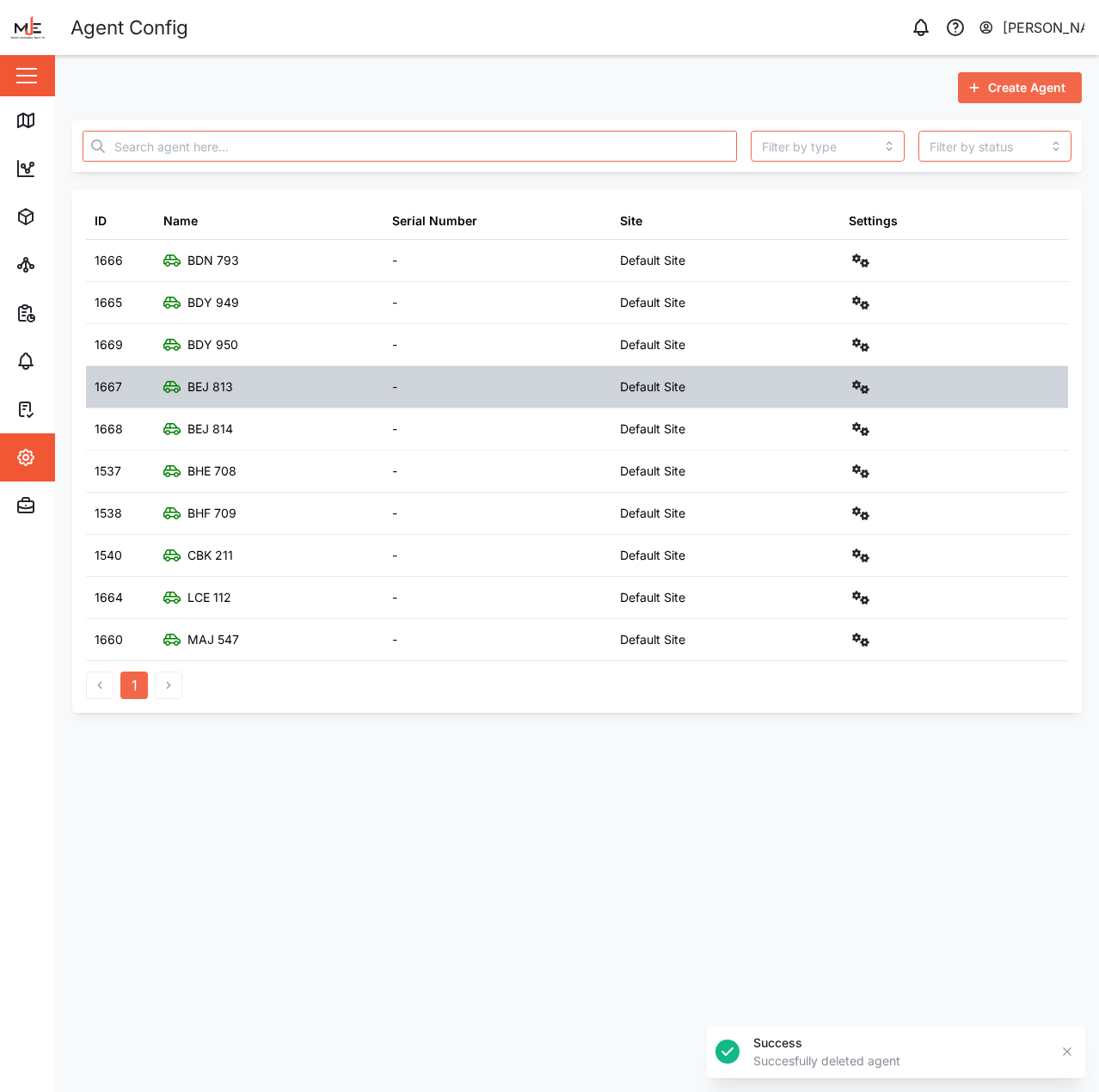
click at [638, 370] on div "Default Site" at bounding box center [725, 386] width 229 height 41
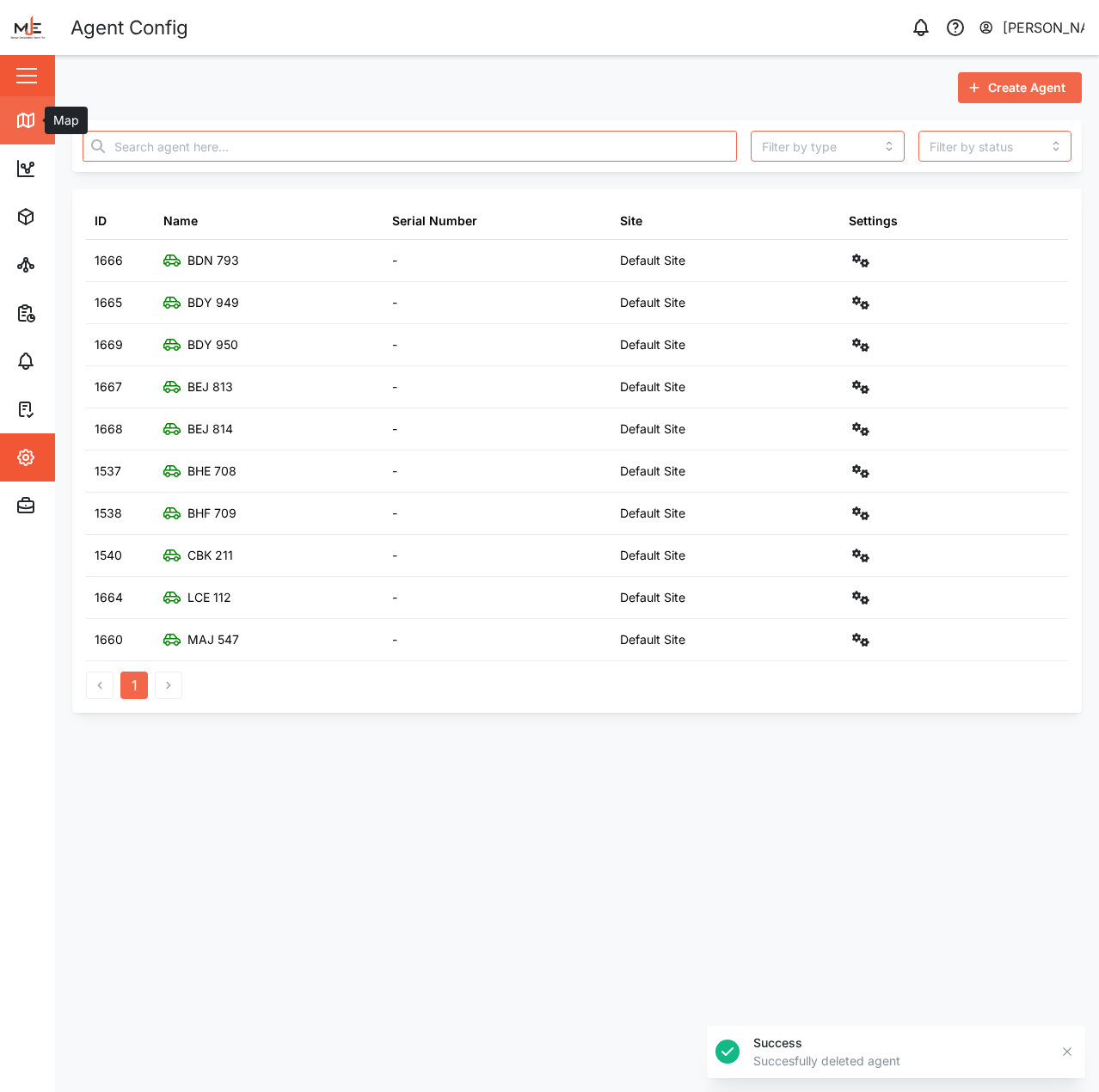
click at [35, 120] on icon at bounding box center [26, 120] width 21 height 21
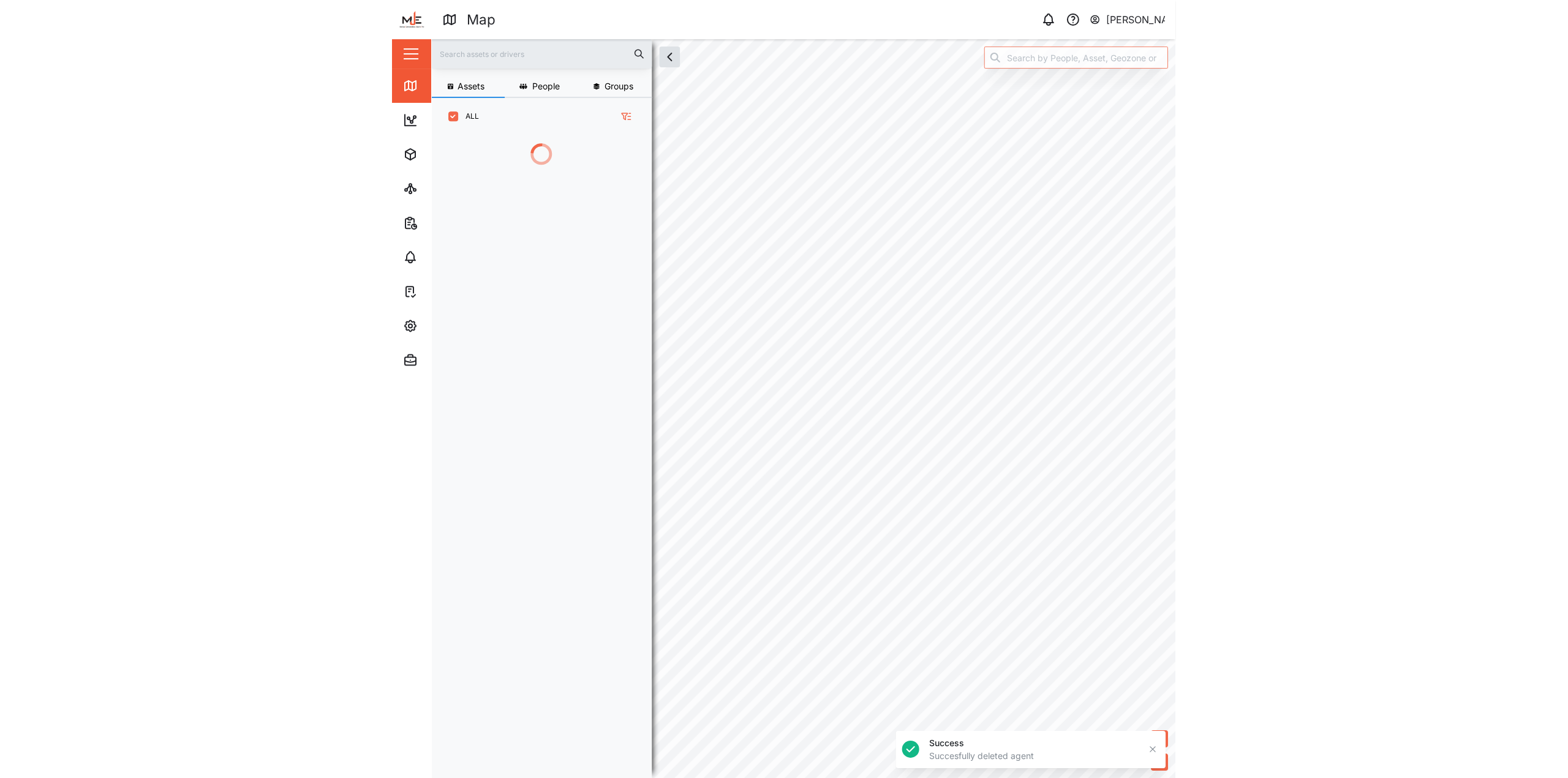
scroll to position [628, 192]
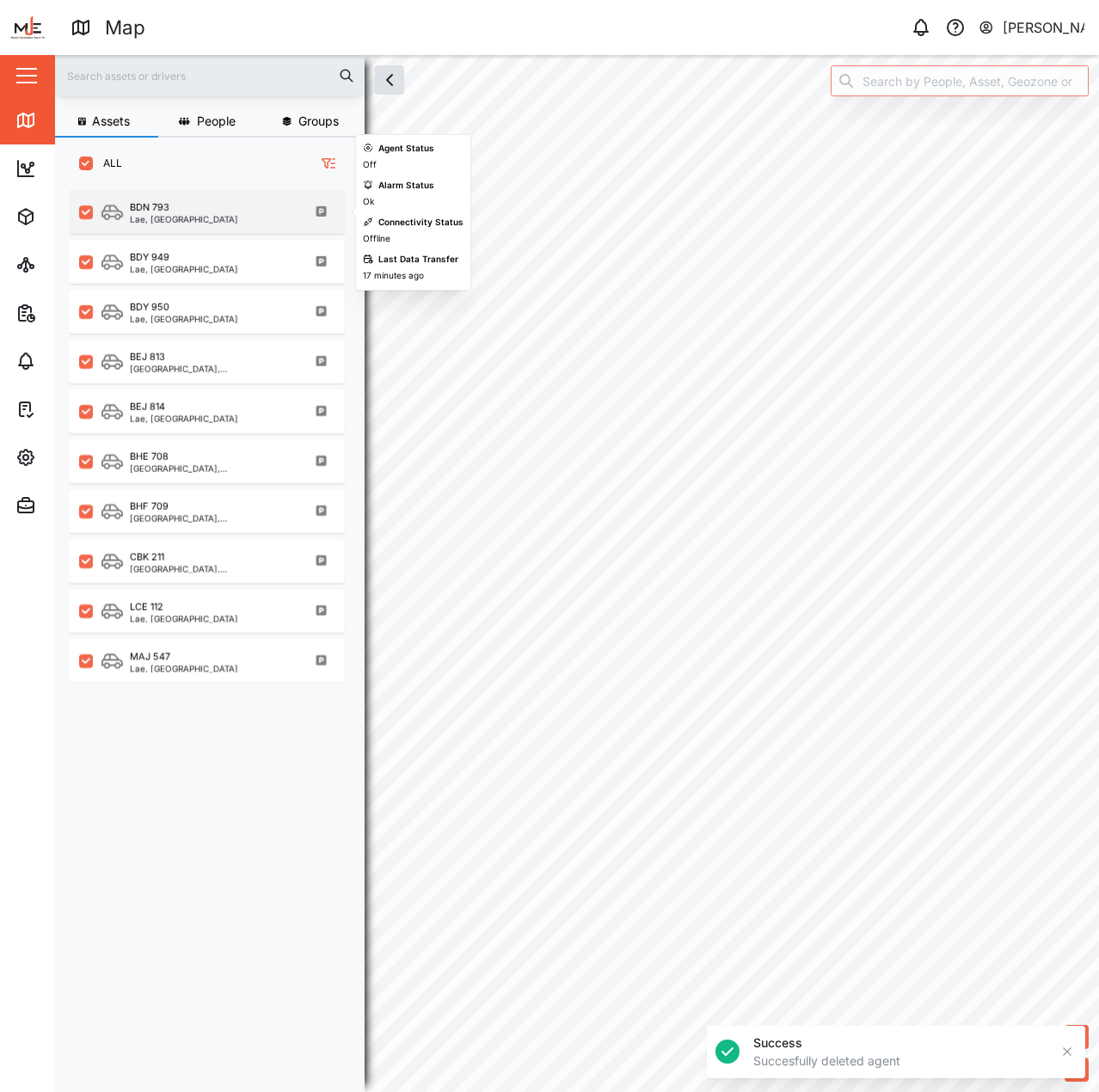
click at [161, 197] on div "BDN 793 Lae, [GEOGRAPHIC_DATA] Region" at bounding box center [207, 212] width 276 height 44
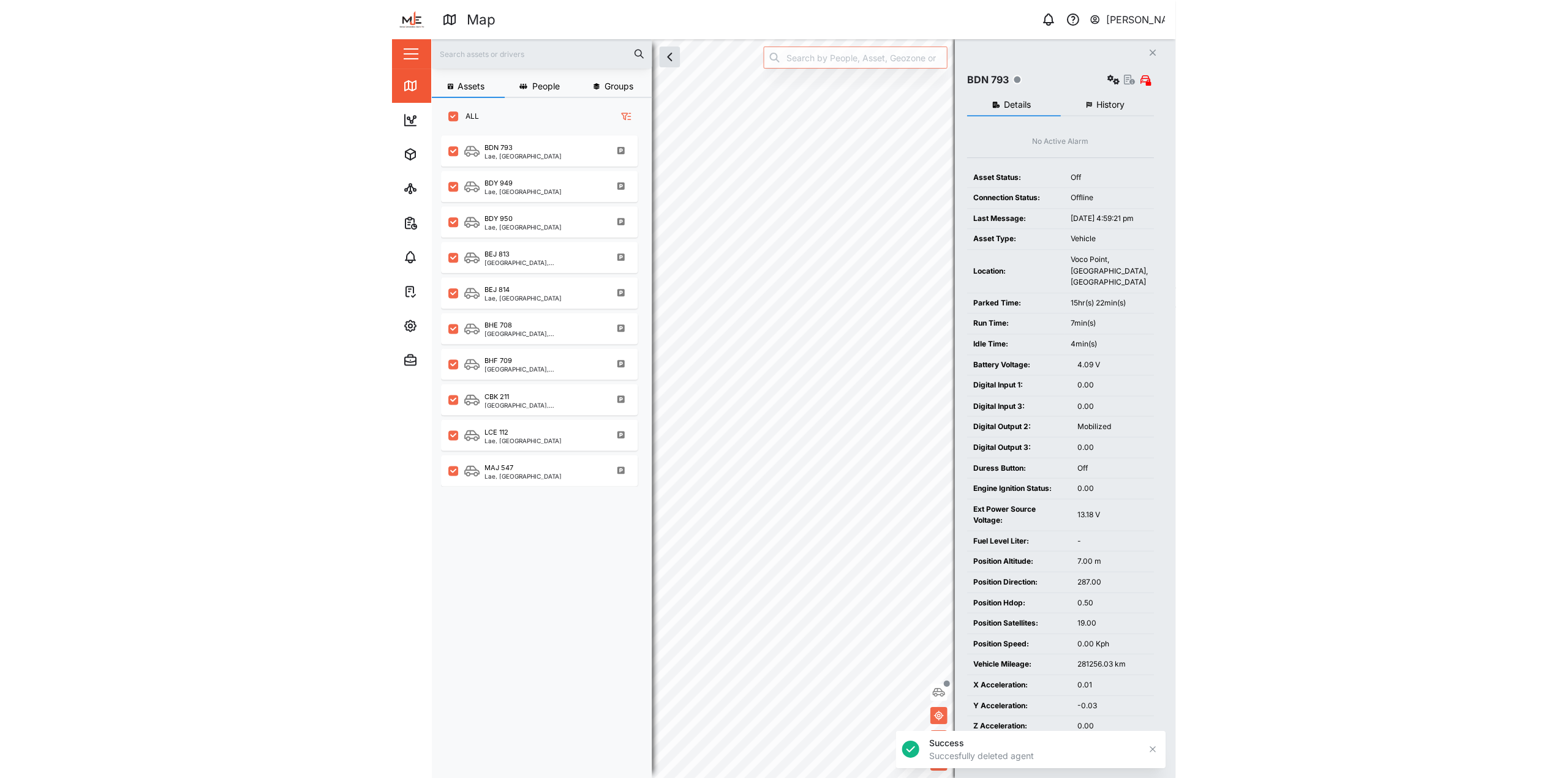
scroll to position [628, 192]
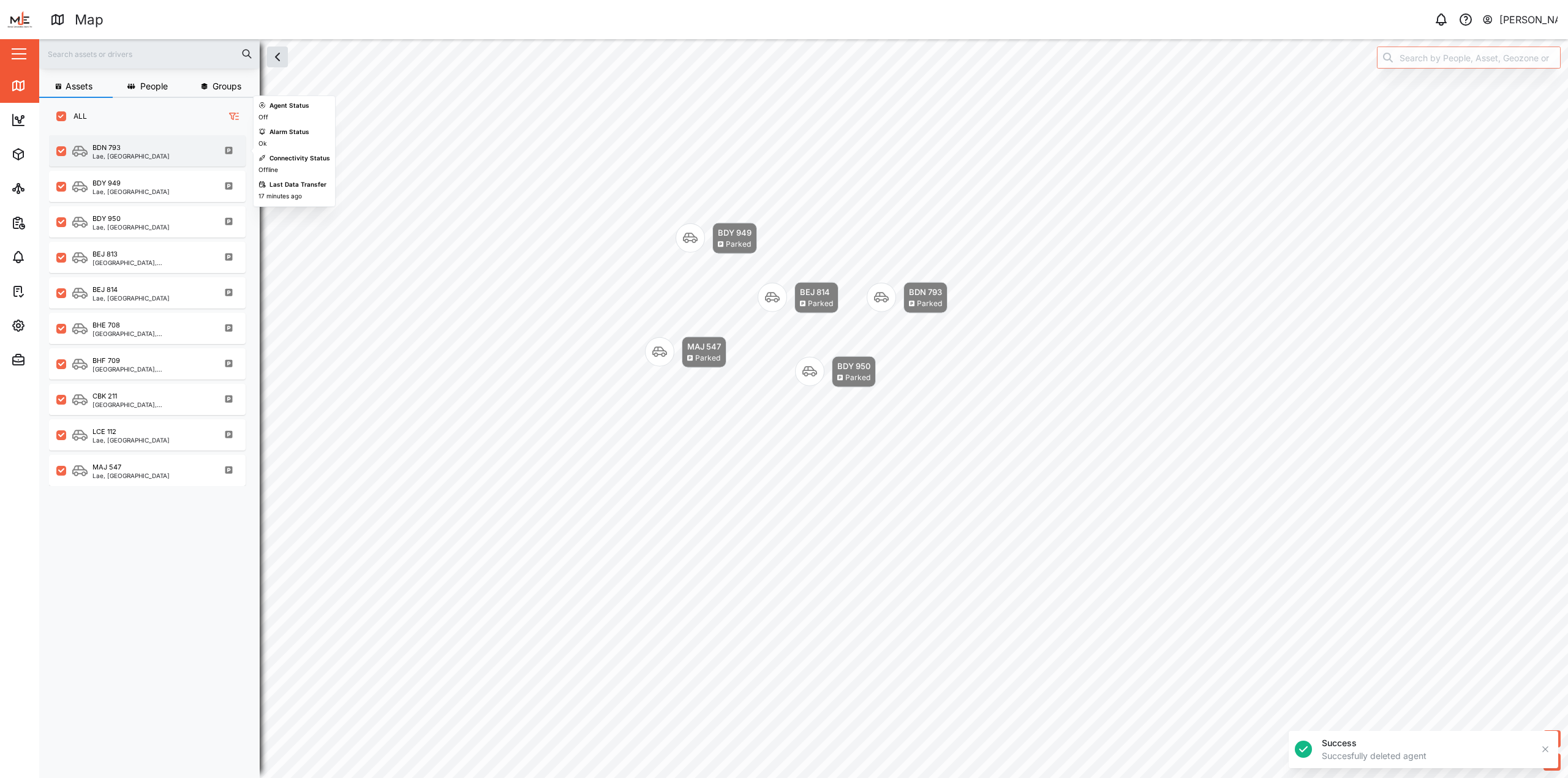
click at [210, 149] on div "BDN 793 Lae, [GEOGRAPHIC_DATA] Region" at bounding box center [155, 151] width 166 height 16
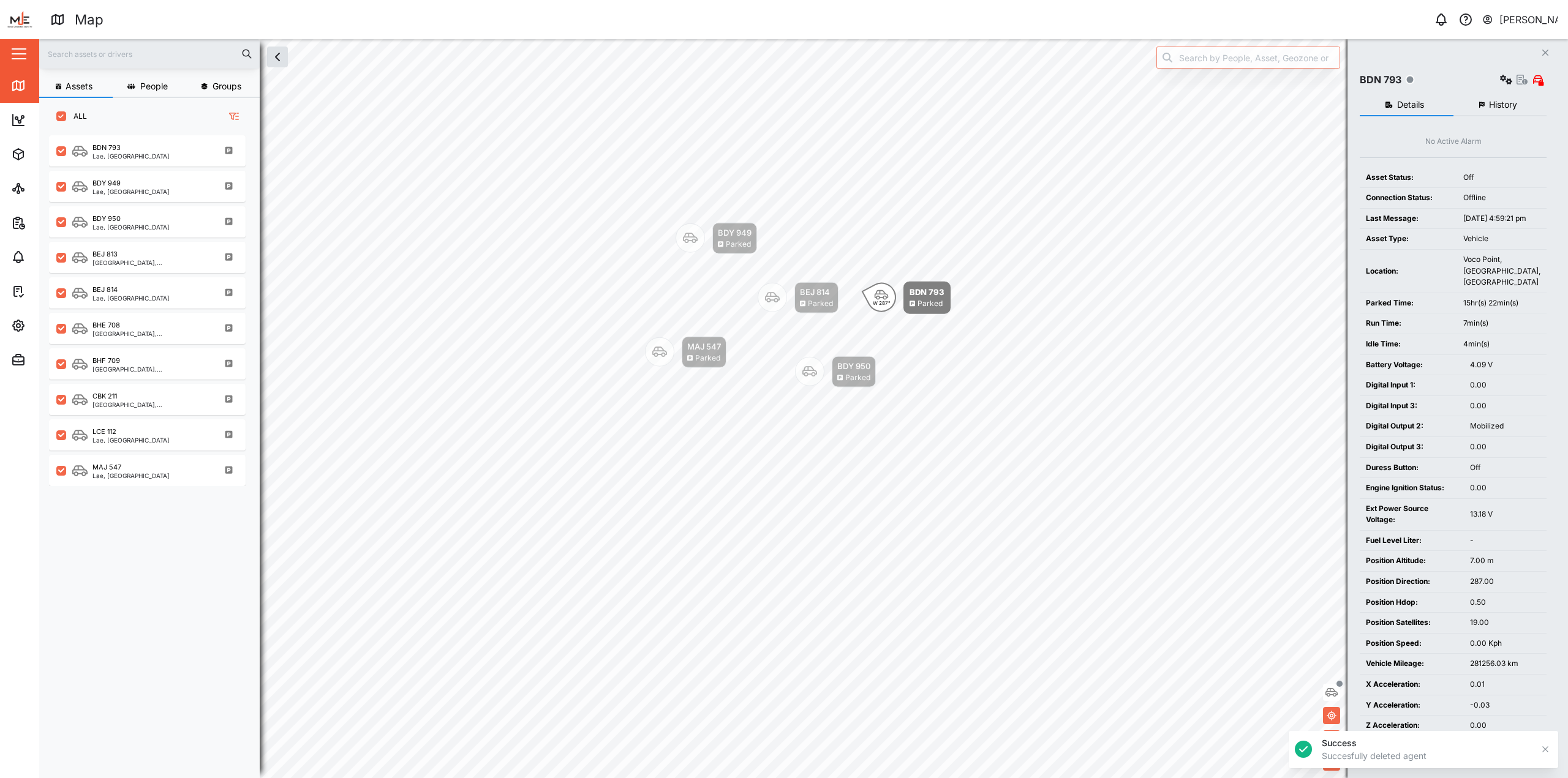
click at [782, 103] on icon "button" at bounding box center [1482, 105] width 5 height 7
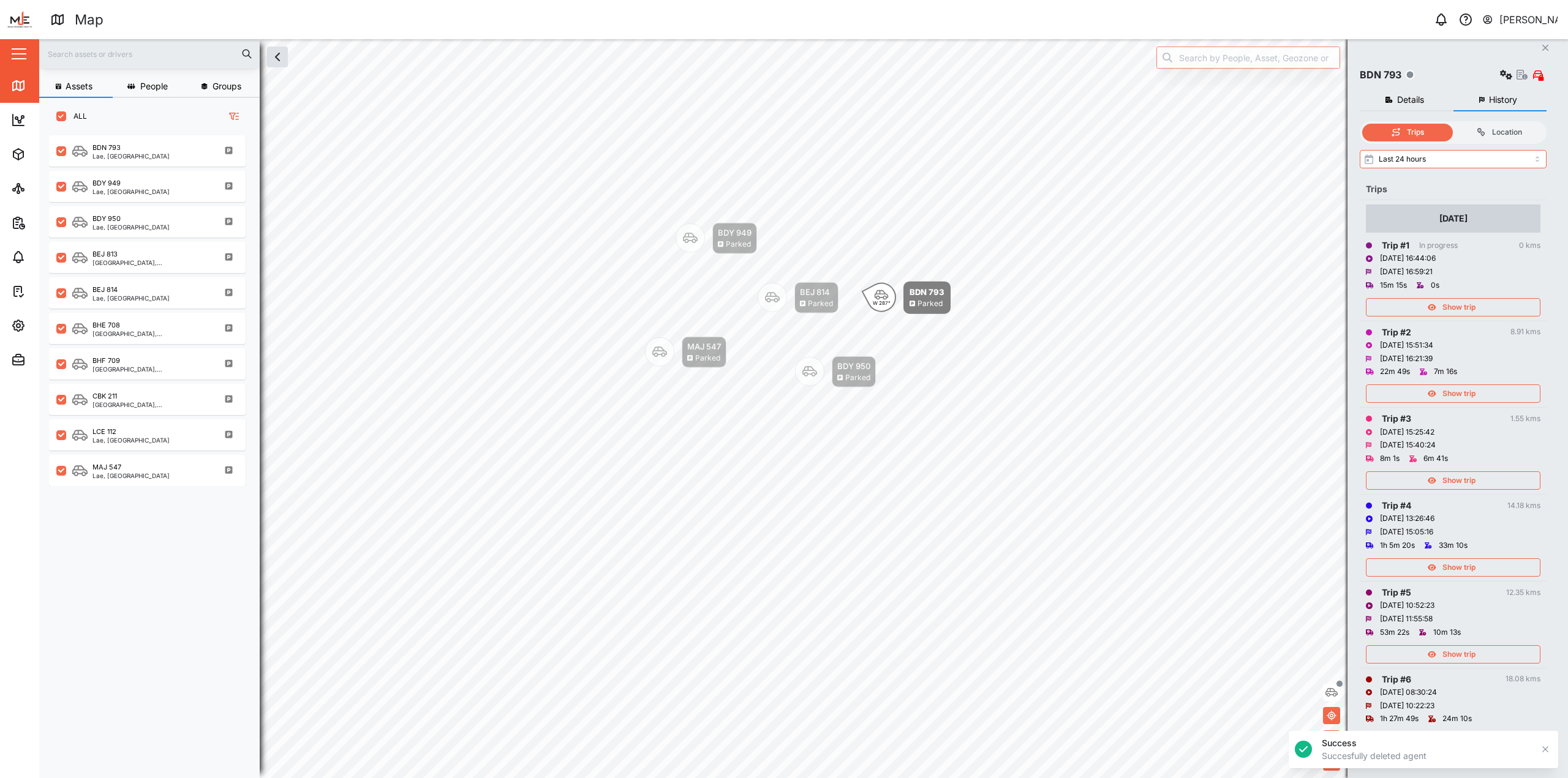
scroll to position [5, 0]
click at [782, 402] on div "Show trip" at bounding box center [1452, 393] width 159 height 17
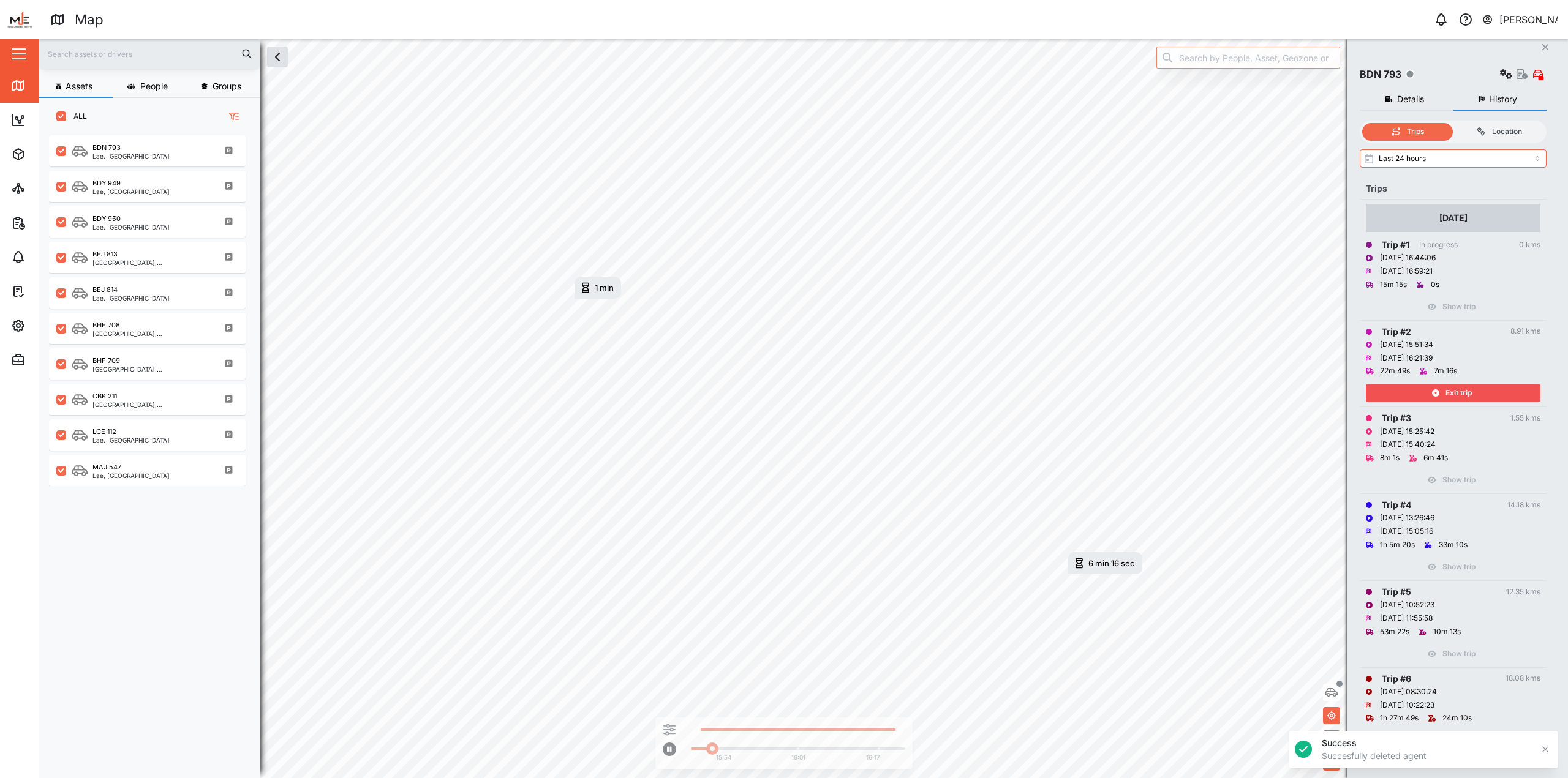
click at [782, 388] on span "Exit trip" at bounding box center [1458, 393] width 27 height 17
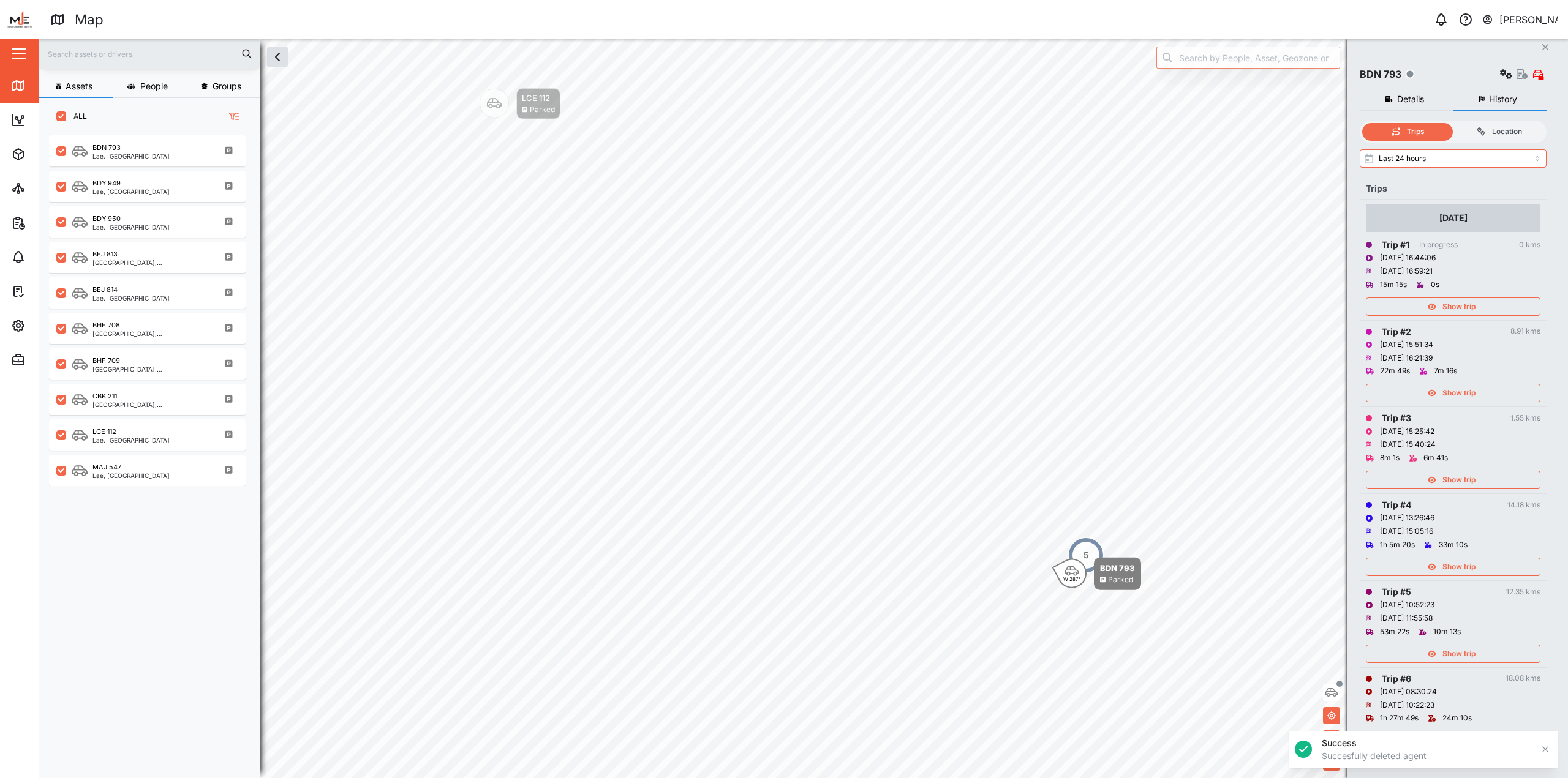
click at [782, 466] on div "Show trip" at bounding box center [1453, 477] width 174 height 25
click at [782, 480] on span "Show trip" at bounding box center [1458, 480] width 33 height 17
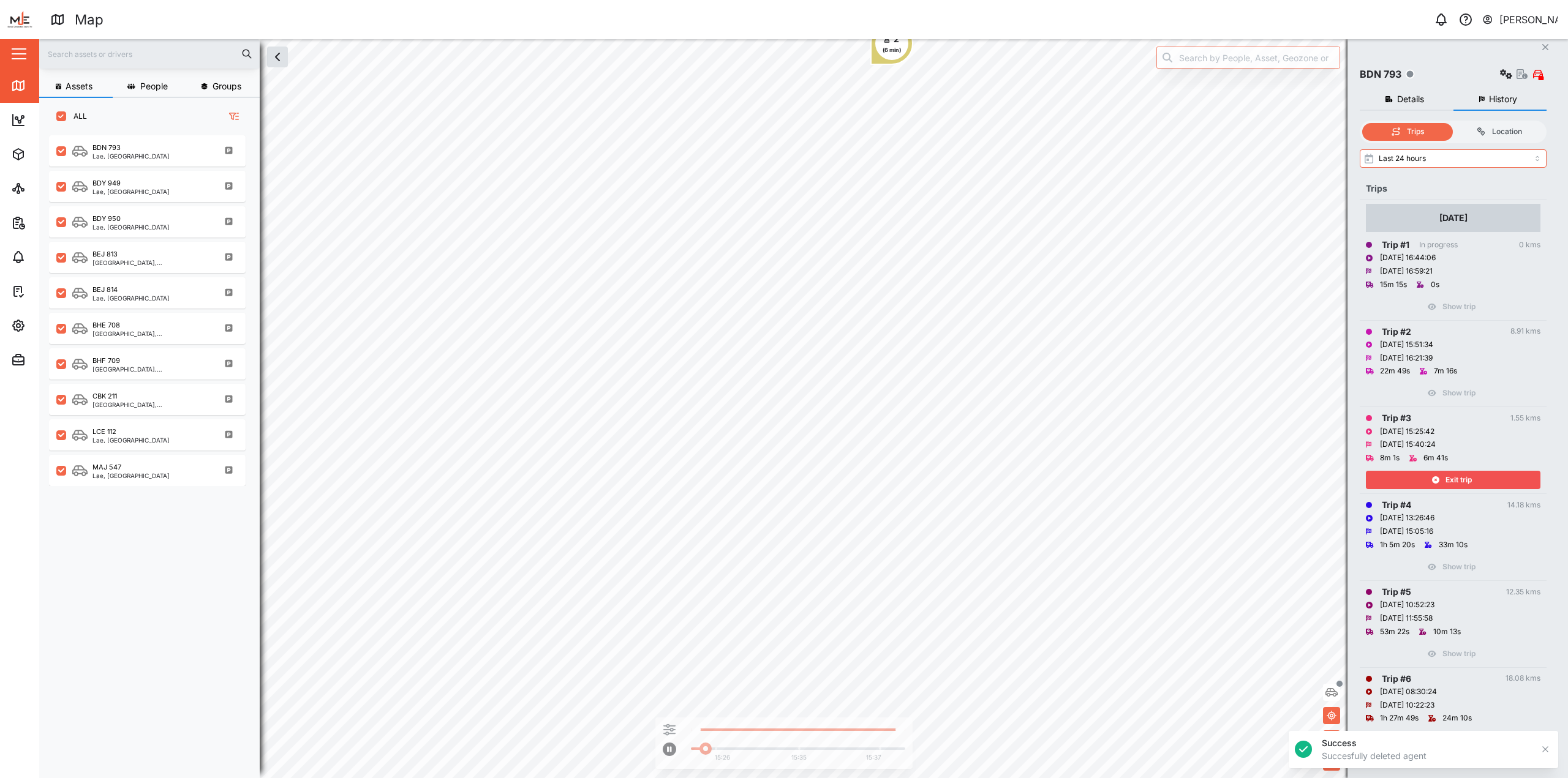
click at [782, 480] on span "Exit trip" at bounding box center [1458, 480] width 27 height 17
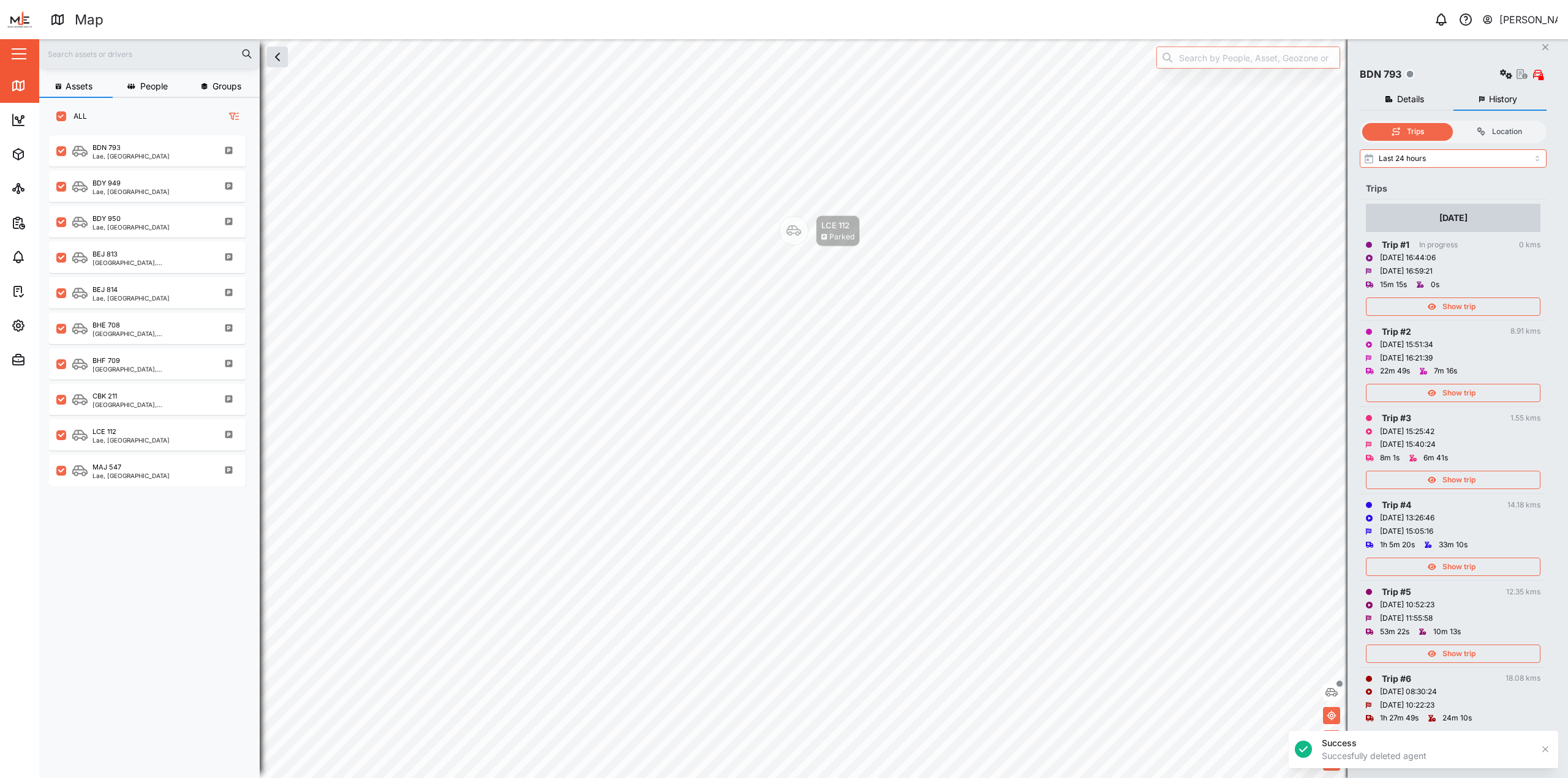
click at [782, 643] on div "Show trip" at bounding box center [1453, 651] width 174 height 25
click at [782, 653] on div "Show trip" at bounding box center [1452, 653] width 159 height 17
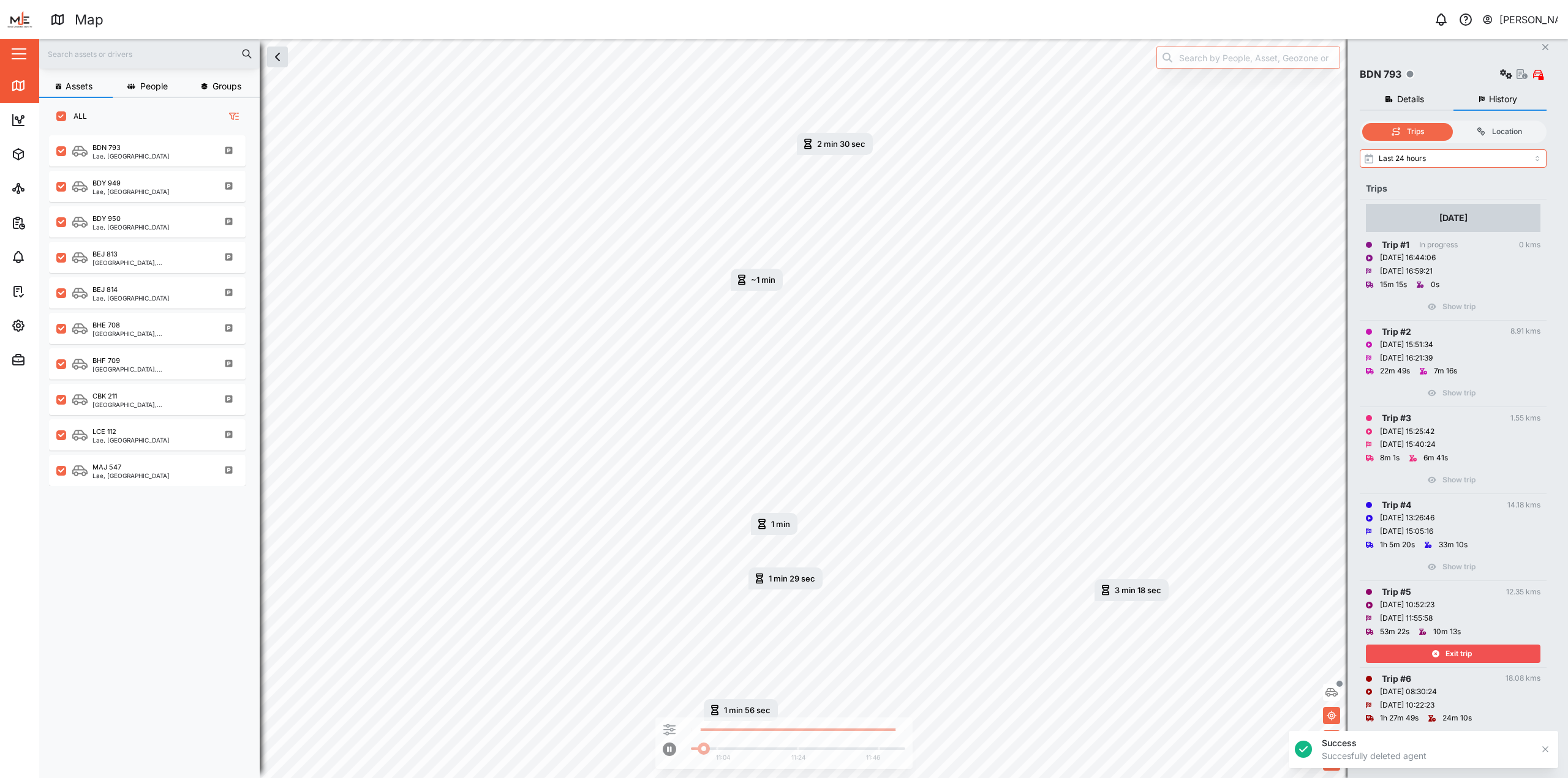
click at [782, 653] on div "Exit trip" at bounding box center [1452, 653] width 159 height 17
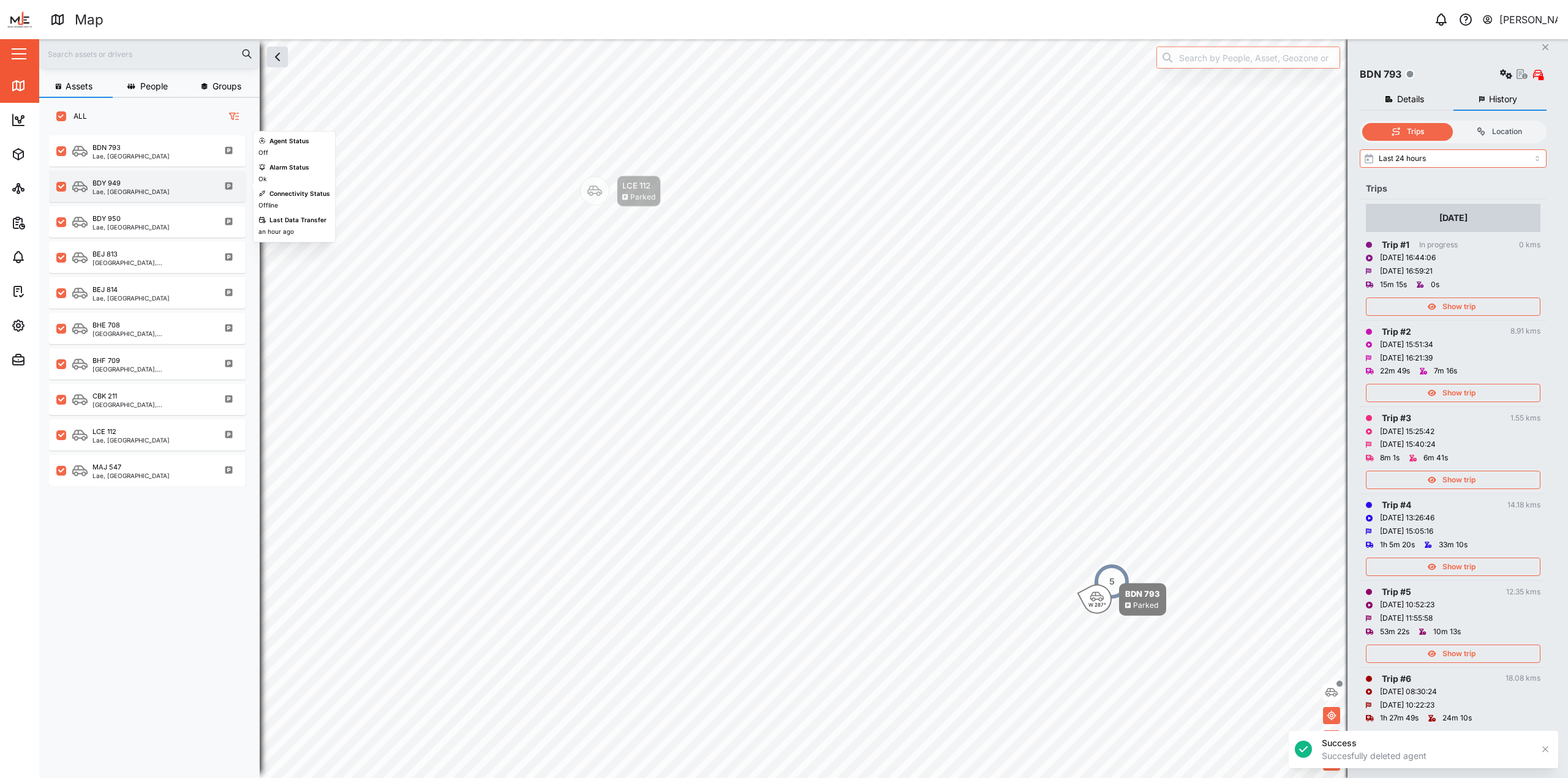
click at [159, 185] on div "BDY 949 Lae, Momase Region" at bounding box center [155, 187] width 166 height 16
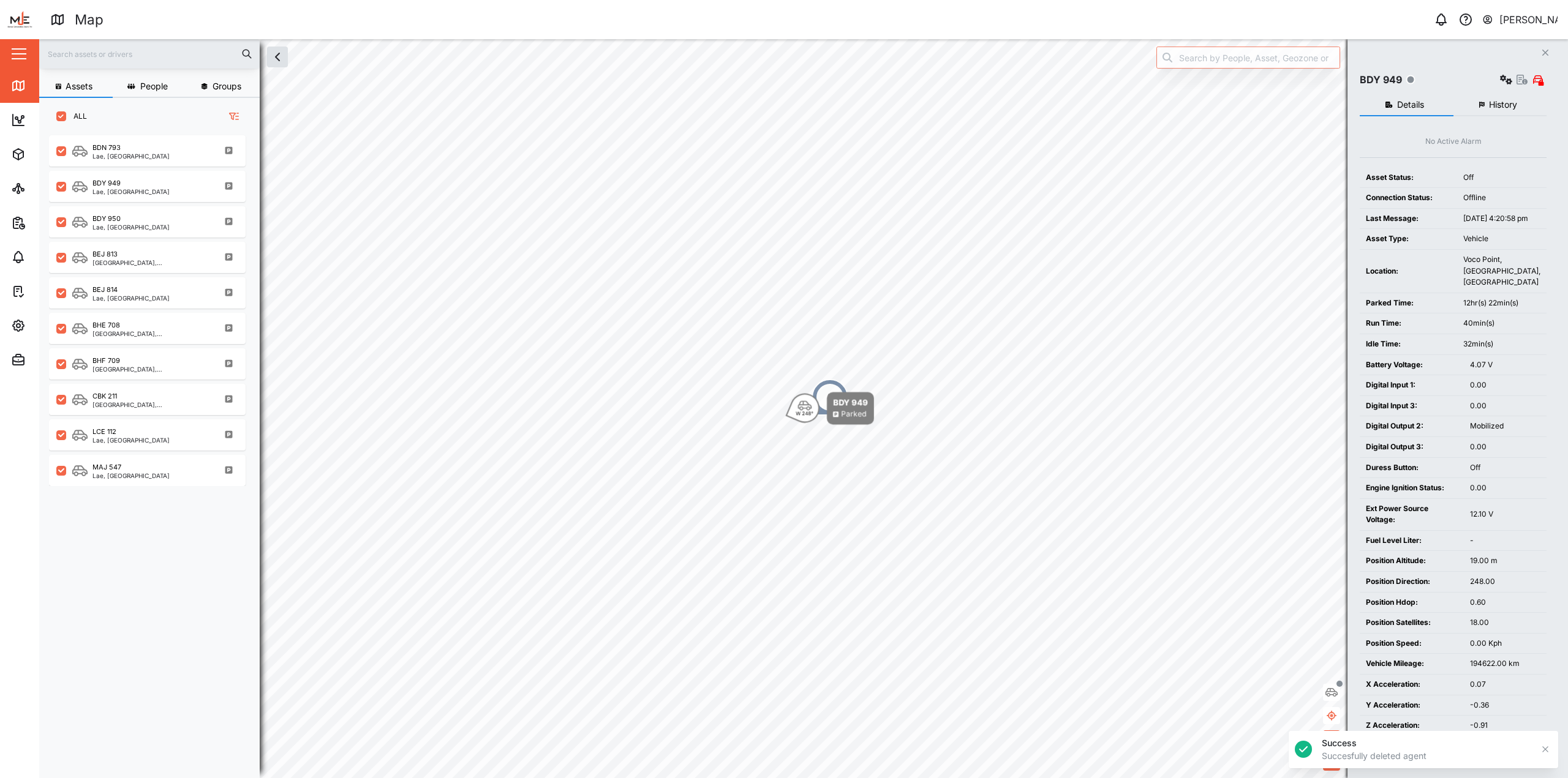
click at [782, 108] on span "History" at bounding box center [1502, 105] width 28 height 9
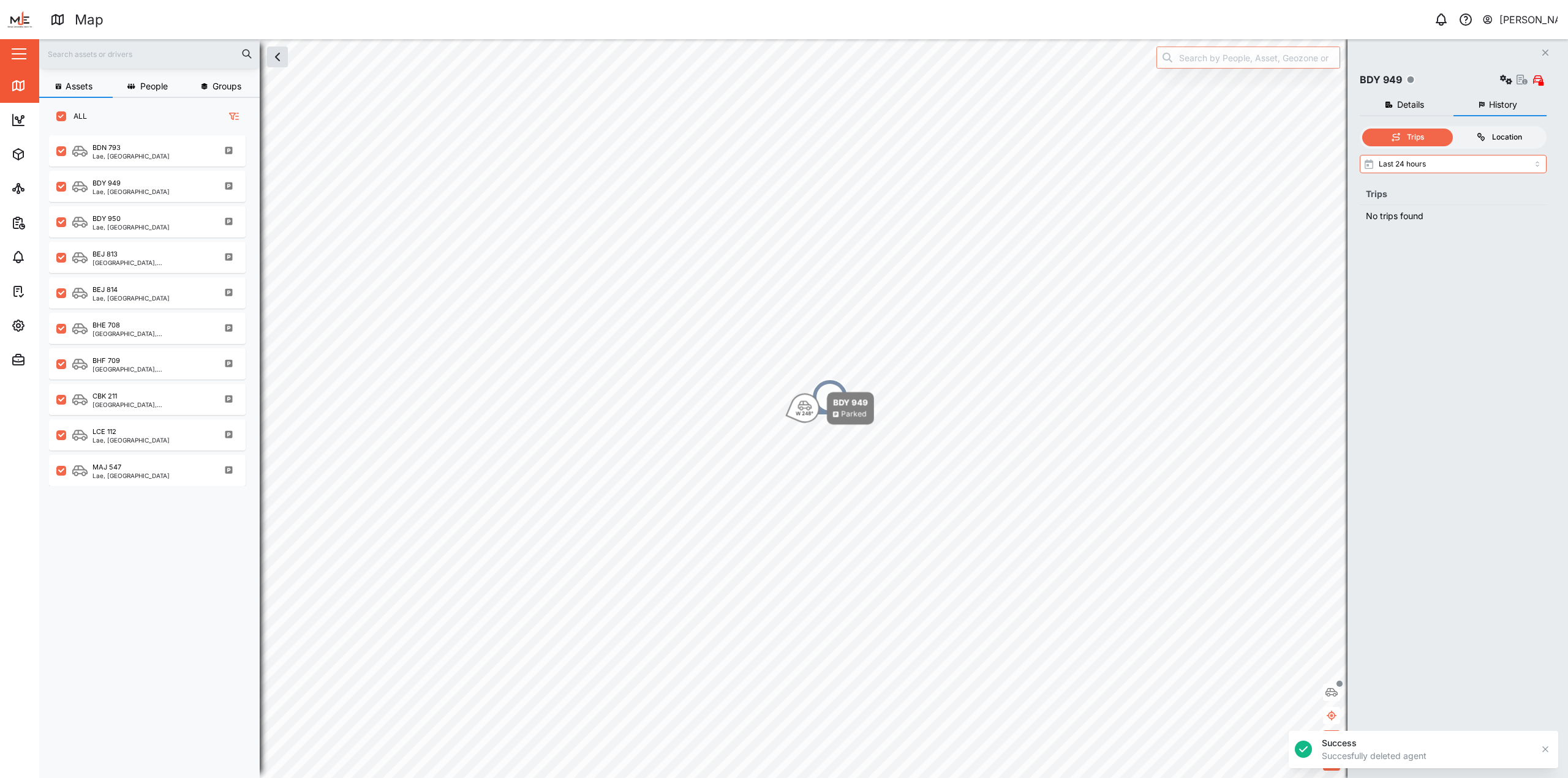
click at [782, 140] on div "Location" at bounding box center [1507, 137] width 30 height 12
click at [782, 129] on input "Location" at bounding box center [1453, 129] width 0 height 0
click at [782, 137] on icon at bounding box center [1395, 137] width 6 height 5
click at [782, 129] on input "Trips" at bounding box center [1362, 129] width 0 height 0
click at [193, 193] on div "BDY 949 Lae, Momase Region" at bounding box center [155, 187] width 166 height 16
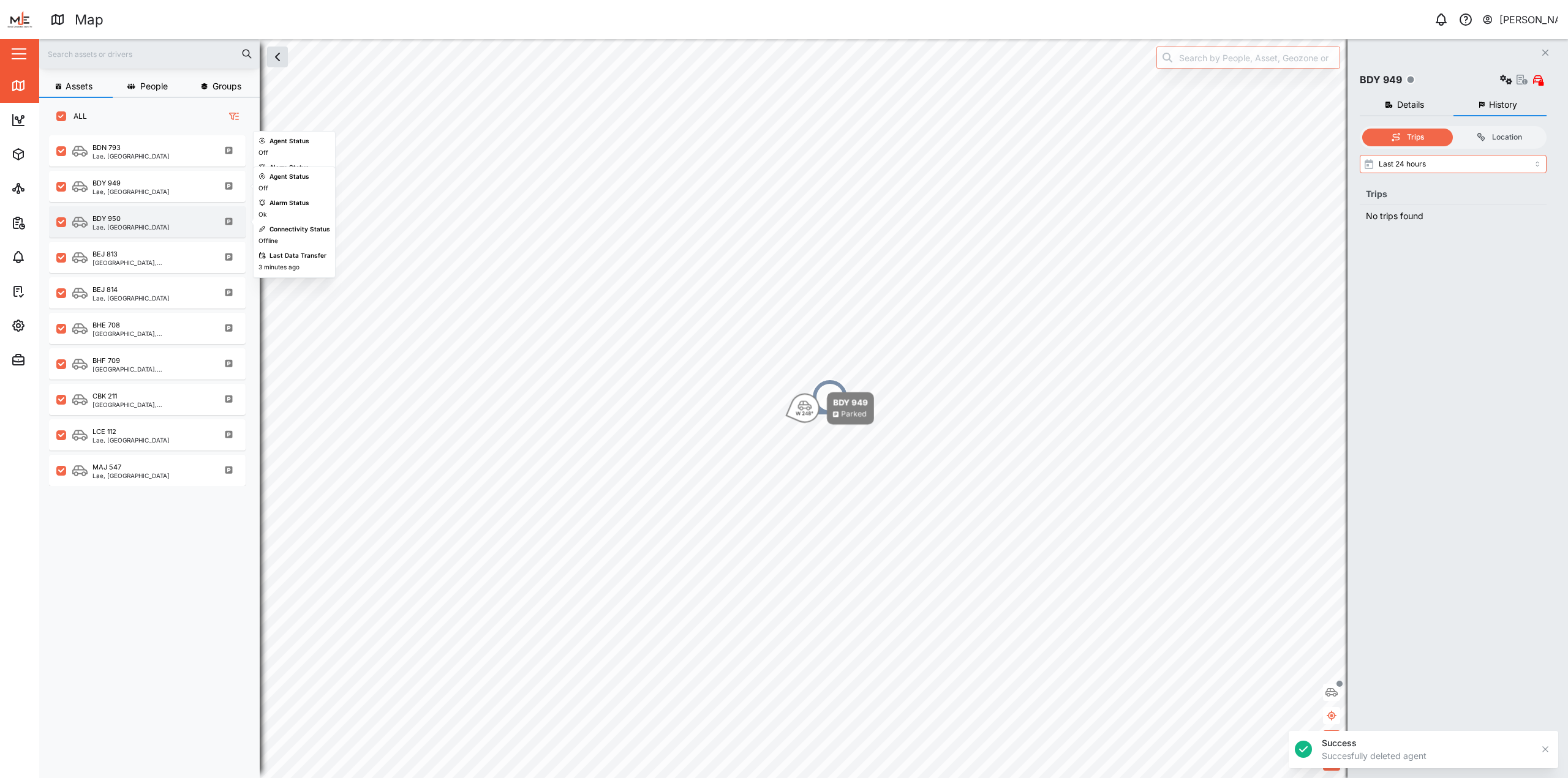
click at [178, 219] on div "BDY 950 Lae, Momase Region" at bounding box center [155, 222] width 166 height 16
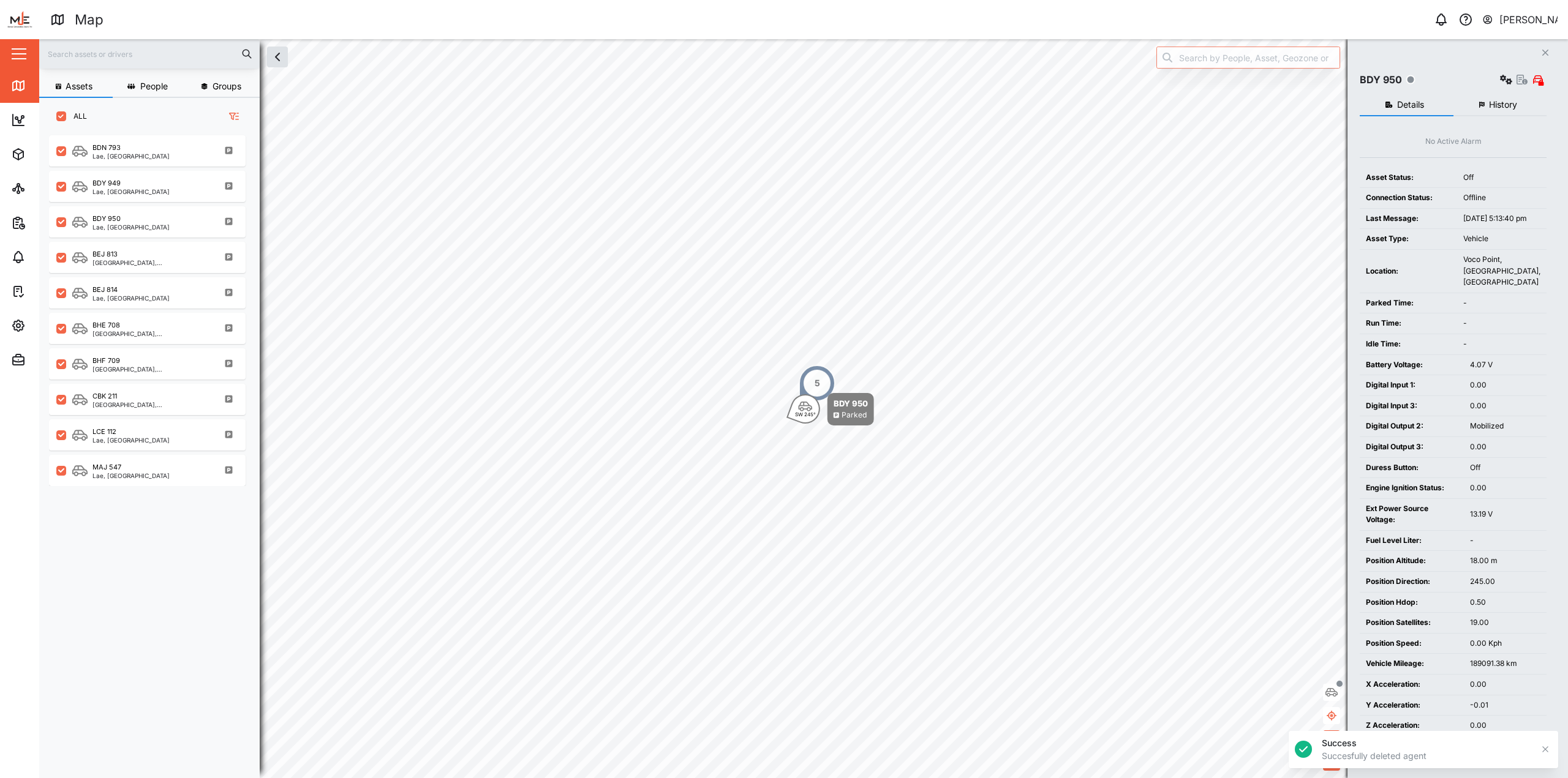
click at [782, 101] on span "History" at bounding box center [1502, 105] width 28 height 9
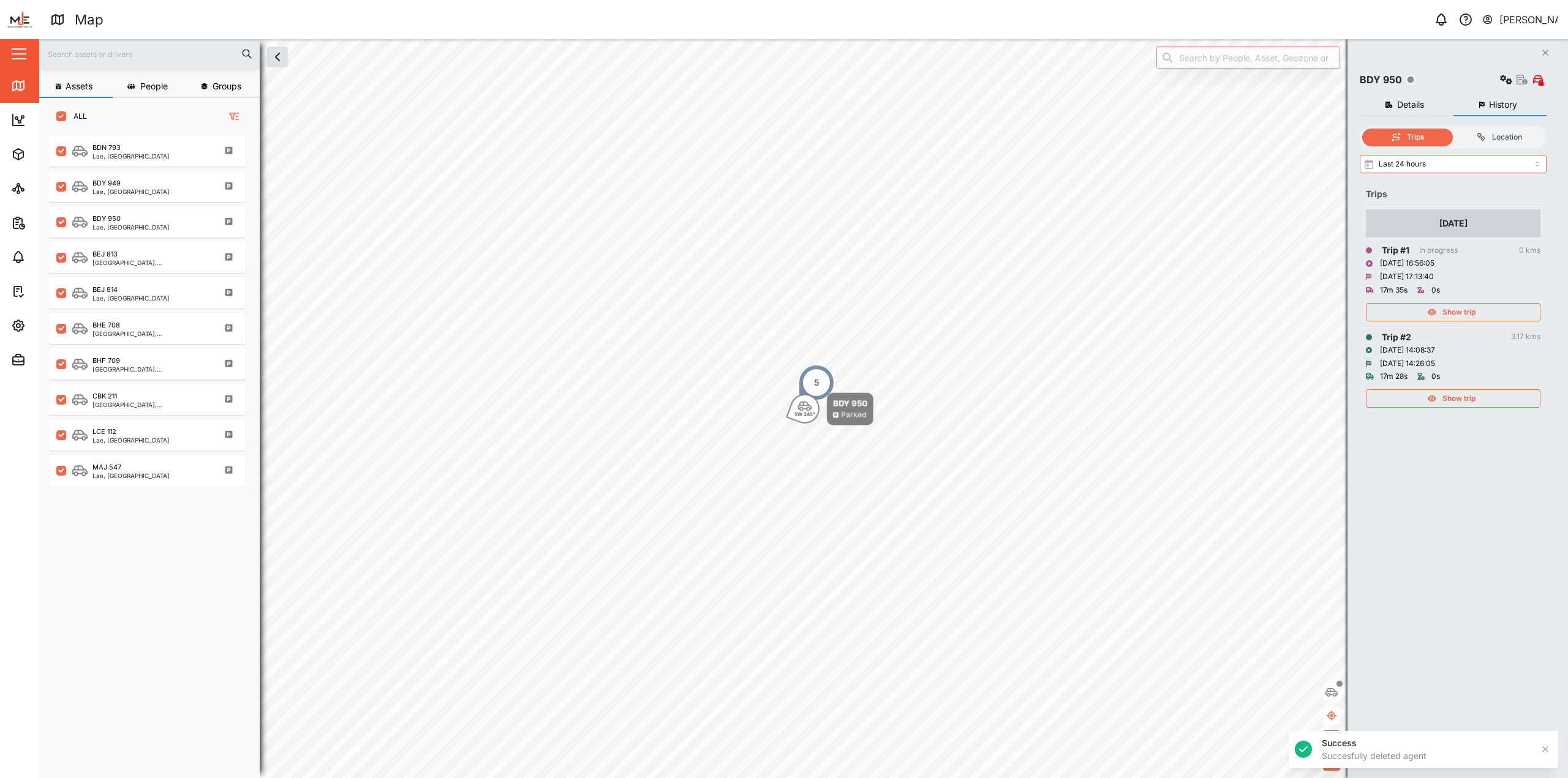
click at [782, 304] on span "Show trip" at bounding box center [1458, 312] width 33 height 17
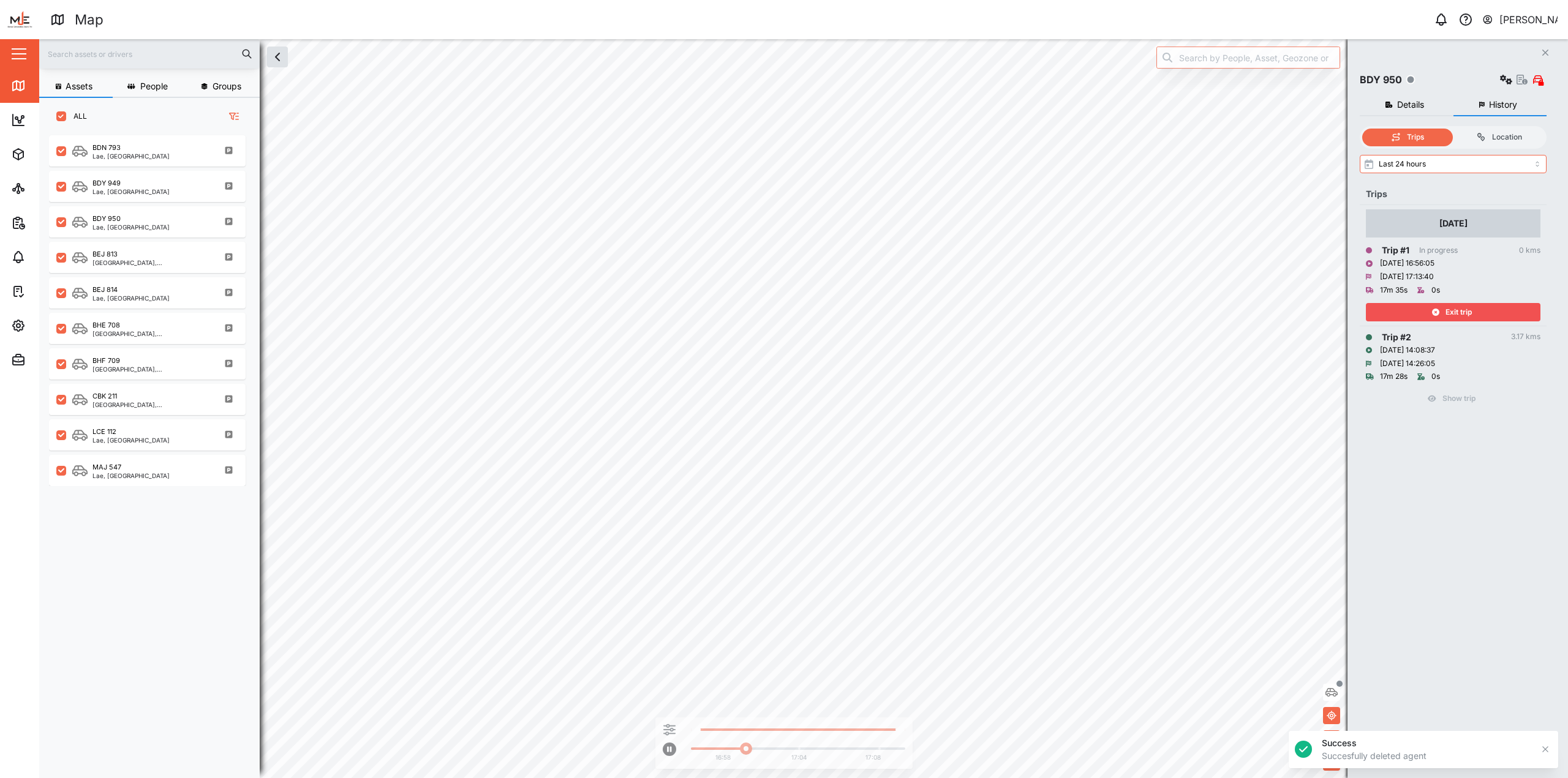
click at [782, 304] on span "Exit trip" at bounding box center [1458, 312] width 27 height 17
click at [782, 393] on span "Show trip" at bounding box center [1458, 398] width 33 height 17
click at [782, 395] on div "Exit trip" at bounding box center [1452, 398] width 159 height 17
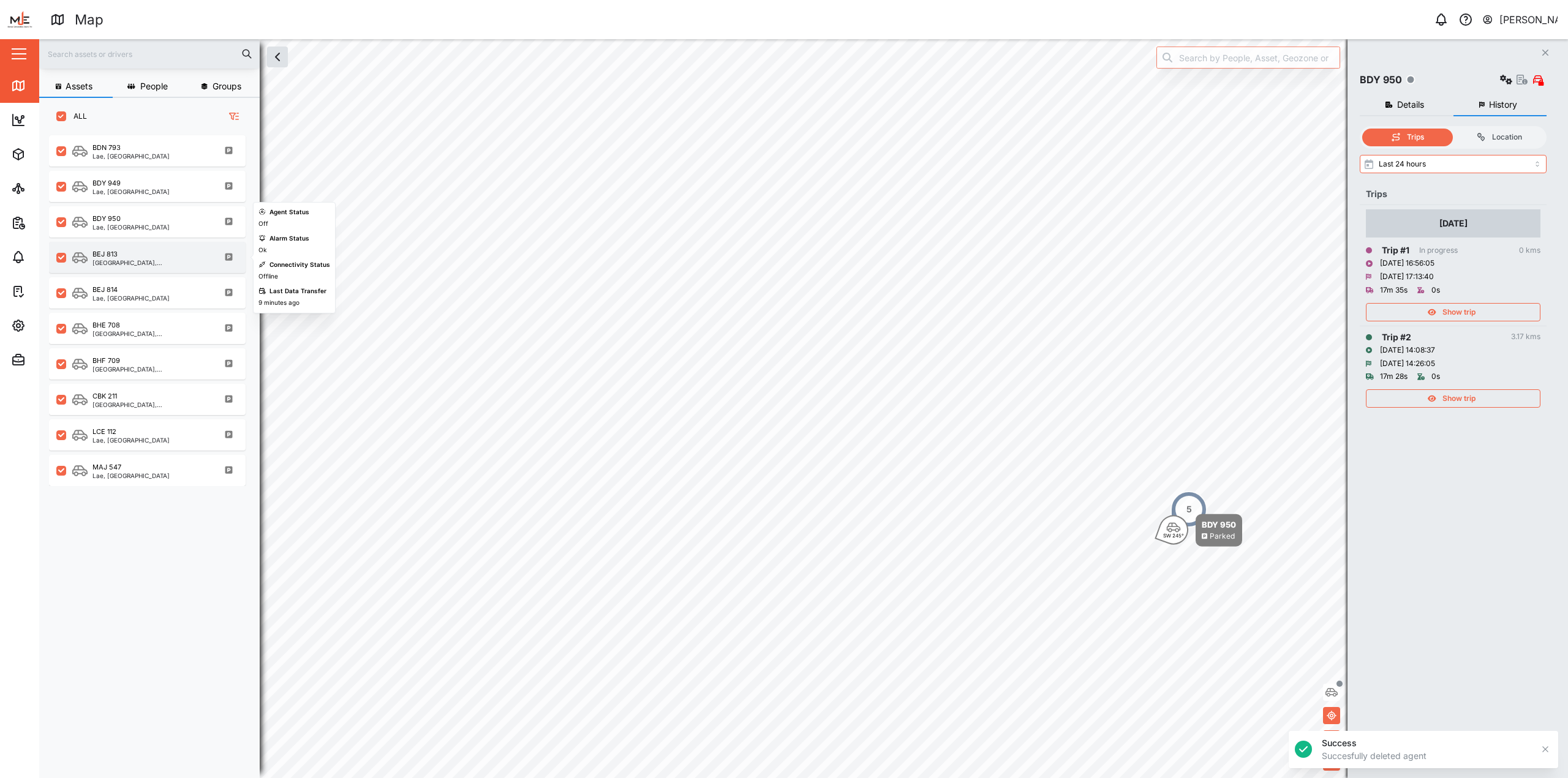
click at [130, 251] on div "BEJ 813" at bounding box center [151, 254] width 117 height 10
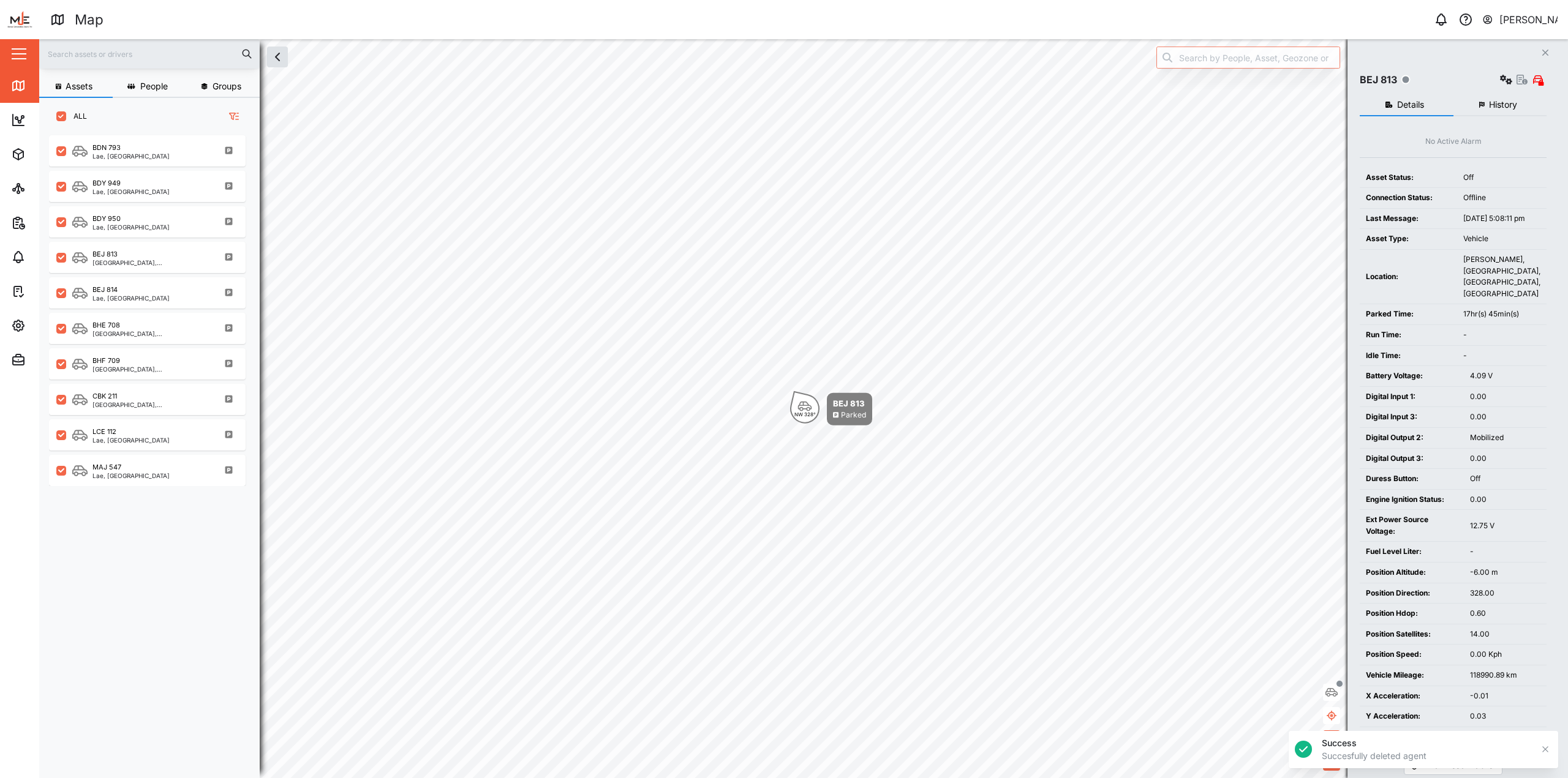
click at [782, 110] on button "History" at bounding box center [1500, 106] width 94 height 22
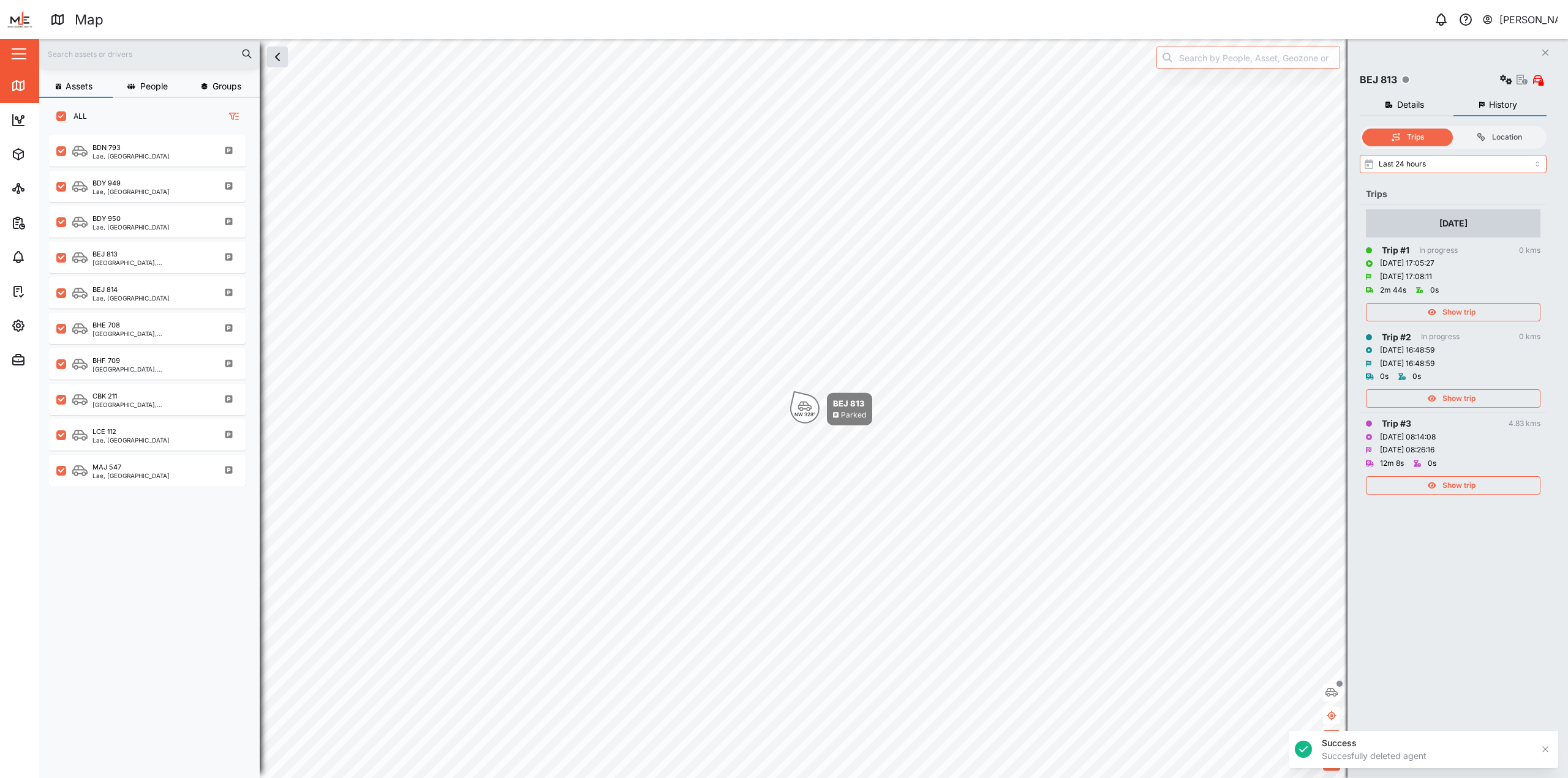
click at [782, 398] on span "Show trip" at bounding box center [1458, 398] width 33 height 17
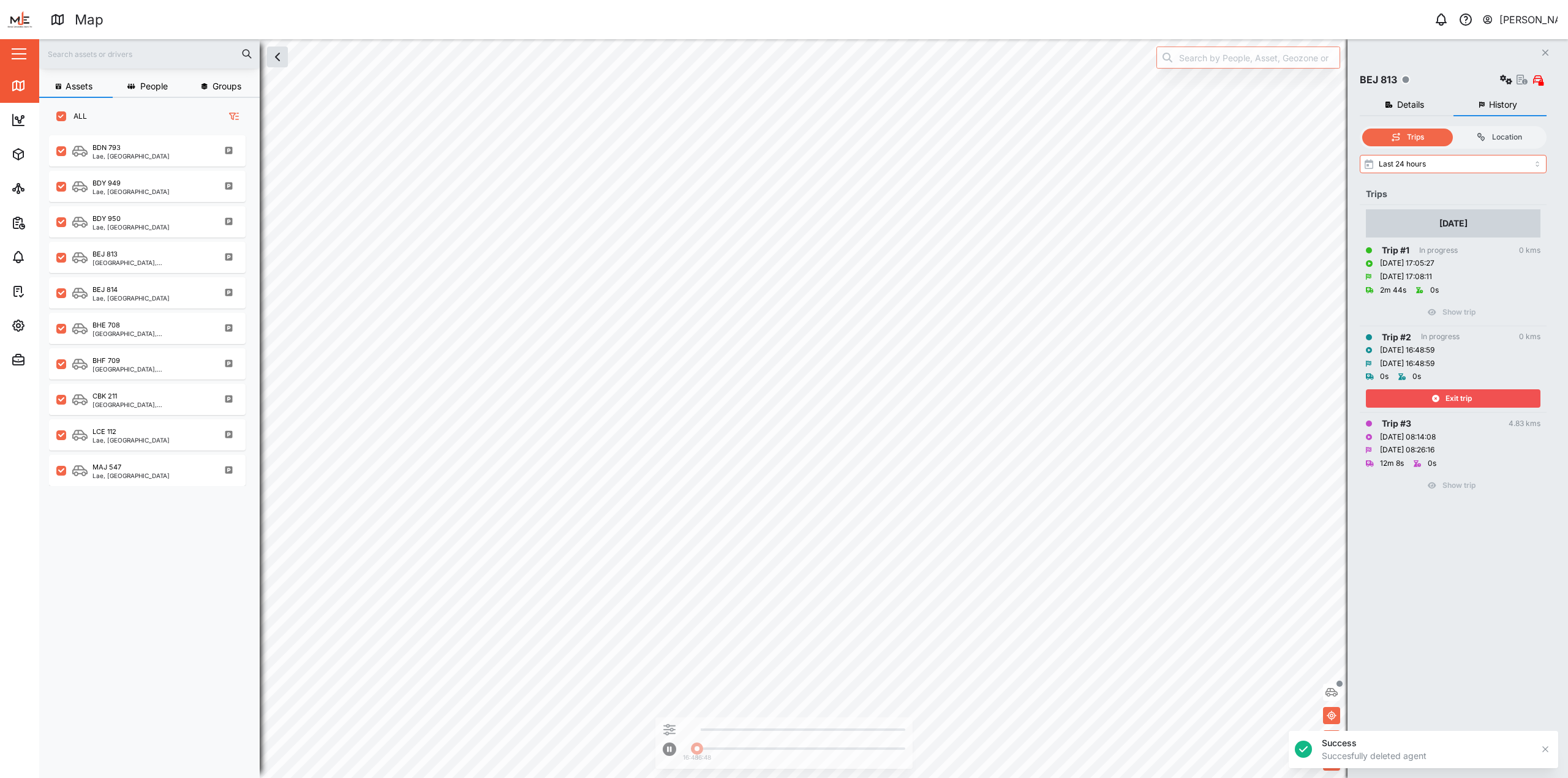
click at [782, 405] on span "Exit trip" at bounding box center [1458, 398] width 27 height 17
click at [782, 481] on div "Show trip" at bounding box center [1452, 485] width 159 height 17
click at [782, 489] on div "Exit trip" at bounding box center [1452, 485] width 159 height 17
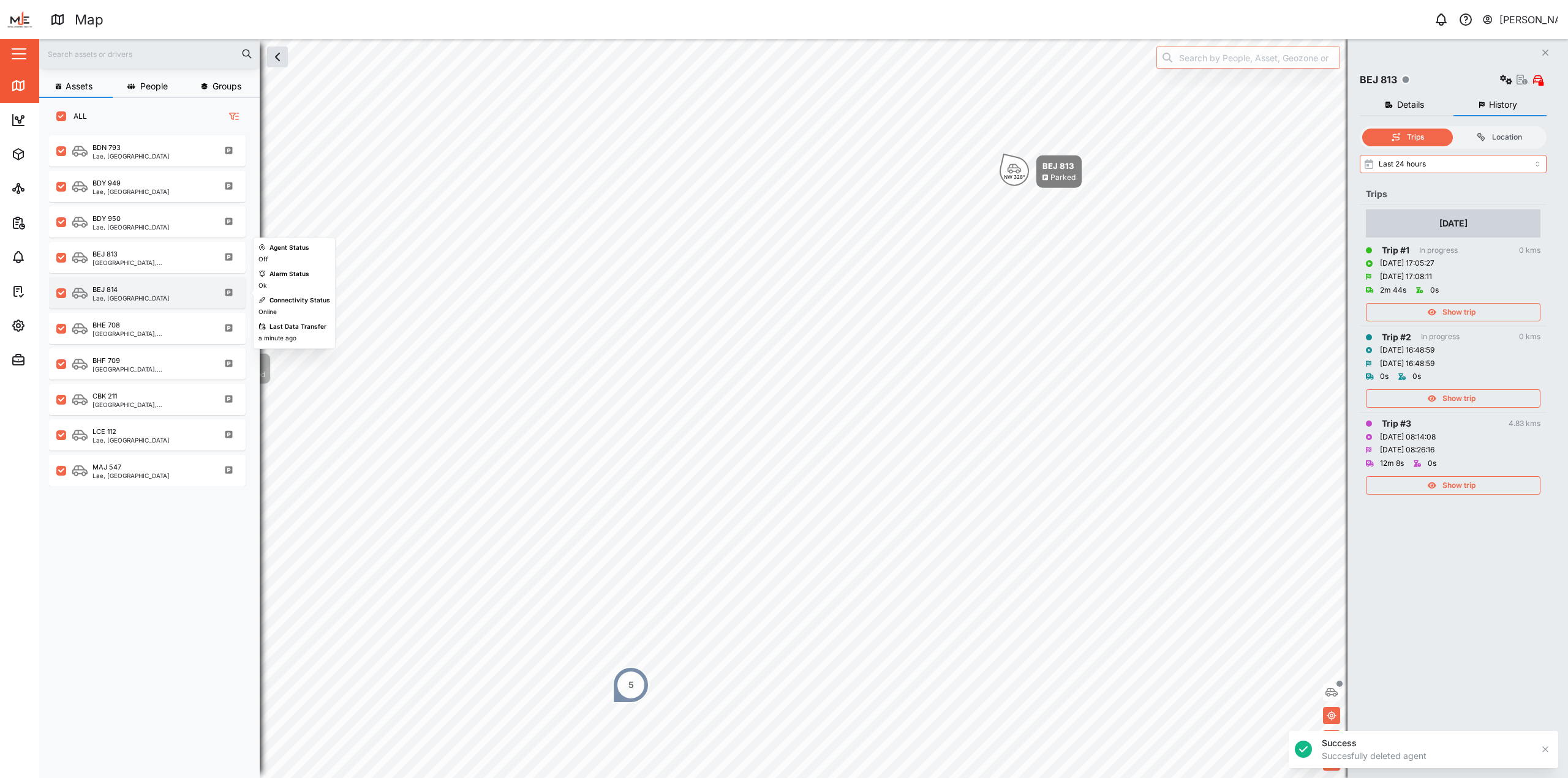
click at [180, 287] on div "BEJ 814 Lae, Momase Region" at bounding box center [155, 293] width 166 height 16
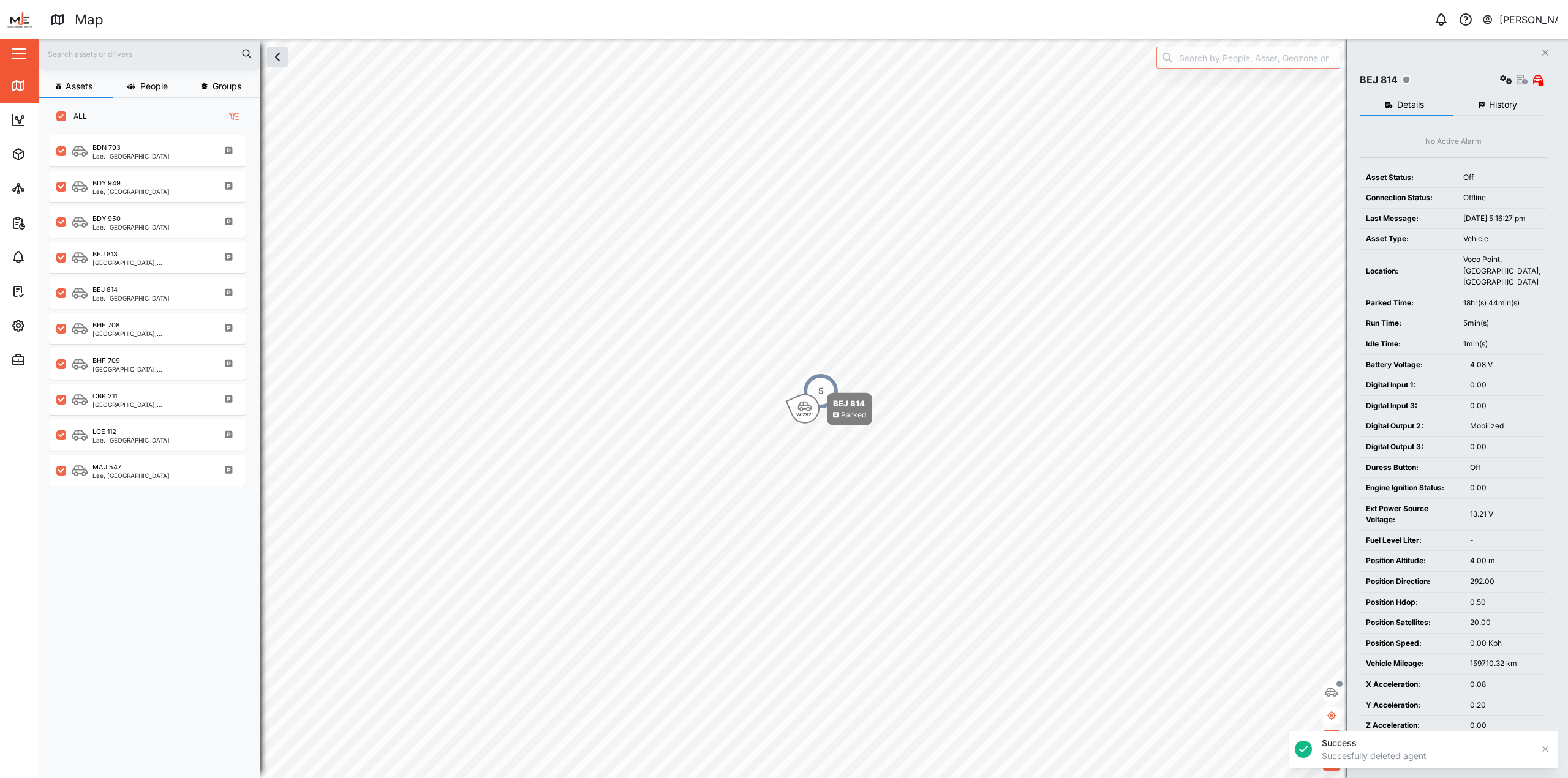
click at [782, 105] on button "History" at bounding box center [1500, 106] width 94 height 22
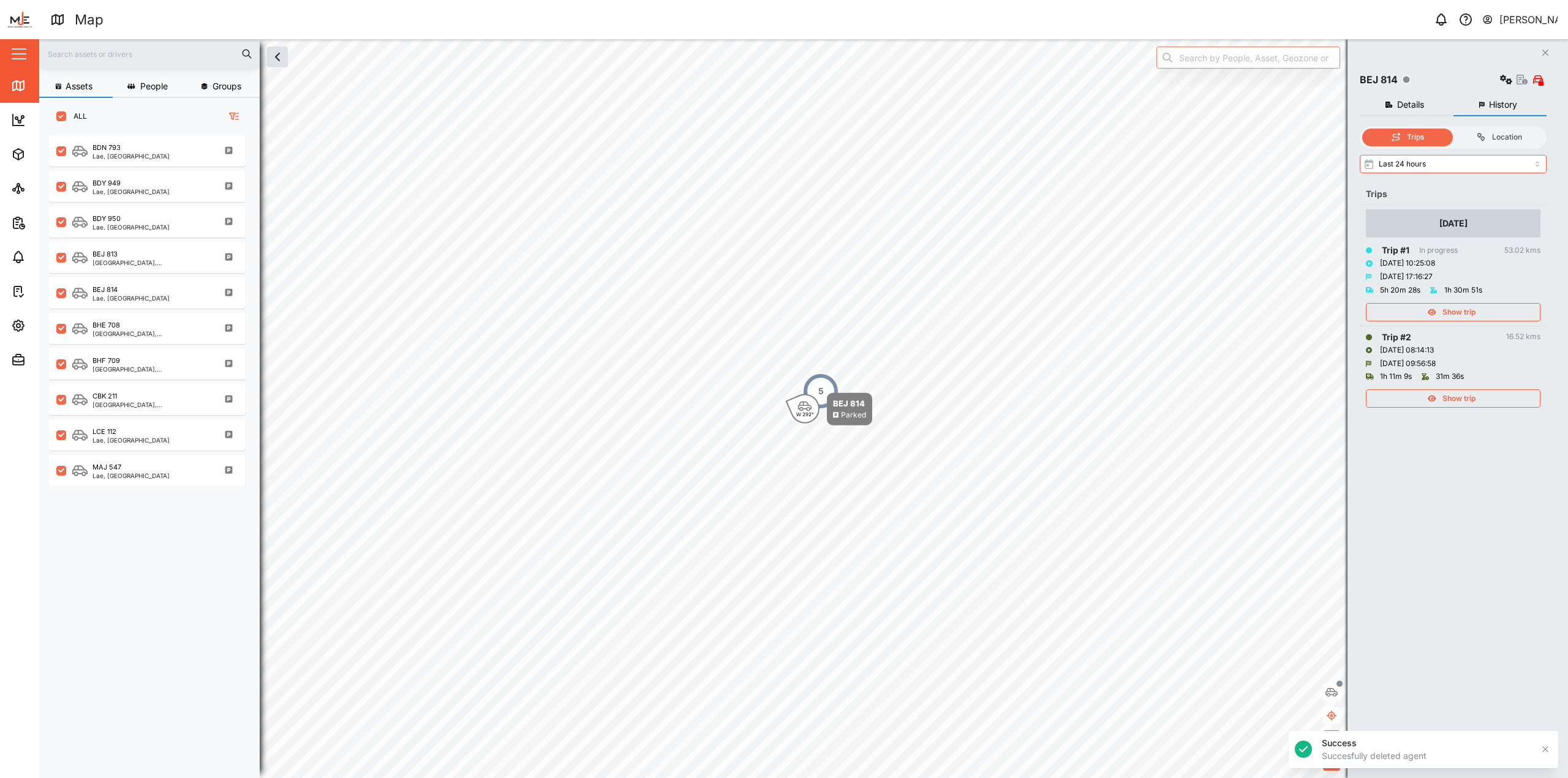
click at [782, 399] on span "Show trip" at bounding box center [1458, 398] width 33 height 17
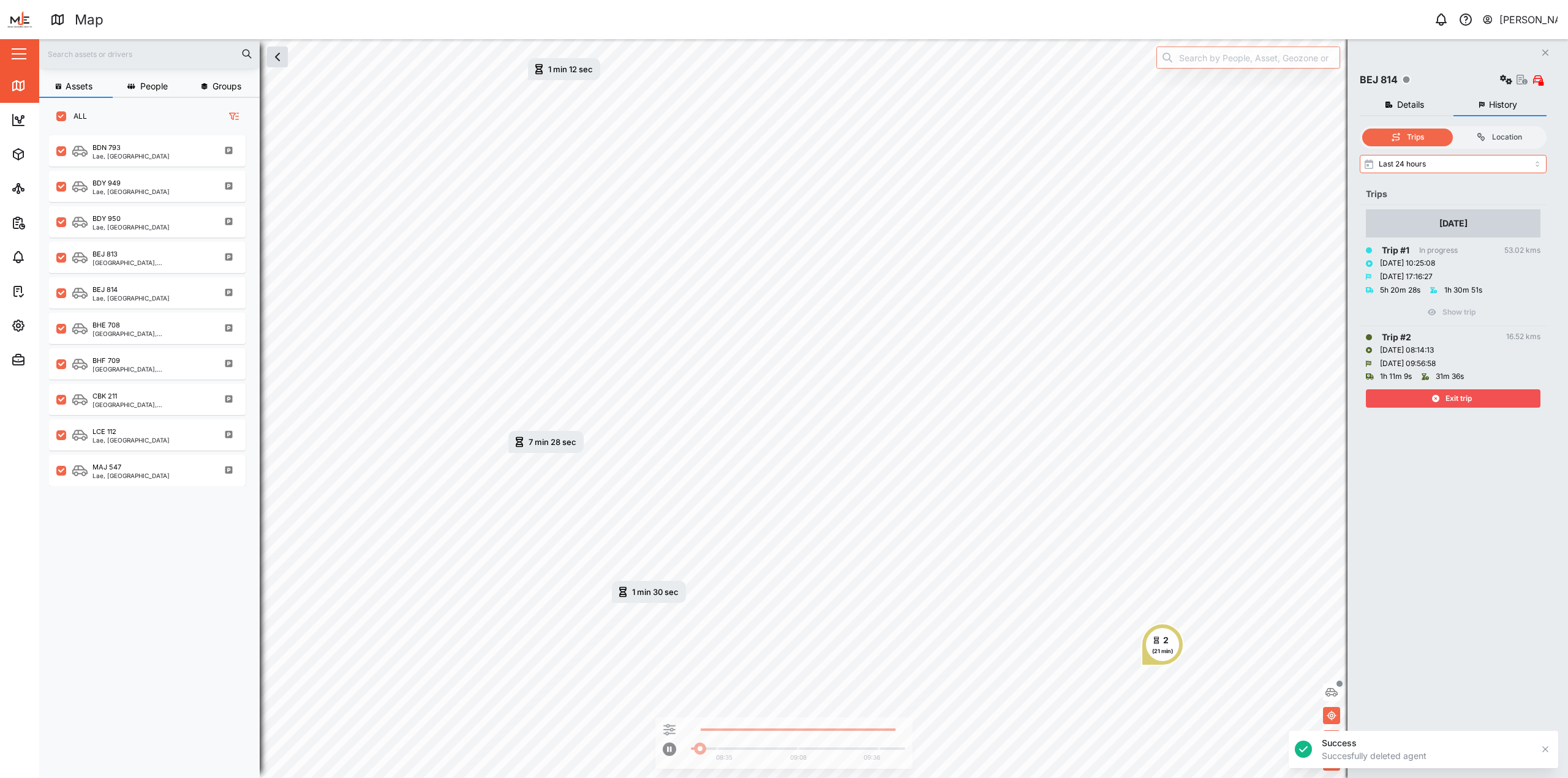
click at [782, 399] on span "Exit trip" at bounding box center [1458, 398] width 27 height 17
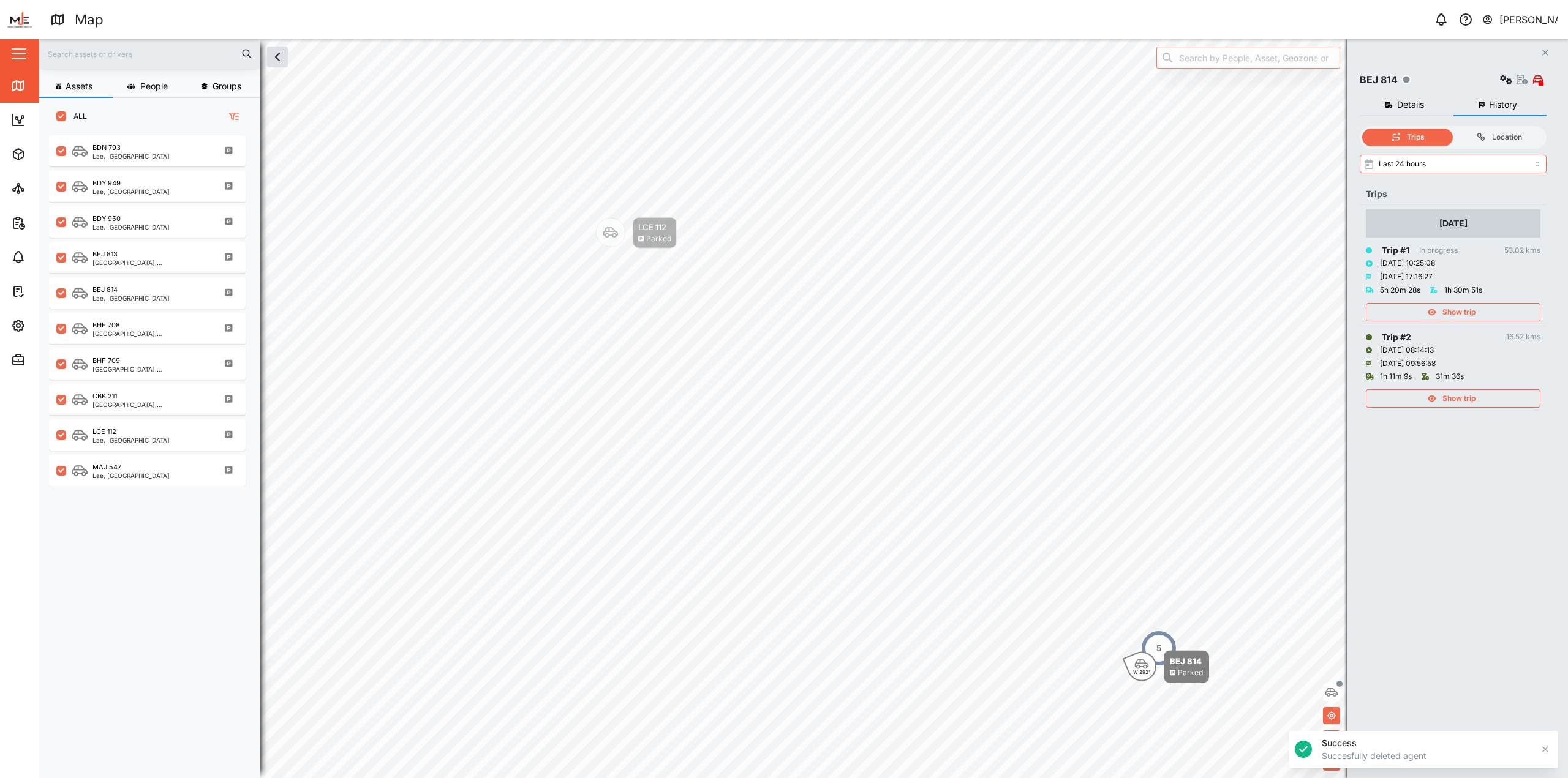
click at [782, 299] on div "Show trip" at bounding box center [1453, 309] width 174 height 25
click at [782, 308] on span "Show trip" at bounding box center [1458, 312] width 33 height 17
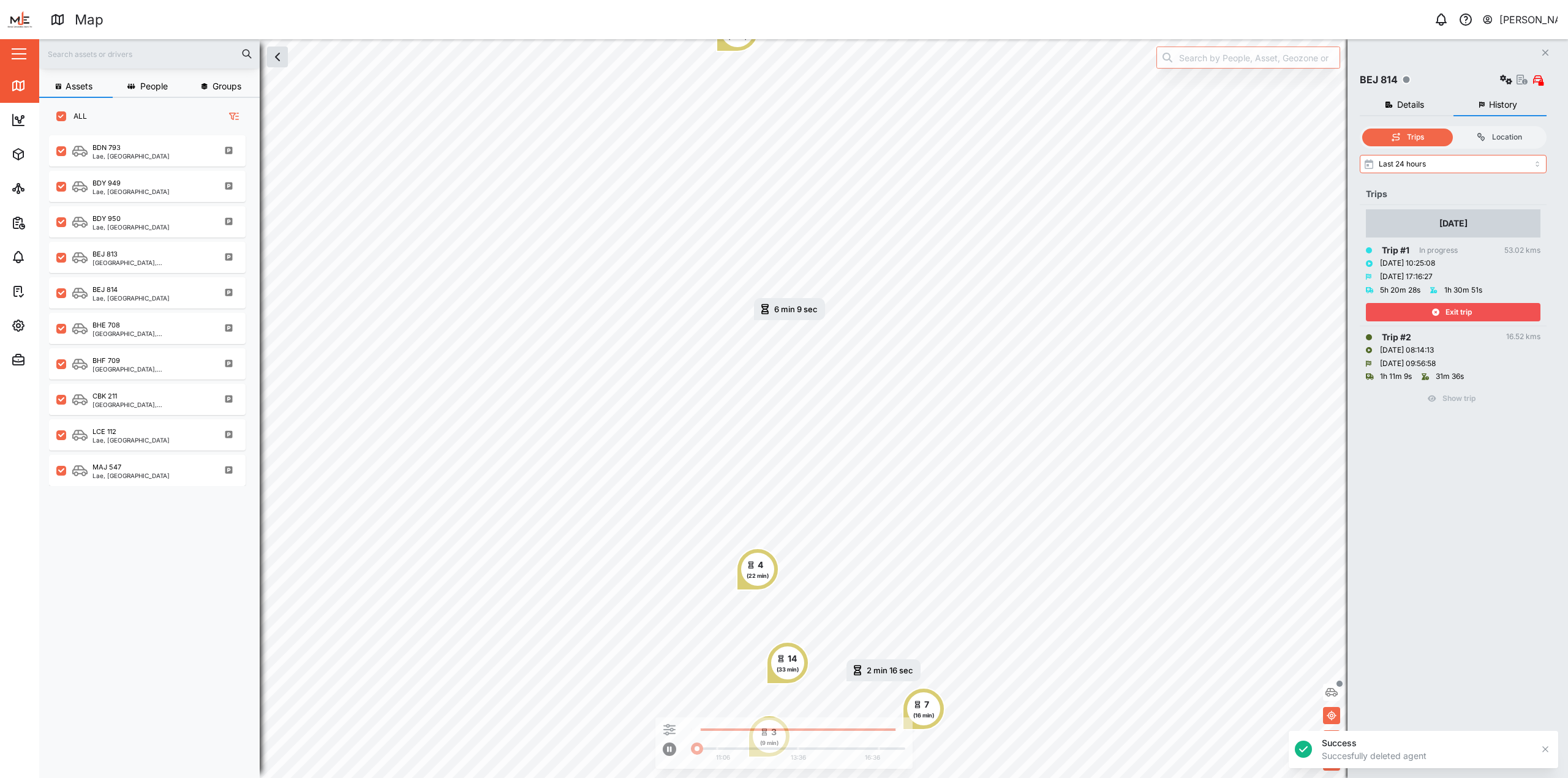
click at [782, 308] on span "Exit trip" at bounding box center [1458, 312] width 27 height 17
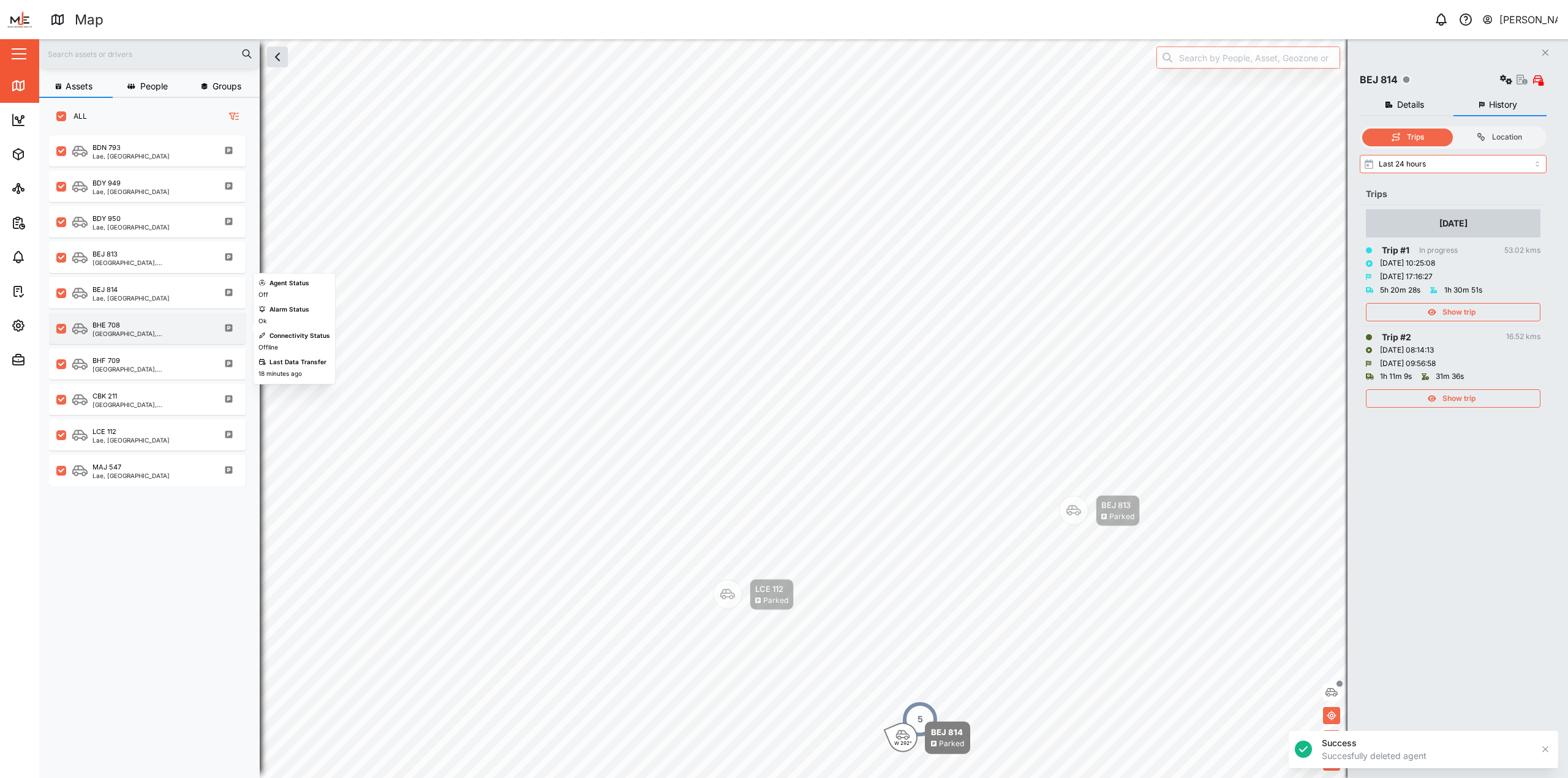
click at [126, 325] on div "BHE 708" at bounding box center [151, 325] width 117 height 10
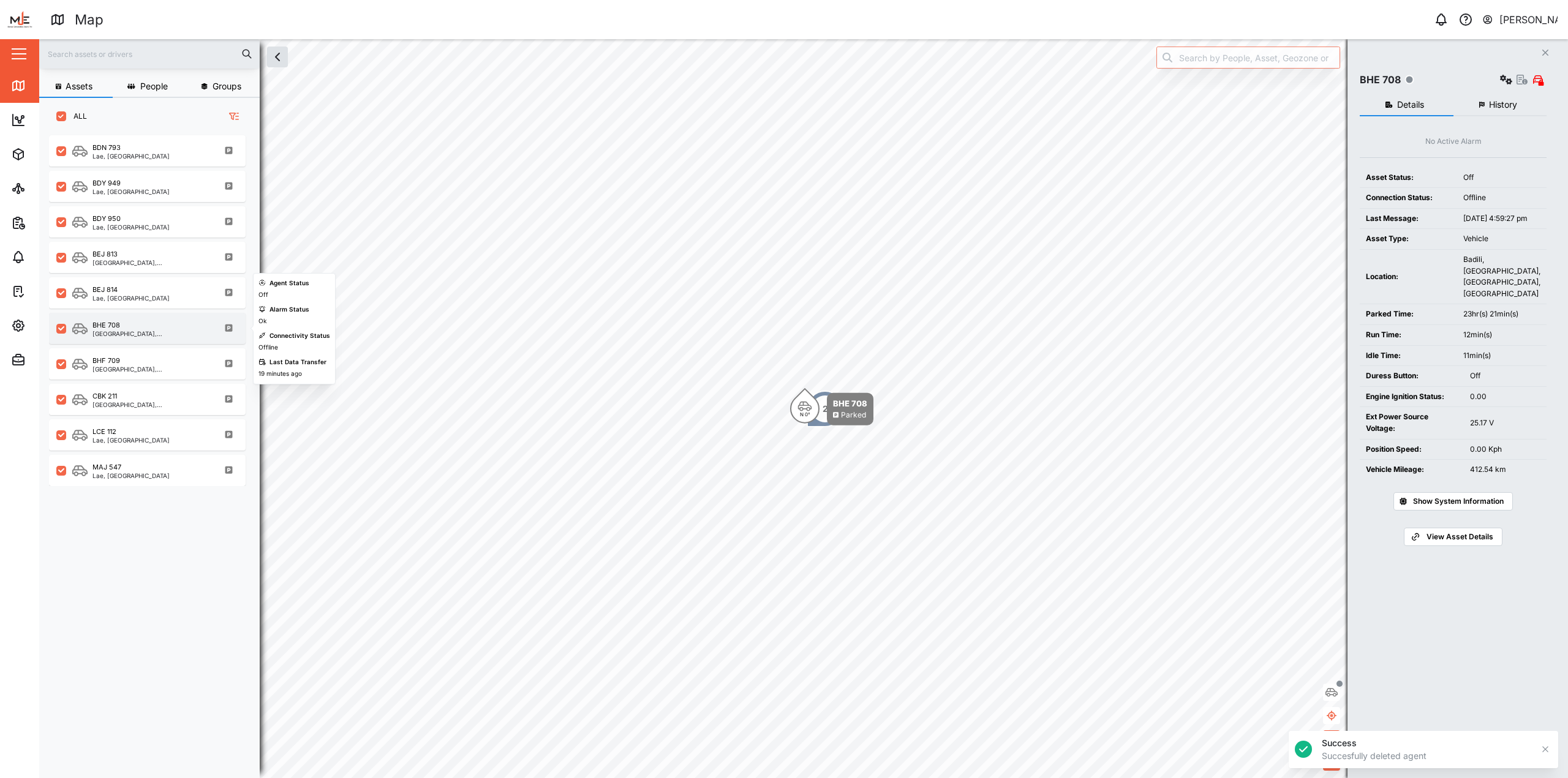
click at [155, 325] on div "BHE 708" at bounding box center [151, 325] width 117 height 10
click at [782, 106] on span "History" at bounding box center [1502, 105] width 28 height 9
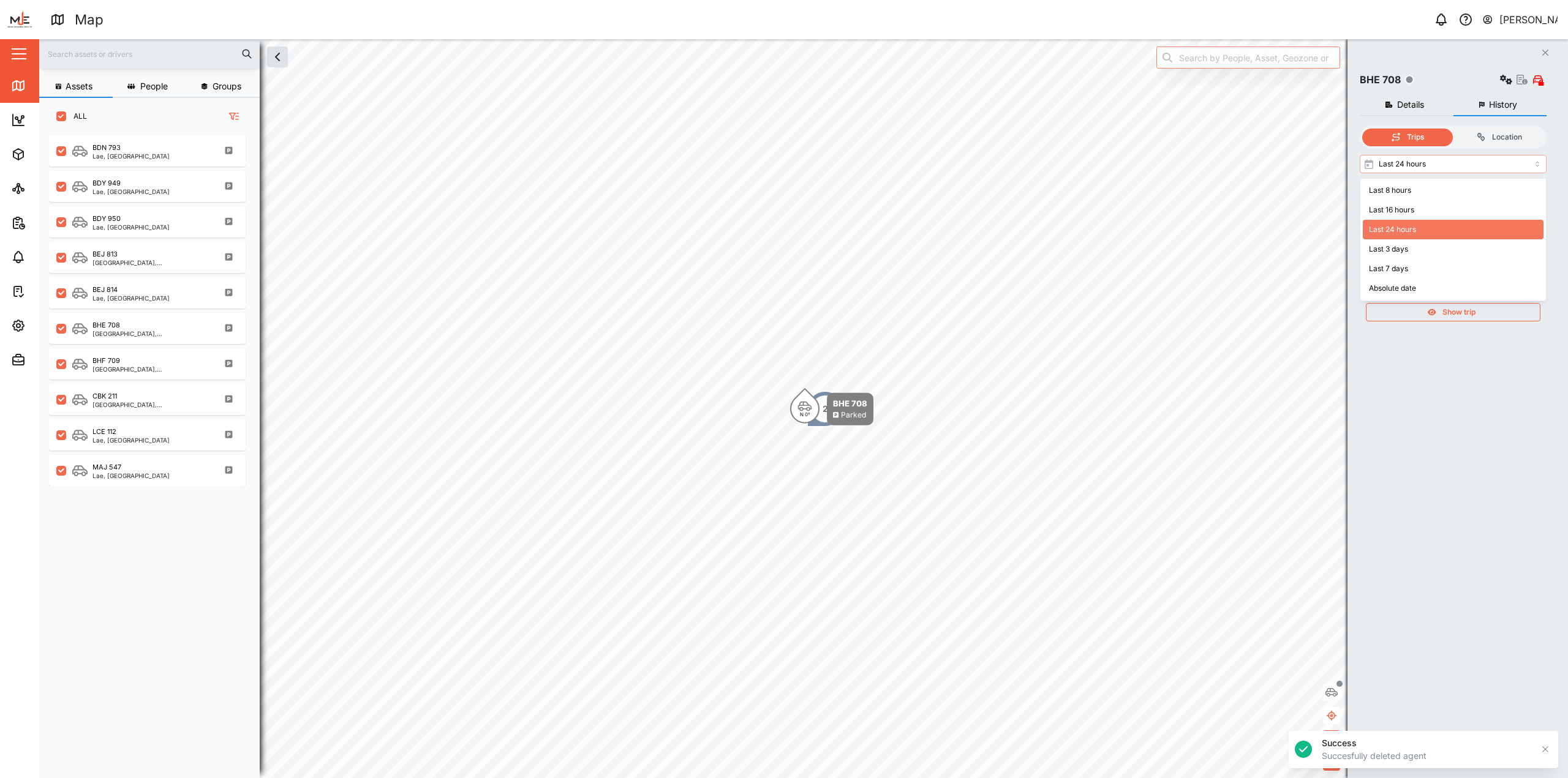
click at [782, 163] on input "Last 24 hours" at bounding box center [1453, 164] width 187 height 18
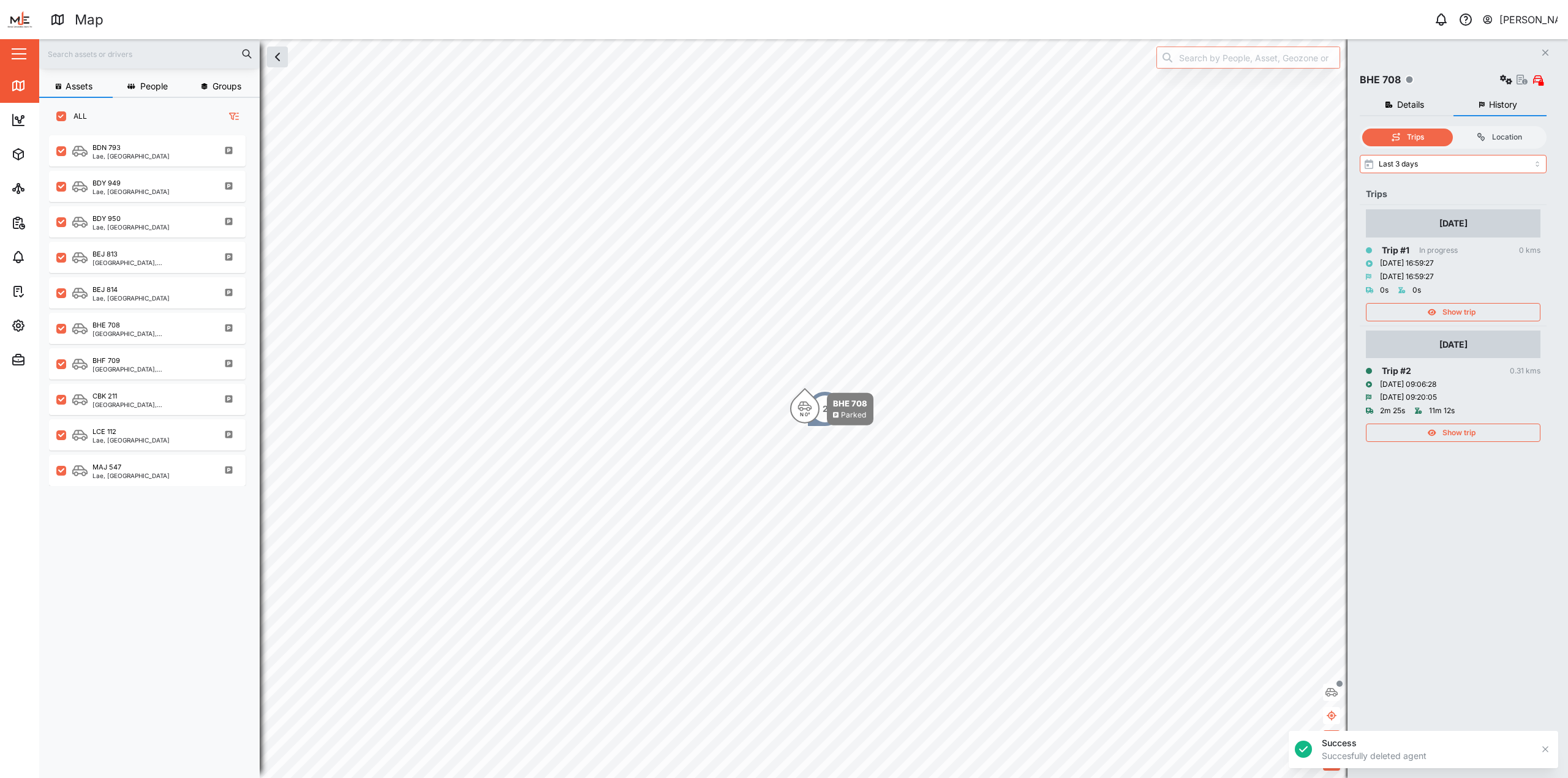
click at [782, 432] on span "Show trip" at bounding box center [1458, 432] width 33 height 17
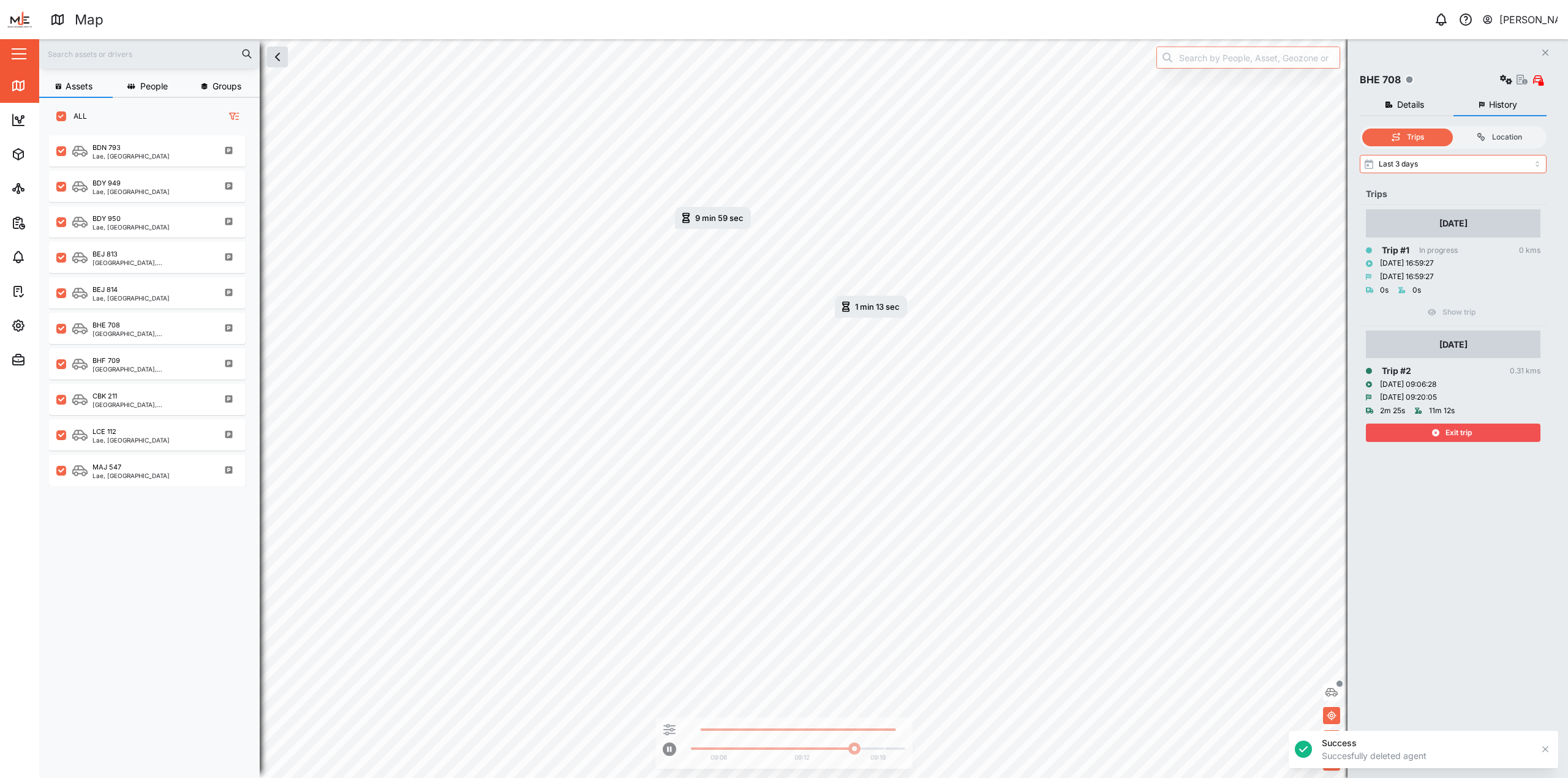
click at [782, 436] on div "Exit trip" at bounding box center [1452, 432] width 159 height 17
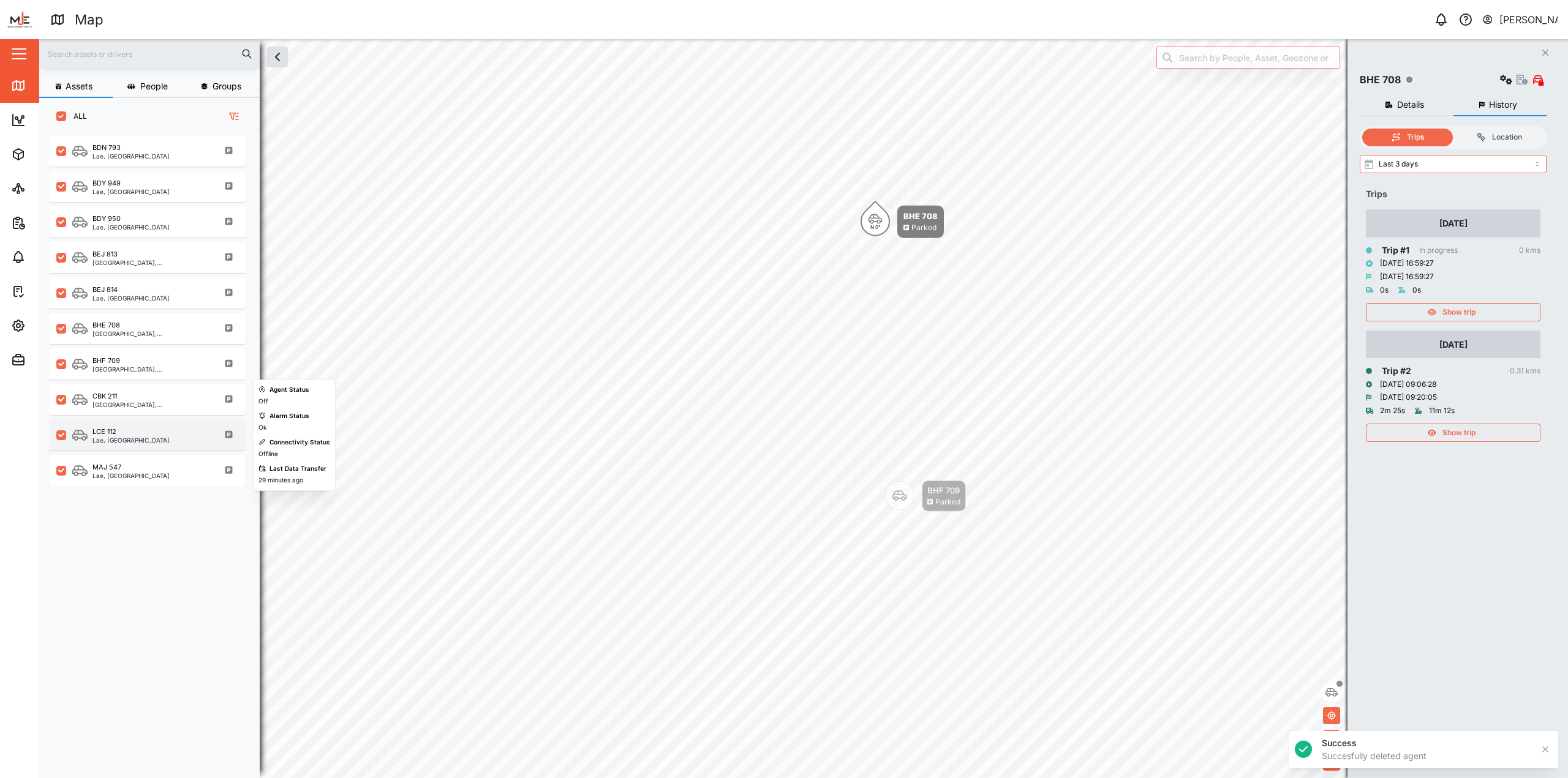
click at [174, 434] on div "LCE 112 Lae, Momase Region" at bounding box center [155, 435] width 166 height 16
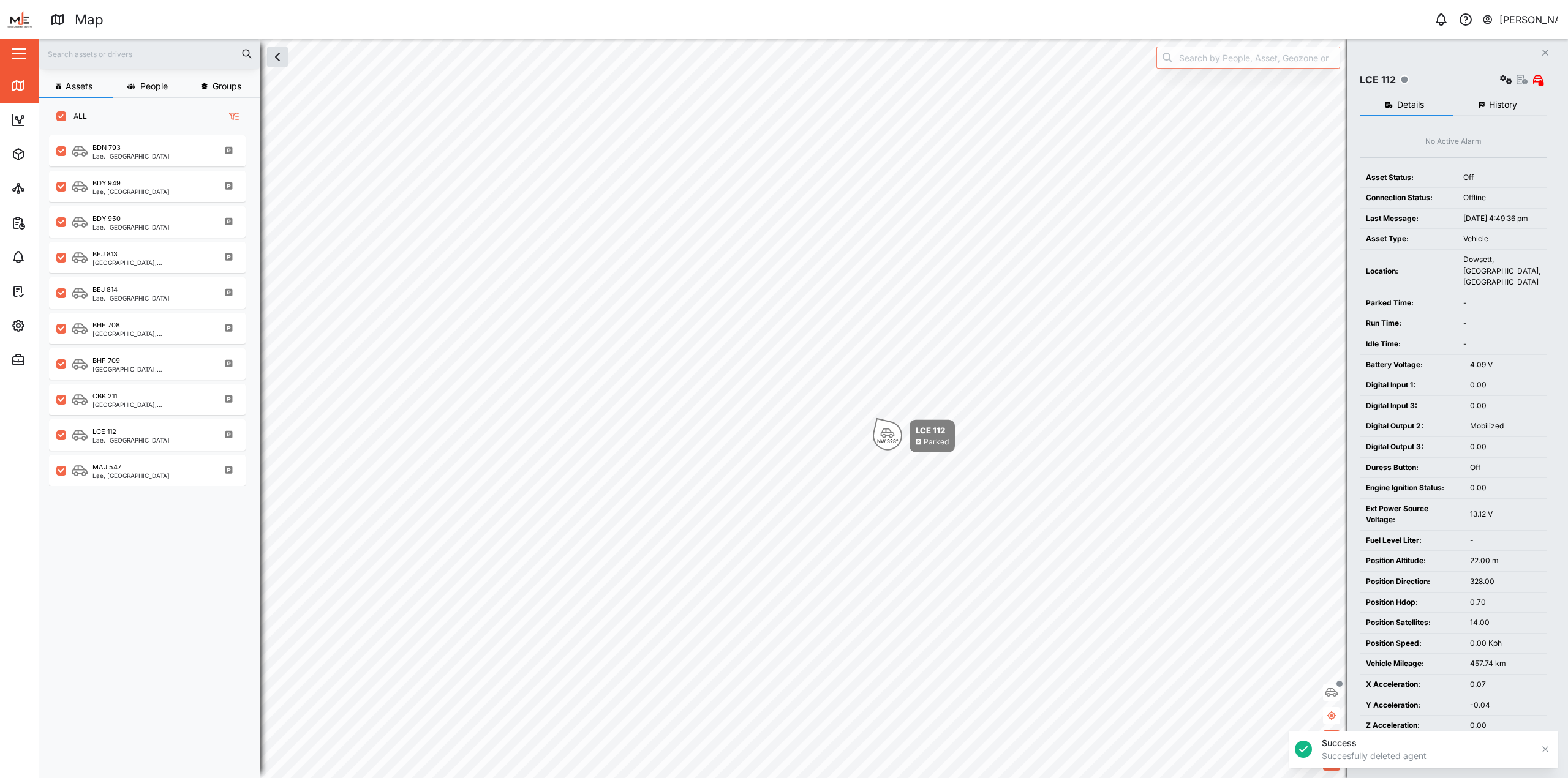
click at [782, 110] on button "History" at bounding box center [1500, 106] width 94 height 22
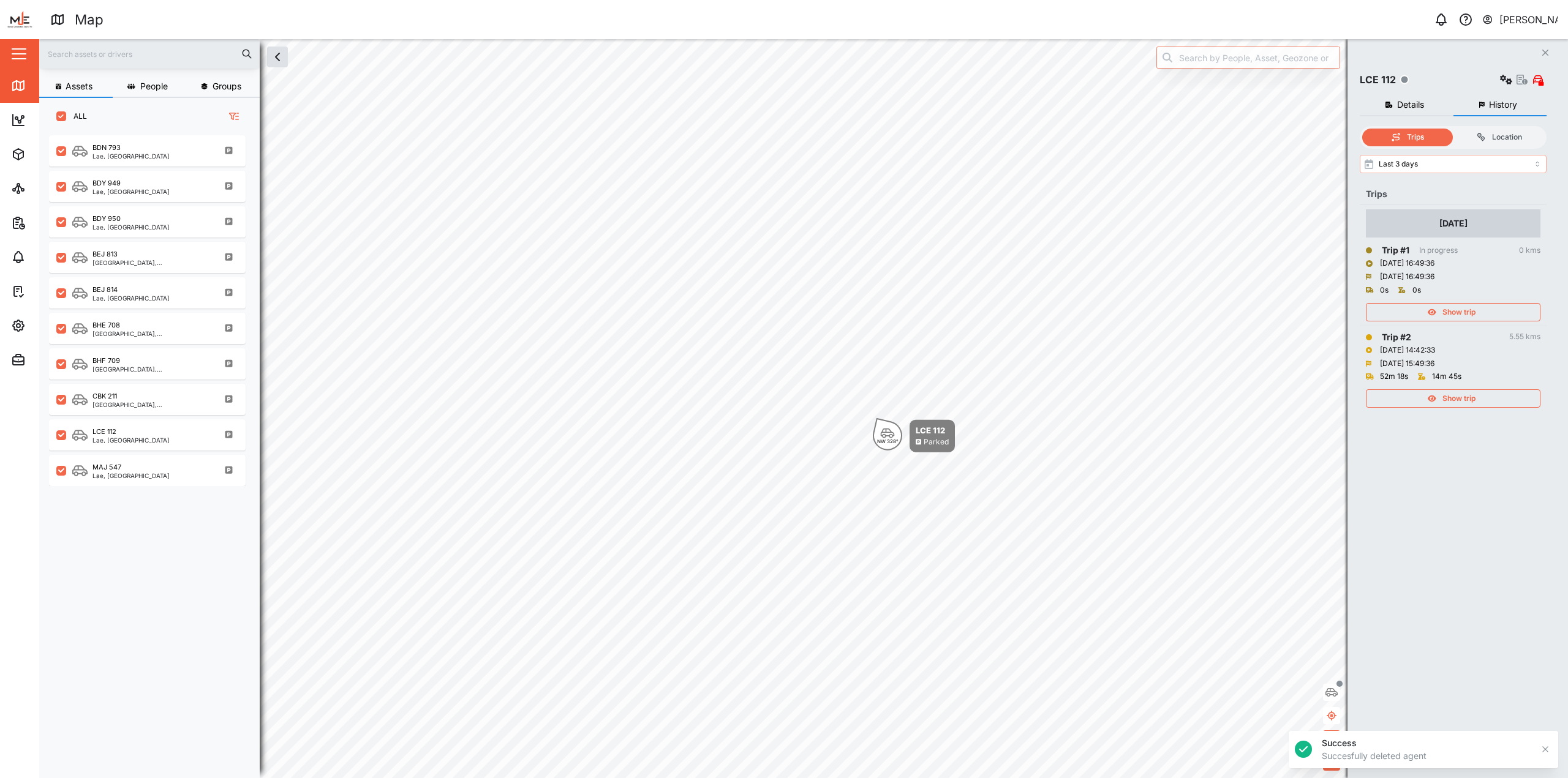
click at [782, 172] on input "Last 3 days" at bounding box center [1453, 164] width 187 height 18
click at [782, 402] on span "Show trip" at bounding box center [1458, 398] width 33 height 17
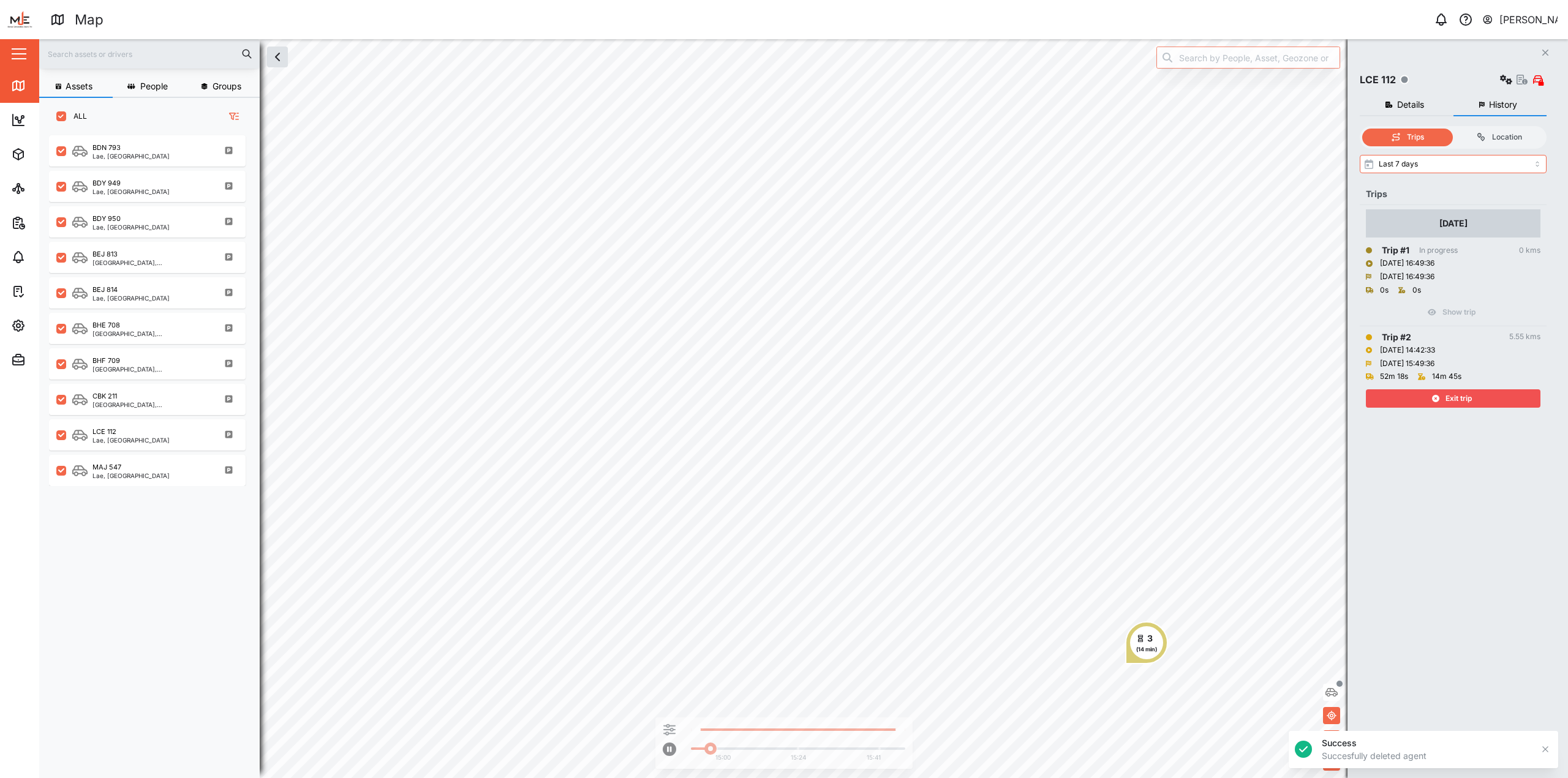
click at [782, 402] on span "Exit trip" at bounding box center [1458, 398] width 27 height 17
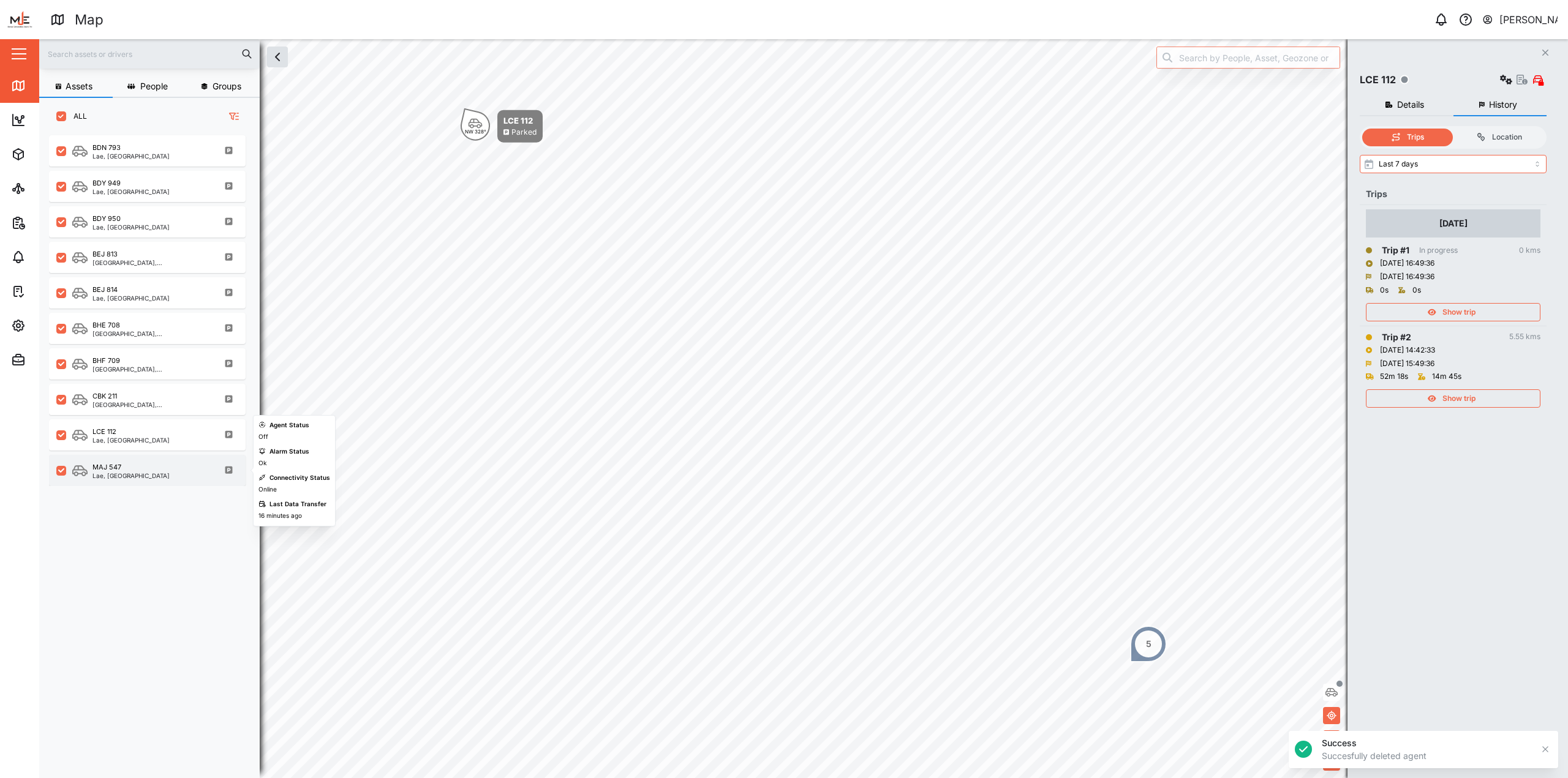
click at [157, 472] on div "MAJ 547 Lae, Momase Region" at bounding box center [155, 470] width 166 height 16
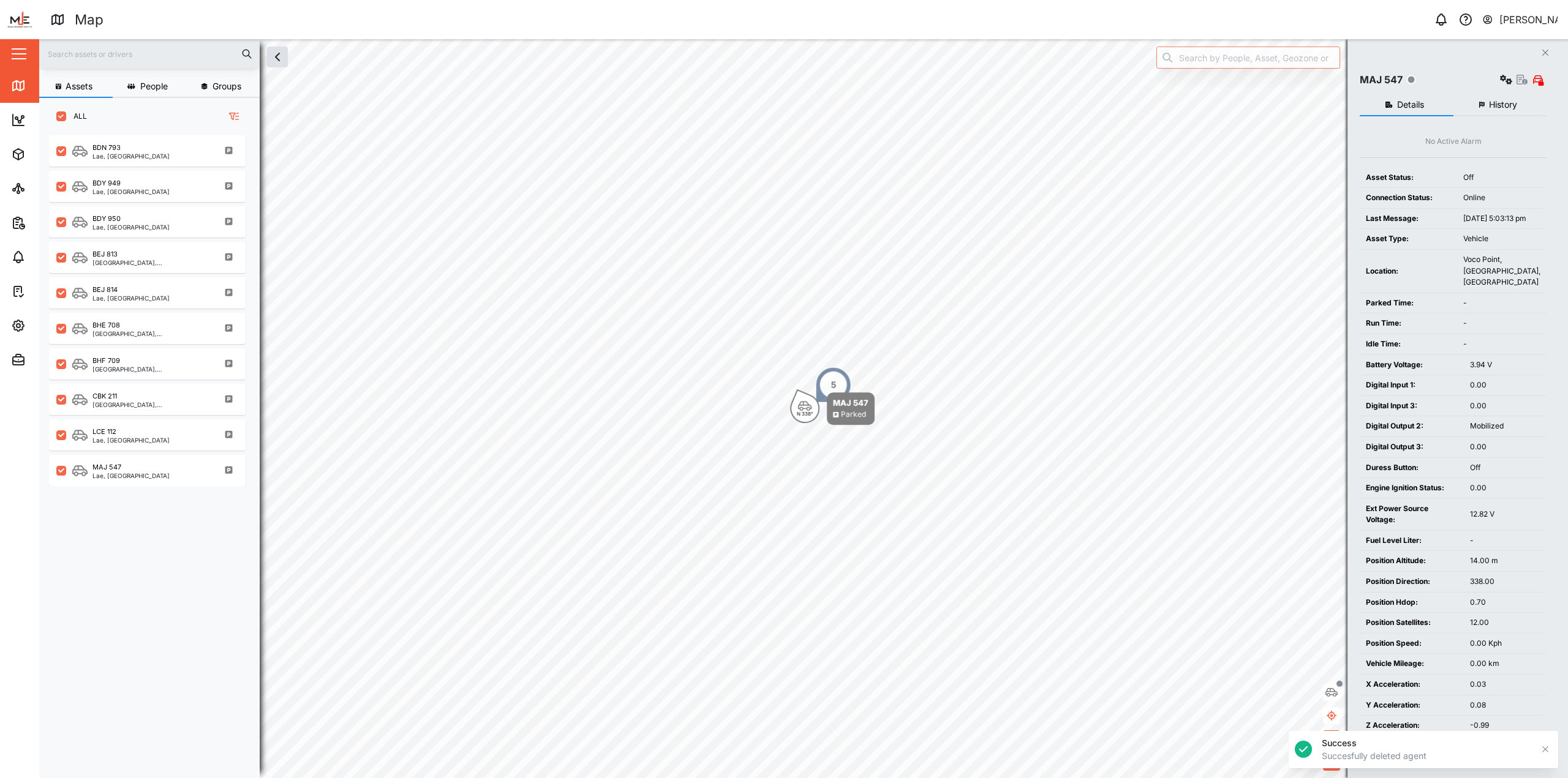
click at [782, 115] on button "History" at bounding box center [1500, 106] width 94 height 22
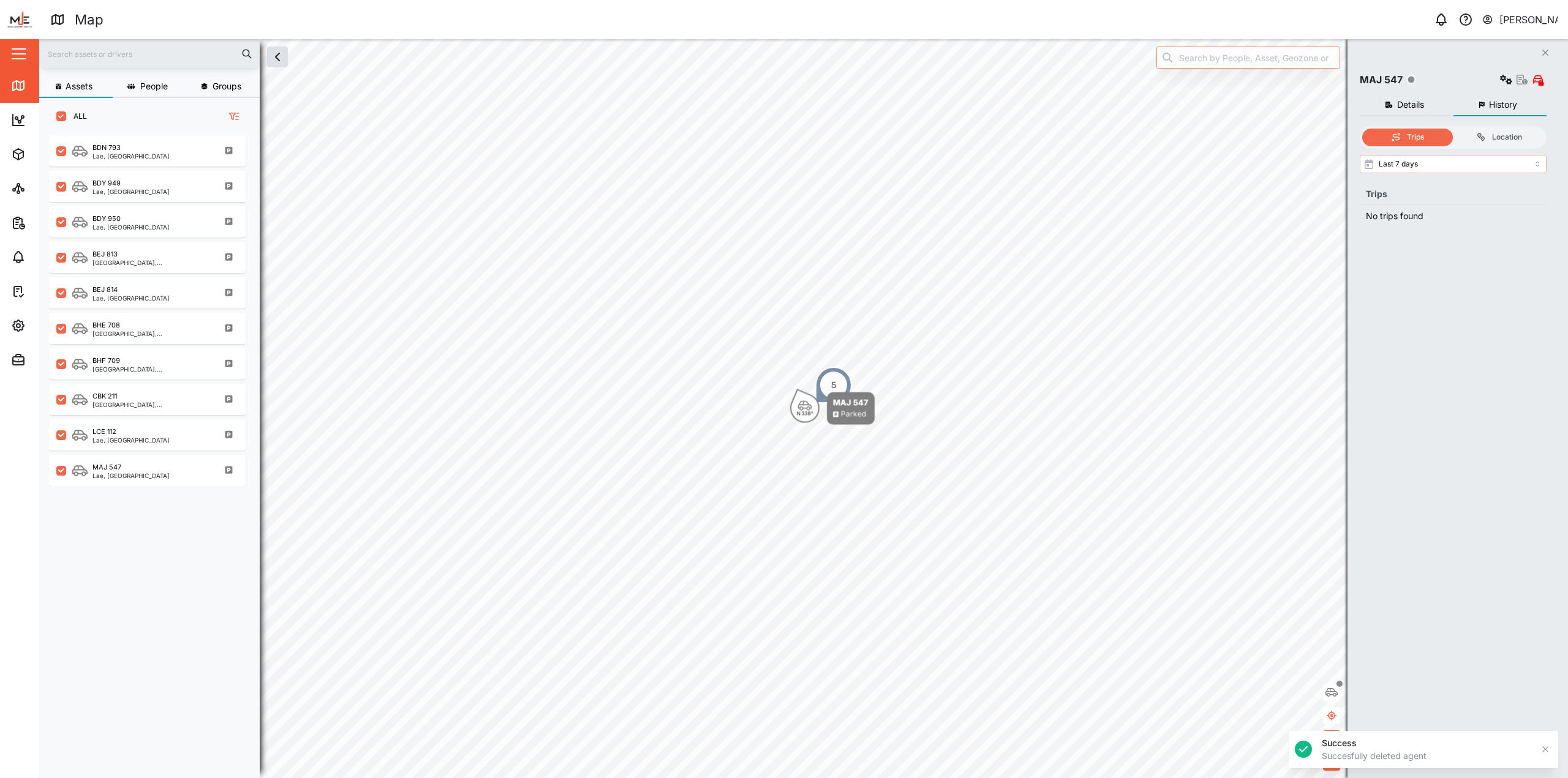
click at [782, 167] on input "Last 7 days" at bounding box center [1453, 164] width 187 height 18
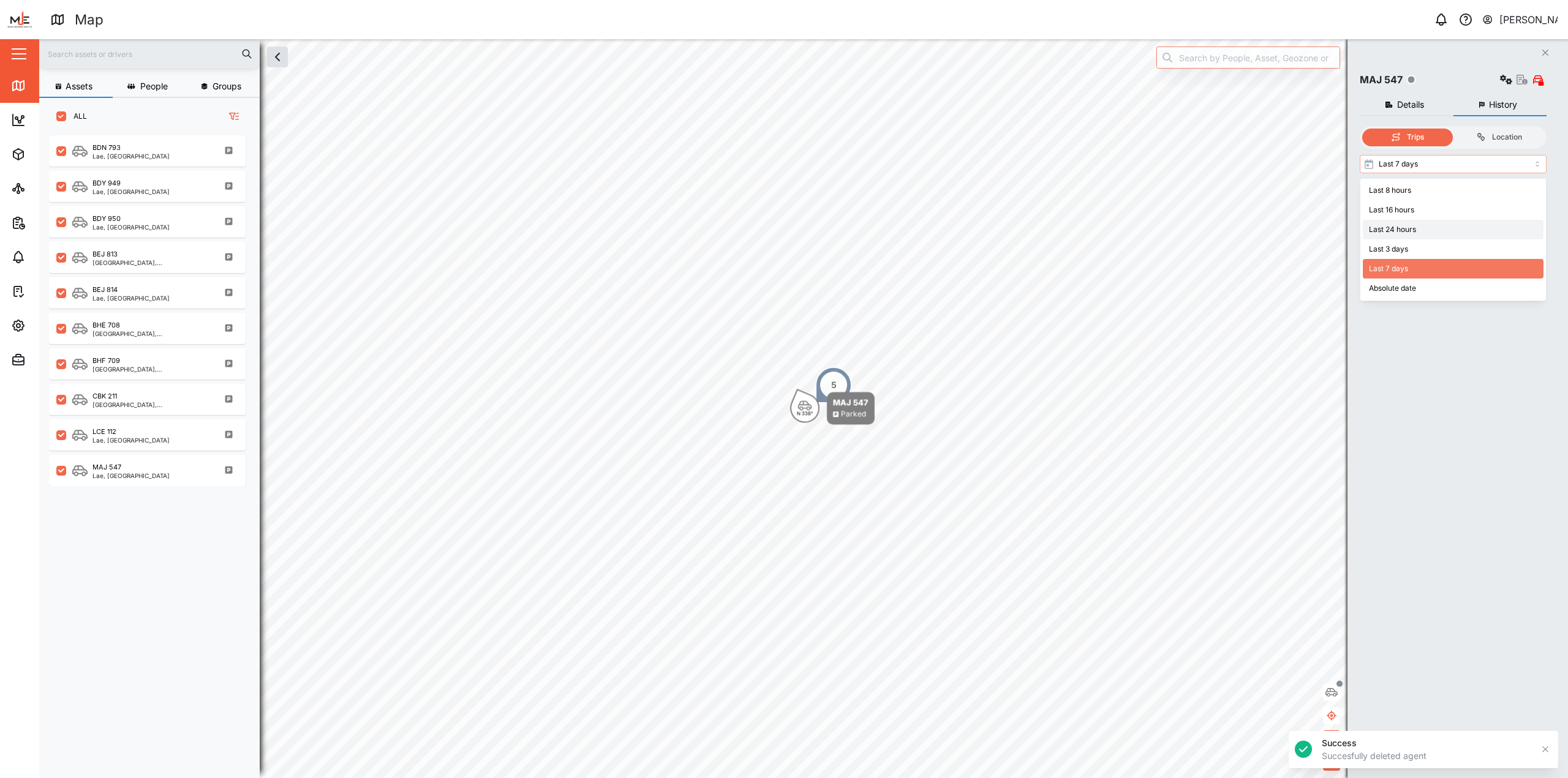
type input "Last 3 days"
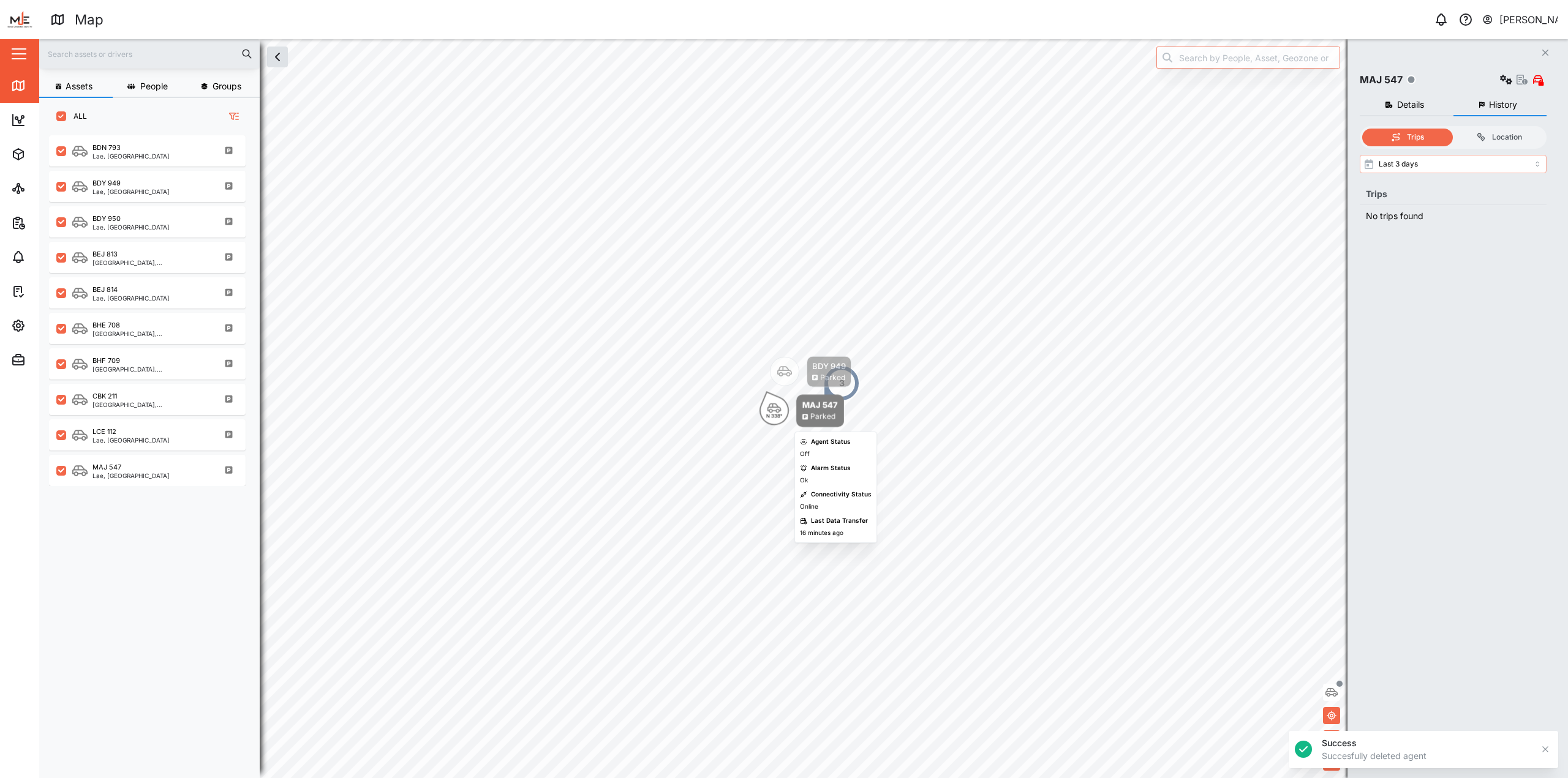
click at [771, 406] on icon "Map marker" at bounding box center [774, 408] width 15 height 11
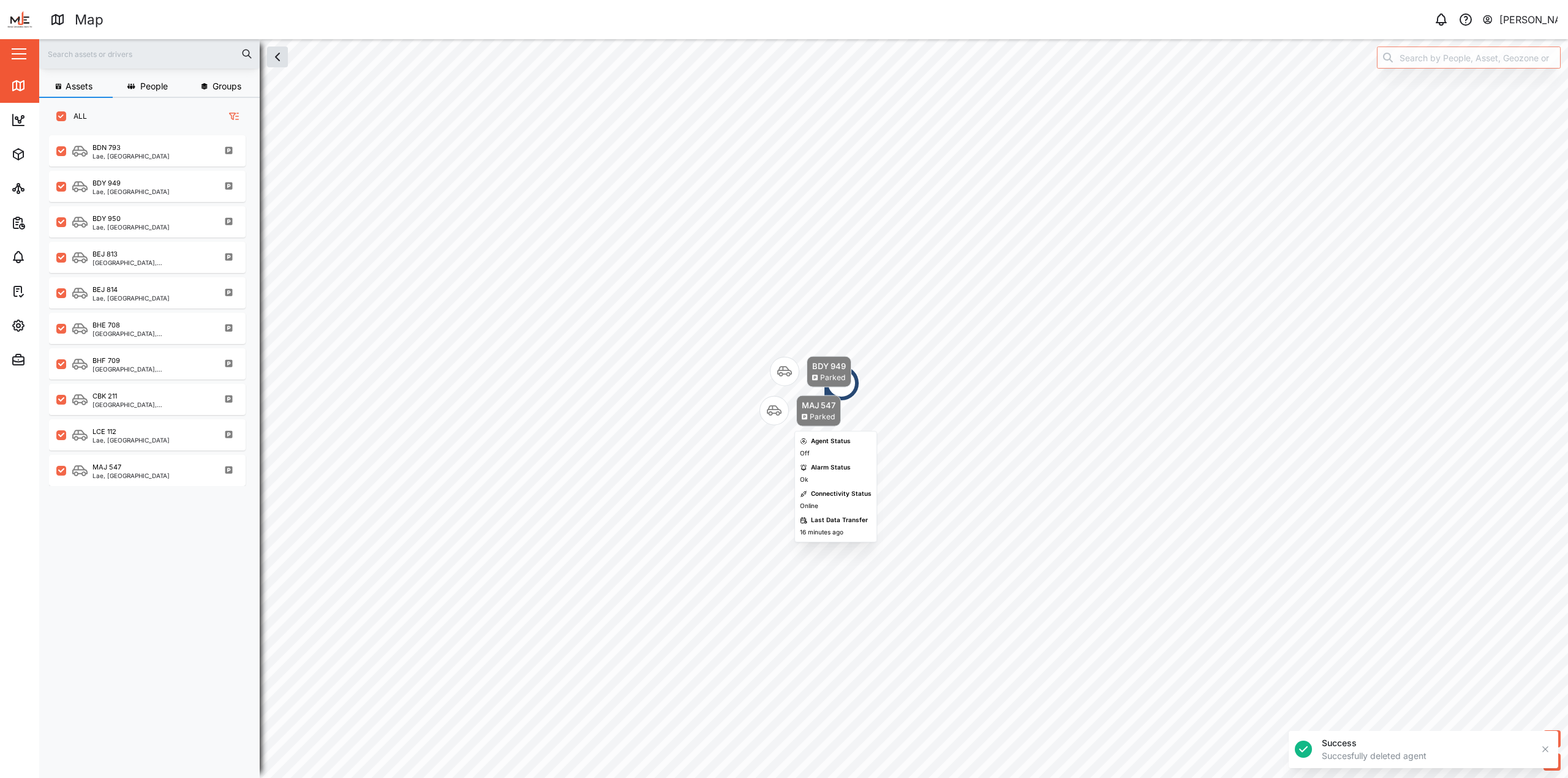
click at [771, 406] on icon "Map marker" at bounding box center [774, 410] width 15 height 10
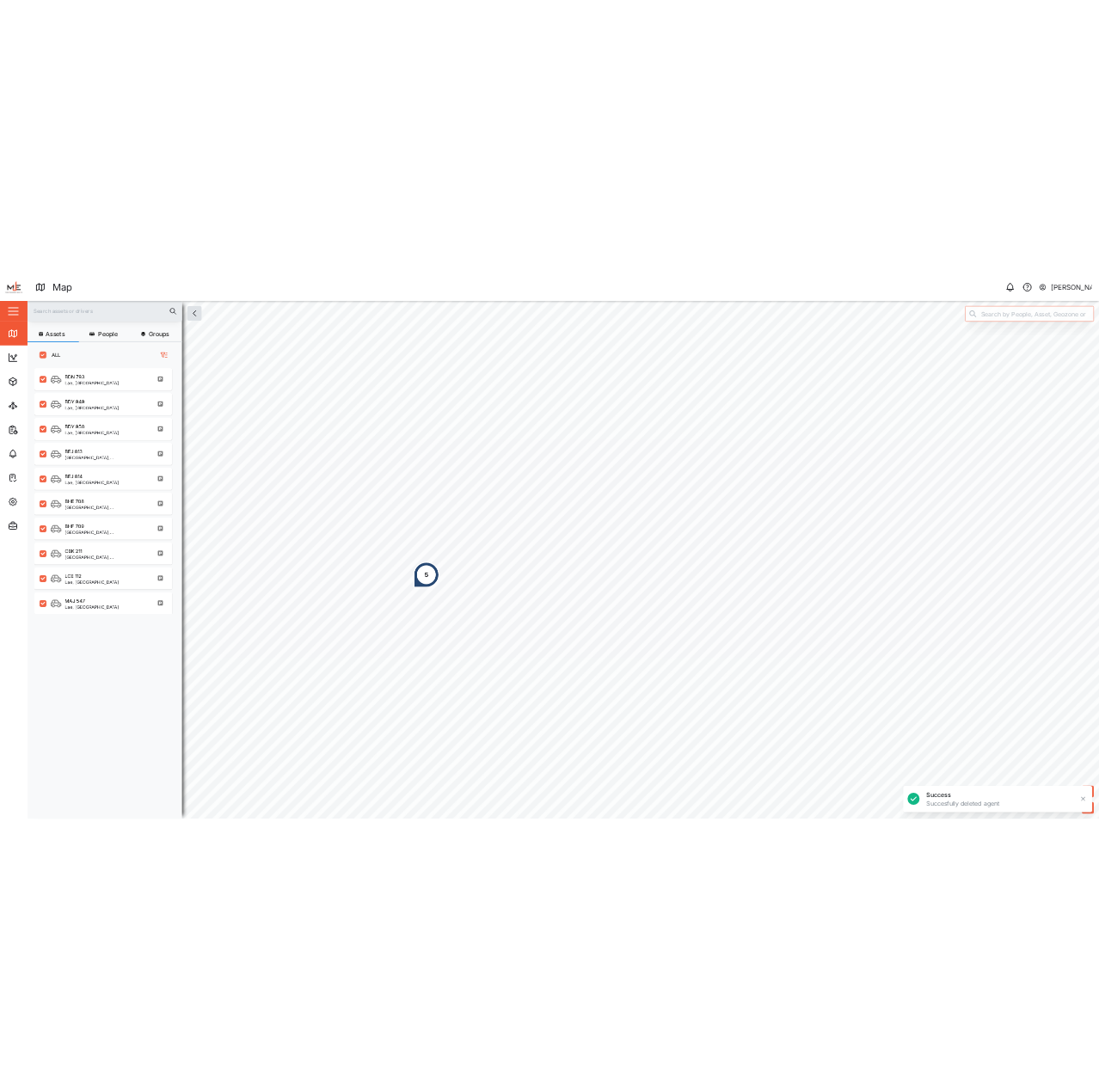
scroll to position [882, 270]
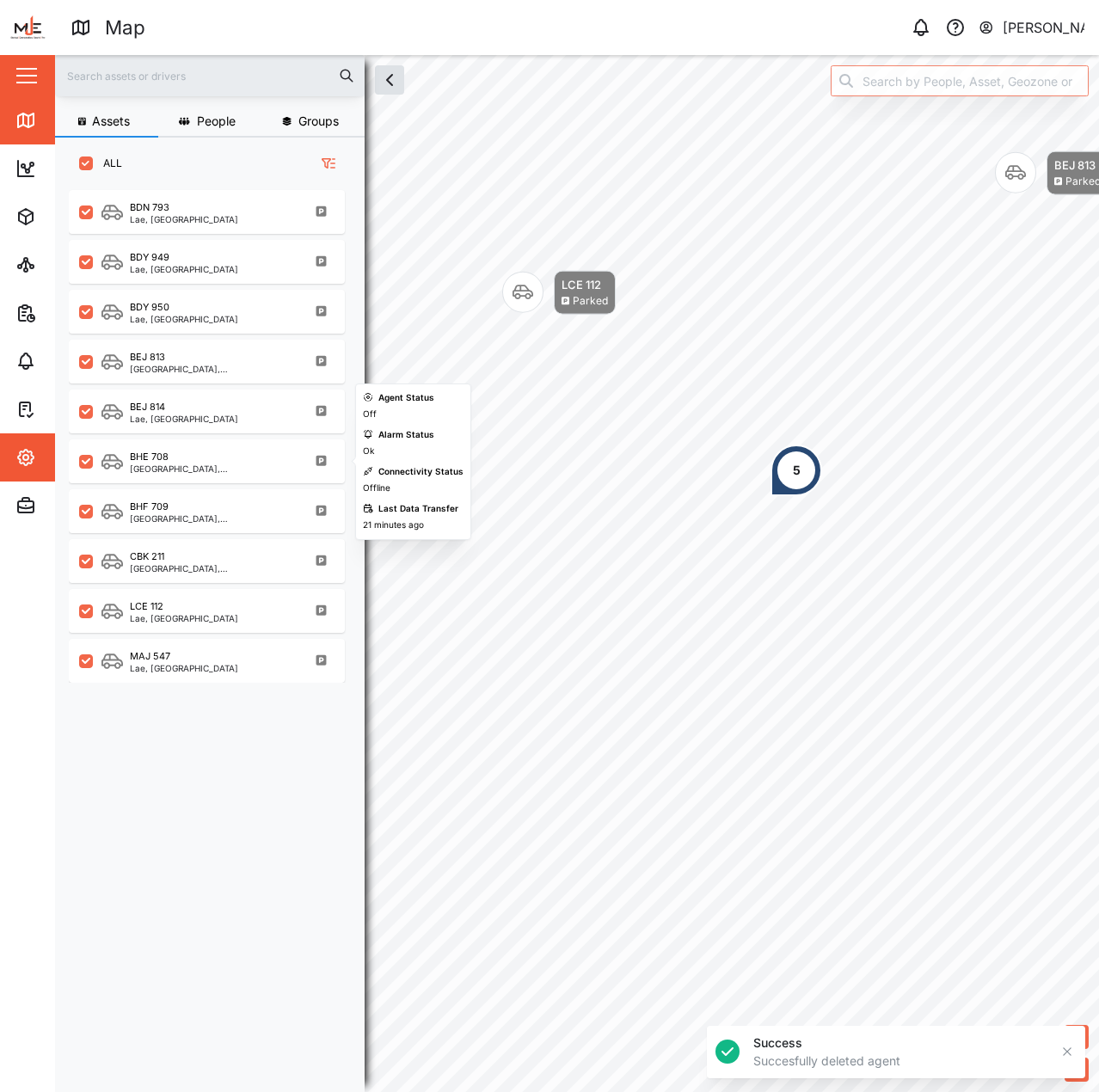
click at [8, 451] on button "Settings" at bounding box center [112, 457] width 224 height 48
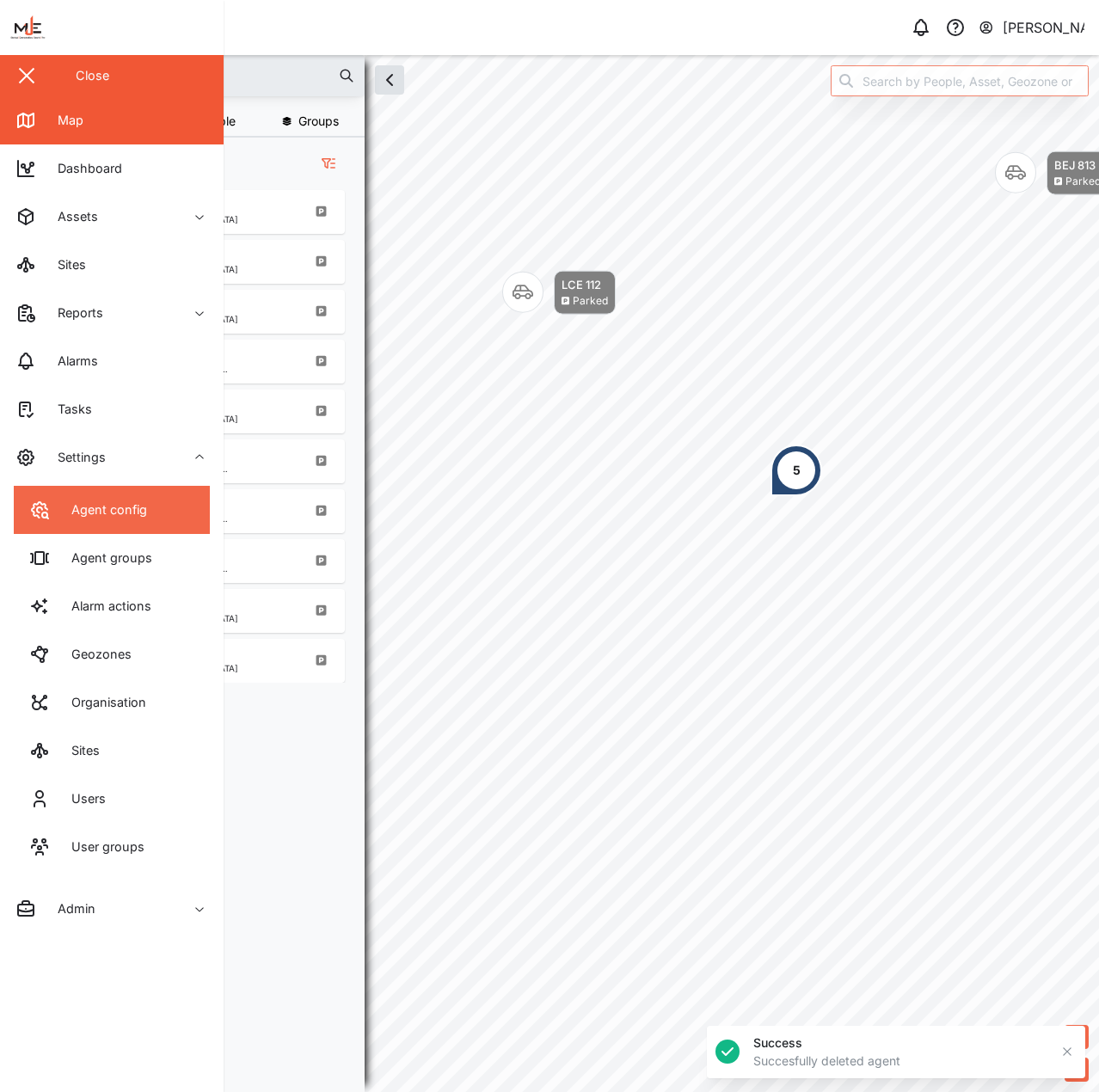
click at [50, 509] on div "Agent config" at bounding box center [88, 511] width 118 height 21
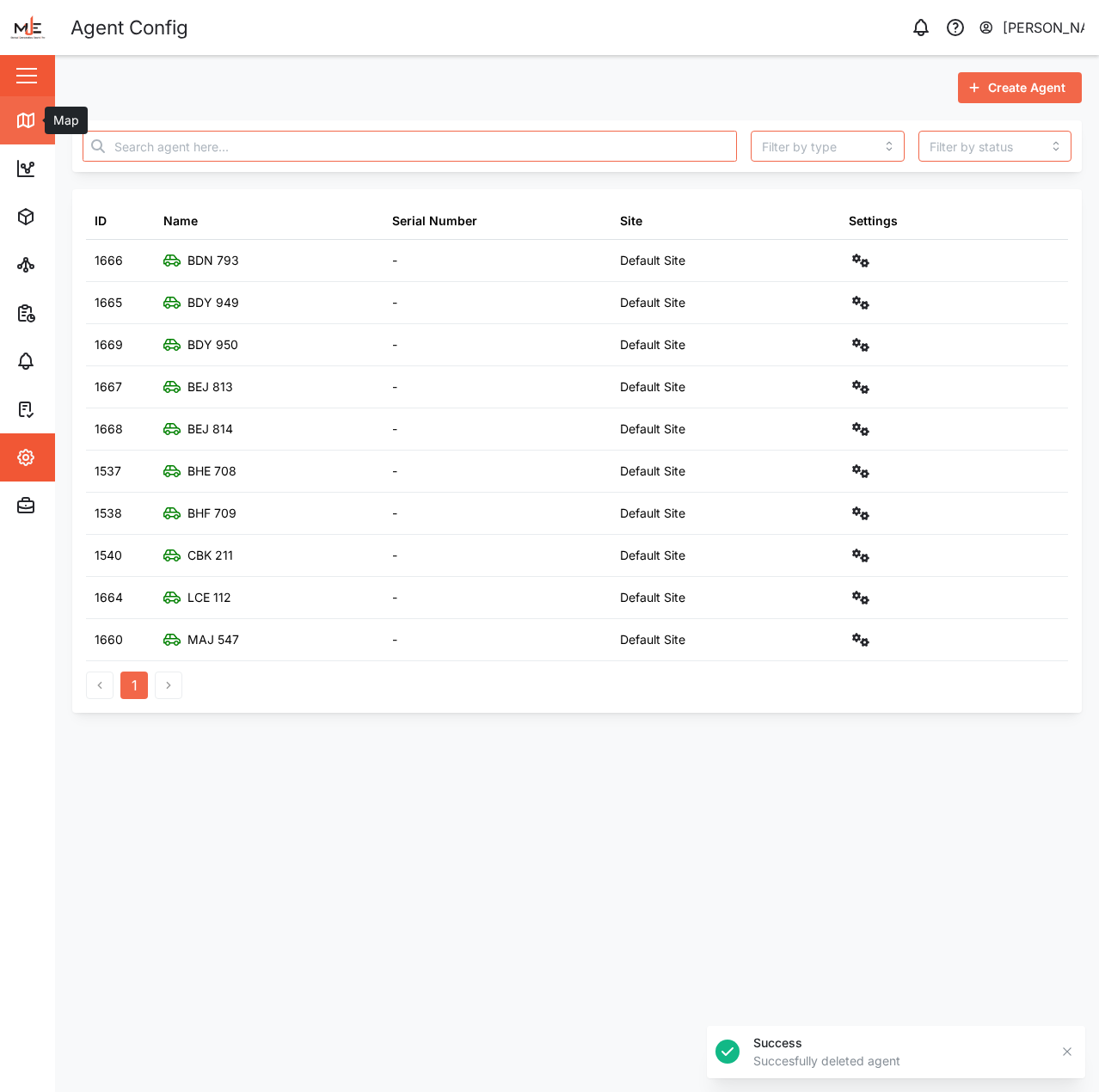
click at [45, 131] on link "Map" at bounding box center [112, 120] width 224 height 48
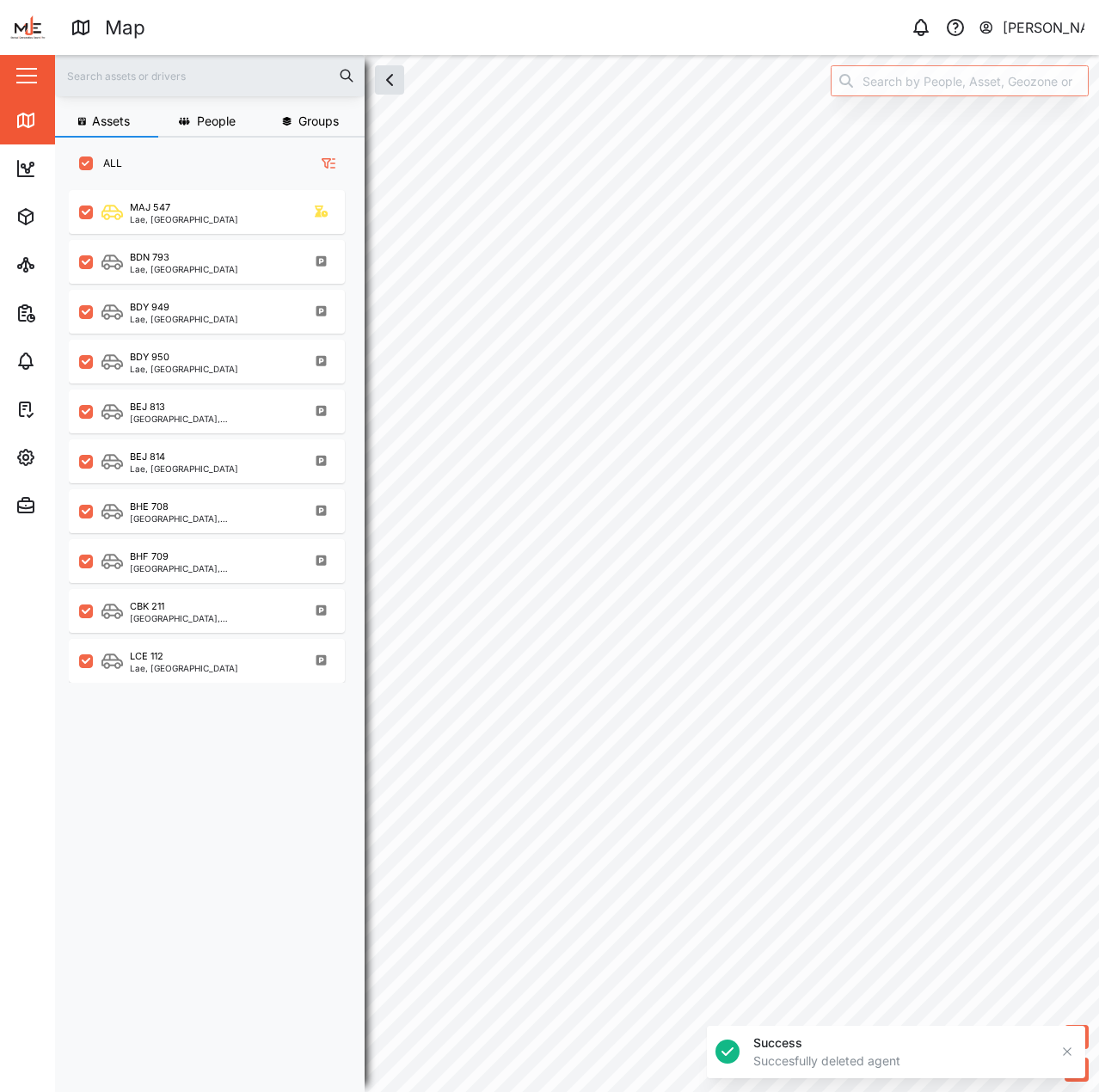
scroll to position [882, 270]
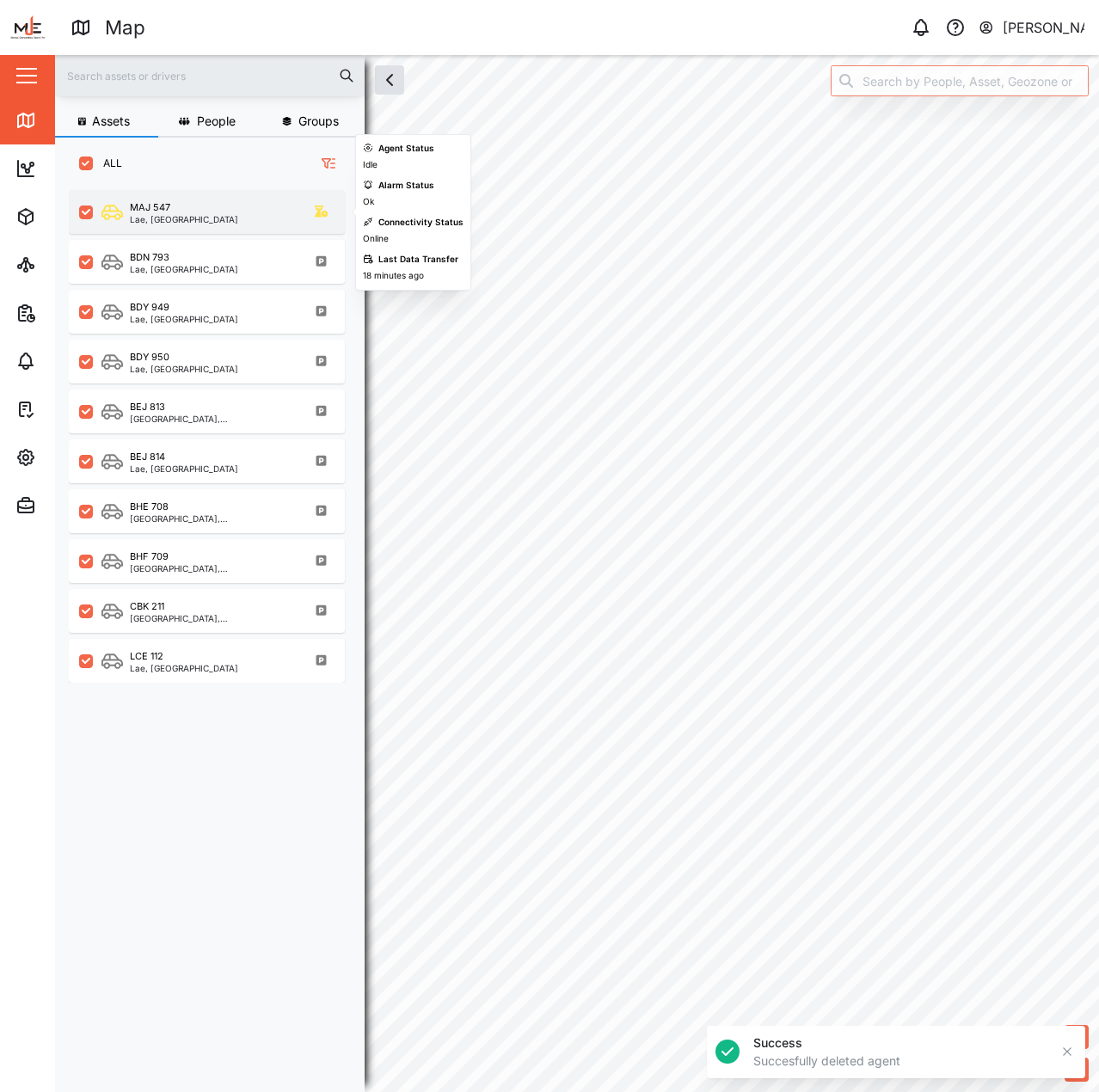
click at [242, 200] on div "MAJ 547 Lae, Momase Region" at bounding box center [207, 212] width 276 height 44
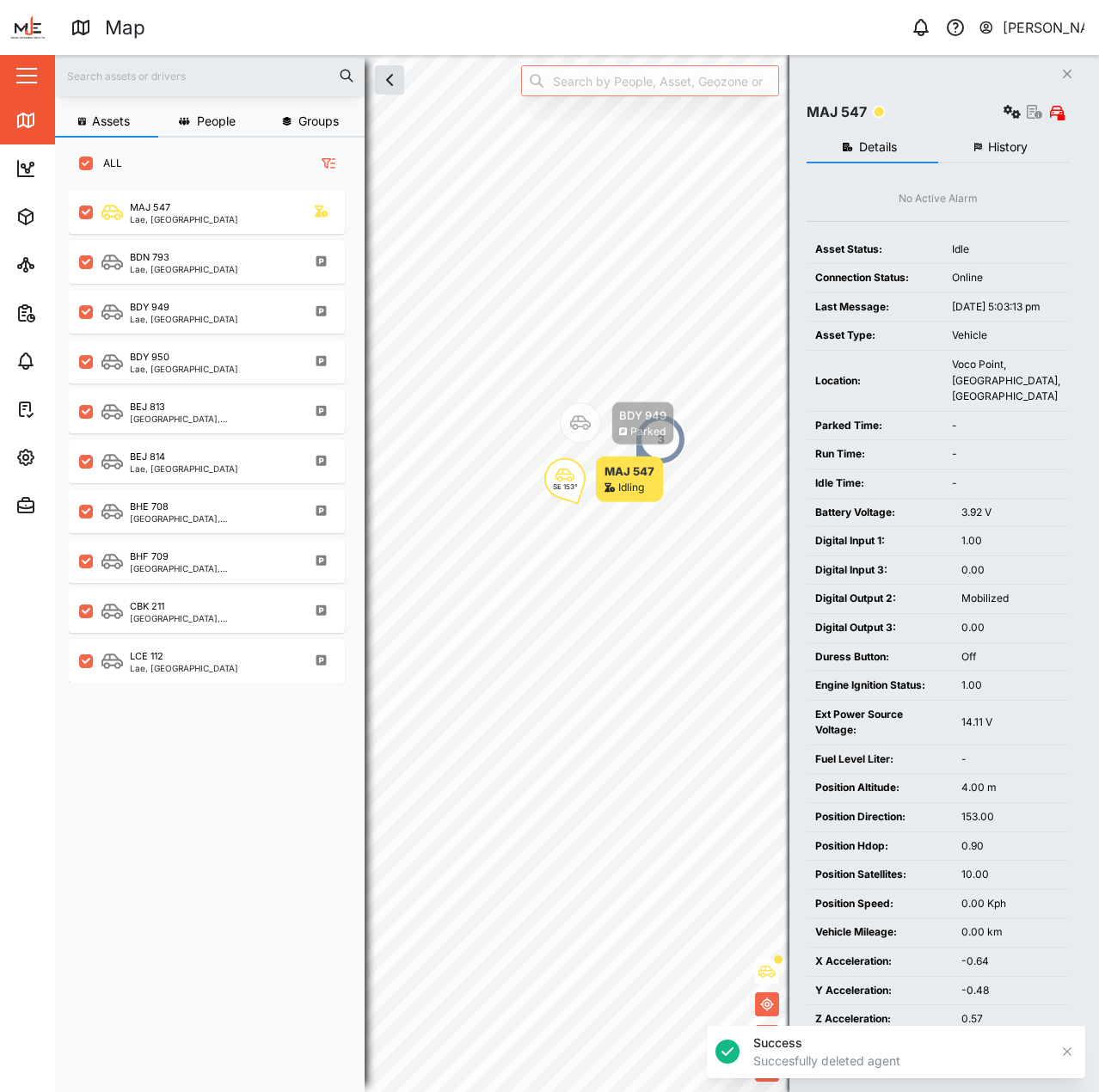
click at [1031, 498] on td "-" at bounding box center [1006, 483] width 125 height 30
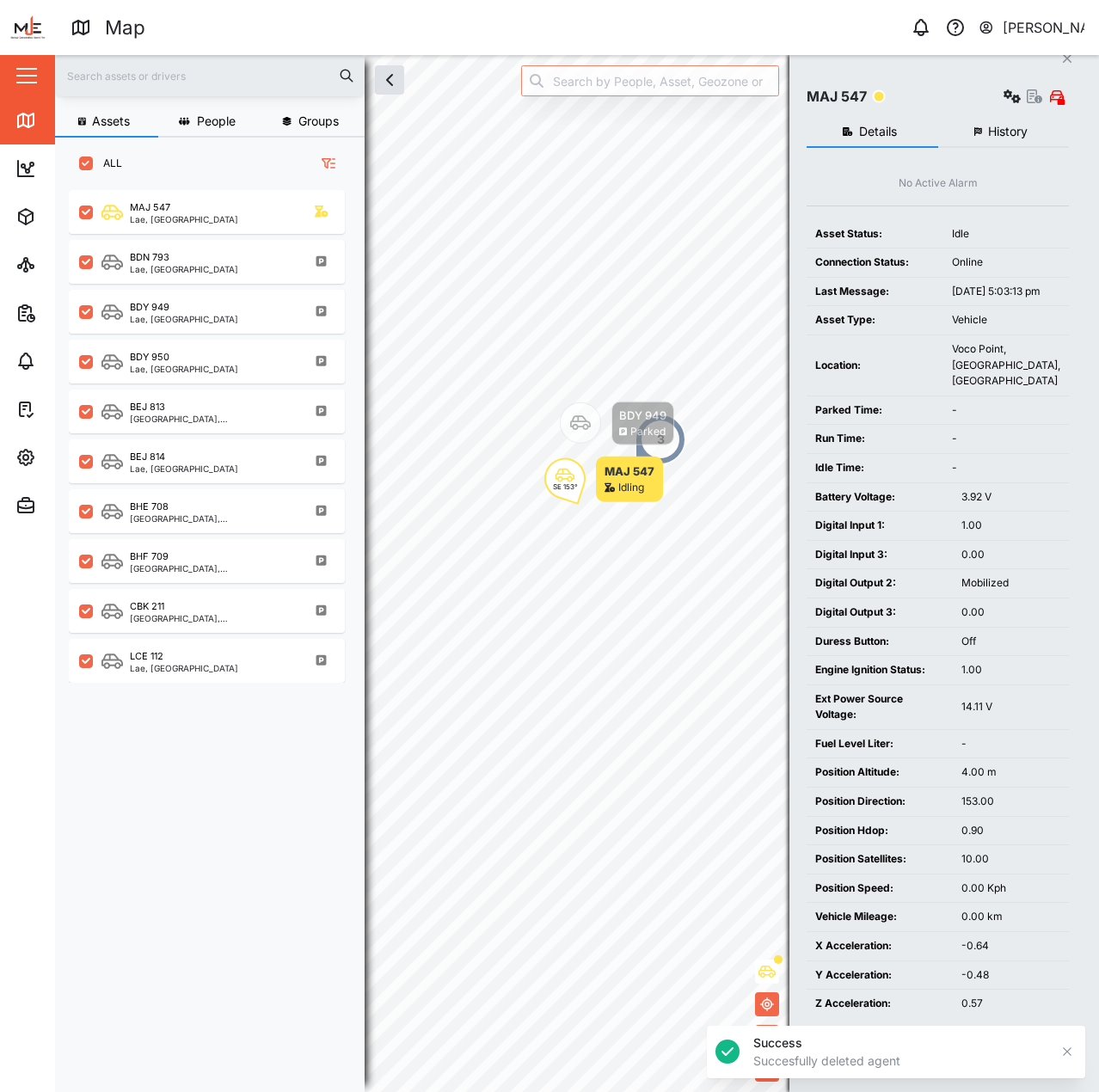
scroll to position [31, 0]
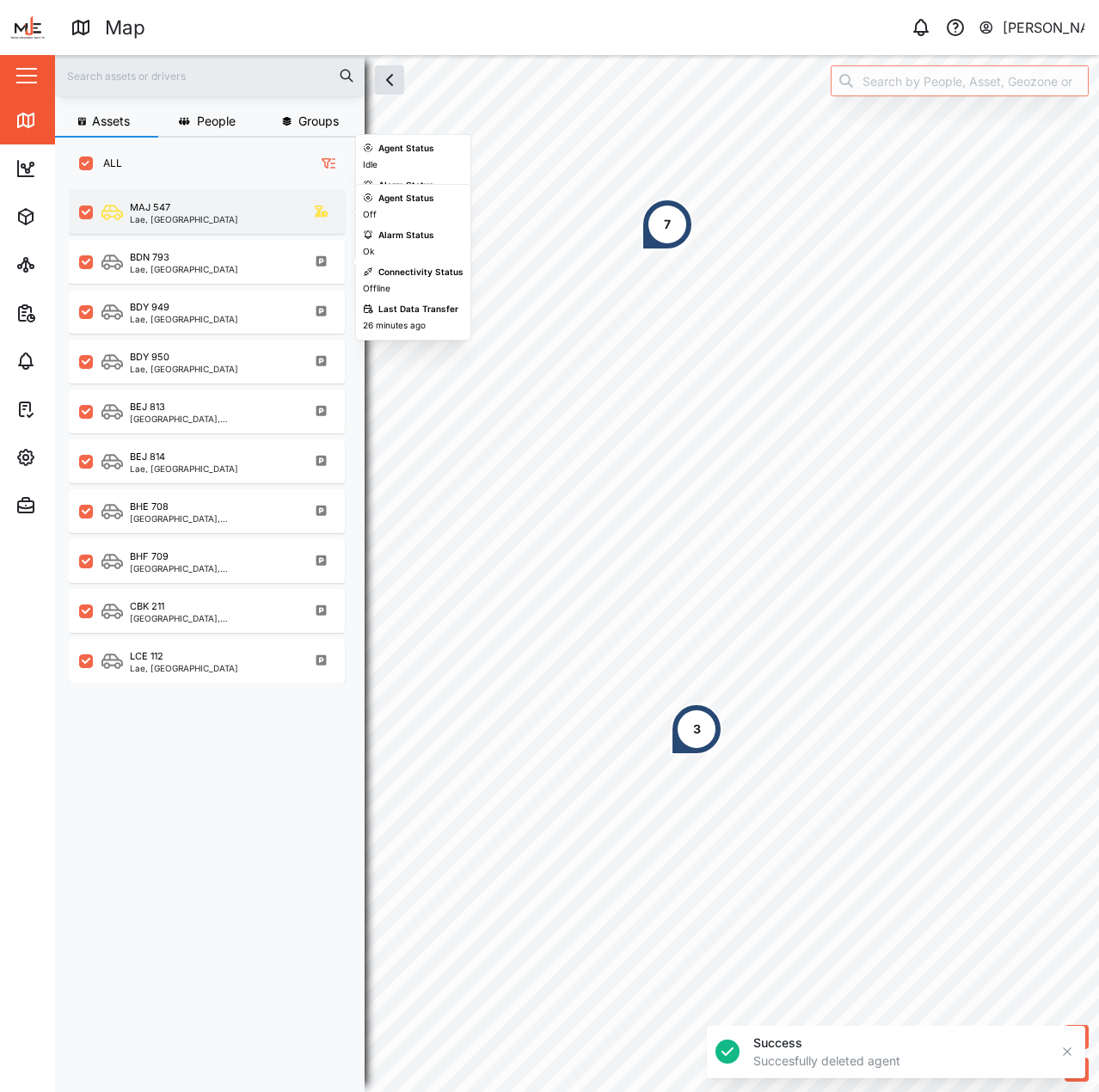
click at [241, 220] on div "MAJ 547 Lae, Momase Region" at bounding box center [218, 212] width 233 height 23
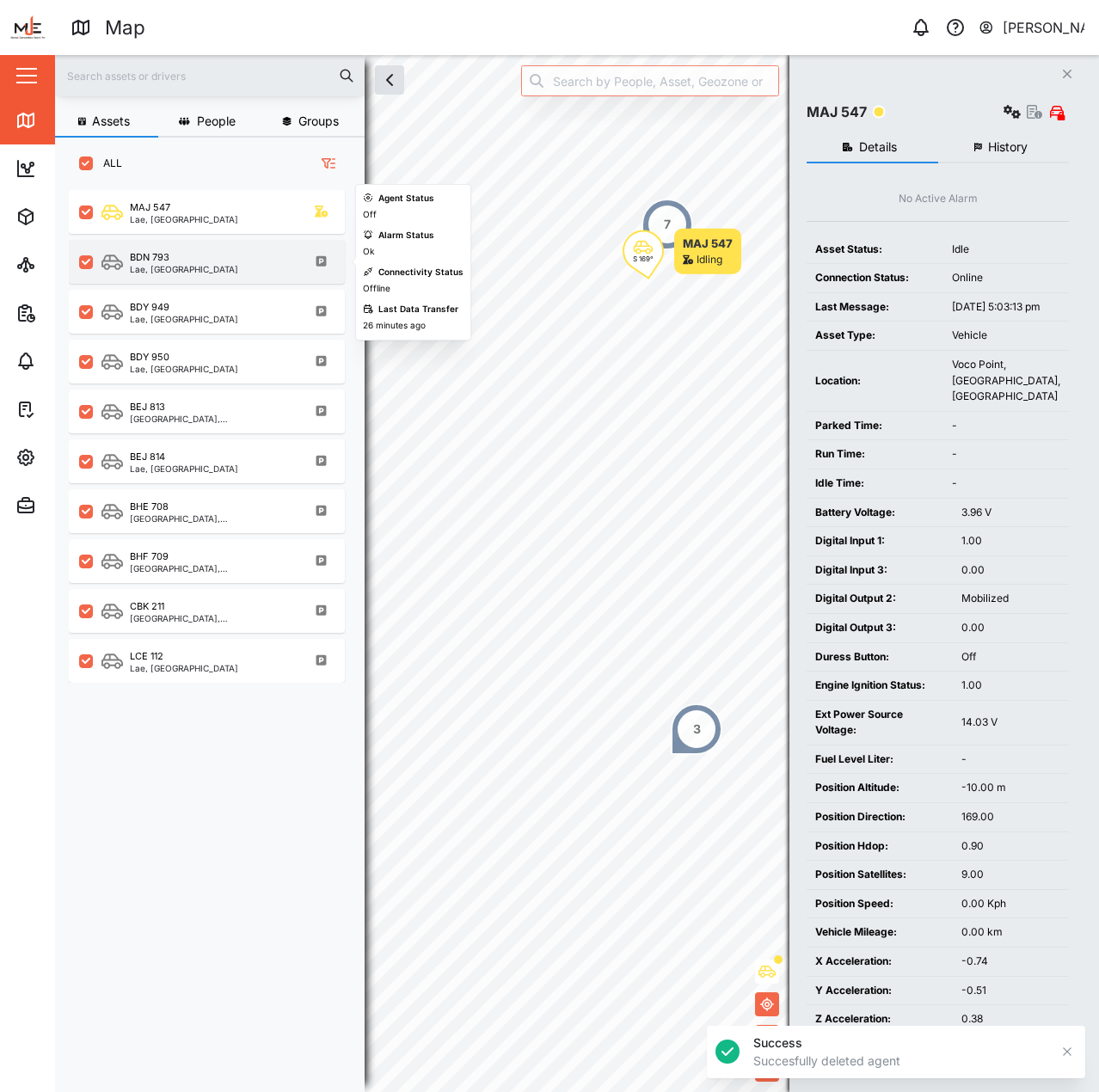
click at [234, 261] on div "BDN 793 Lae, Momase Region" at bounding box center [218, 262] width 233 height 23
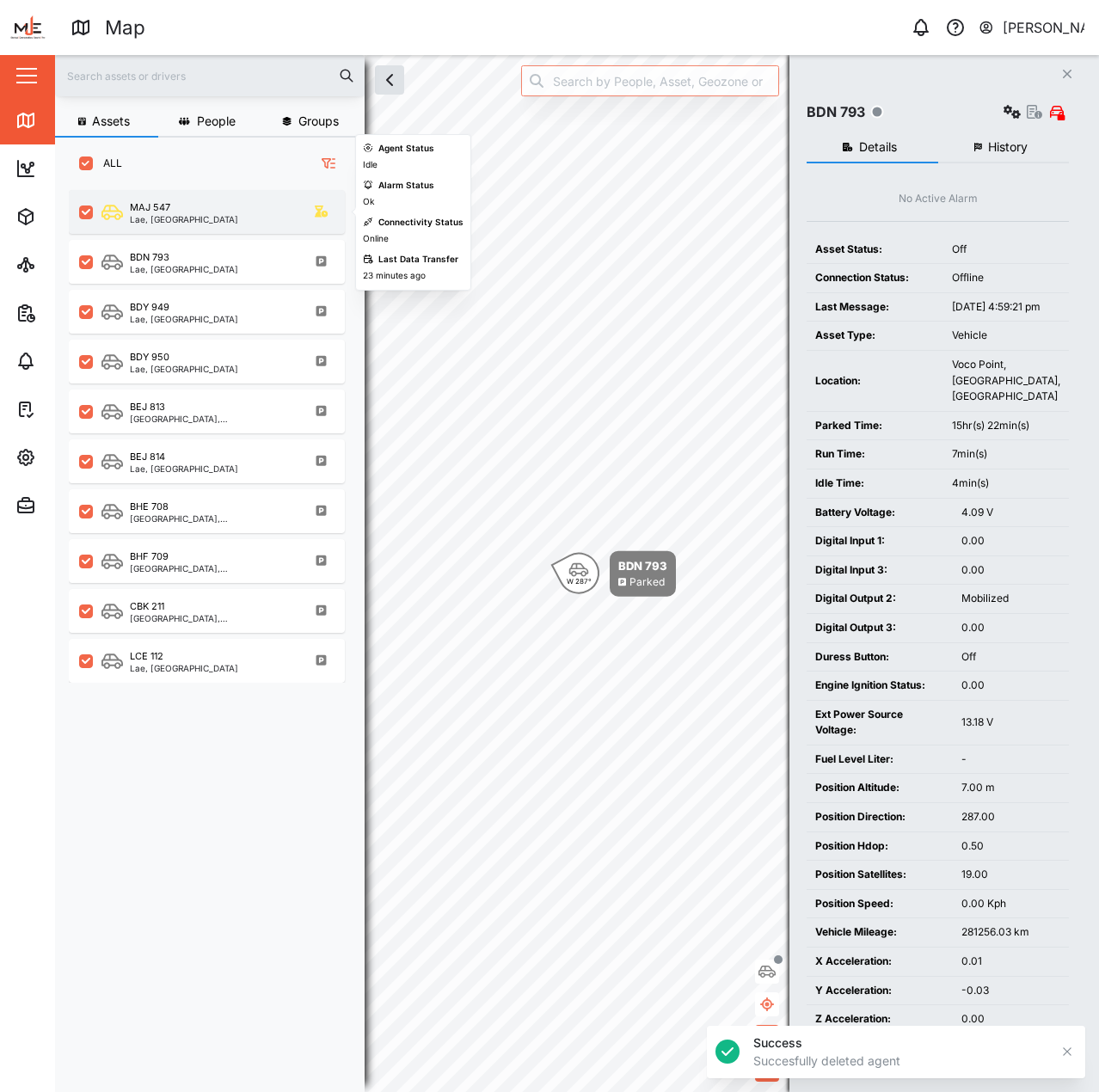
click at [230, 203] on div "MAJ 547 Lae, Momase Region" at bounding box center [218, 212] width 233 height 23
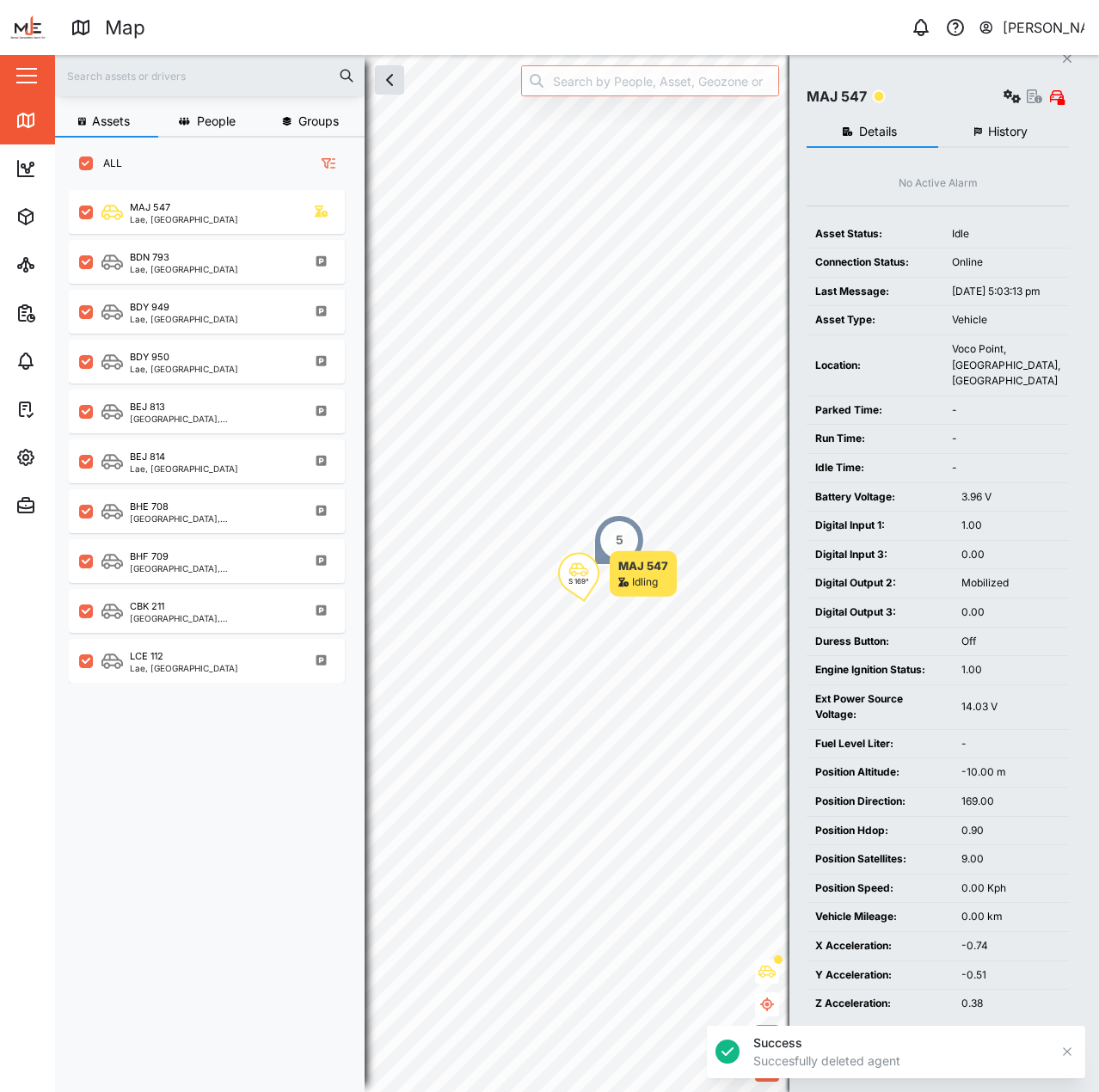
scroll to position [31, 0]
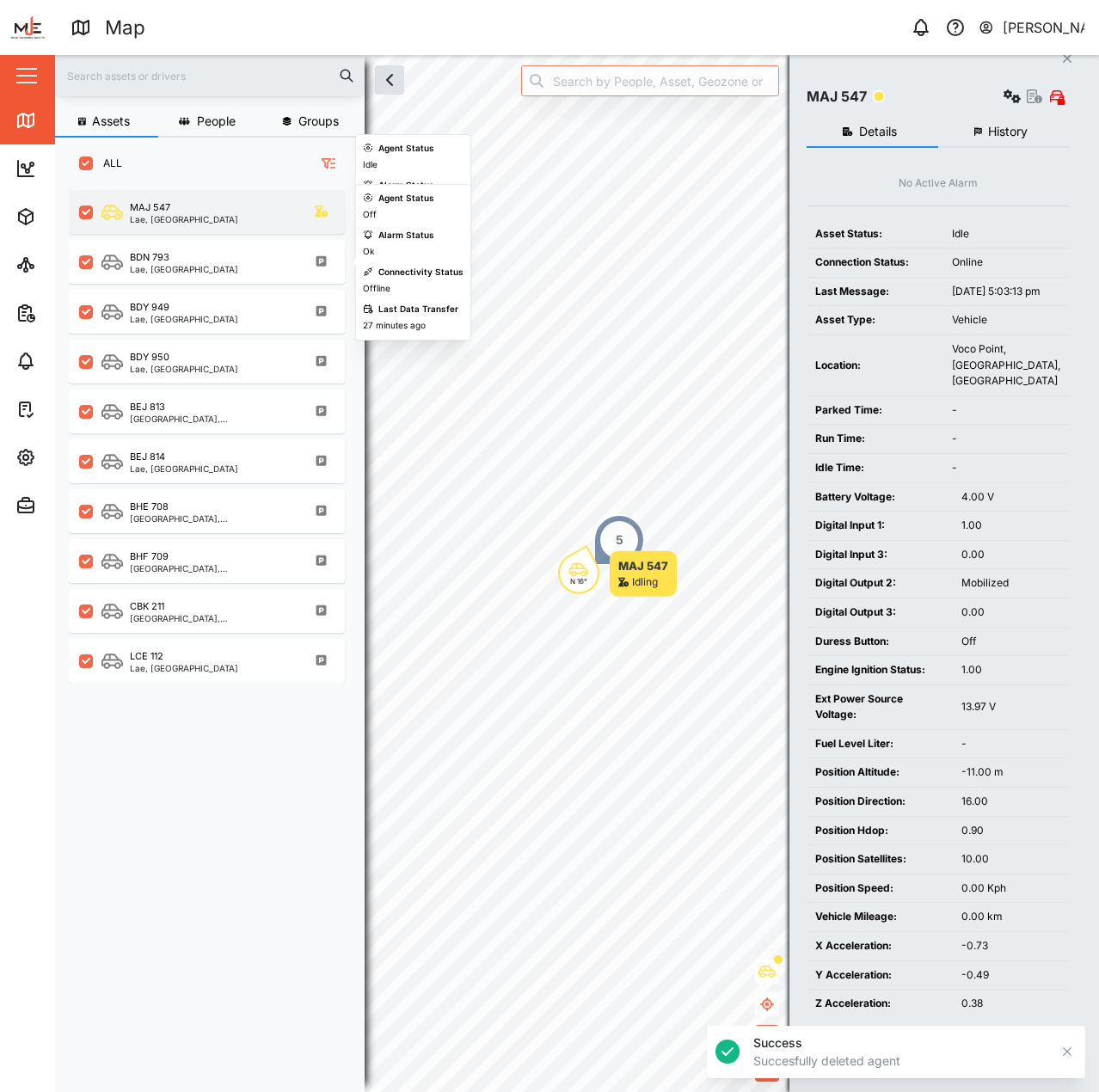
click at [253, 208] on div "MAJ 547 Lae, Momase Region" at bounding box center [218, 212] width 233 height 23
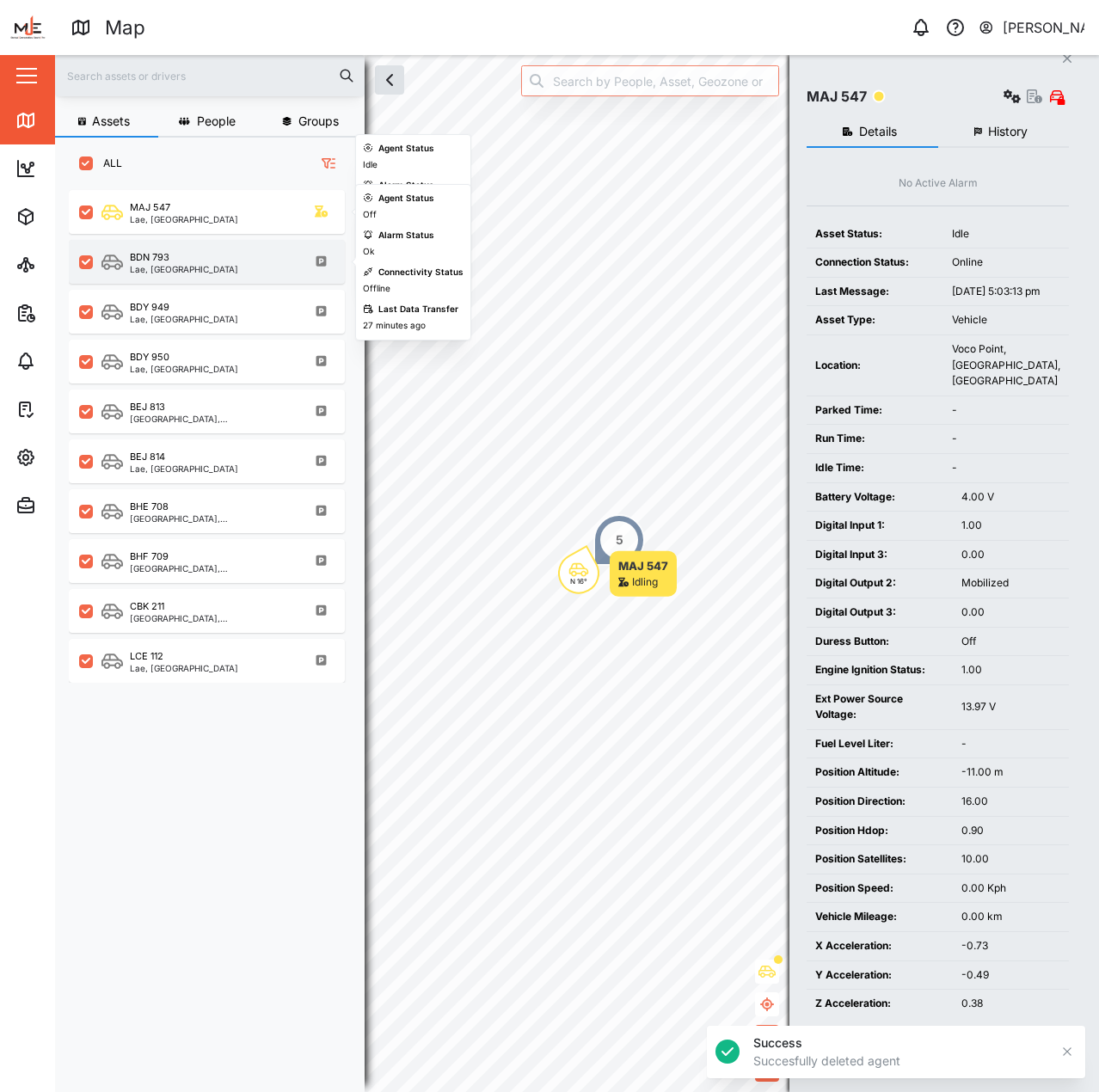
click at [237, 256] on div "BDN 793 Lae, Momase Region" at bounding box center [218, 262] width 233 height 23
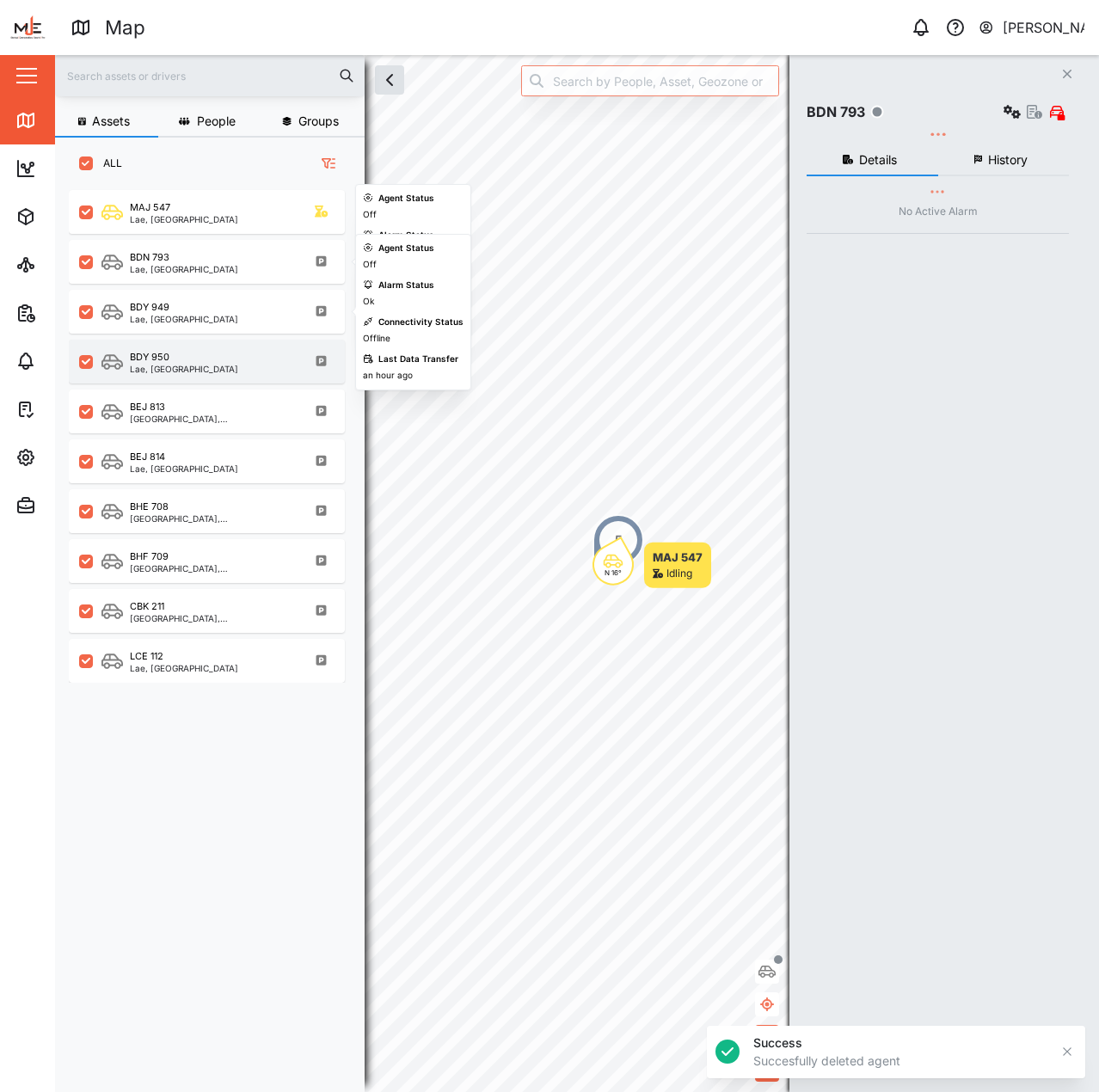
click at [231, 352] on div "BDY 950 Lae, Momase Region" at bounding box center [218, 361] width 233 height 23
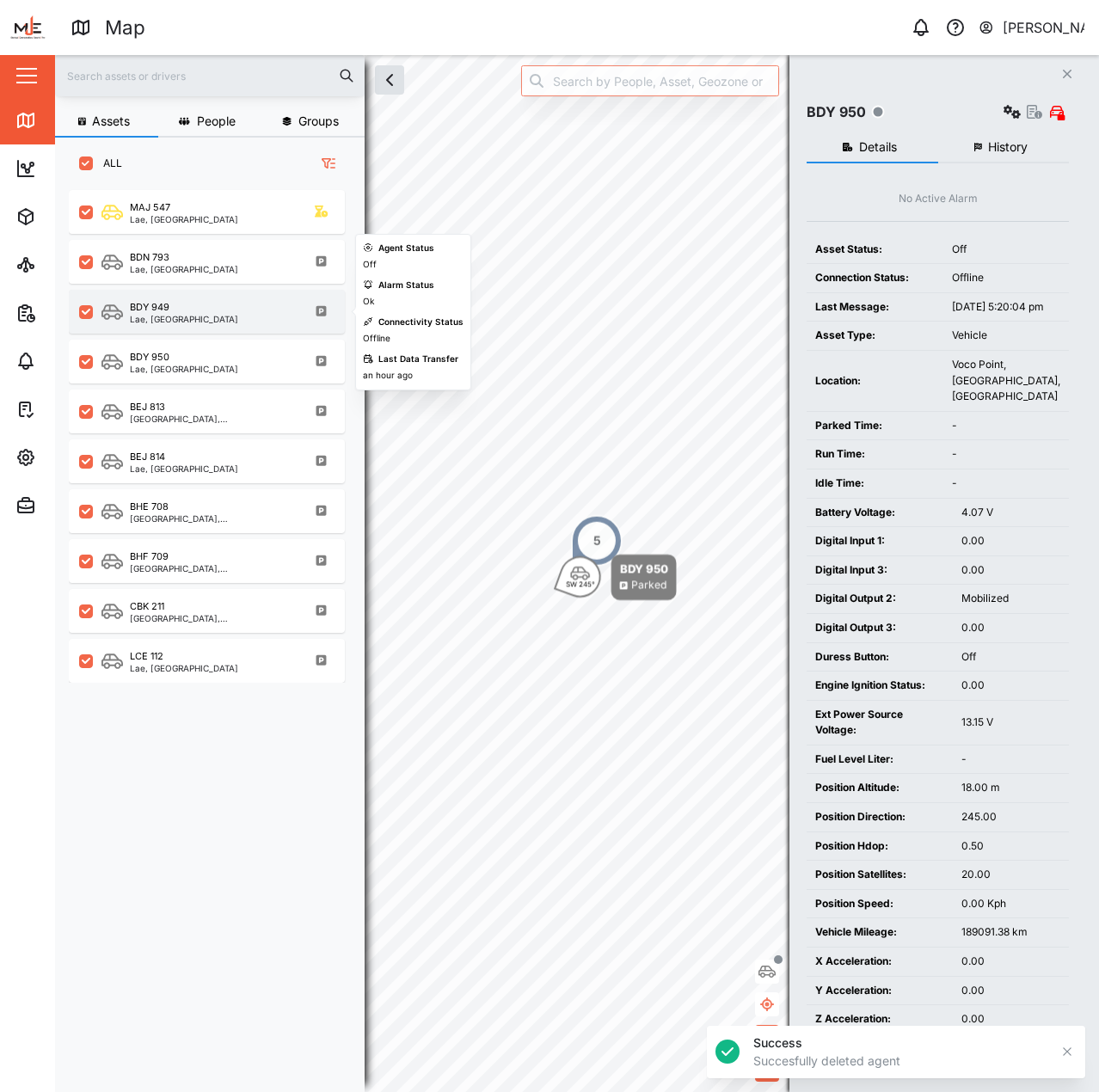
click at [222, 312] on div "BDY 949 Lae, Momase Region" at bounding box center [218, 312] width 233 height 23
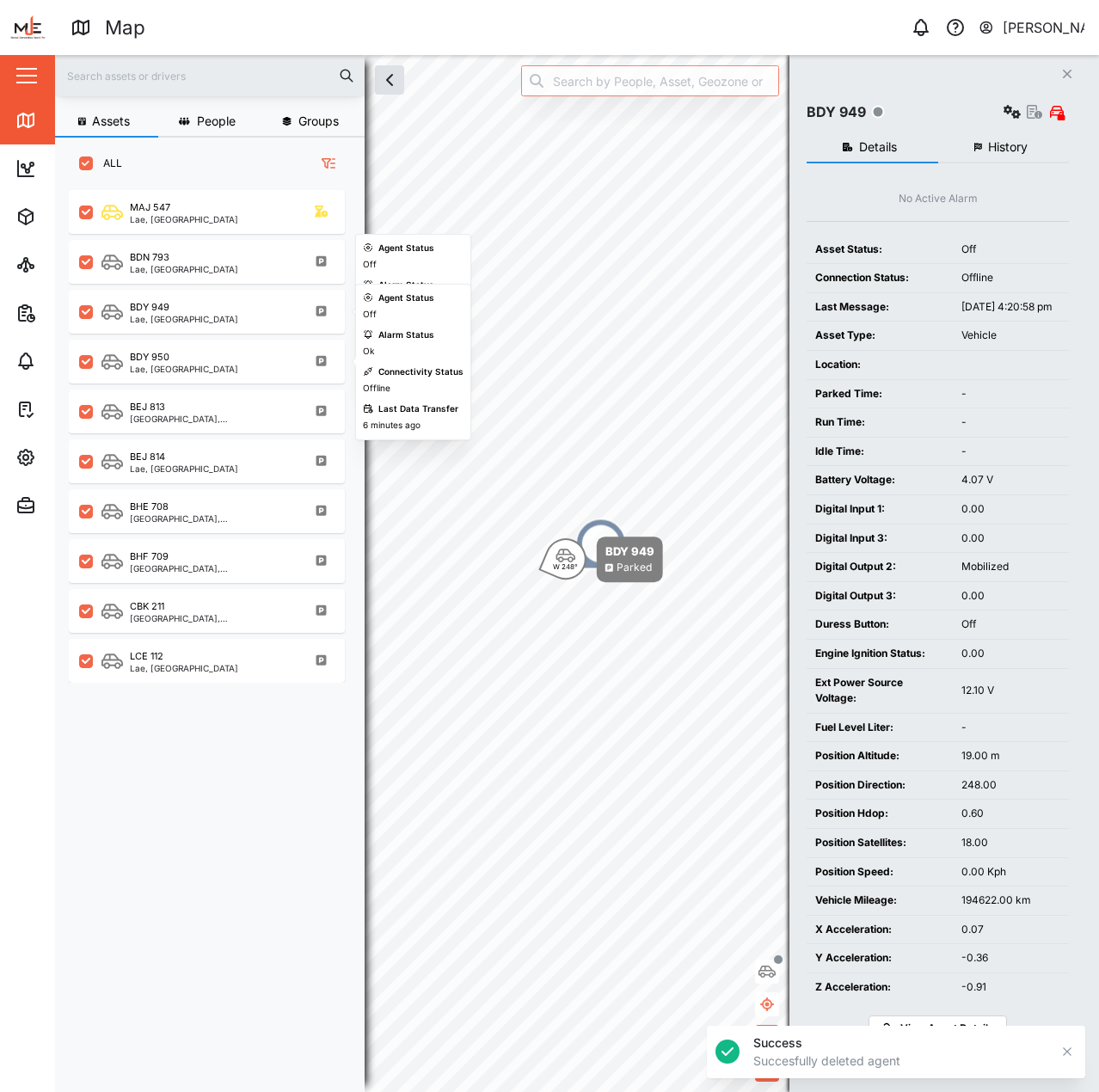
click at [213, 383] on div "BEJ 813 Lae District, Momase Region" at bounding box center [207, 408] width 276 height 50
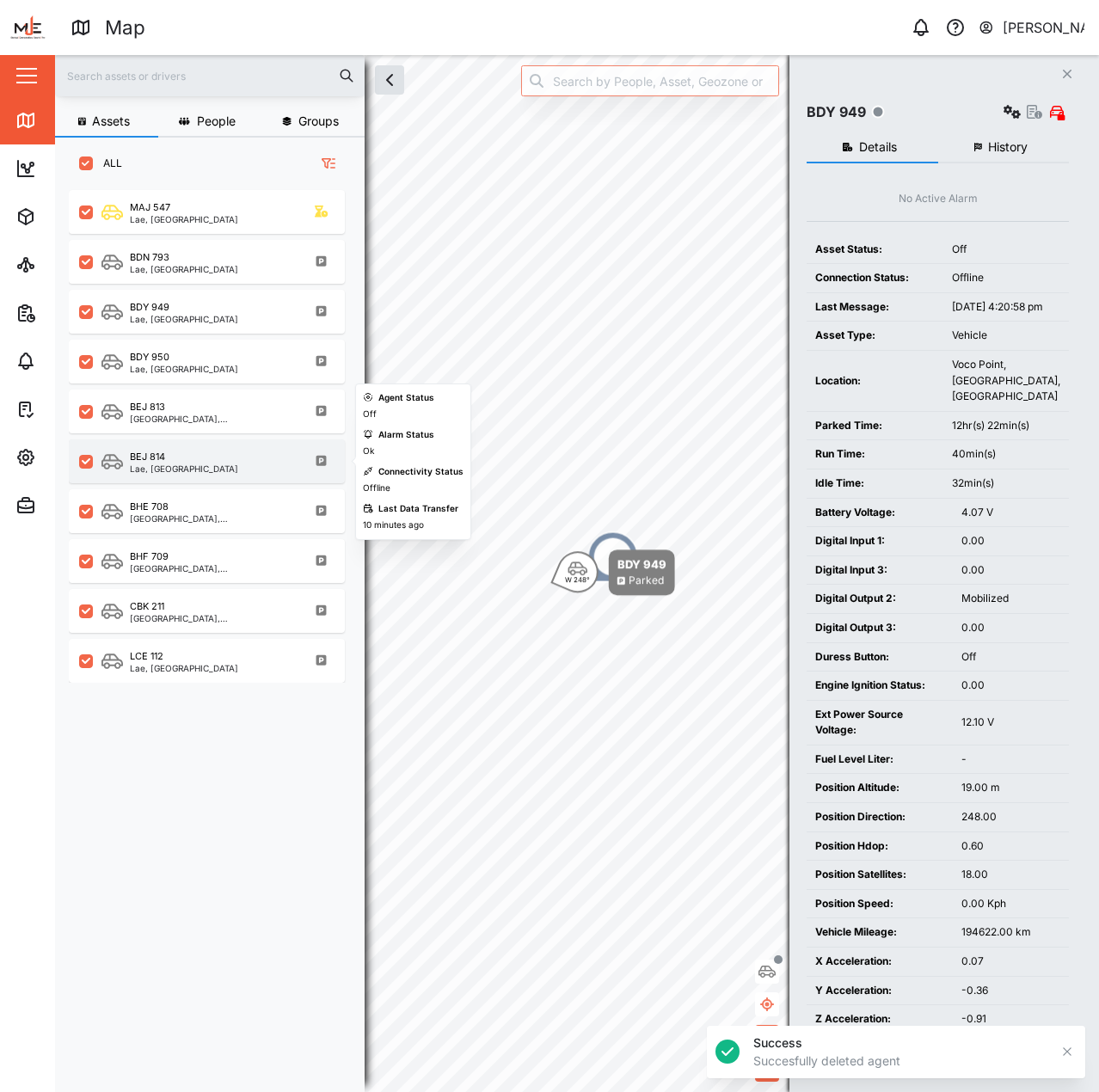
click at [226, 466] on div "BEJ 814 Lae, Momase Region" at bounding box center [218, 461] width 233 height 23
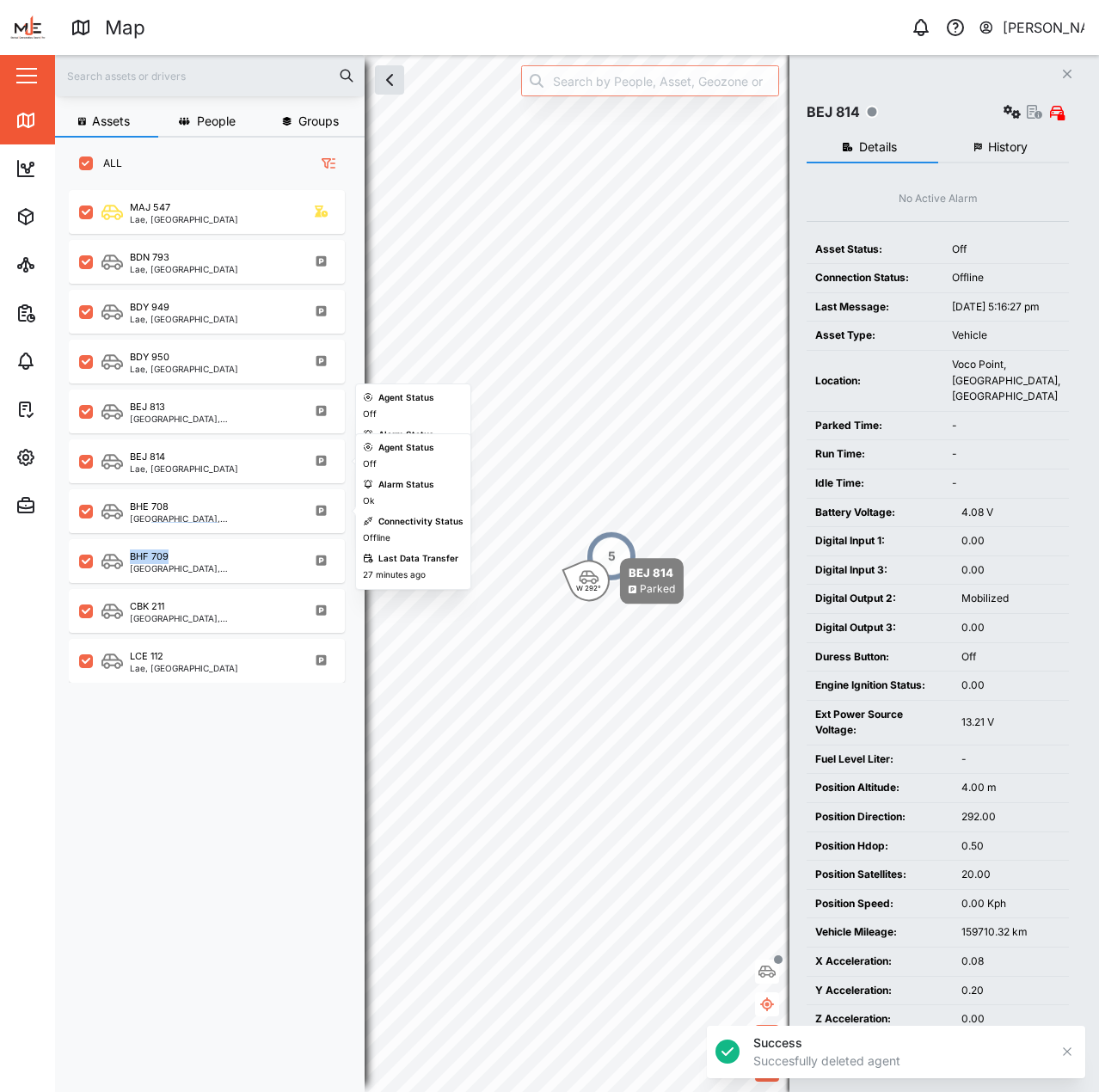
click at [228, 534] on div "MAJ 547 Lae, Momase Region BDN 793 Lae, Momase Region BDY 949 Lae, Momase Regio…" at bounding box center [216, 433] width 295 height 499
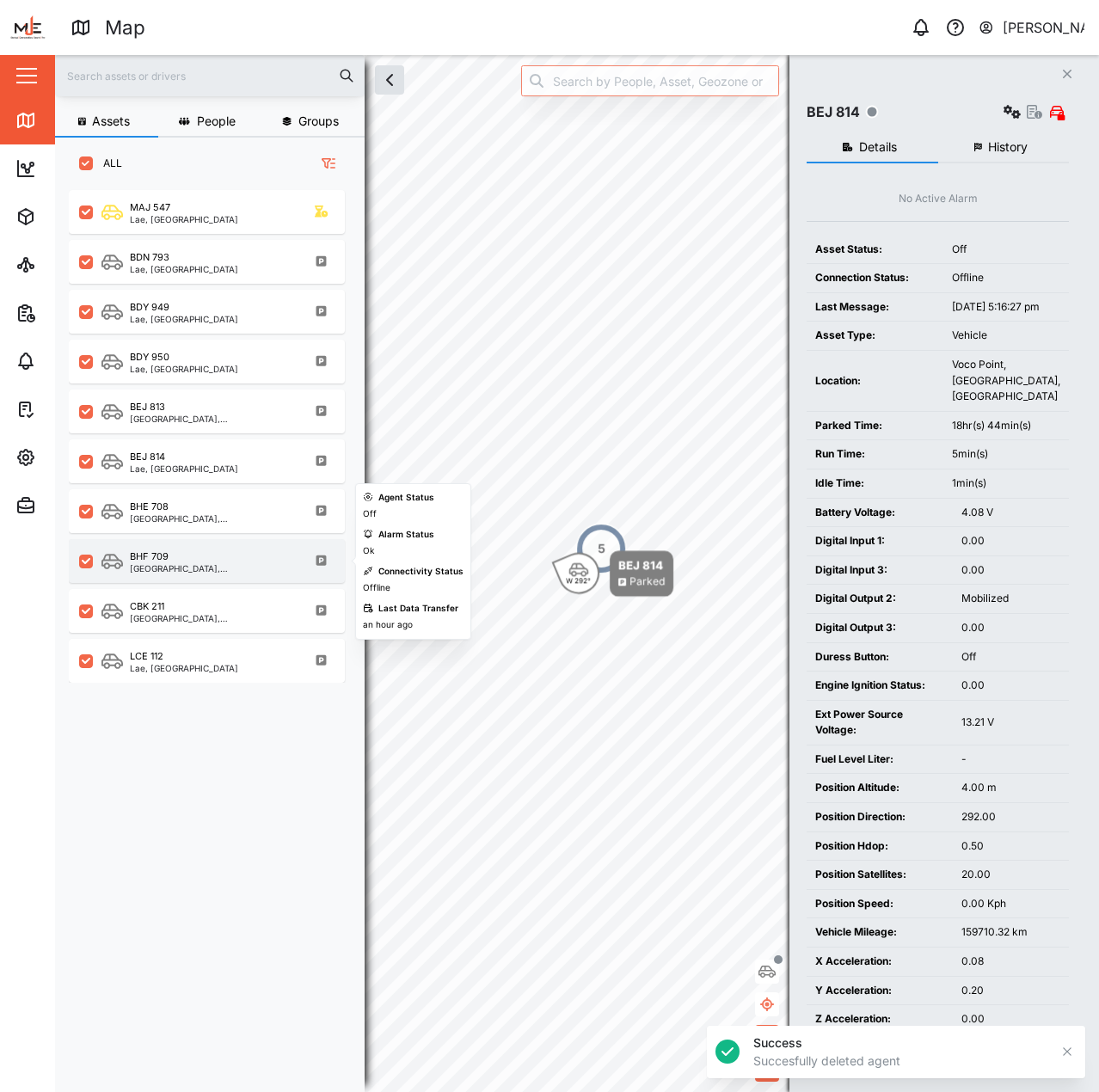
click at [229, 564] on div "[GEOGRAPHIC_DATA], [GEOGRAPHIC_DATA]" at bounding box center [212, 568] width 165 height 9
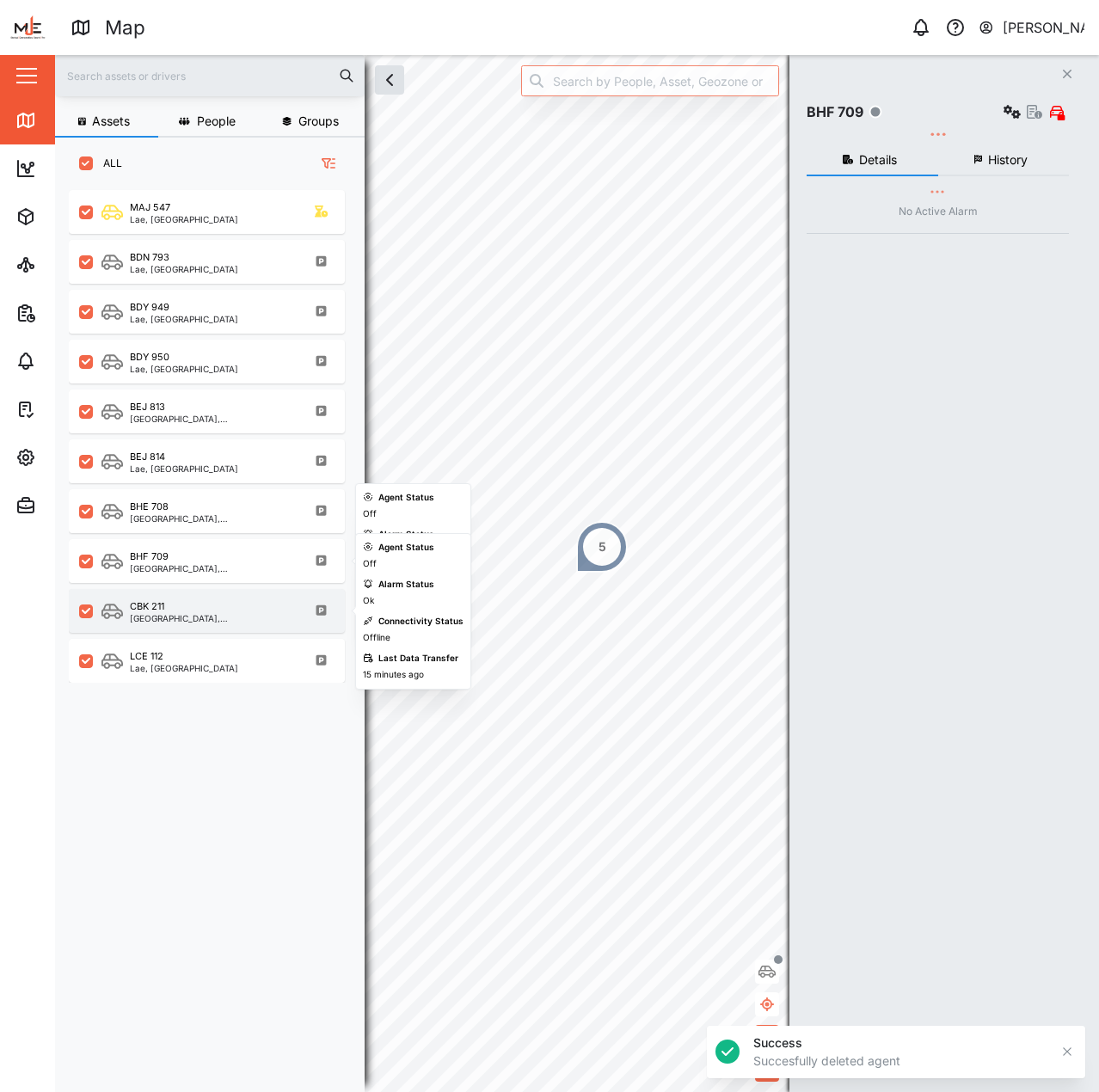
click at [235, 603] on div "CBK 211" at bounding box center [212, 606] width 165 height 14
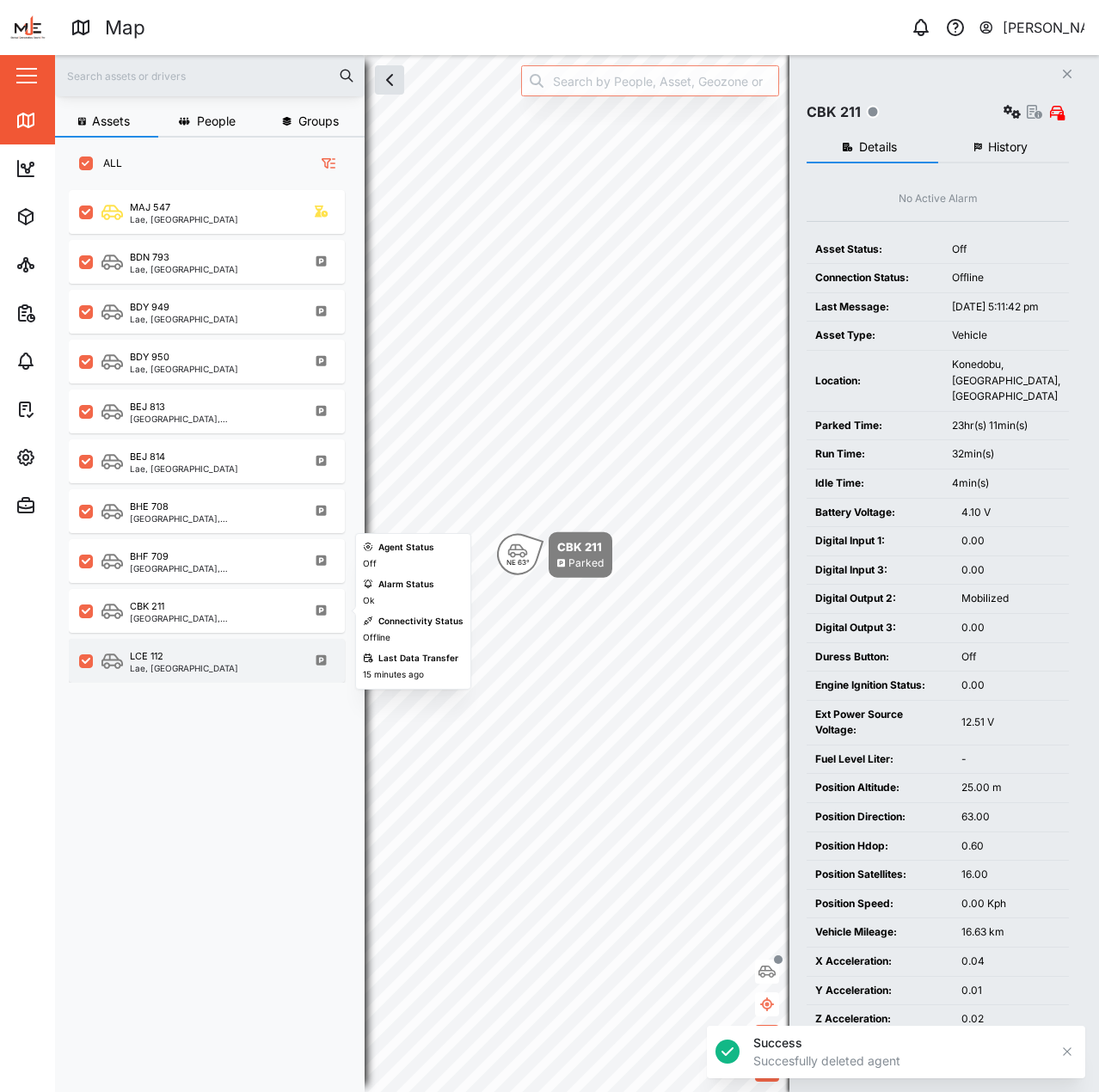
click at [193, 658] on div "LCE 112" at bounding box center [184, 656] width 108 height 14
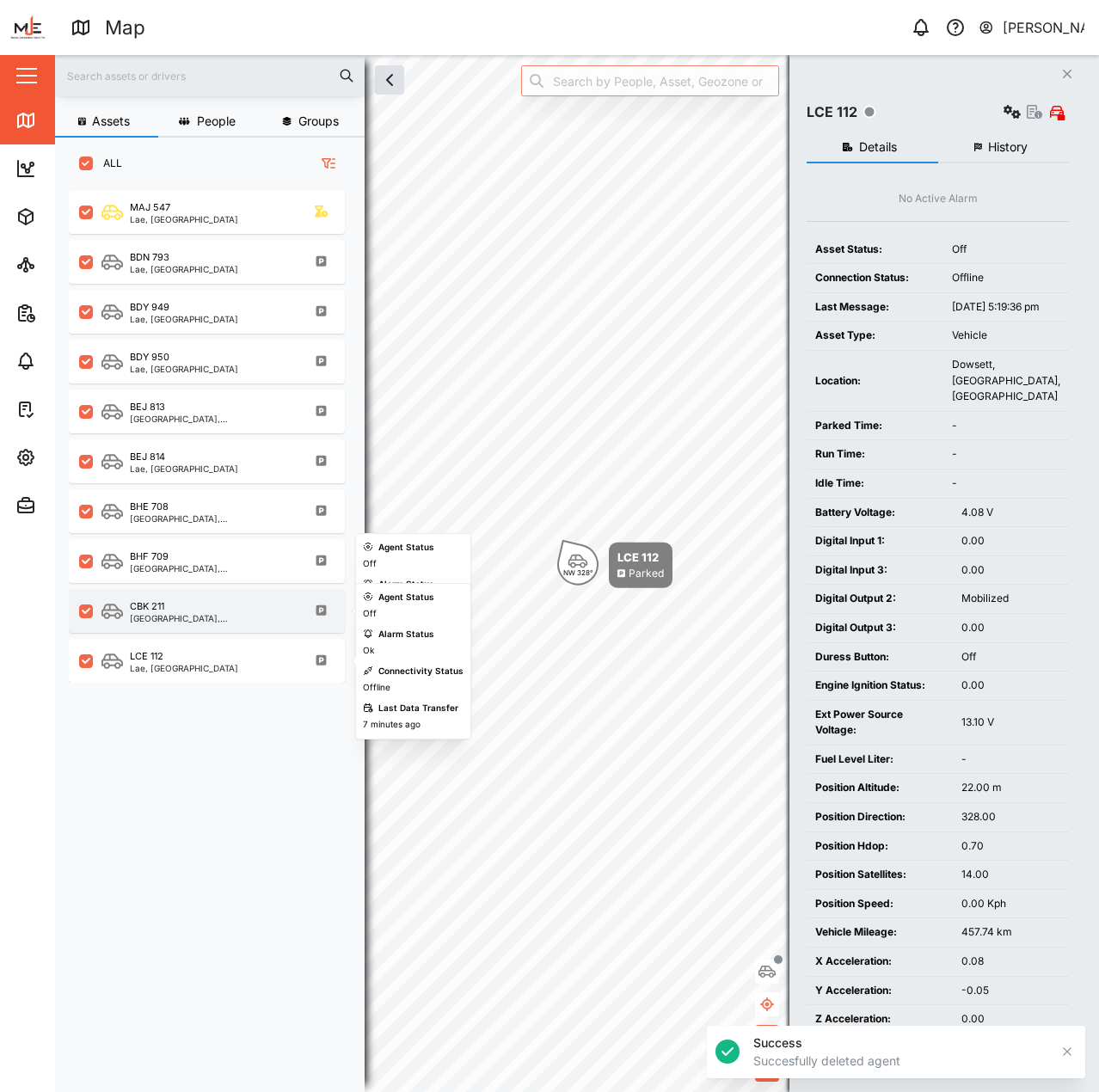
click at [213, 622] on div "[GEOGRAPHIC_DATA], [GEOGRAPHIC_DATA]" at bounding box center [212, 618] width 165 height 9
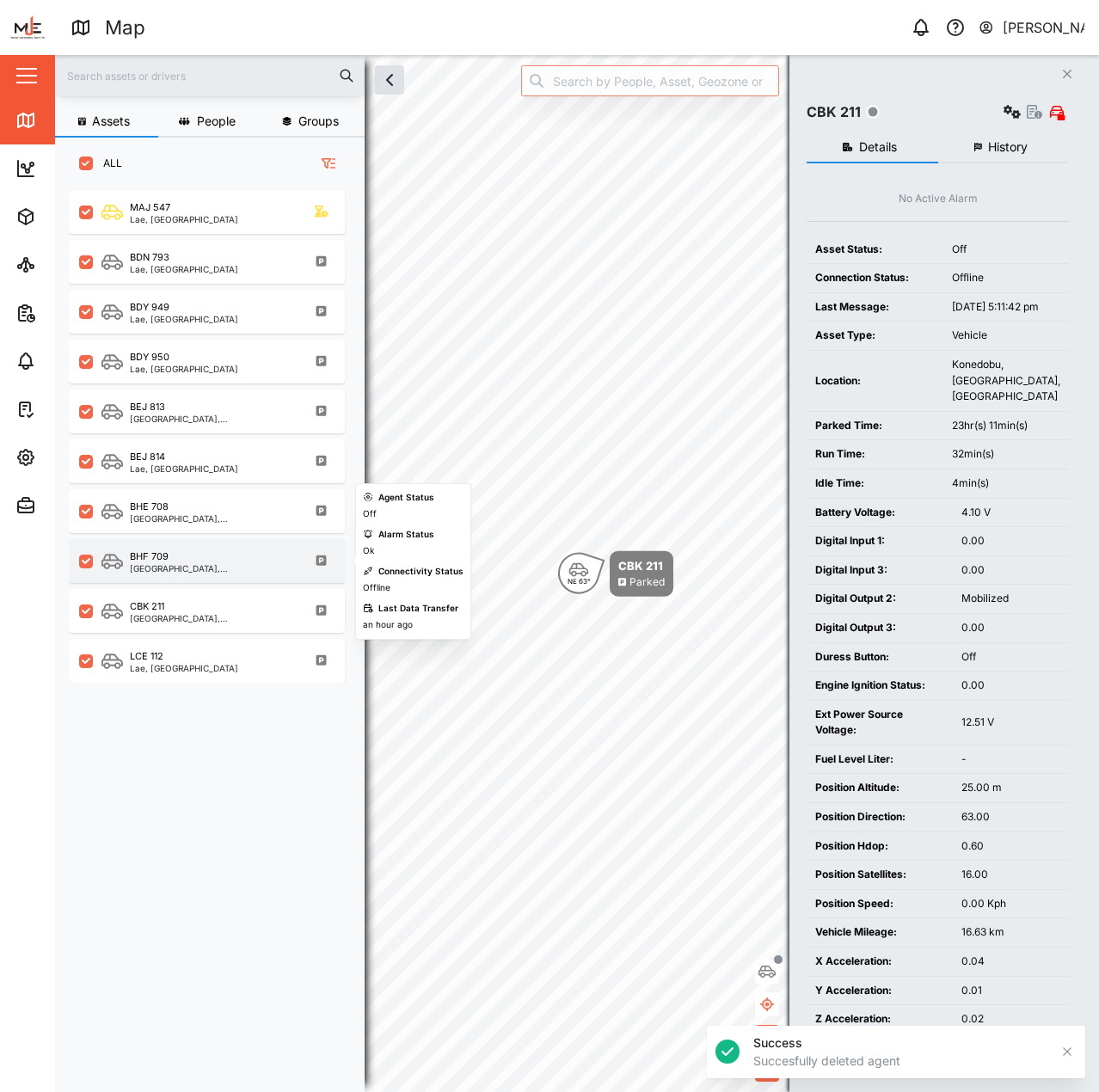
click at [217, 568] on div "[GEOGRAPHIC_DATA], [GEOGRAPHIC_DATA]" at bounding box center [212, 568] width 165 height 9
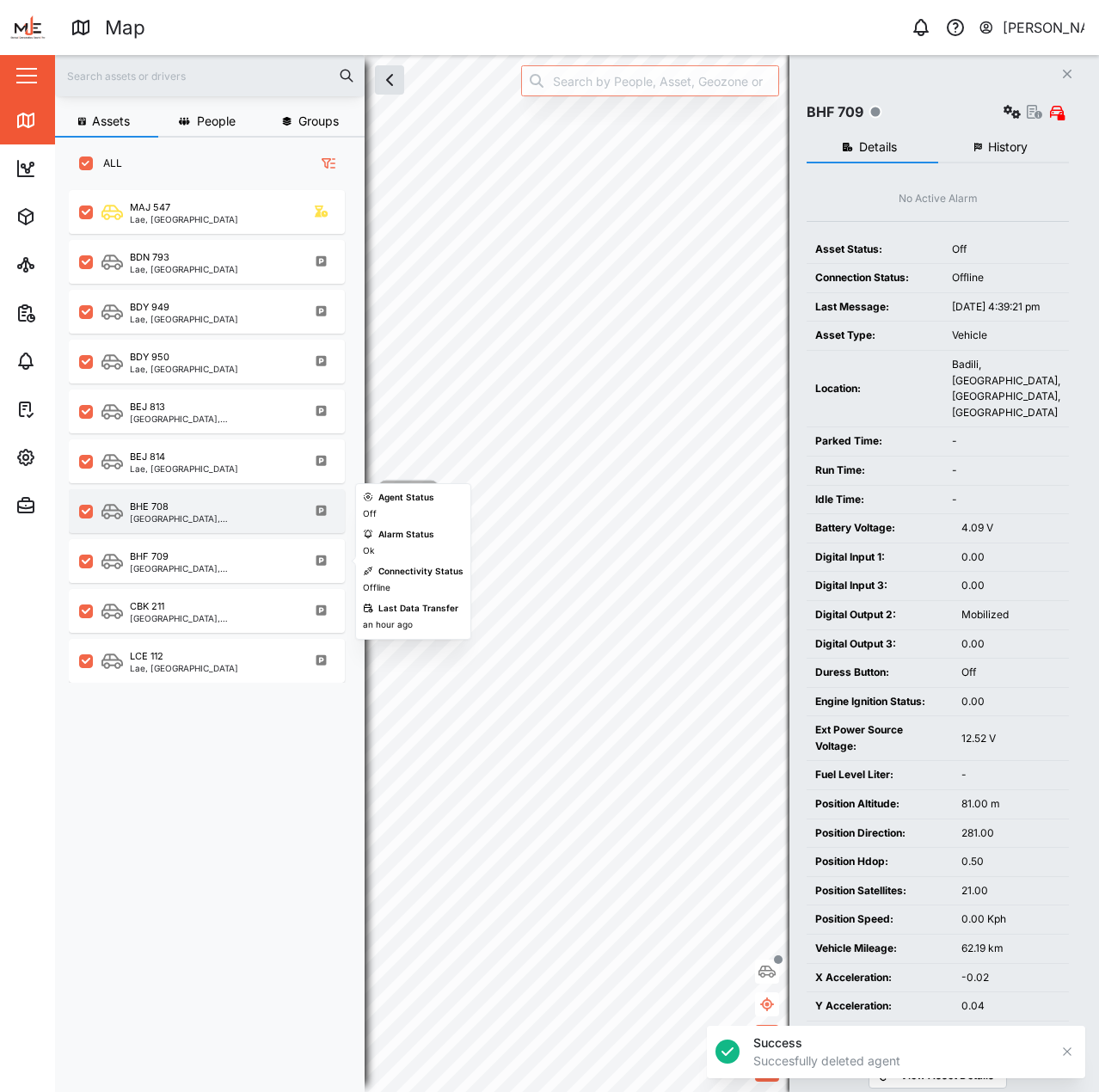
click at [218, 517] on div "[GEOGRAPHIC_DATA], [GEOGRAPHIC_DATA]" at bounding box center [212, 518] width 165 height 9
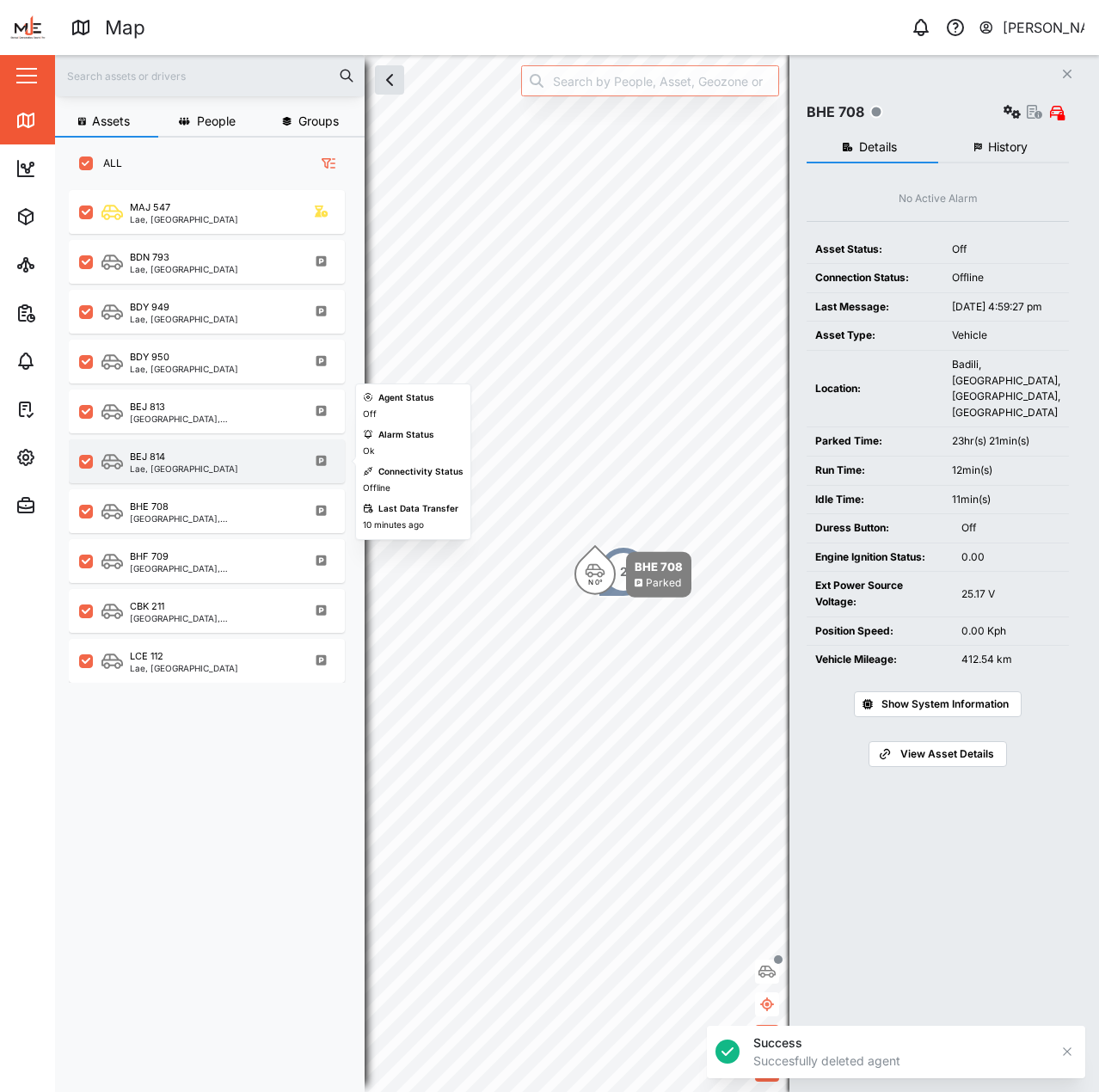
click at [231, 465] on div "BEJ 814 Lae, Momase Region" at bounding box center [218, 461] width 233 height 23
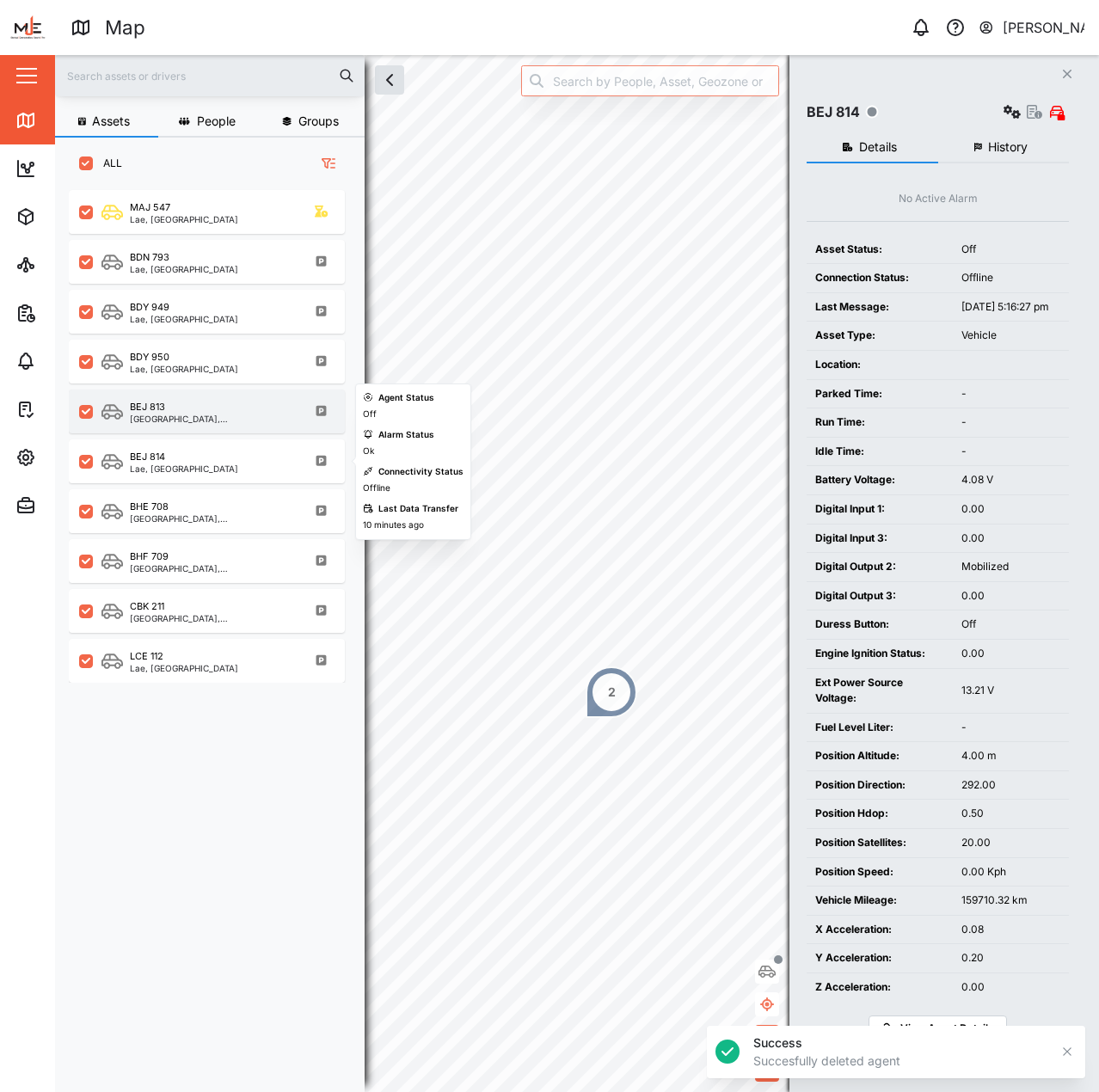
click at [223, 409] on div "BEJ 813" at bounding box center [212, 406] width 165 height 14
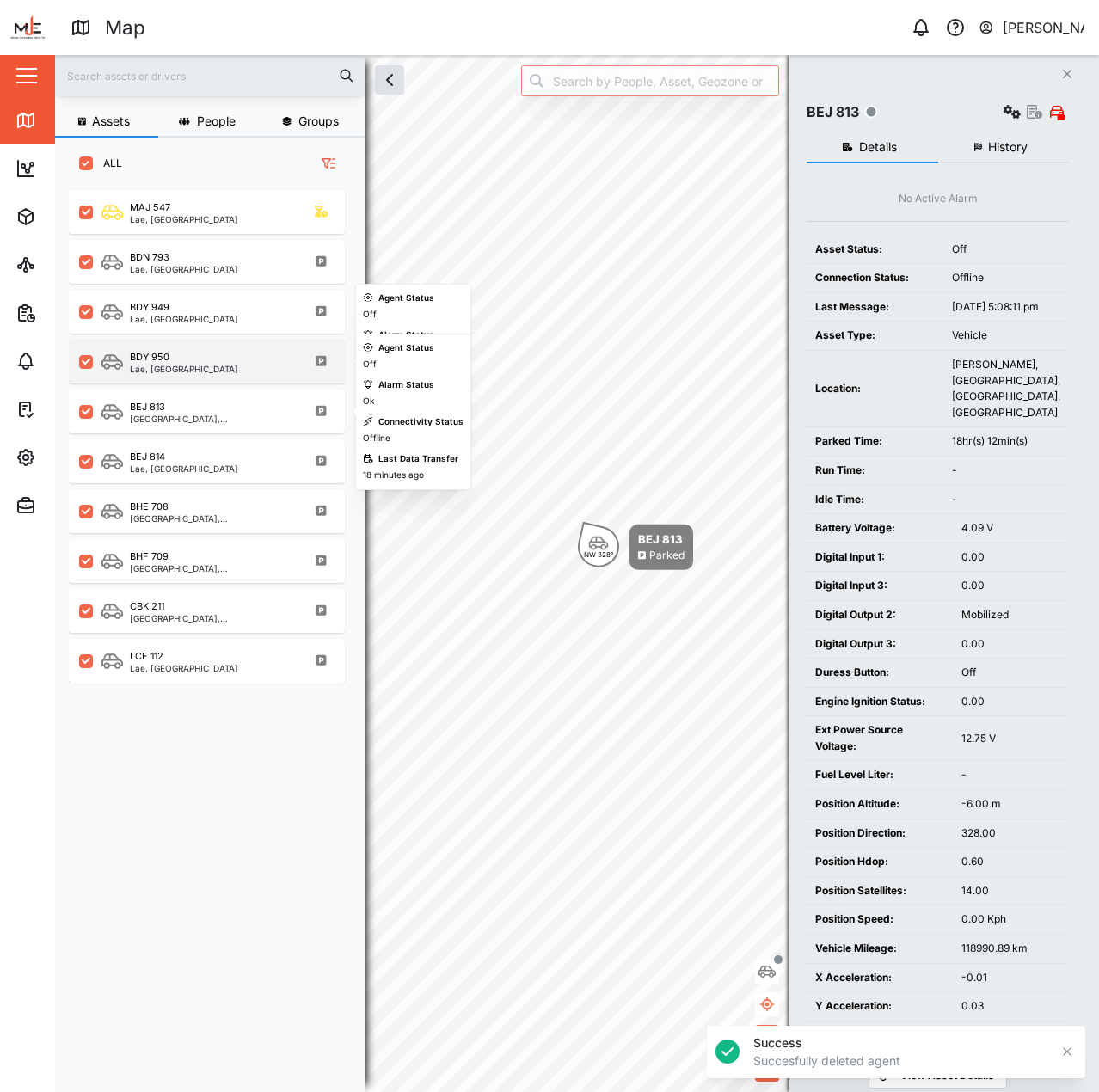
click at [212, 376] on div "BDY 950 Lae, Momase Region" at bounding box center [207, 361] width 276 height 44
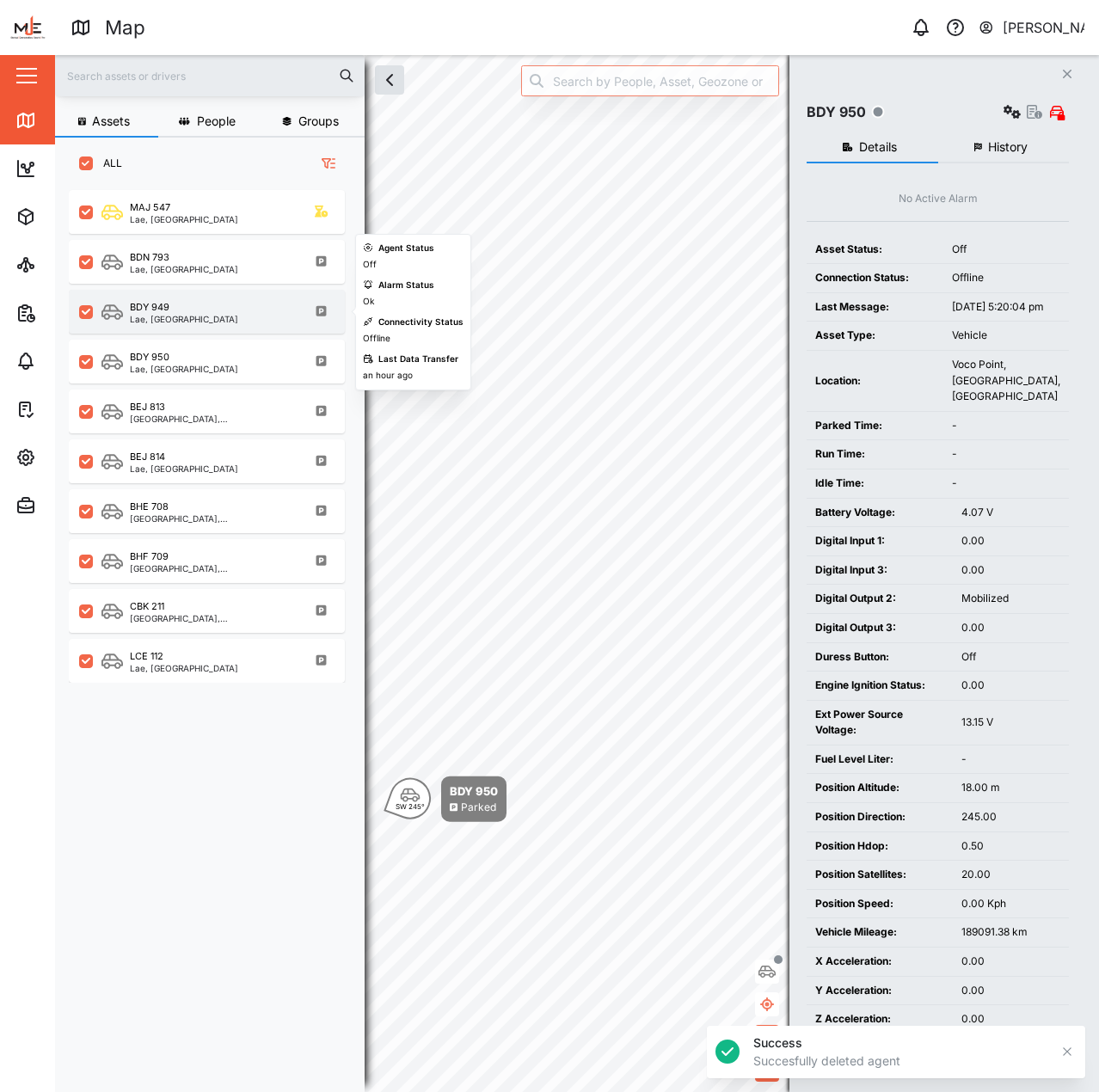
click at [201, 309] on div "BDY 949" at bounding box center [184, 307] width 108 height 14
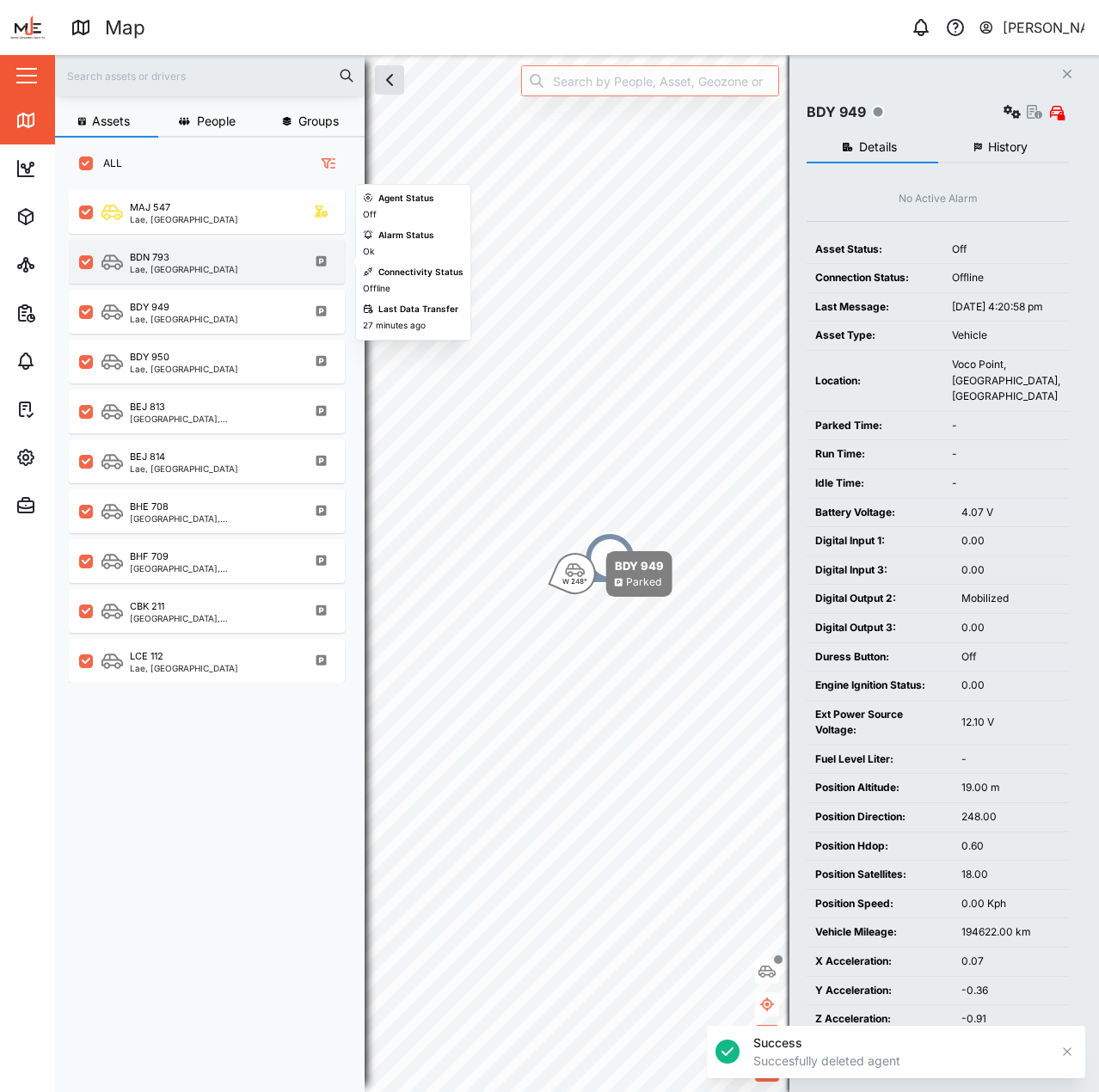
click at [205, 257] on div "BDN 793" at bounding box center [184, 257] width 108 height 14
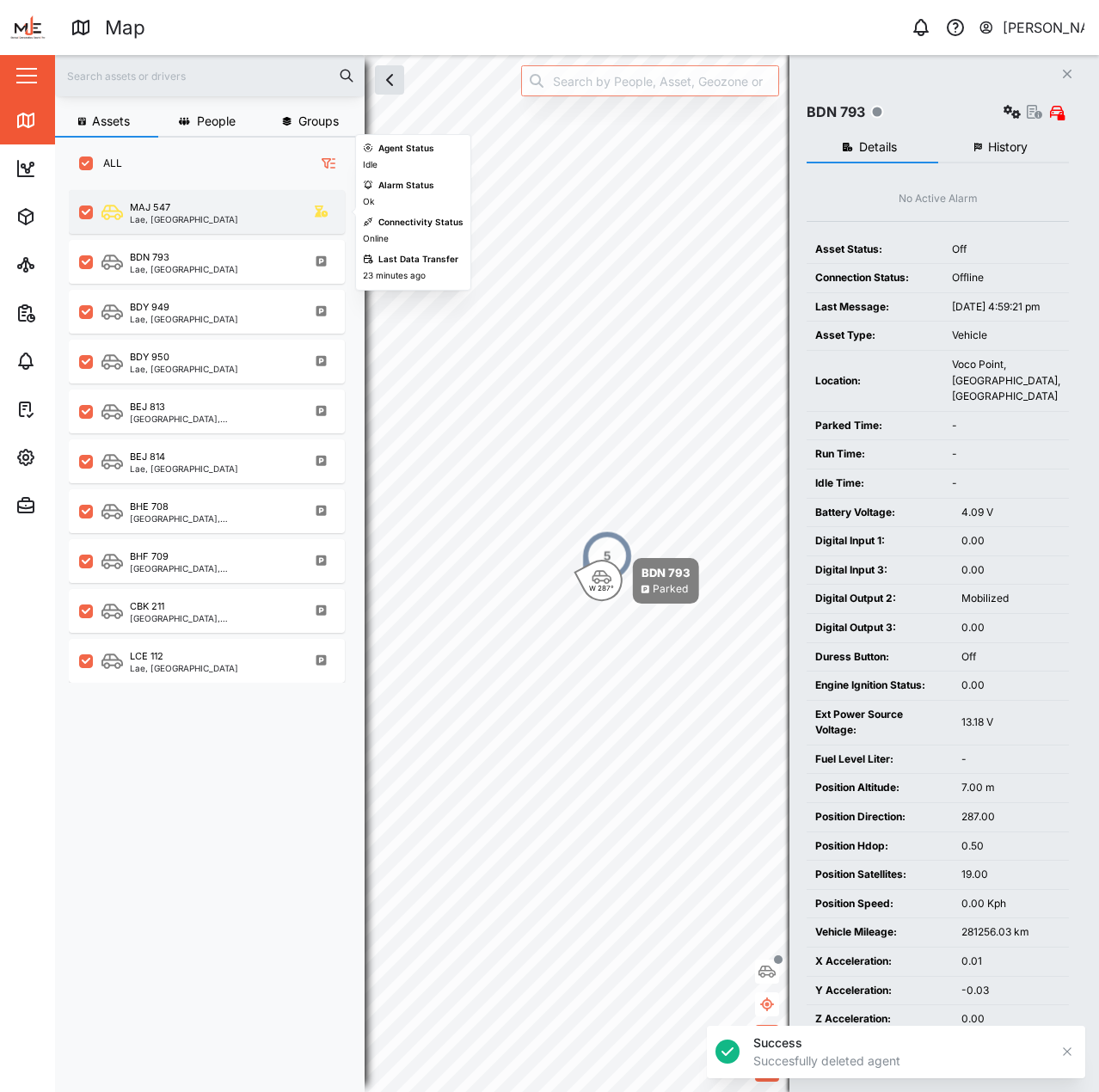
click at [203, 227] on div "MAJ 547 Lae, Momase Region" at bounding box center [207, 212] width 276 height 44
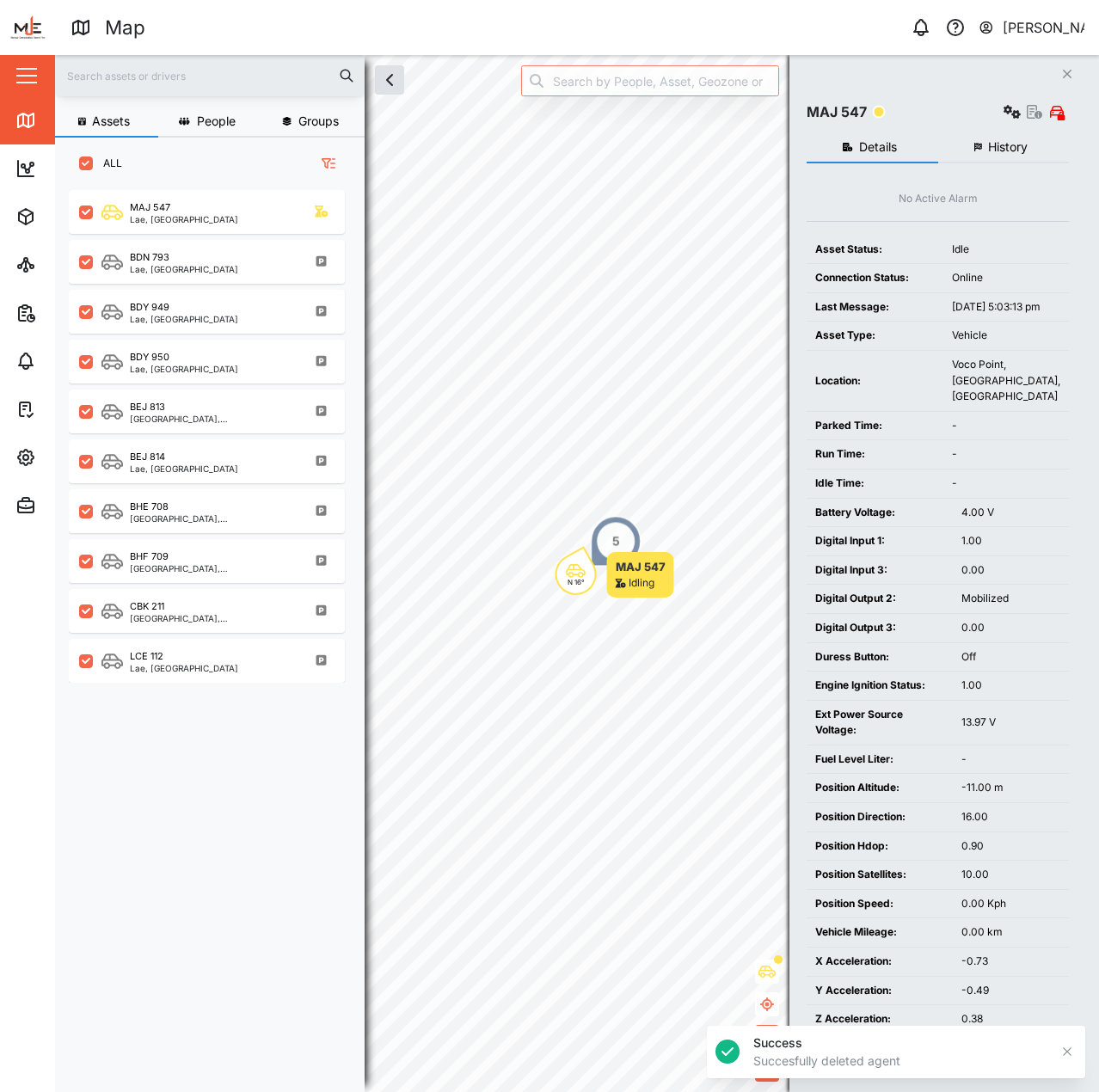
click at [923, 300] on td "Last Message:" at bounding box center [875, 307] width 137 height 30
click at [1006, 113] on icon "button" at bounding box center [1013, 112] width 17 height 13
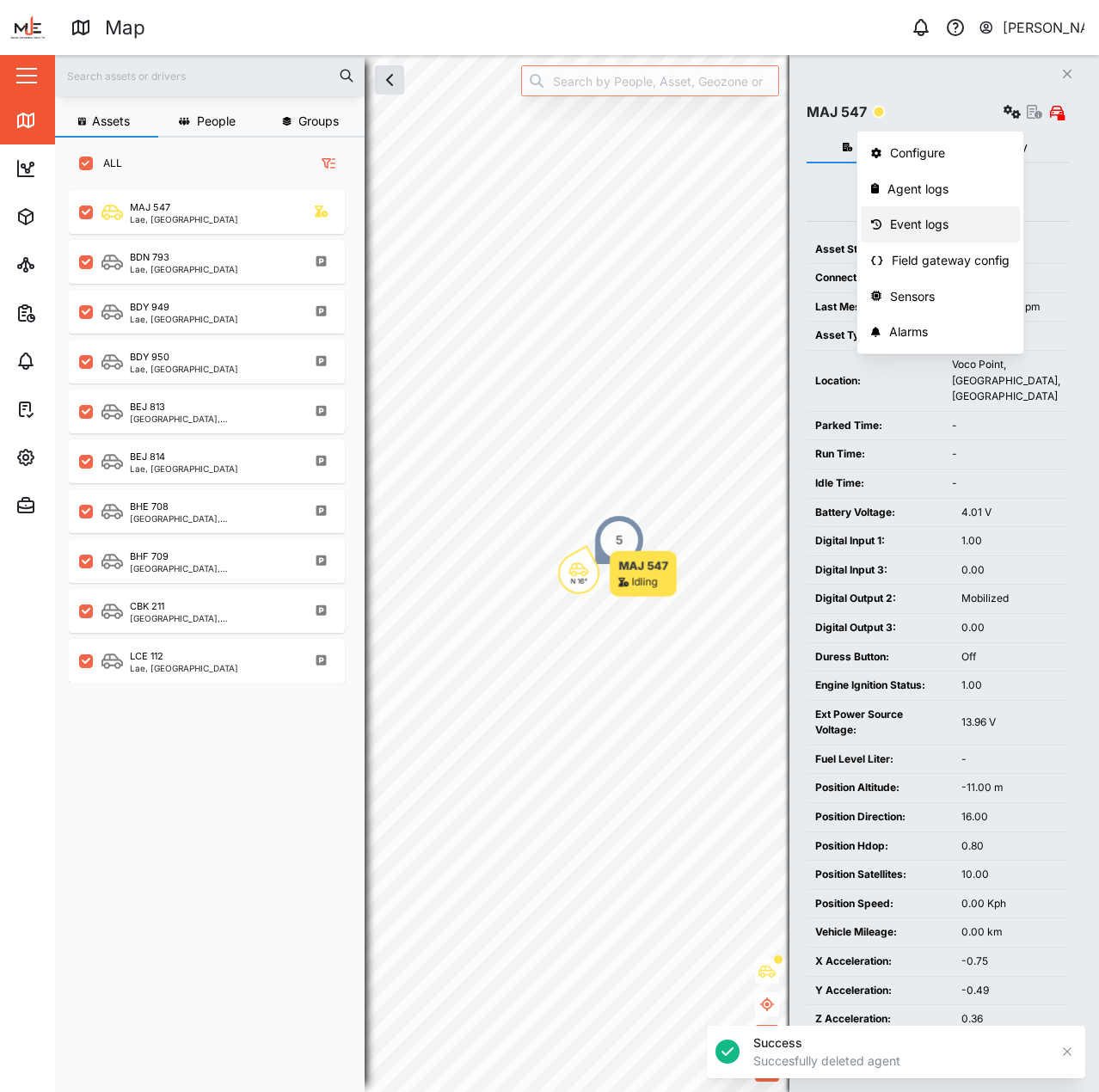
click at [940, 213] on link "Event logs" at bounding box center [940, 225] width 159 height 36
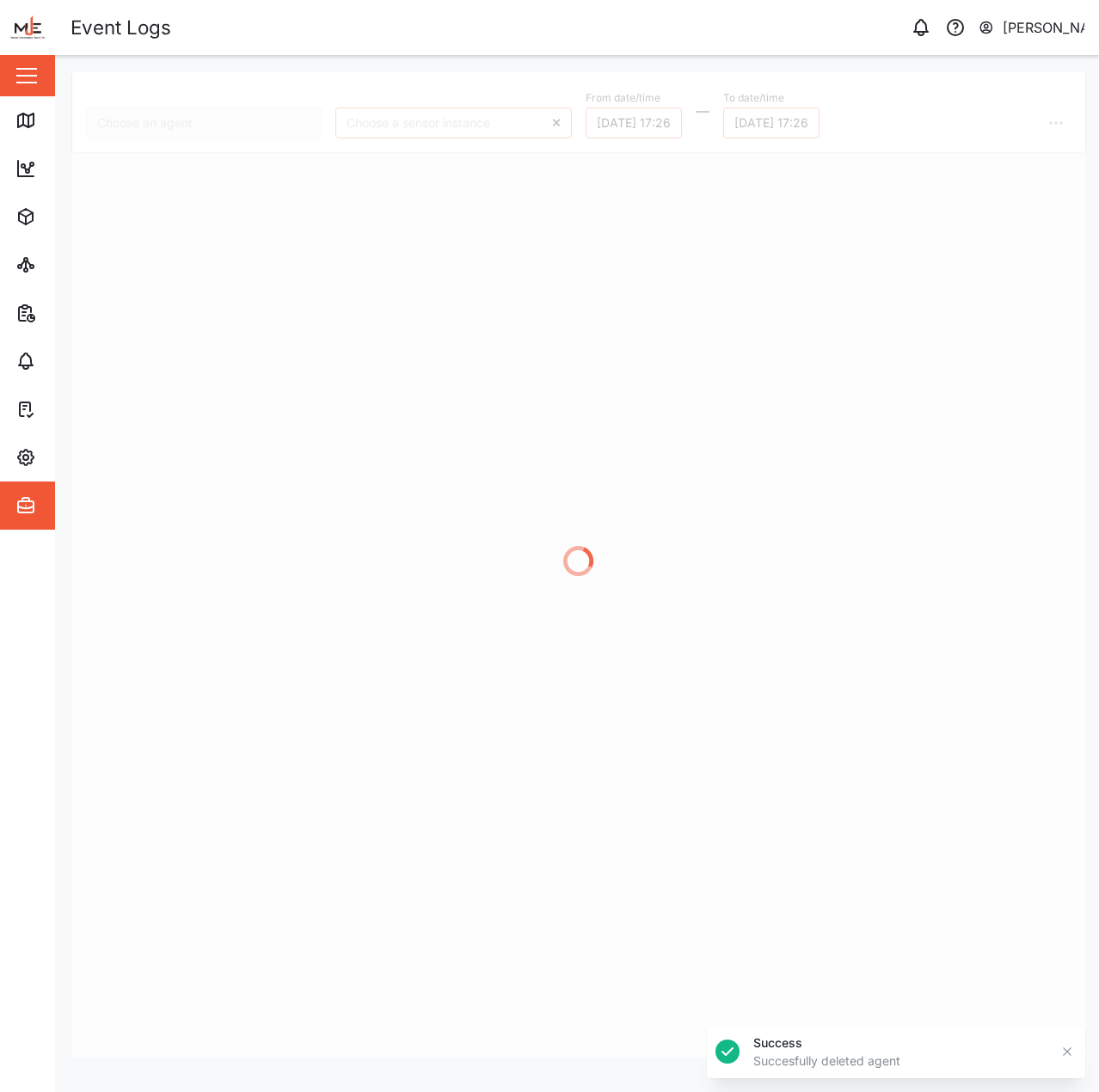
type input "MAJ 547"
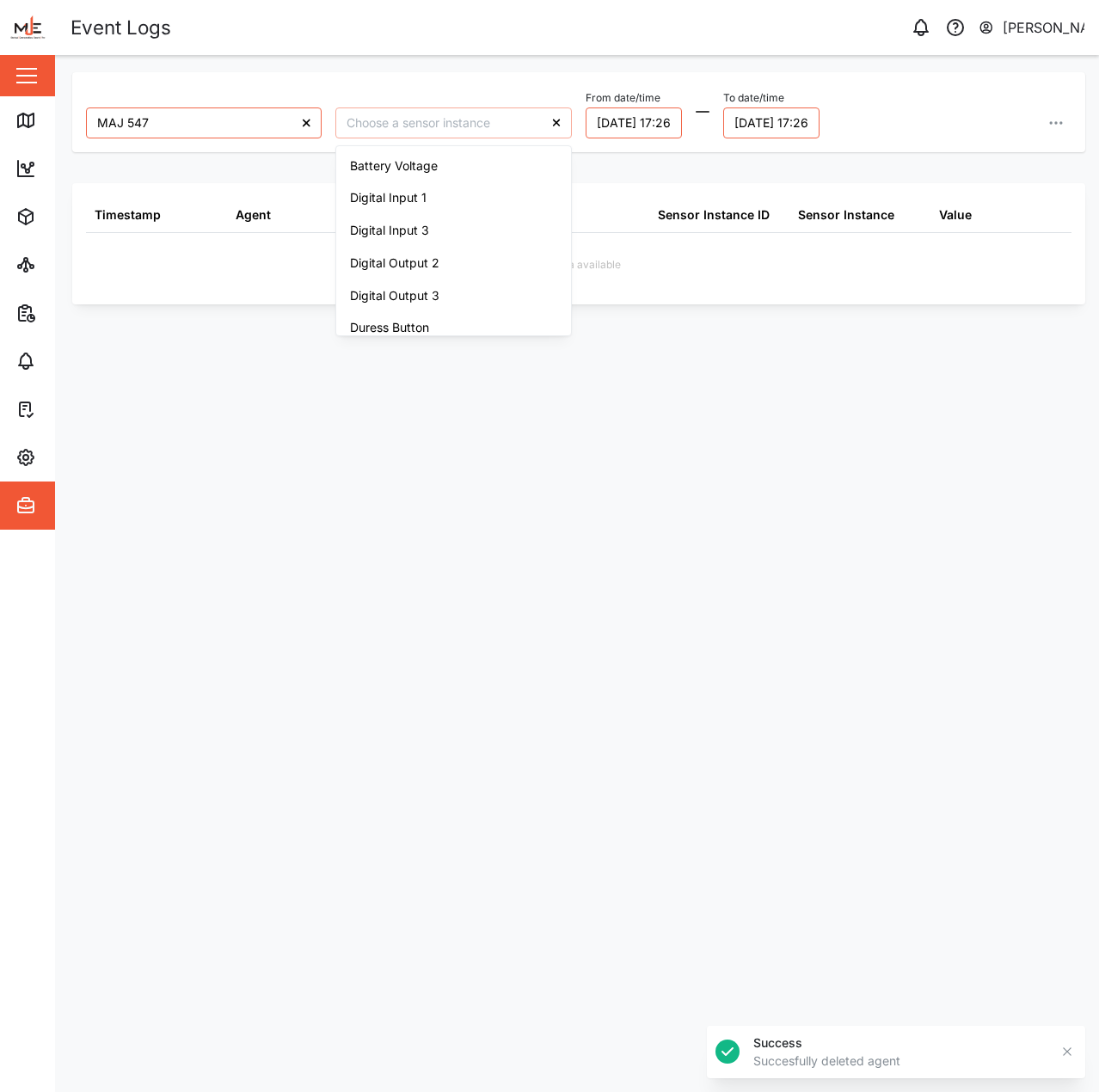
click at [488, 120] on input "search" at bounding box center [453, 122] width 235 height 31
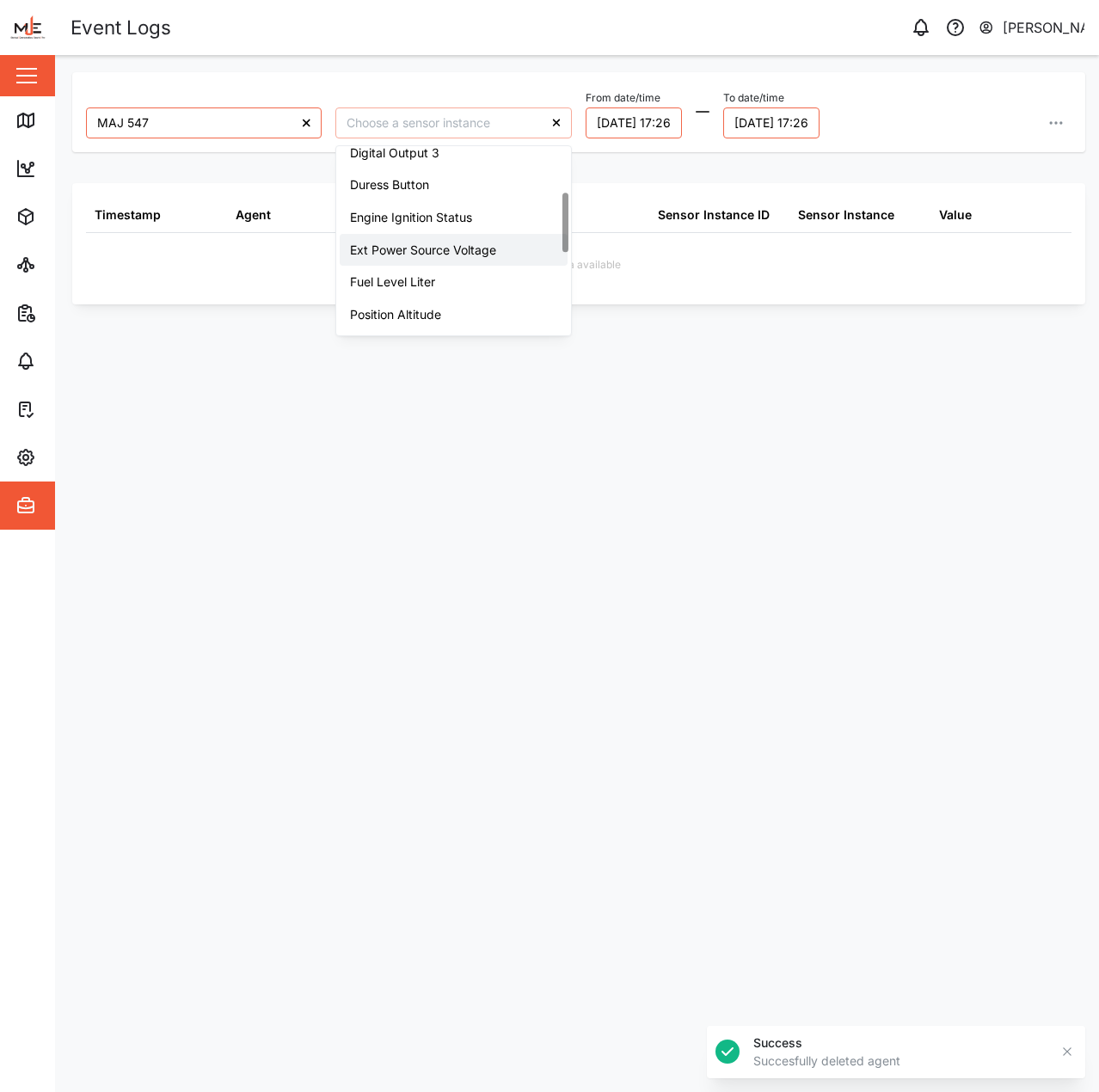
type input "Ext Power Source Voltage"
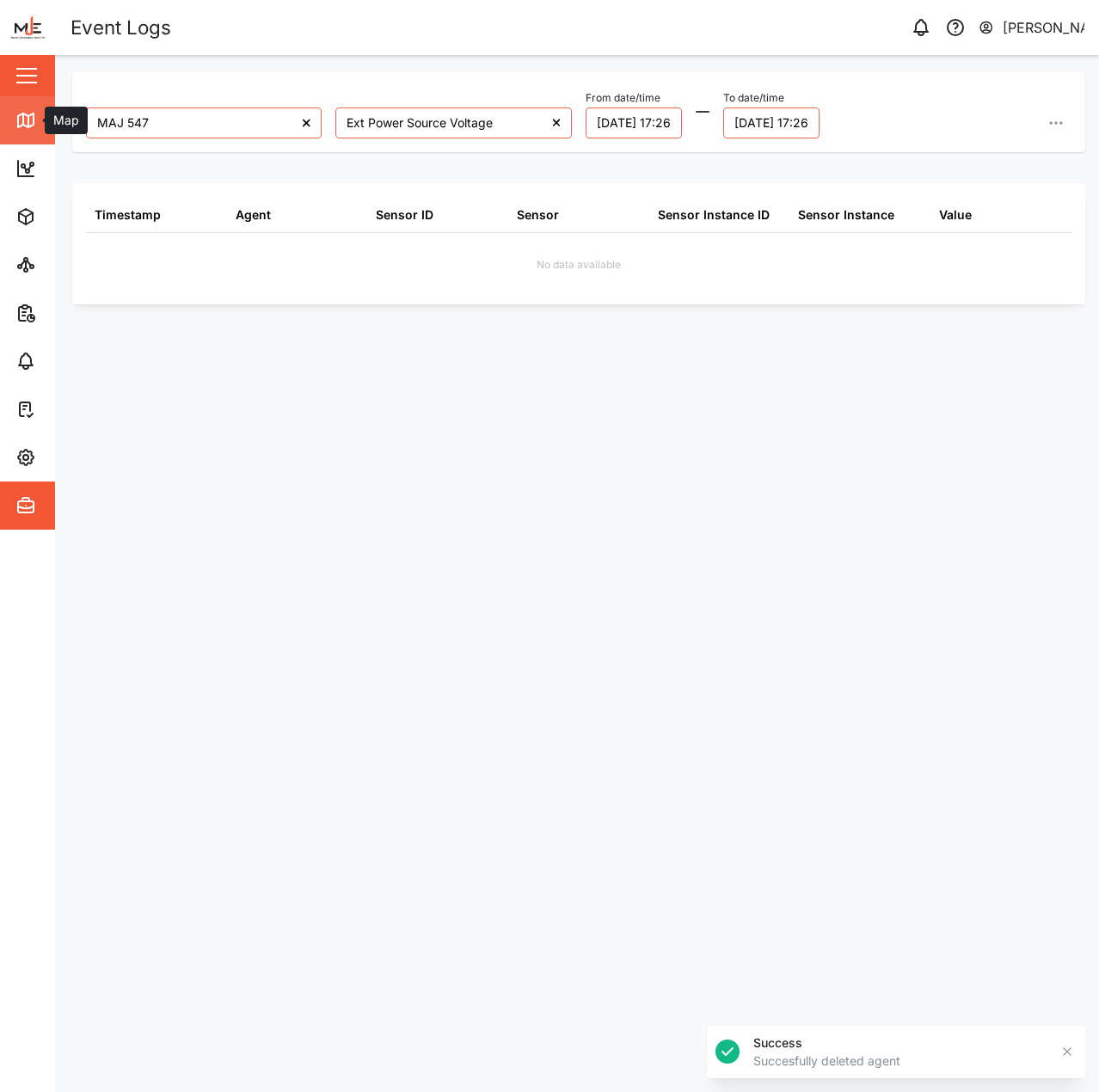
click at [34, 125] on icon at bounding box center [26, 120] width 21 height 21
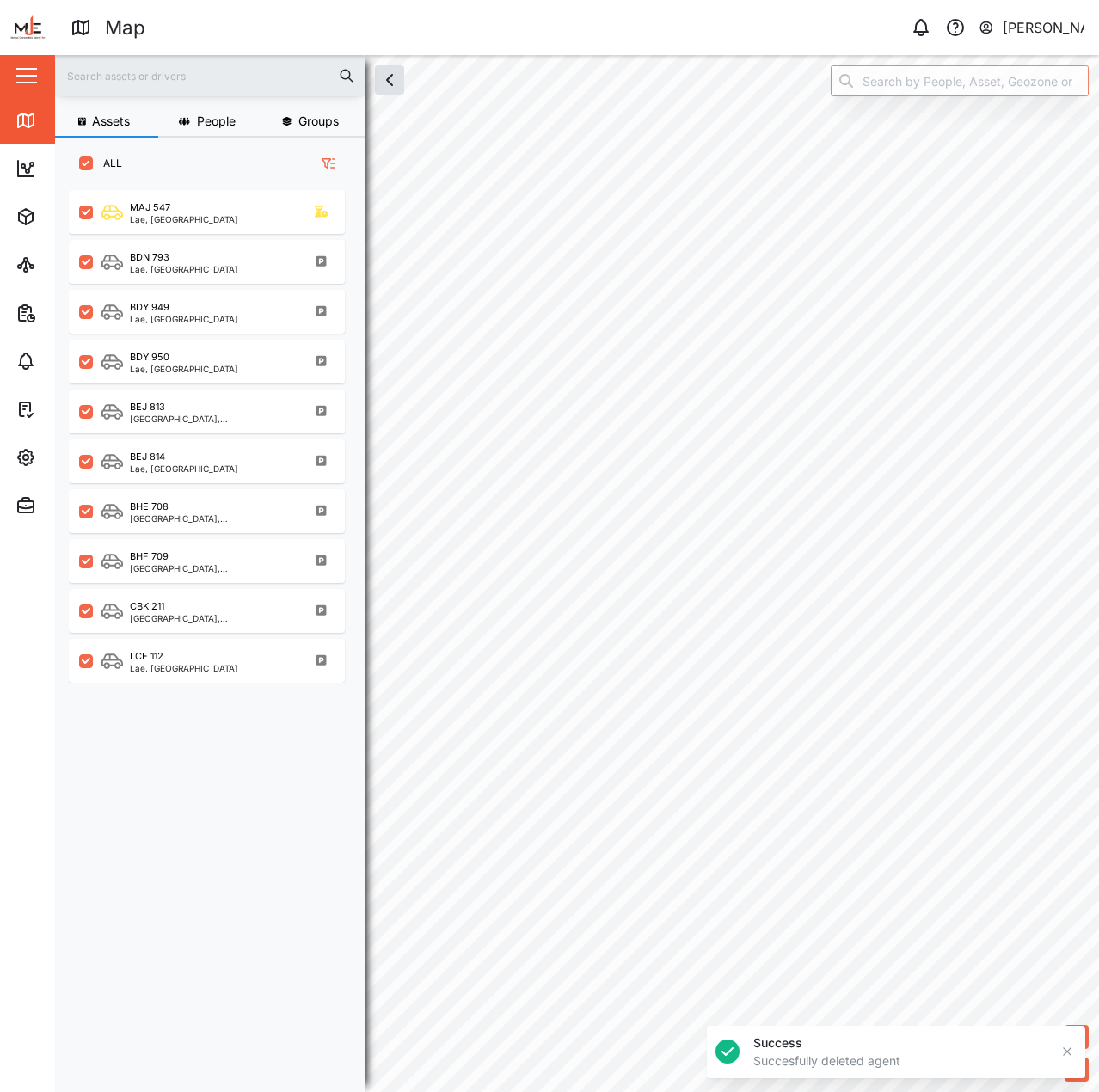
scroll to position [882, 270]
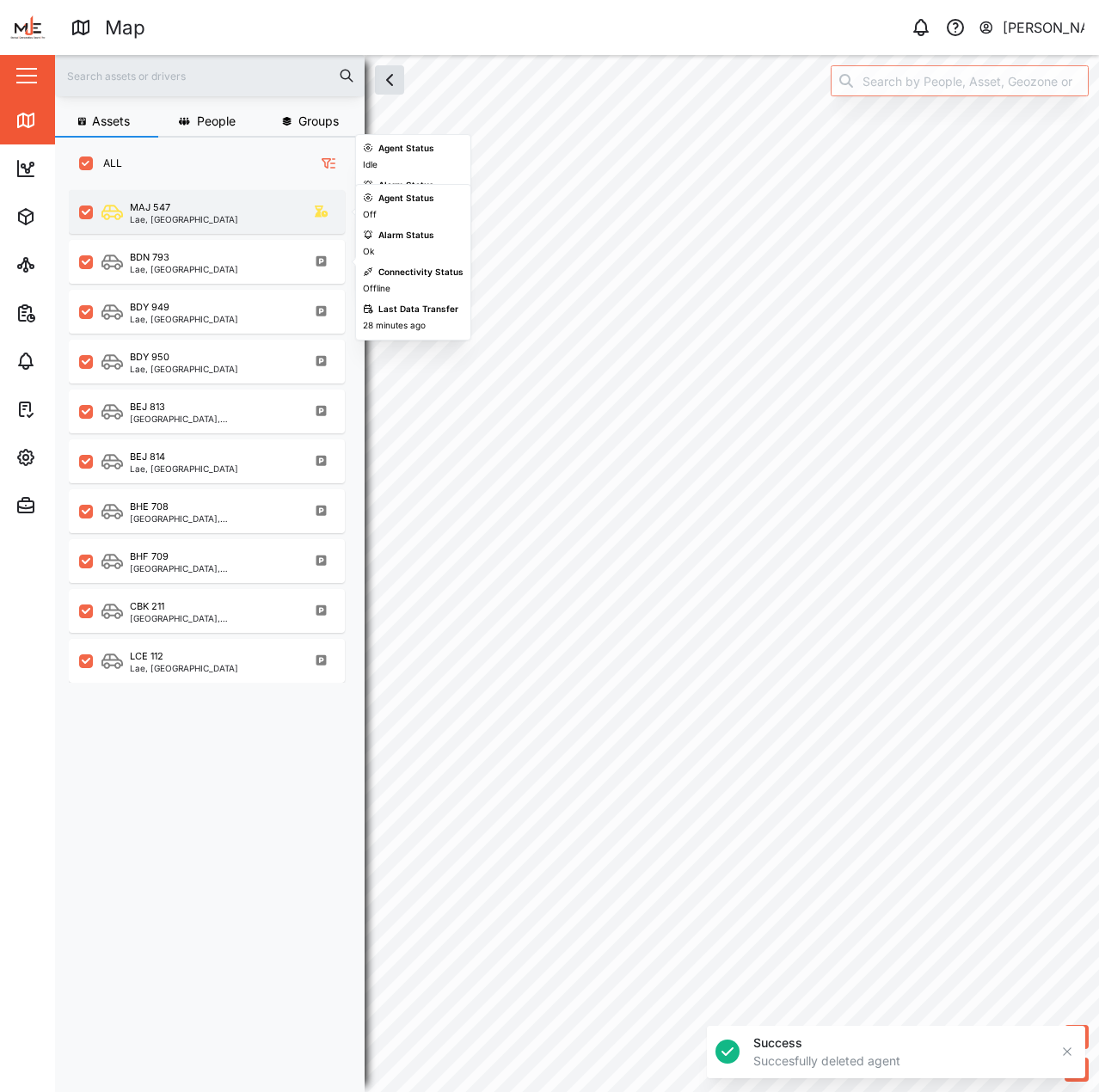
click at [217, 206] on div "MAJ 547 Lae, Momase Region" at bounding box center [218, 212] width 233 height 23
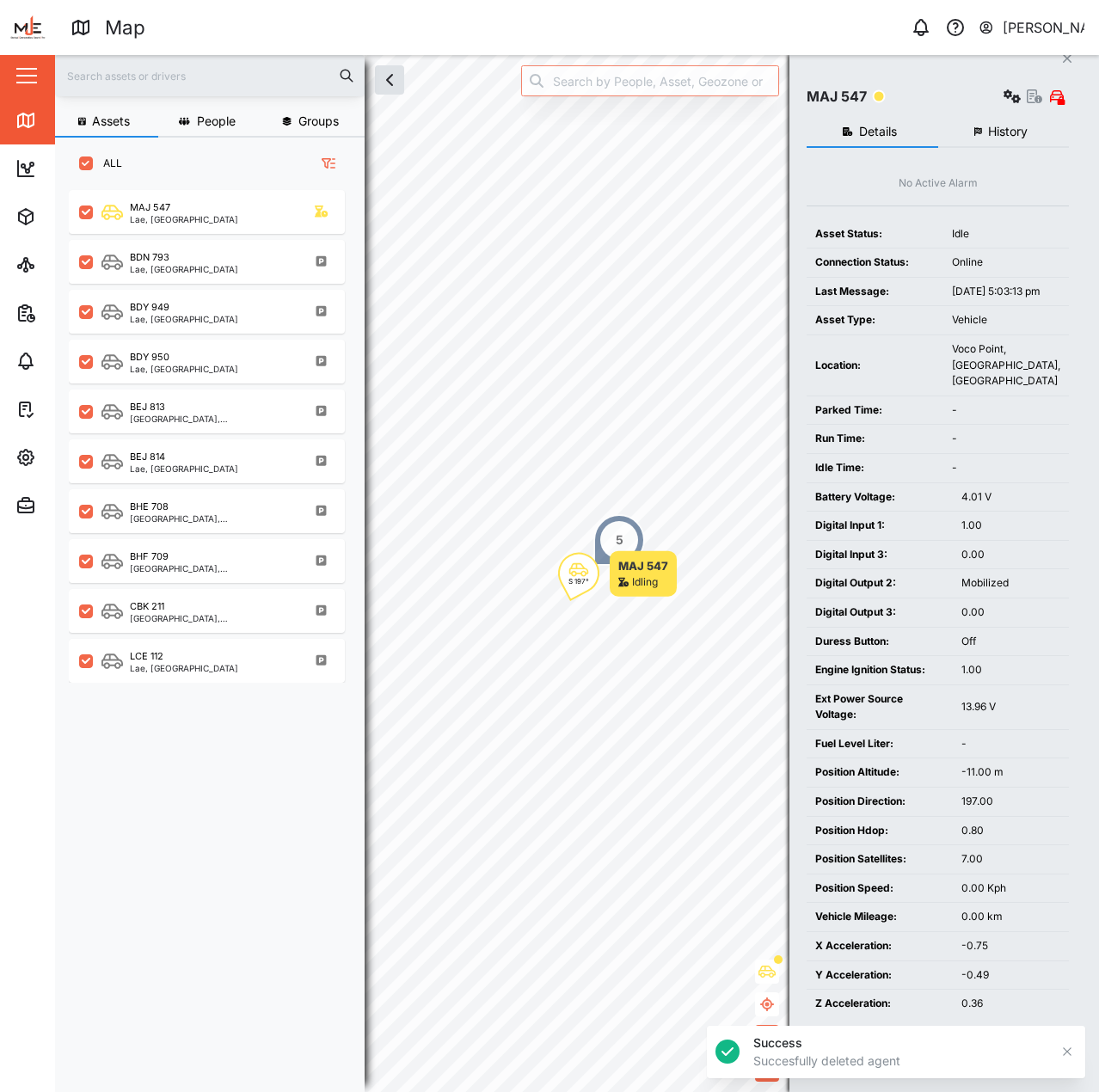
scroll to position [31, 0]
click at [1064, 1047] on icon "button" at bounding box center [1067, 1052] width 13 height 13
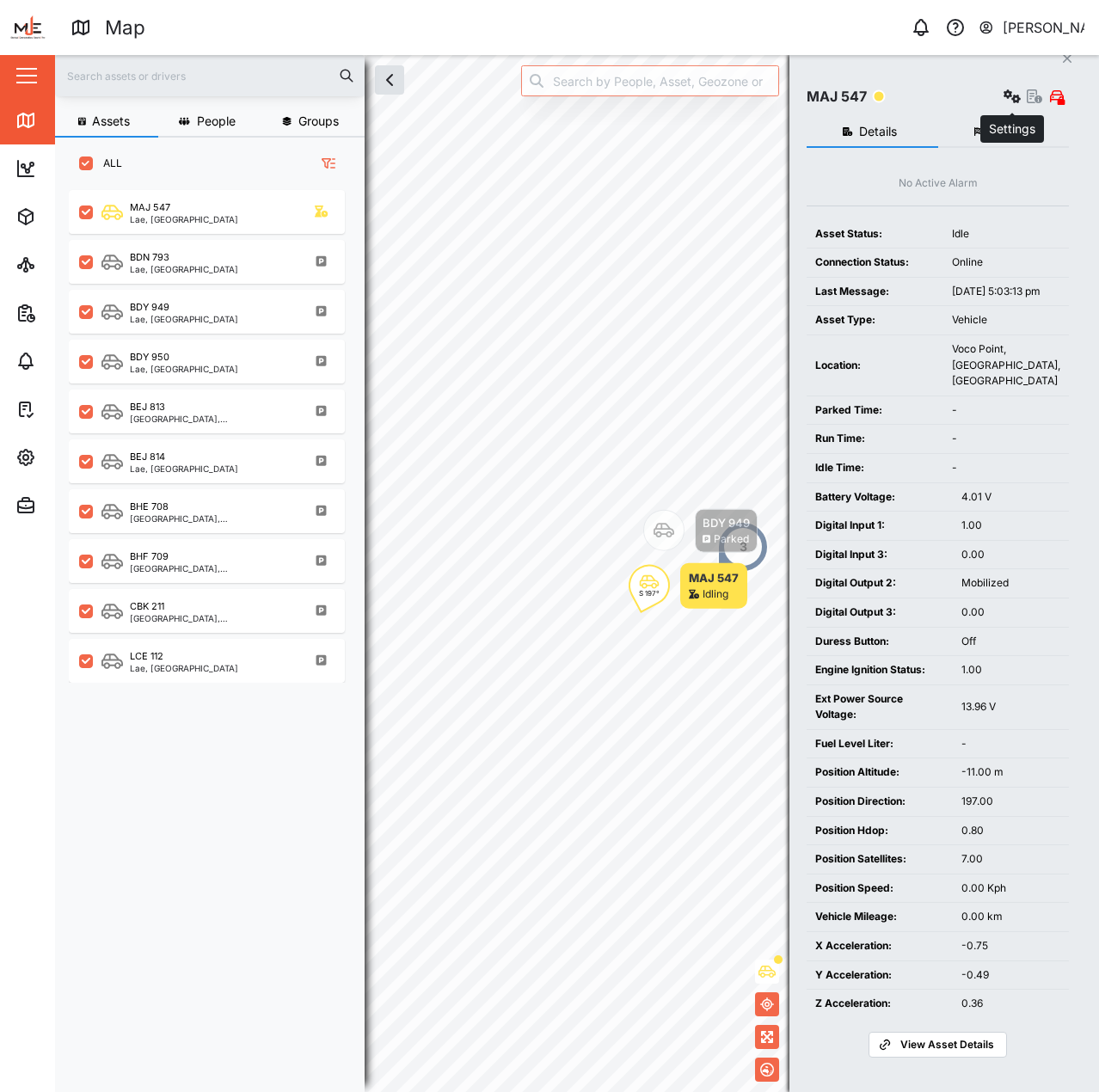
click at [1015, 90] on icon "button" at bounding box center [1013, 97] width 17 height 13
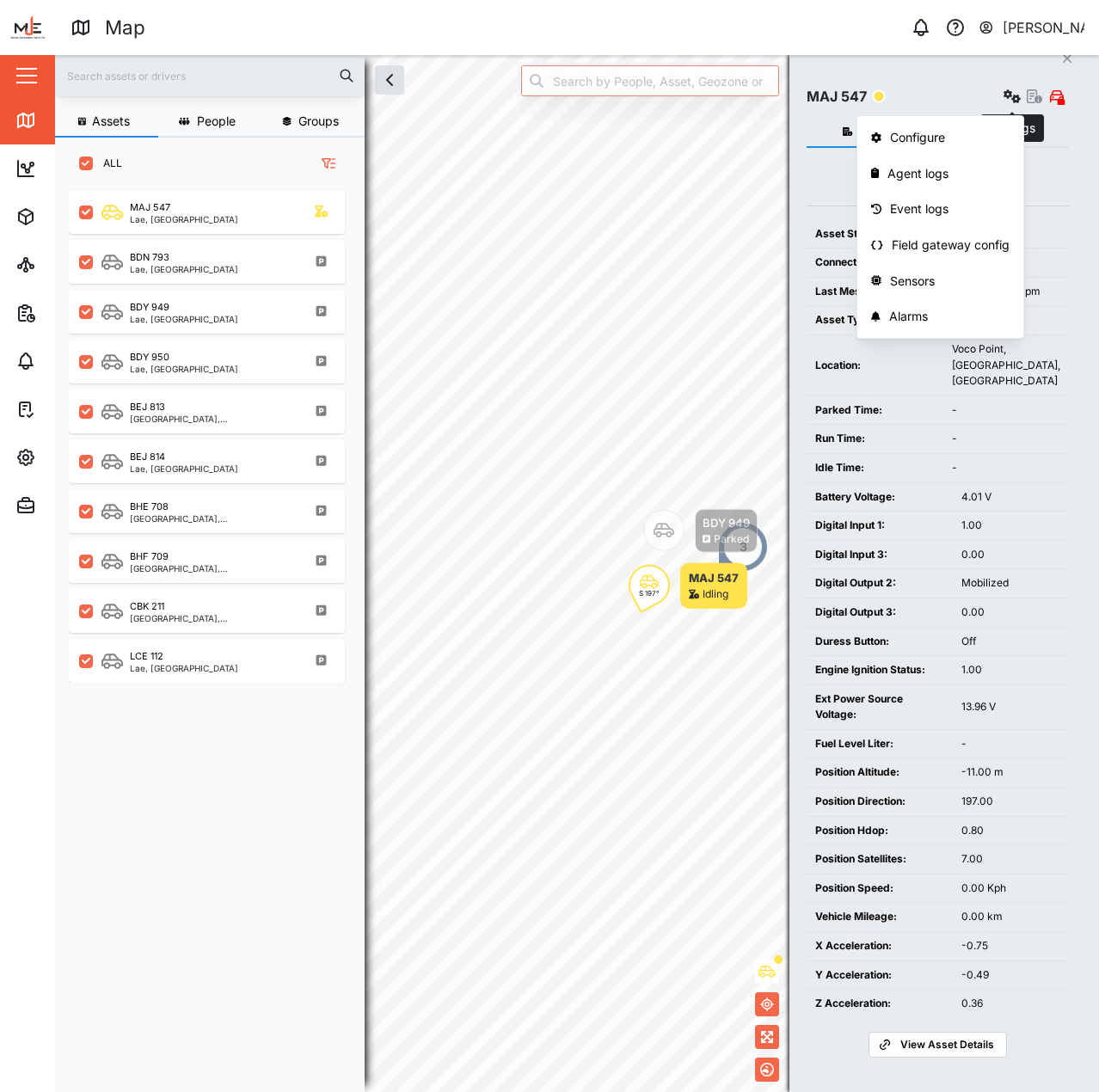
click at [1006, 84] on button "button" at bounding box center [1012, 96] width 24 height 24
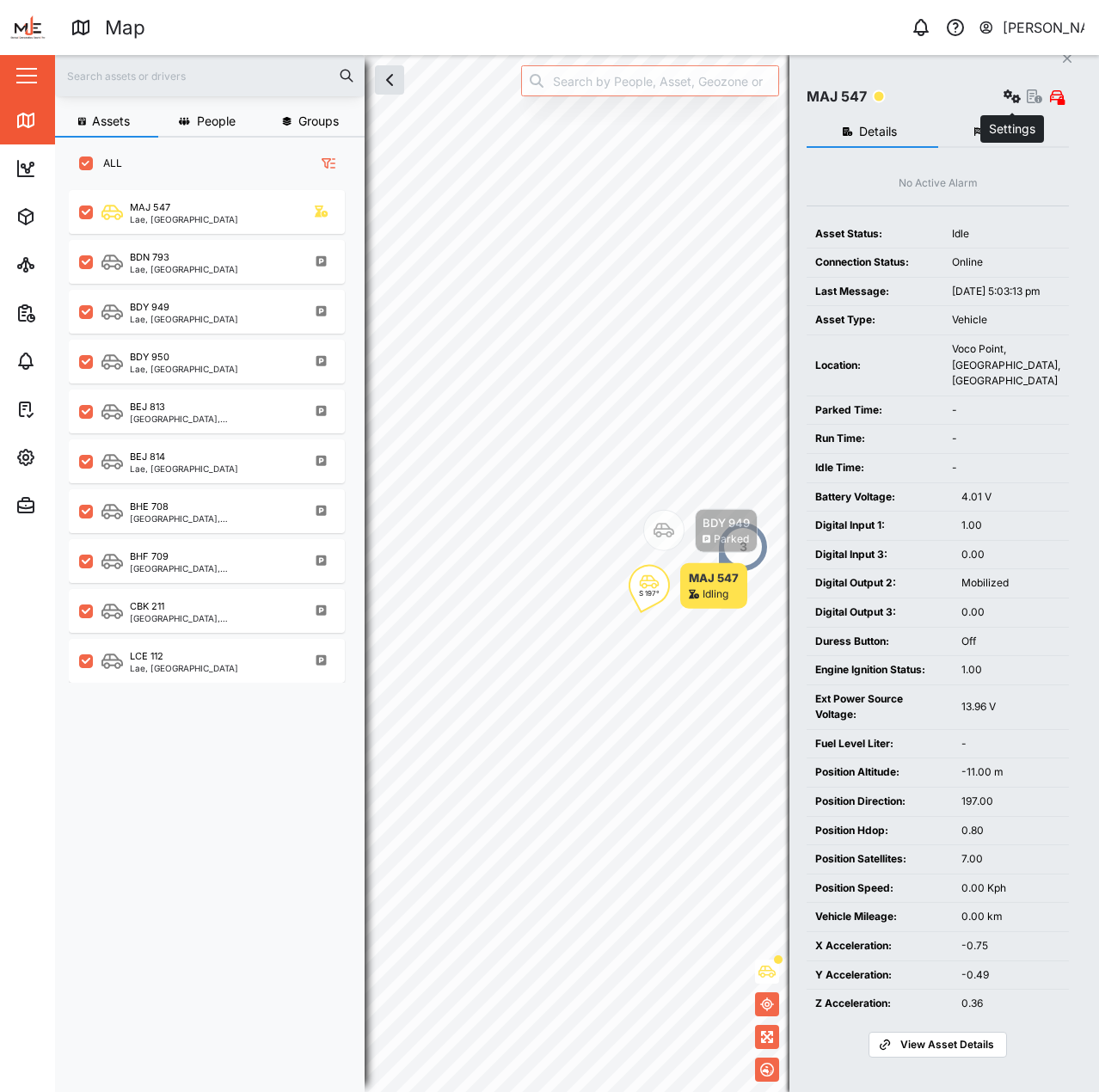
click at [1006, 84] on button "button" at bounding box center [1012, 96] width 24 height 24
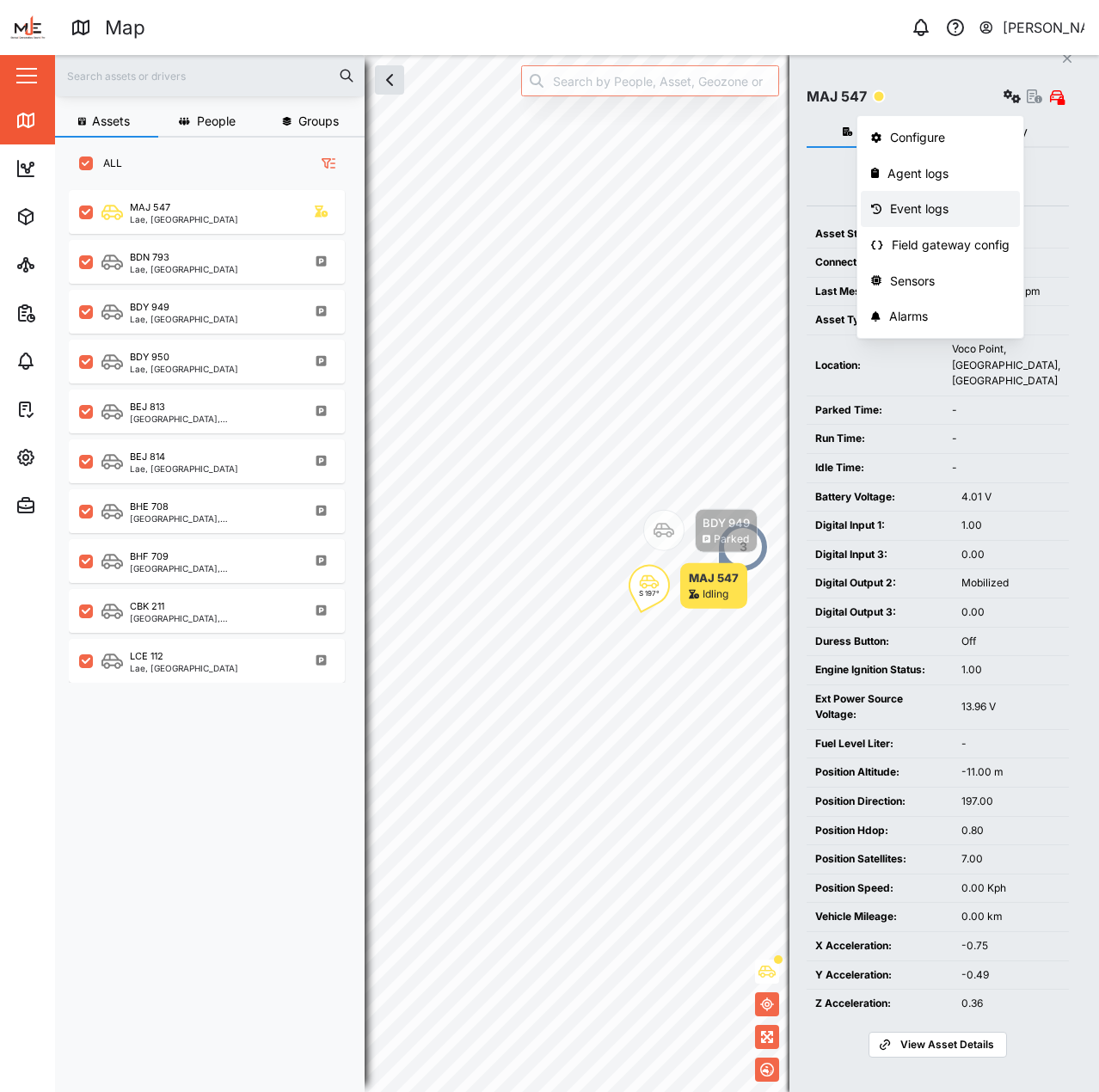
click at [953, 200] on div "Event logs" at bounding box center [950, 209] width 120 height 19
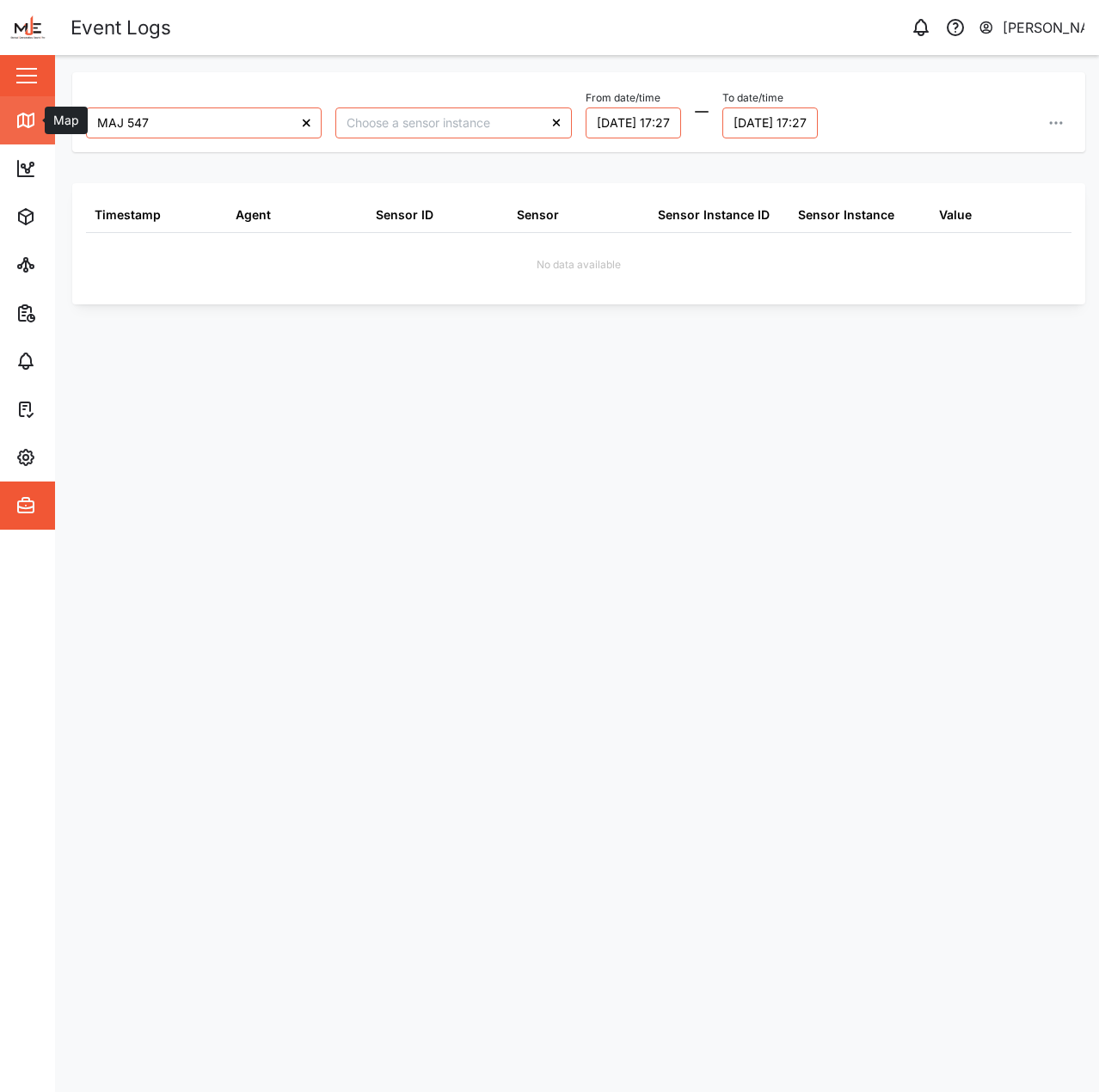
click at [29, 127] on icon at bounding box center [29, 121] width 0 height 11
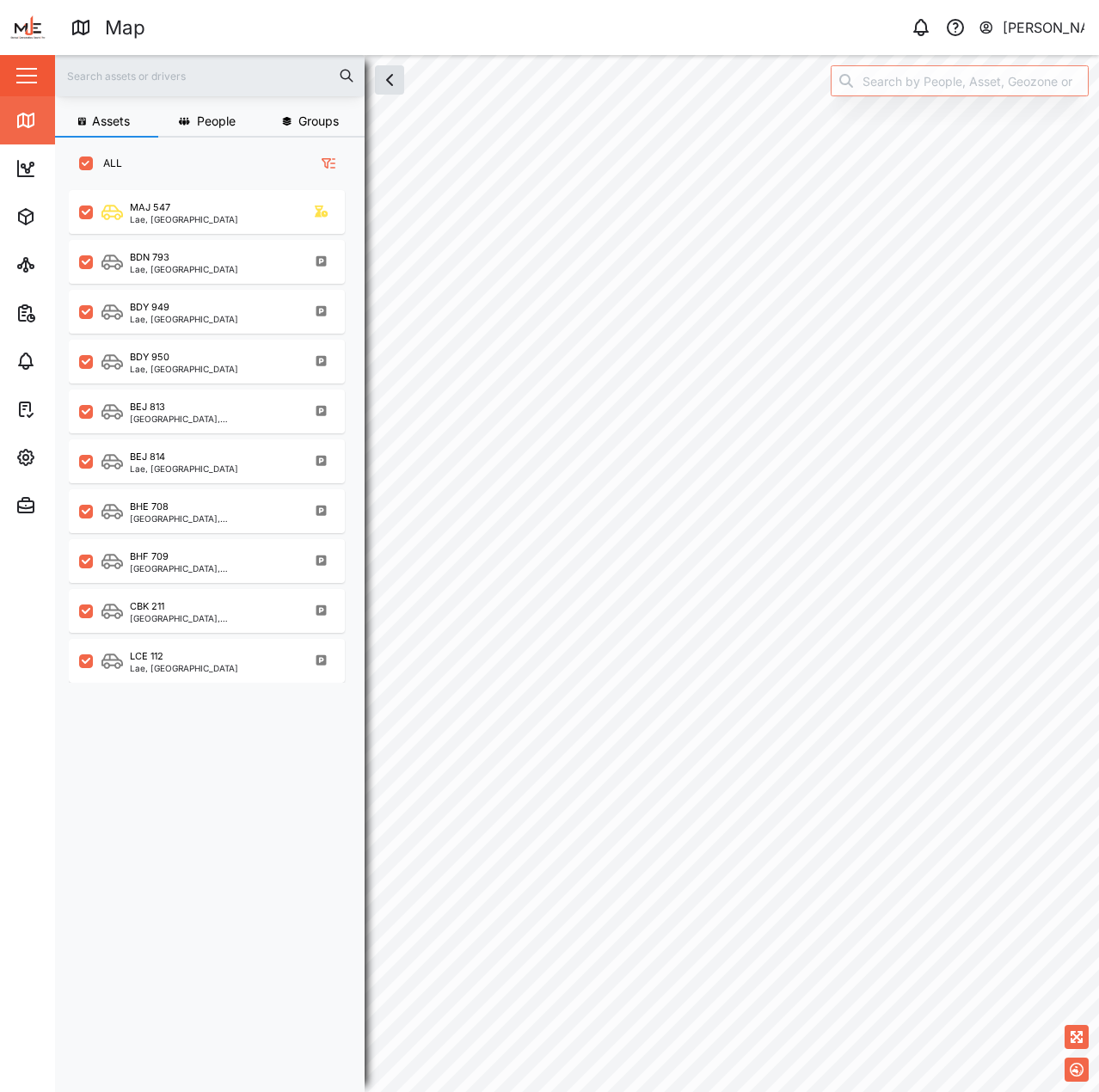
scroll to position [882, 270]
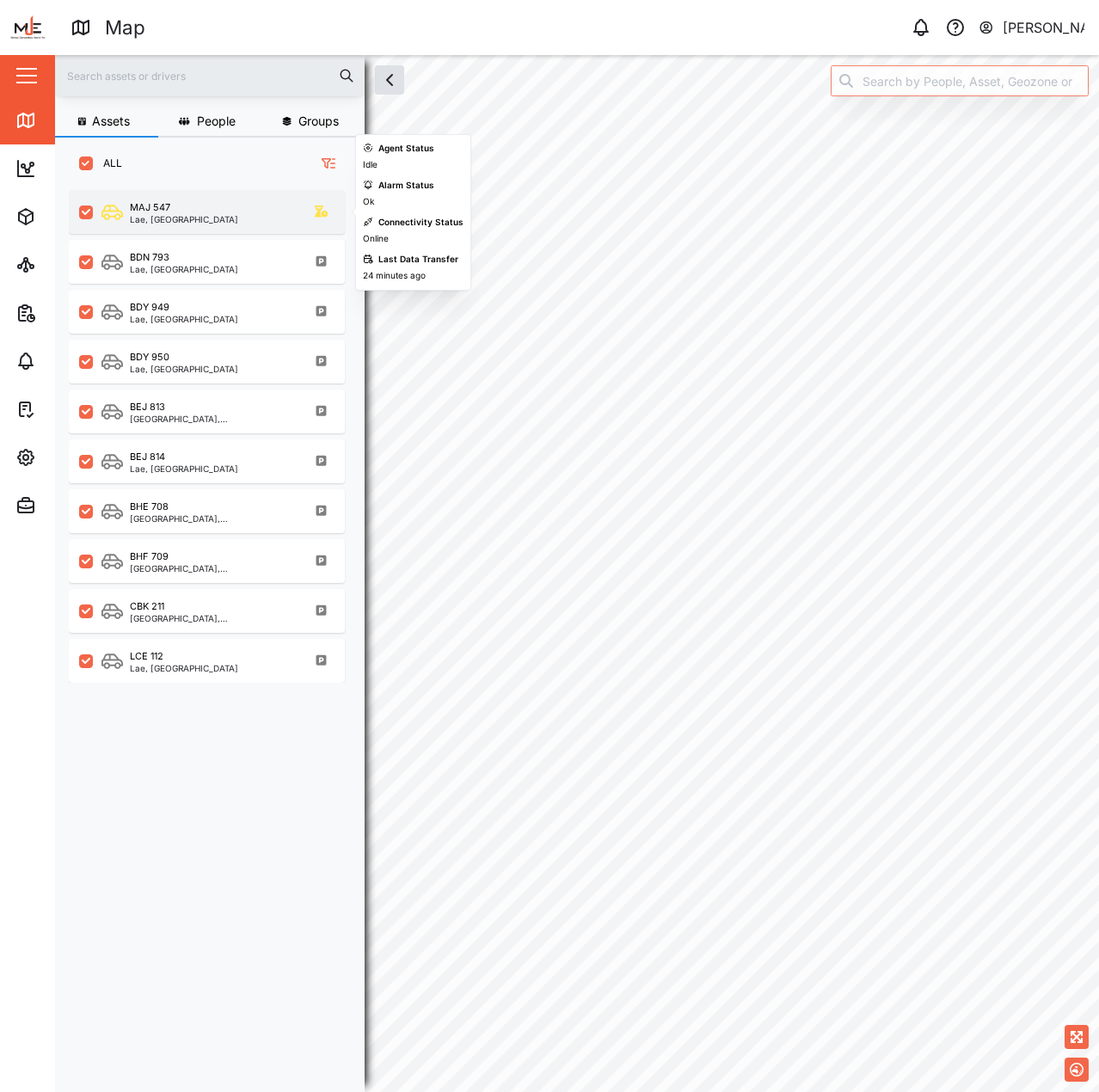
click at [201, 229] on div "MAJ 547 Lae, Momase Region" at bounding box center [207, 212] width 276 height 44
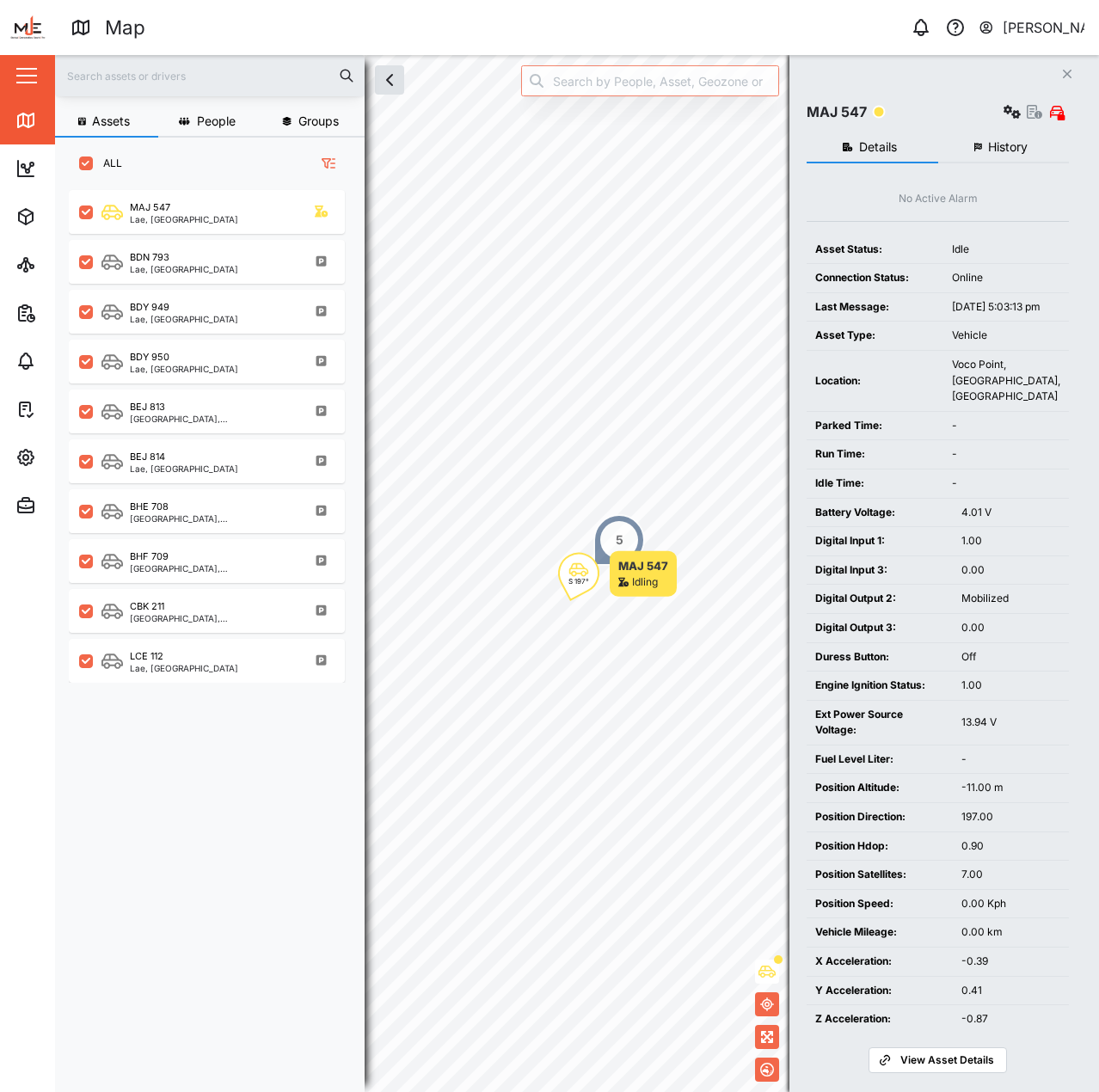
click at [608, 546] on div "5" at bounding box center [620, 540] width 52 height 52
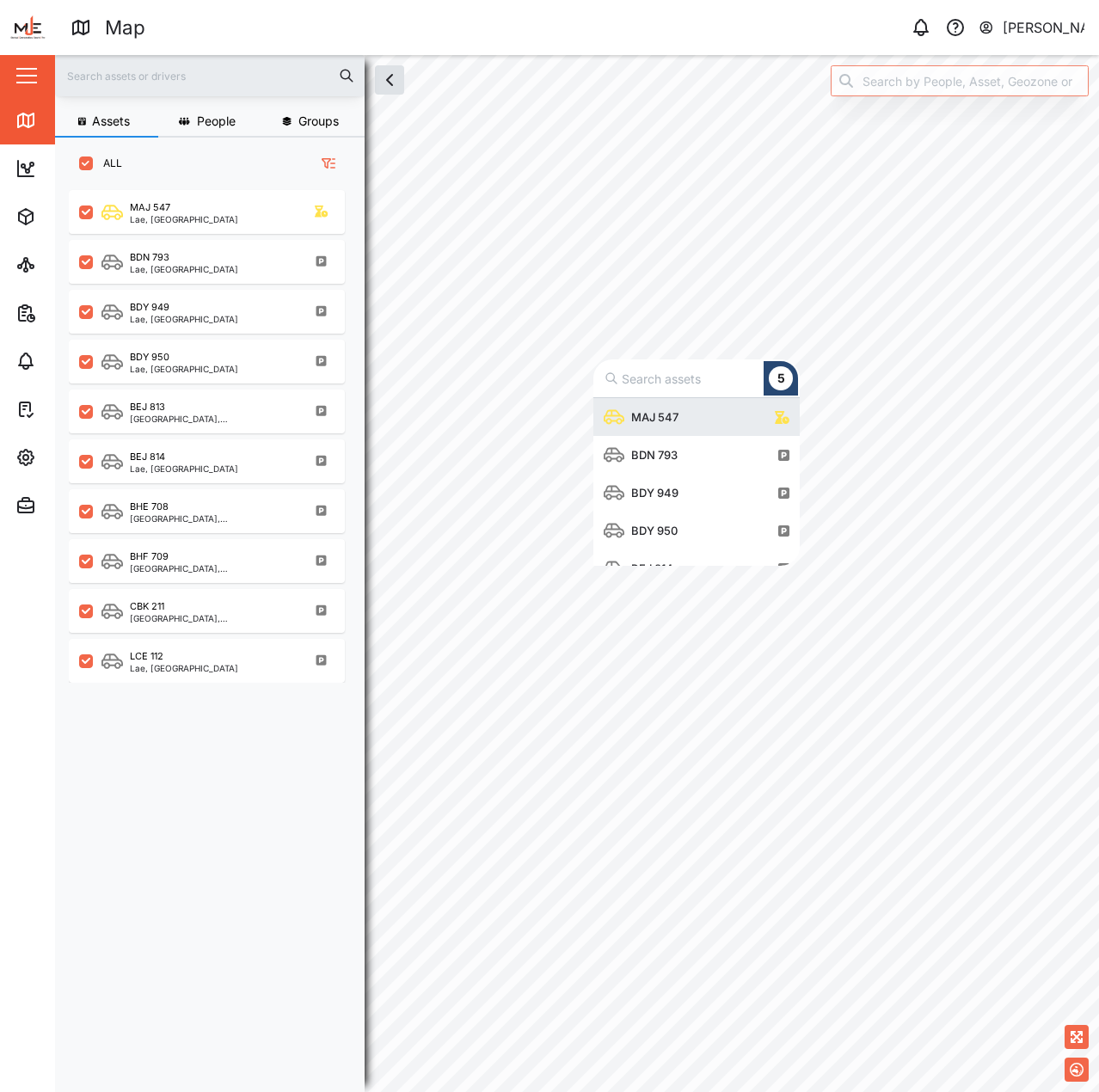
scroll to position [155, 193]
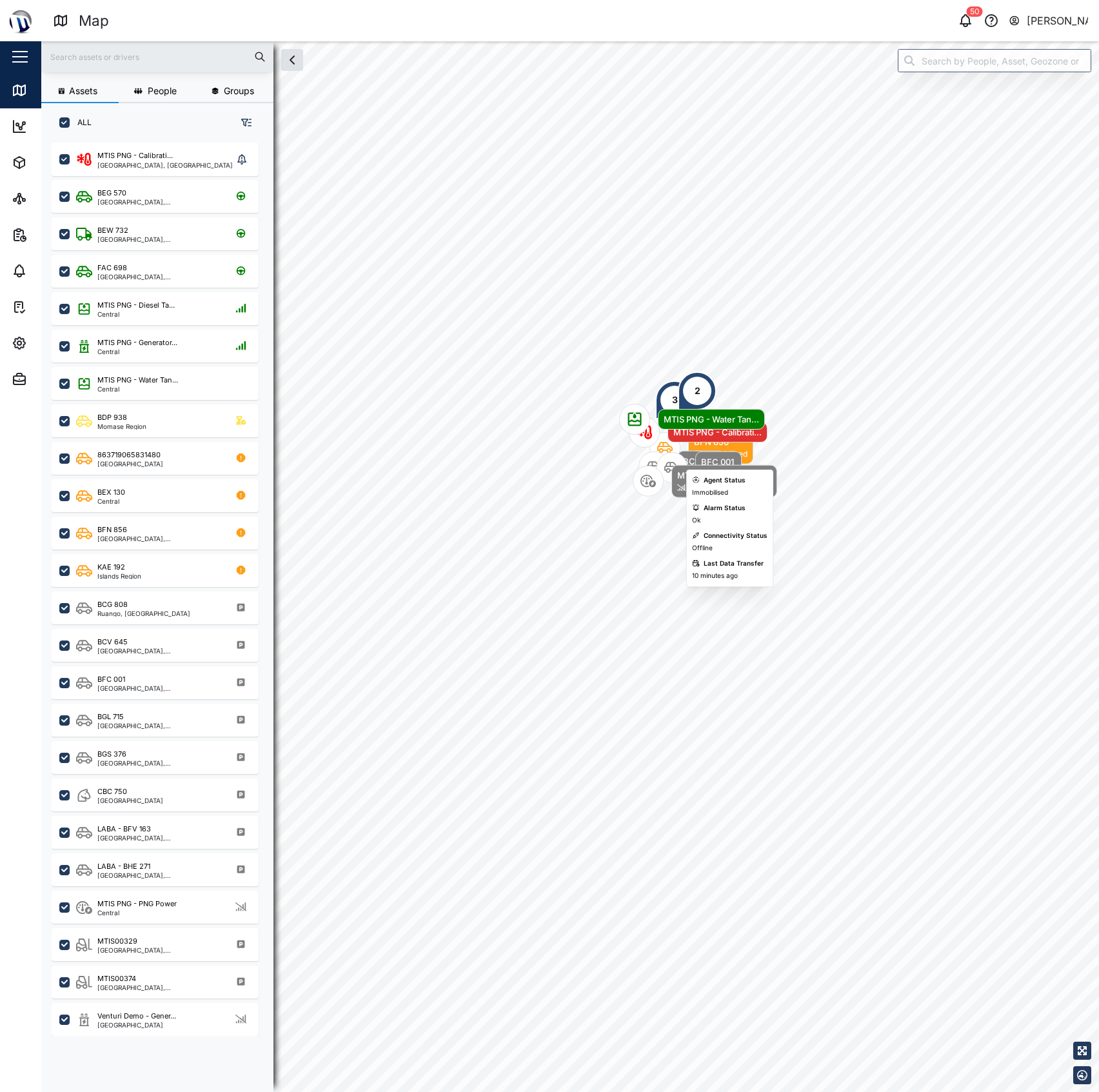
click at [635, 42] on div "3 BFN 856 Immobilised BCV 645 Parked BFC 001 Parked 3 MTIS PNG - Calibrati... 2…" at bounding box center [570, 42] width 1057 height 0
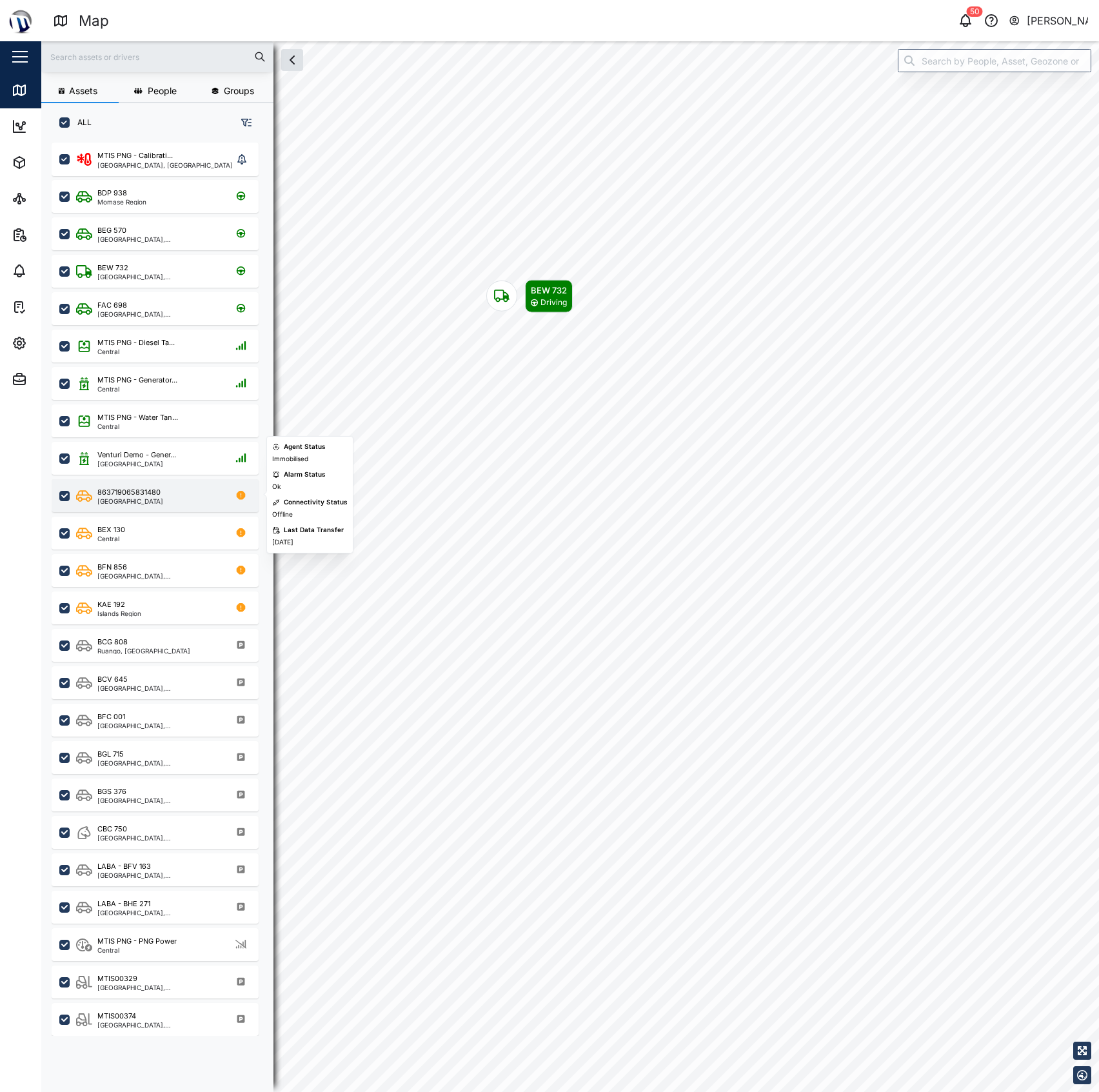
drag, startPoint x: 150, startPoint y: 491, endPoint x: 130, endPoint y: 499, distance: 21.5
click at [150, 491] on div "863719065831480" at bounding box center [129, 492] width 63 height 11
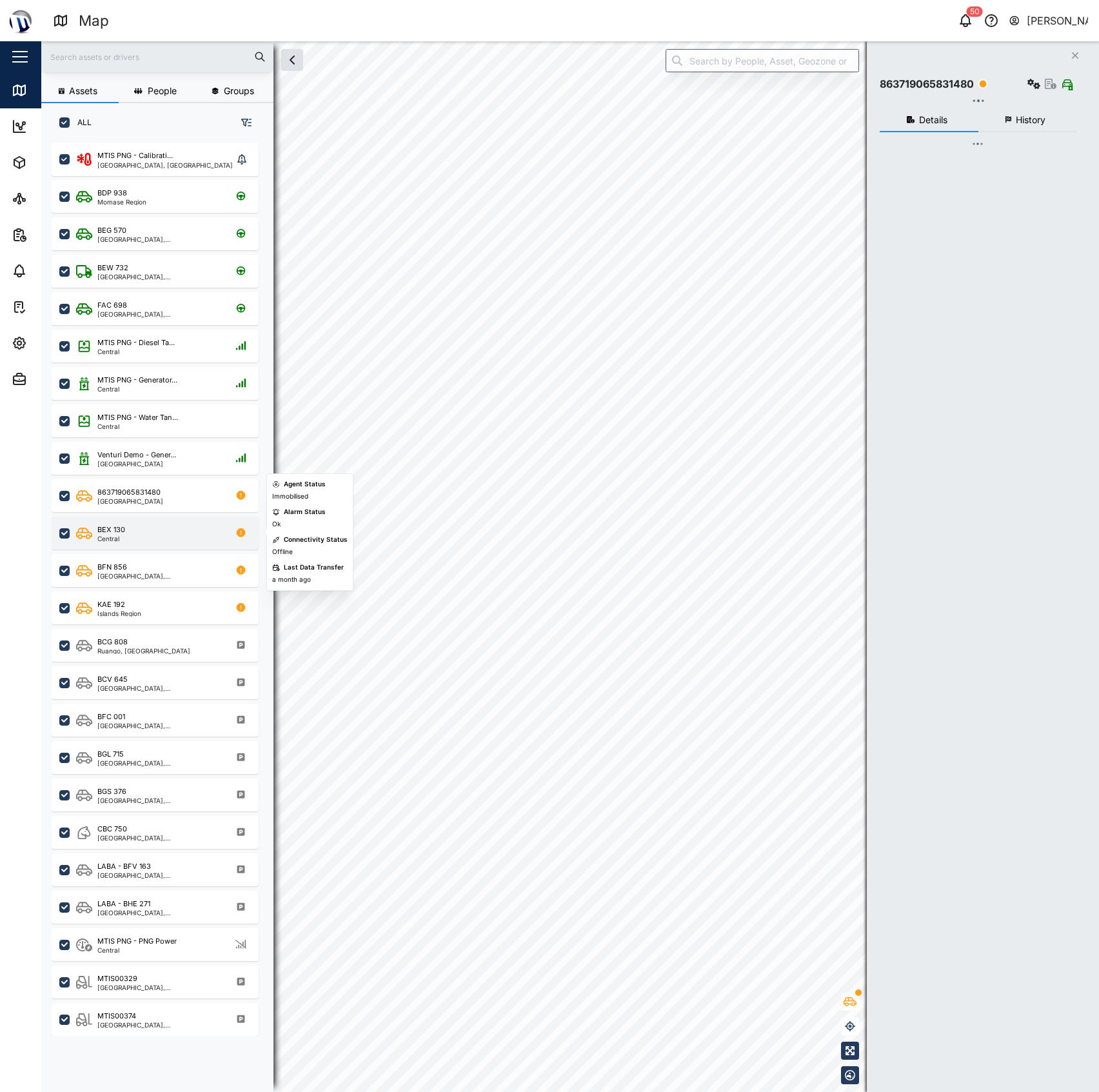
click at [143, 535] on div "BEX 130 Central" at bounding box center [163, 533] width 175 height 17
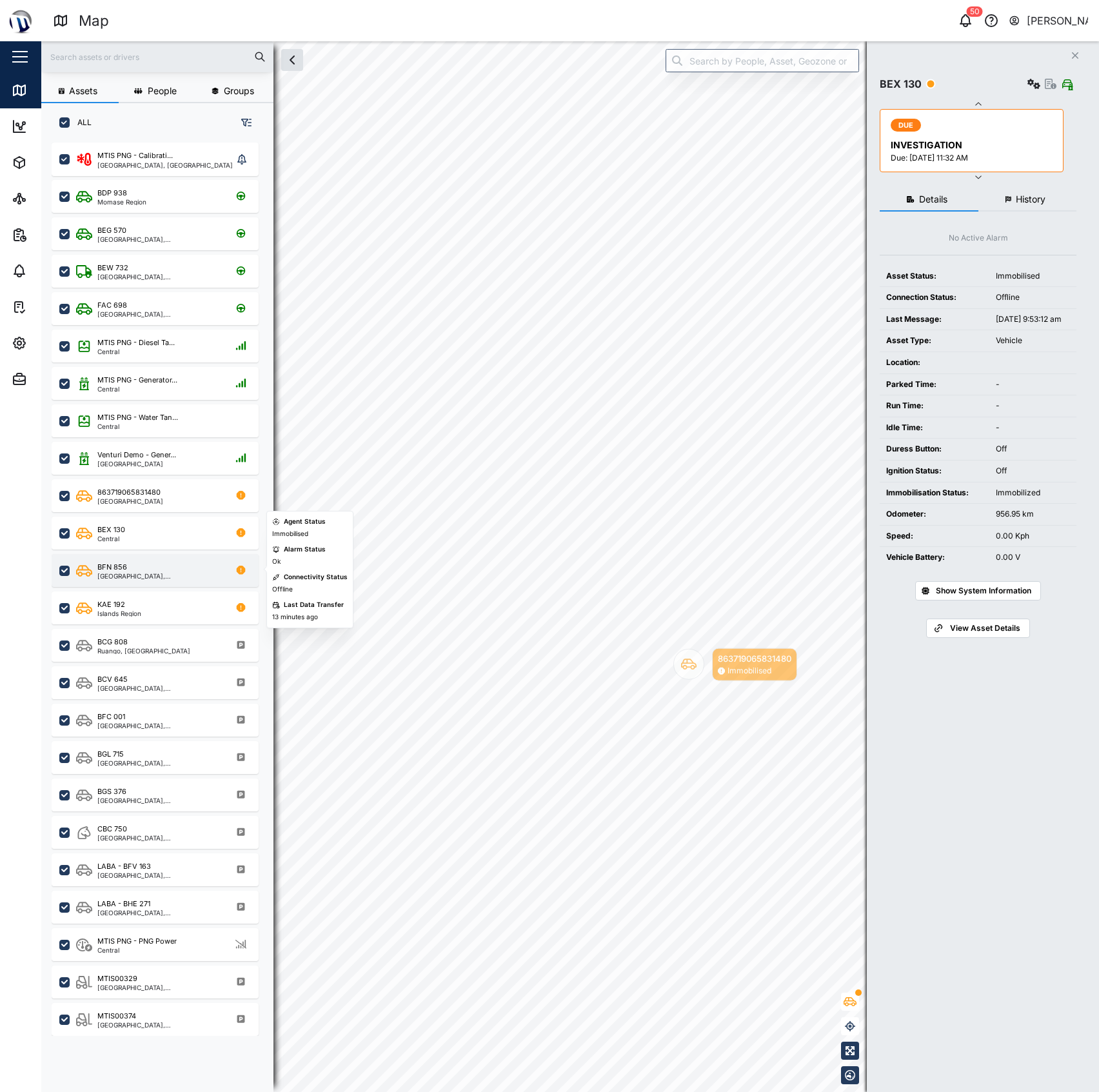
click at [156, 569] on div "BFN 856" at bounding box center [159, 566] width 123 height 11
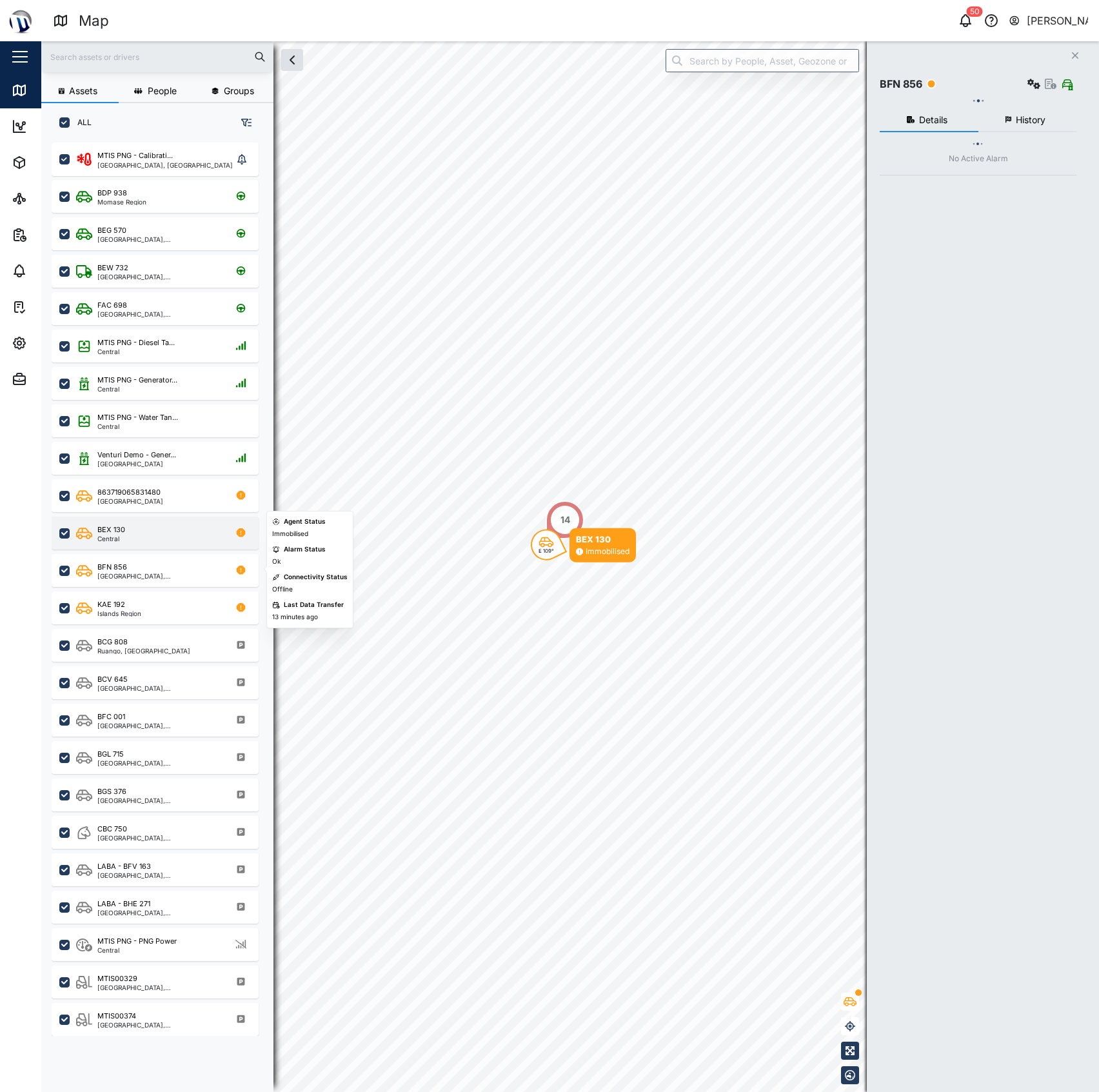
click at [152, 547] on div "BEX 130 Central" at bounding box center [155, 533] width 207 height 33
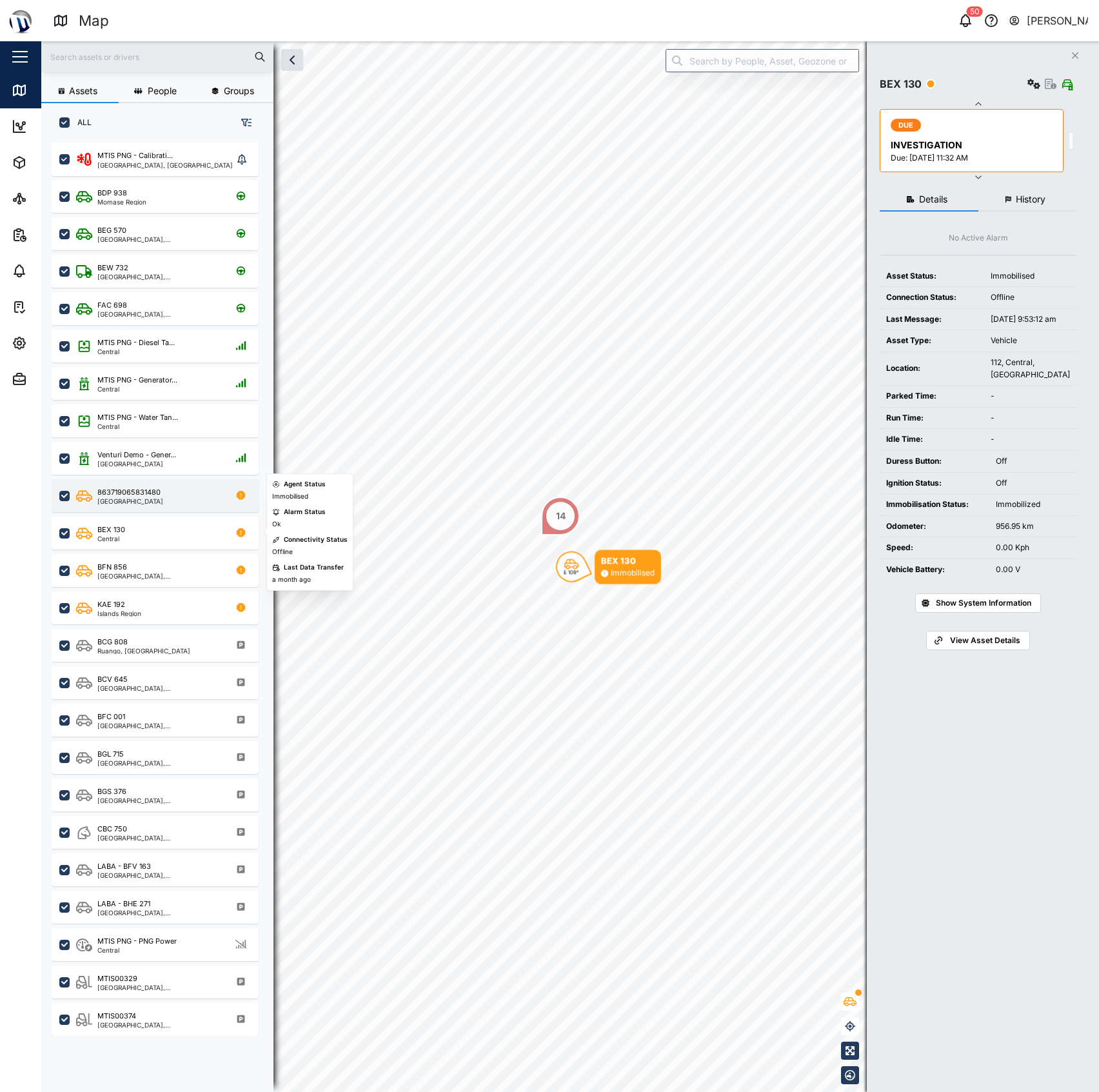
click at [155, 499] on div "Southern Region" at bounding box center [130, 500] width 66 height 6
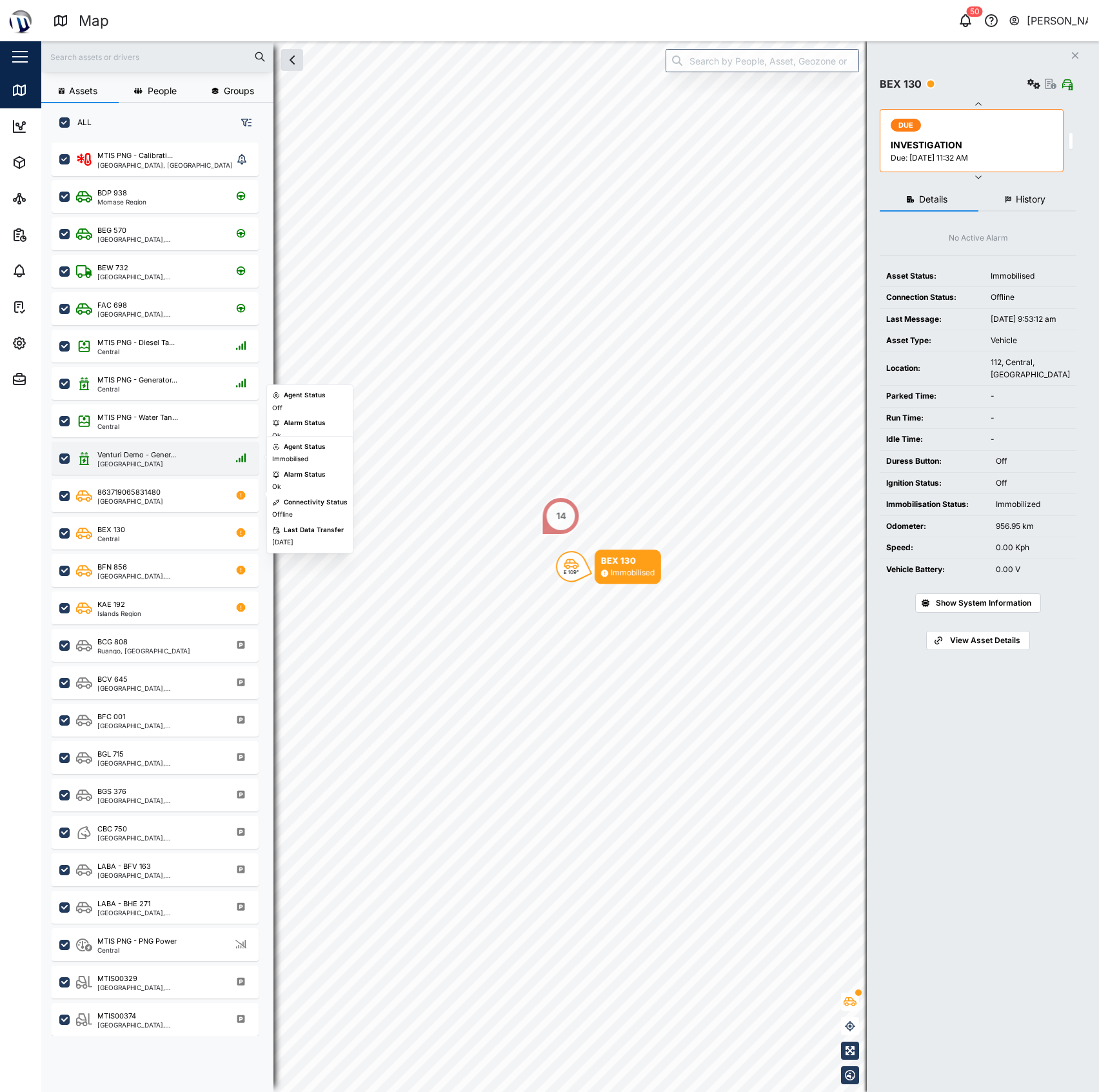
click at [155, 450] on div "Venturi Demo - Gener..." at bounding box center [137, 455] width 79 height 11
click at [155, 409] on div "MTIS PNG - Water Tan... Central" at bounding box center [155, 421] width 207 height 33
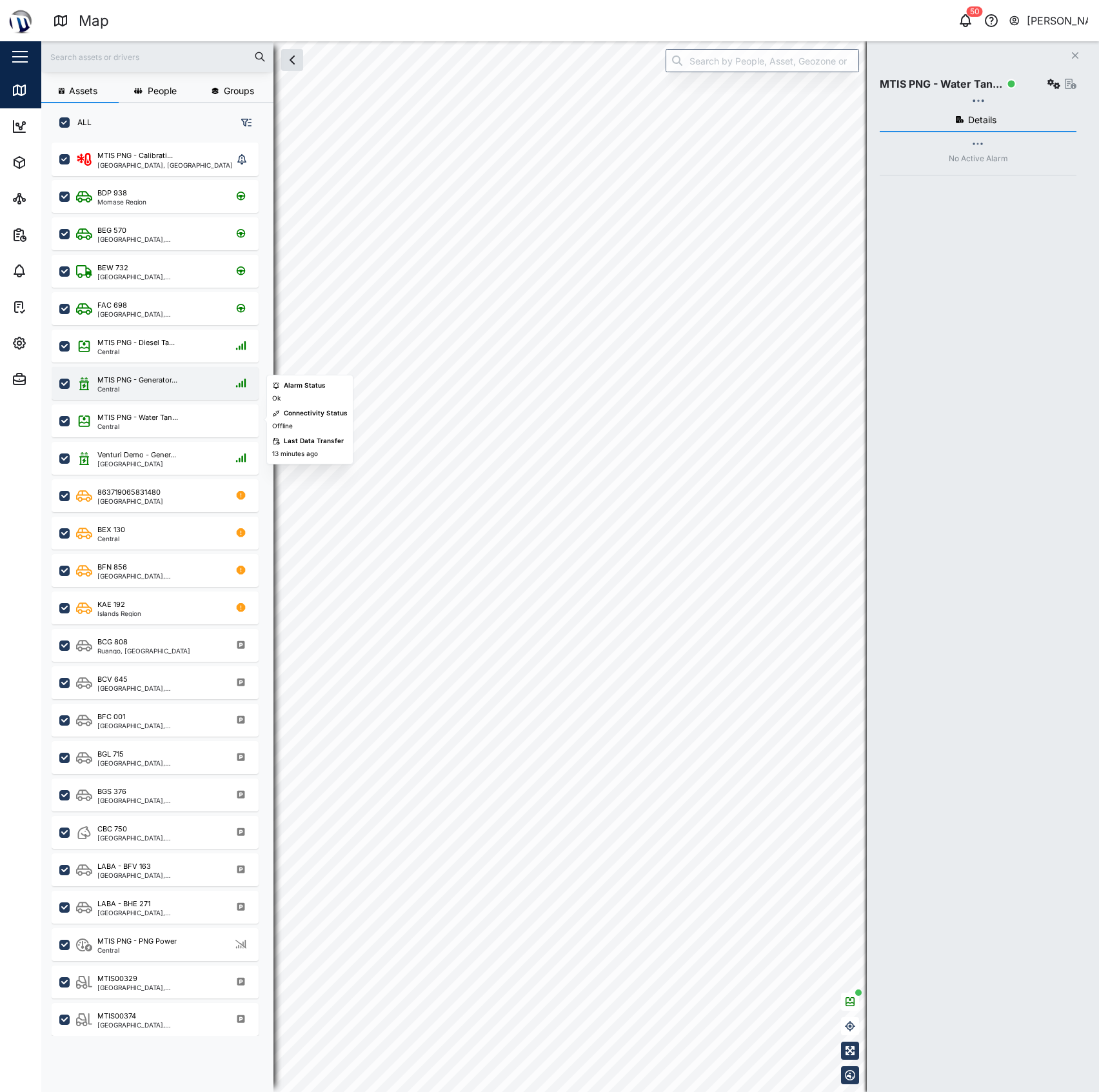
click at [141, 372] on div "MTIS PNG - Generator... Central" at bounding box center [155, 384] width 207 height 33
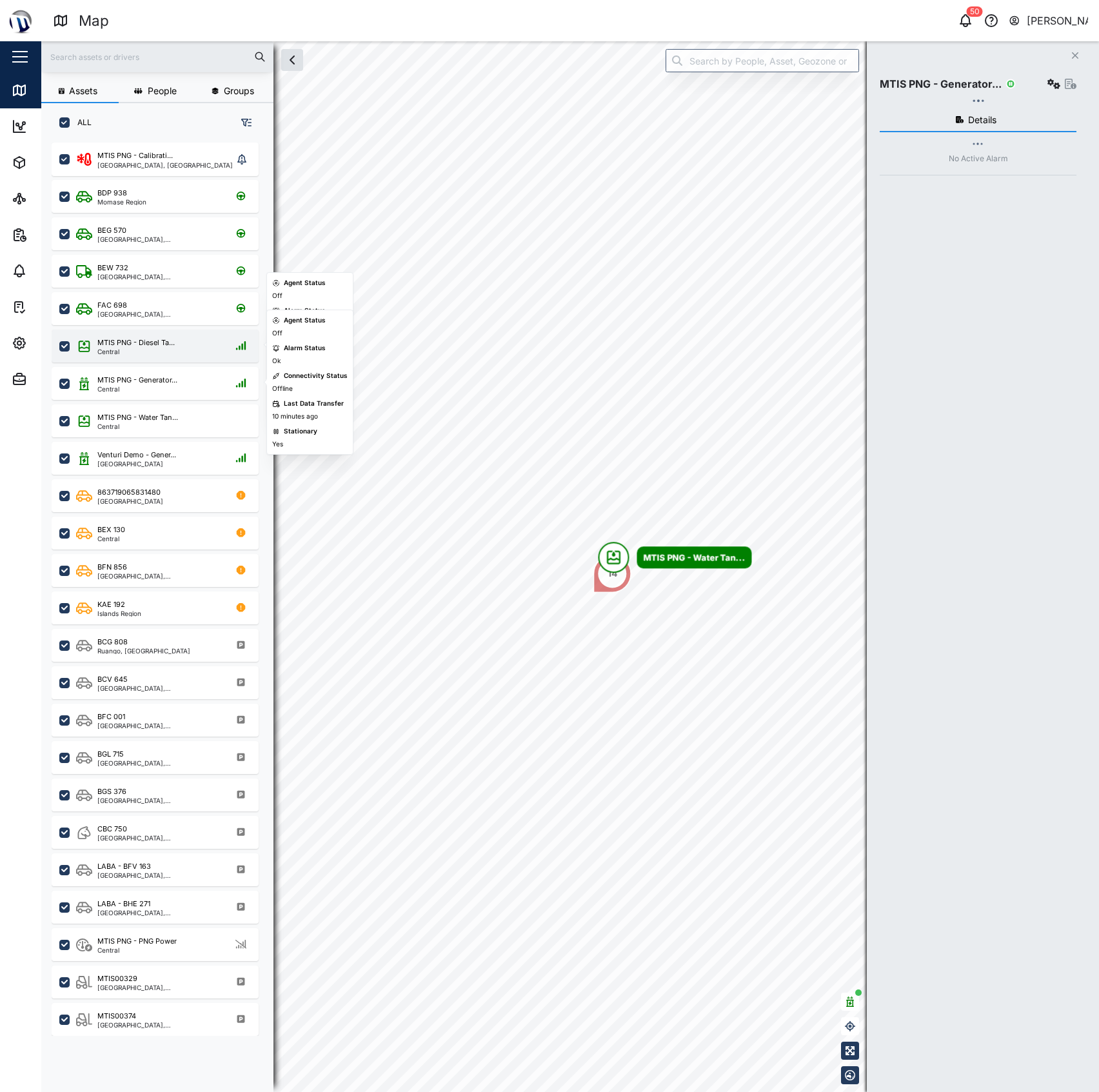
click at [140, 339] on div "MTIS PNG - Diesel Ta..." at bounding box center [136, 342] width 77 height 11
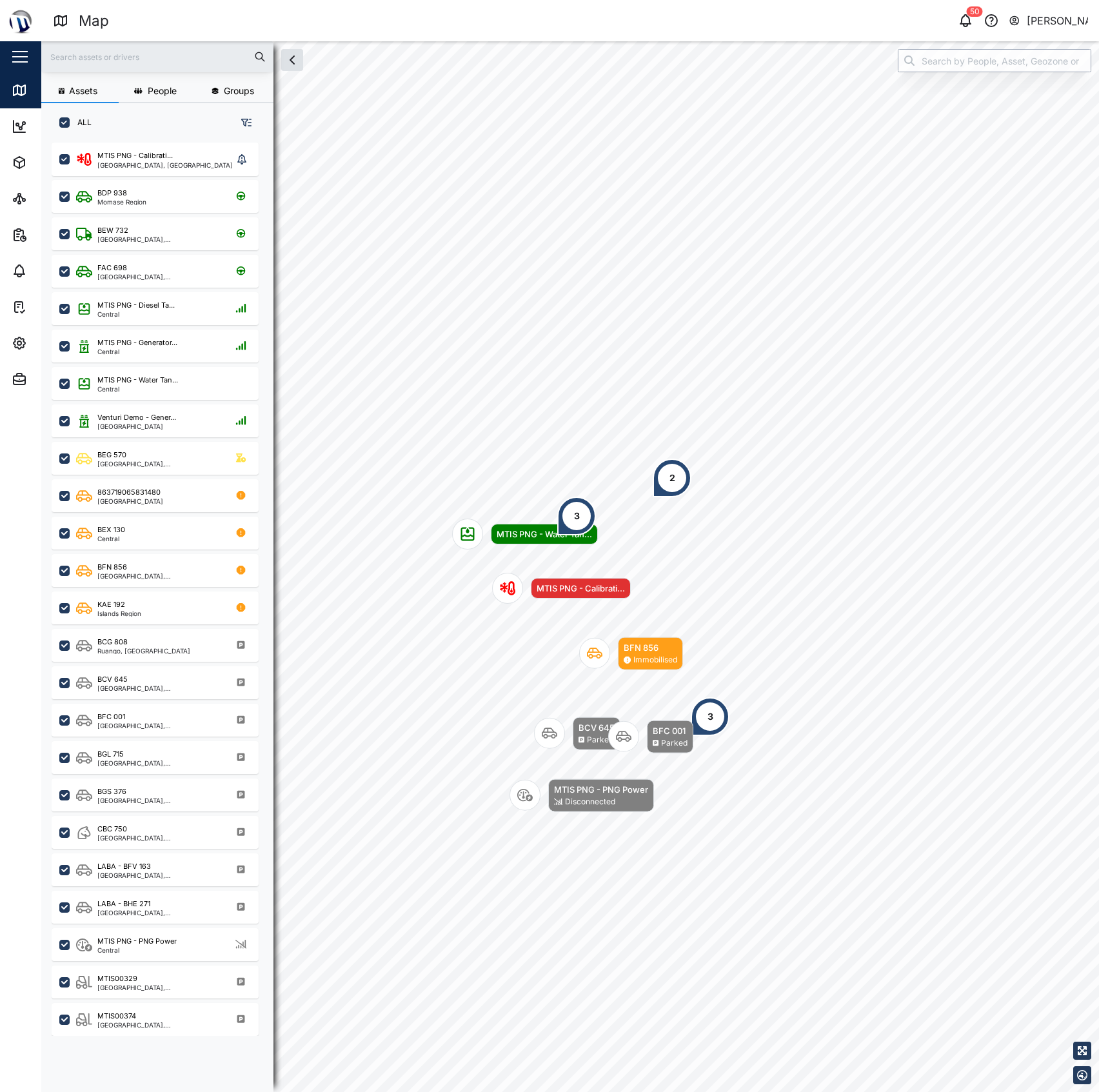
click at [996, 63] on input "search" at bounding box center [994, 60] width 194 height 23
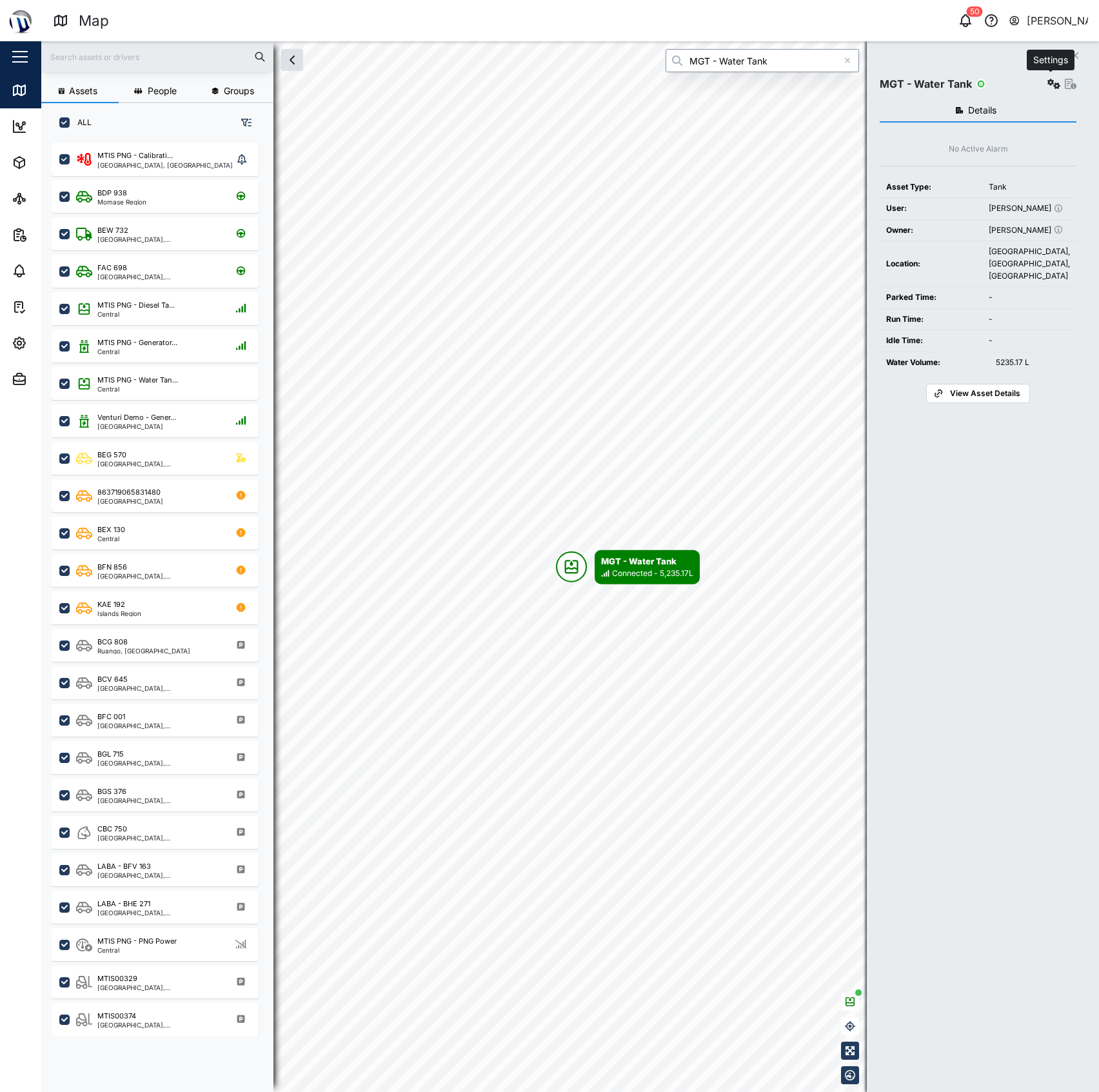
type input "MGT - Water Tank"
click at [1047, 84] on icon "button" at bounding box center [1054, 84] width 13 height 10
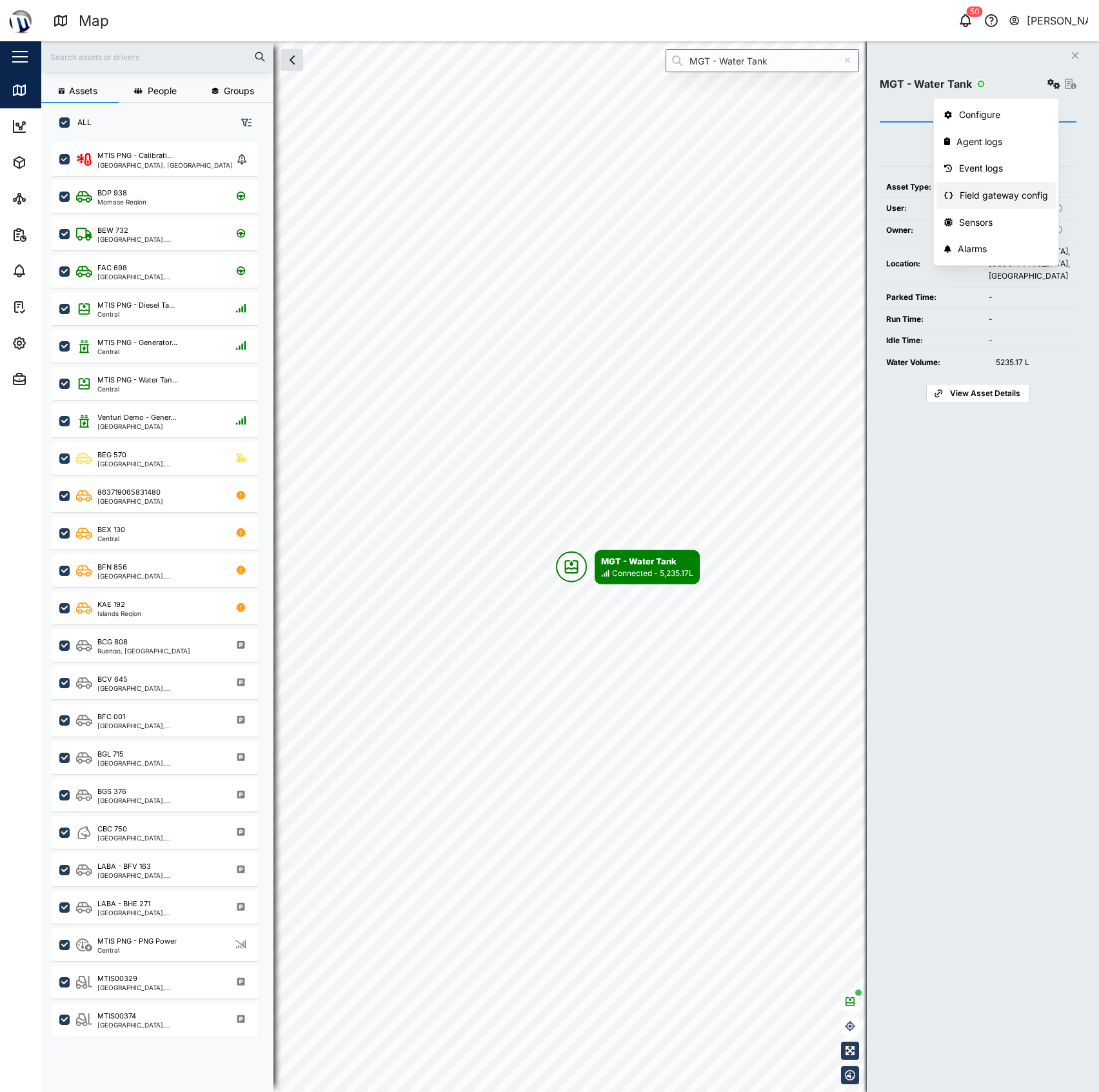
click at [984, 202] on link "Field gateway config" at bounding box center [996, 196] width 119 height 27
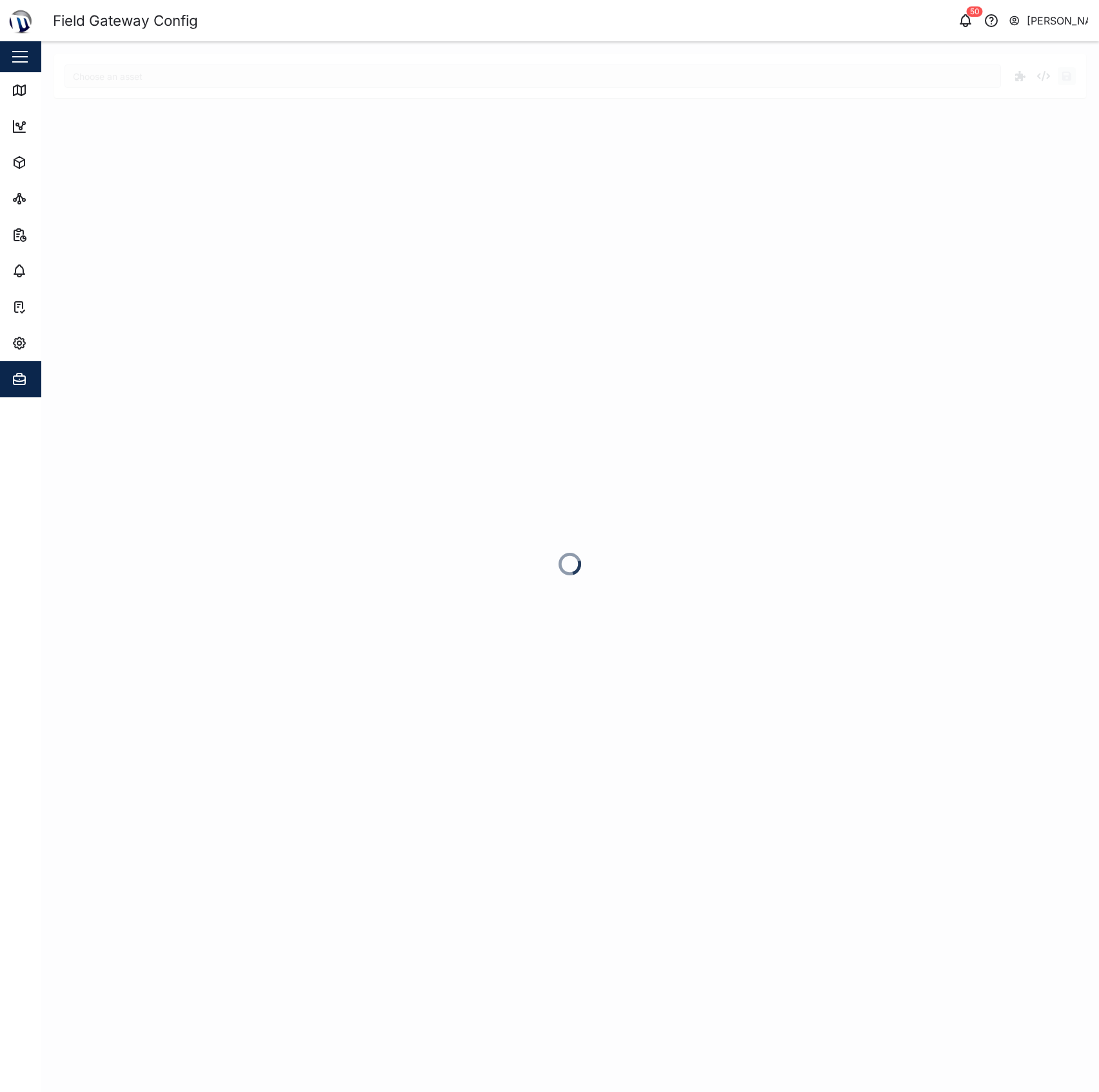
type input "MGT - Water Tank"
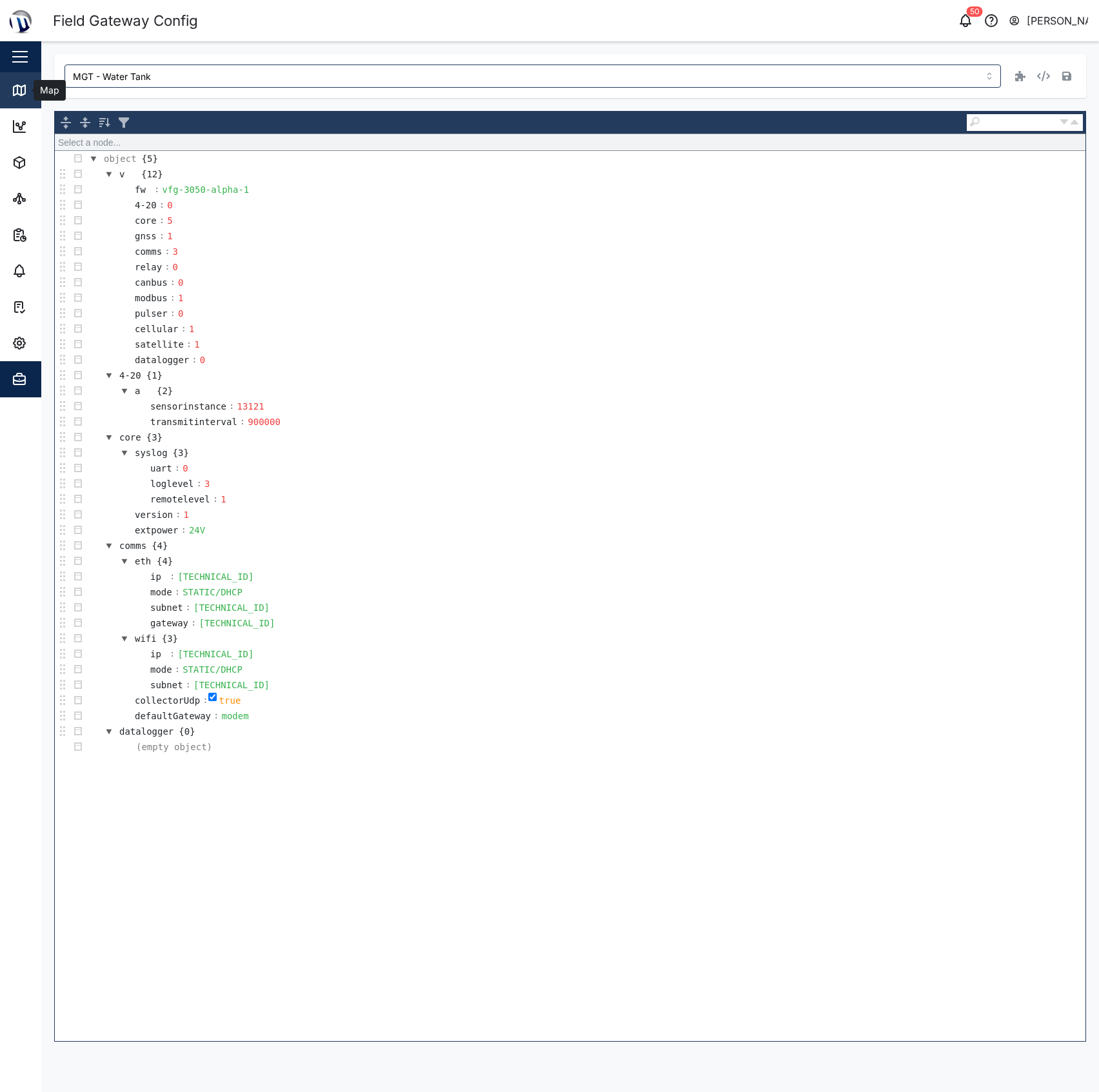
click at [16, 92] on icon at bounding box center [19, 90] width 16 height 16
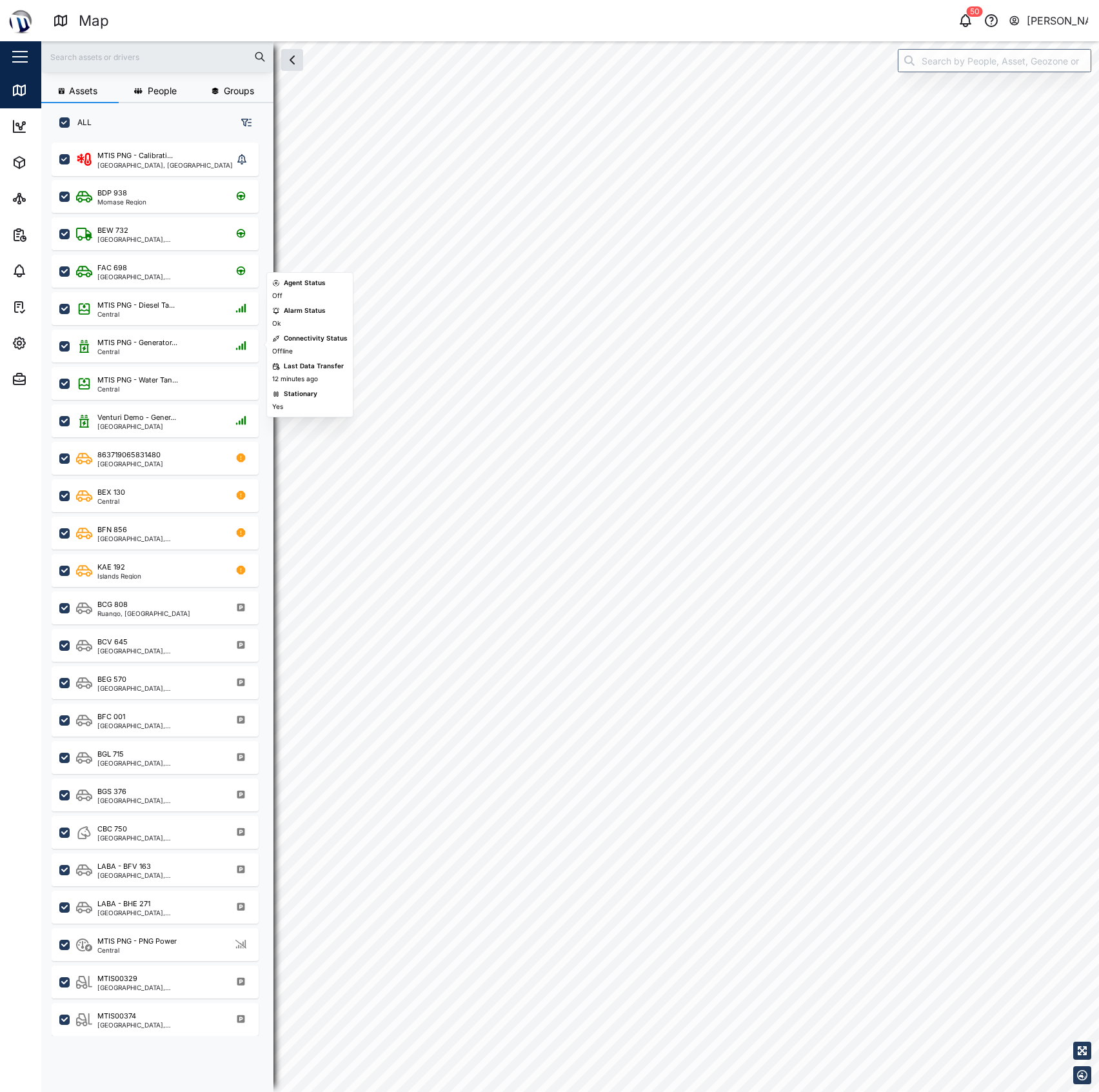
scroll to position [13, 14]
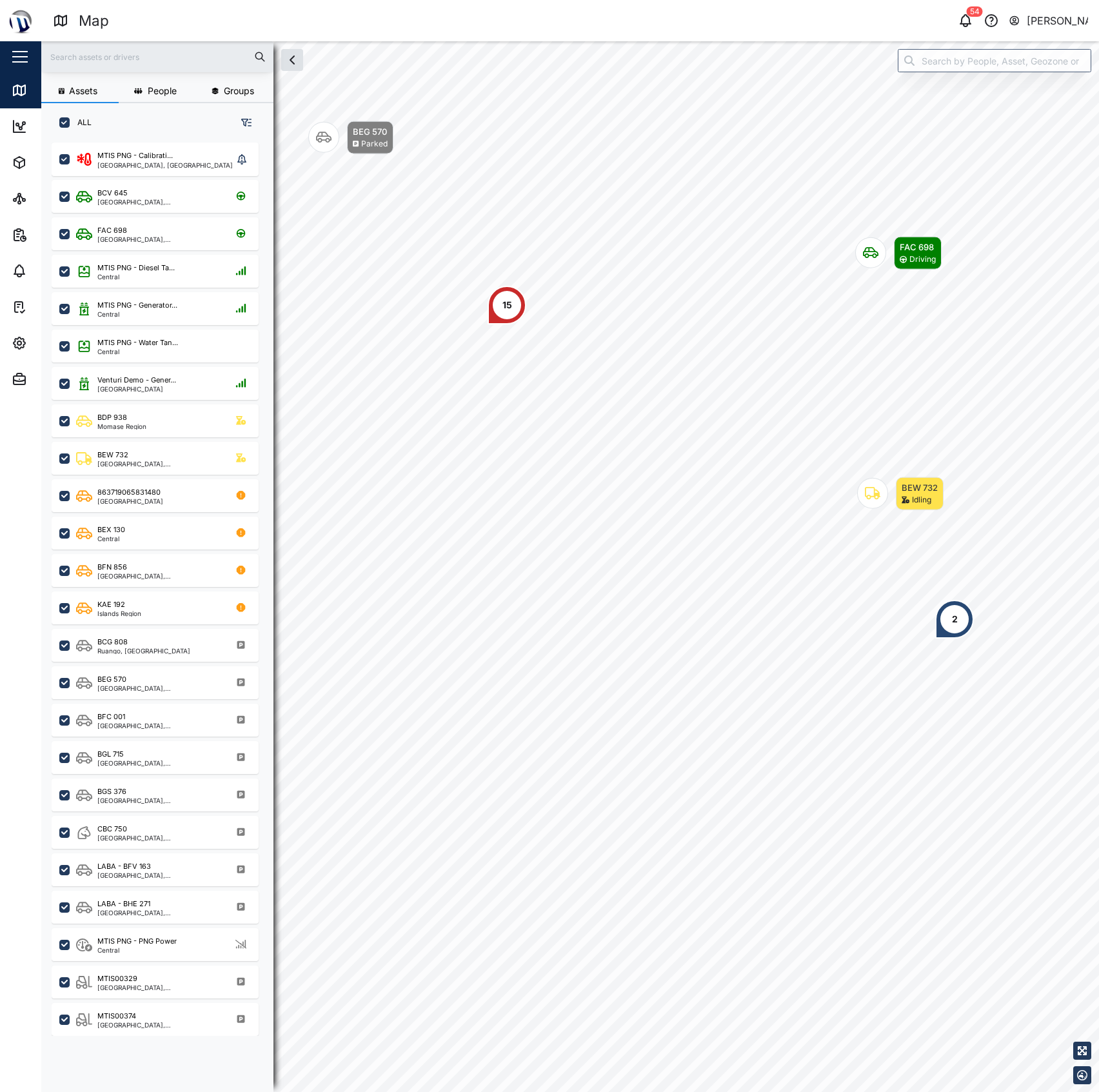
click at [659, 42] on div "BEW 732 Idling FAC 698 Driving 15 BEG 570 Parked 2 Venturi Demo - Gener... Conn…" at bounding box center [570, 42] width 1057 height 0
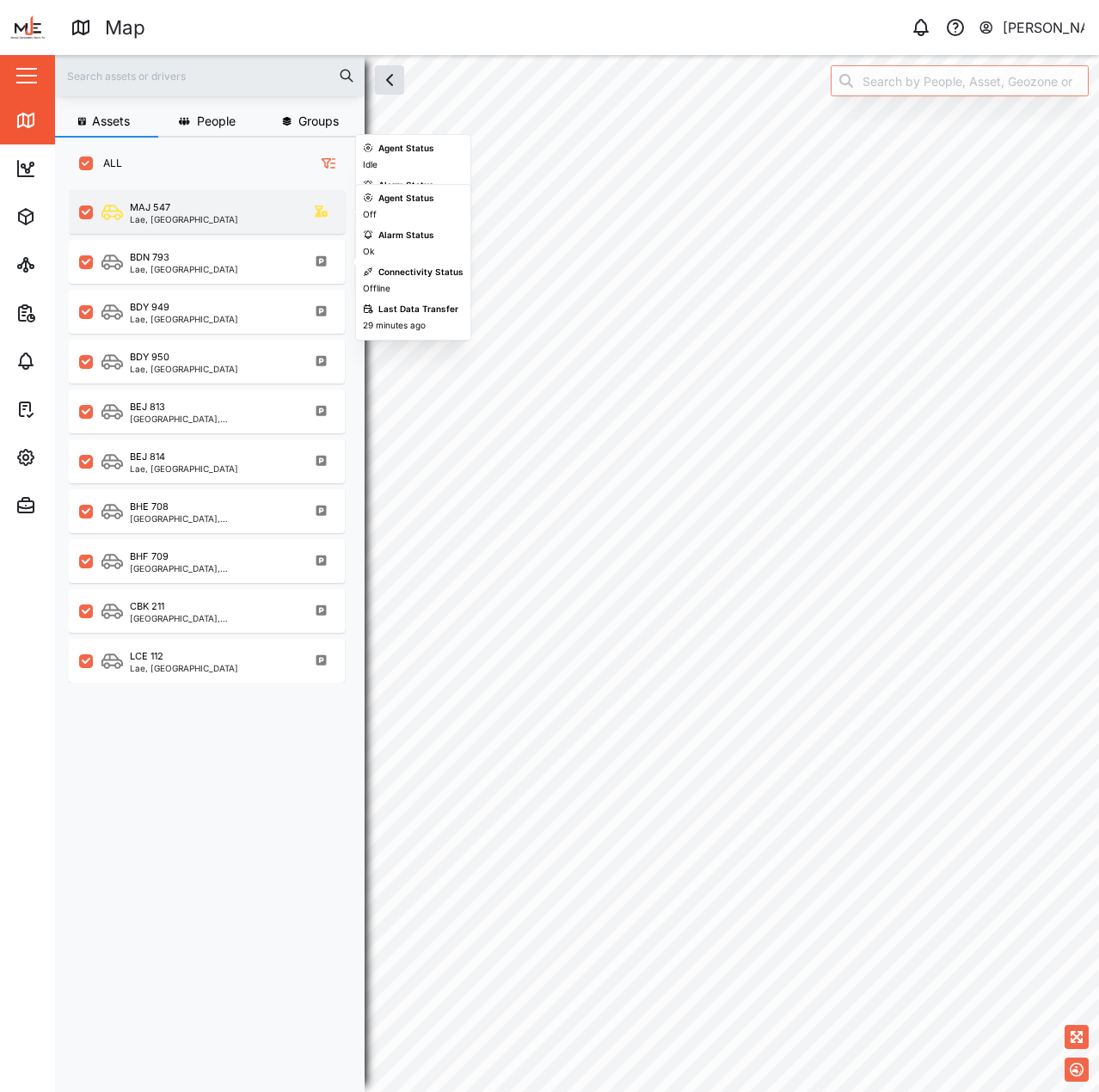
click at [202, 207] on div "MAJ 547" at bounding box center [184, 207] width 108 height 14
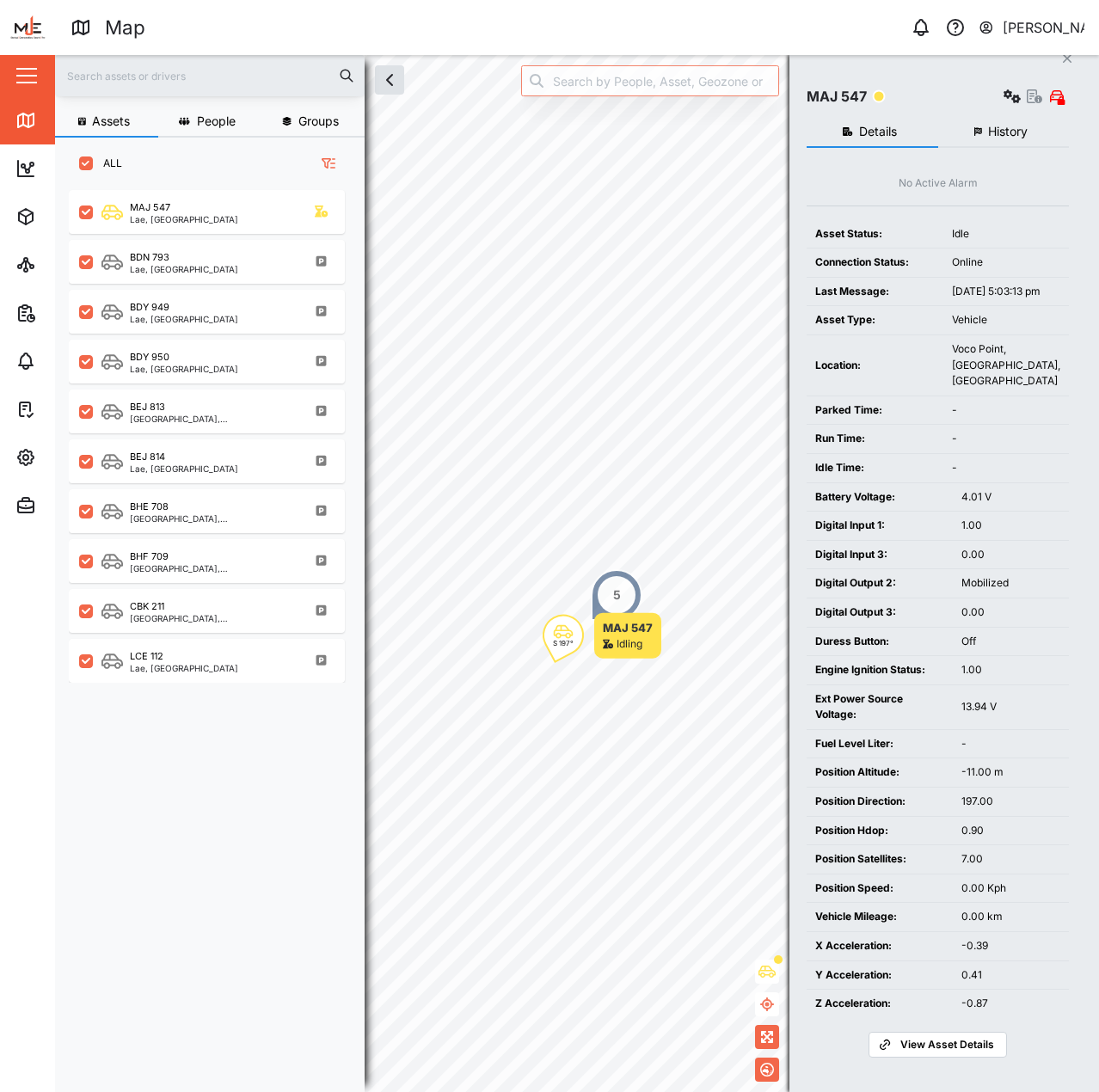
scroll to position [31, 0]
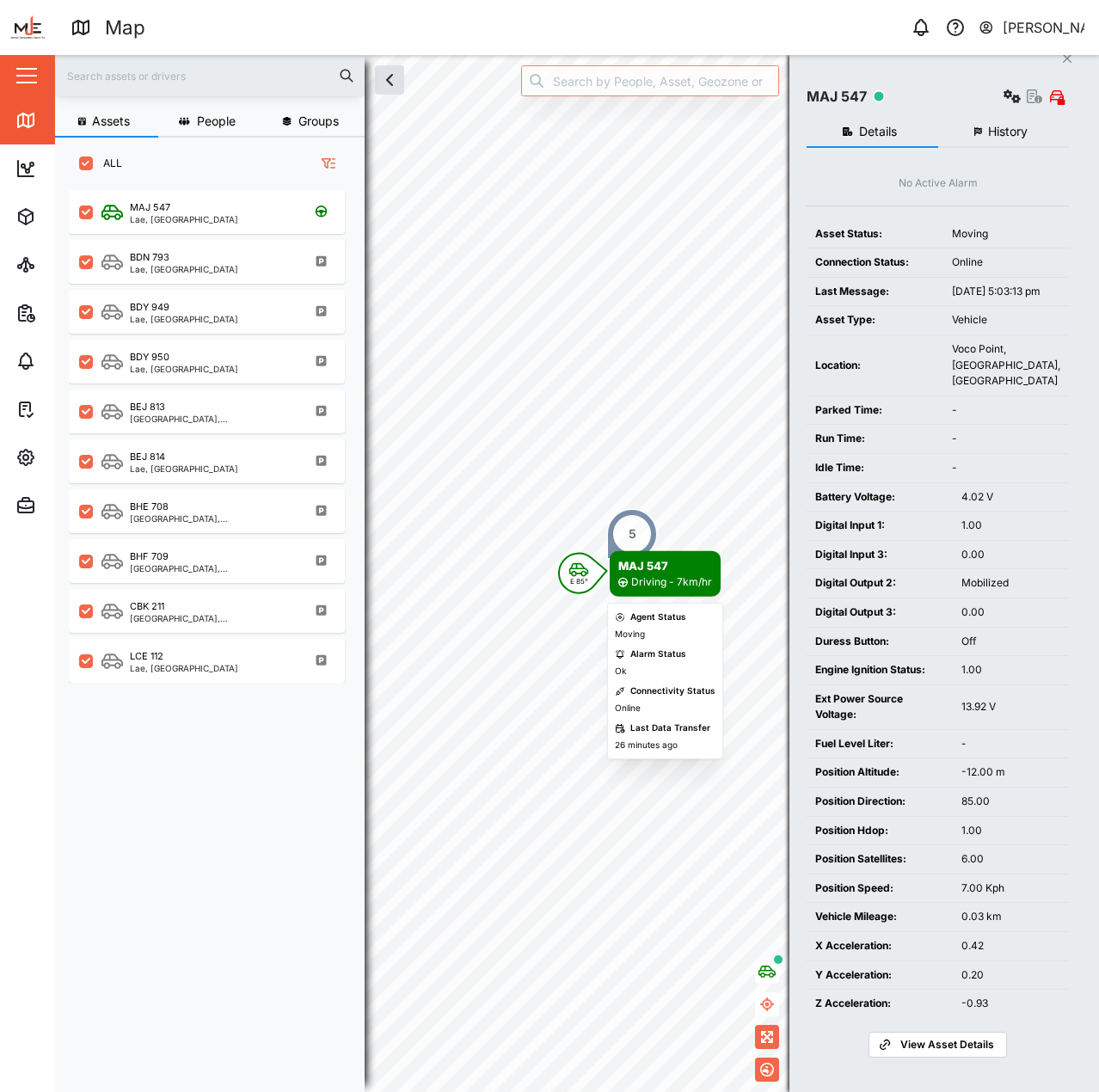
click at [569, 574] on icon "Map marker" at bounding box center [580, 570] width 21 height 15
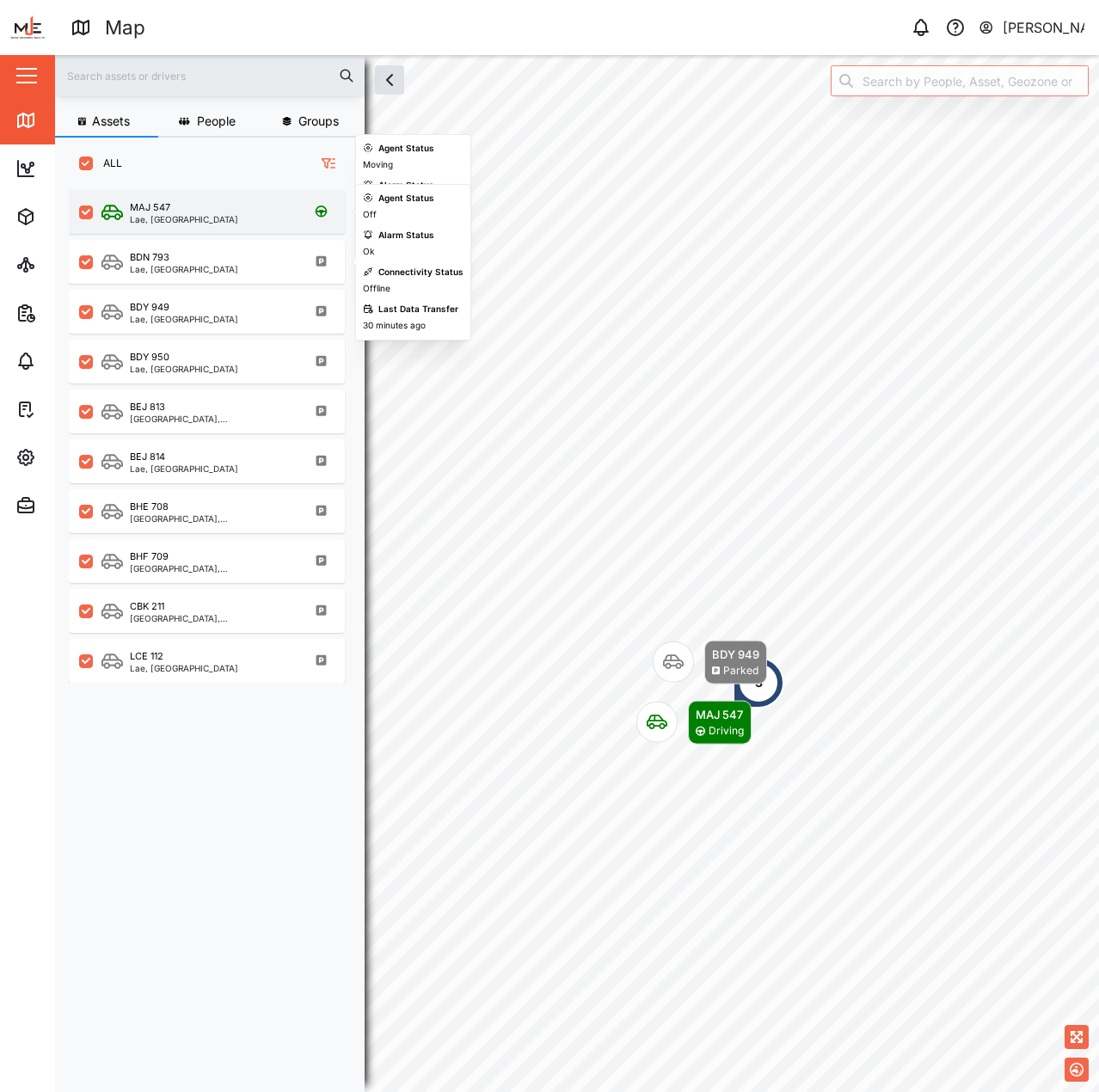
click at [218, 212] on div "MAJ 547 Lae, [GEOGRAPHIC_DATA]" at bounding box center [218, 212] width 233 height 23
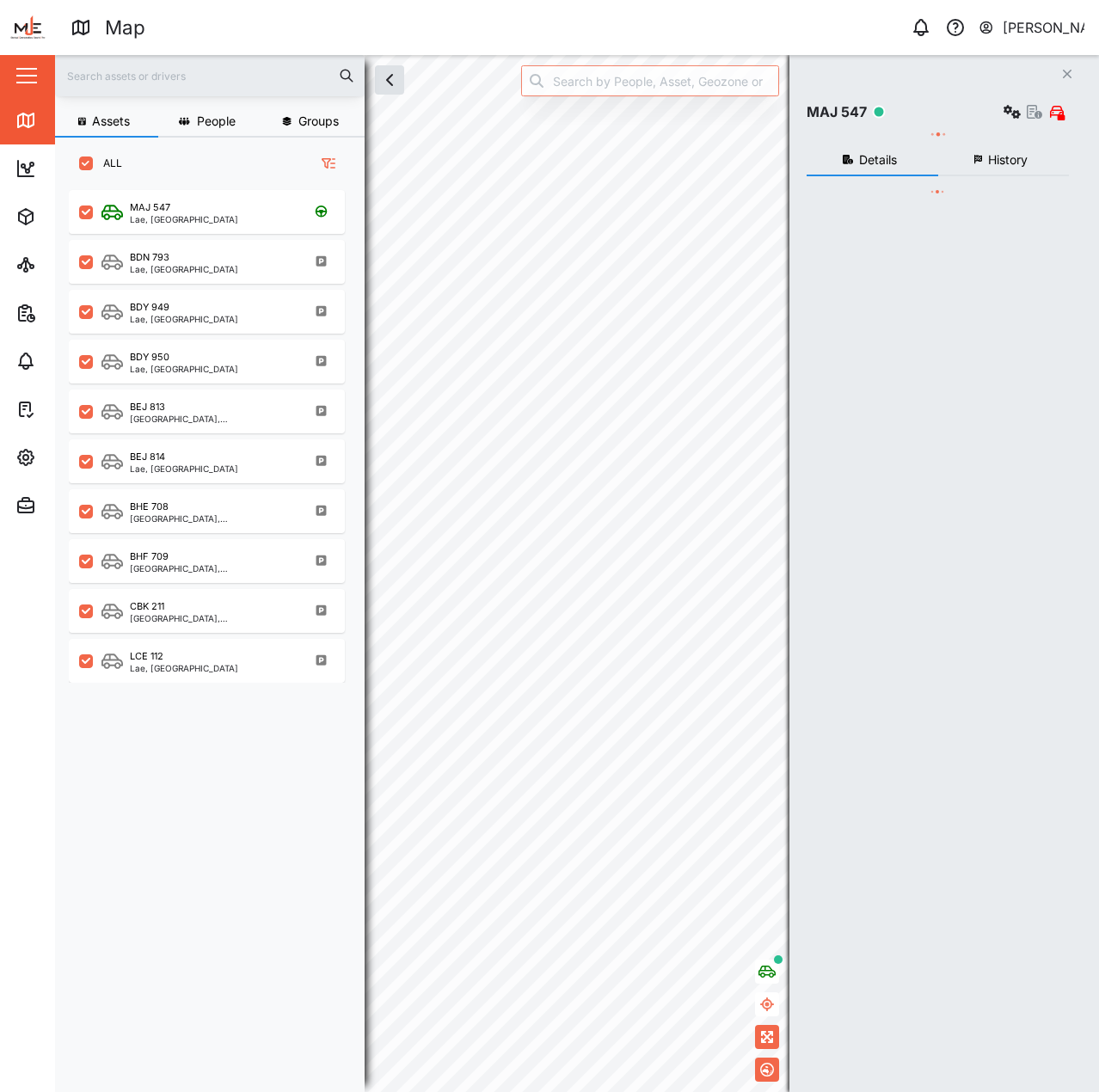
scroll to position [882, 270]
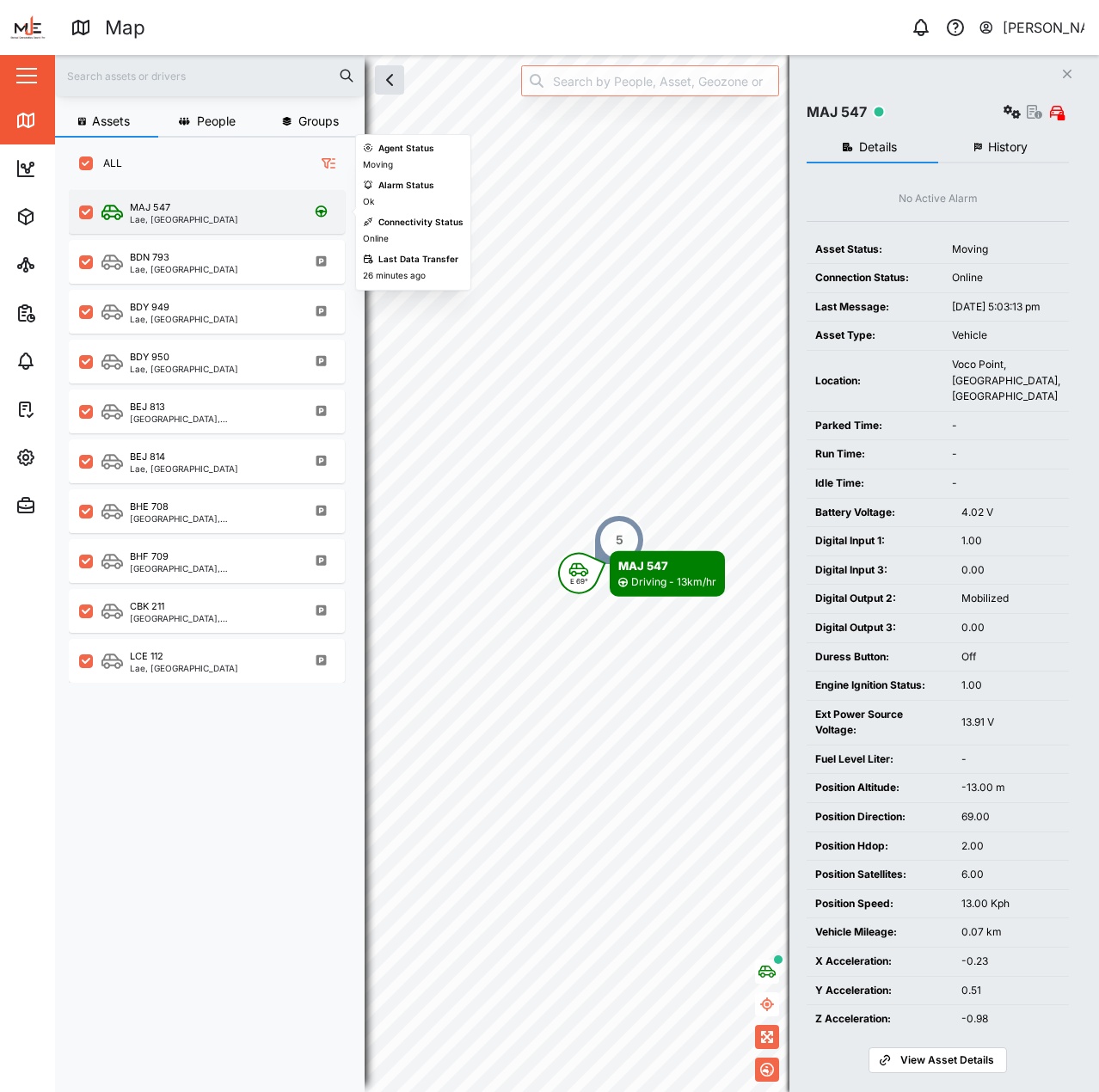
click at [151, 223] on div "Lae, [GEOGRAPHIC_DATA]" at bounding box center [184, 219] width 108 height 9
click at [208, 208] on div "MAJ 547" at bounding box center [184, 207] width 108 height 14
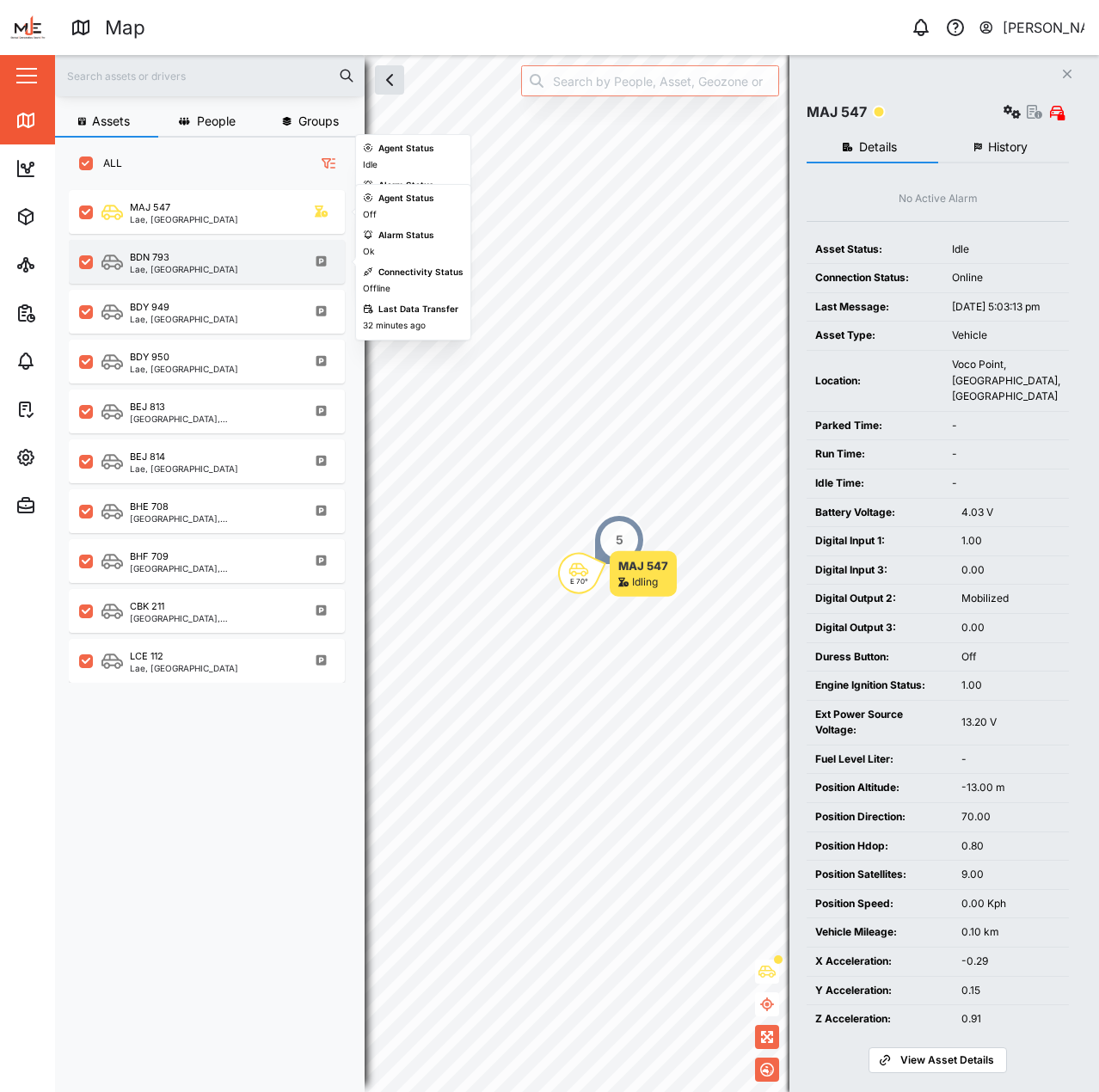
click at [148, 251] on div "BDN 793" at bounding box center [149, 257] width 39 height 14
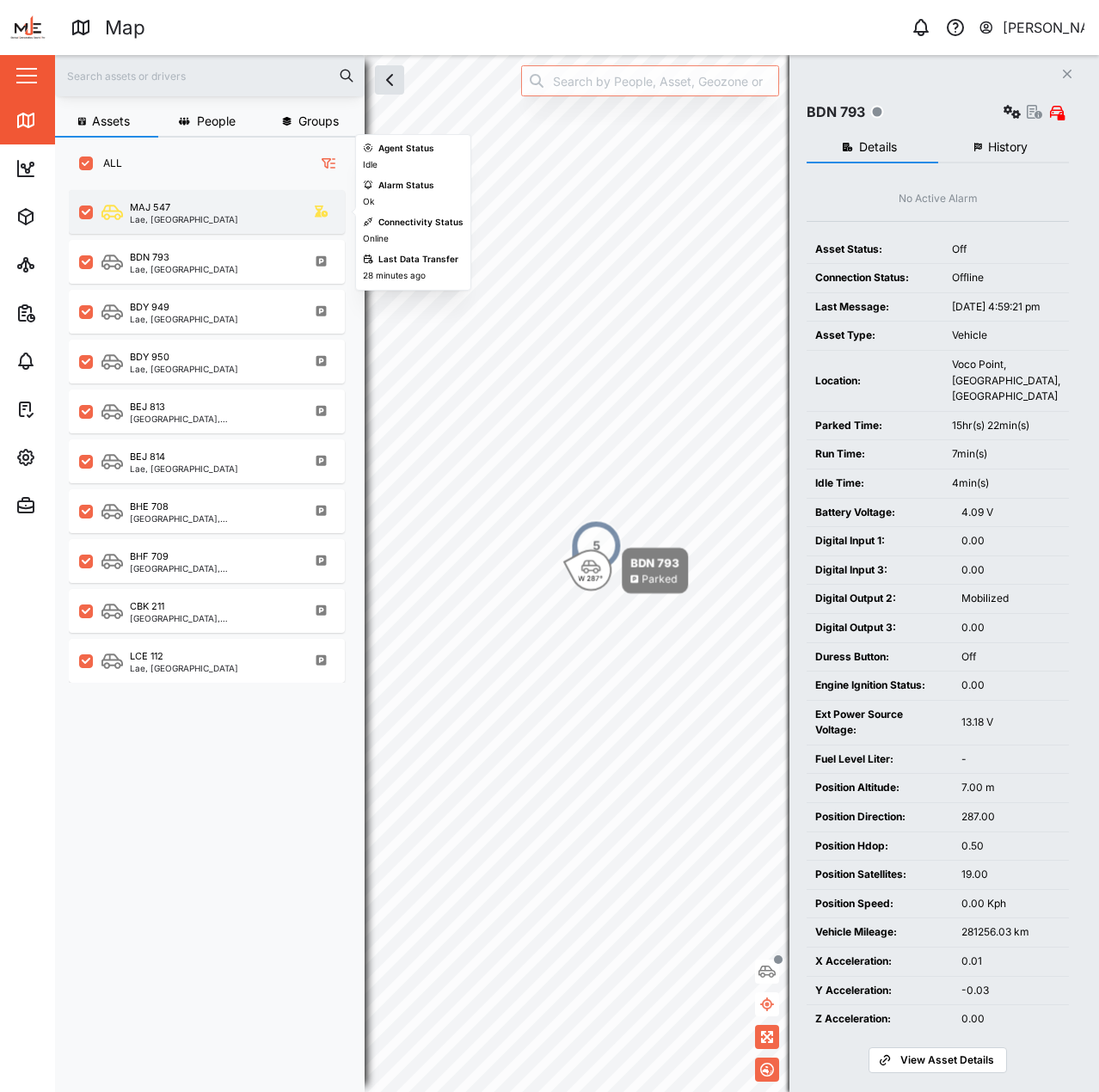
click at [159, 210] on div "MAJ 547" at bounding box center [150, 207] width 40 height 14
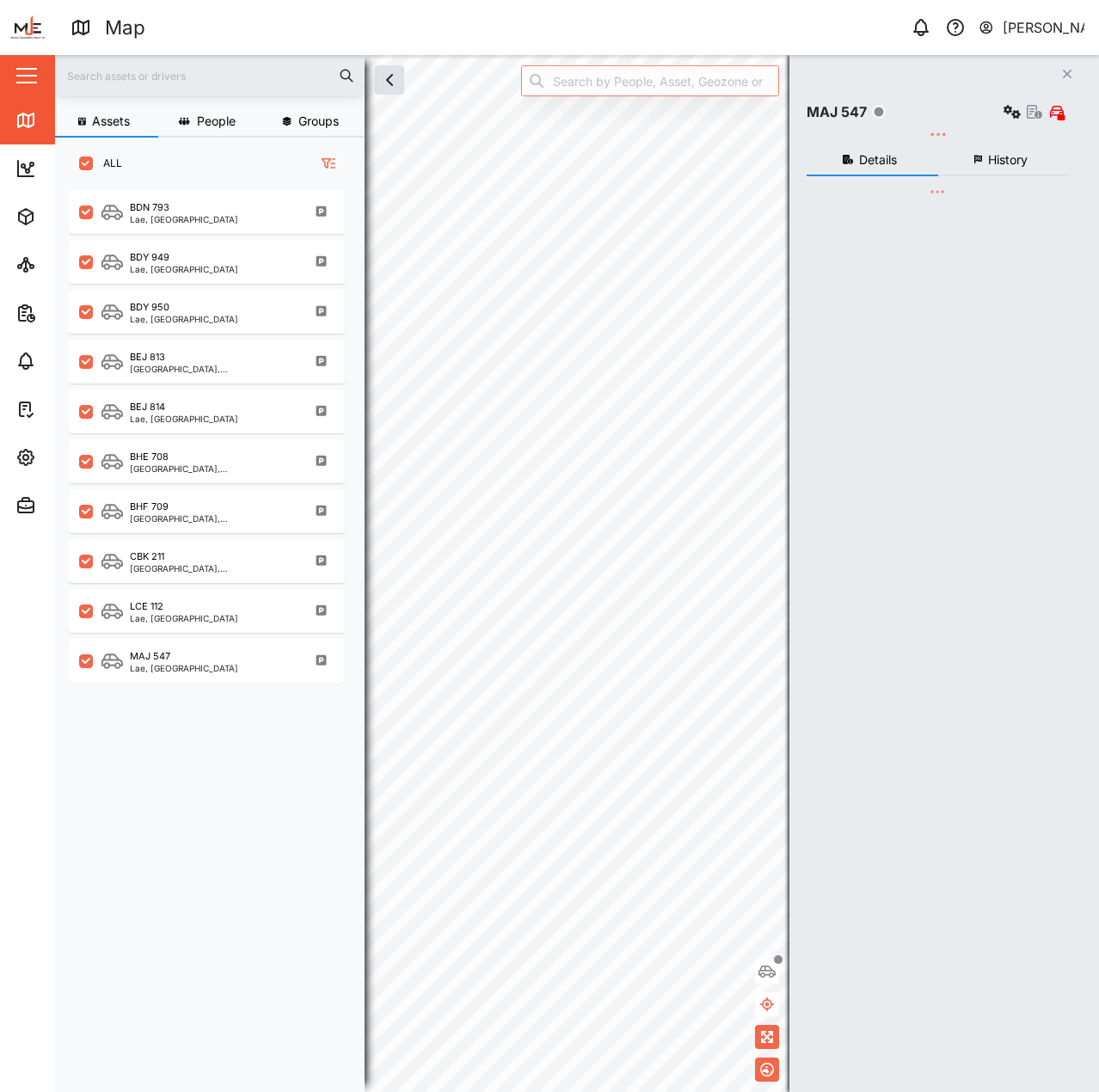
scroll to position [882, 270]
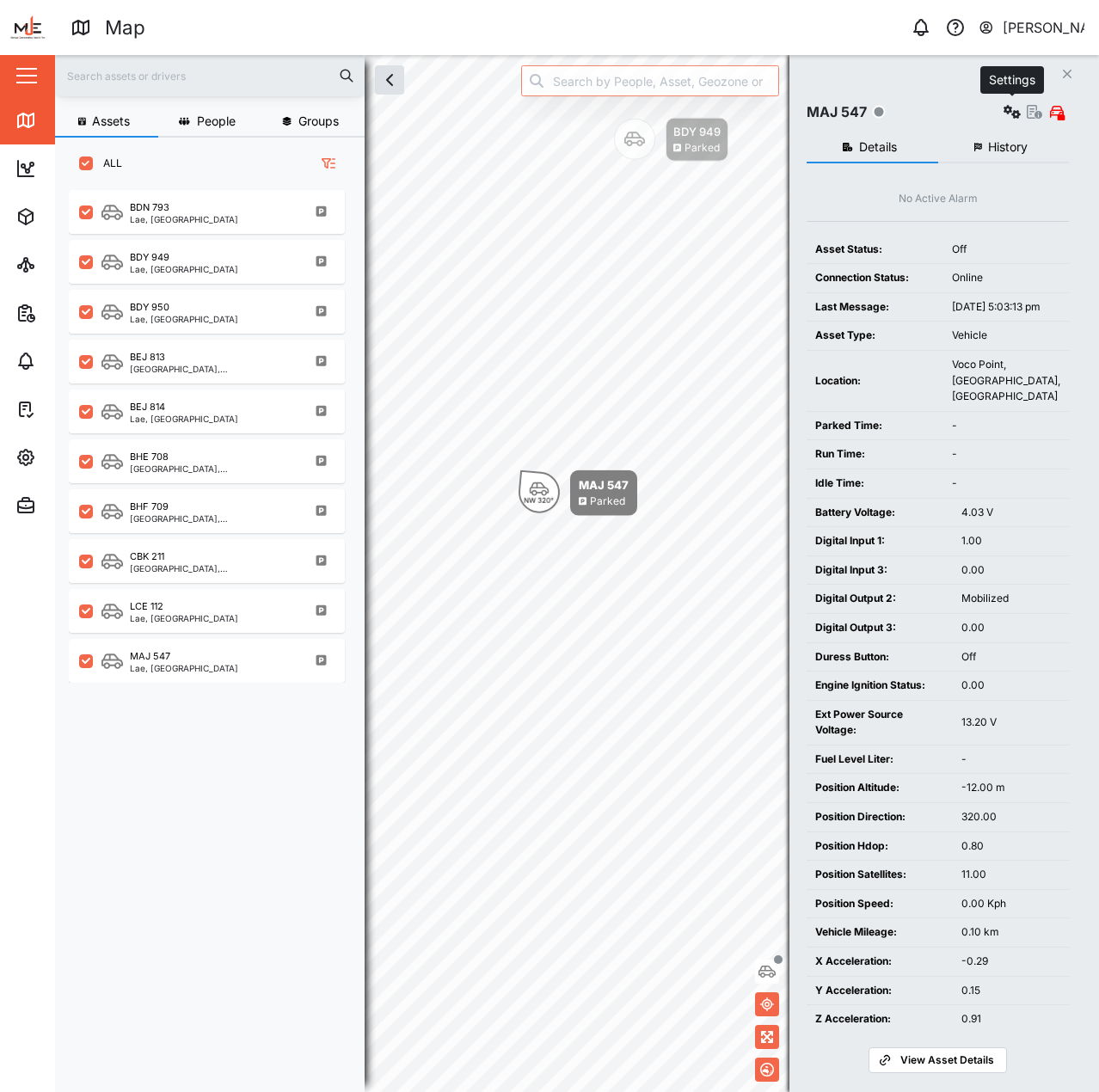
click at [1010, 108] on icon "button" at bounding box center [1013, 112] width 17 height 13
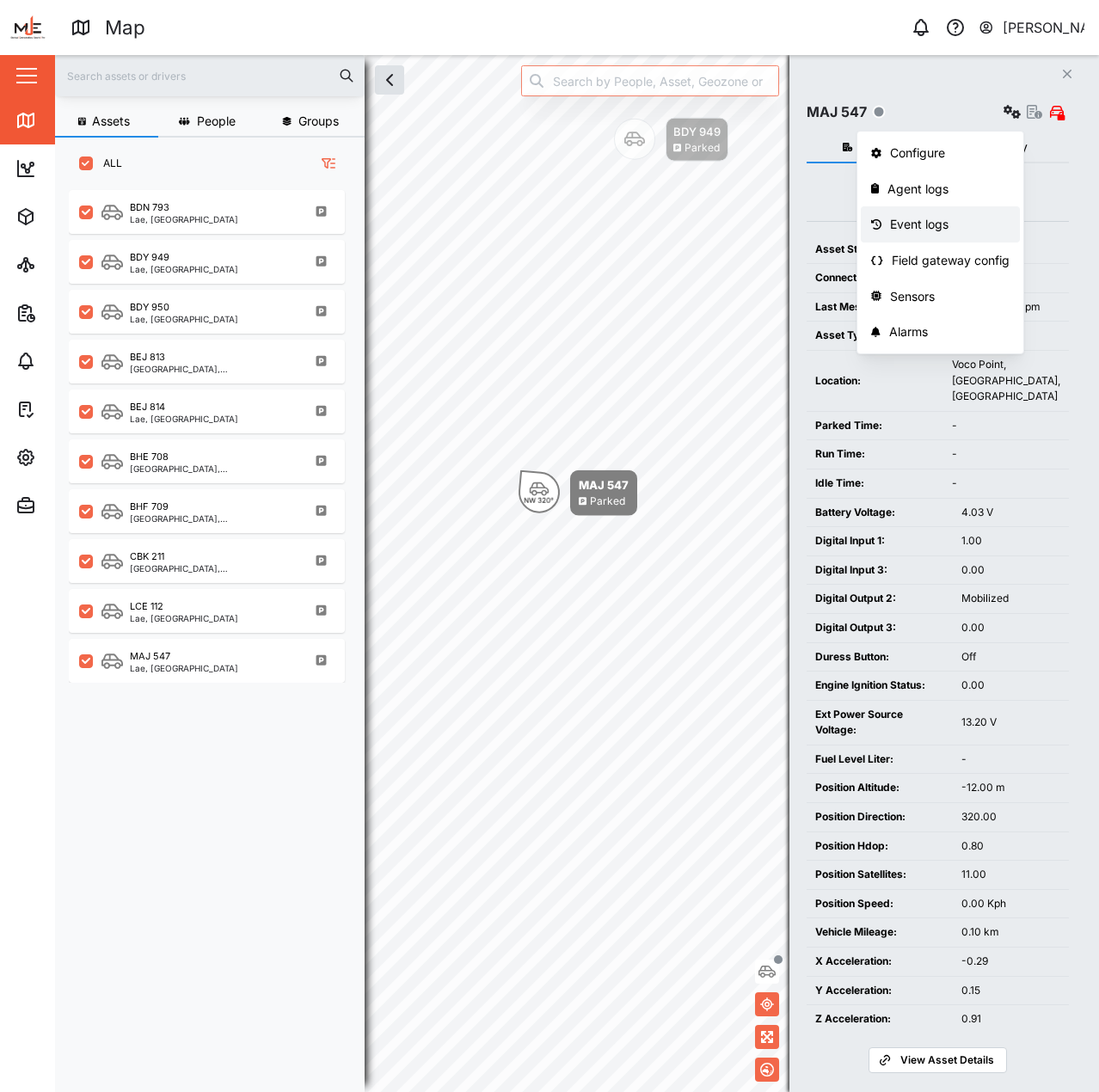
click at [971, 223] on div "Event logs" at bounding box center [950, 225] width 120 height 19
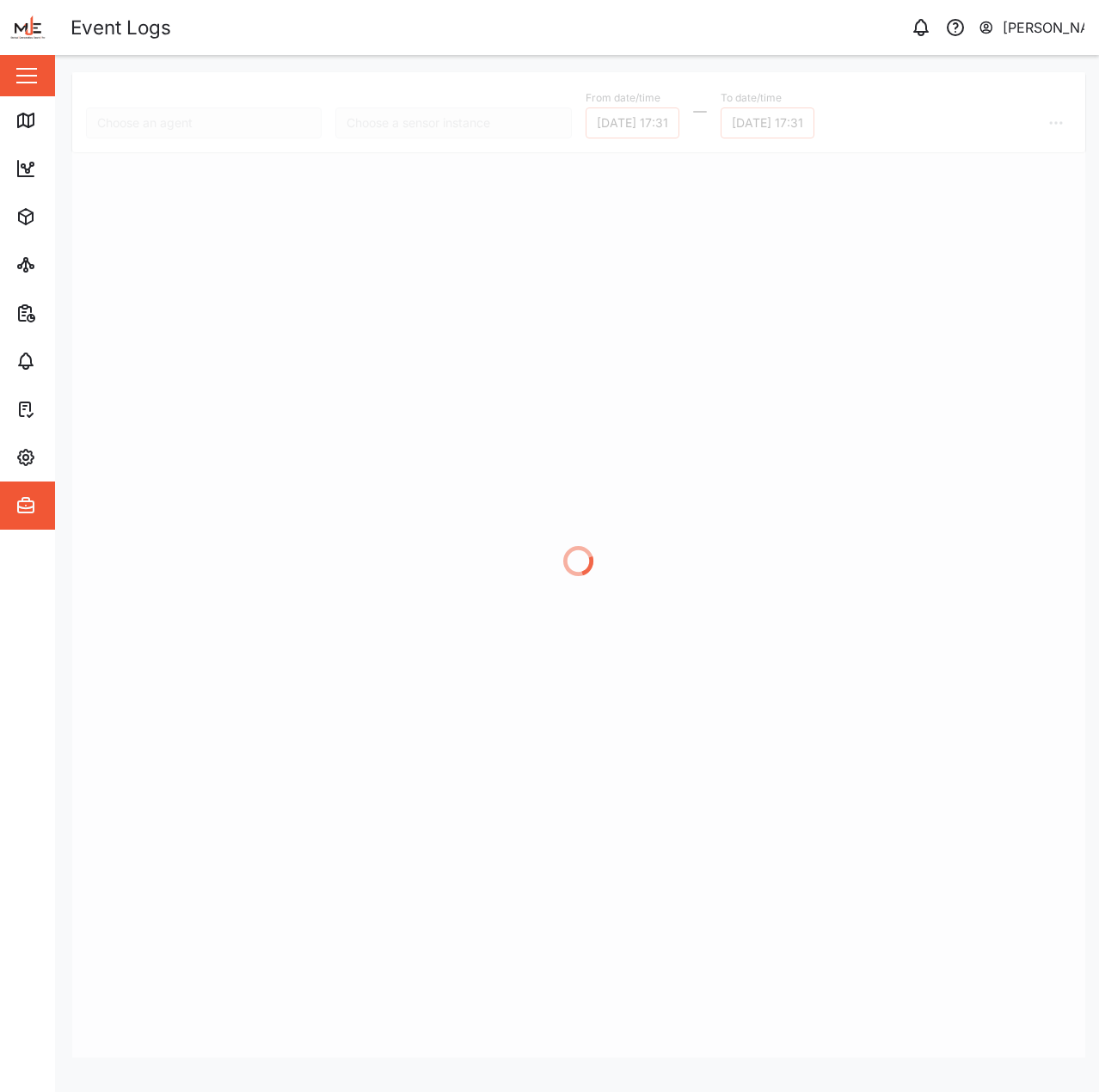
type input "MAJ 547"
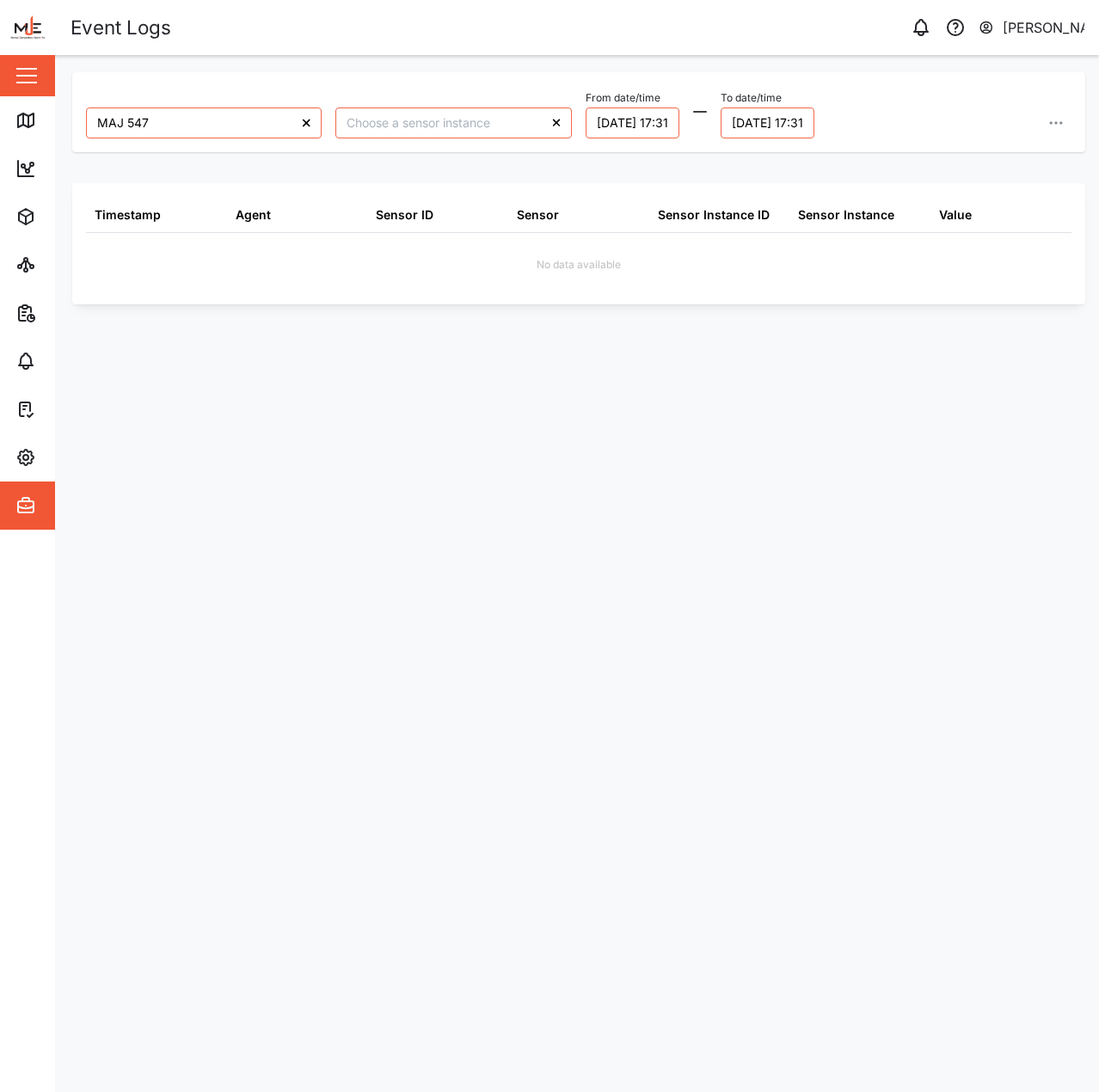
click at [696, 308] on div "MAJ 547 From date/time [DATE] 17:31 To date/time [DATE] 17:31 Timestamp Agent S…" at bounding box center [580, 565] width 1014 height 986
click at [31, 133] on link "Map" at bounding box center [112, 120] width 224 height 48
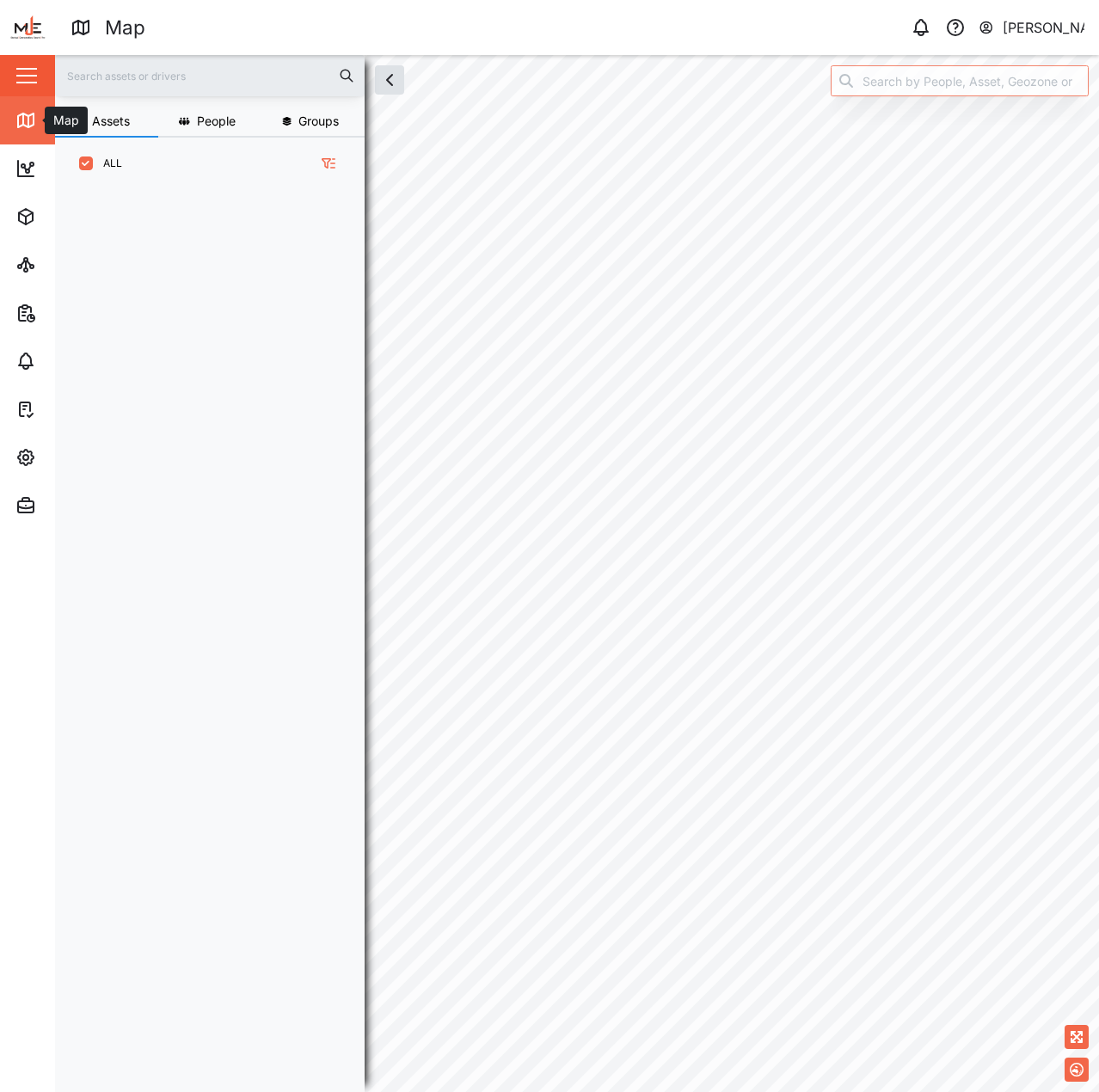
scroll to position [882, 270]
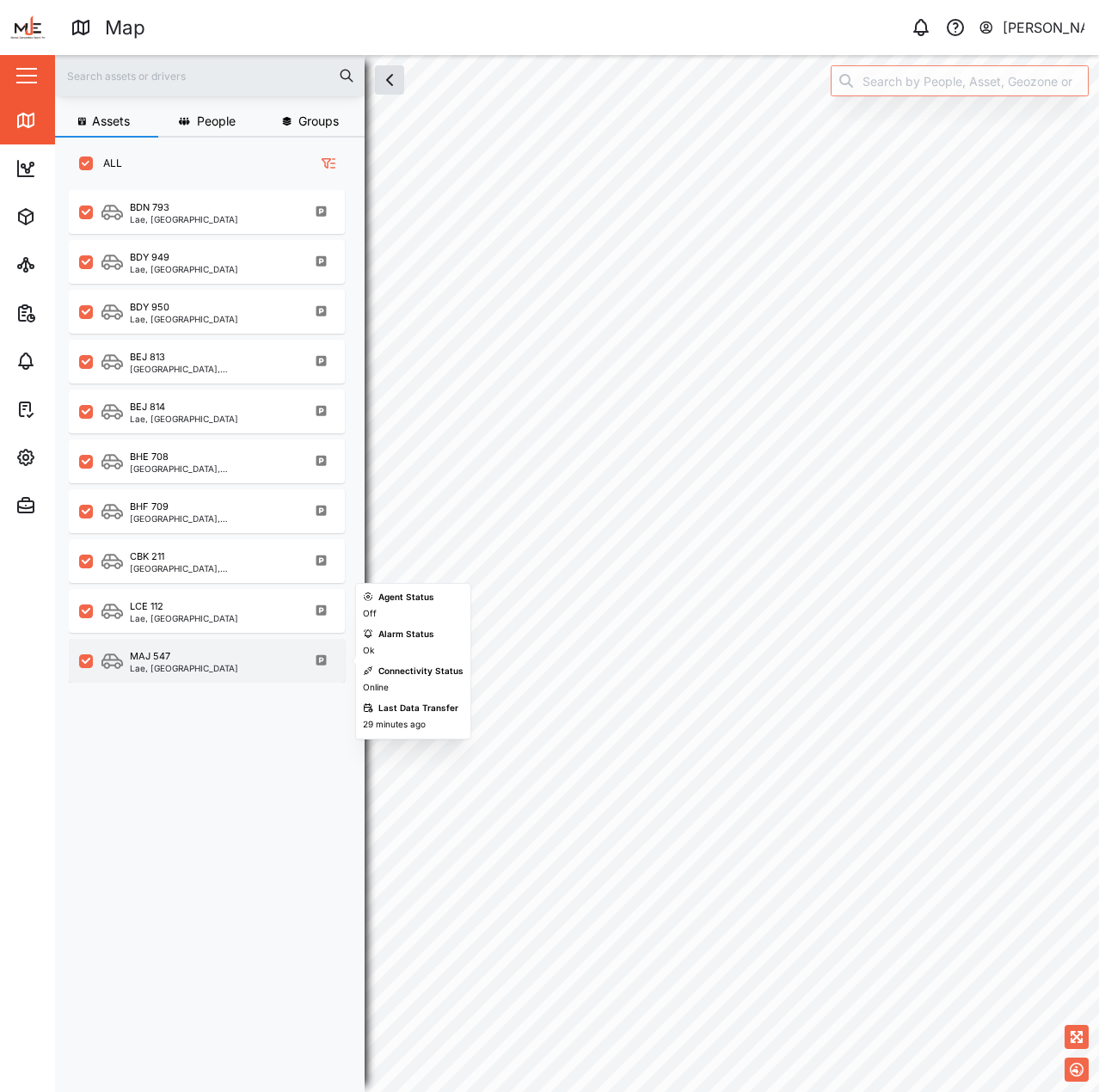
click at [209, 665] on div "Lae, [GEOGRAPHIC_DATA]" at bounding box center [184, 667] width 108 height 9
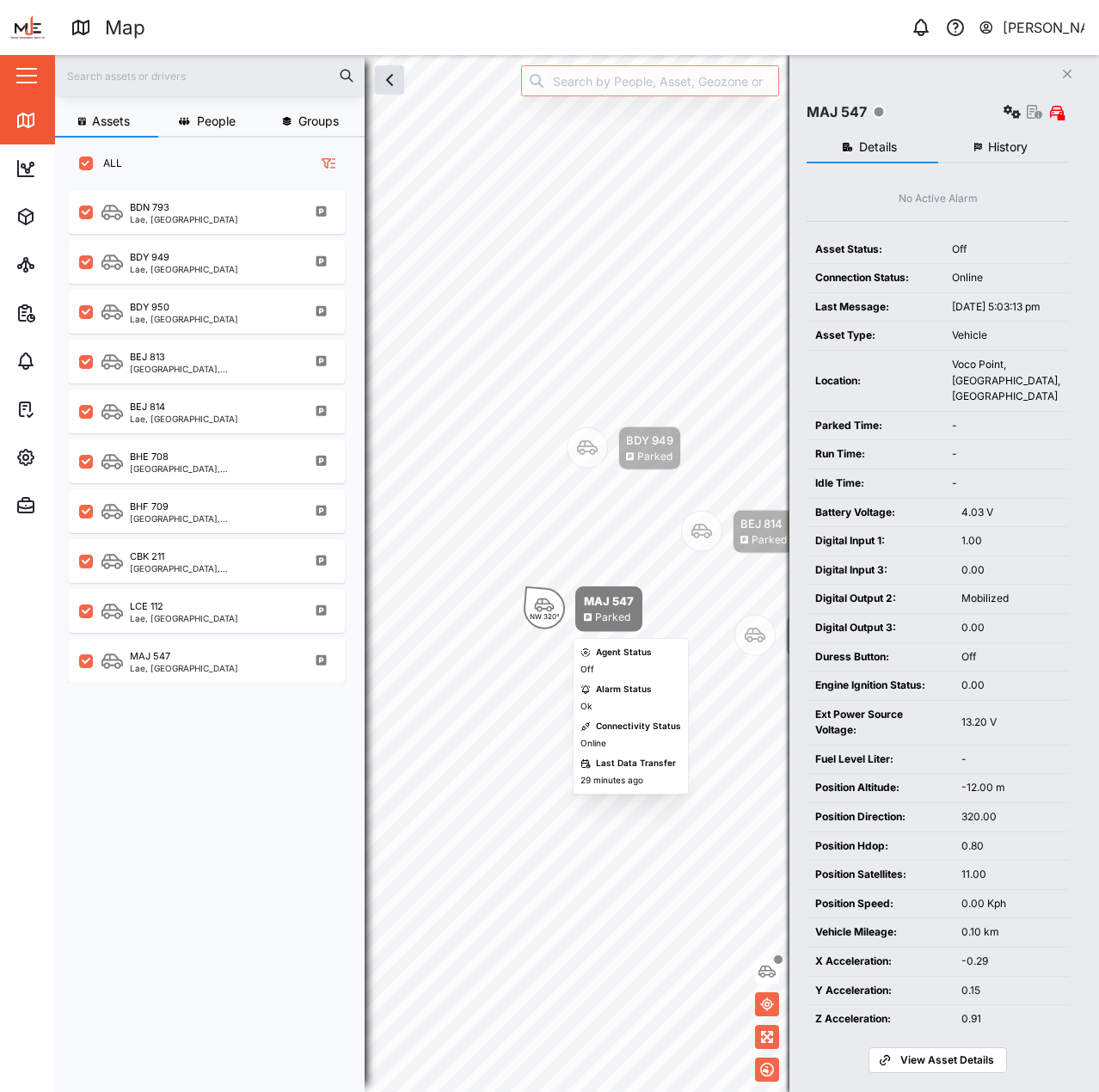
click at [558, 611] on div "NW 320°" at bounding box center [544, 608] width 41 height 41
